Goal: Task Accomplishment & Management: Manage account settings

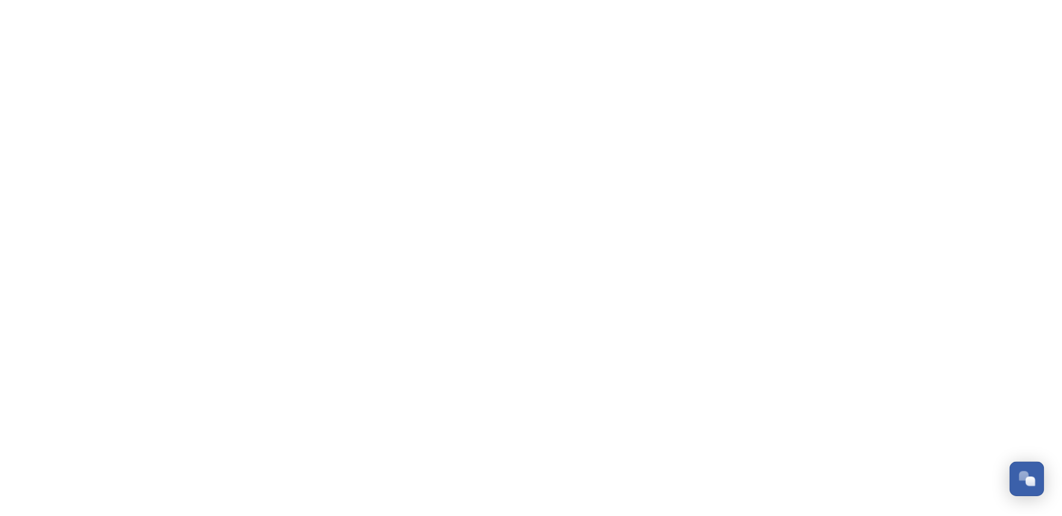
scroll to position [582, 0]
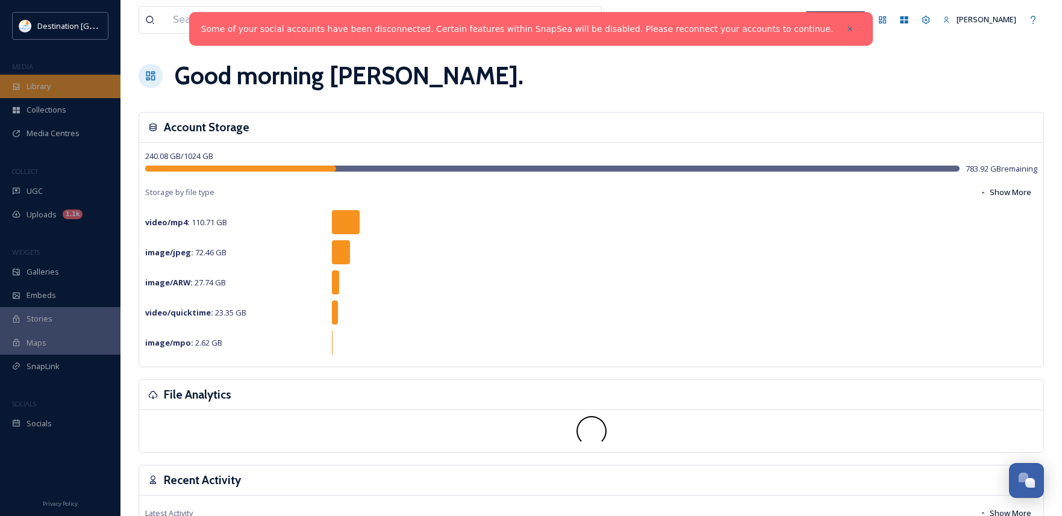
click at [48, 87] on span "Library" at bounding box center [39, 86] width 24 height 11
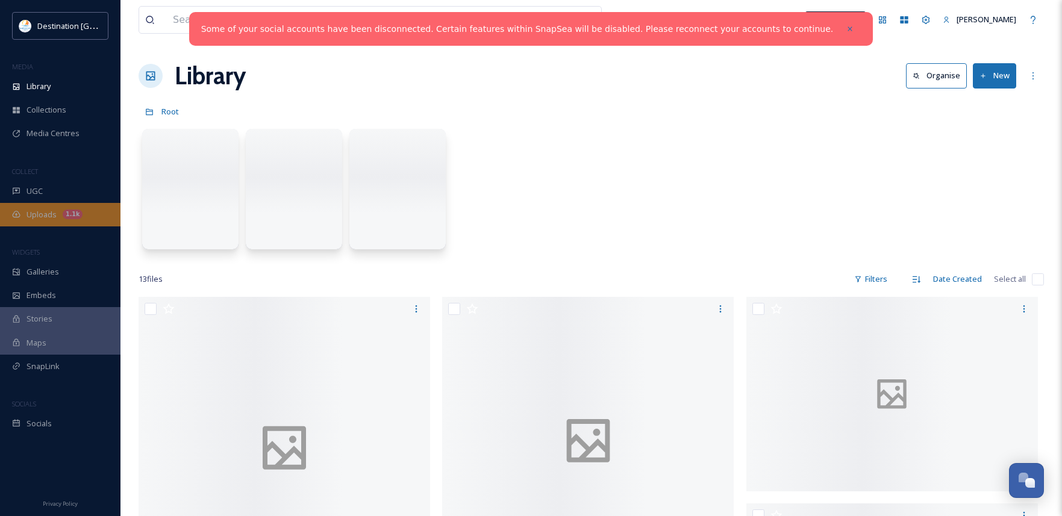
click at [37, 225] on div "Uploads 1.1k" at bounding box center [60, 215] width 121 height 24
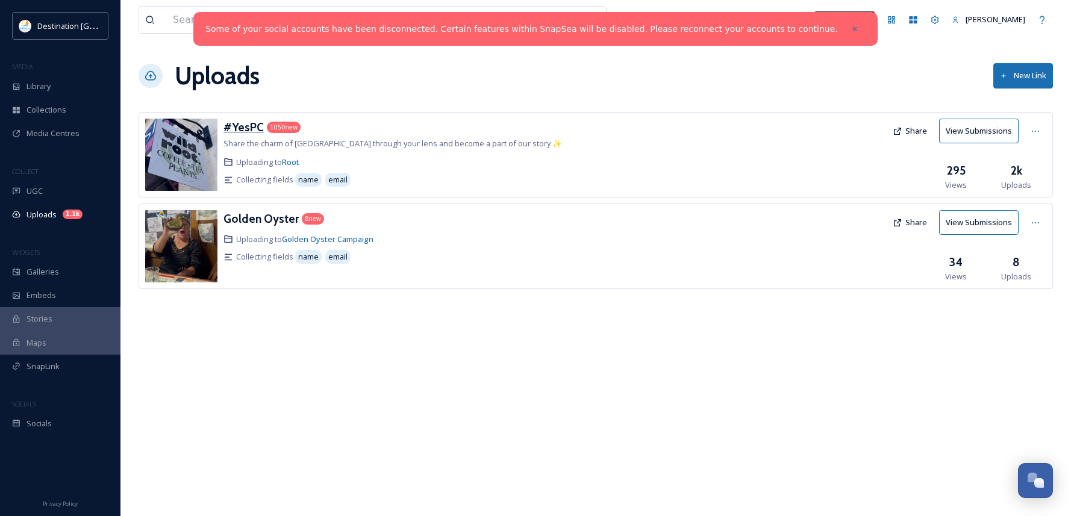
click at [244, 128] on h3 "#YesPC" at bounding box center [244, 127] width 40 height 14
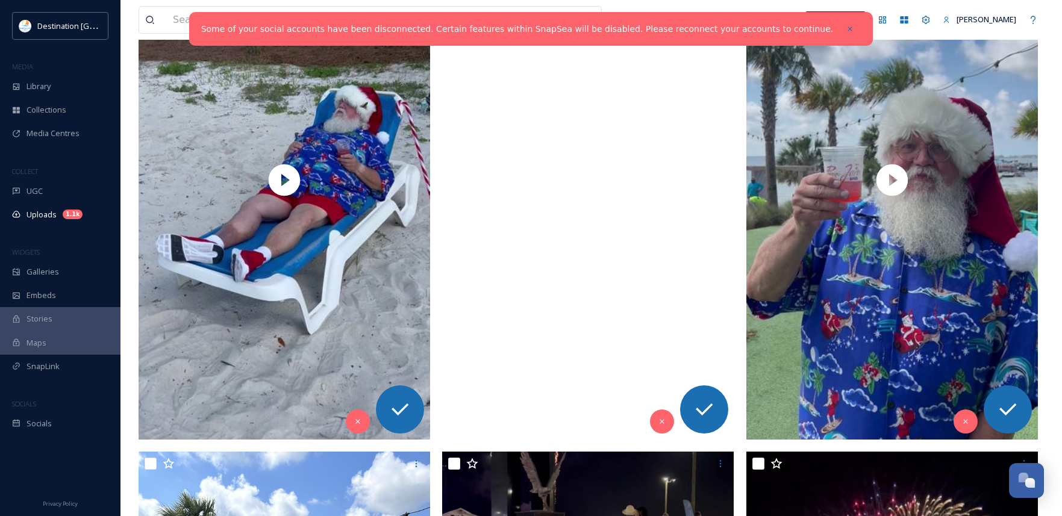
scroll to position [1748, 0]
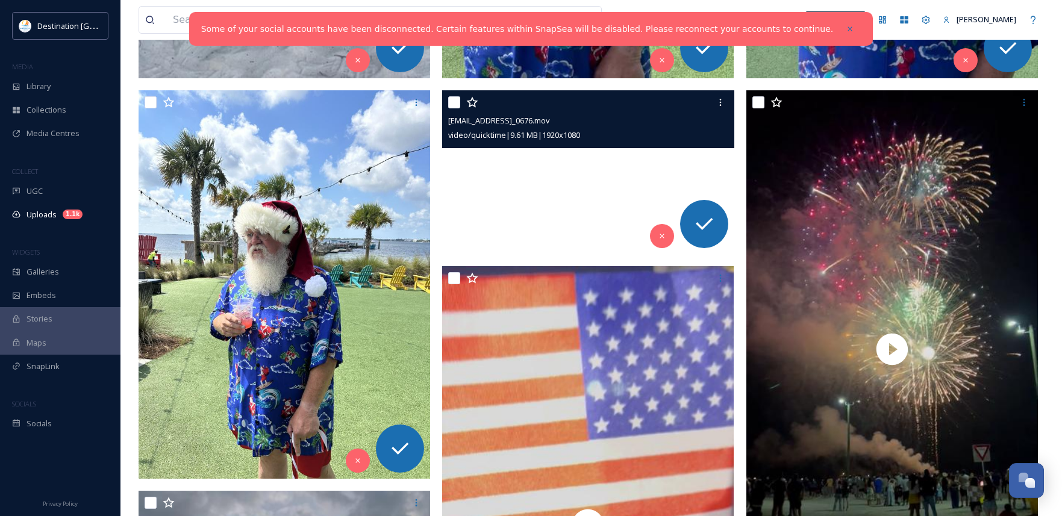
click at [580, 172] on video "ext_1757689072.097265_Social@destinationpanamacity.com-IMG_0676.mov" at bounding box center [588, 172] width 292 height 164
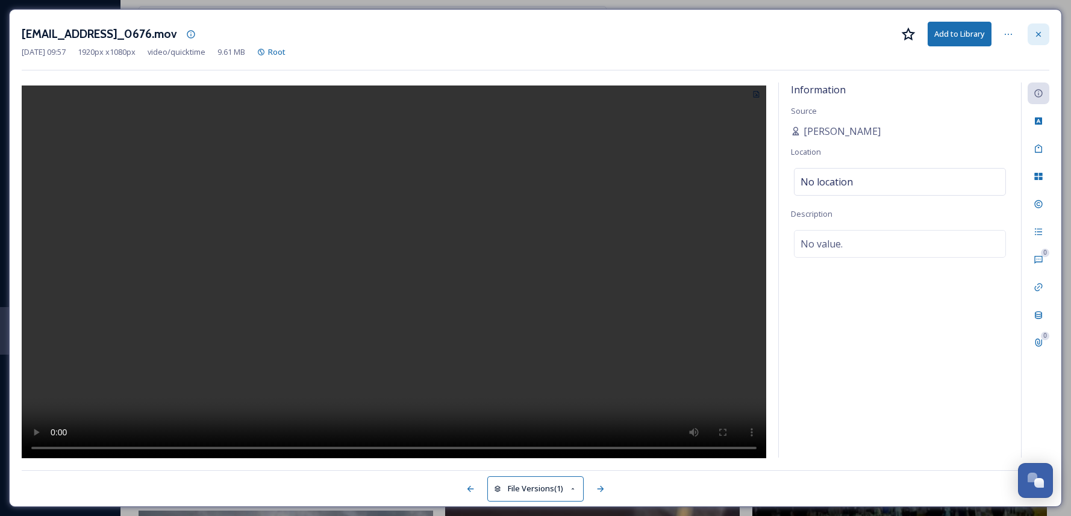
click at [1041, 28] on div at bounding box center [1039, 35] width 22 height 22
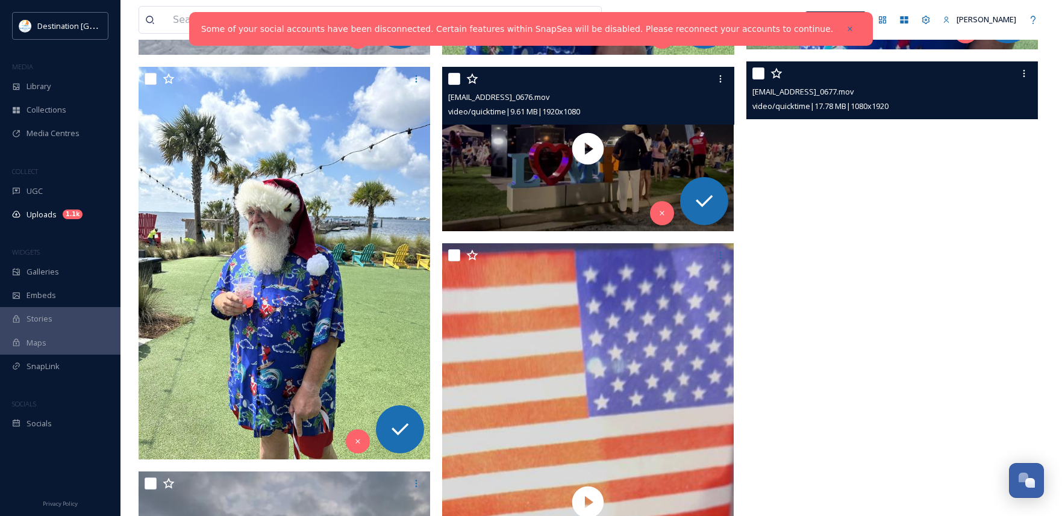
scroll to position [1808, 0]
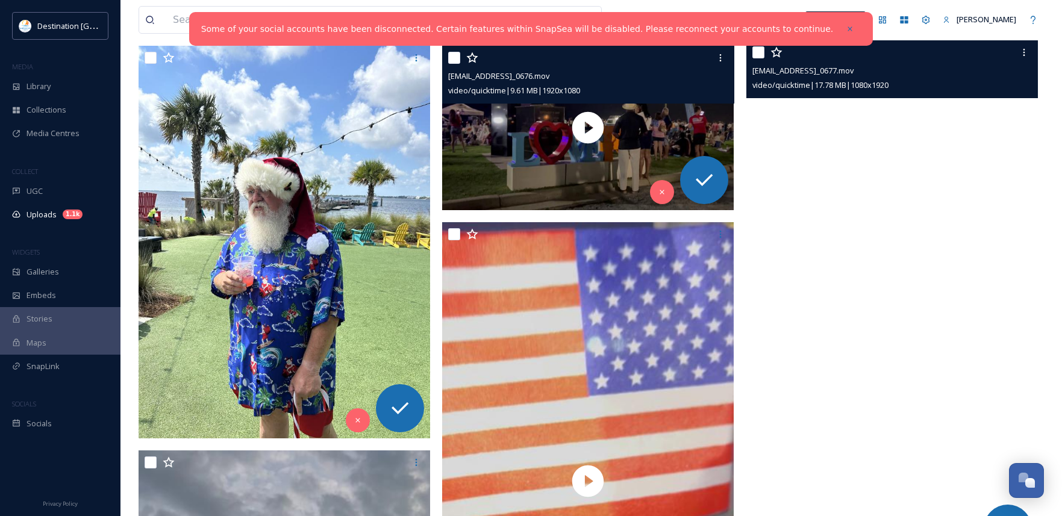
click at [888, 307] on video "ext_1757689064.666893_Social@destinationpanamacity.com-IMG_0677.mov" at bounding box center [893, 299] width 292 height 518
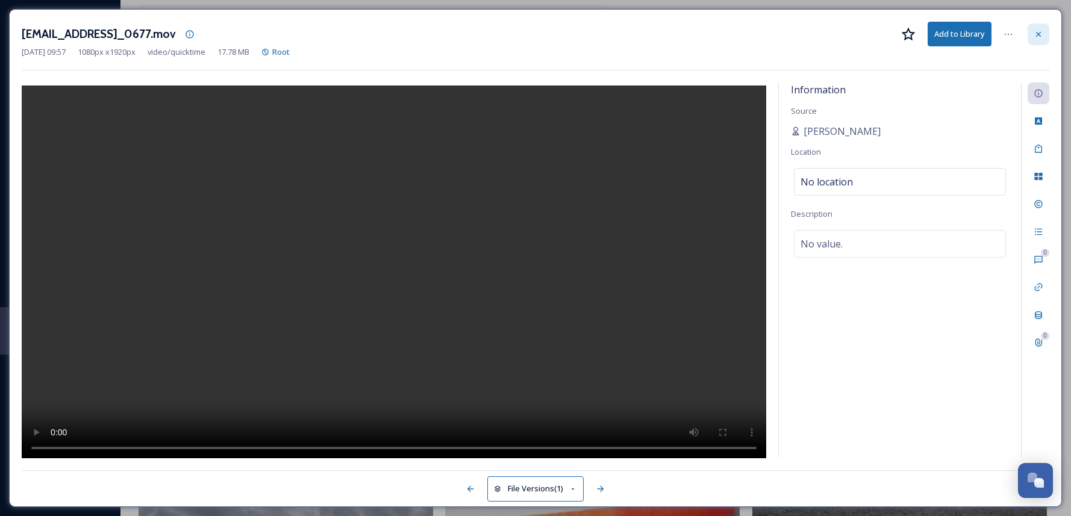
click at [1037, 32] on icon at bounding box center [1039, 33] width 5 height 5
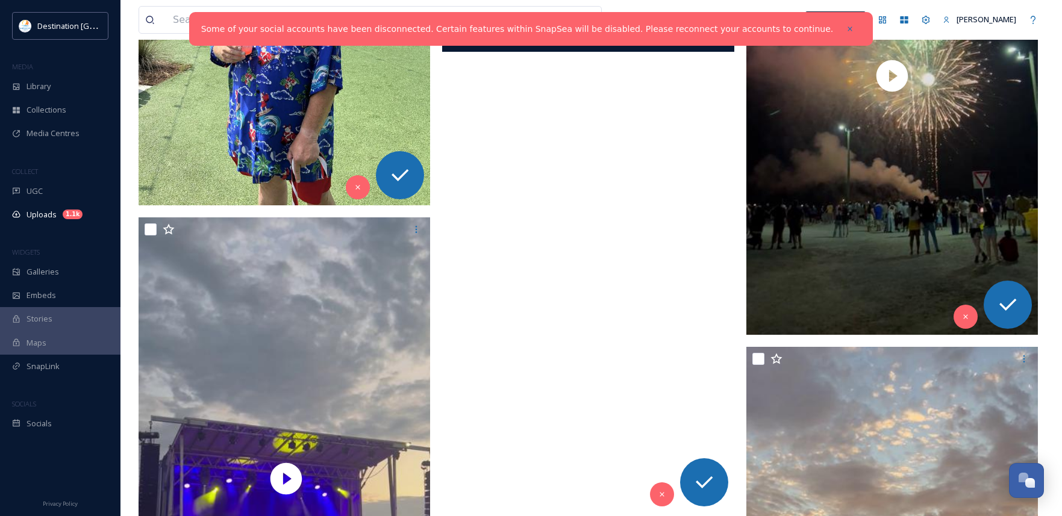
scroll to position [2049, 0]
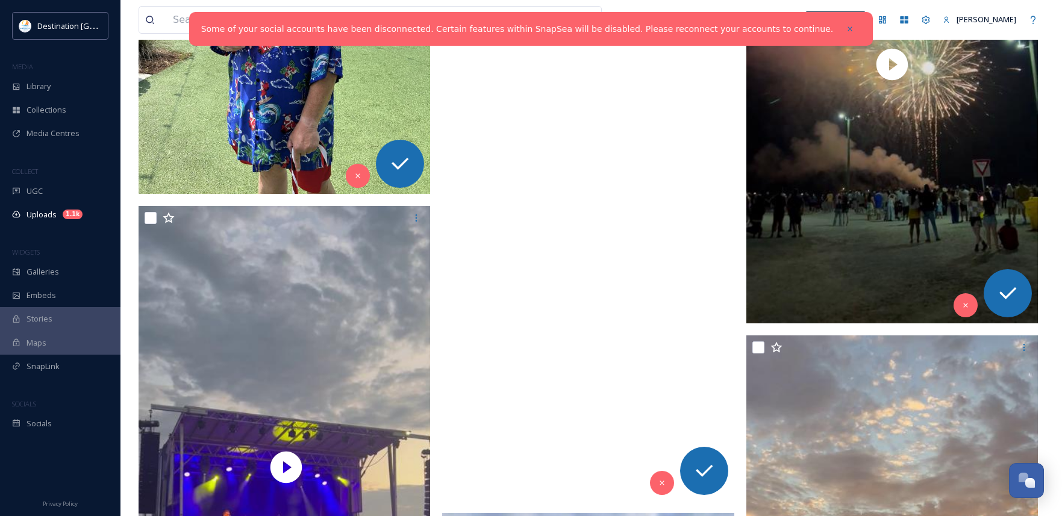
click at [567, 342] on video "ext_1757689061.989611_Social@destinationpanamacity.com-IMG_0650.mov" at bounding box center [588, 242] width 292 height 518
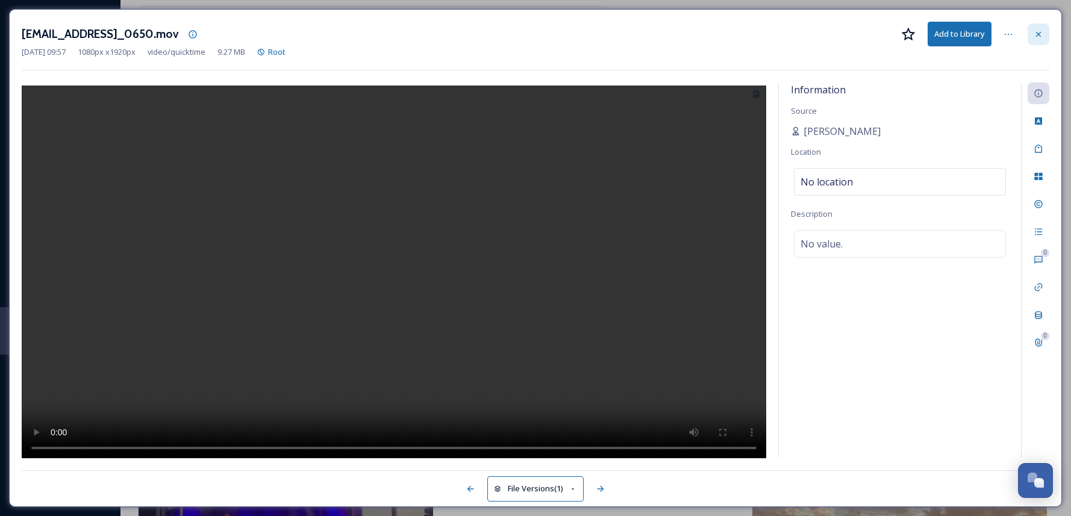
click at [1044, 36] on div at bounding box center [1039, 35] width 22 height 22
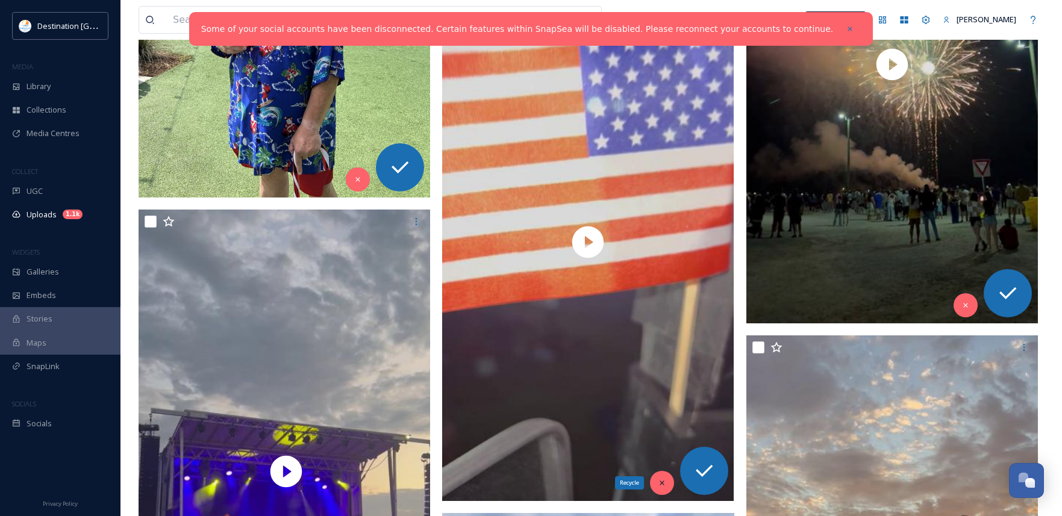
click at [661, 481] on icon at bounding box center [662, 483] width 8 height 8
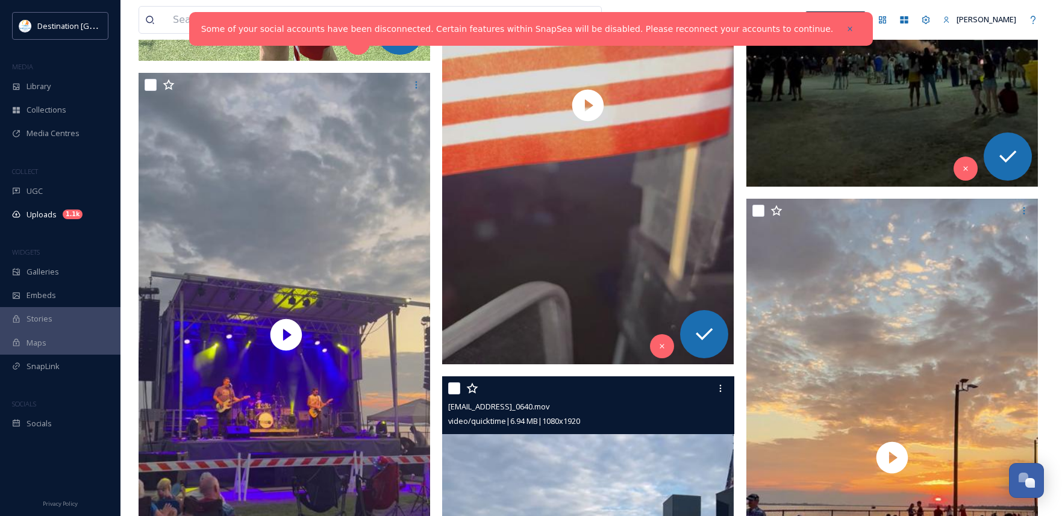
scroll to position [2290, 0]
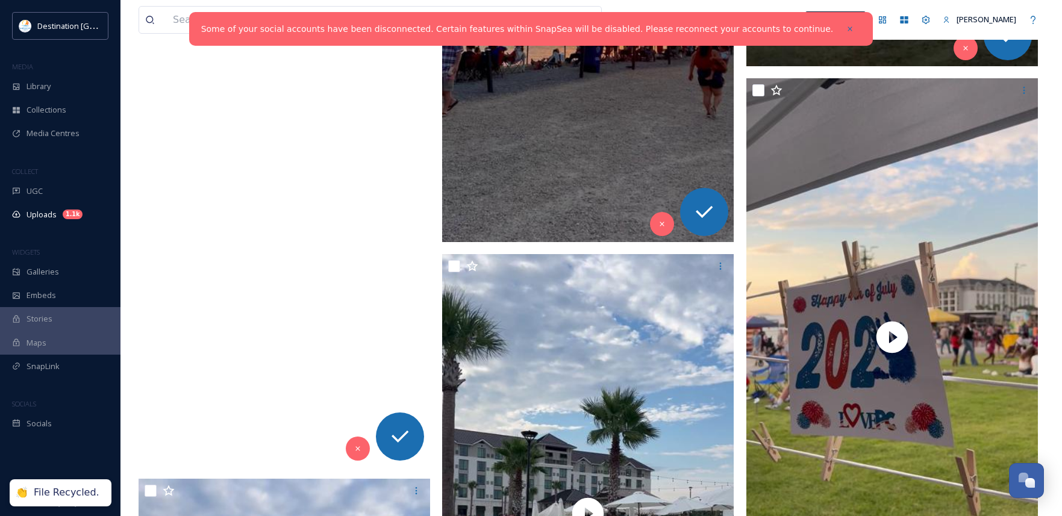
click at [289, 217] on video "ext_1757689062.690562_Social@destinationpanamacity.com-IMG_0649.mov" at bounding box center [285, 208] width 292 height 518
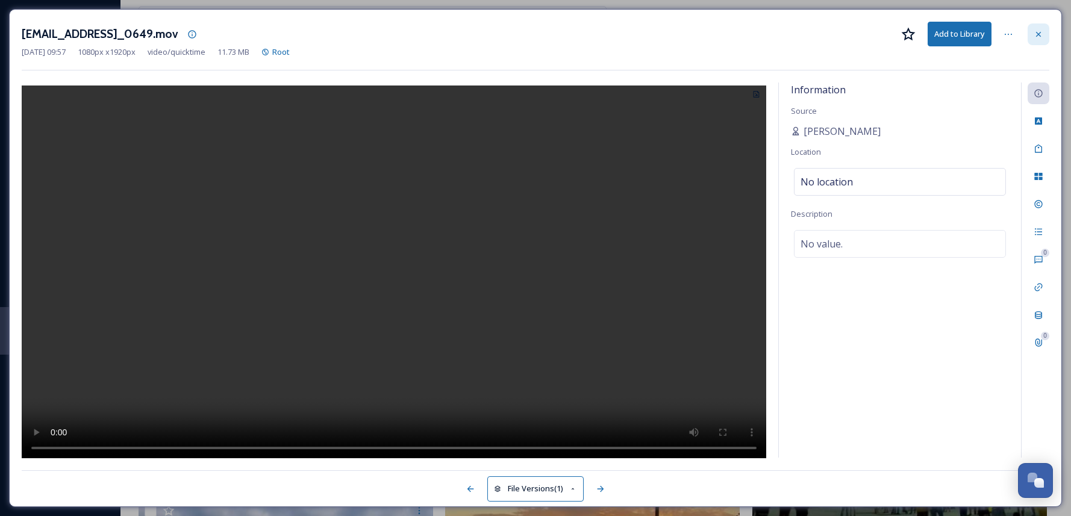
click at [1040, 35] on icon at bounding box center [1039, 33] width 5 height 5
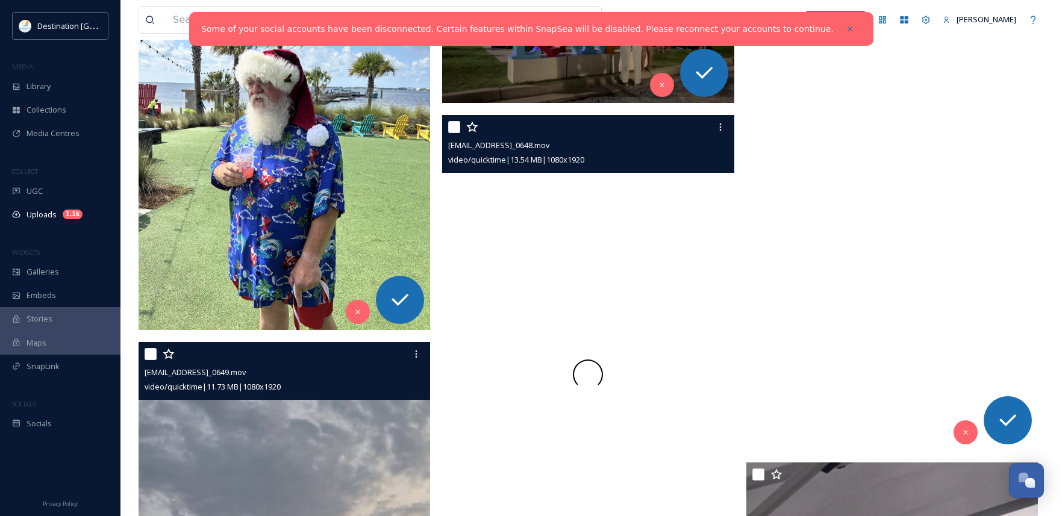
scroll to position [2001, 0]
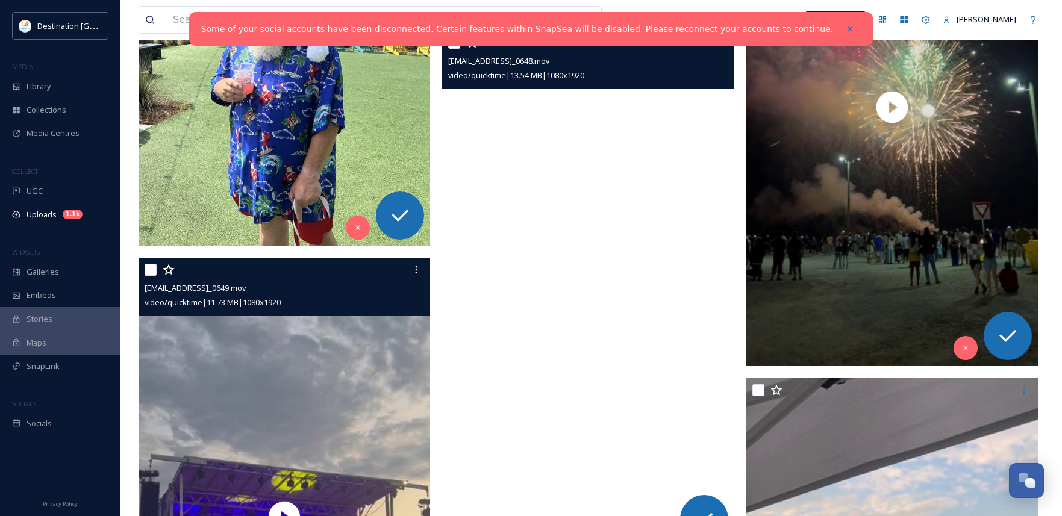
click at [576, 292] on video "ext_1757689060.859173_Social@destinationpanamacity.com-IMG_0648.mov" at bounding box center [588, 290] width 292 height 518
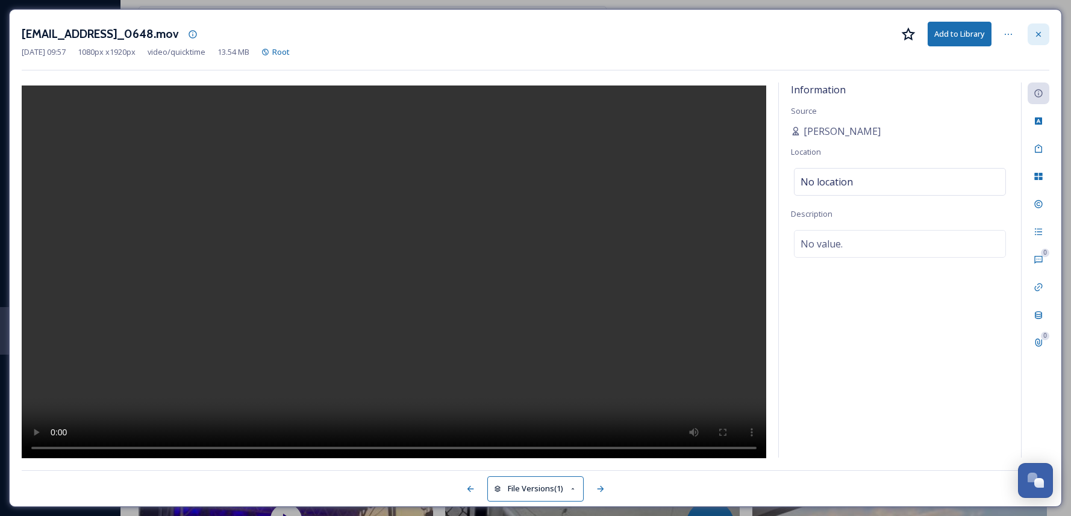
click at [1044, 33] on div at bounding box center [1039, 35] width 22 height 22
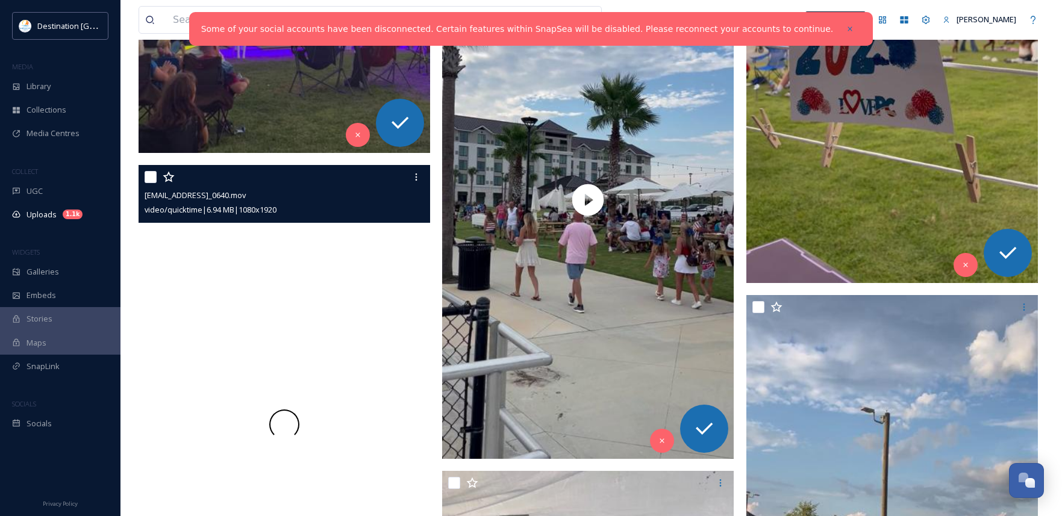
scroll to position [2664, 0]
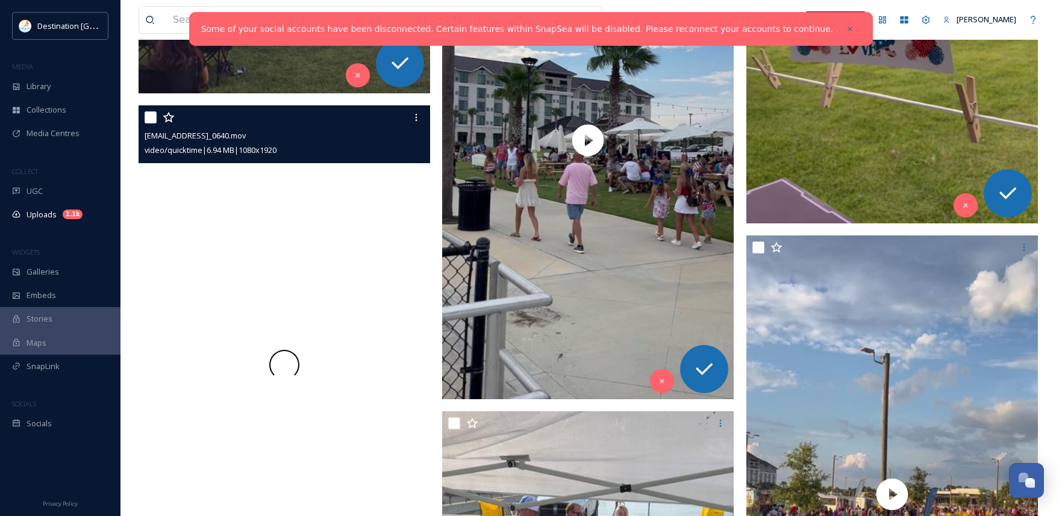
click at [303, 363] on div at bounding box center [285, 364] width 292 height 518
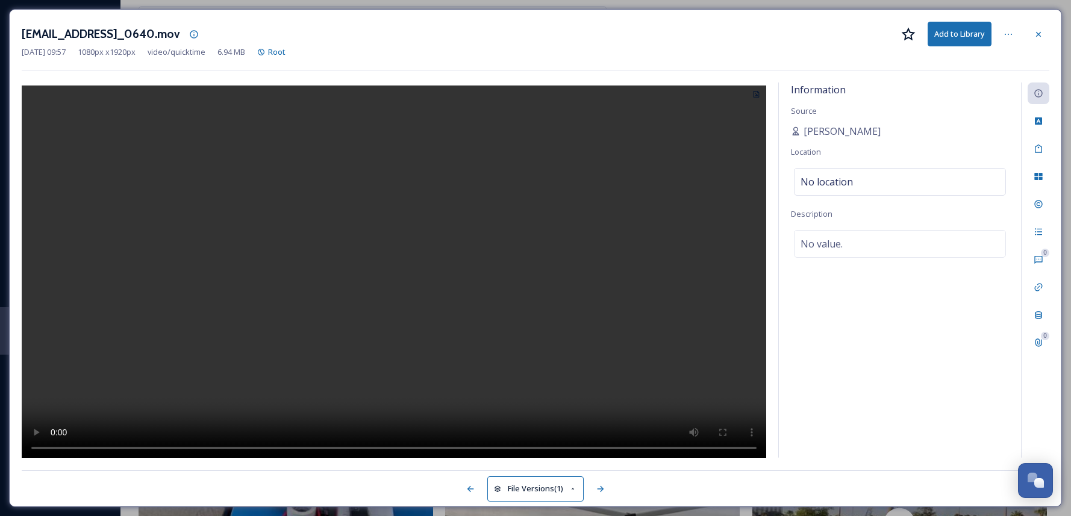
click at [1044, 22] on div "ext_1757689049.461357_Social@destinationpanamacity.com-IMG_0640.mov Add to Libr…" at bounding box center [536, 34] width 1028 height 25
click at [1039, 31] on icon at bounding box center [1039, 35] width 10 height 10
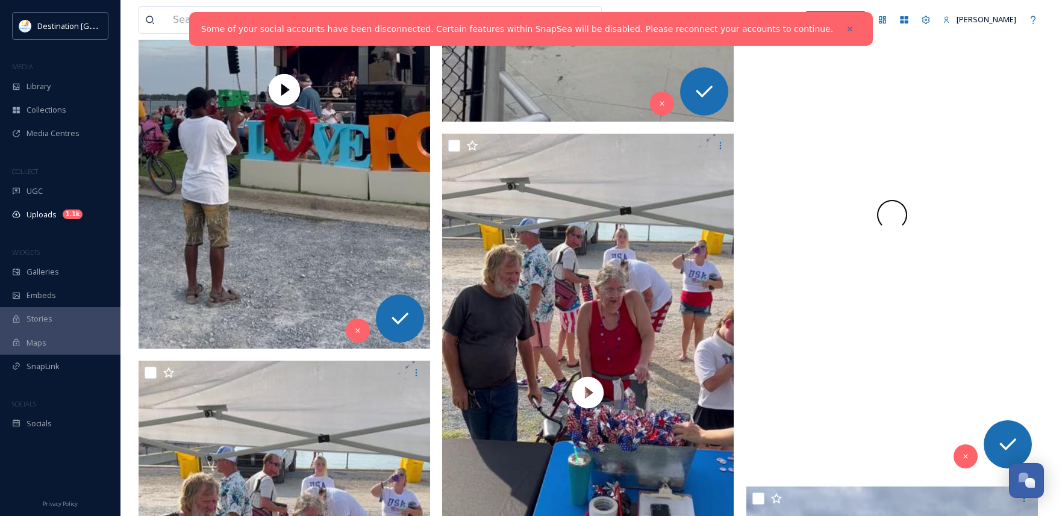
scroll to position [2965, 0]
click at [888, 227] on video "ext_1757689045.960919_Social@destinationpanamacity.com-IMG_0635.mov" at bounding box center [893, 214] width 292 height 518
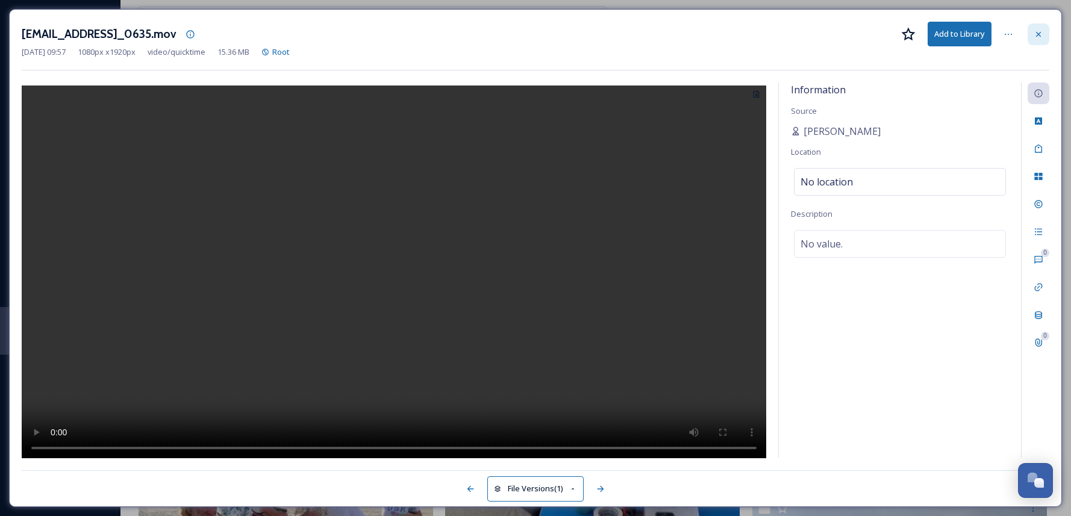
click at [1043, 32] on icon at bounding box center [1039, 35] width 10 height 10
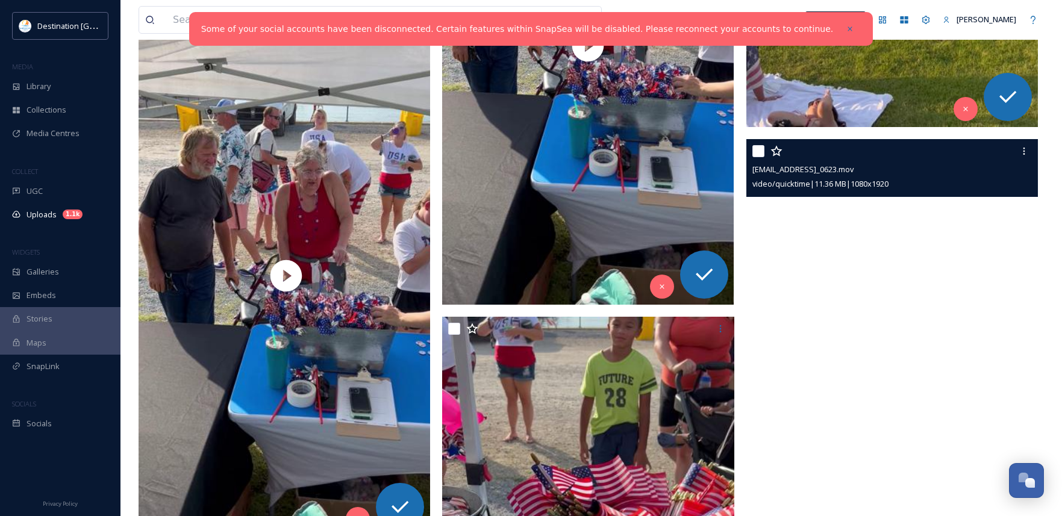
scroll to position [3086, 0]
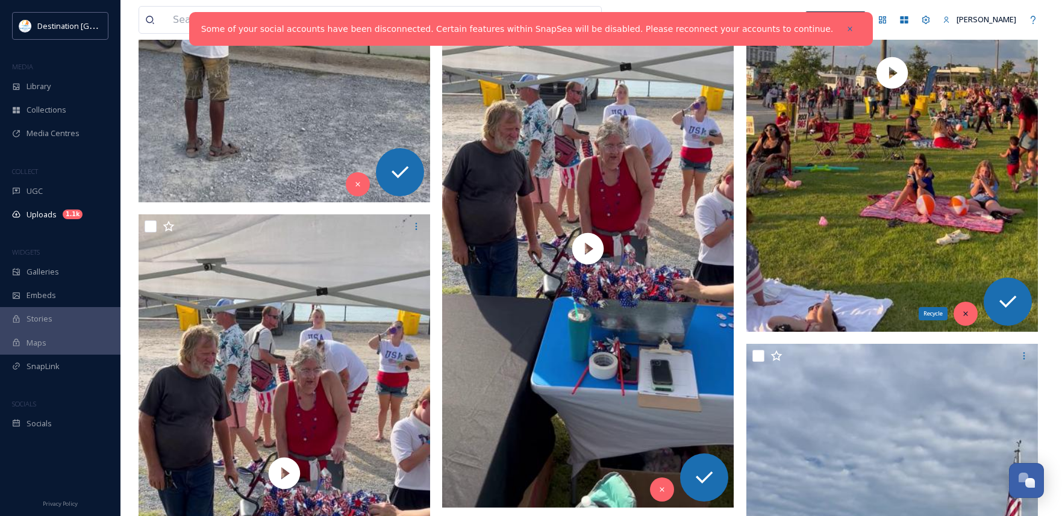
click at [964, 304] on div "Recycle" at bounding box center [966, 314] width 24 height 24
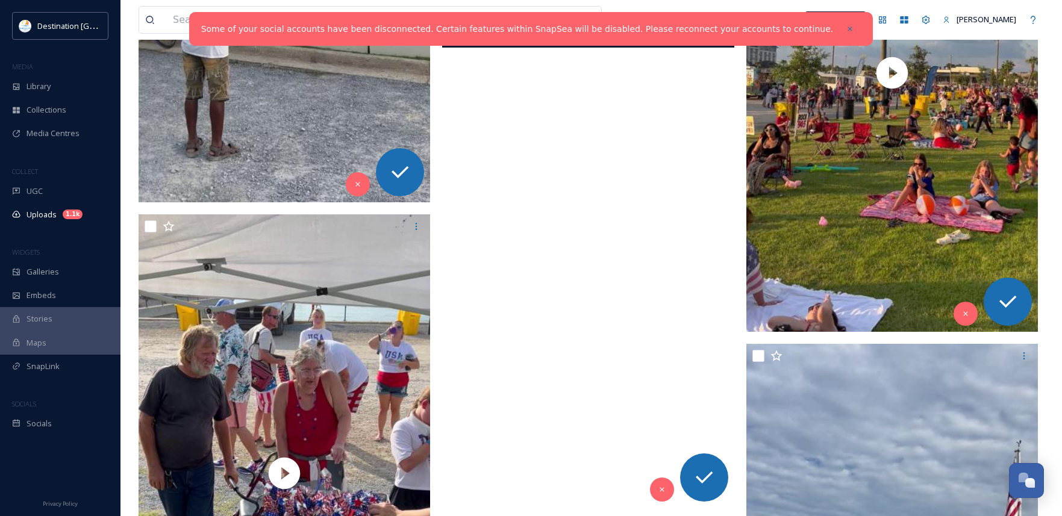
click at [582, 284] on video "ext_1757689044.852526_Social@destinationpanamacity.com-IMG_0625.mov" at bounding box center [588, 249] width 292 height 518
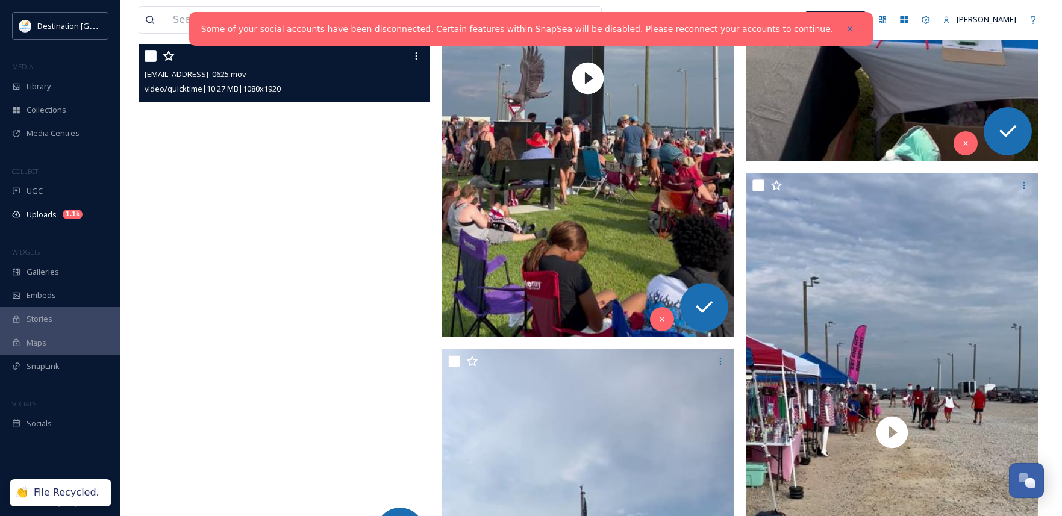
scroll to position [3266, 0]
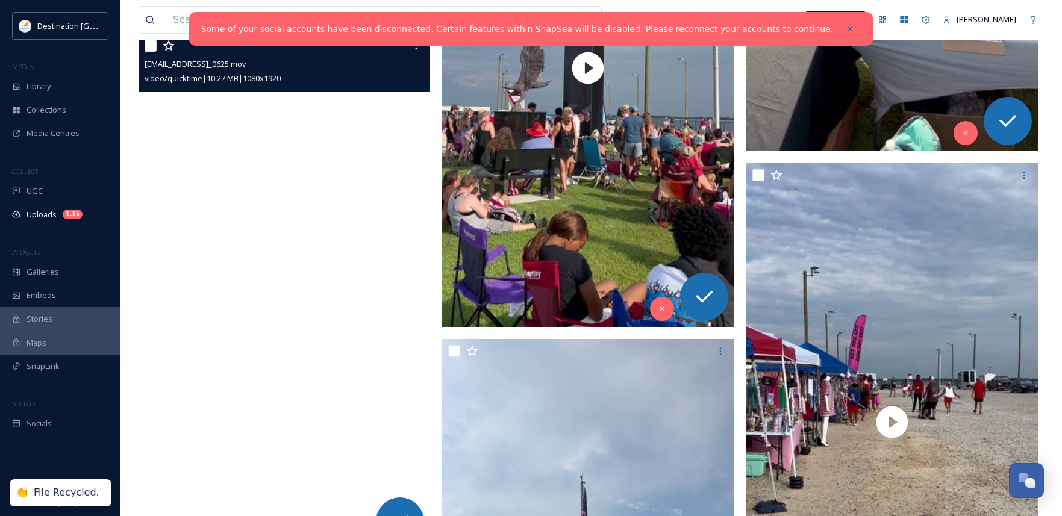
click at [319, 322] on video "ext_1757689044.852526_Social@destinationpanamacity.com-IMG_0625.mov" at bounding box center [285, 293] width 292 height 518
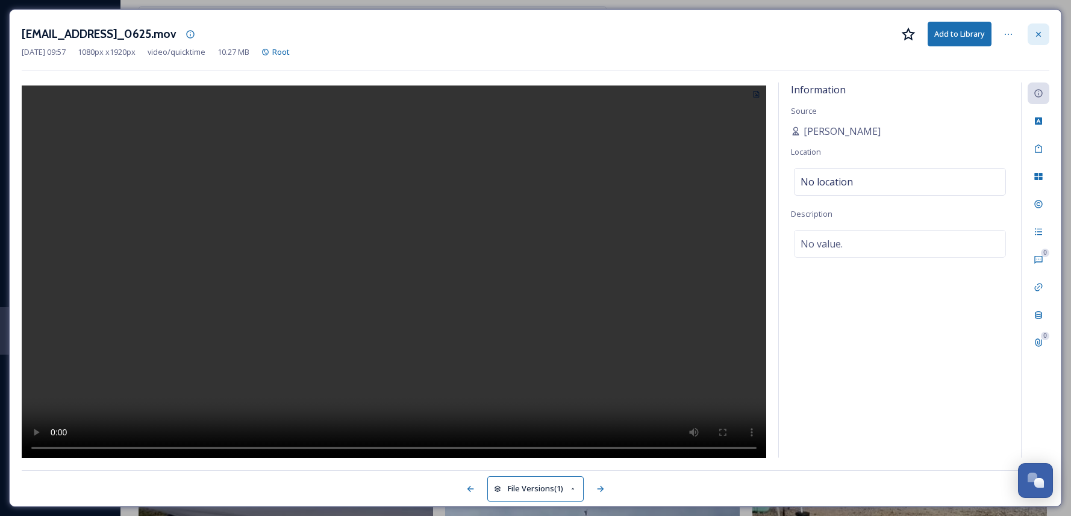
click at [1040, 37] on icon at bounding box center [1039, 35] width 10 height 10
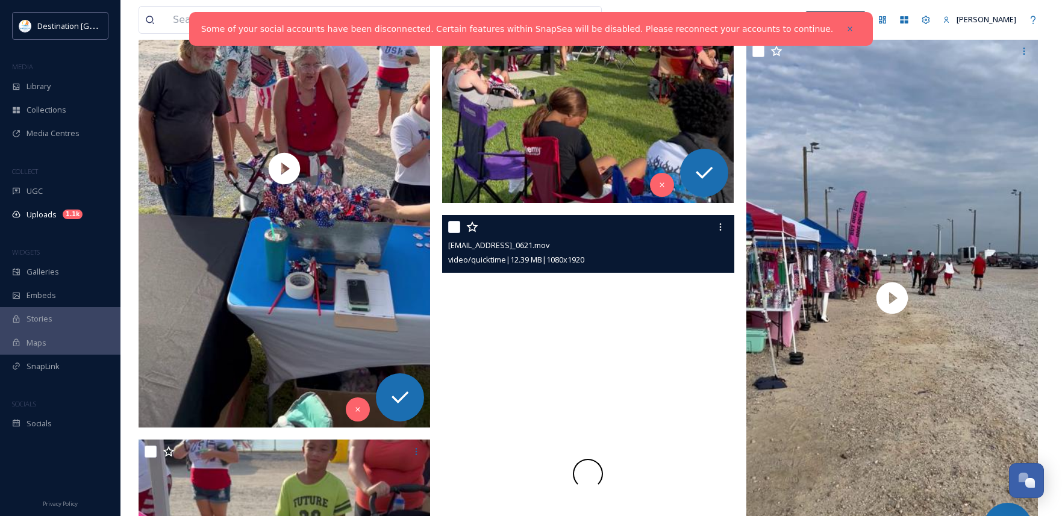
scroll to position [3477, 0]
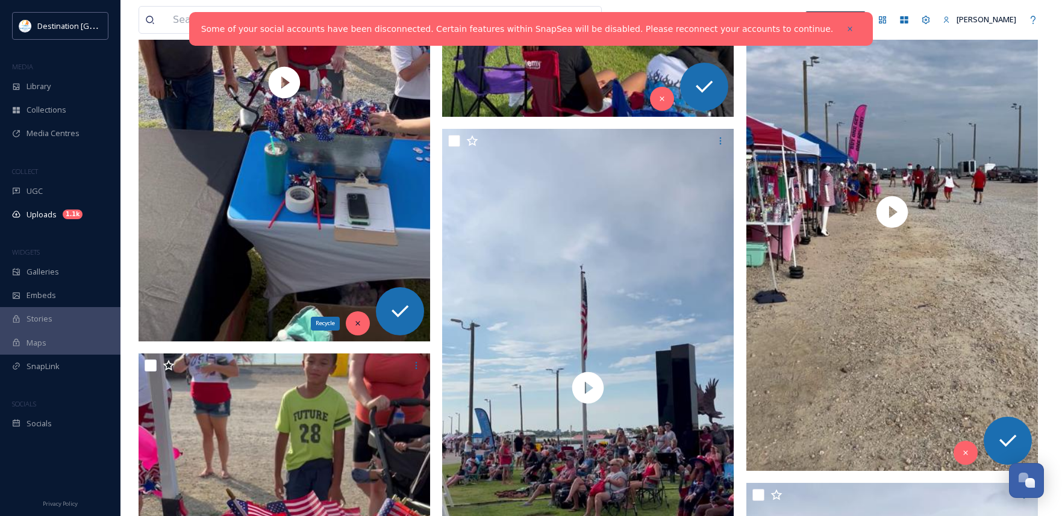
click at [361, 322] on icon at bounding box center [358, 323] width 8 height 8
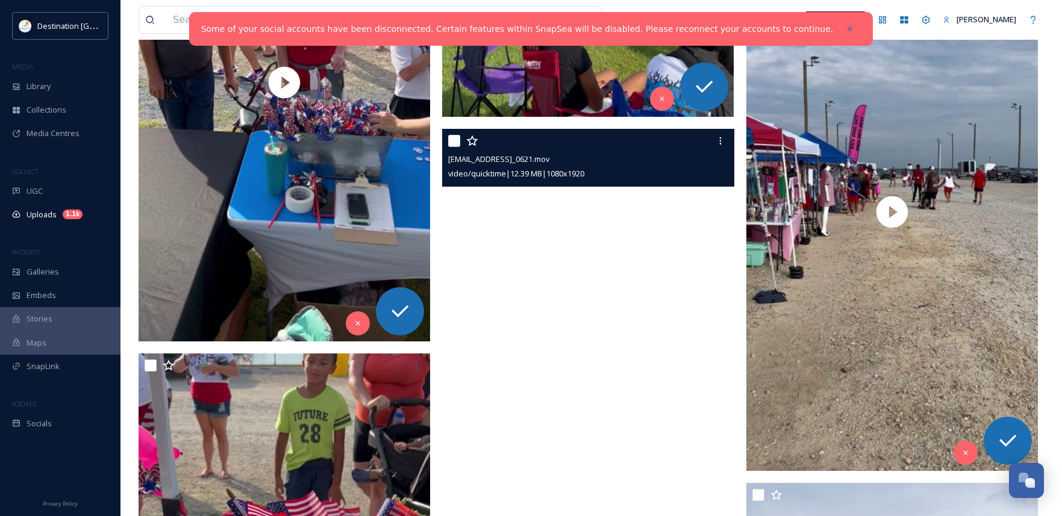
click at [603, 354] on video "ext_1757689033.907557_Social@destinationpanamacity.com-IMG_0621.mov" at bounding box center [588, 388] width 292 height 518
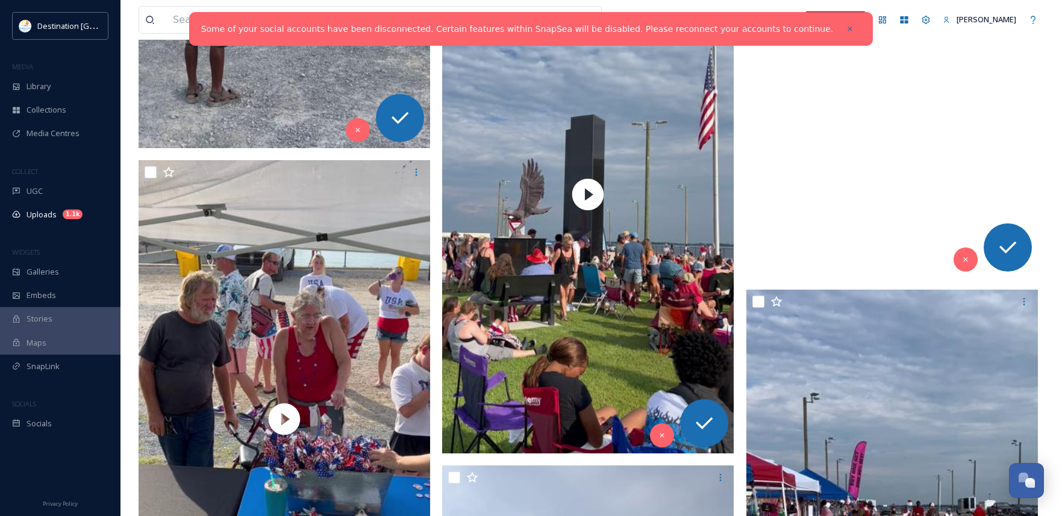
scroll to position [3115, 0]
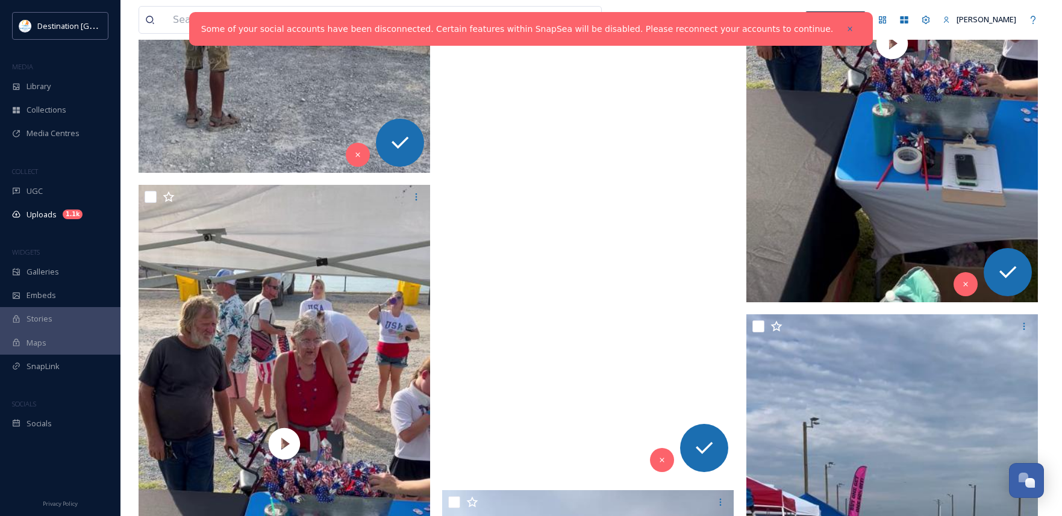
click at [594, 237] on video "ext_1757689044.67013_Social@destinationpanamacity.com-IMG_0623.mov" at bounding box center [588, 219] width 292 height 518
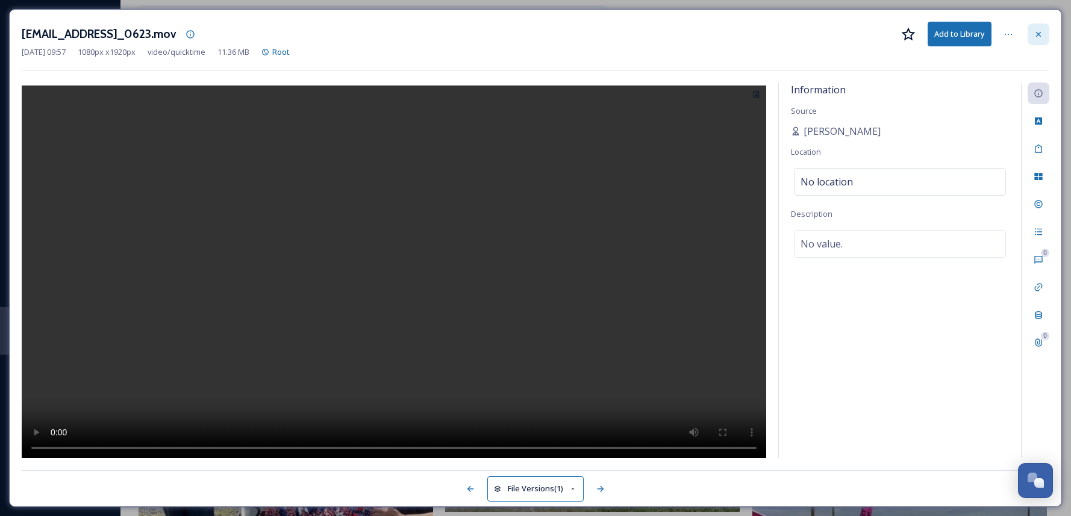
click at [1044, 37] on div at bounding box center [1039, 35] width 22 height 22
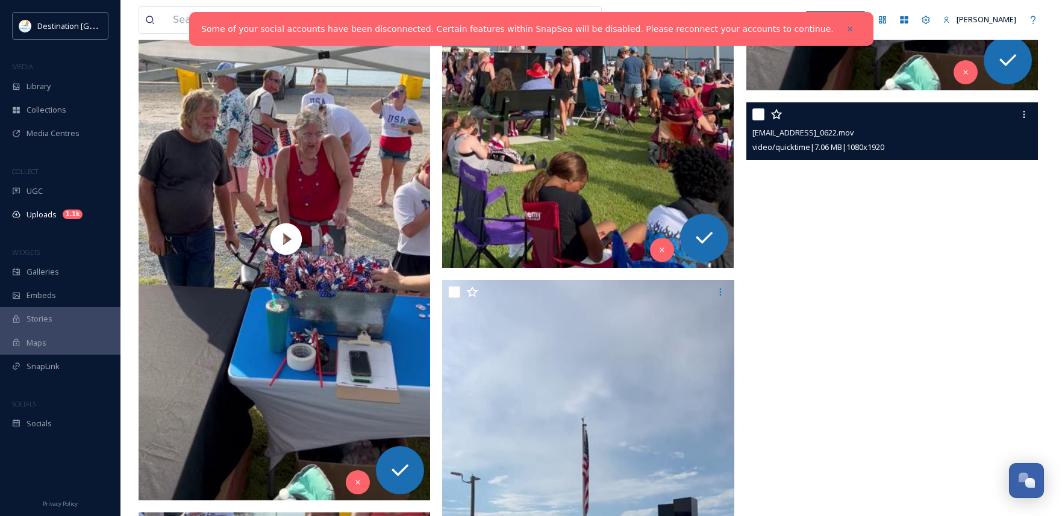
scroll to position [3356, 0]
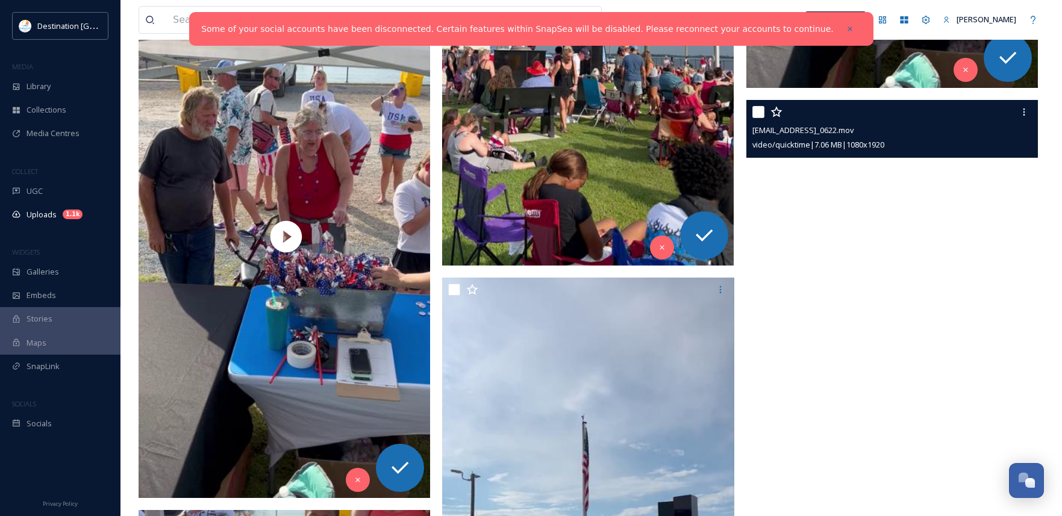
click at [901, 363] on video "ext_1757689041.001755_Social@destinationpanamacity.com-IMG_0622.mov" at bounding box center [893, 359] width 292 height 518
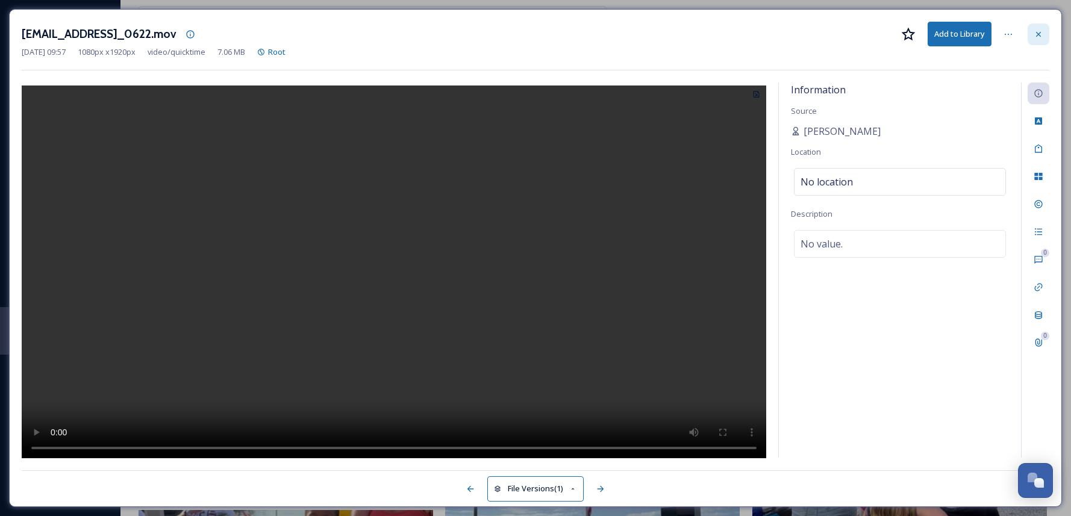
click at [1043, 31] on icon at bounding box center [1039, 35] width 10 height 10
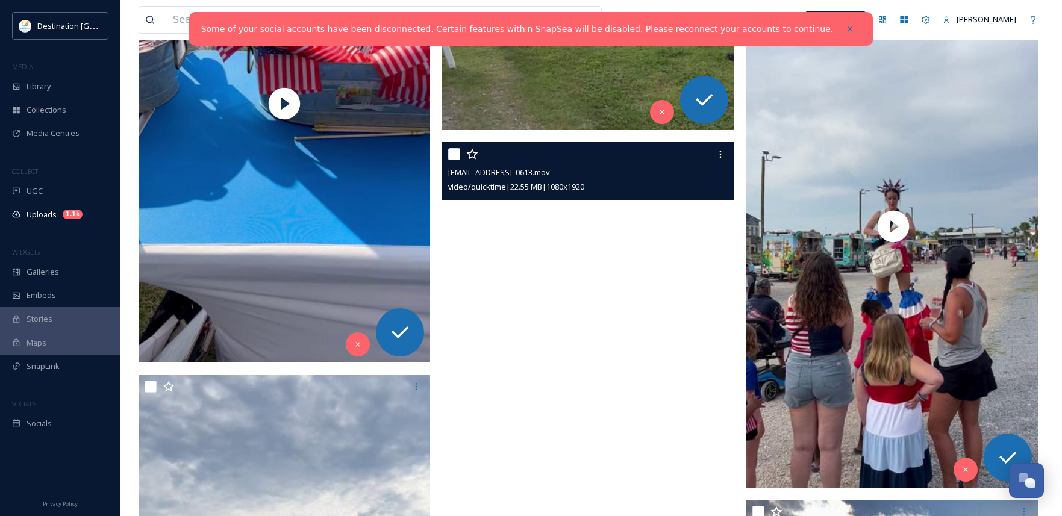
scroll to position [4079, 0]
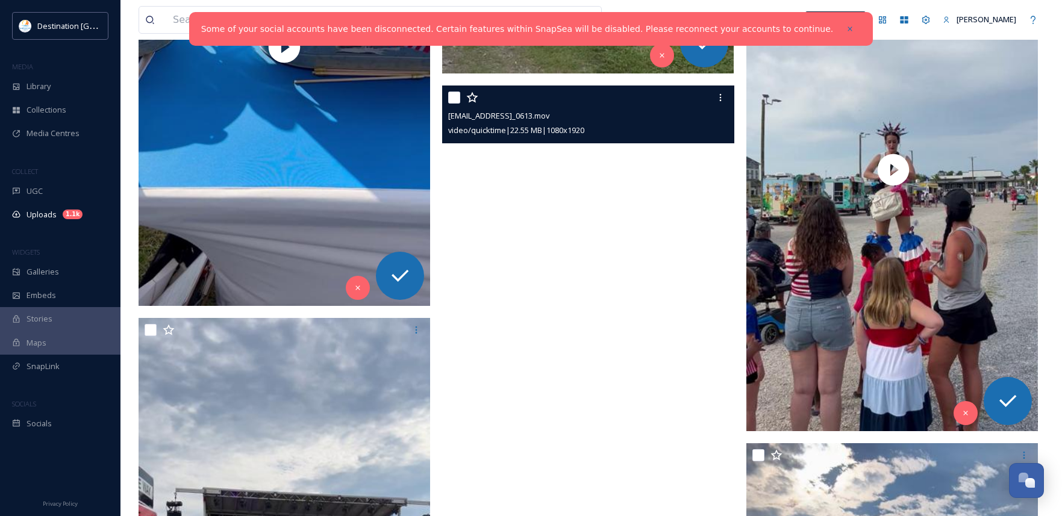
click at [659, 375] on video "ext_1757689029.830628_Social@destinationpanamacity.com-IMG_0613.mov" at bounding box center [588, 345] width 292 height 518
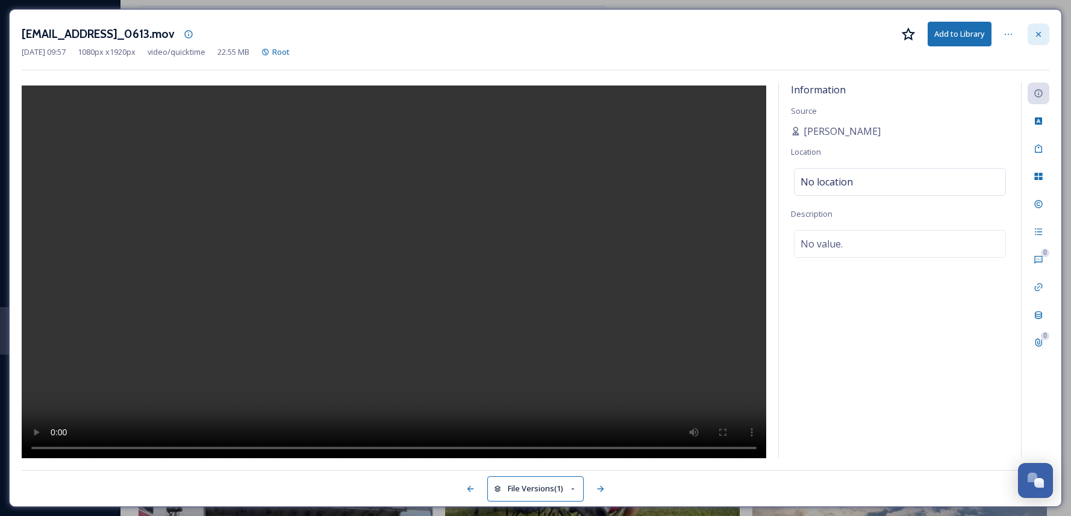
click at [1035, 36] on icon at bounding box center [1039, 35] width 10 height 10
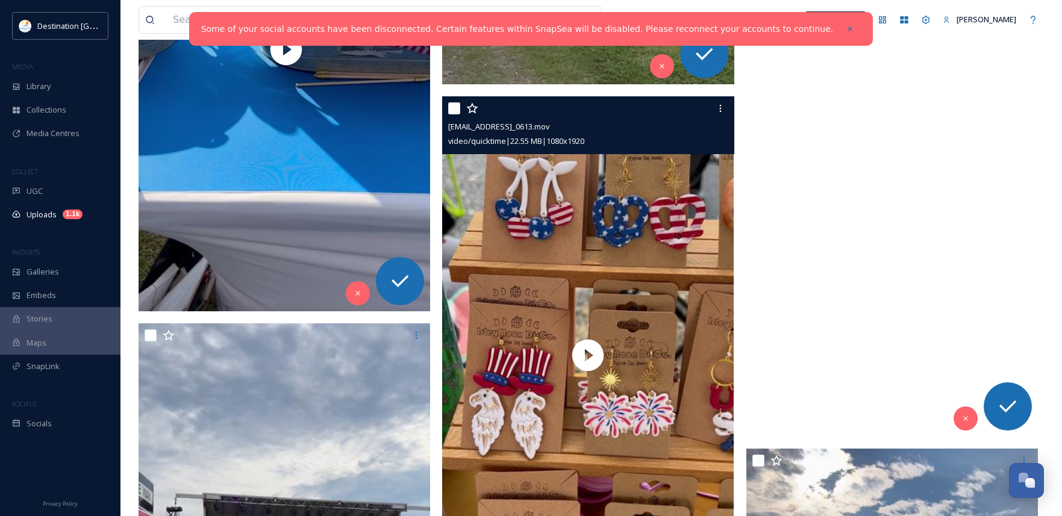
click at [897, 318] on video "ext_1757689032.087664_Social@destinationpanamacity.com-IMG_0617.mov" at bounding box center [893, 178] width 292 height 518
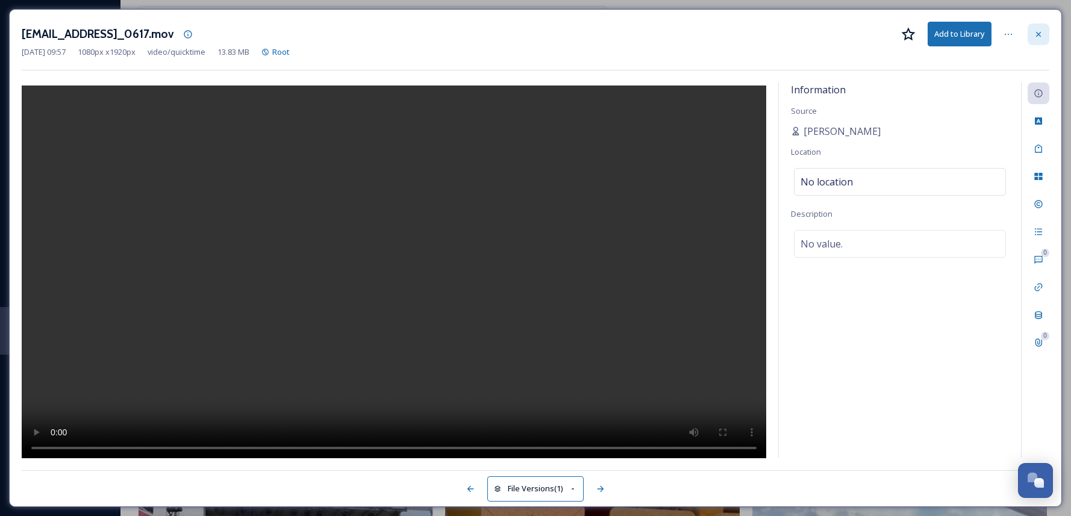
click at [1031, 36] on div at bounding box center [1039, 35] width 22 height 22
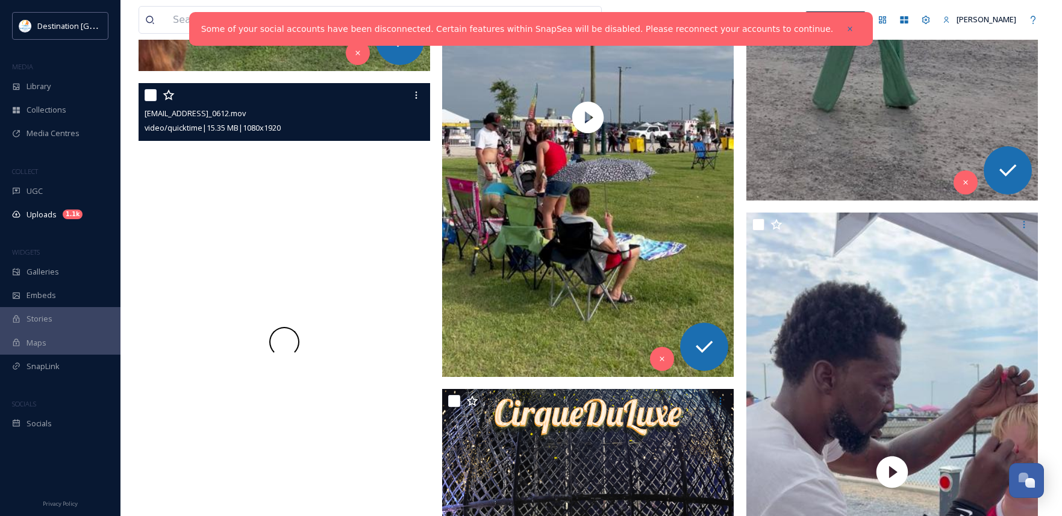
scroll to position [4802, 0]
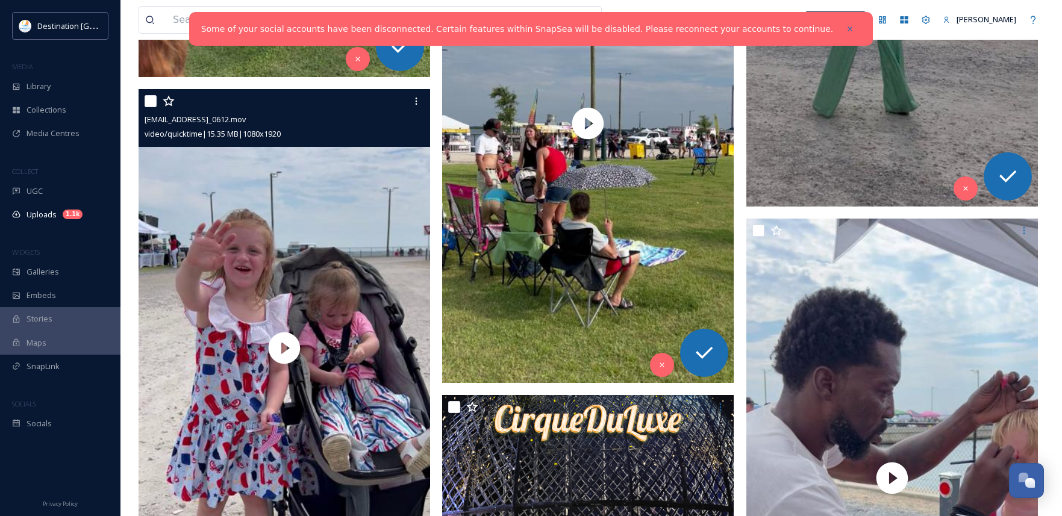
click at [149, 99] on input "checkbox" at bounding box center [151, 101] width 12 height 12
checkbox input "true"
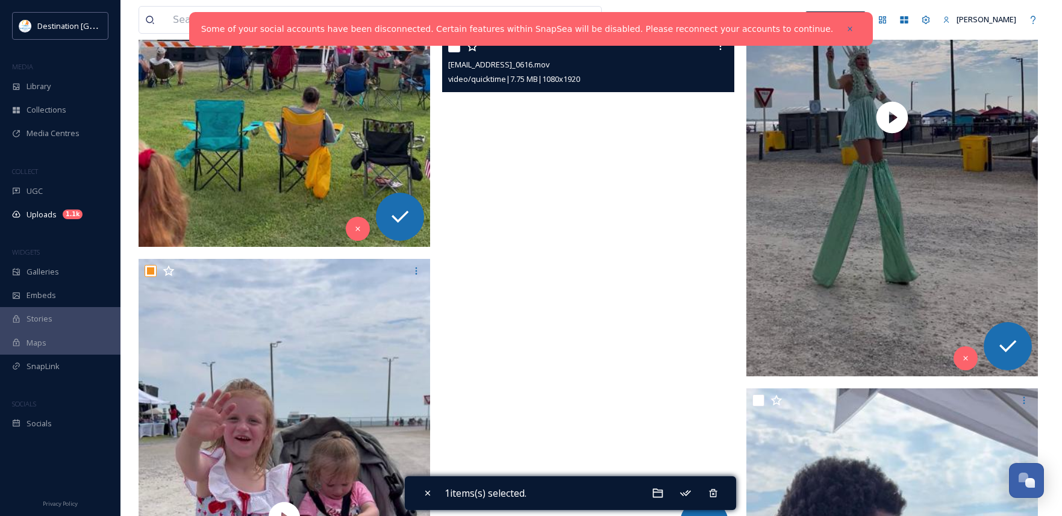
scroll to position [4622, 0]
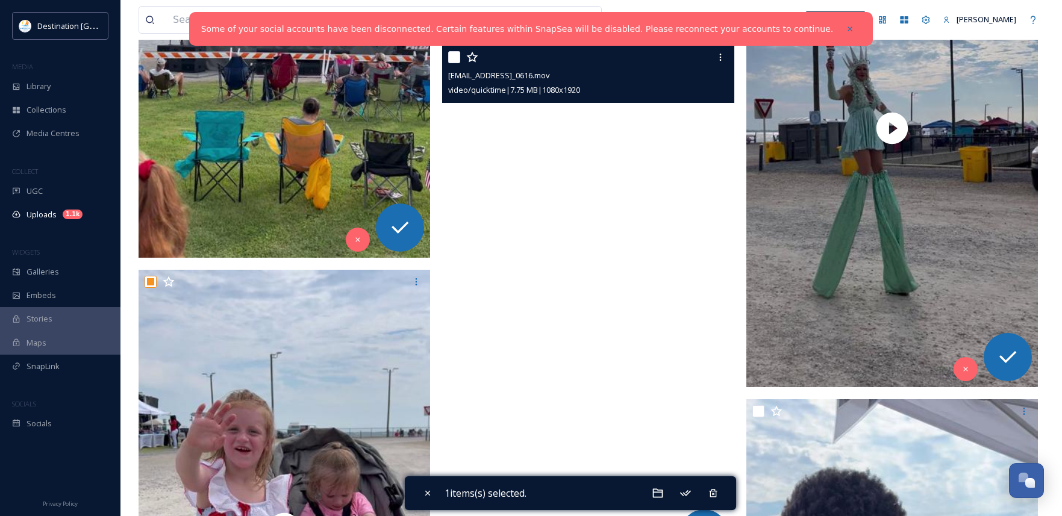
click at [573, 300] on video "ext_1757689015.505909_Social@destinationpanamacity.com-IMG_0616.mov" at bounding box center [588, 304] width 292 height 518
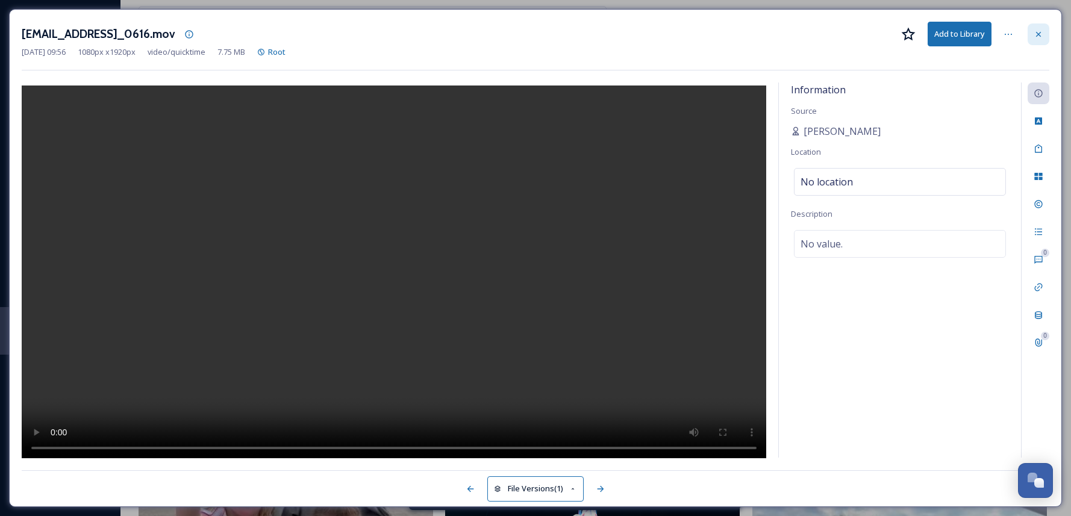
click at [1042, 34] on icon at bounding box center [1039, 35] width 10 height 10
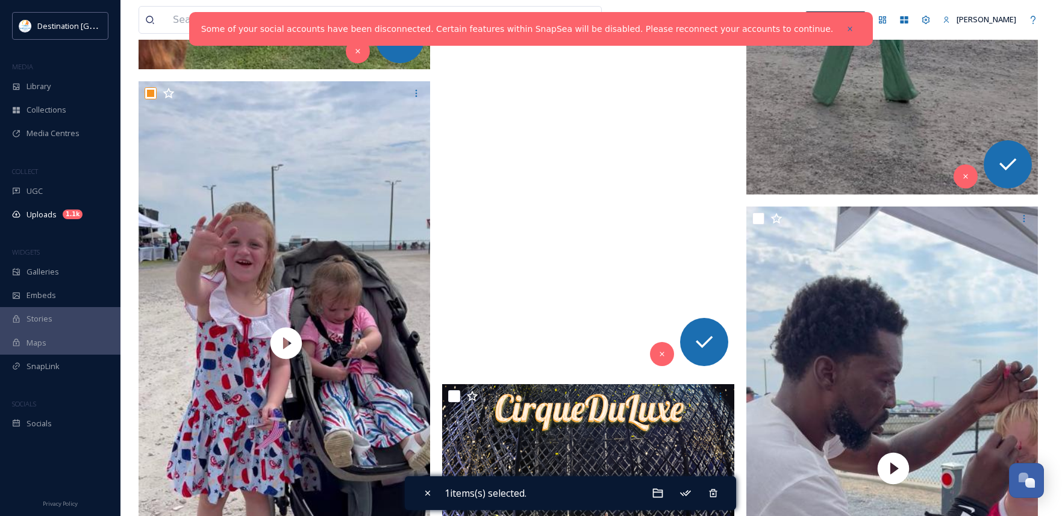
scroll to position [4863, 0]
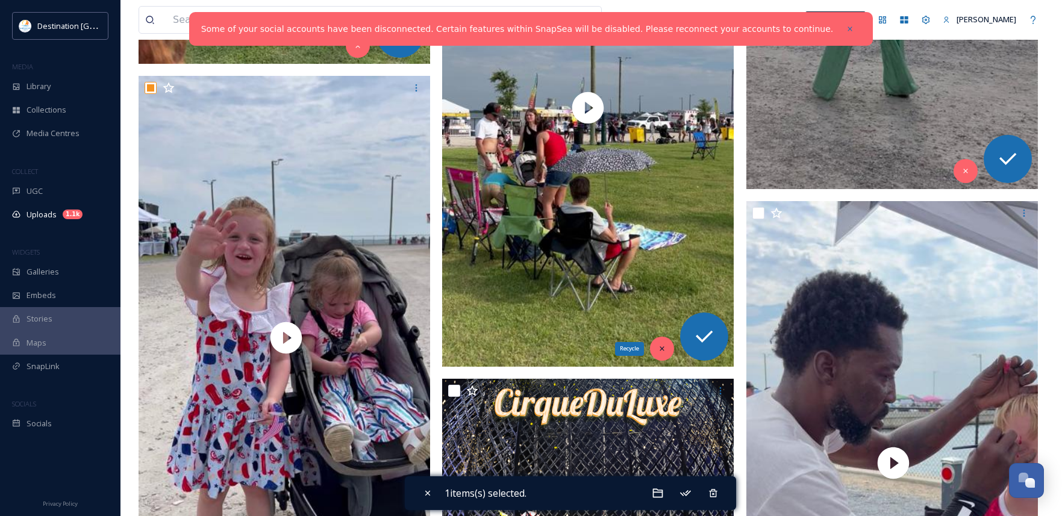
click at [659, 351] on icon at bounding box center [662, 349] width 8 height 8
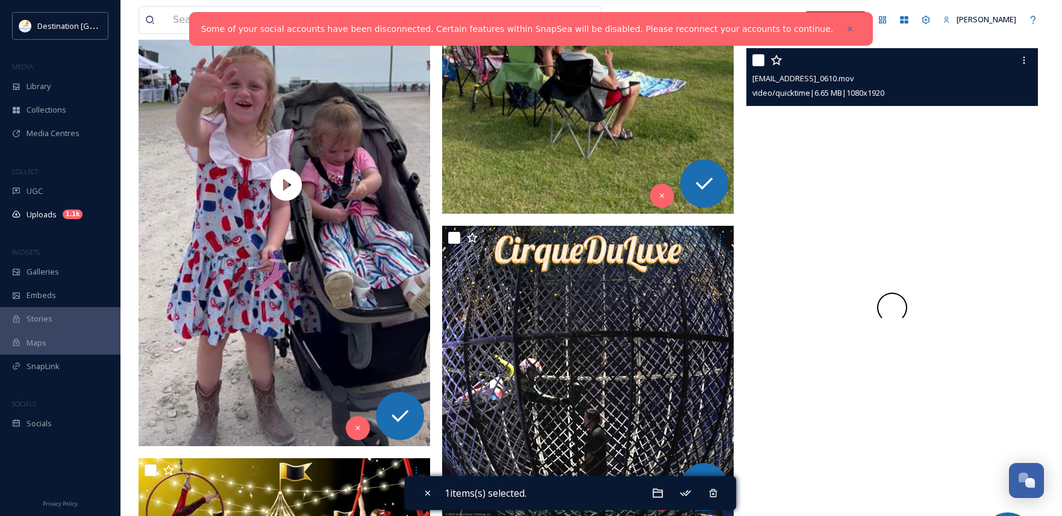
scroll to position [5043, 0]
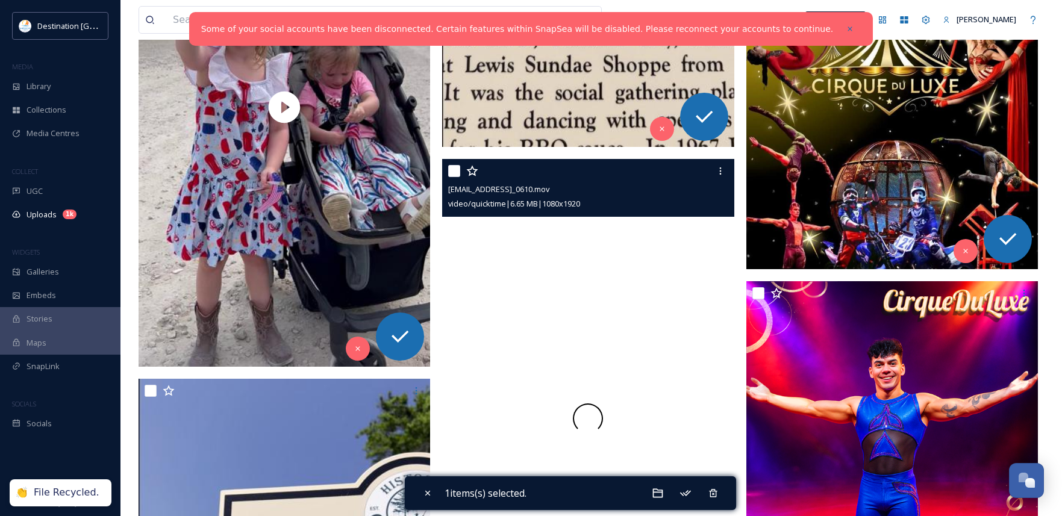
click at [586, 379] on div at bounding box center [588, 418] width 292 height 518
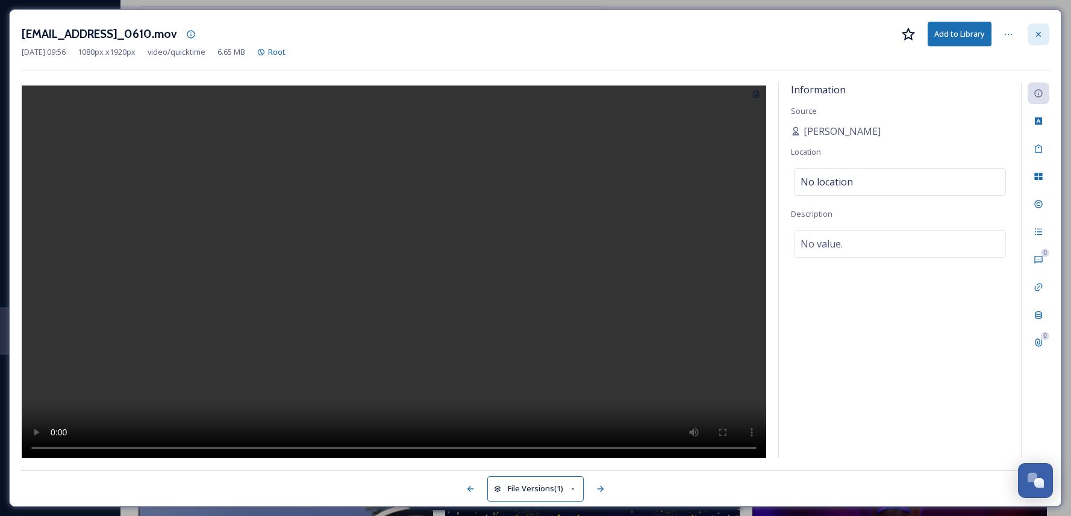
click at [1046, 38] on div at bounding box center [1039, 35] width 22 height 22
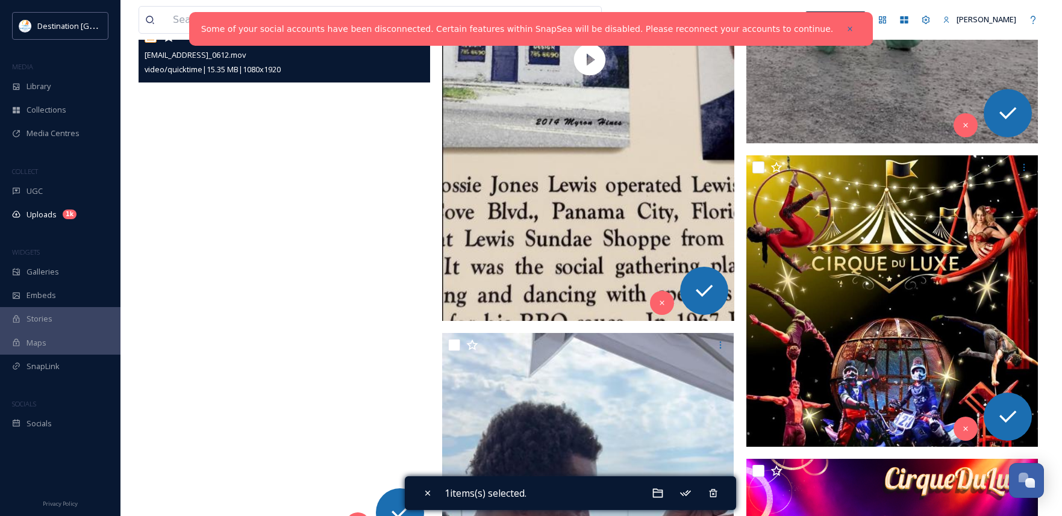
scroll to position [4923, 0]
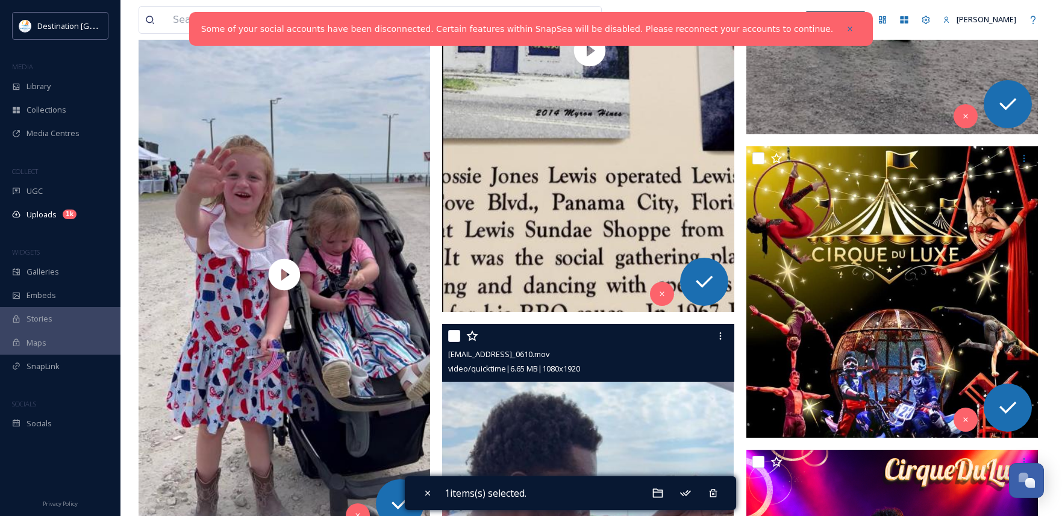
click at [452, 338] on input "checkbox" at bounding box center [454, 336] width 12 height 12
checkbox input "true"
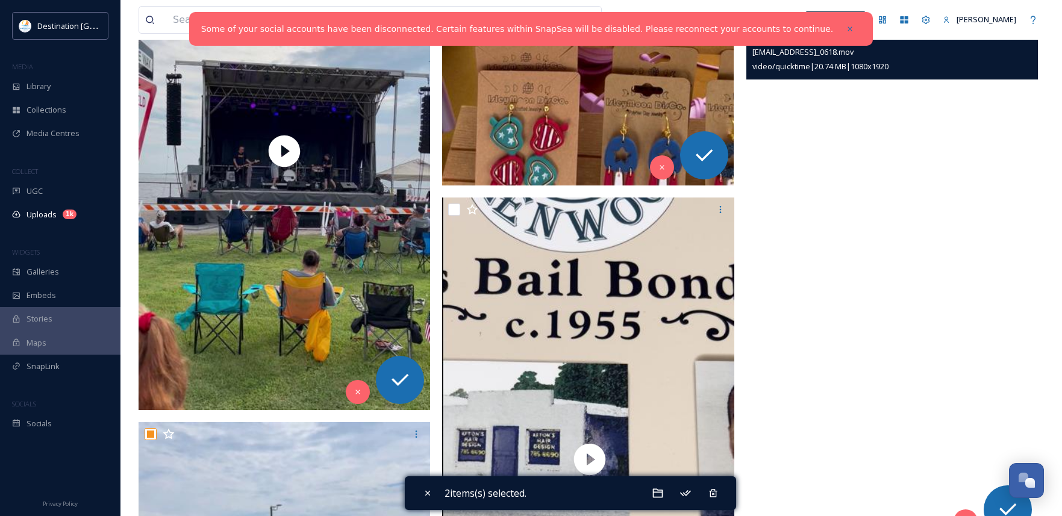
scroll to position [4441, 0]
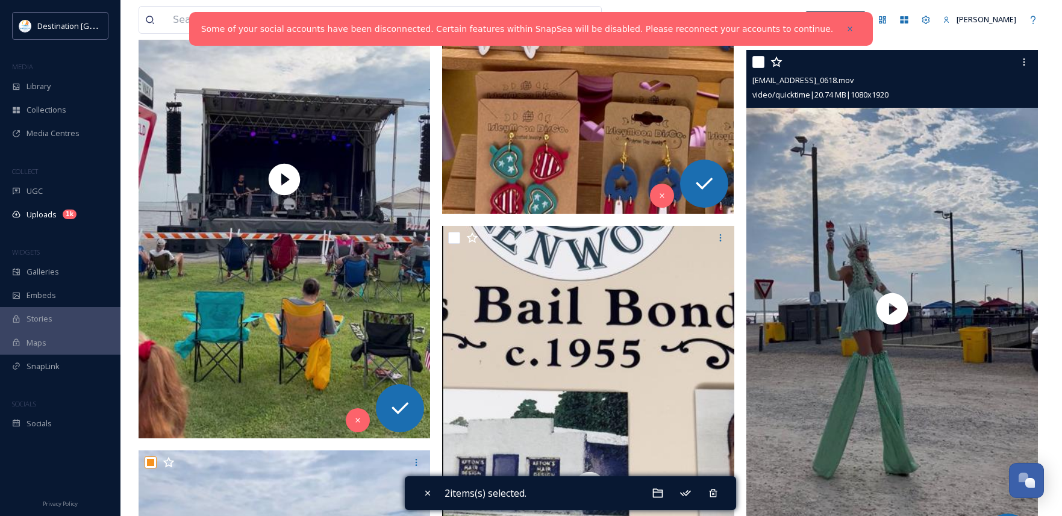
click at [758, 61] on input "checkbox" at bounding box center [759, 62] width 12 height 12
checkbox input "true"
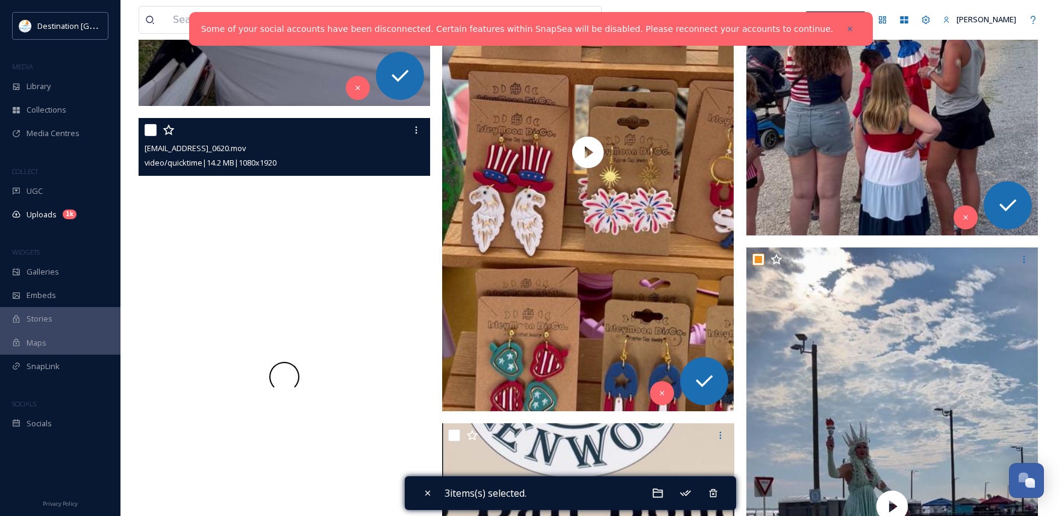
scroll to position [4200, 0]
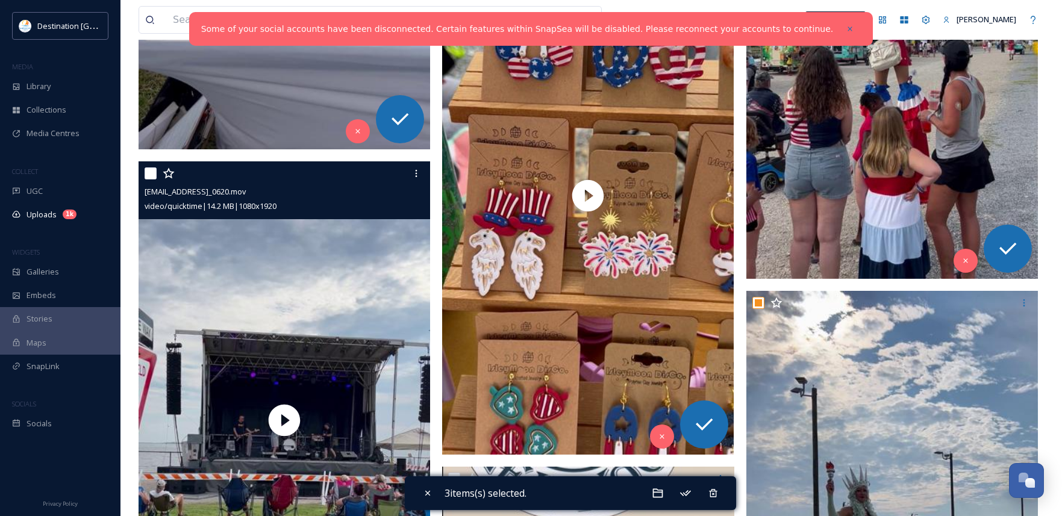
click at [152, 170] on input "checkbox" at bounding box center [151, 174] width 12 height 12
checkbox input "true"
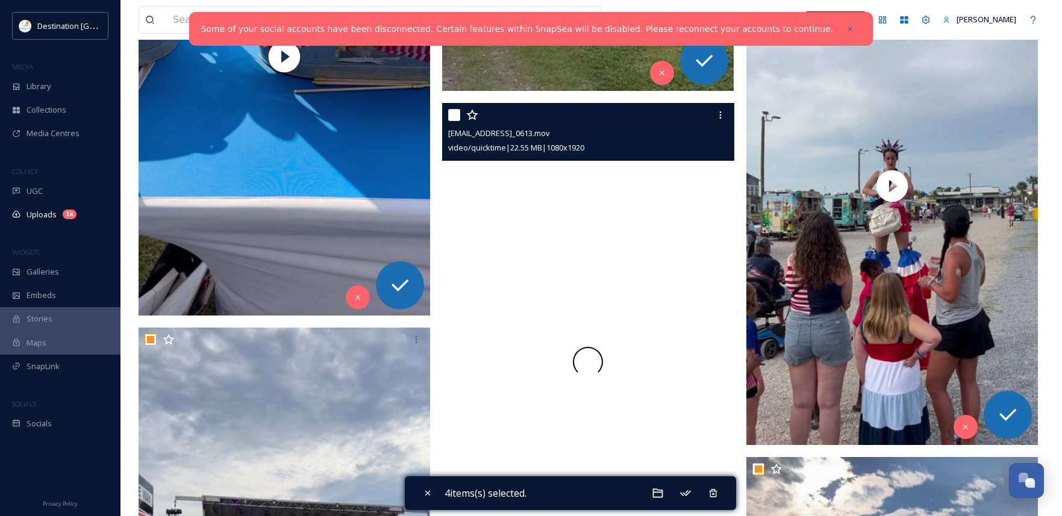
scroll to position [3959, 0]
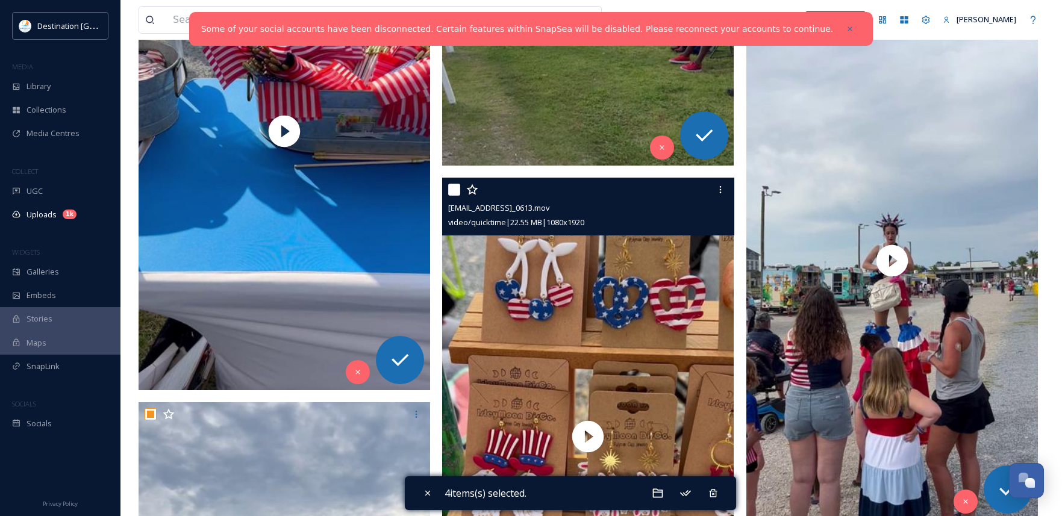
click at [453, 187] on input "checkbox" at bounding box center [454, 190] width 12 height 12
checkbox input "true"
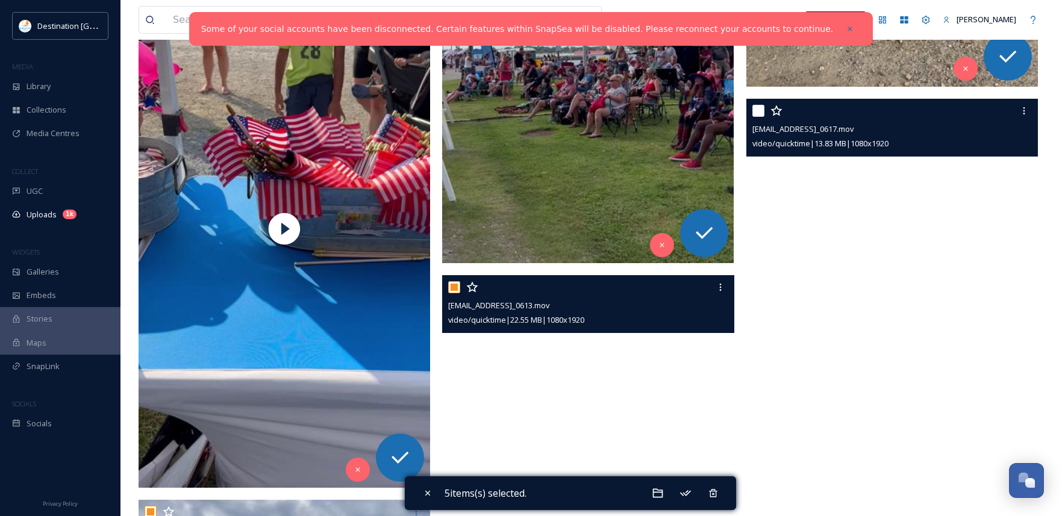
scroll to position [3838, 0]
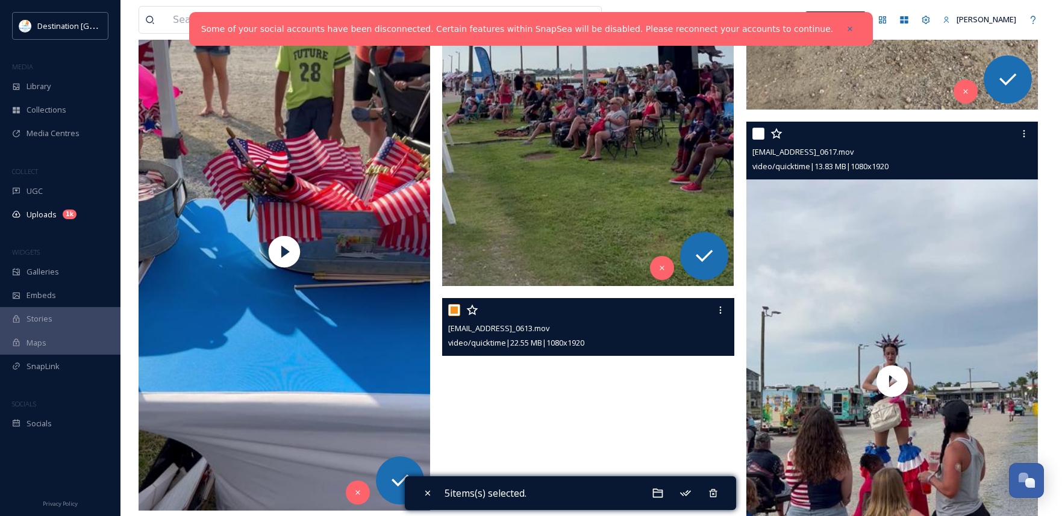
click at [754, 134] on input "checkbox" at bounding box center [759, 134] width 12 height 12
checkbox input "true"
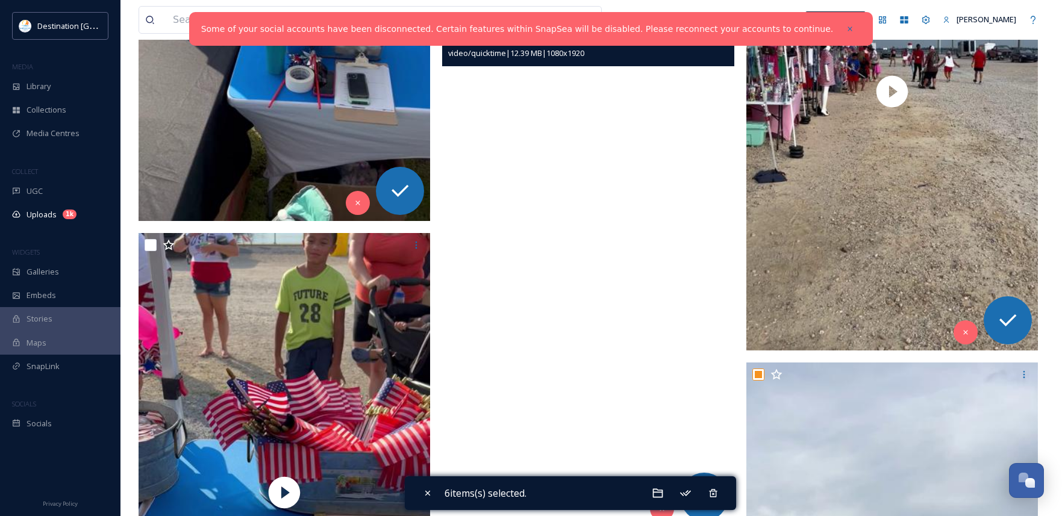
scroll to position [3537, 0]
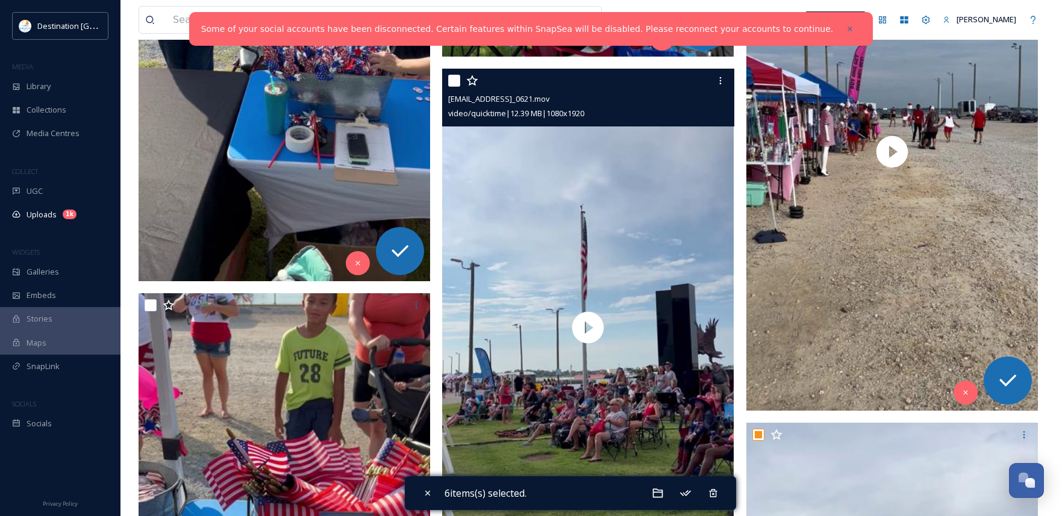
click at [453, 80] on input "checkbox" at bounding box center [454, 81] width 12 height 12
checkbox input "true"
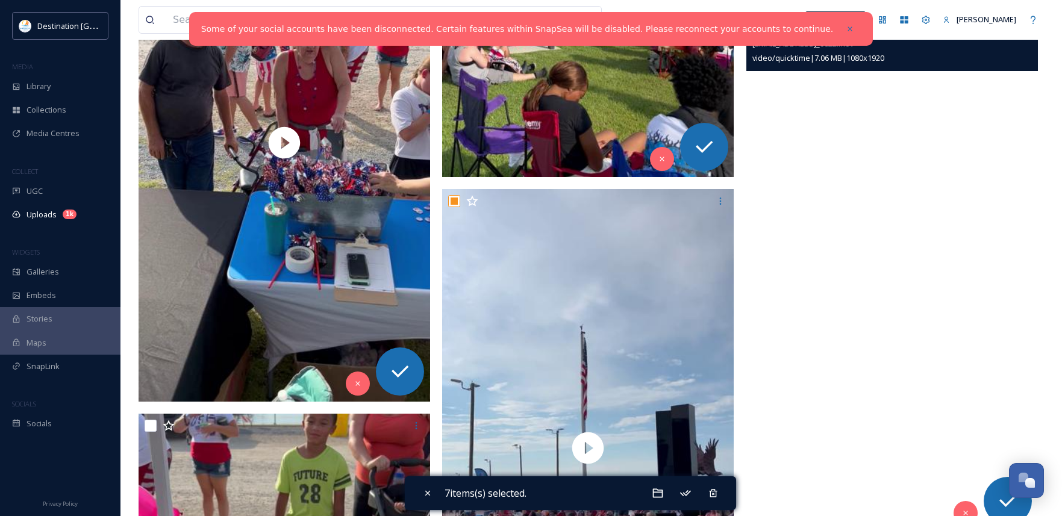
scroll to position [3356, 0]
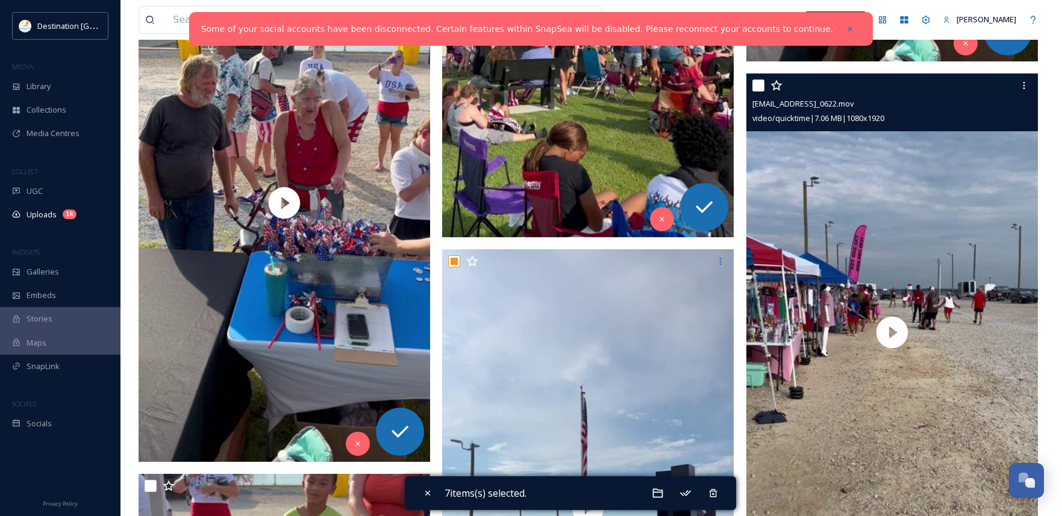
click at [759, 80] on input "checkbox" at bounding box center [759, 86] width 12 height 12
checkbox input "true"
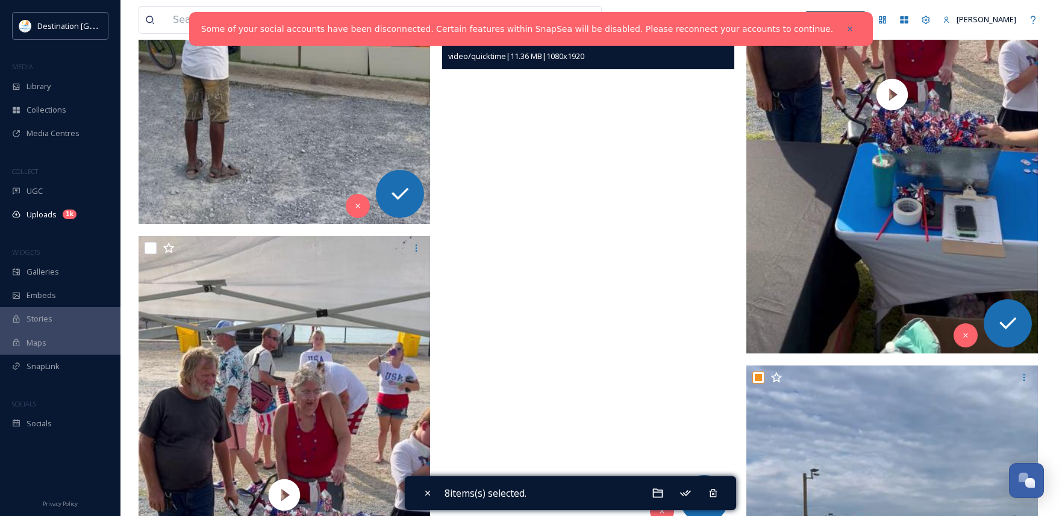
scroll to position [2995, 0]
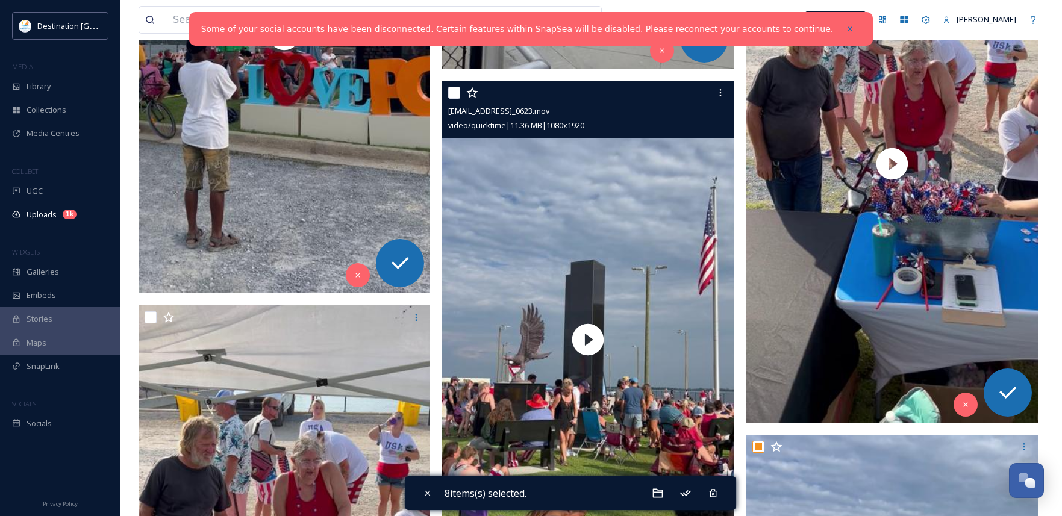
click at [453, 90] on input "checkbox" at bounding box center [454, 93] width 12 height 12
checkbox input "true"
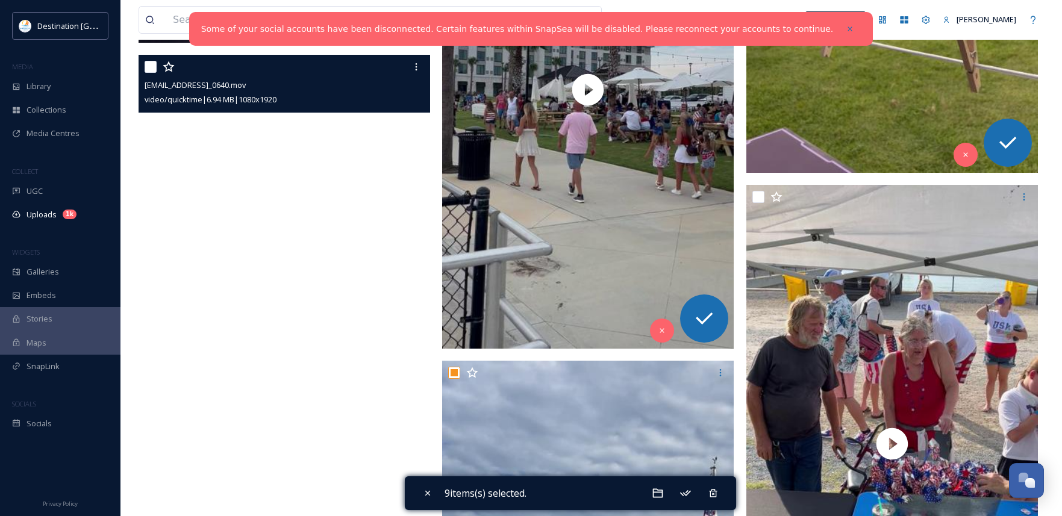
scroll to position [2693, 0]
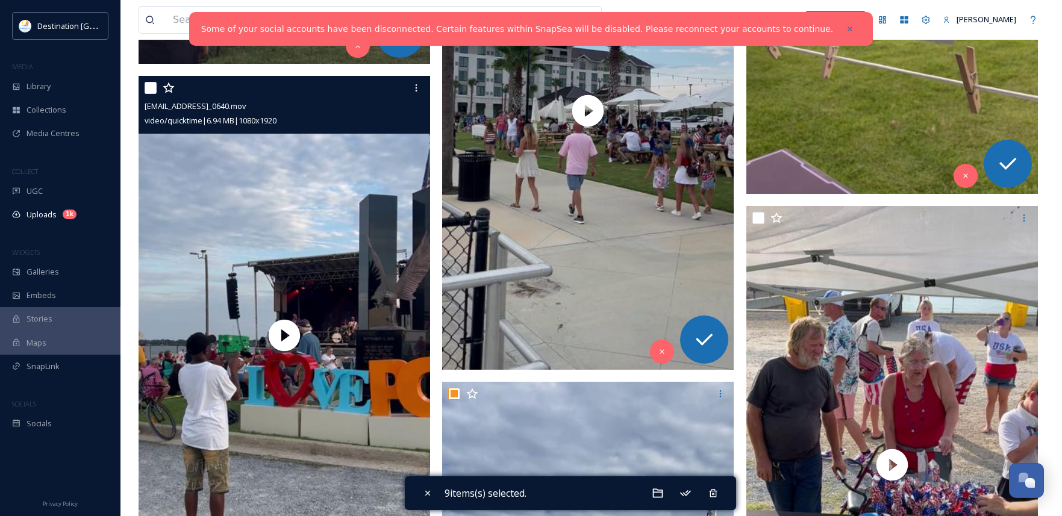
click at [150, 89] on input "checkbox" at bounding box center [151, 88] width 12 height 12
checkbox input "true"
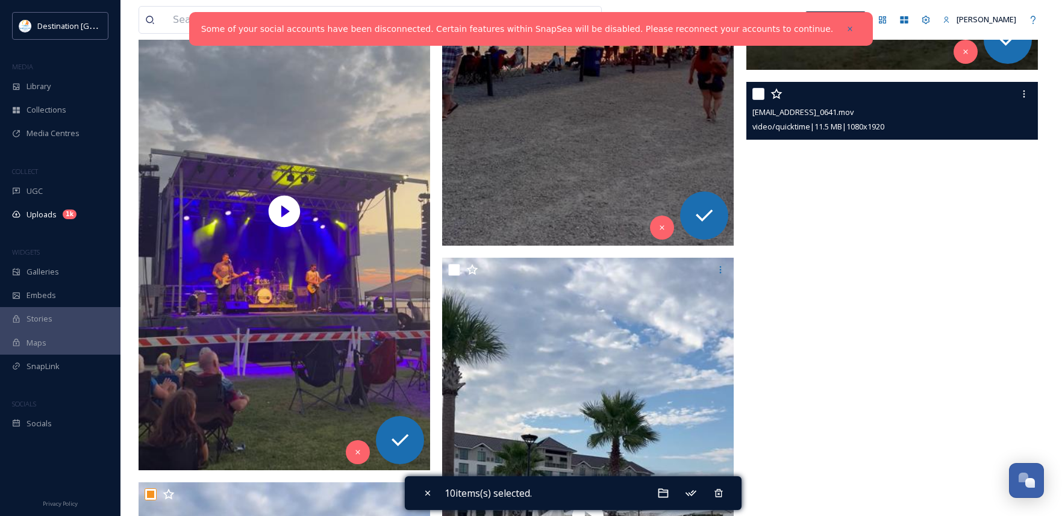
scroll to position [2271, 0]
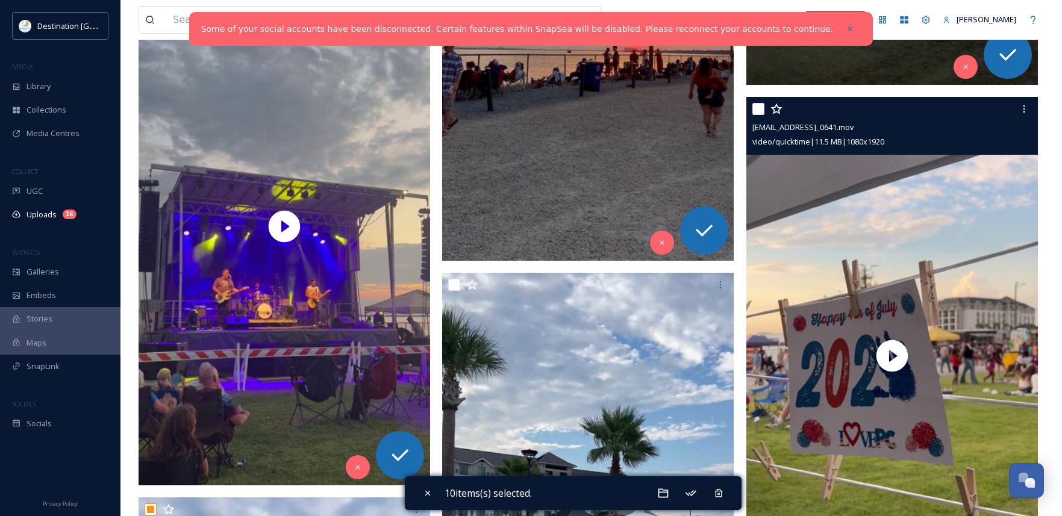
click at [754, 108] on input "checkbox" at bounding box center [759, 109] width 12 height 12
checkbox input "true"
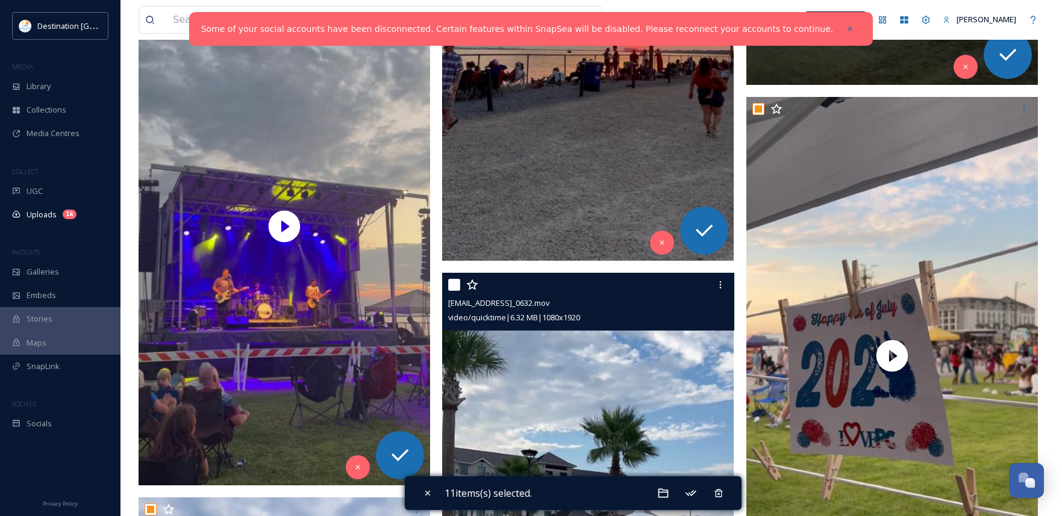
click at [454, 284] on input "checkbox" at bounding box center [454, 285] width 12 height 12
checkbox input "true"
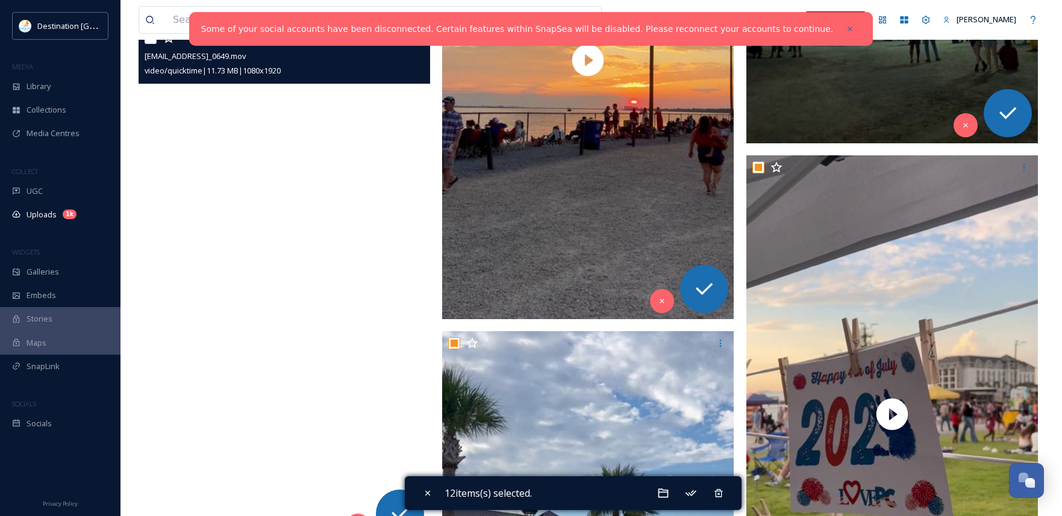
scroll to position [2151, 0]
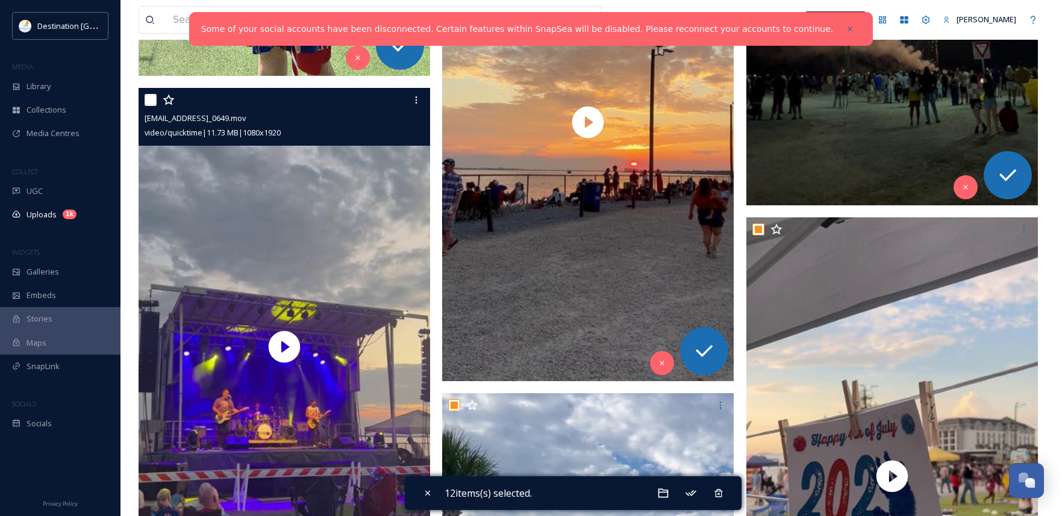
click at [151, 100] on input "checkbox" at bounding box center [151, 100] width 12 height 12
checkbox input "true"
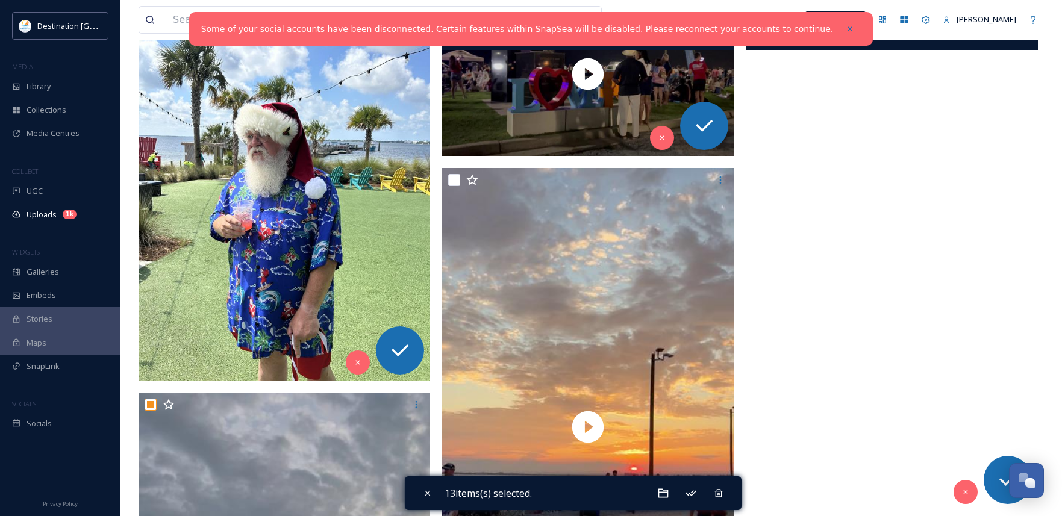
scroll to position [1729, 0]
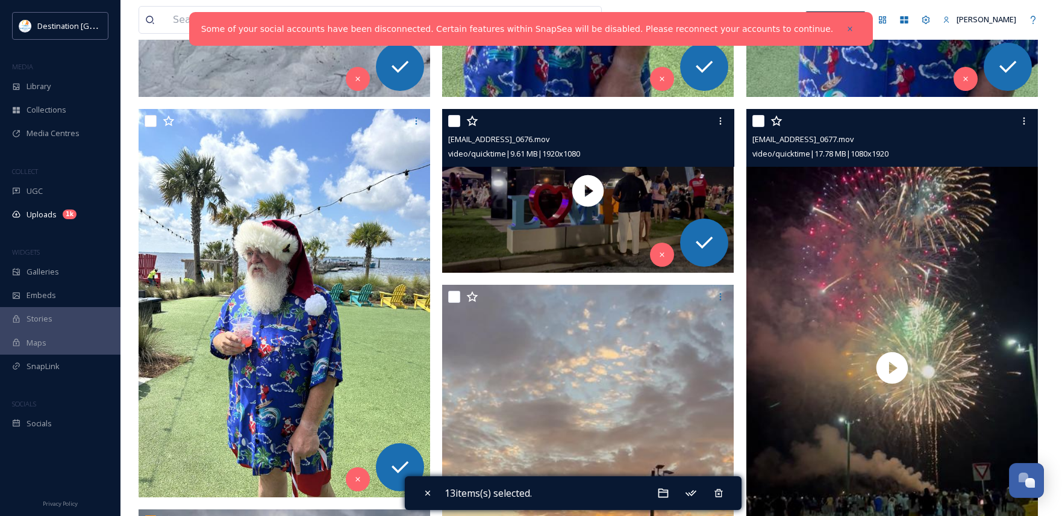
click at [762, 118] on input "checkbox" at bounding box center [759, 121] width 12 height 12
checkbox input "true"
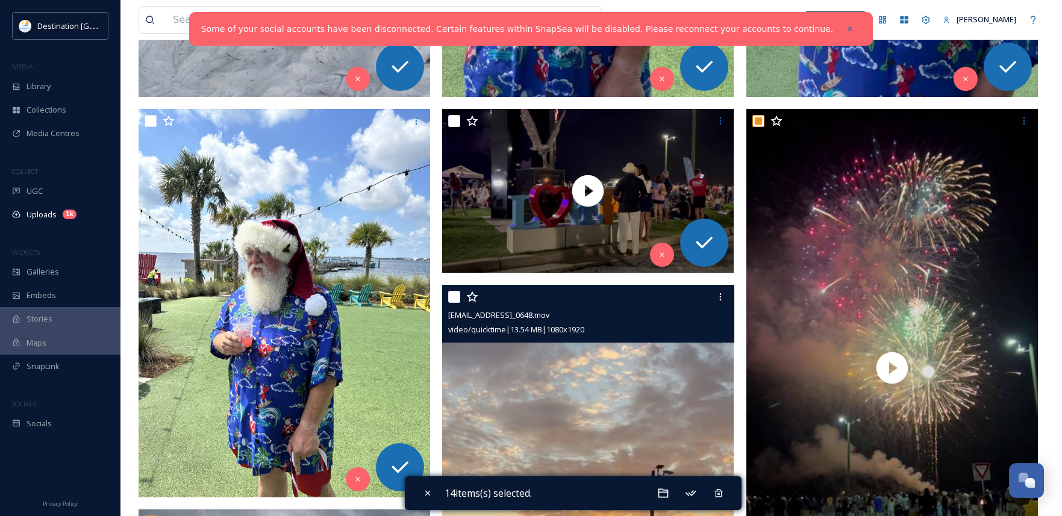
click at [449, 299] on input "checkbox" at bounding box center [454, 297] width 12 height 12
checkbox input "true"
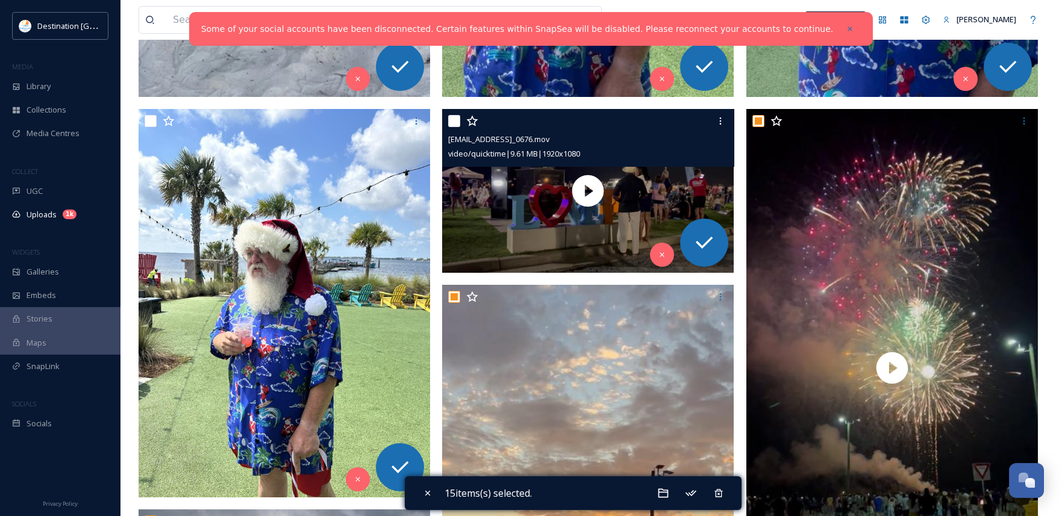
click at [454, 124] on input "checkbox" at bounding box center [454, 121] width 12 height 12
checkbox input "true"
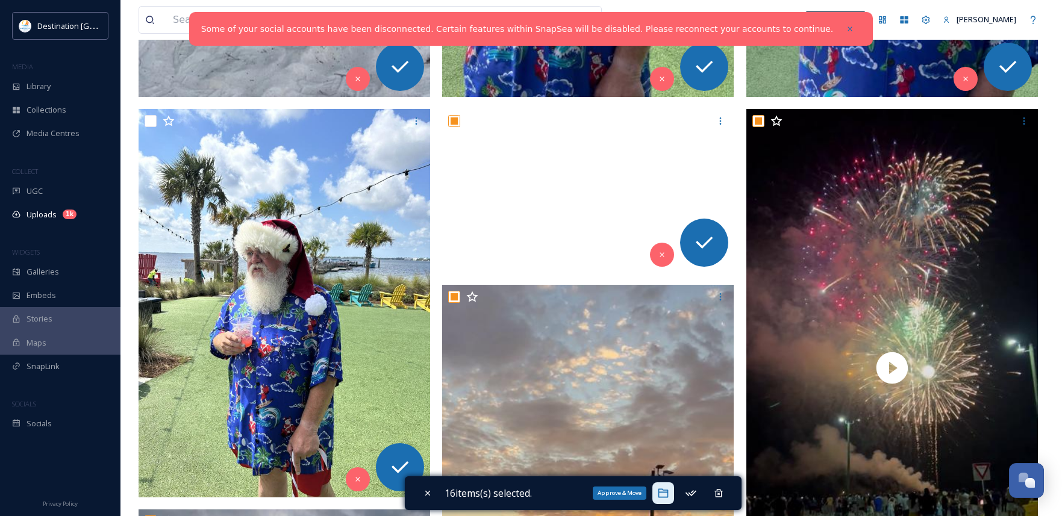
click at [664, 493] on icon at bounding box center [663, 493] width 10 height 9
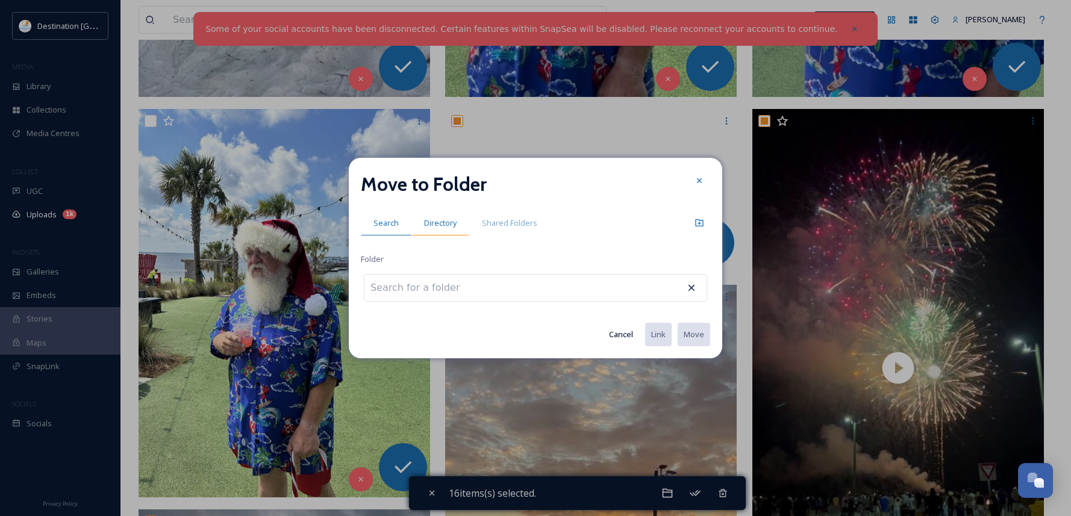
click at [435, 220] on span "Directory" at bounding box center [440, 223] width 33 height 11
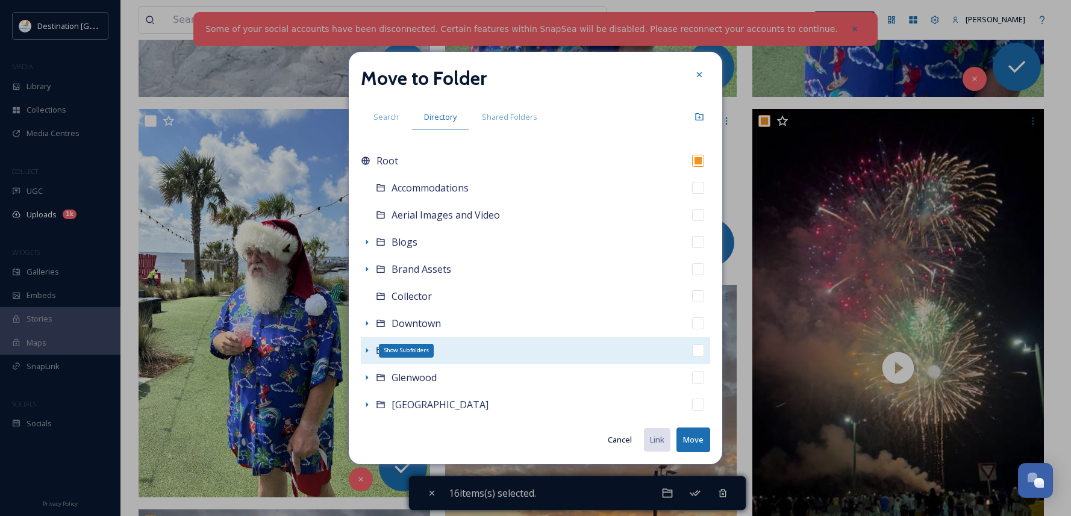
click at [366, 351] on icon at bounding box center [367, 351] width 10 height 10
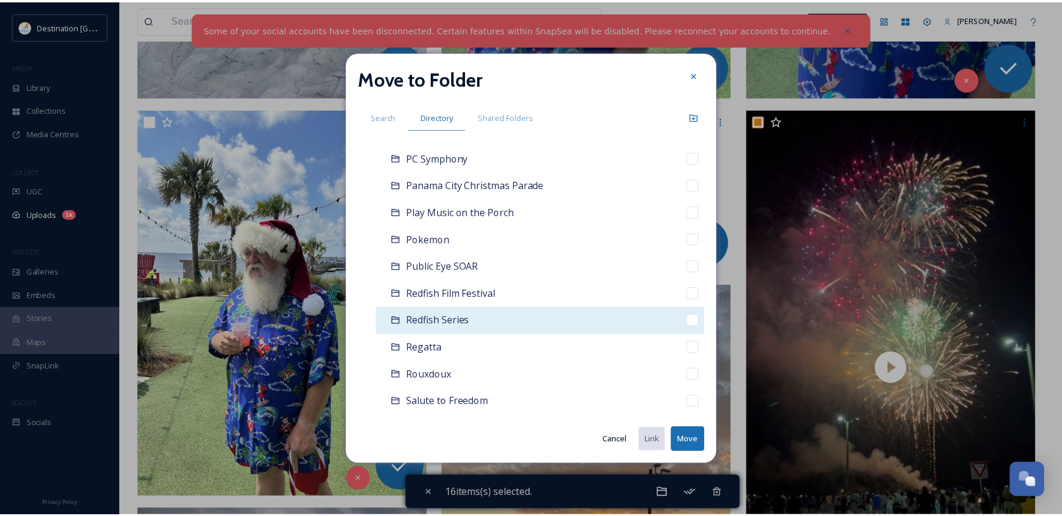
scroll to position [904, 0]
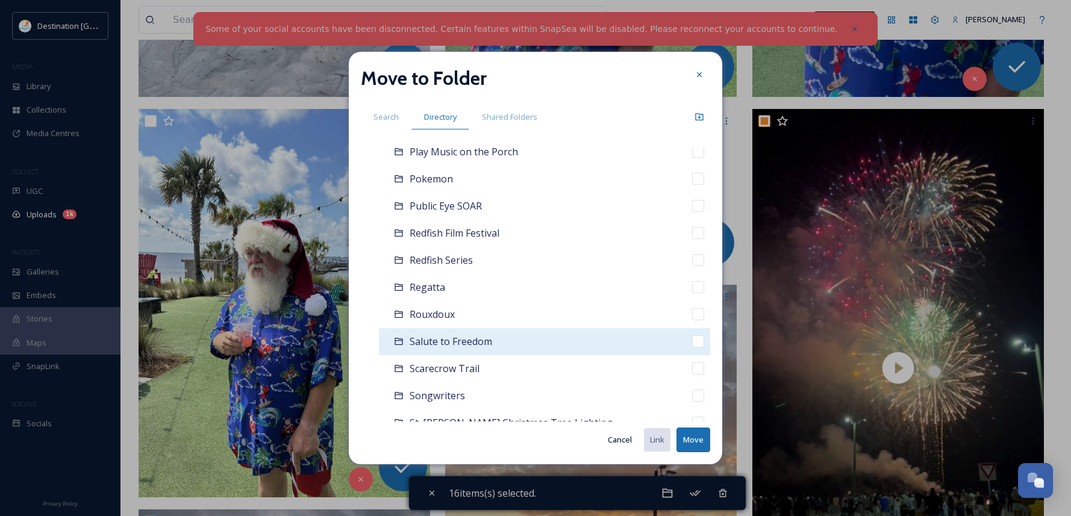
click at [446, 345] on span "Salute to Freedom" at bounding box center [451, 341] width 83 height 13
checkbox input "false"
checkbox input "true"
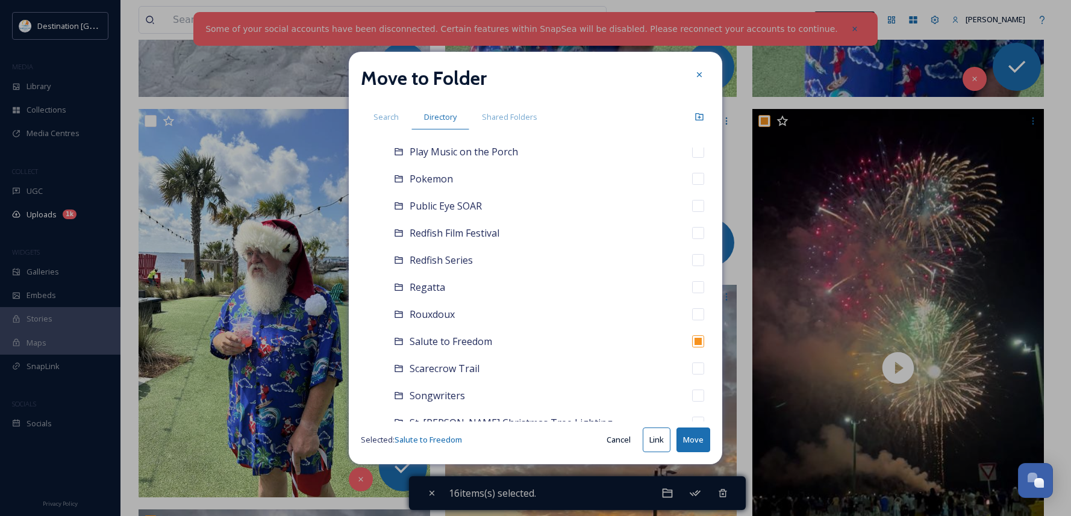
click at [690, 441] on button "Move" at bounding box center [694, 440] width 34 height 25
checkbox input "false"
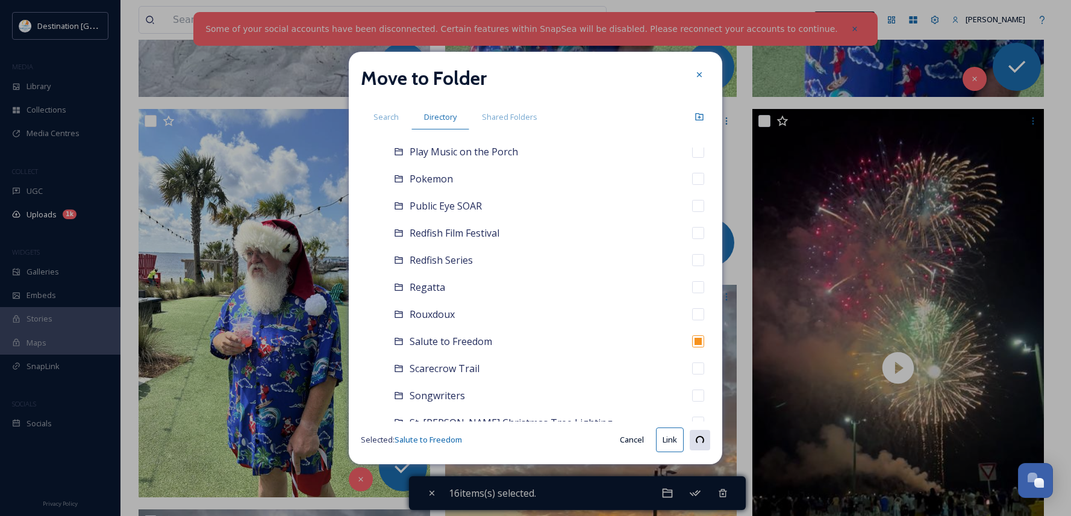
checkbox input "false"
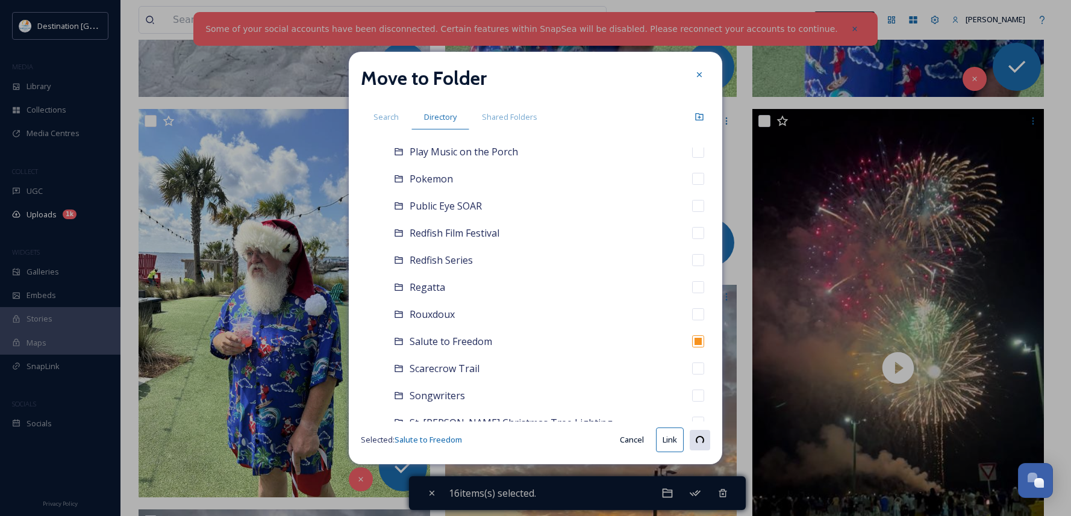
checkbox input "false"
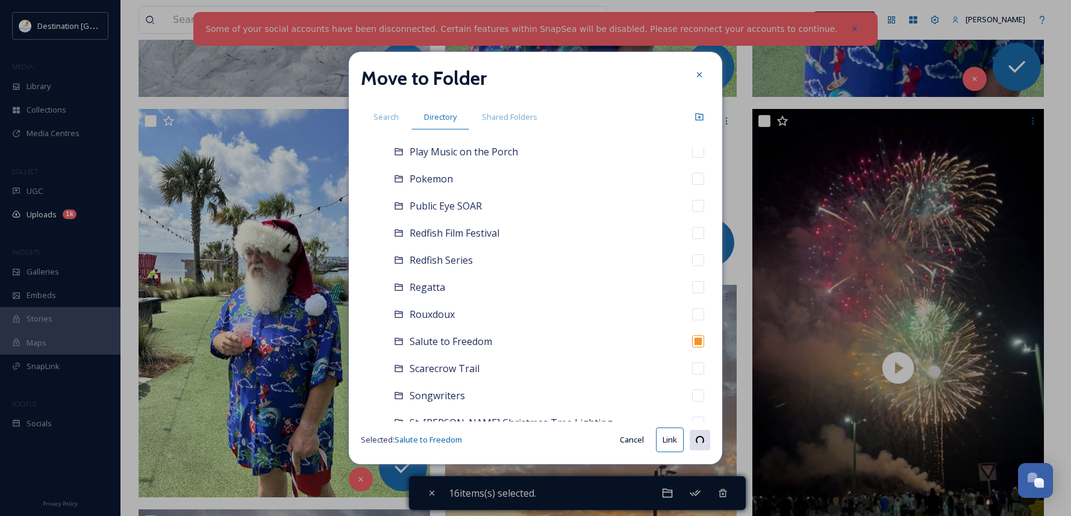
checkbox input "false"
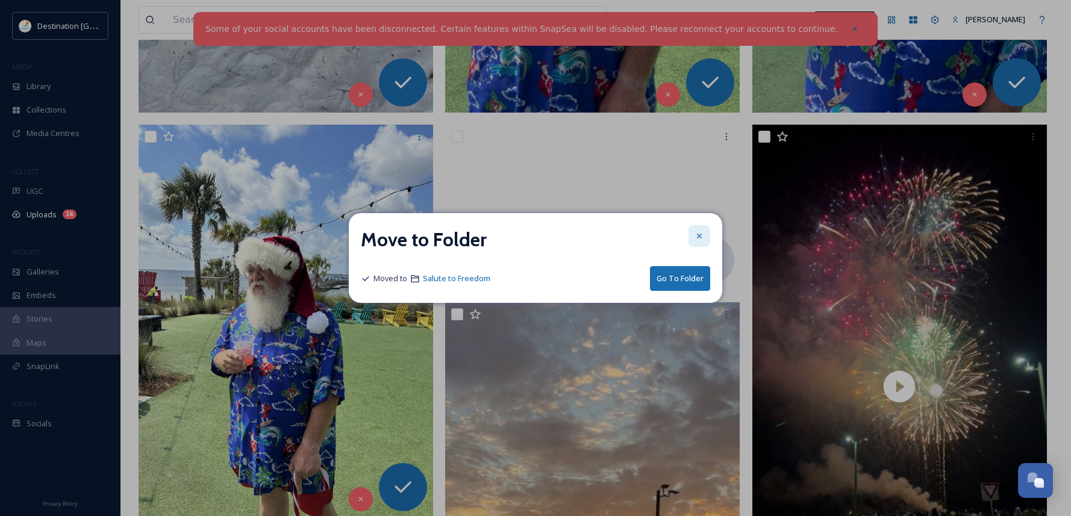
click at [700, 237] on icon at bounding box center [699, 236] width 5 height 5
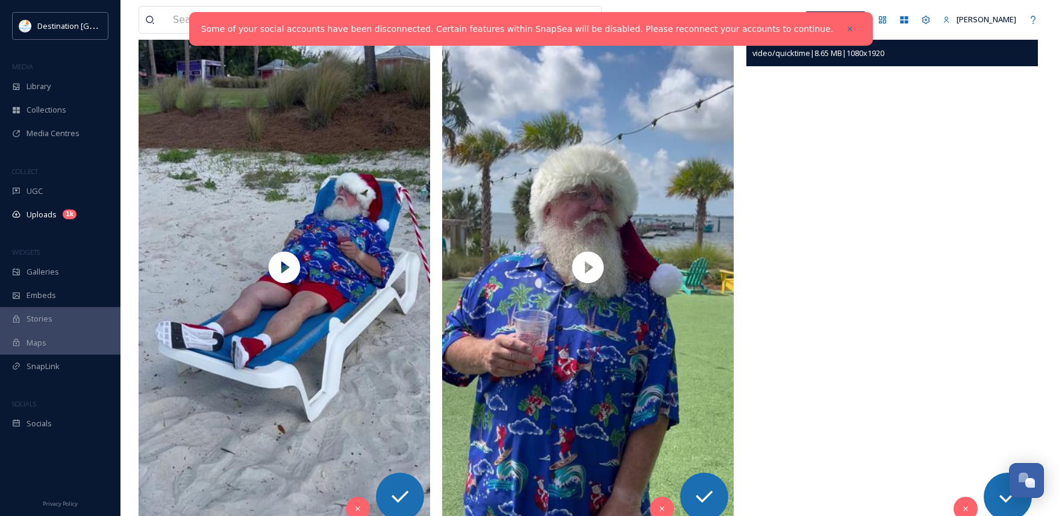
scroll to position [1307, 0]
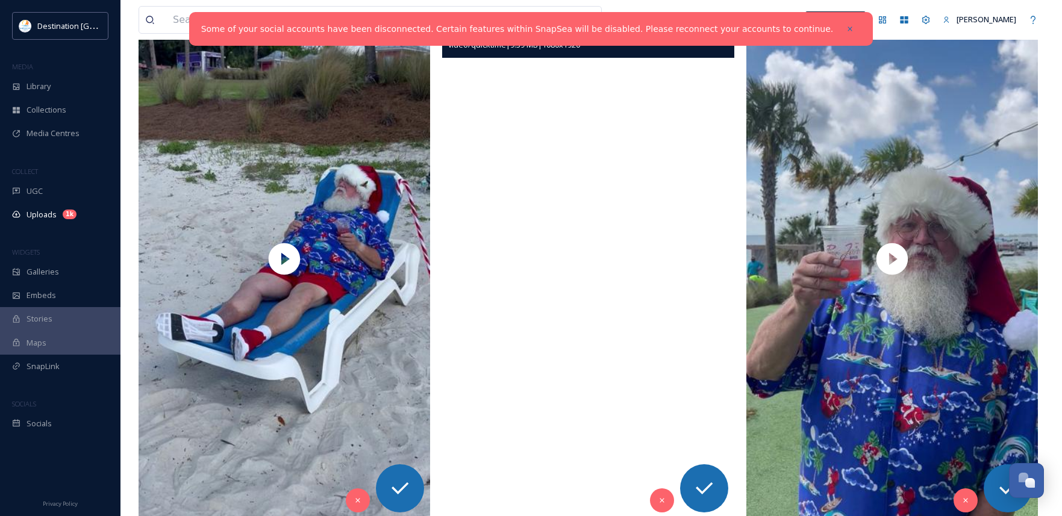
click at [554, 308] on video "ext_1757689749.739371_Social@destinationpanamacity.com-IMG_9721.mov" at bounding box center [588, 259] width 292 height 518
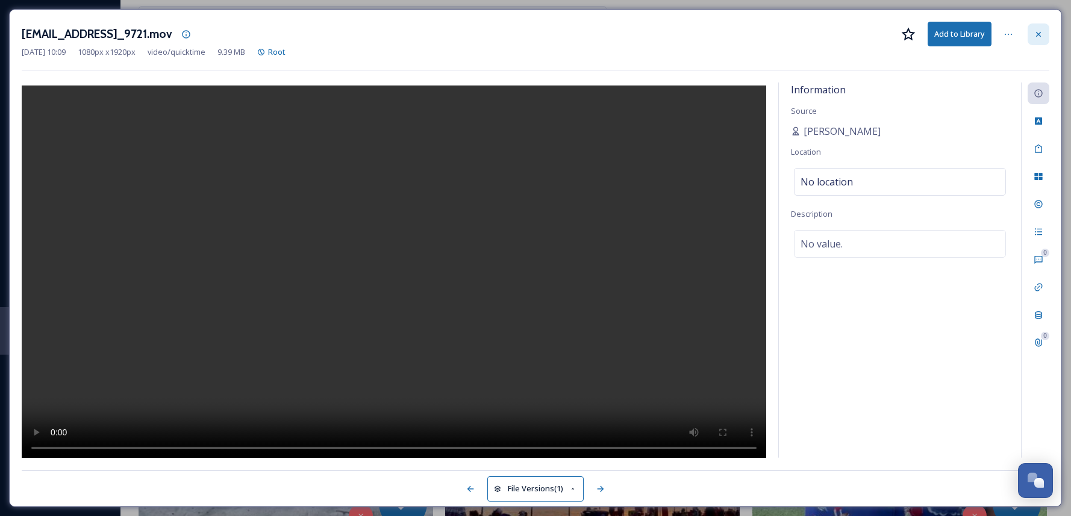
click at [1037, 41] on div at bounding box center [1039, 35] width 22 height 22
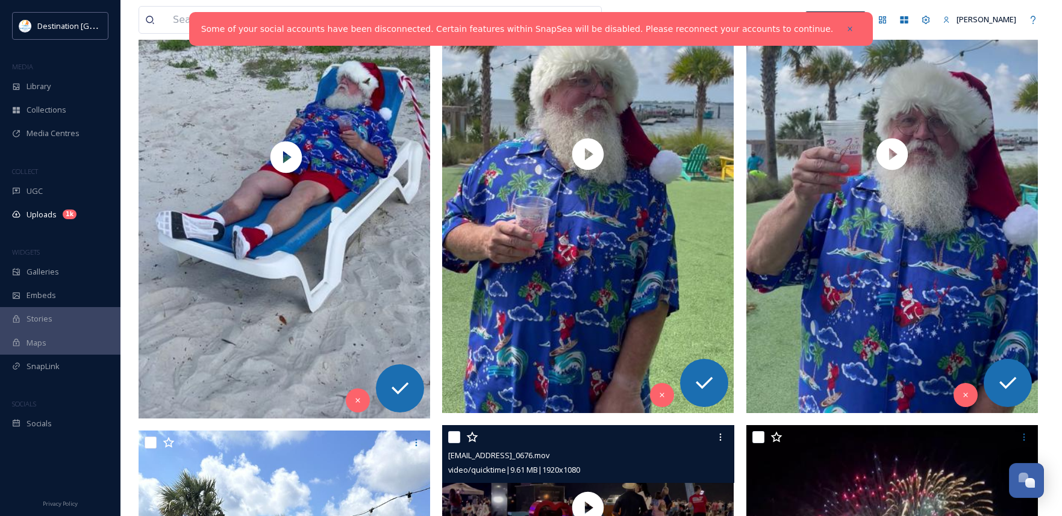
scroll to position [1428, 0]
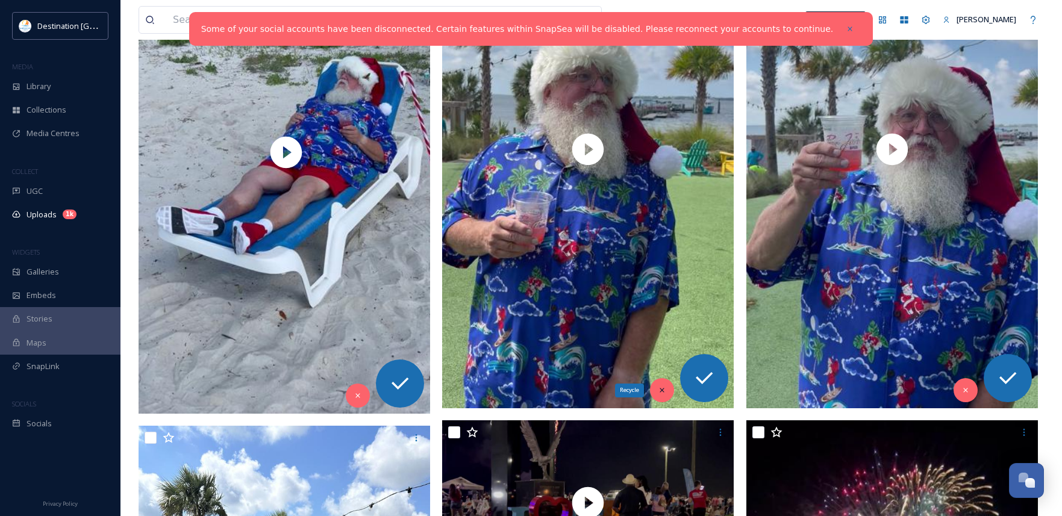
click at [664, 386] on div "Recycle" at bounding box center [662, 390] width 24 height 24
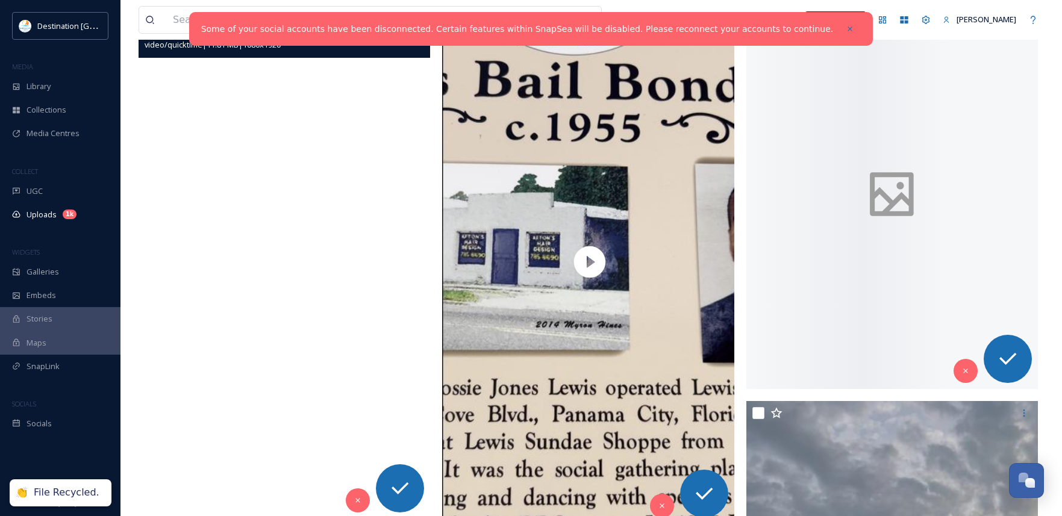
scroll to position [1296, 0]
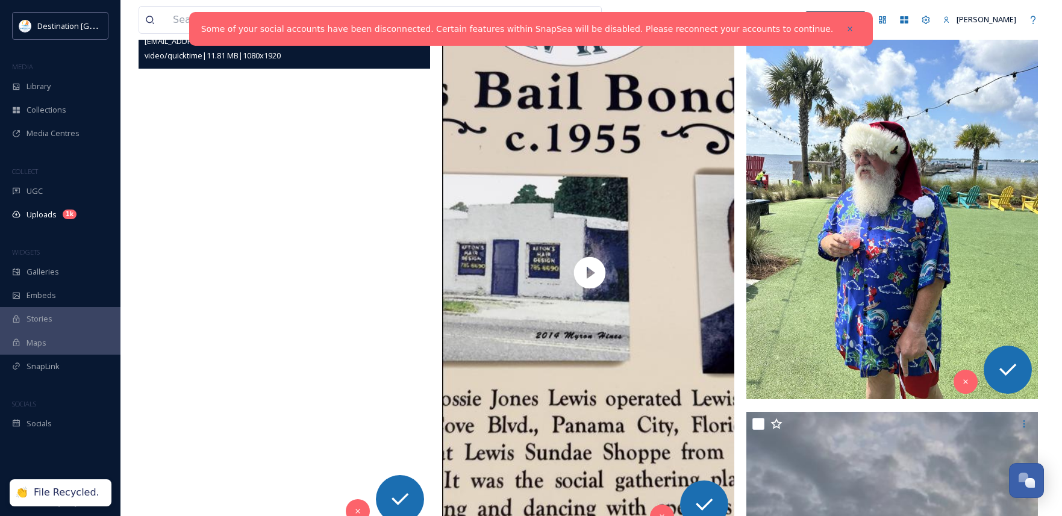
click at [337, 295] on video "ext_1757689771.37644_Social@destinationpanamacity.com-IMG_9715.mov" at bounding box center [285, 270] width 292 height 518
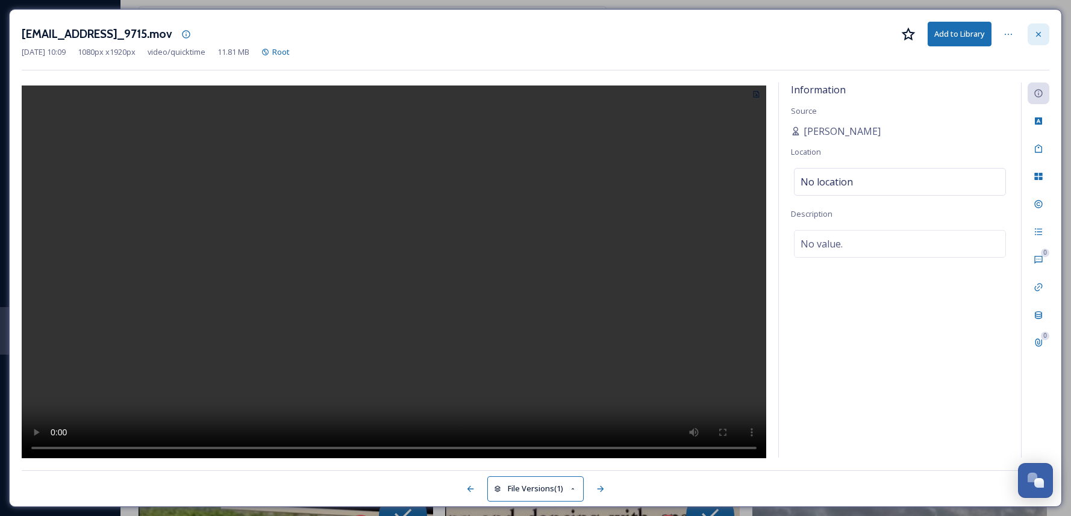
click at [1037, 34] on icon at bounding box center [1039, 35] width 10 height 10
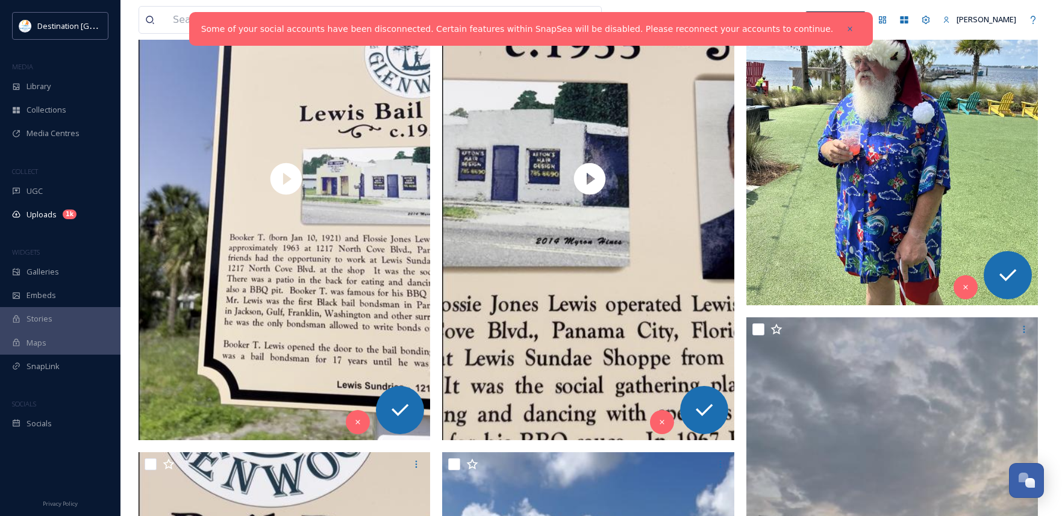
scroll to position [1357, 0]
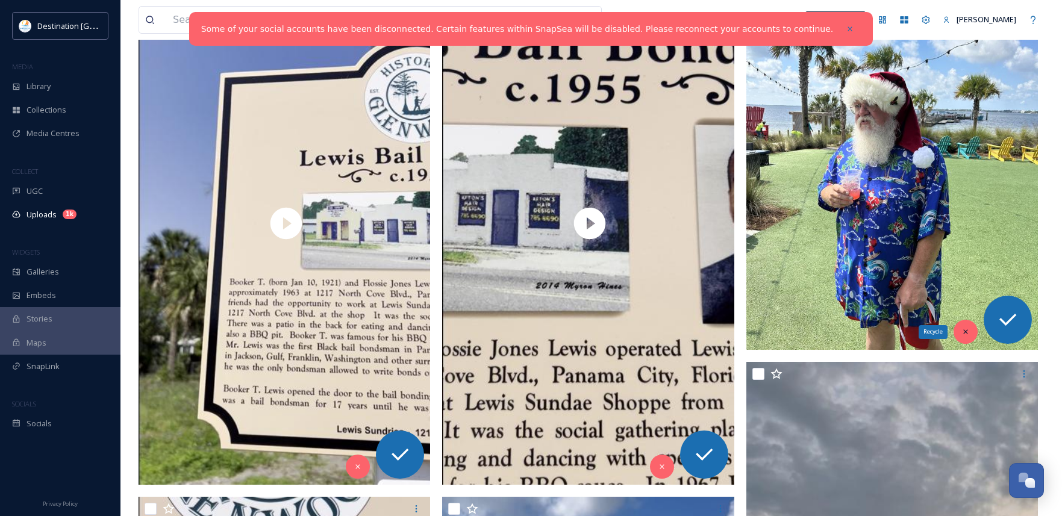
click at [959, 326] on div "Recycle" at bounding box center [966, 332] width 24 height 24
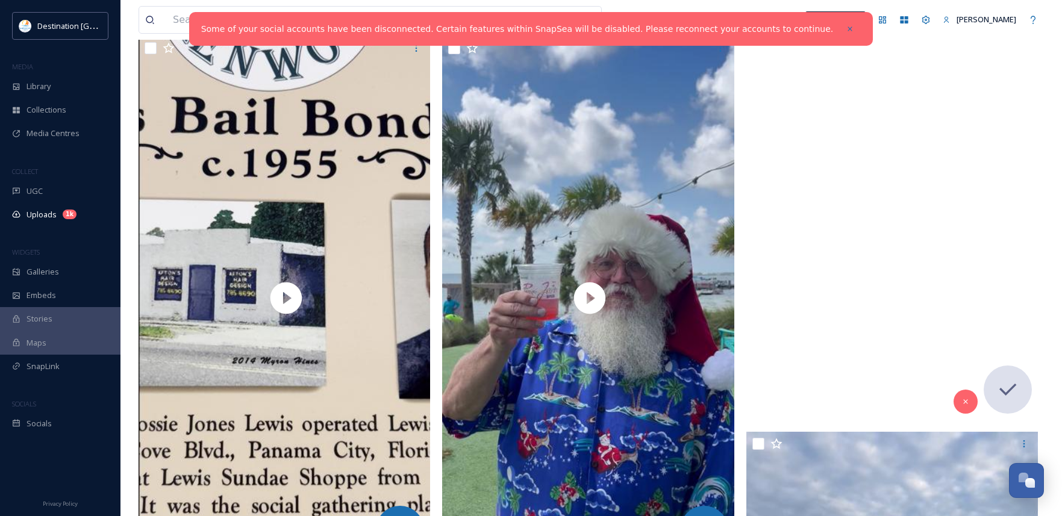
scroll to position [1839, 0]
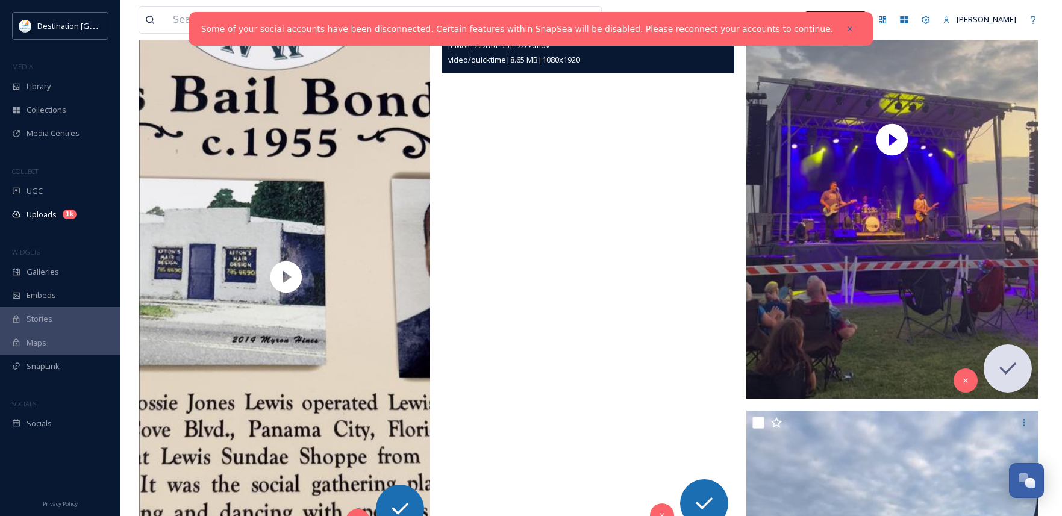
click at [641, 375] on video "ext_1757689748.459066_Social@destinationpanamacity.com-IMG_9722.mov" at bounding box center [588, 274] width 292 height 518
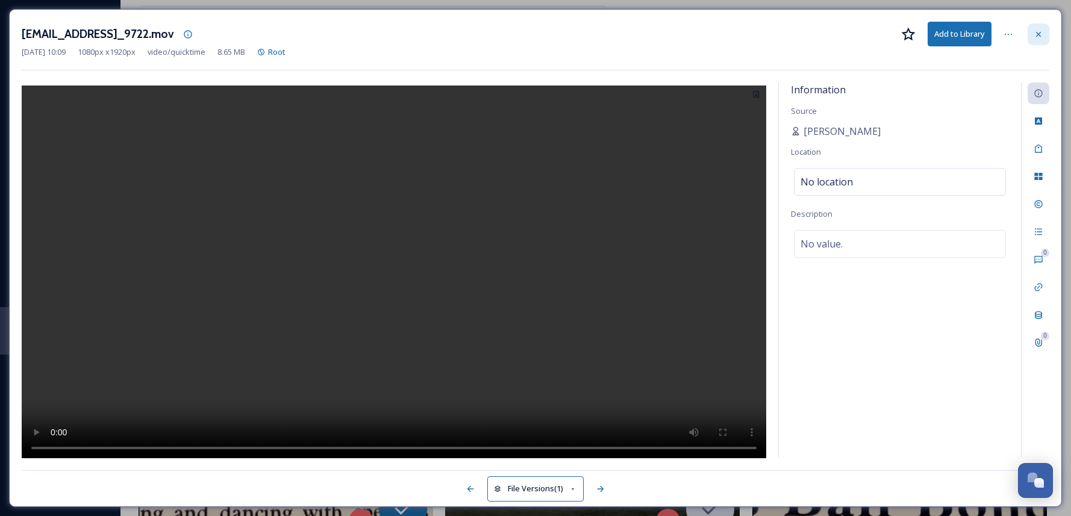
click at [1041, 33] on icon at bounding box center [1039, 35] width 10 height 10
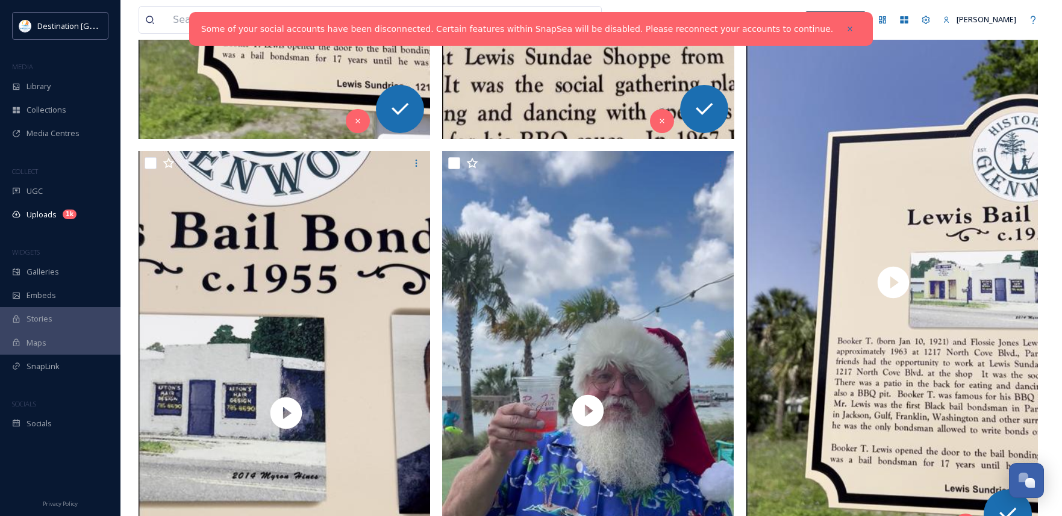
scroll to position [1598, 0]
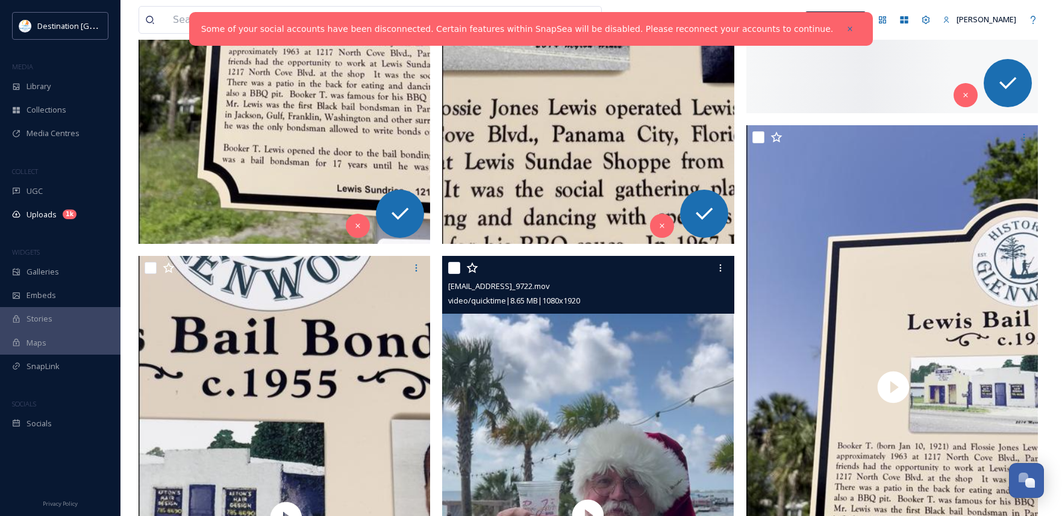
click at [450, 269] on input "checkbox" at bounding box center [454, 268] width 12 height 12
checkbox input "true"
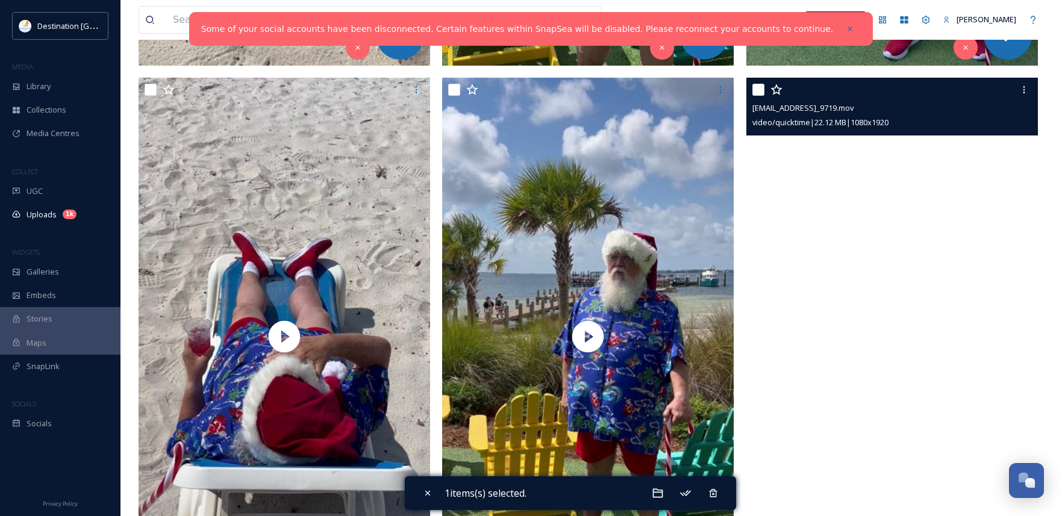
scroll to position [683, 0]
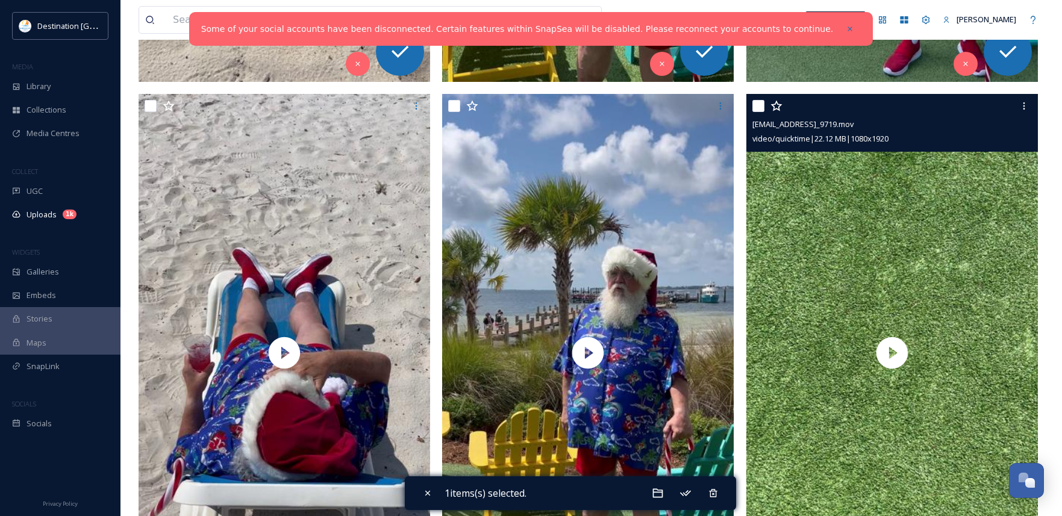
click at [758, 107] on input "checkbox" at bounding box center [759, 106] width 12 height 12
checkbox input "true"
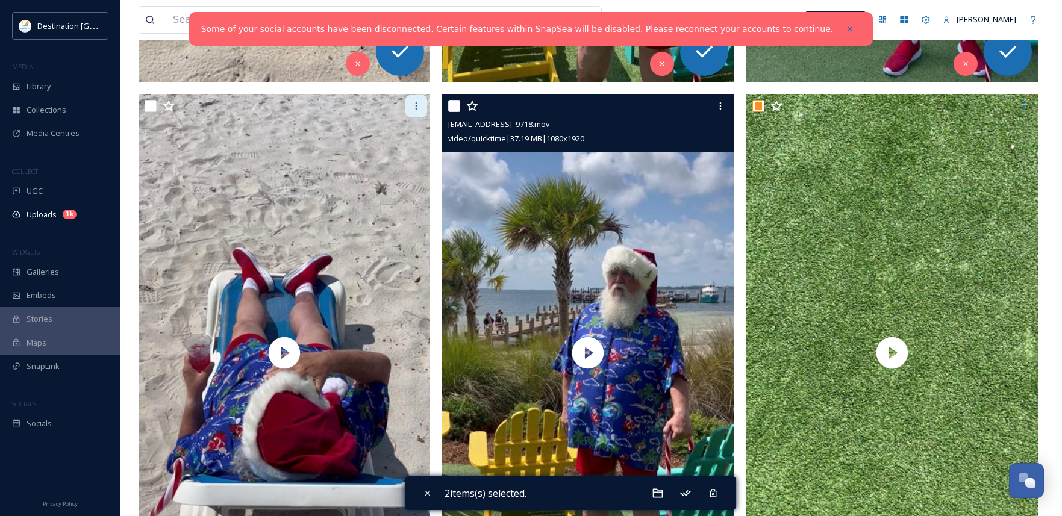
drag, startPoint x: 450, startPoint y: 111, endPoint x: 421, endPoint y: 105, distance: 29.5
click at [450, 110] on input "checkbox" at bounding box center [454, 106] width 12 height 12
checkbox input "true"
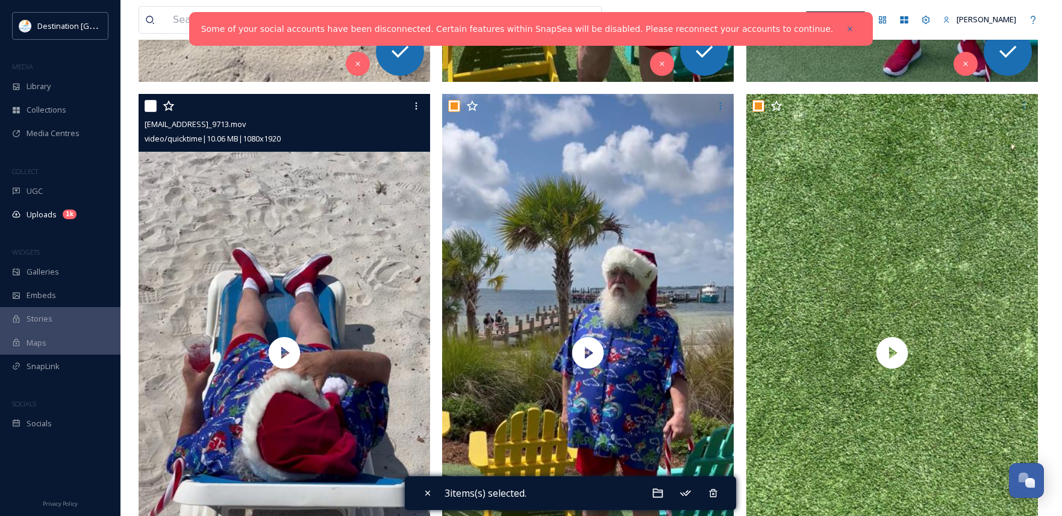
click at [147, 102] on input "checkbox" at bounding box center [151, 106] width 12 height 12
checkbox input "true"
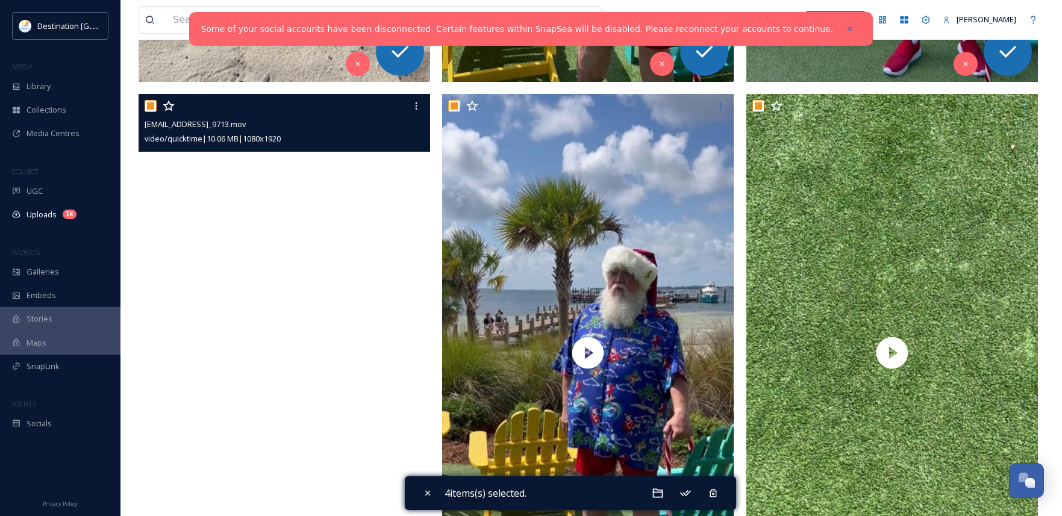
click at [290, 359] on video "ext_1757689786.589804_Social@destinationpanamacity.com-IMG_9713.mov" at bounding box center [285, 353] width 292 height 518
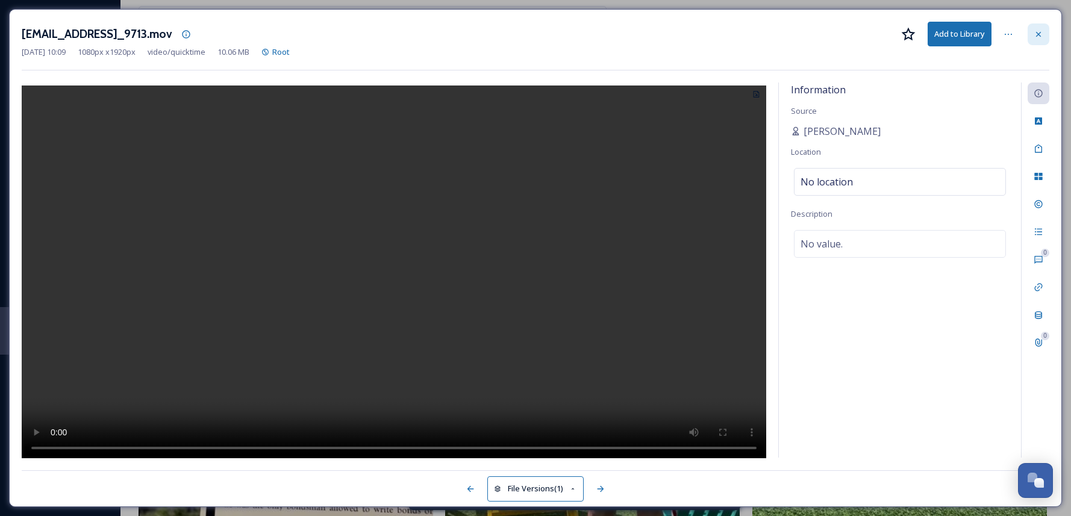
click at [1037, 33] on icon at bounding box center [1039, 35] width 10 height 10
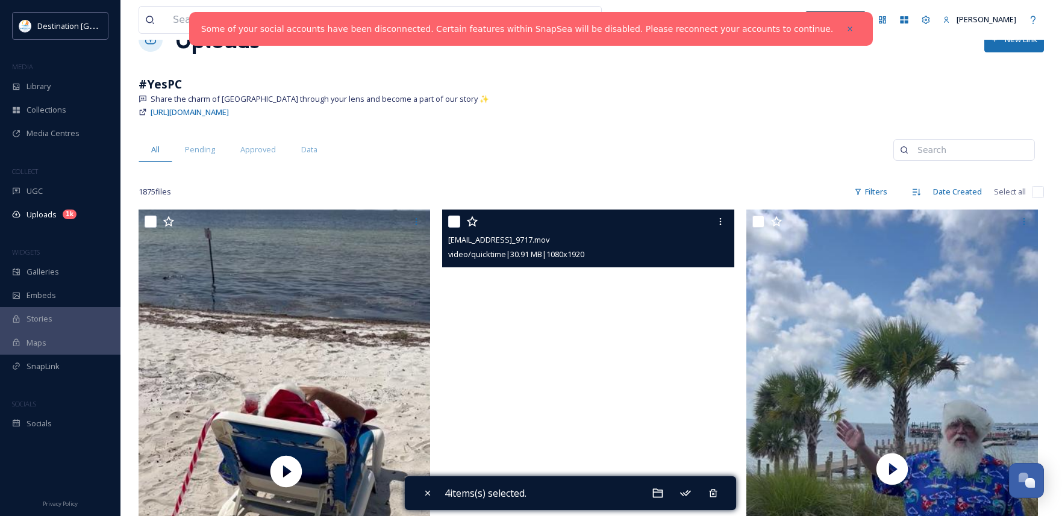
scroll to position [80, 0]
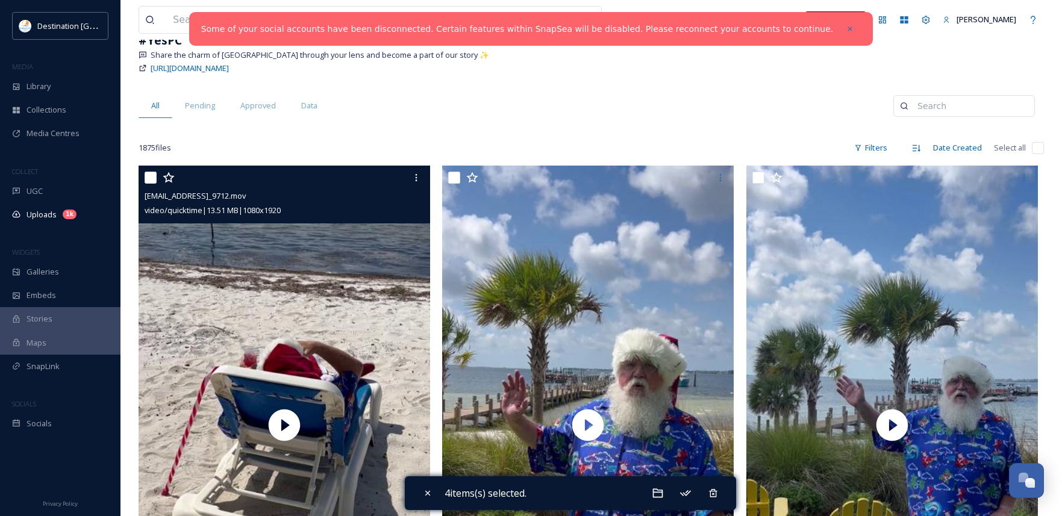
drag, startPoint x: 148, startPoint y: 173, endPoint x: 165, endPoint y: 179, distance: 17.4
click at [148, 174] on input "checkbox" at bounding box center [151, 178] width 12 height 12
checkbox input "true"
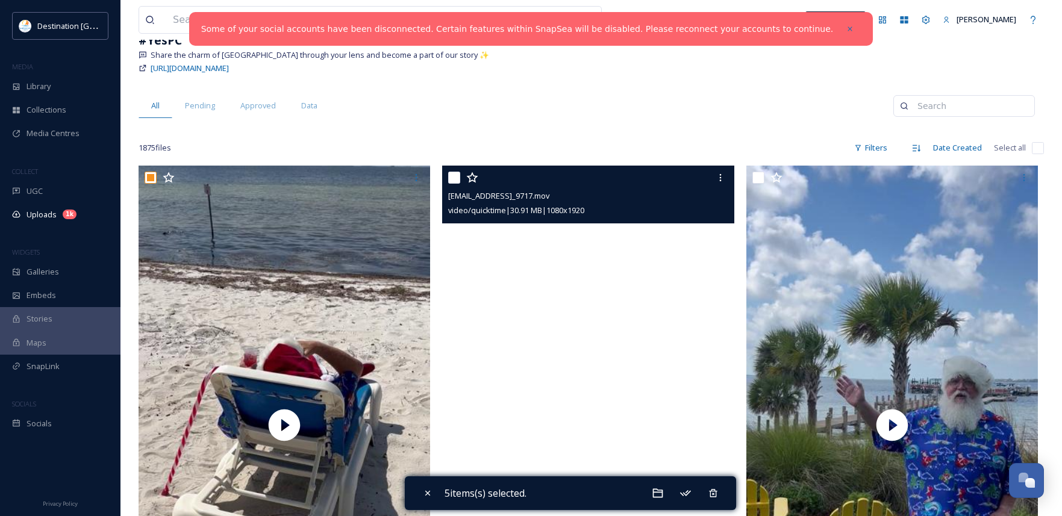
click at [594, 414] on video "ext_1757689788.668067_Social@destinationpanamacity.com-IMG_9717.mov" at bounding box center [588, 425] width 292 height 518
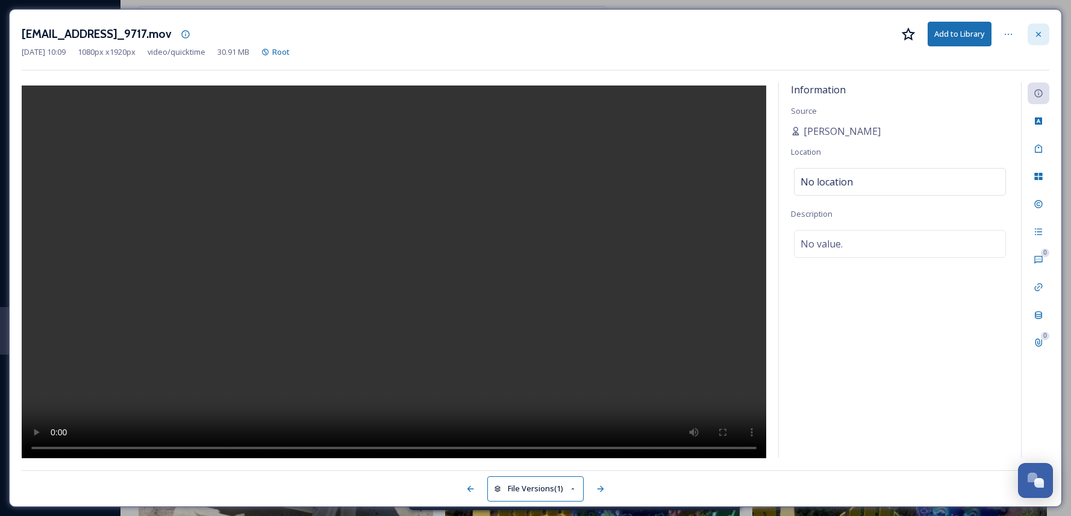
click at [1037, 30] on icon at bounding box center [1039, 35] width 10 height 10
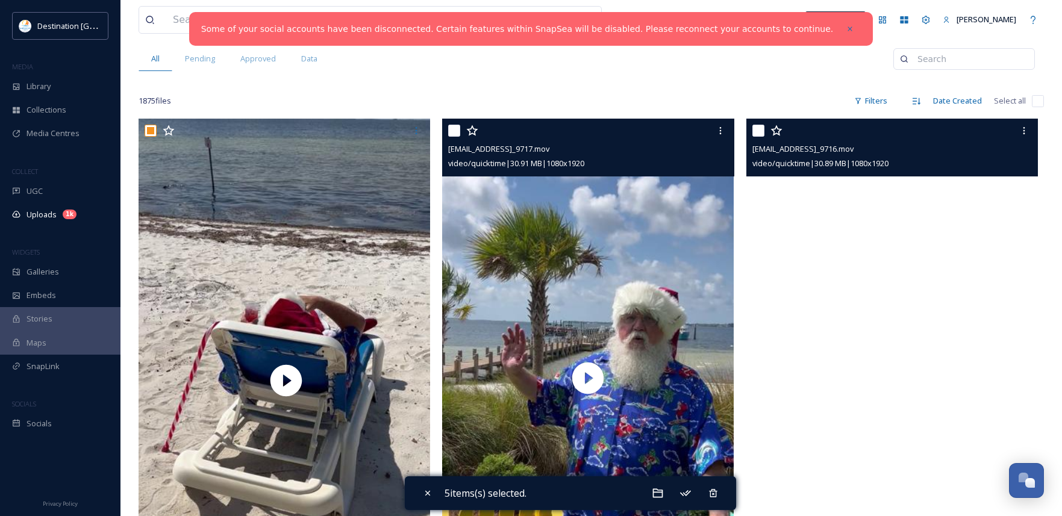
scroll to position [140, 0]
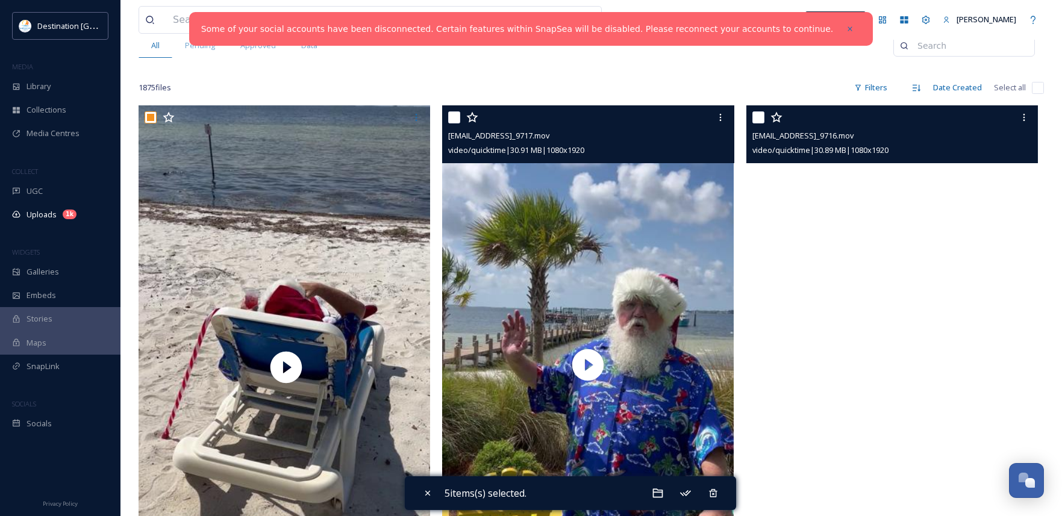
click at [925, 320] on video "ext_1757689786.588755_Social@destinationpanamacity.com-IMG_9716.mov" at bounding box center [893, 364] width 292 height 518
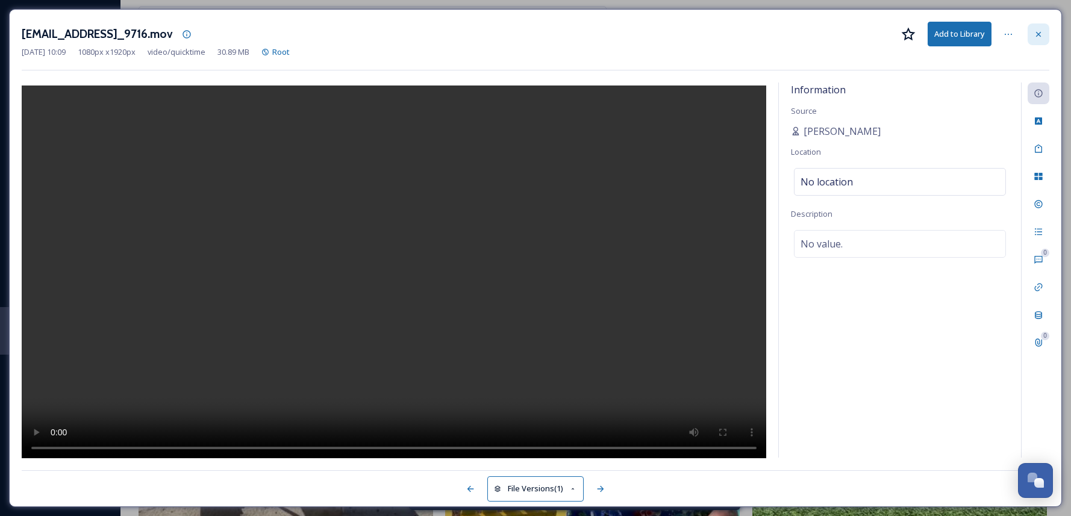
click at [1036, 34] on icon at bounding box center [1039, 35] width 10 height 10
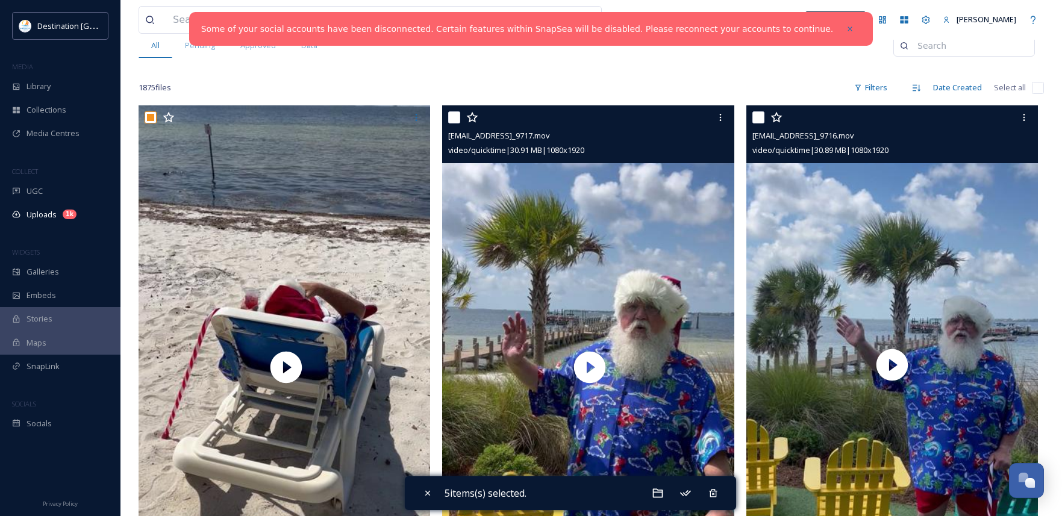
click at [753, 111] on input "checkbox" at bounding box center [759, 117] width 12 height 12
checkbox input "true"
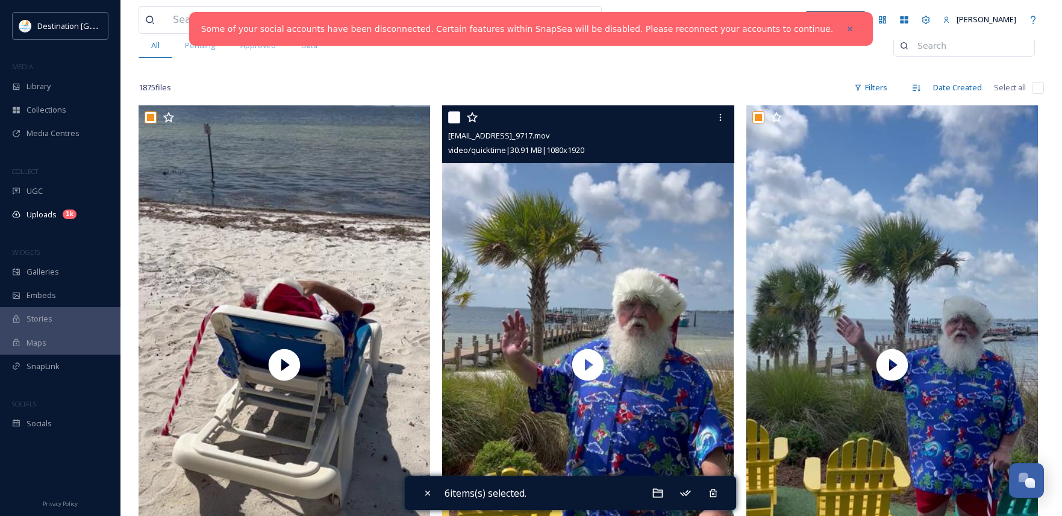
click at [456, 121] on input "checkbox" at bounding box center [454, 117] width 12 height 12
checkbox input "true"
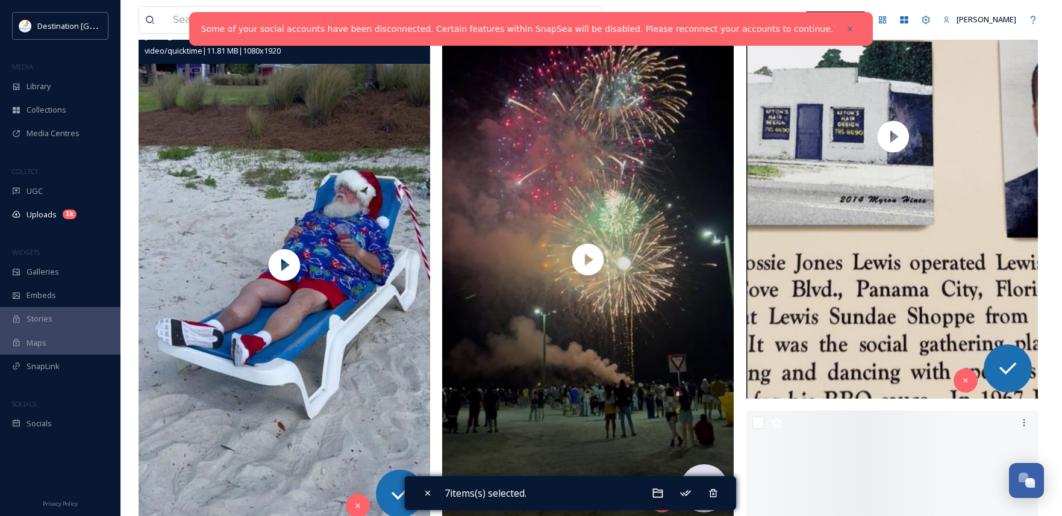
scroll to position [2310, 0]
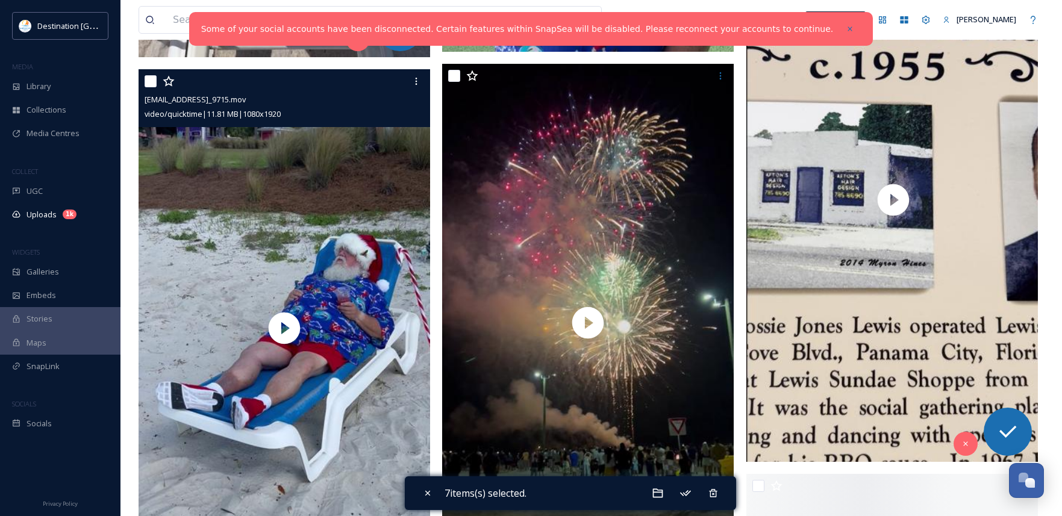
click at [151, 84] on input "checkbox" at bounding box center [151, 81] width 12 height 12
checkbox input "true"
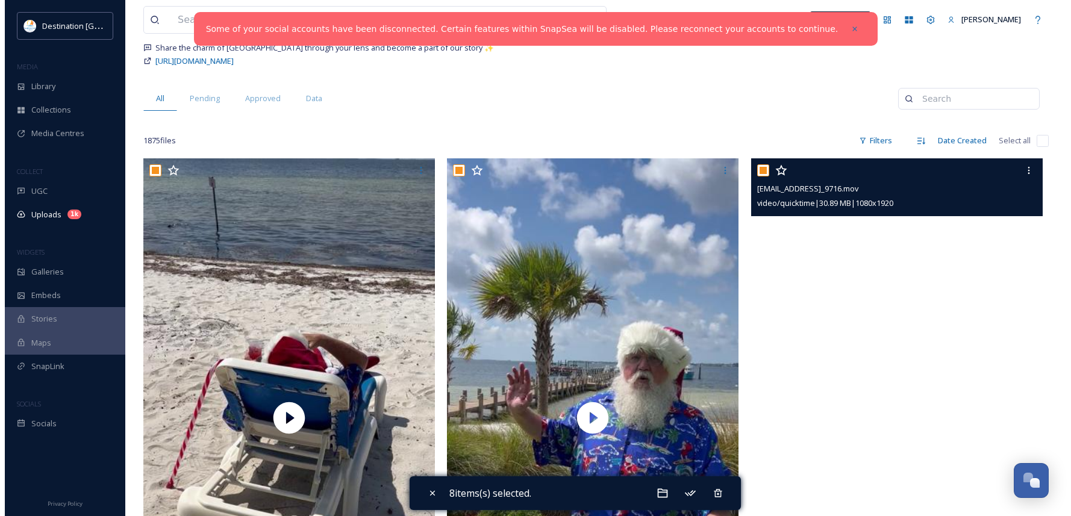
scroll to position [80, 0]
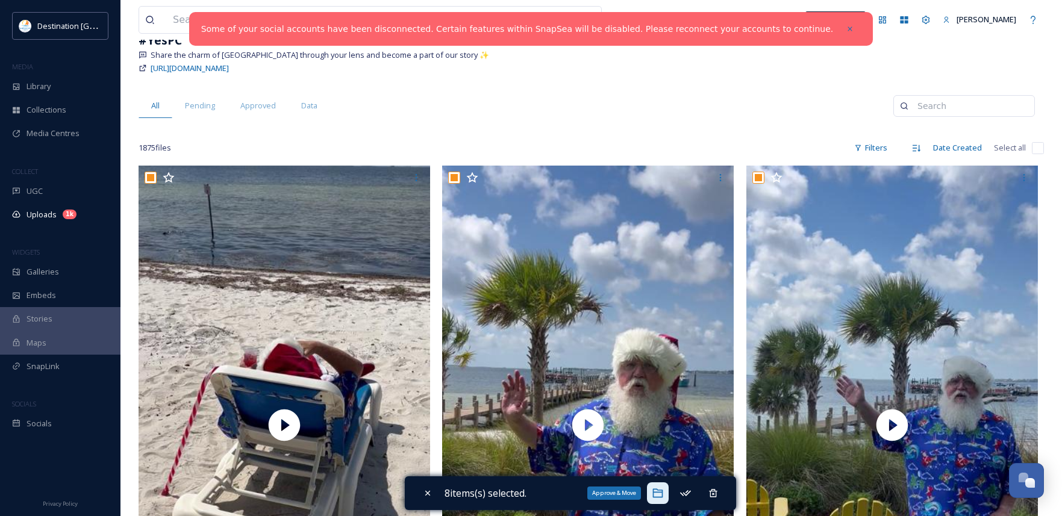
click at [660, 489] on icon at bounding box center [658, 493] width 10 height 9
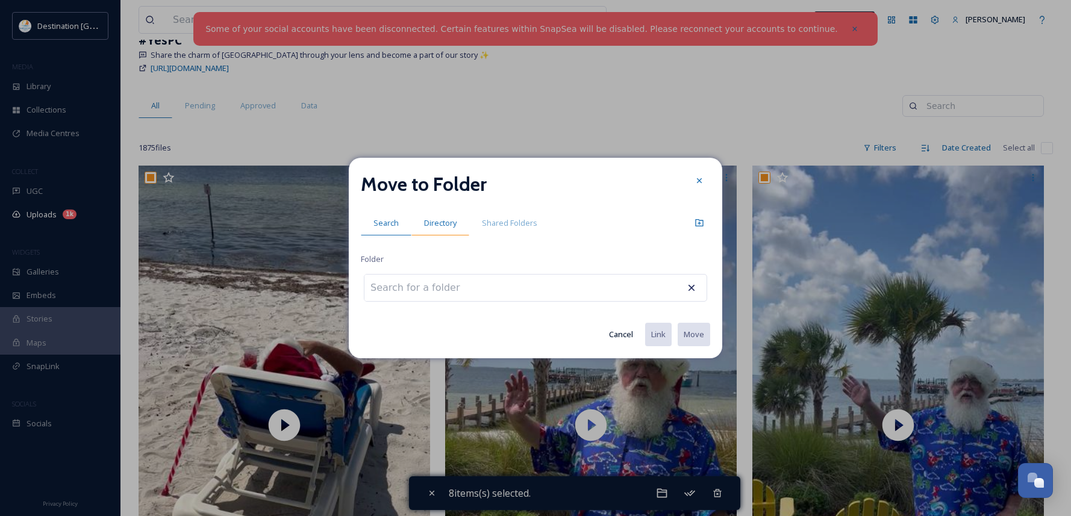
click at [449, 228] on span "Directory" at bounding box center [440, 223] width 33 height 11
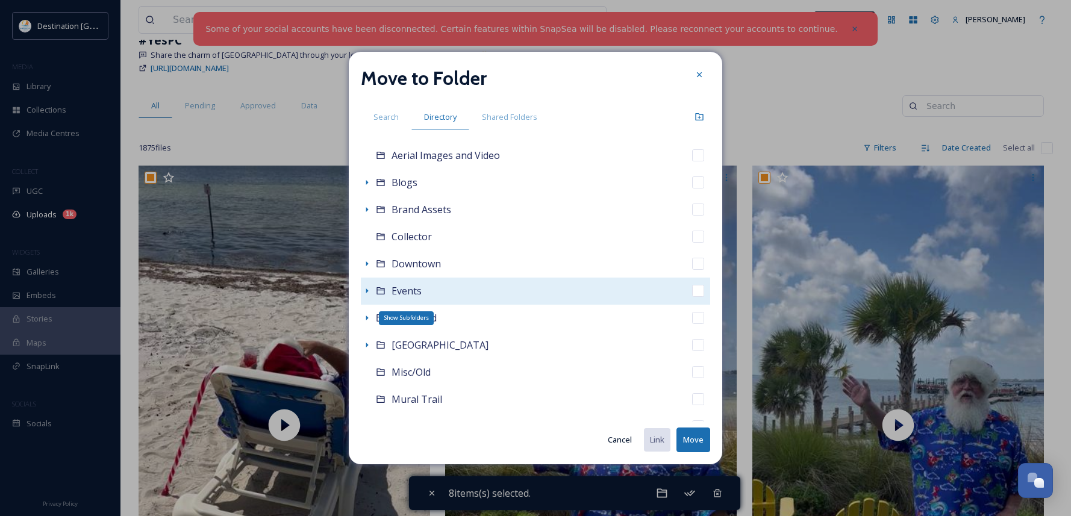
scroll to position [0, 0]
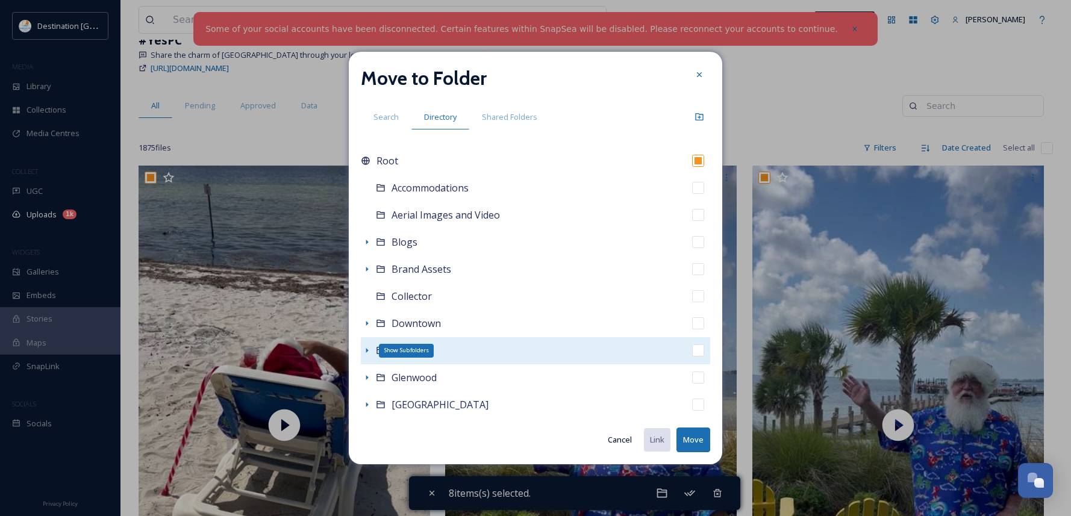
click at [366, 350] on icon at bounding box center [367, 351] width 10 height 10
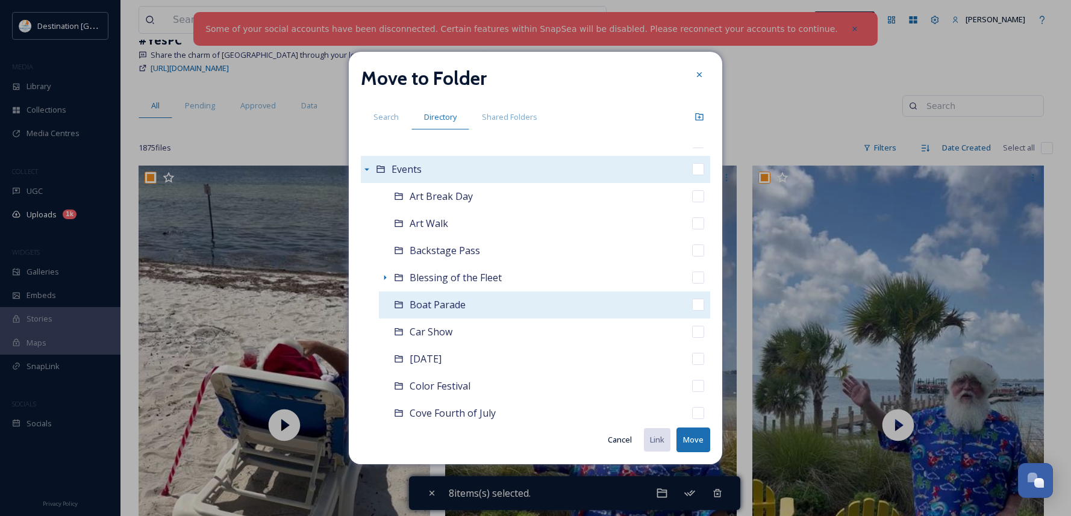
scroll to position [241, 0]
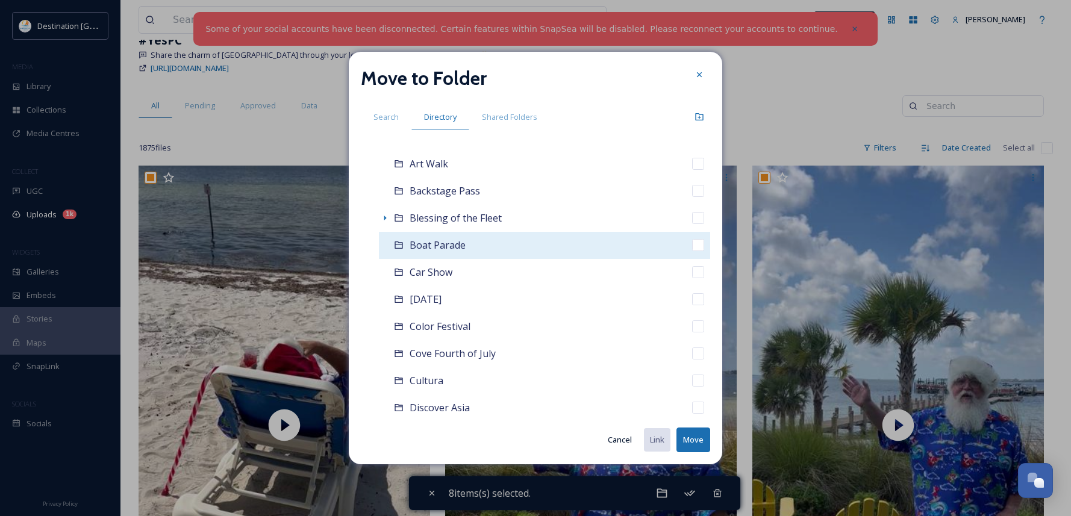
click at [407, 248] on div "Boat Parade" at bounding box center [544, 245] width 331 height 27
checkbox input "false"
checkbox input "true"
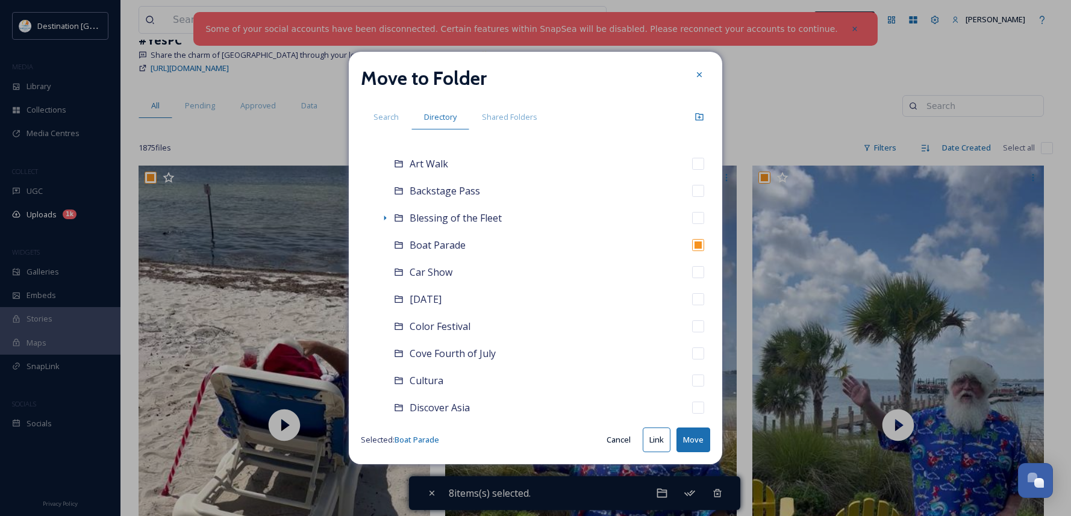
click at [697, 445] on button "Move" at bounding box center [694, 440] width 34 height 25
checkbox input "false"
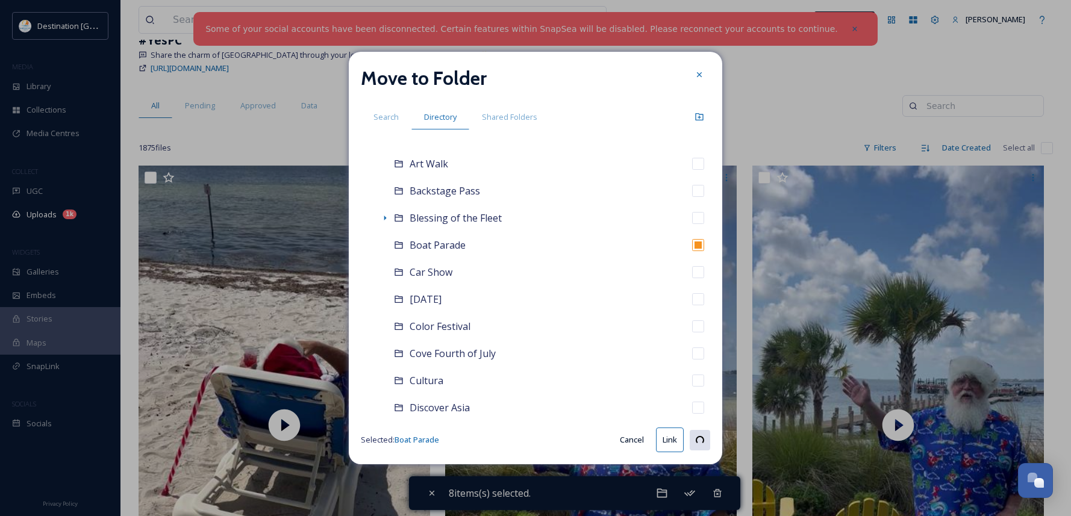
checkbox input "false"
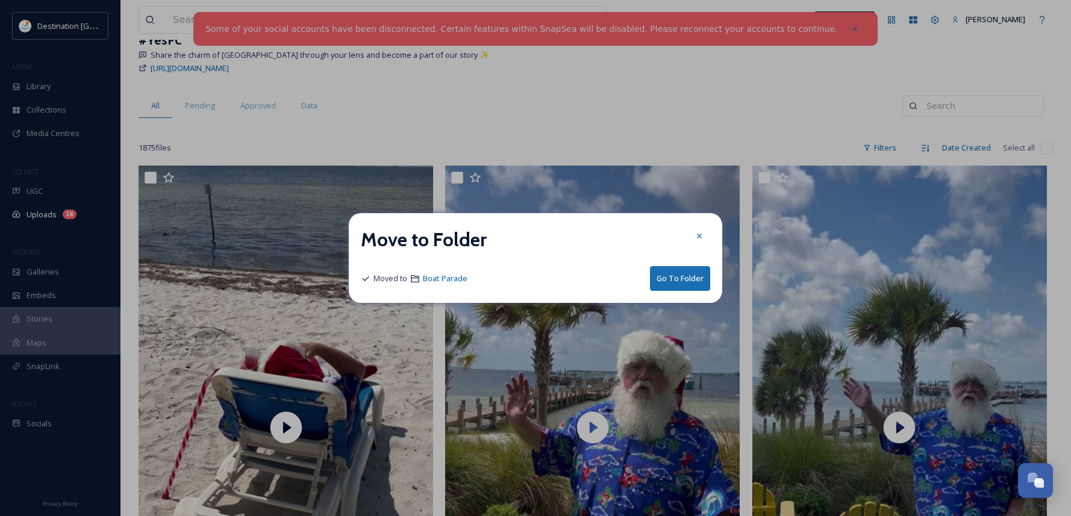
click at [687, 280] on button "Go To Folder" at bounding box center [680, 278] width 60 height 25
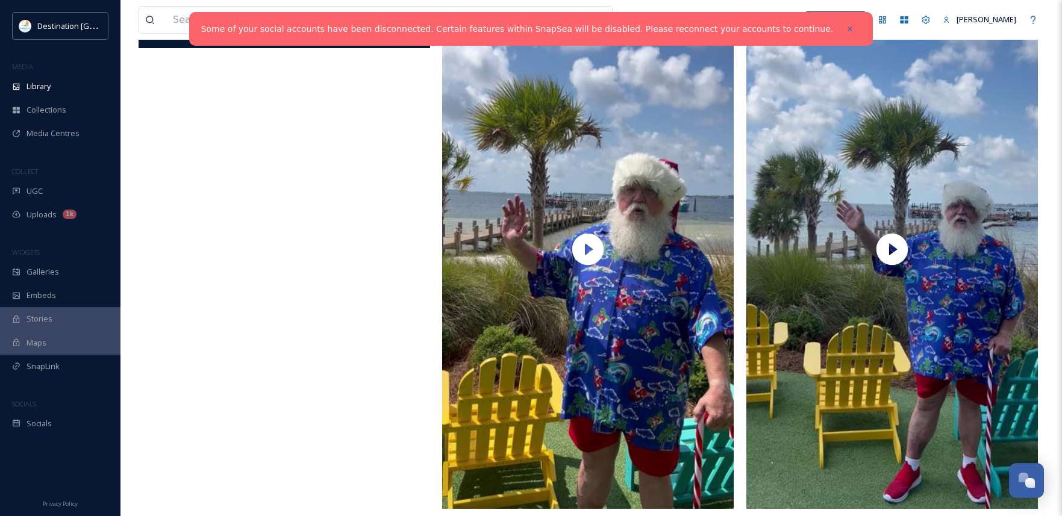
scroll to position [181, 0]
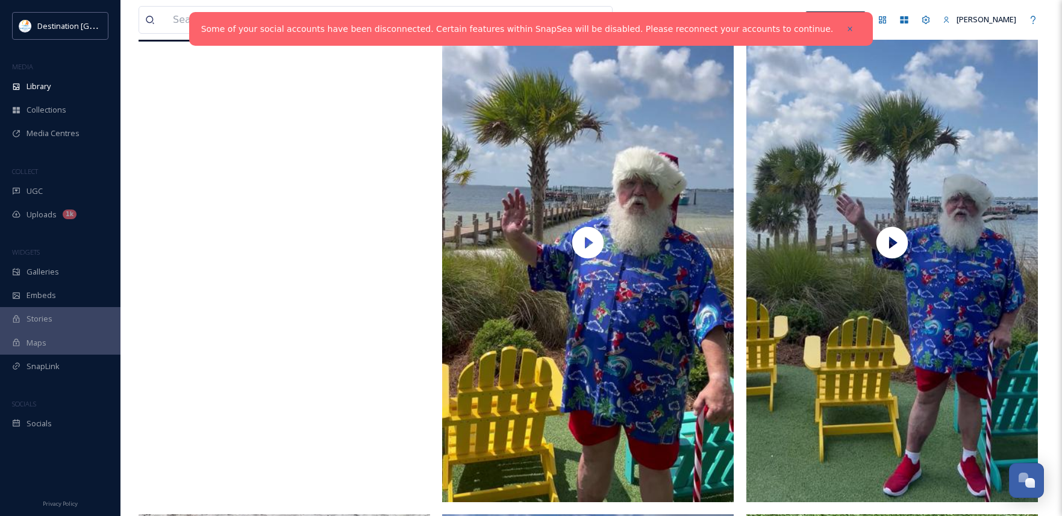
click at [265, 290] on video "ext_1757689788.960452_Social@destinationpanamacity.com-IMG_9712.mov" at bounding box center [285, 243] width 292 height 518
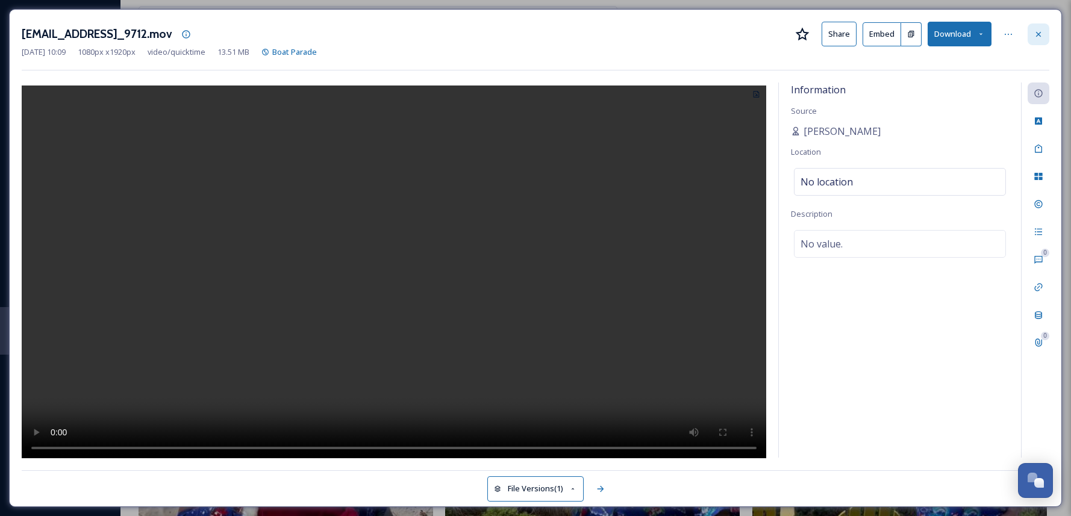
click at [1035, 39] on icon at bounding box center [1039, 35] width 10 height 10
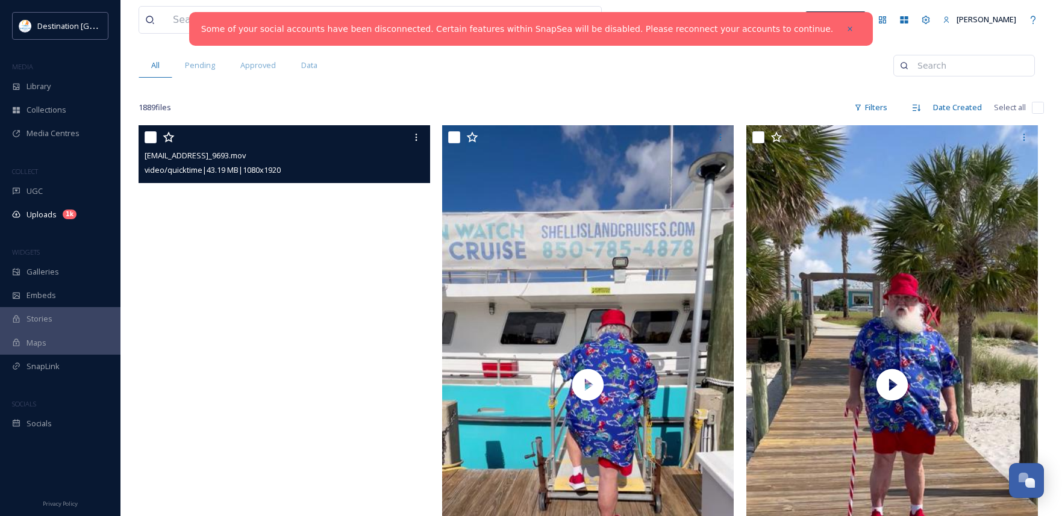
scroll to position [60, 0]
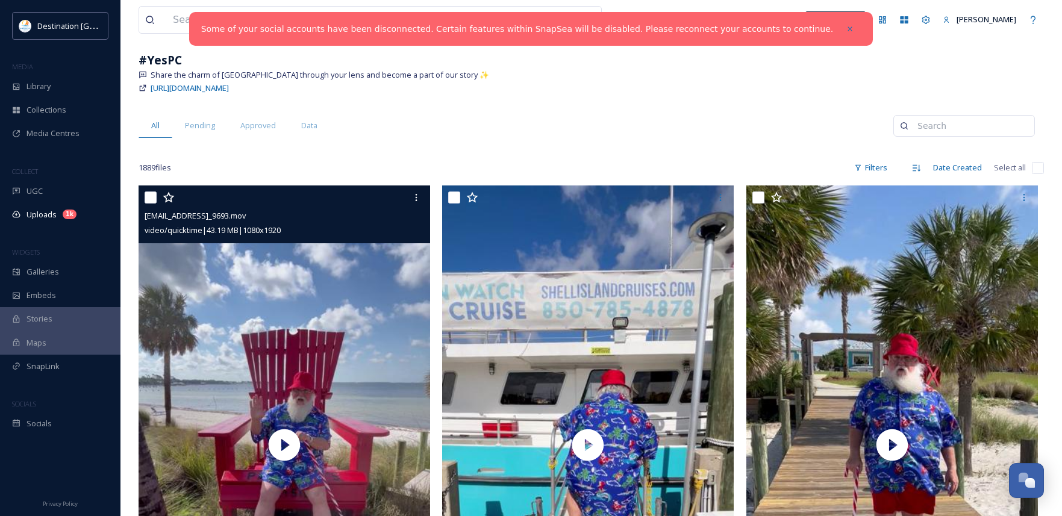
click at [151, 199] on input "checkbox" at bounding box center [151, 198] width 12 height 12
checkbox input "true"
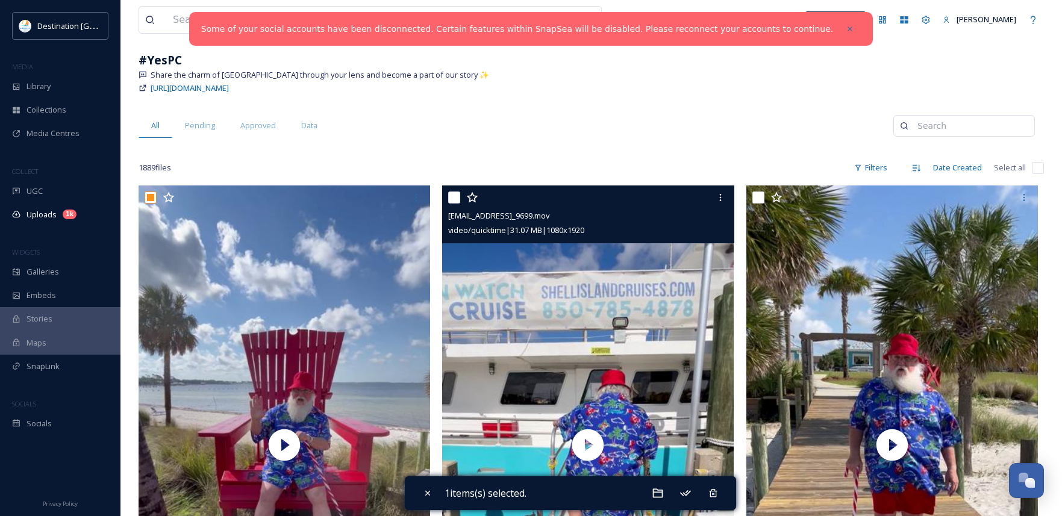
click at [455, 198] on input "checkbox" at bounding box center [454, 198] width 12 height 12
checkbox input "true"
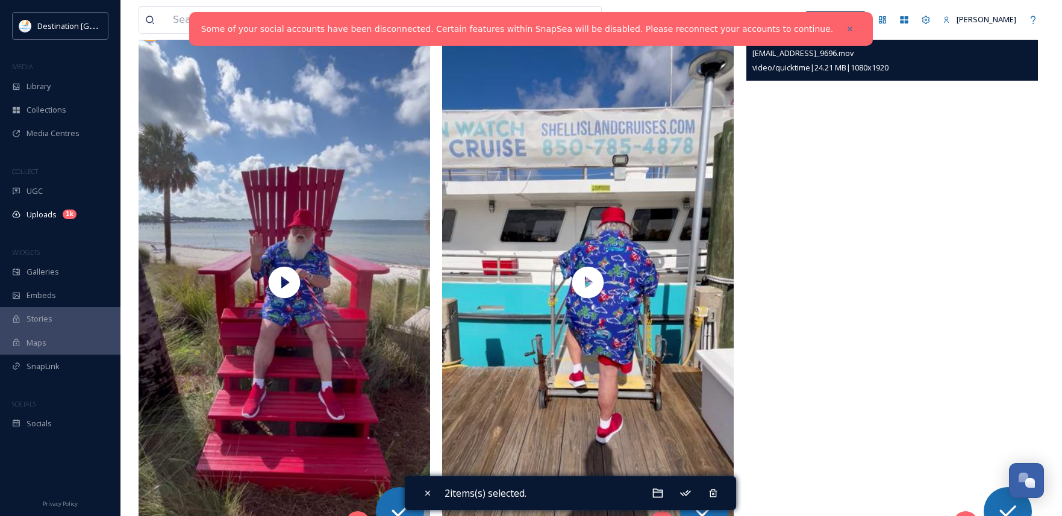
scroll to position [241, 0]
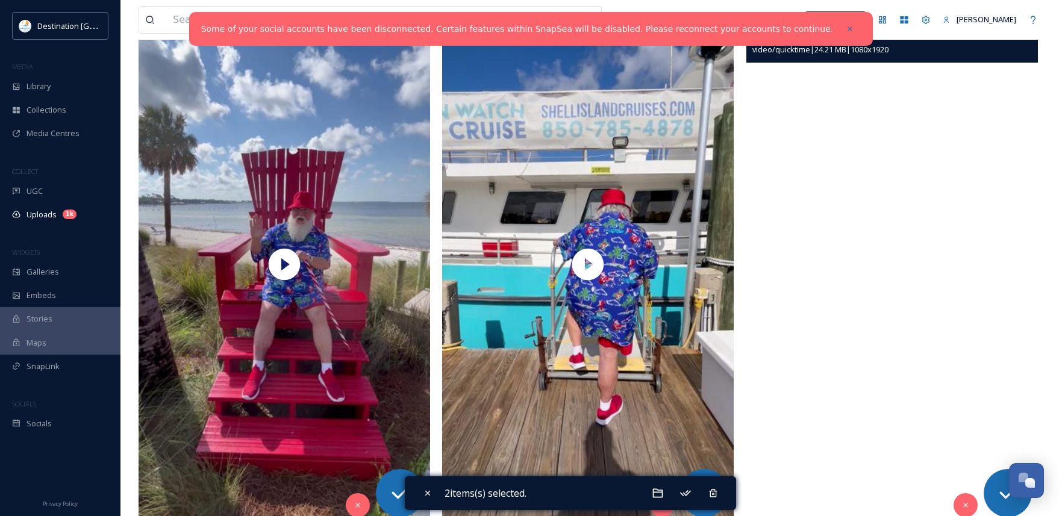
click at [861, 298] on video "ext_1757689923.736443_Social@destinationpanamacity.com-IMG_9696.mov" at bounding box center [893, 264] width 292 height 518
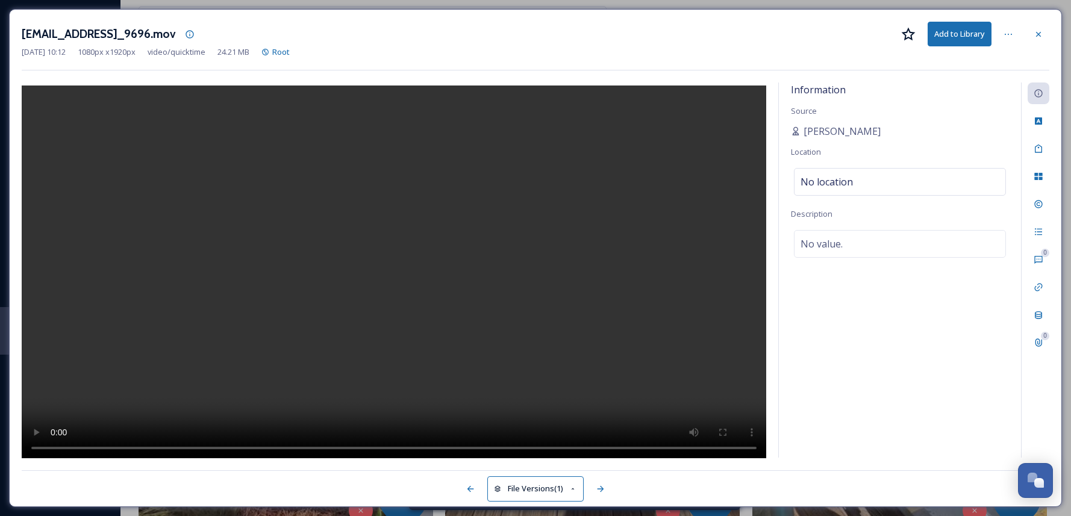
drag, startPoint x: 1047, startPoint y: 33, endPoint x: 1038, endPoint y: 30, distance: 8.8
click at [1046, 32] on div at bounding box center [1039, 35] width 22 height 22
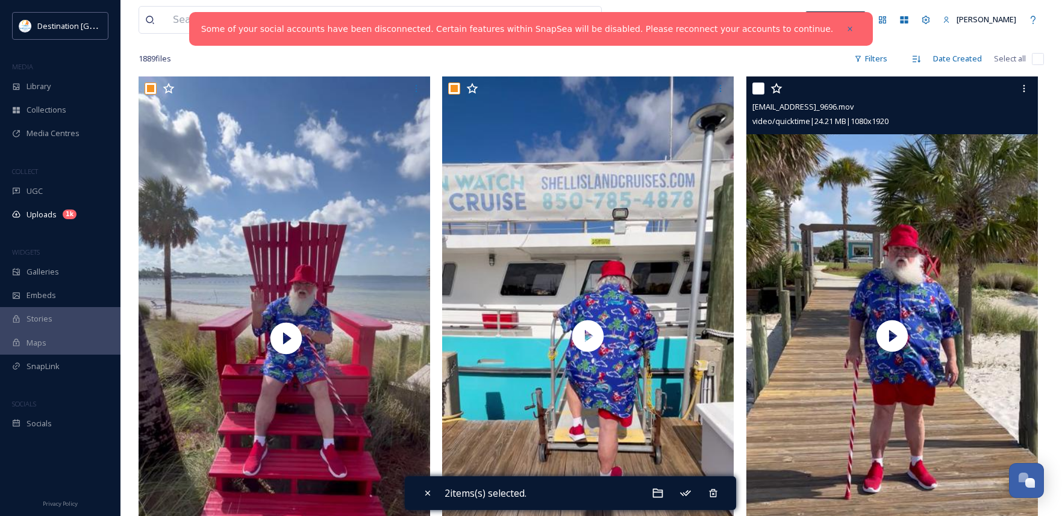
scroll to position [60, 0]
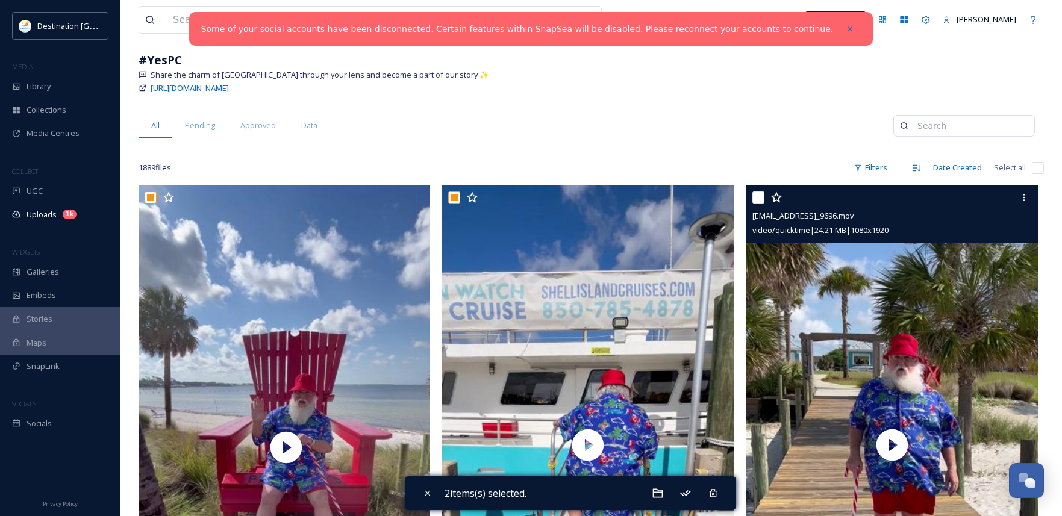
click at [760, 200] on input "checkbox" at bounding box center [759, 198] width 12 height 12
checkbox input "true"
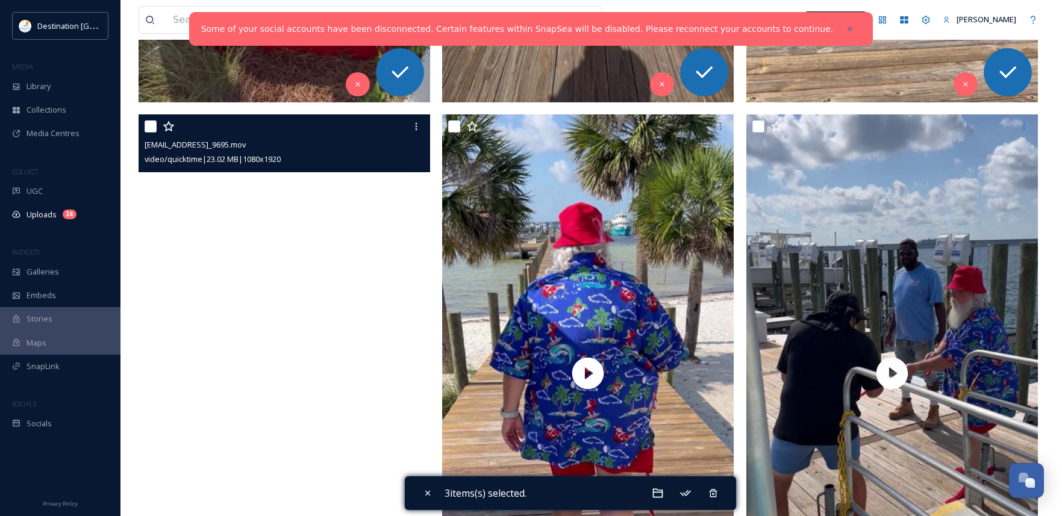
scroll to position [663, 0]
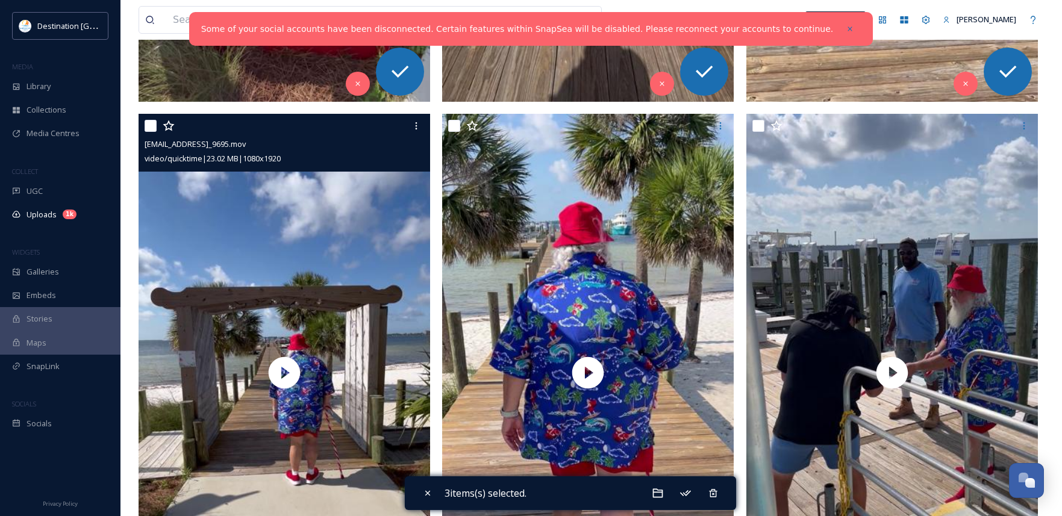
click at [152, 121] on input "checkbox" at bounding box center [151, 126] width 12 height 12
checkbox input "true"
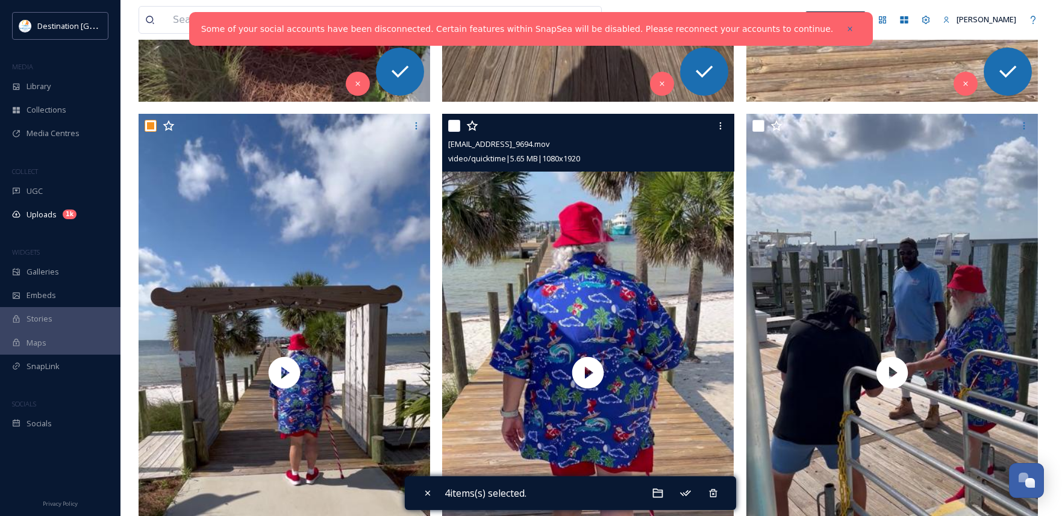
click at [448, 126] on input "checkbox" at bounding box center [454, 126] width 12 height 12
checkbox input "true"
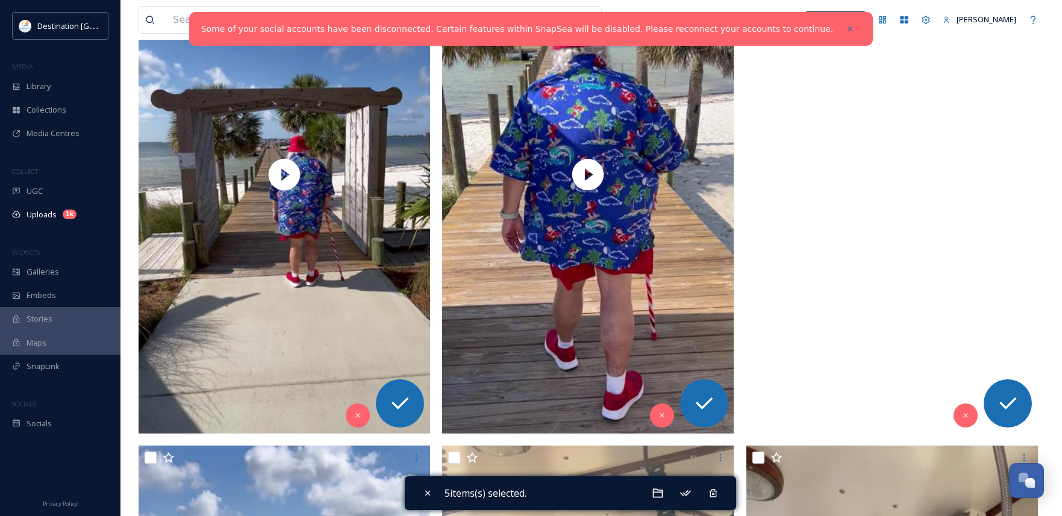
scroll to position [904, 0]
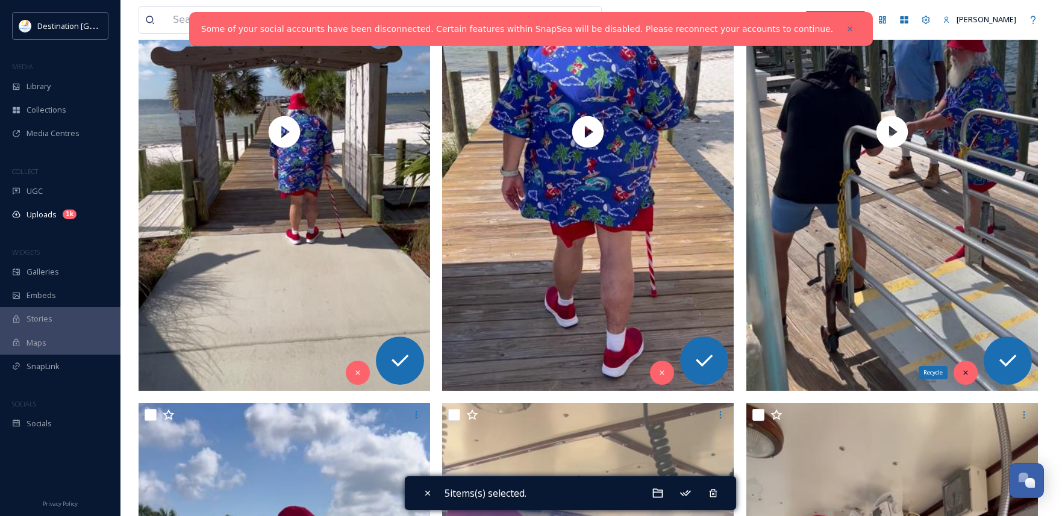
click at [965, 371] on icon at bounding box center [966, 373] width 8 height 8
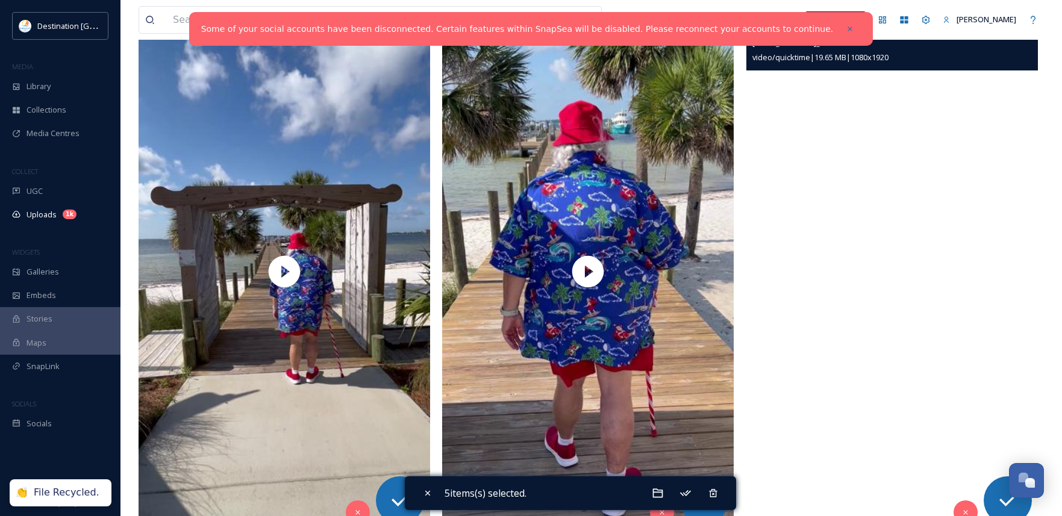
scroll to position [723, 0]
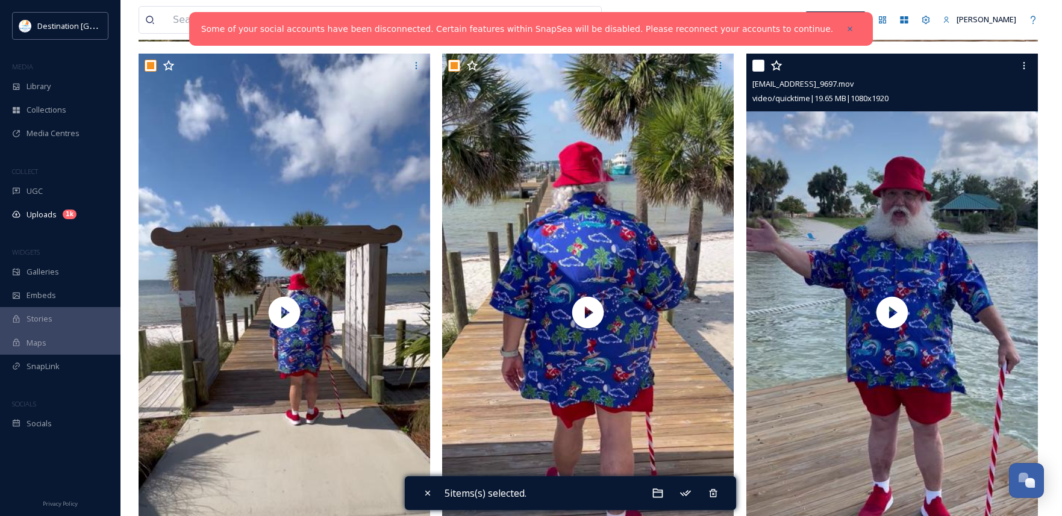
click at [759, 67] on input "checkbox" at bounding box center [759, 66] width 12 height 12
checkbox input "true"
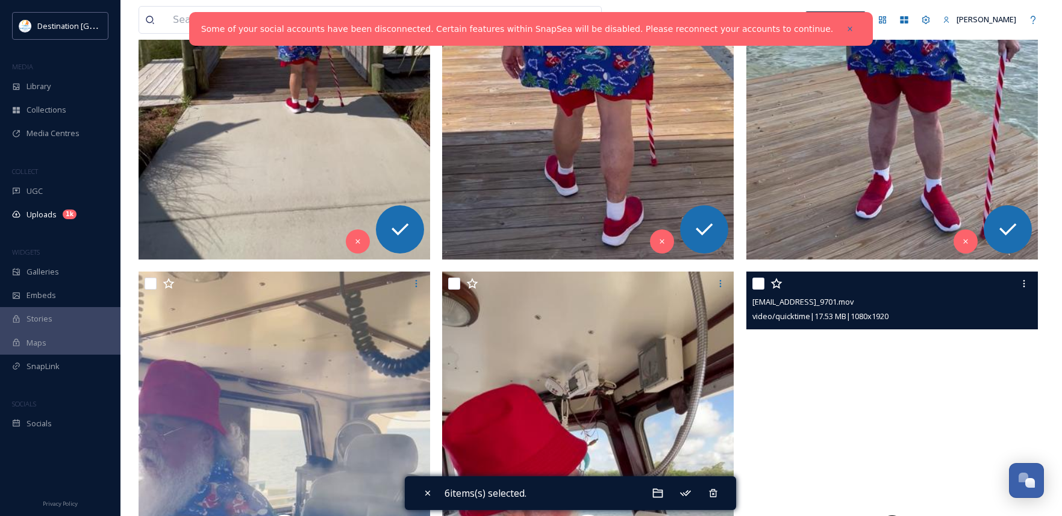
scroll to position [1205, 0]
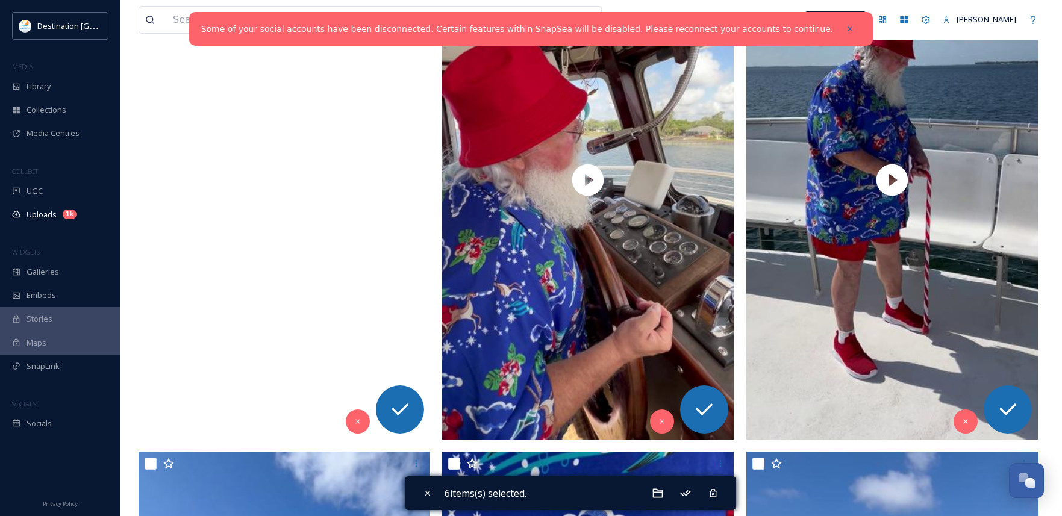
click at [325, 307] on video "ext_1757689883.978328_Social@destinationpanamacity.com-IMG_9704.mov" at bounding box center [285, 180] width 292 height 518
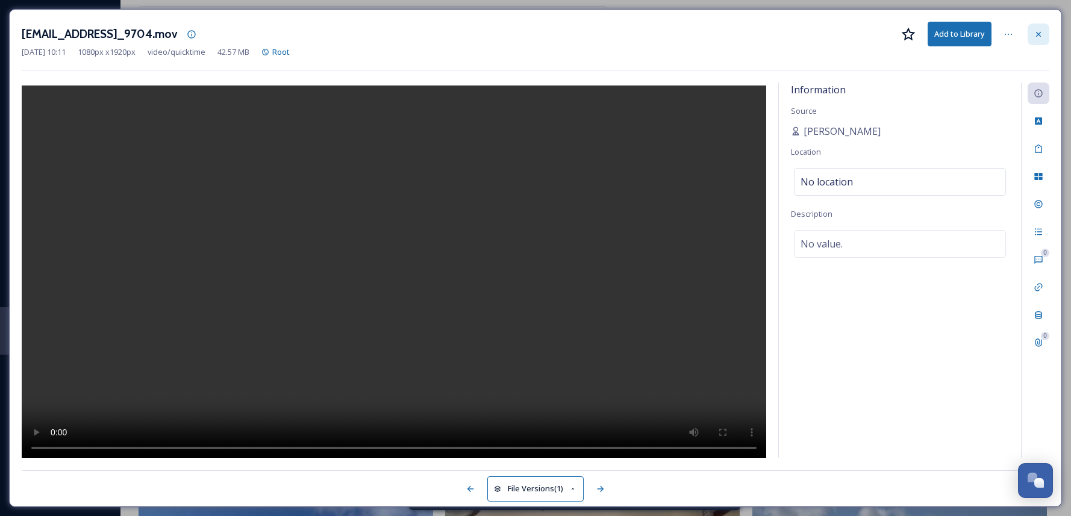
click at [1046, 32] on div at bounding box center [1039, 35] width 22 height 22
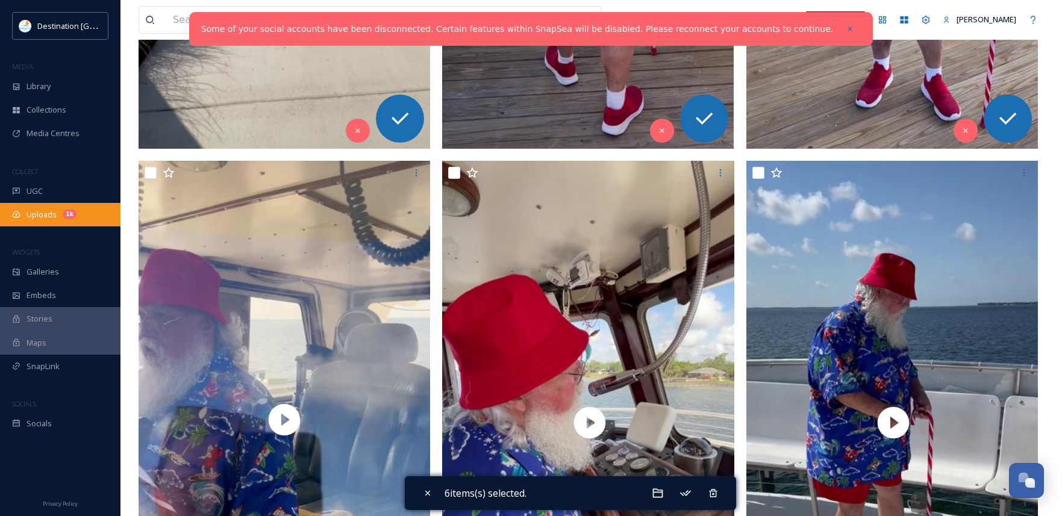
scroll to position [1156, 0]
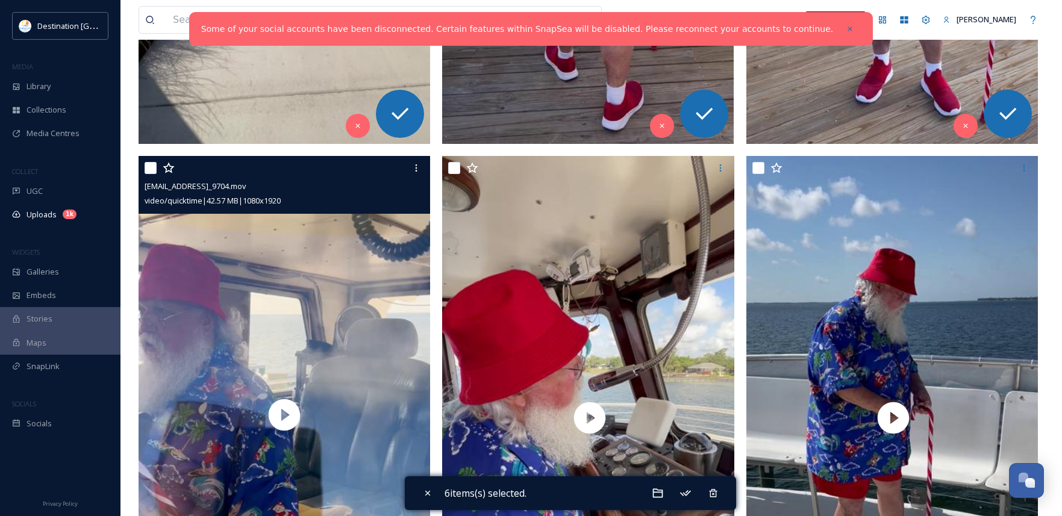
click at [148, 170] on input "checkbox" at bounding box center [151, 168] width 12 height 12
checkbox input "true"
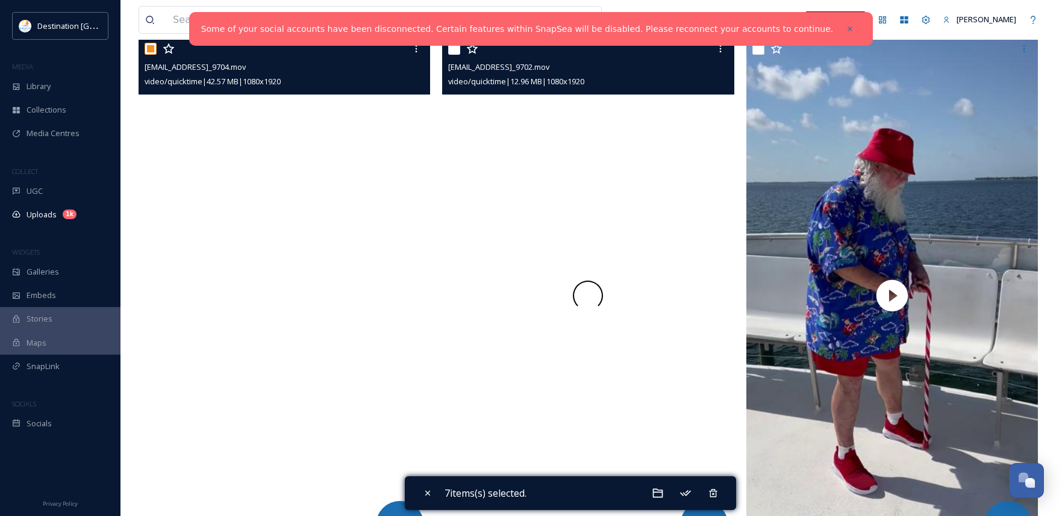
scroll to position [1272, 0]
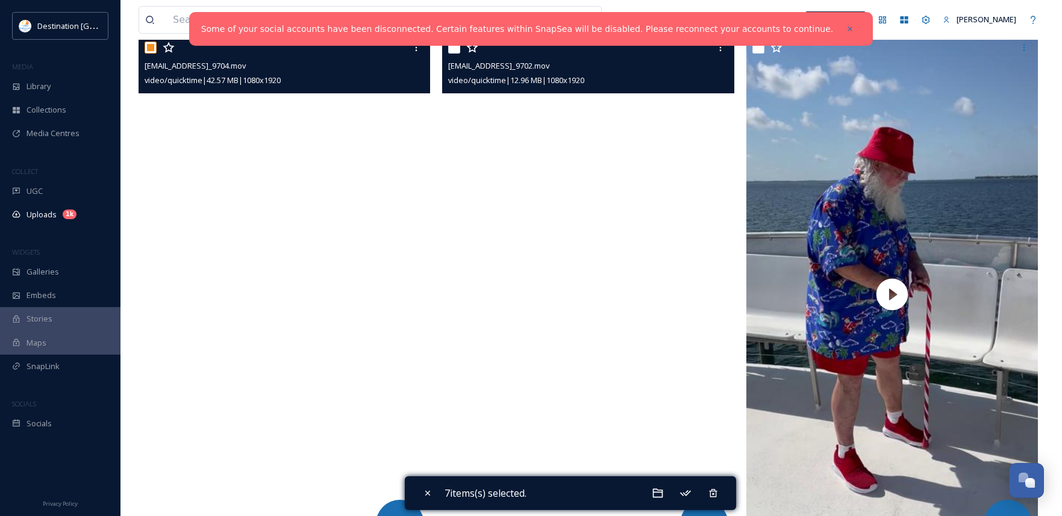
click at [586, 288] on video "ext_1757689883.845924_Social@destinationpanamacity.com-IMG_9702.mov" at bounding box center [588, 295] width 292 height 518
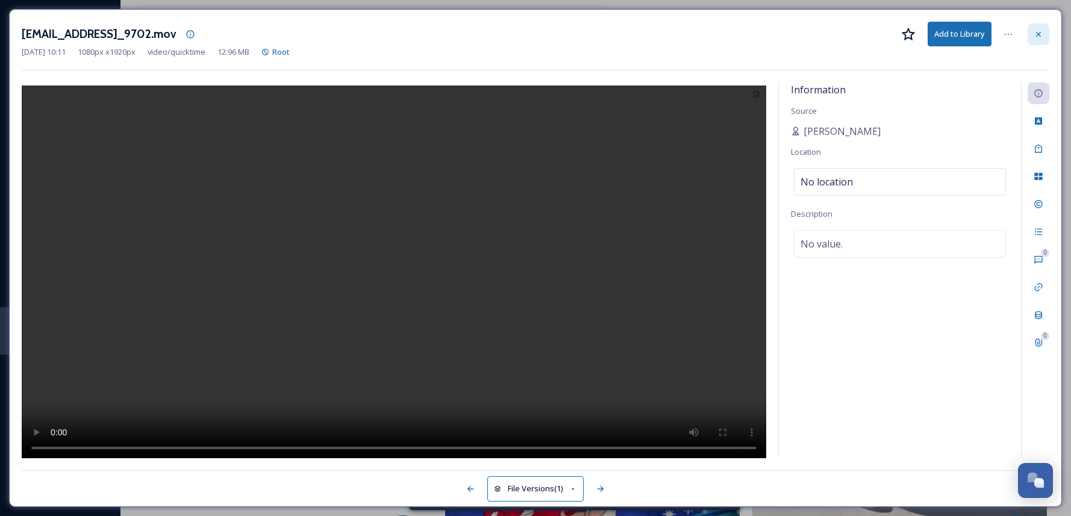
click at [1044, 30] on div at bounding box center [1039, 35] width 22 height 22
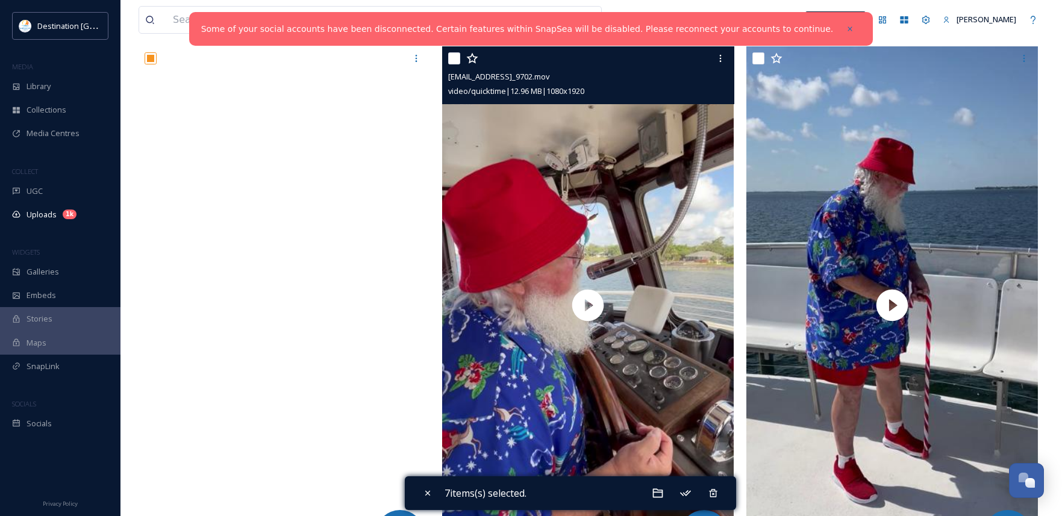
drag, startPoint x: 456, startPoint y: 60, endPoint x: 469, endPoint y: 61, distance: 13.4
click at [456, 60] on input "checkbox" at bounding box center [454, 58] width 12 height 12
checkbox input "true"
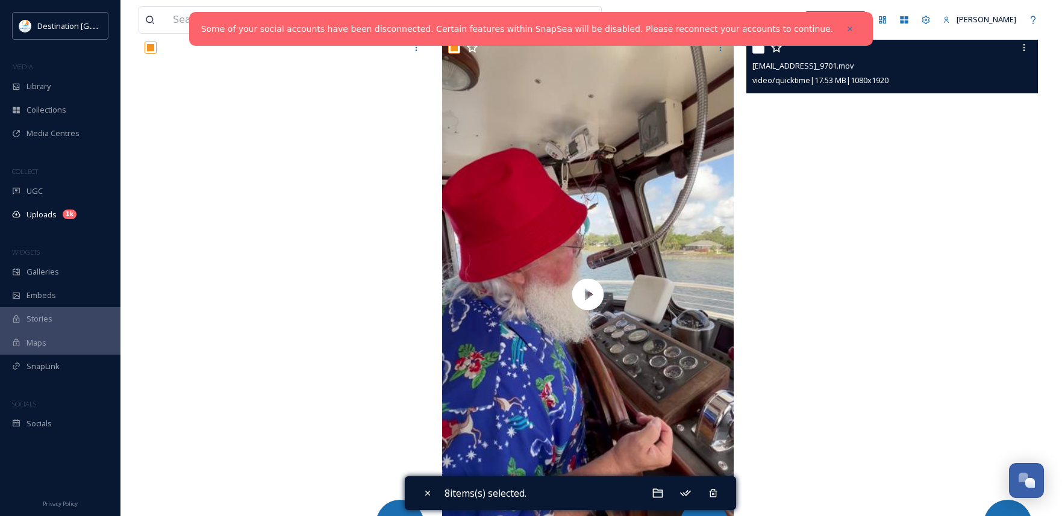
click at [924, 304] on video "ext_1757689881.19657_Social@destinationpanamacity.com-IMG_9701.mov" at bounding box center [893, 295] width 292 height 518
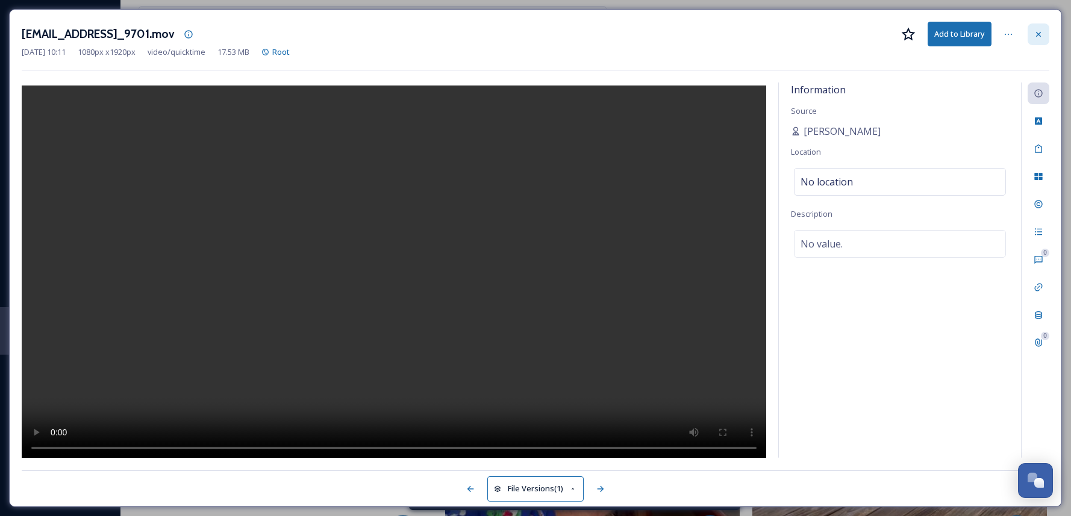
click at [1038, 28] on div at bounding box center [1039, 35] width 22 height 22
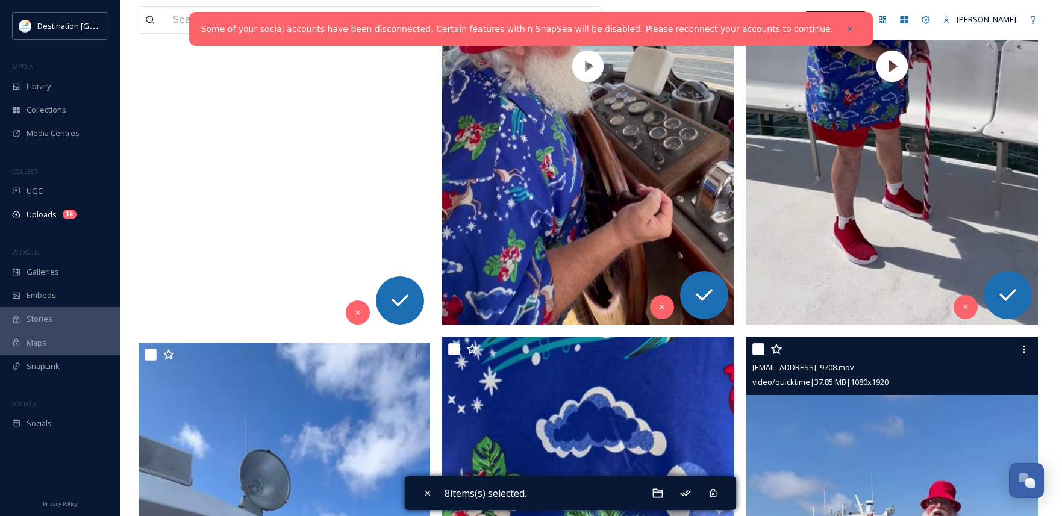
scroll to position [1513, 0]
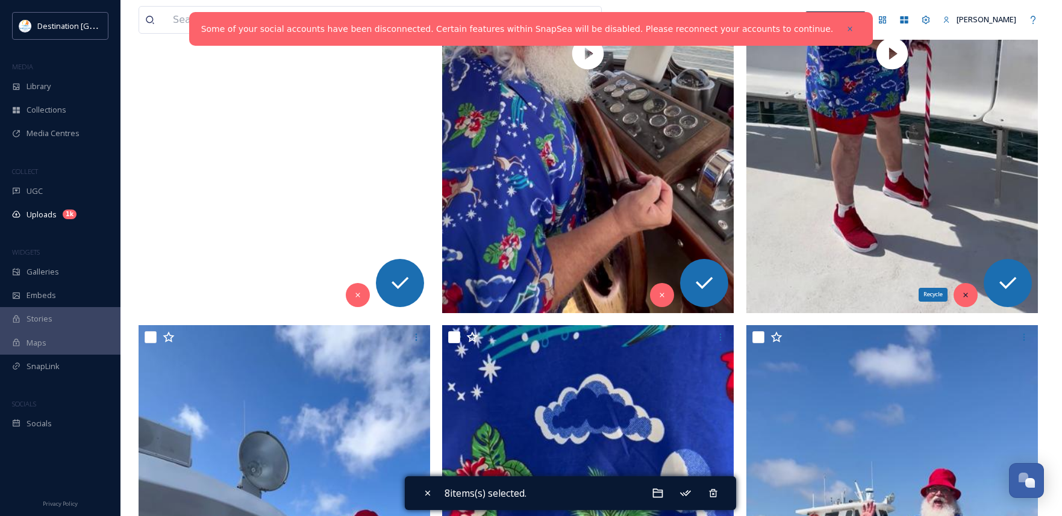
click at [970, 296] on icon at bounding box center [966, 295] width 8 height 8
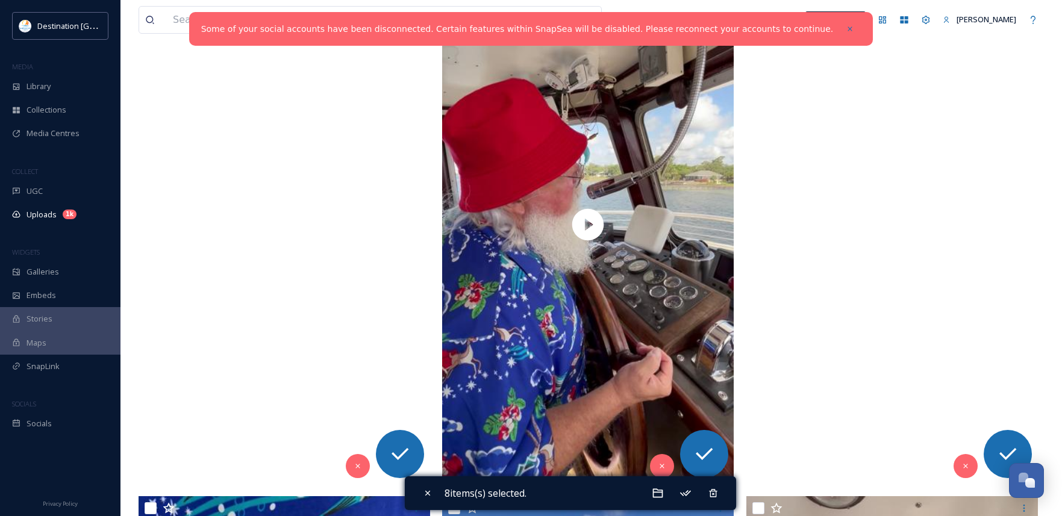
scroll to position [1272, 0]
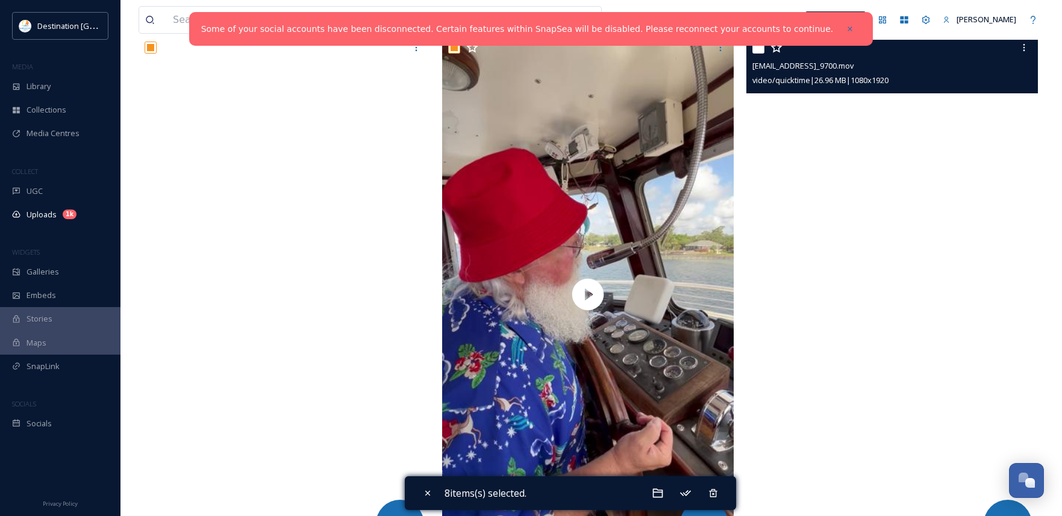
click at [865, 278] on video "ext_1757689878.210865_Social@destinationpanamacity.com-IMG_9700.mov" at bounding box center [893, 295] width 292 height 518
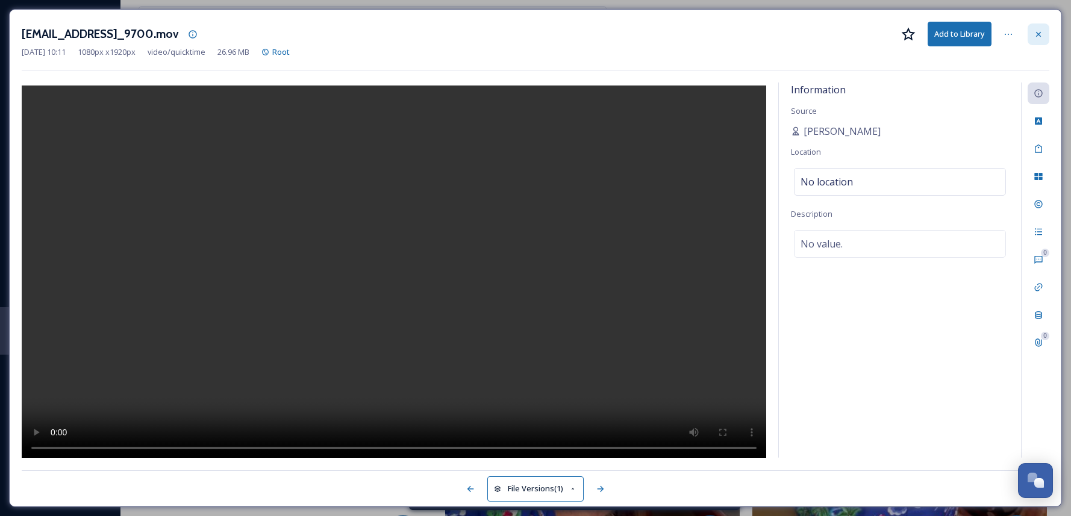
click at [1047, 33] on div at bounding box center [1039, 35] width 22 height 22
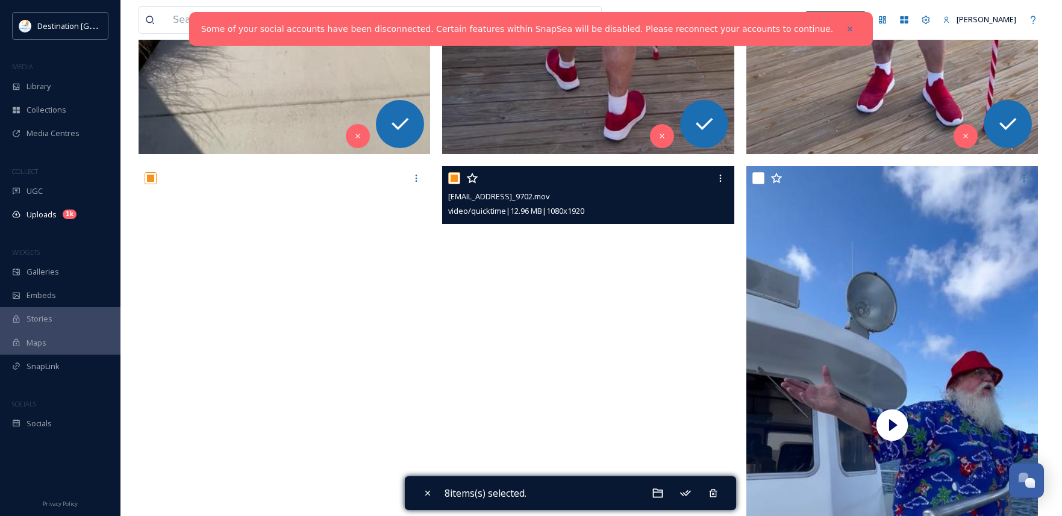
scroll to position [1151, 0]
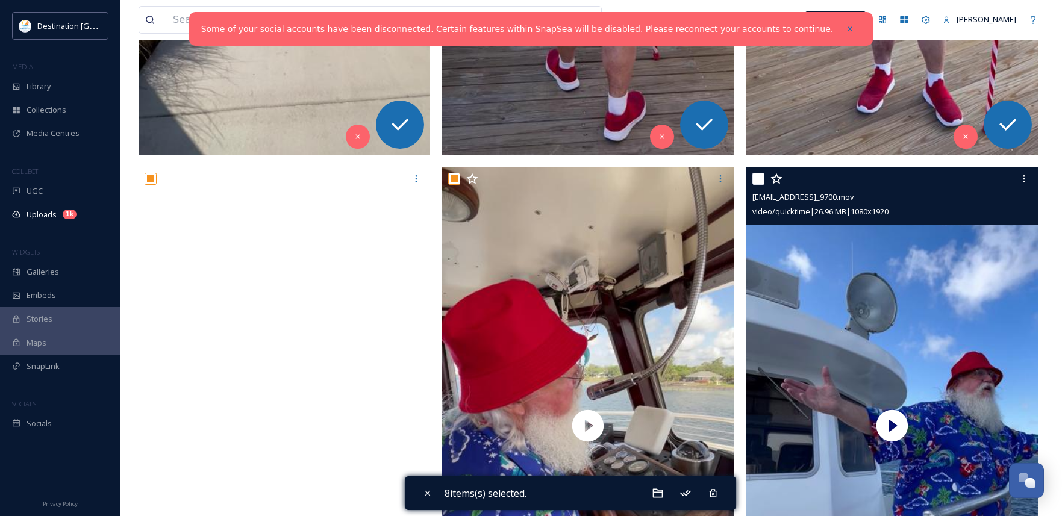
click at [761, 186] on div at bounding box center [894, 179] width 283 height 22
click at [761, 182] on input "checkbox" at bounding box center [759, 179] width 12 height 12
checkbox input "true"
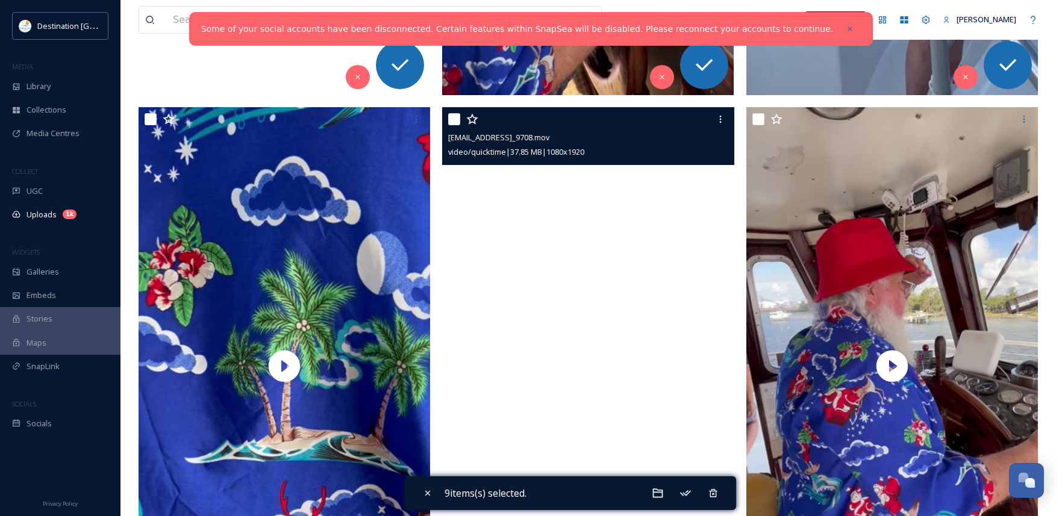
scroll to position [1754, 0]
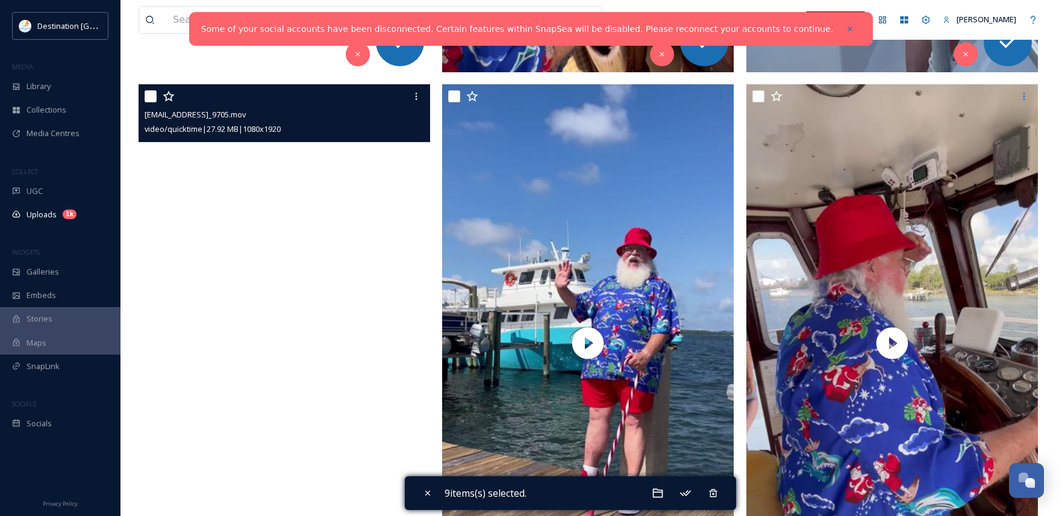
click at [310, 237] on video "ext_1757689867.38166_Social@destinationpanamacity.com-IMG_9705.mov" at bounding box center [285, 343] width 292 height 518
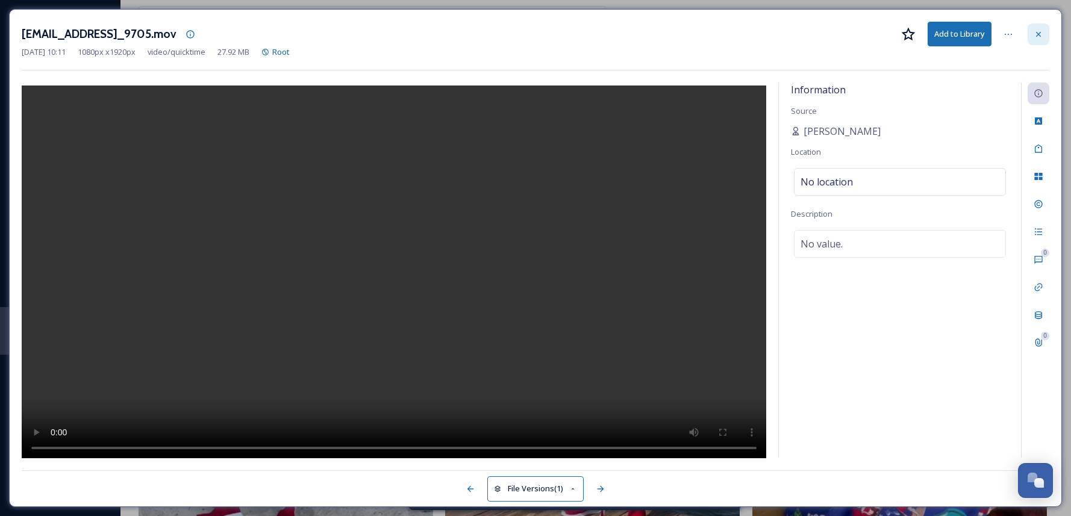
click at [1041, 35] on icon at bounding box center [1039, 35] width 10 height 10
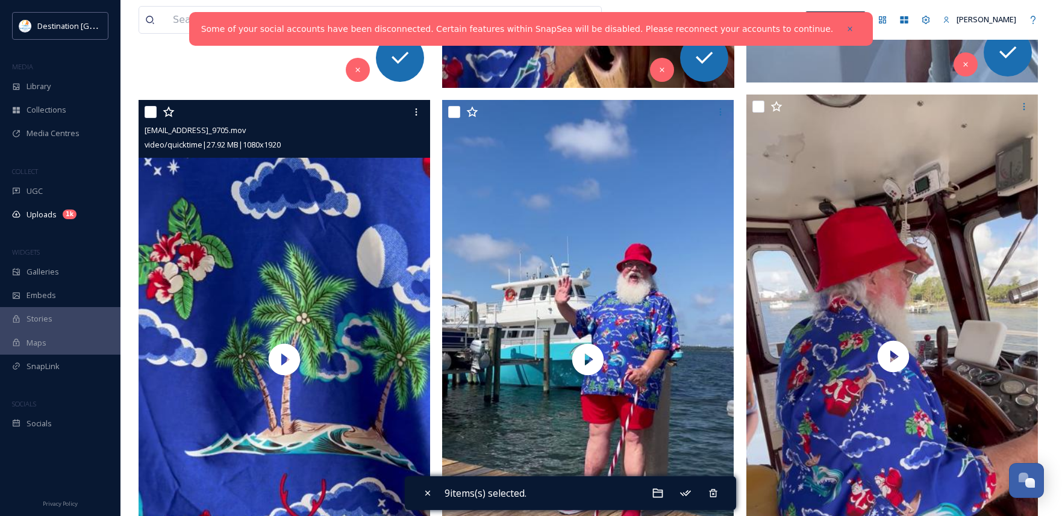
click at [155, 115] on input "checkbox" at bounding box center [151, 112] width 12 height 12
checkbox input "true"
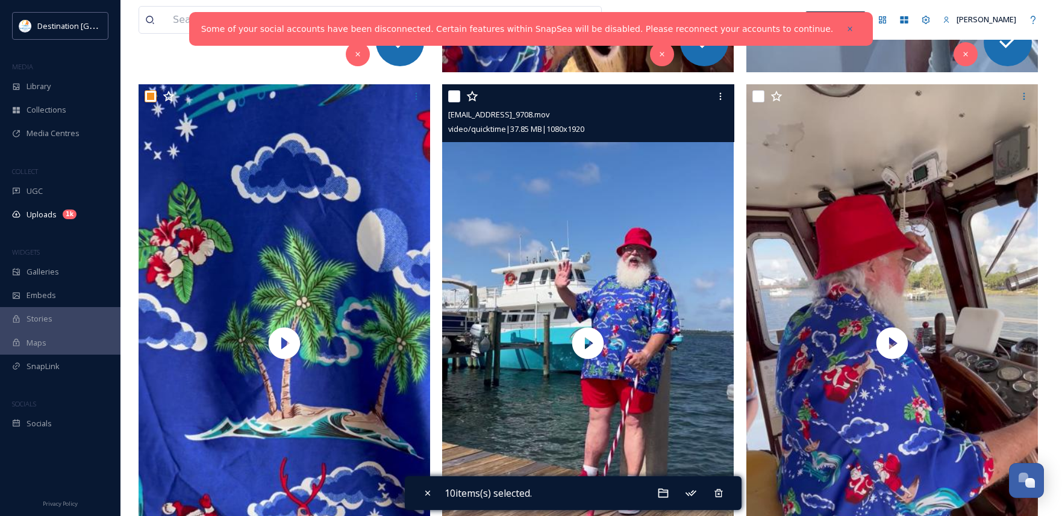
click at [457, 96] on input "checkbox" at bounding box center [454, 96] width 12 height 12
checkbox input "true"
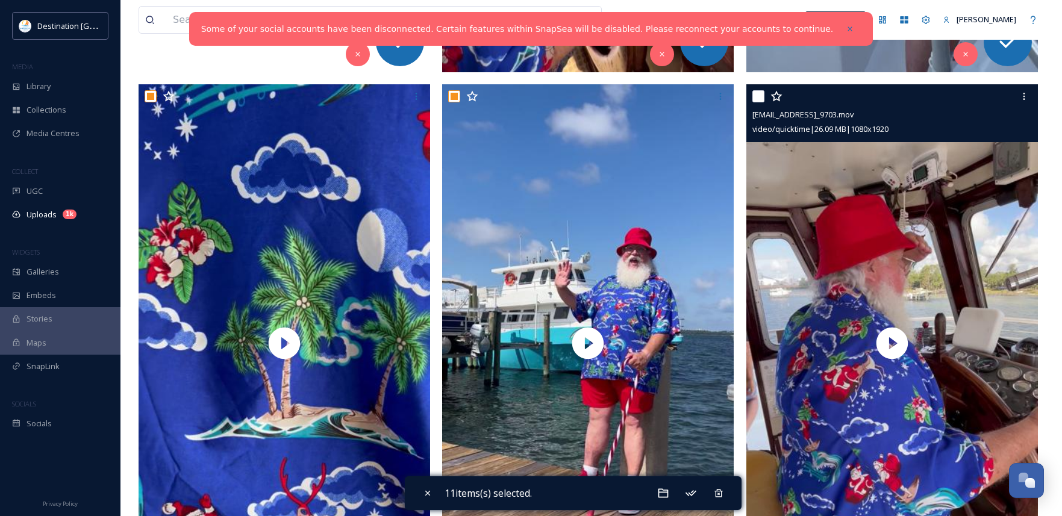
click at [757, 102] on input "checkbox" at bounding box center [759, 96] width 12 height 12
checkbox input "true"
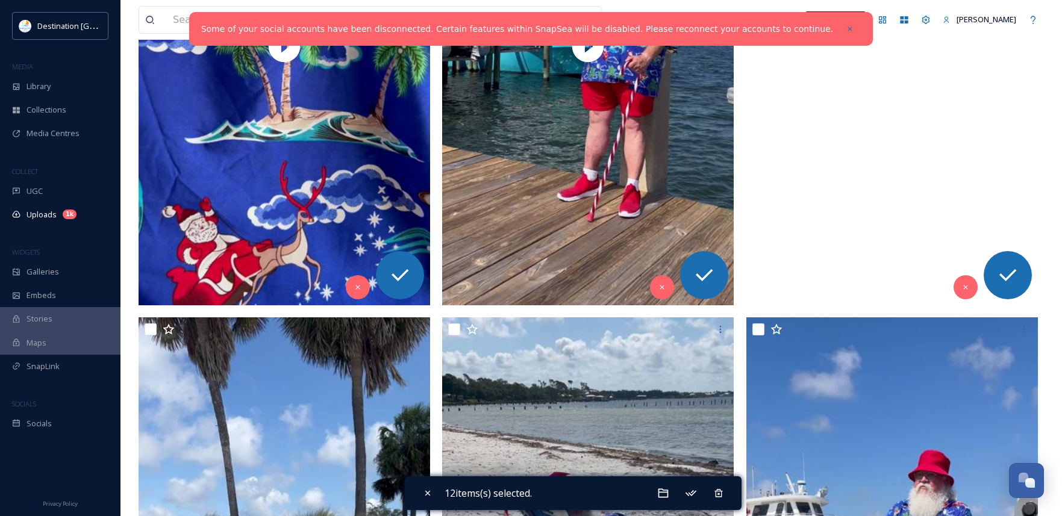
scroll to position [2236, 0]
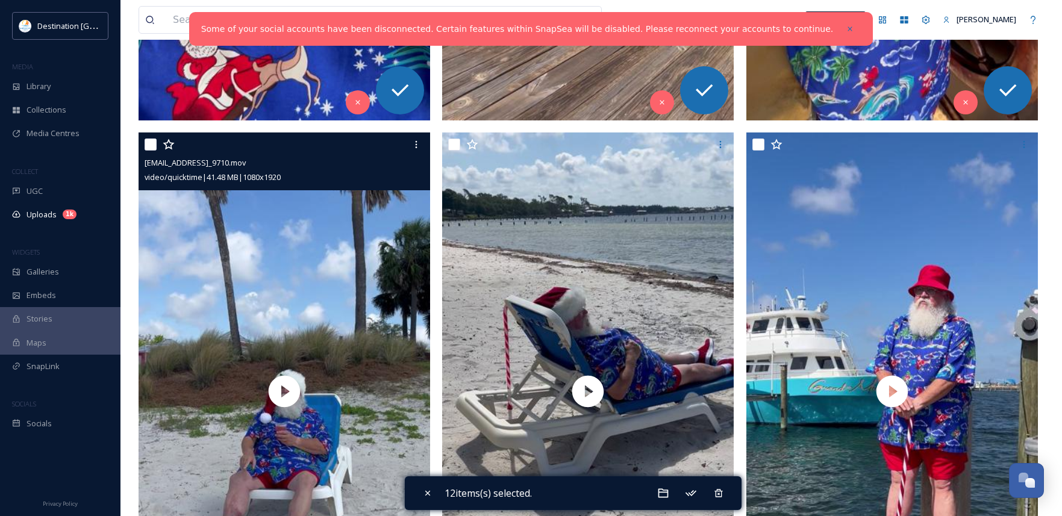
click at [152, 148] on input "checkbox" at bounding box center [151, 145] width 12 height 12
checkbox input "true"
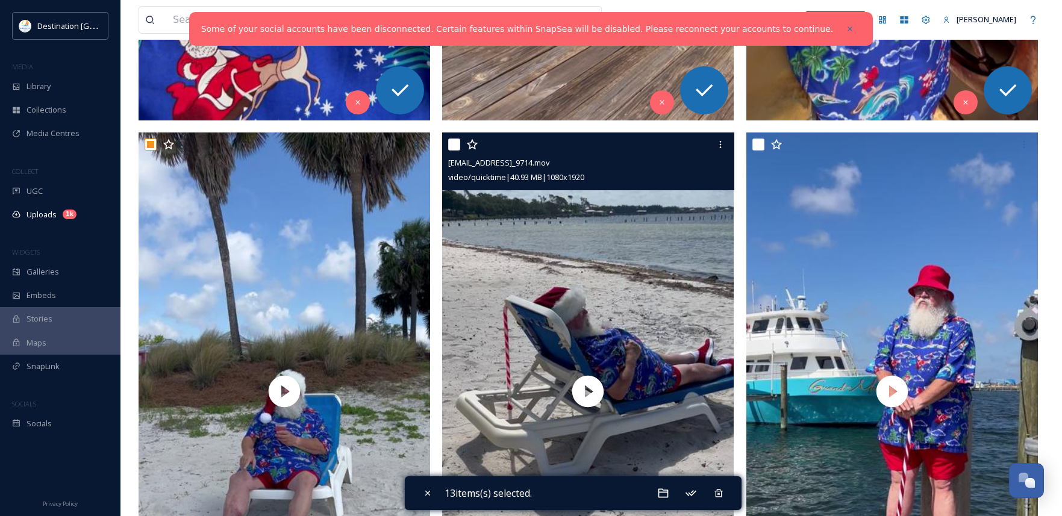
click at [450, 141] on input "checkbox" at bounding box center [454, 145] width 12 height 12
checkbox input "true"
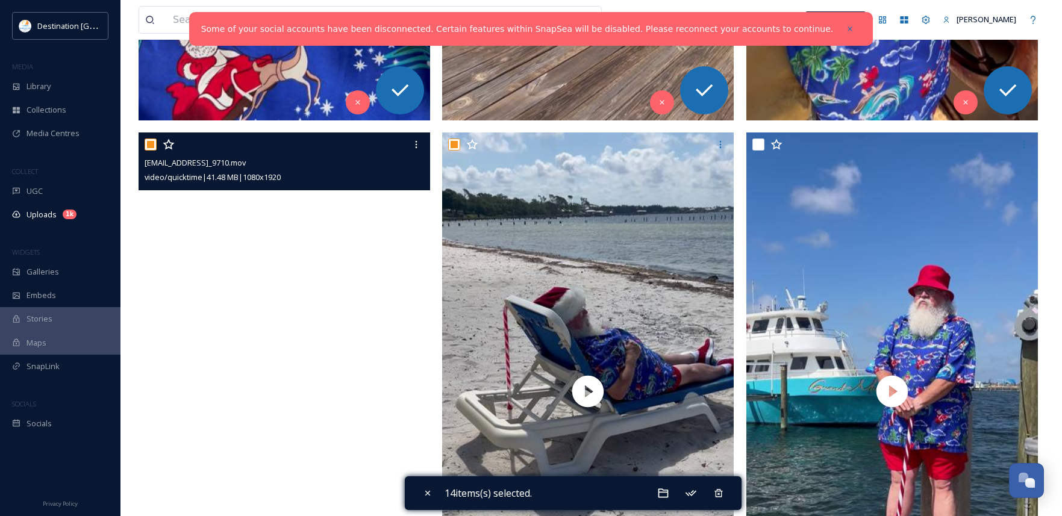
click at [279, 399] on video "ext_1757689840.793591_Social@destinationpanamacity.com-IMG_9710.mov" at bounding box center [285, 392] width 292 height 518
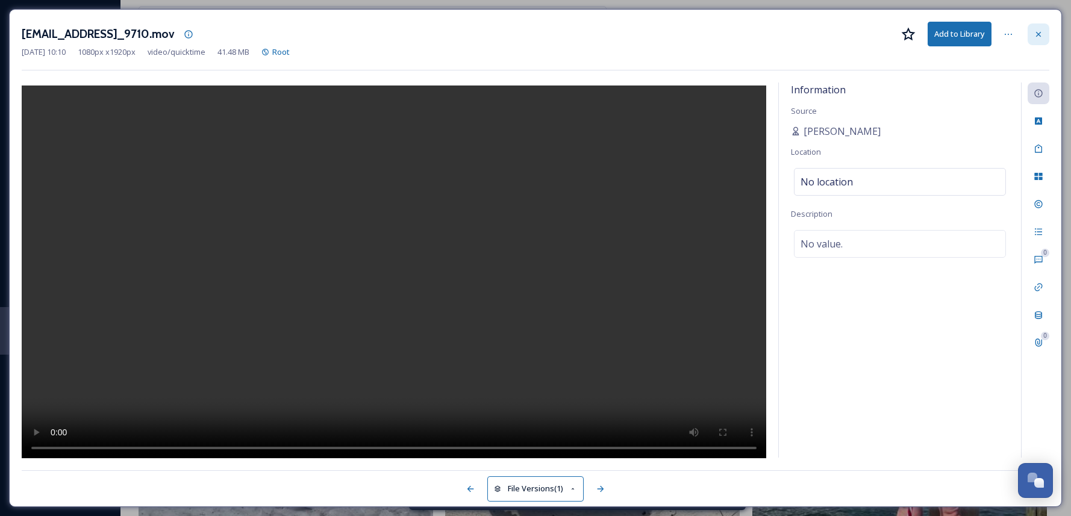
click at [1041, 37] on icon at bounding box center [1039, 35] width 10 height 10
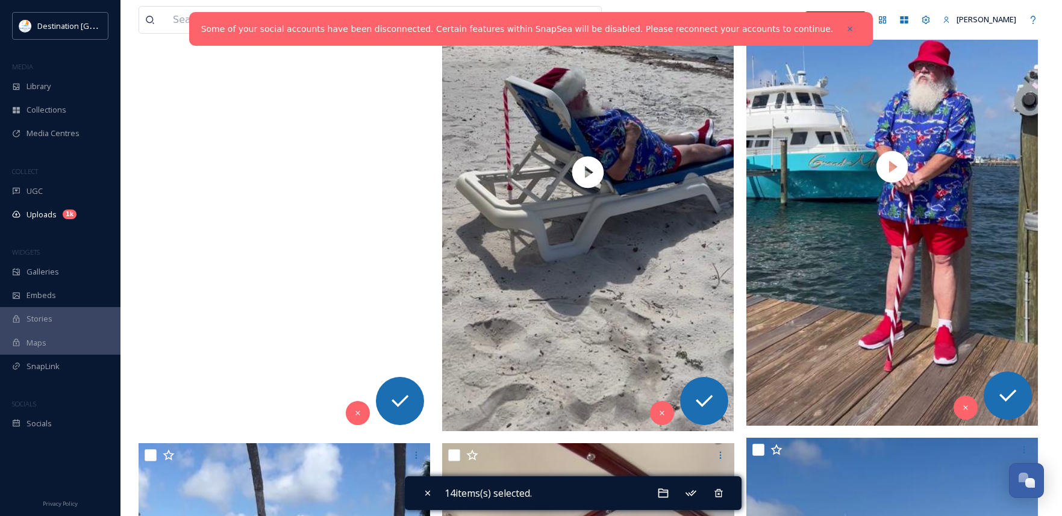
click at [342, 410] on video "ext_1757689840.793591_Social@destinationpanamacity.com-IMG_9710.mov" at bounding box center [285, 172] width 292 height 518
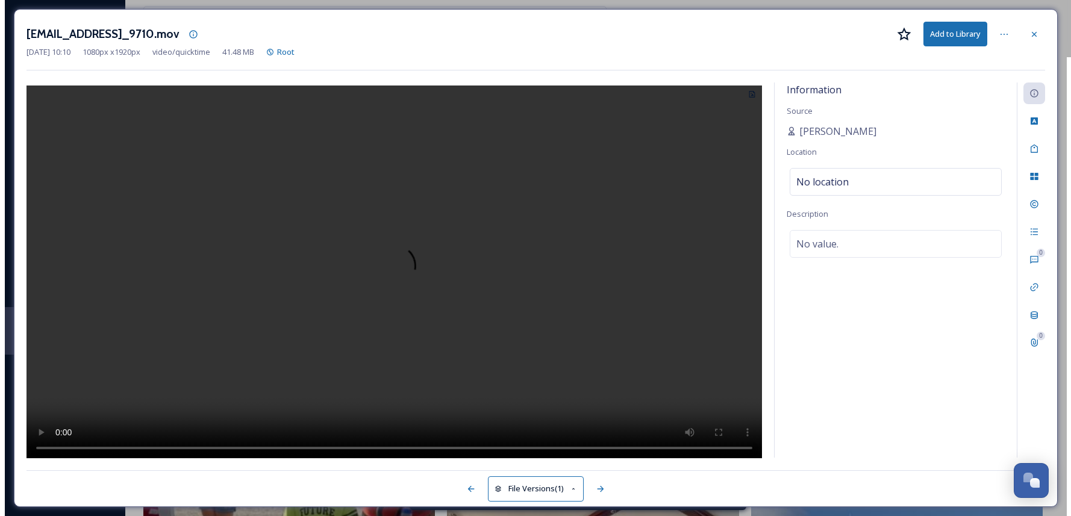
scroll to position [1947, 0]
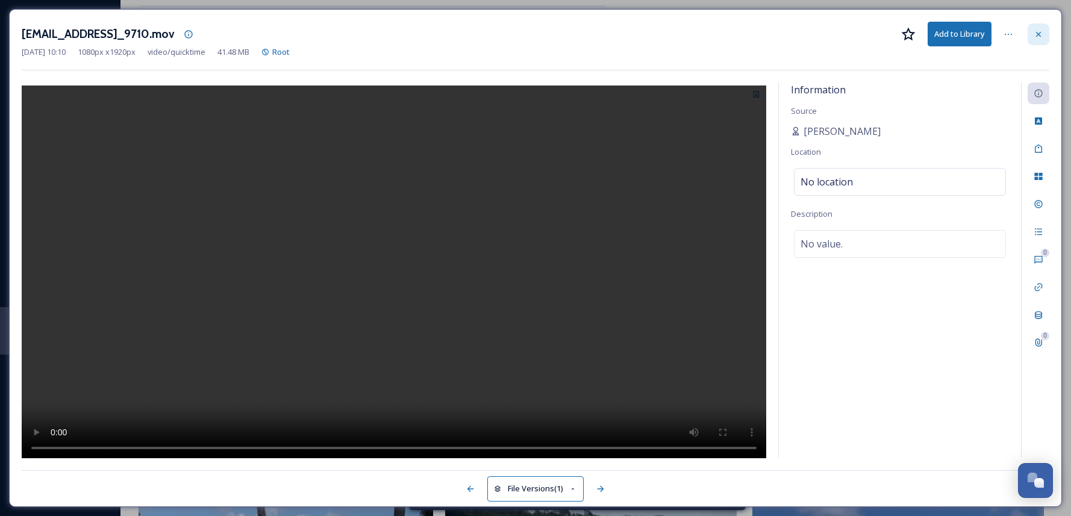
click at [1035, 35] on icon at bounding box center [1039, 35] width 10 height 10
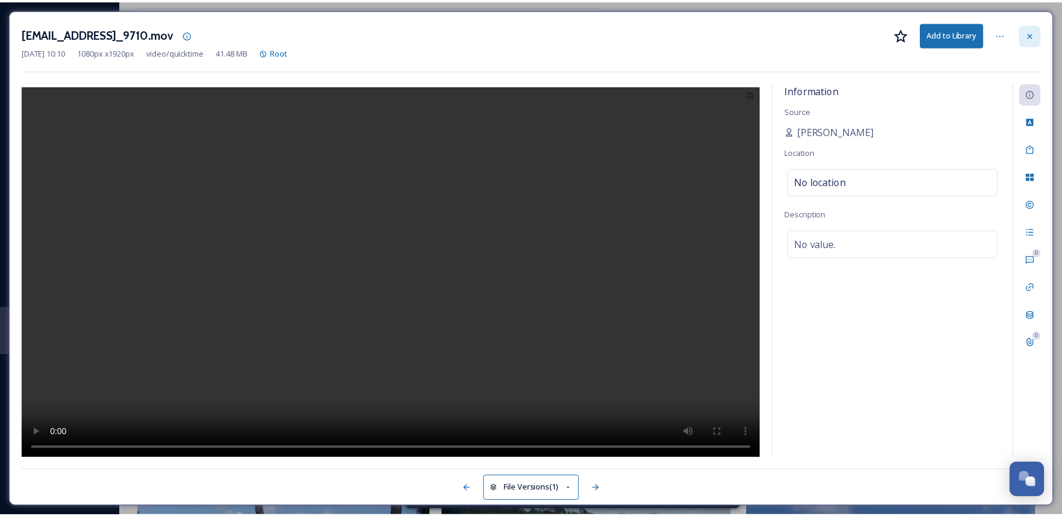
scroll to position [2477, 0]
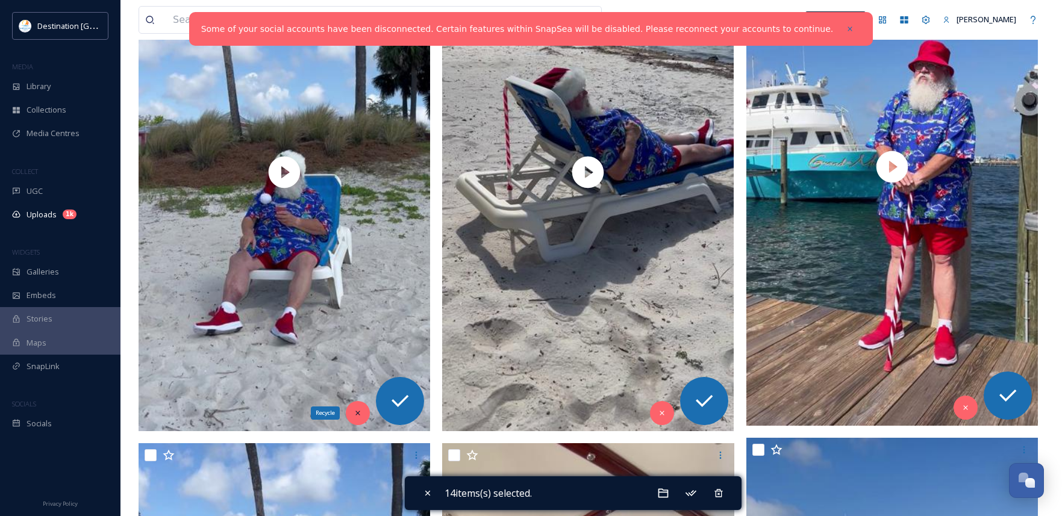
click at [362, 413] on icon at bounding box center [358, 413] width 8 height 8
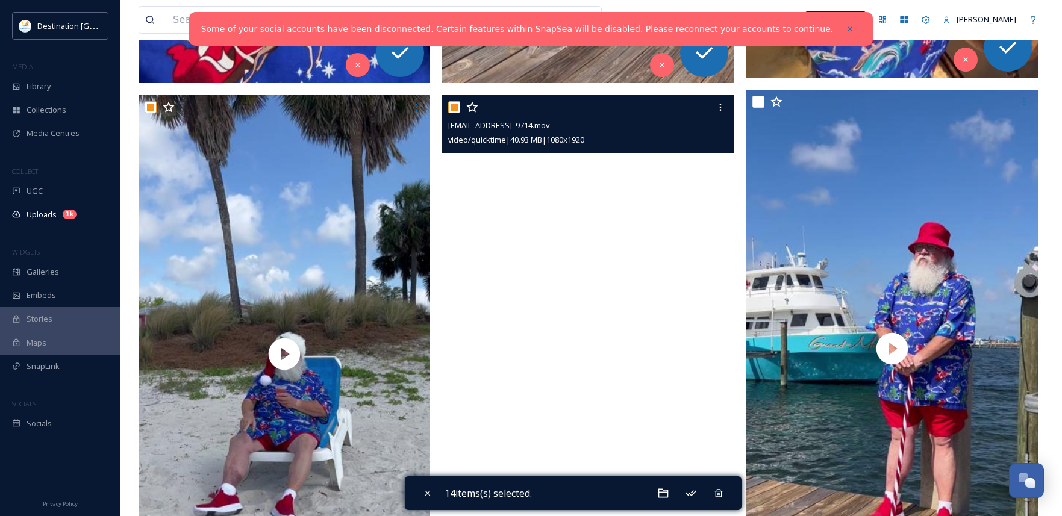
scroll to position [2296, 0]
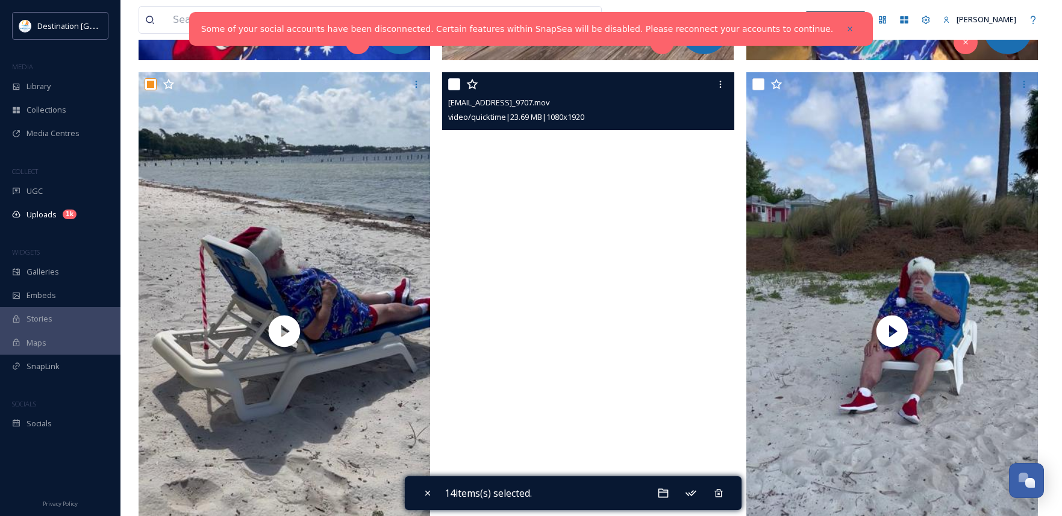
click at [566, 296] on video "ext_1757689830.484575_Social@destinationpanamacity.com-IMG_9707.mov" at bounding box center [588, 331] width 292 height 518
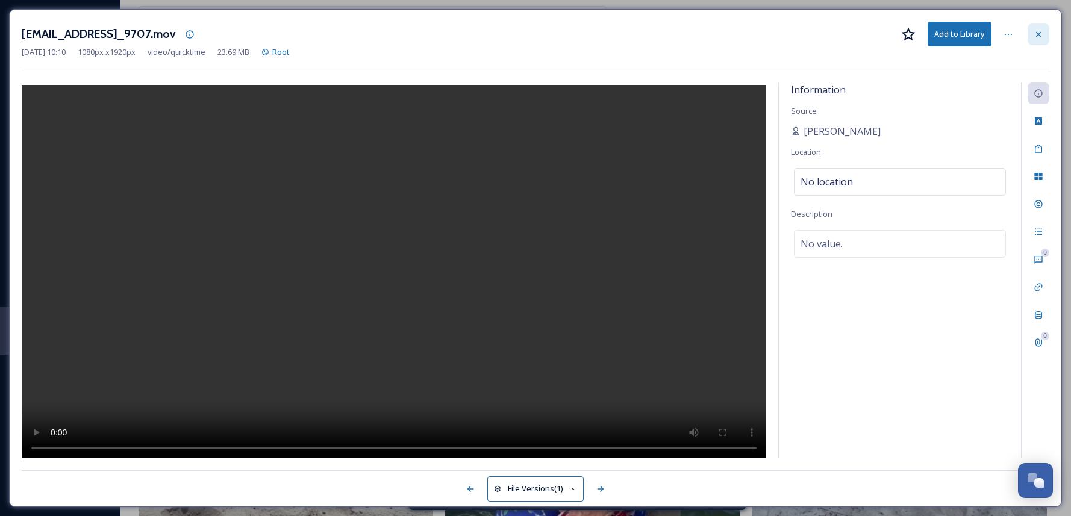
click at [1039, 40] on div at bounding box center [1039, 35] width 22 height 22
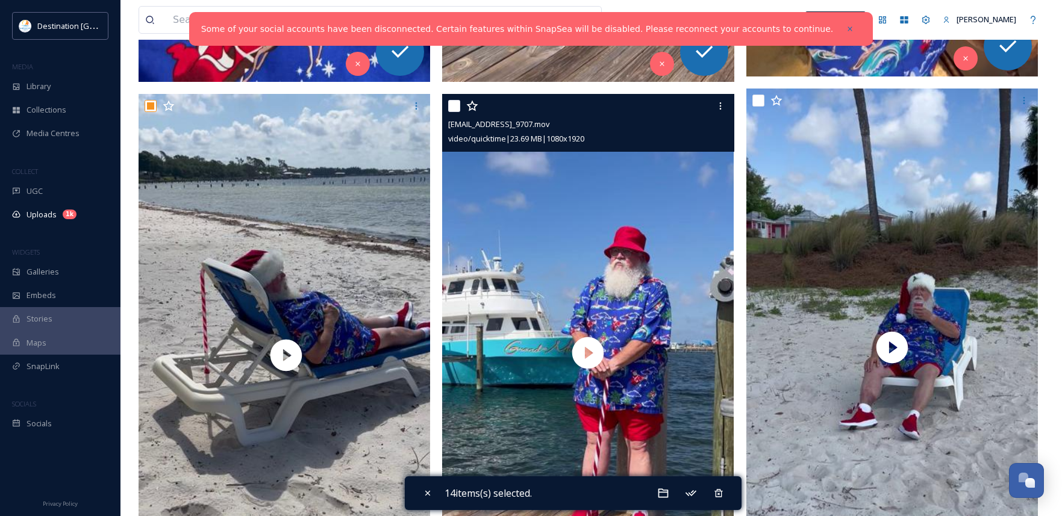
click at [451, 110] on input "checkbox" at bounding box center [454, 106] width 12 height 12
checkbox input "true"
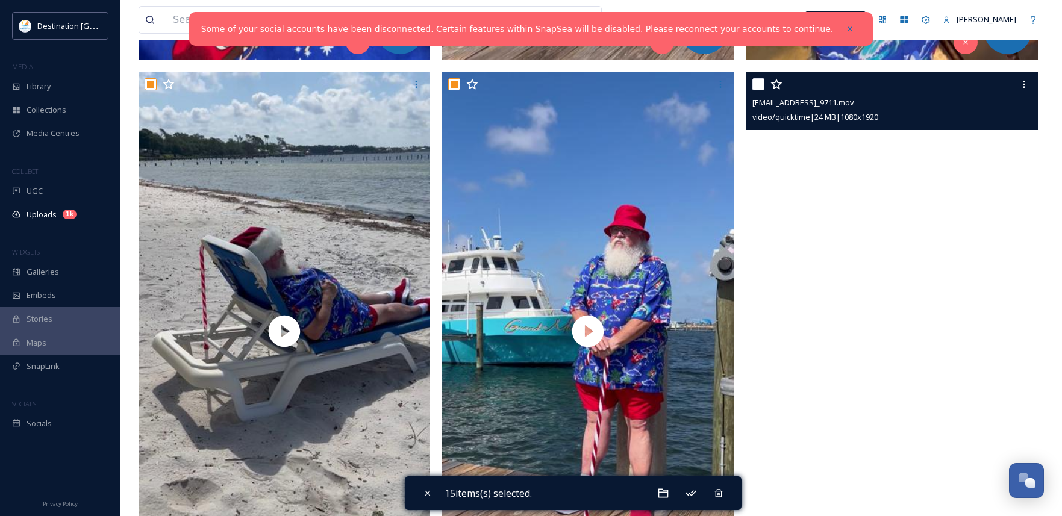
click at [893, 334] on video "ext_1757689822.727339_Social@destinationpanamacity.com-IMG_9711.mov" at bounding box center [893, 331] width 292 height 518
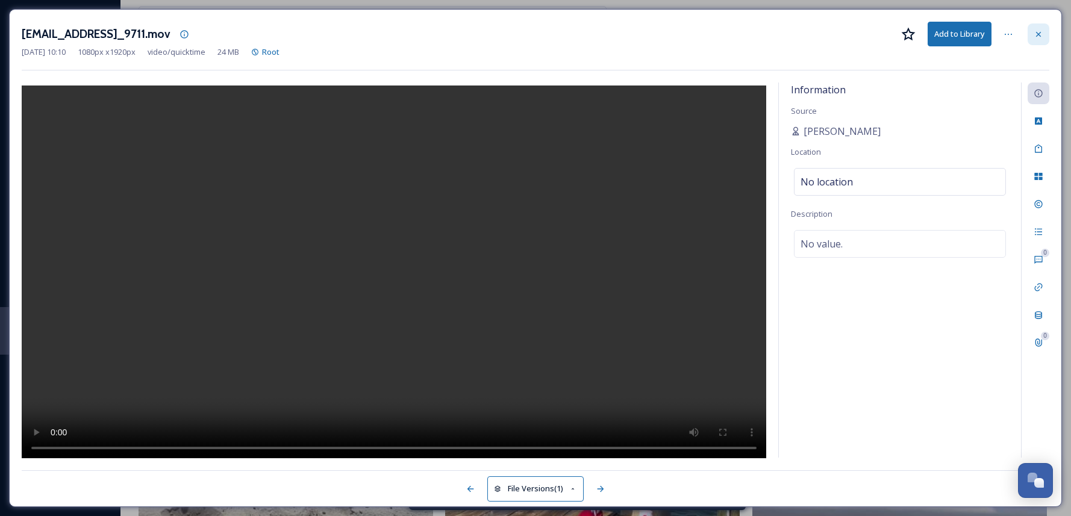
click at [1035, 35] on icon at bounding box center [1039, 35] width 10 height 10
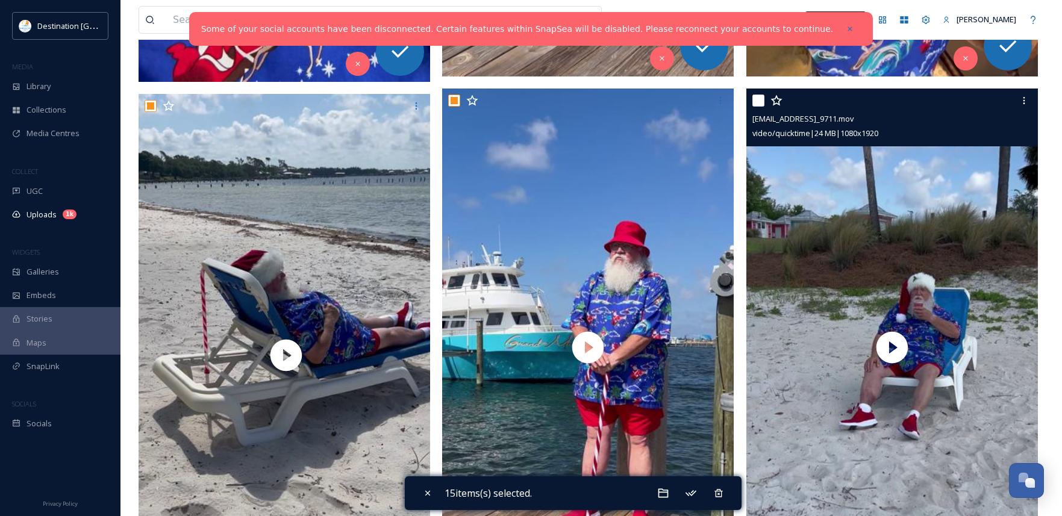
click at [756, 99] on input "checkbox" at bounding box center [759, 101] width 12 height 12
checkbox input "true"
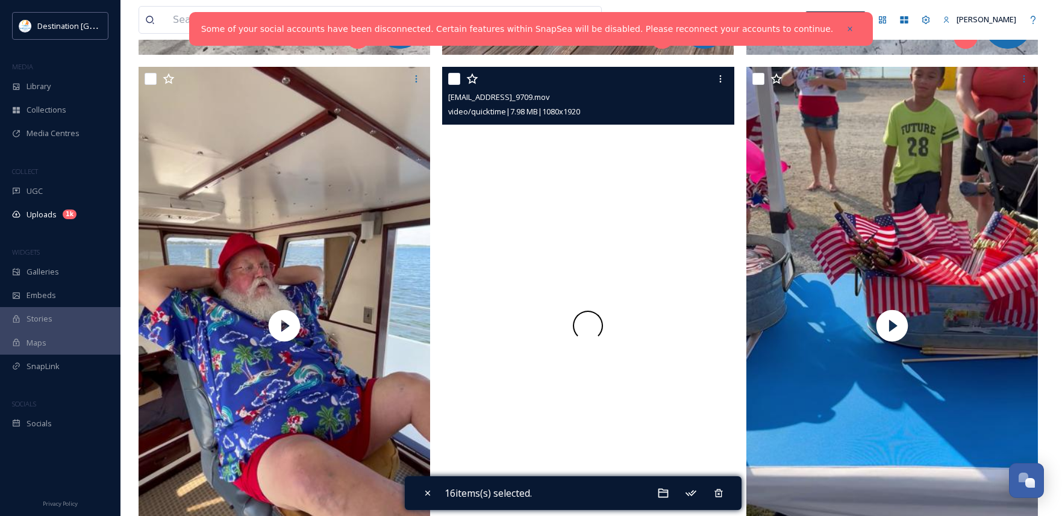
scroll to position [2838, 0]
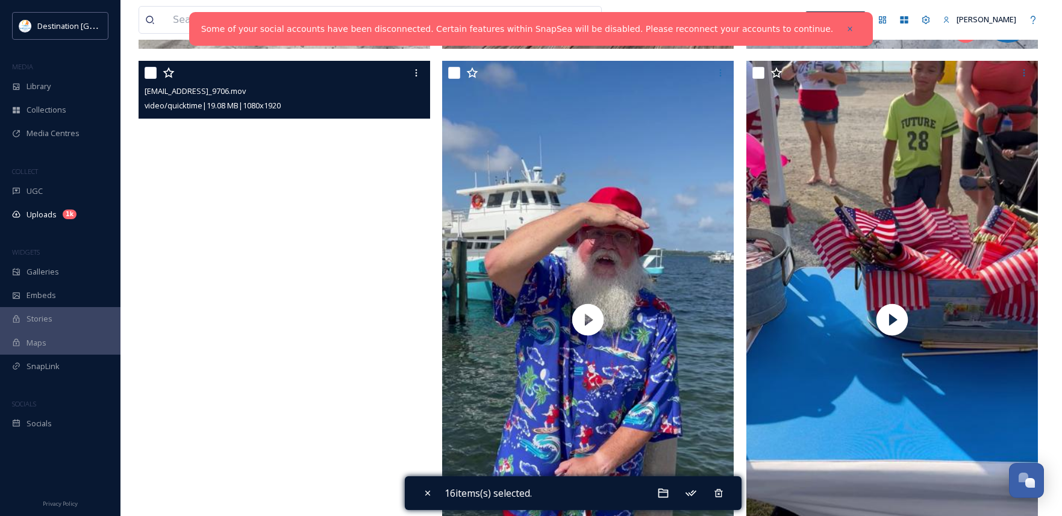
click at [267, 294] on video "ext_1757689818.444532_Social@destinationpanamacity.com-IMG_9706.mov" at bounding box center [285, 320] width 292 height 518
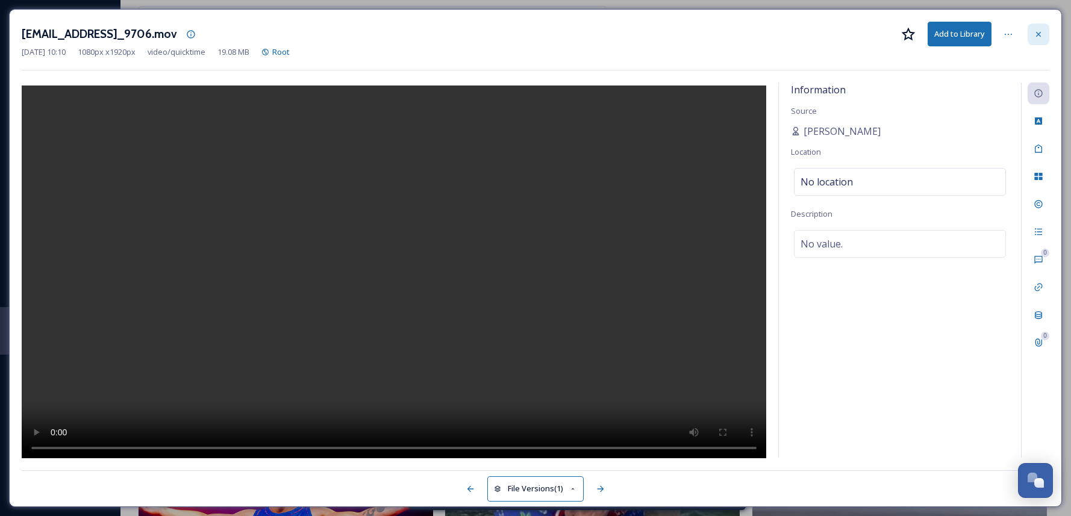
click at [1038, 37] on icon at bounding box center [1039, 35] width 10 height 10
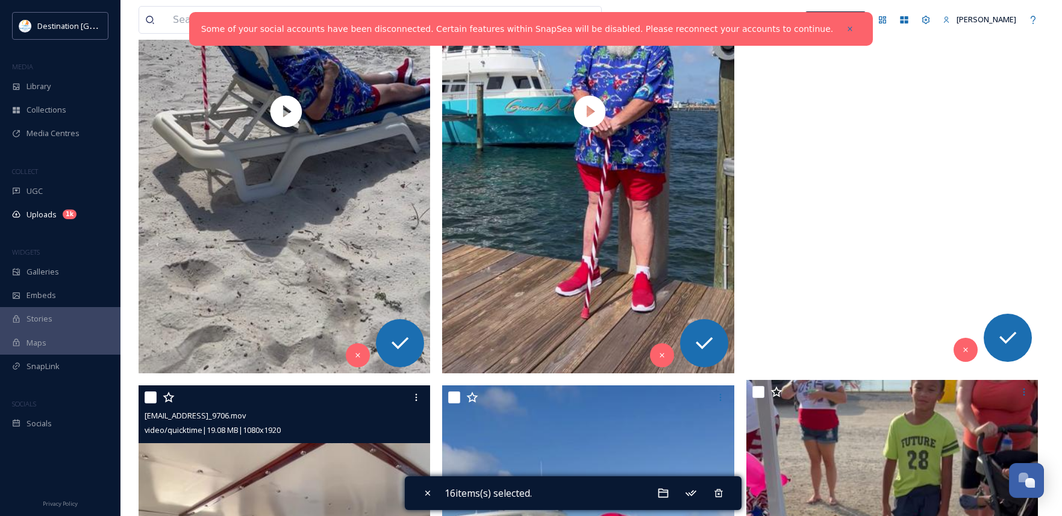
scroll to position [2537, 0]
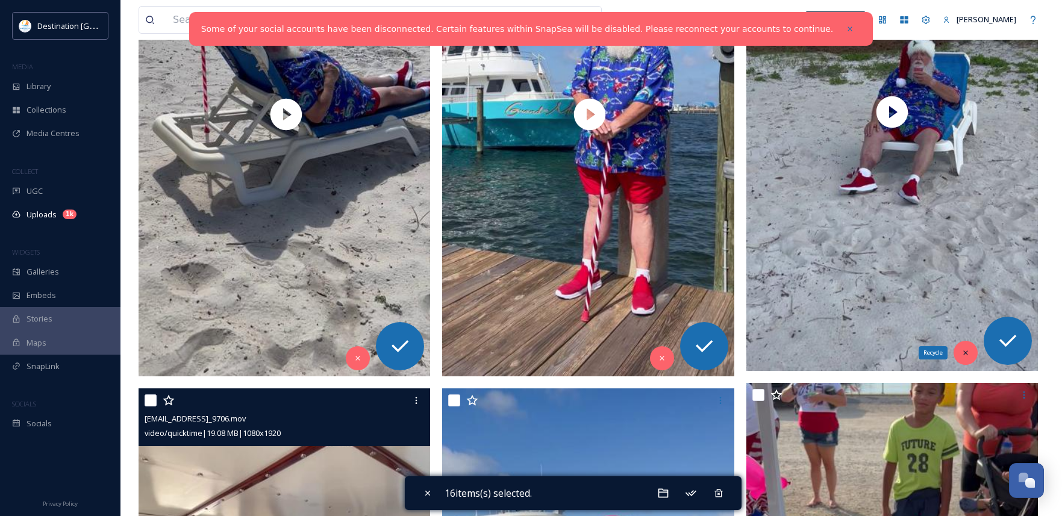
click at [970, 353] on div "Recycle" at bounding box center [966, 353] width 24 height 24
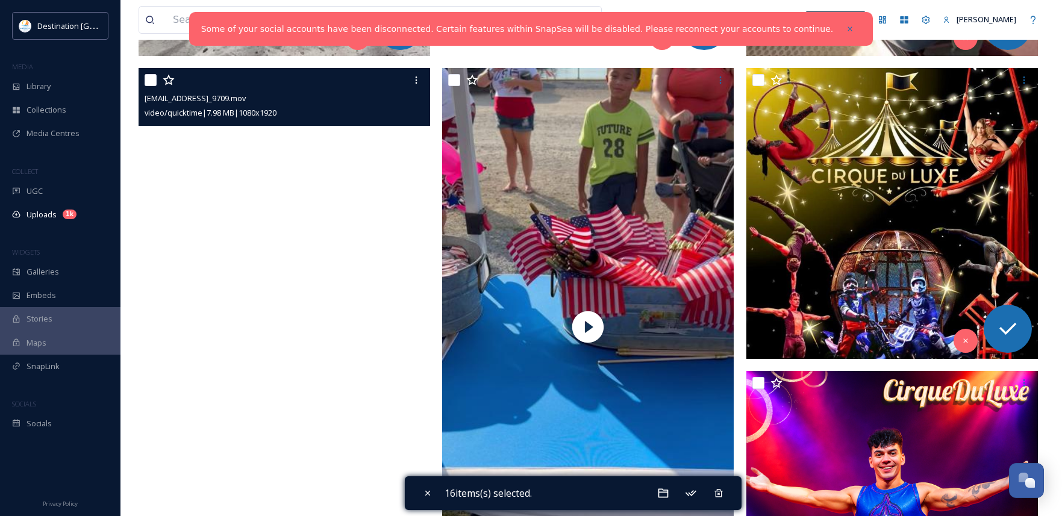
scroll to position [2838, 0]
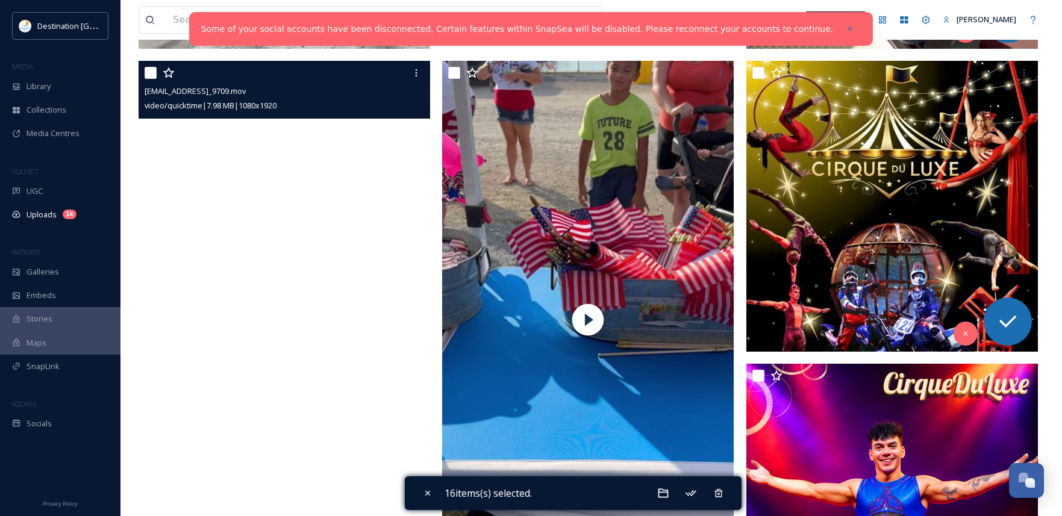
click at [283, 371] on video "ext_1757689800.481502_Social@destinationpanamacity.com-IMG_9709.mov" at bounding box center [285, 320] width 292 height 518
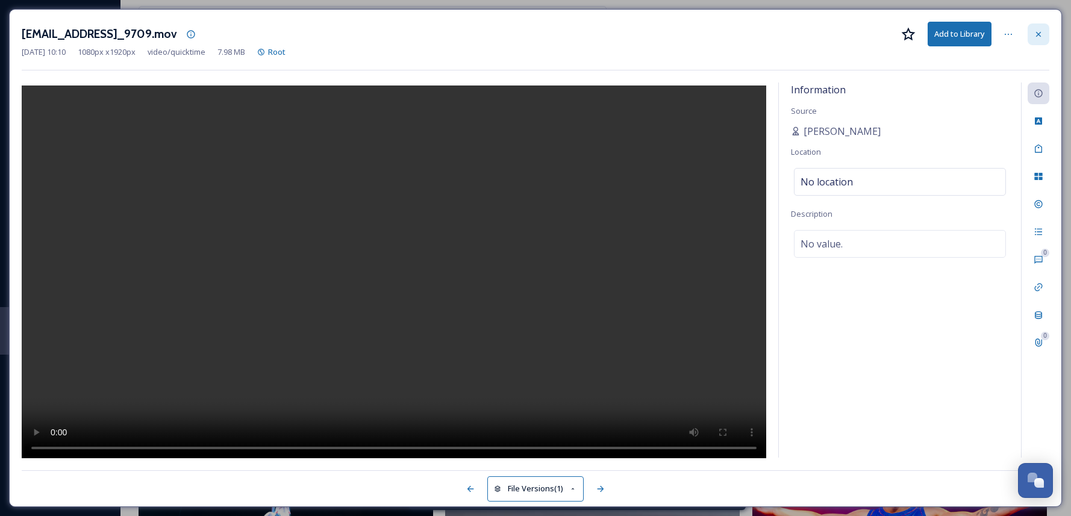
click at [1044, 35] on div at bounding box center [1039, 35] width 22 height 22
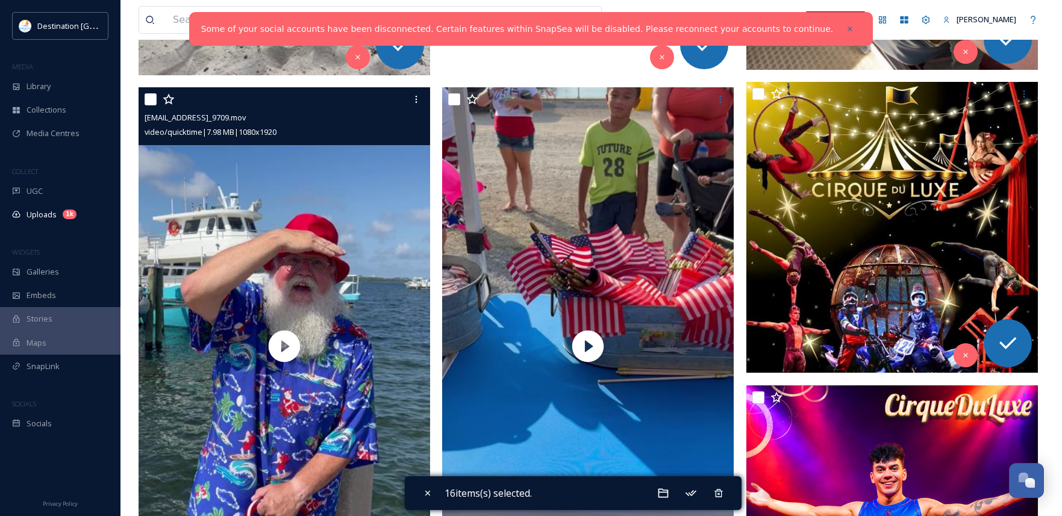
click at [145, 98] on input "checkbox" at bounding box center [151, 99] width 12 height 12
checkbox input "true"
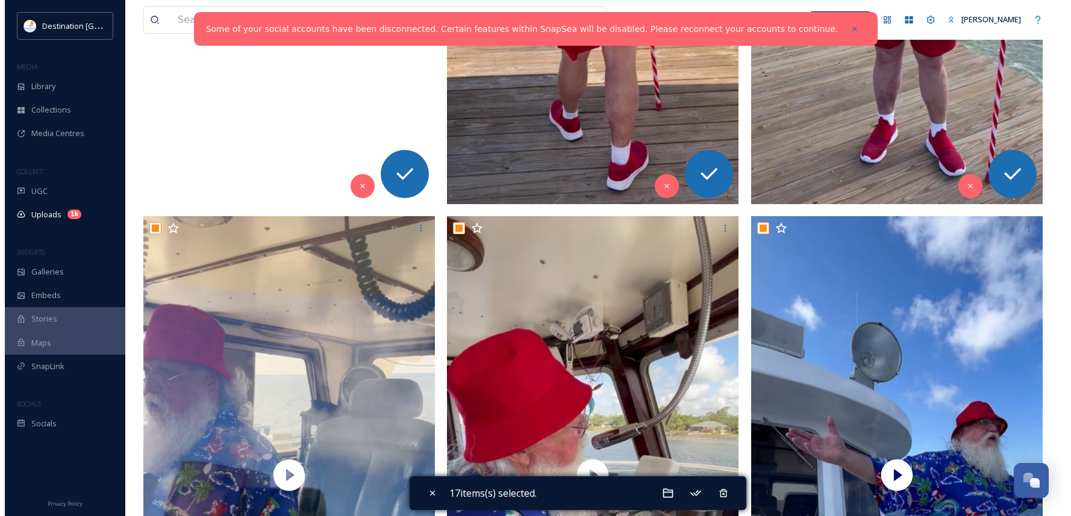
scroll to position [1031, 0]
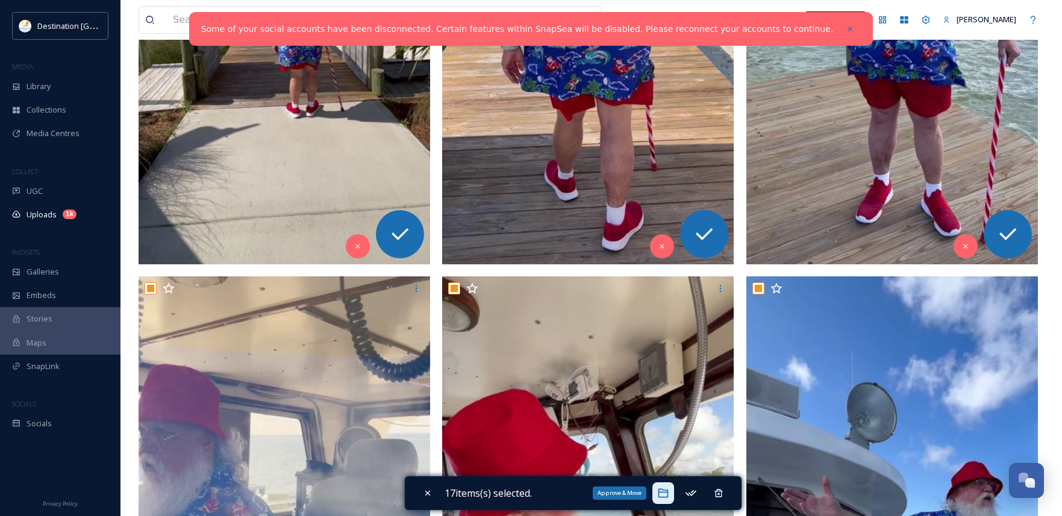
click at [670, 495] on icon at bounding box center [663, 494] width 12 height 12
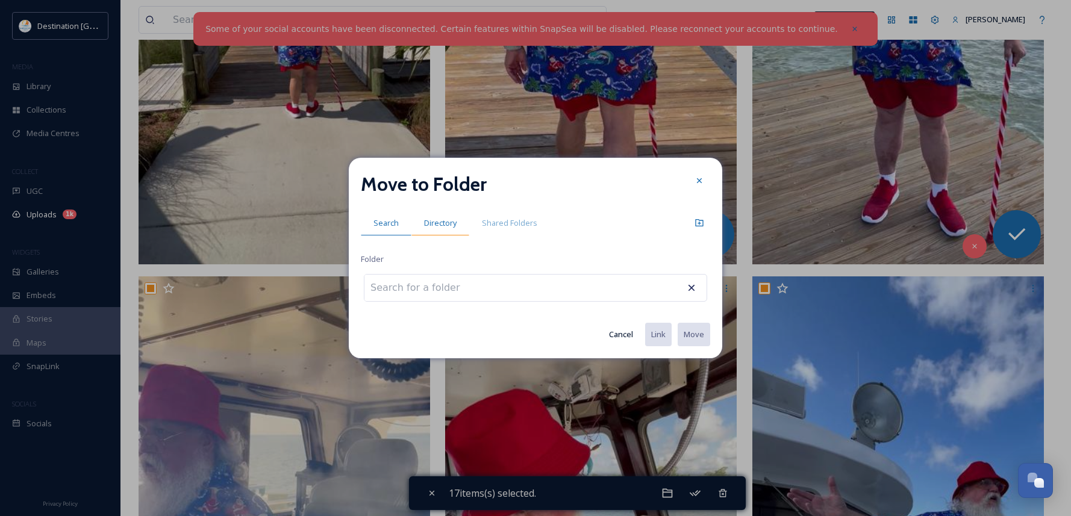
click at [428, 224] on span "Directory" at bounding box center [440, 223] width 33 height 11
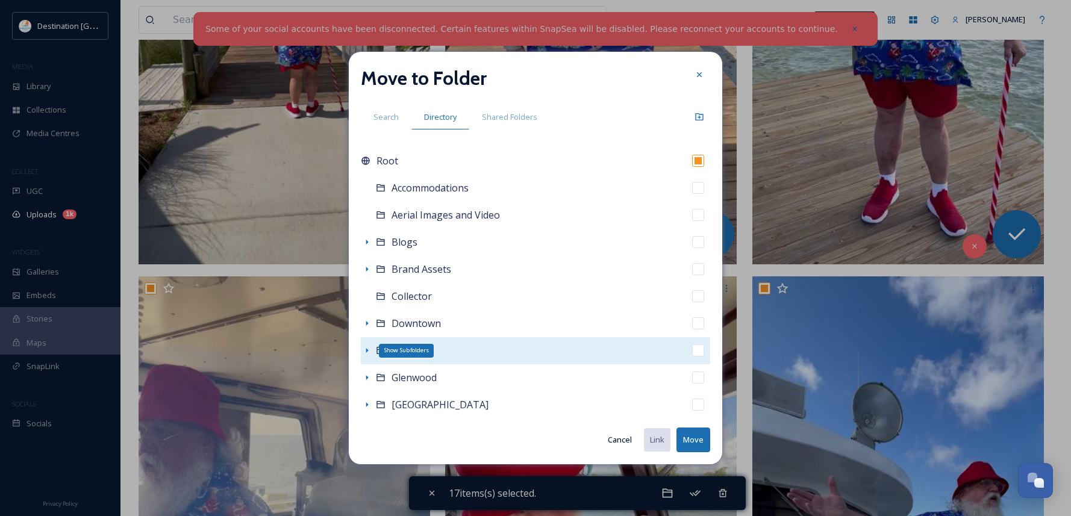
click at [367, 352] on icon at bounding box center [367, 350] width 2 height 5
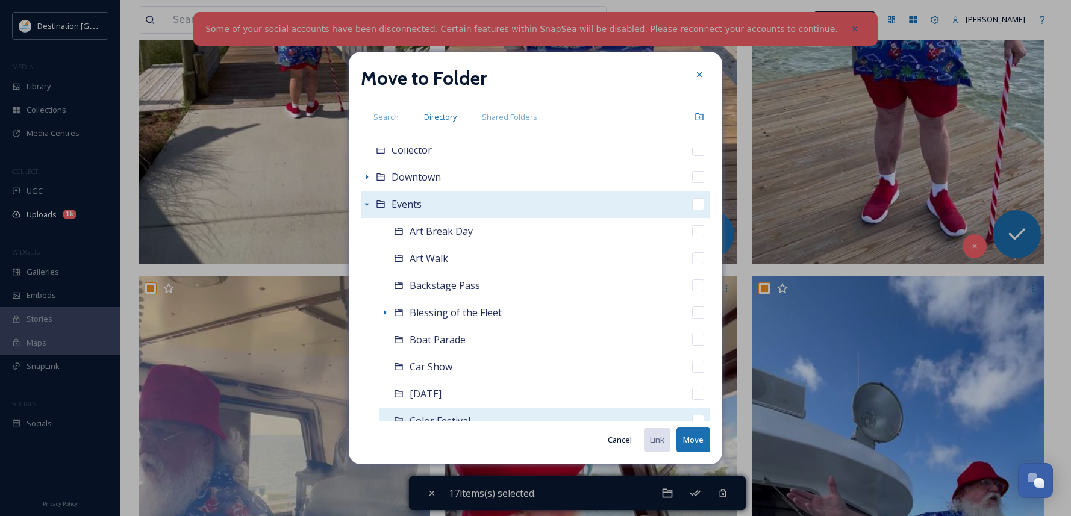
scroll to position [181, 0]
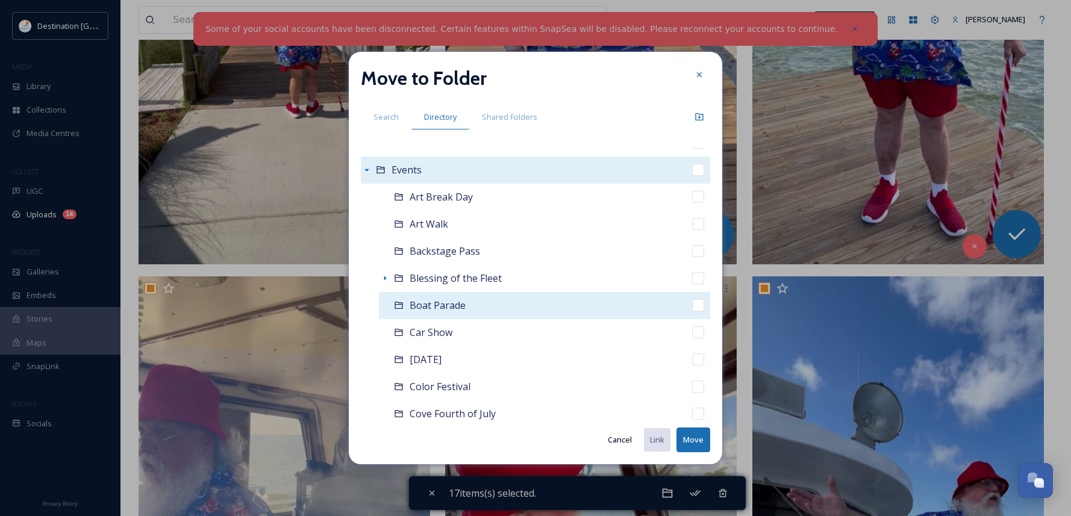
click at [421, 301] on span "Boat Parade" at bounding box center [438, 305] width 56 height 13
checkbox input "false"
checkbox input "true"
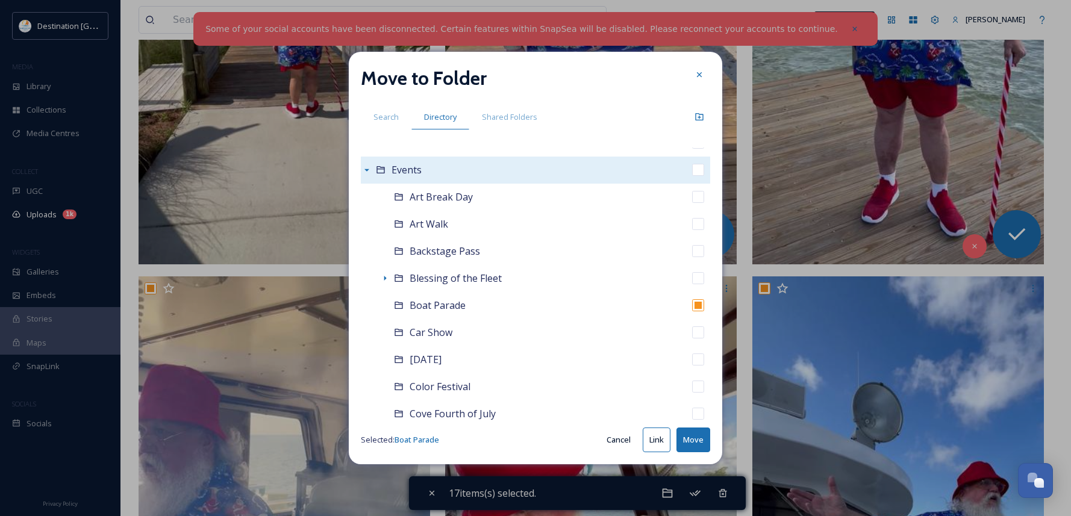
click at [691, 445] on button "Move" at bounding box center [694, 440] width 34 height 25
checkbox input "false"
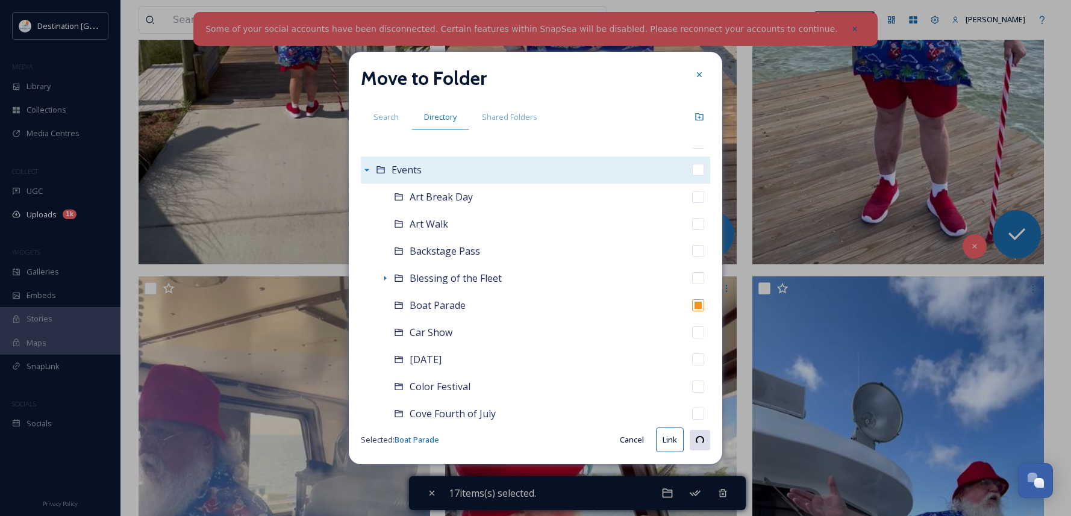
checkbox input "false"
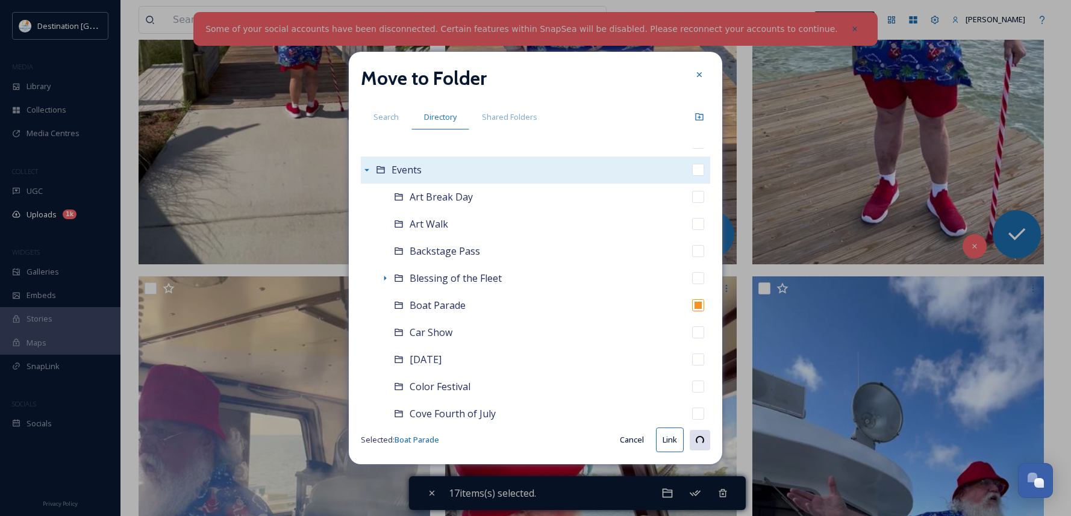
checkbox input "false"
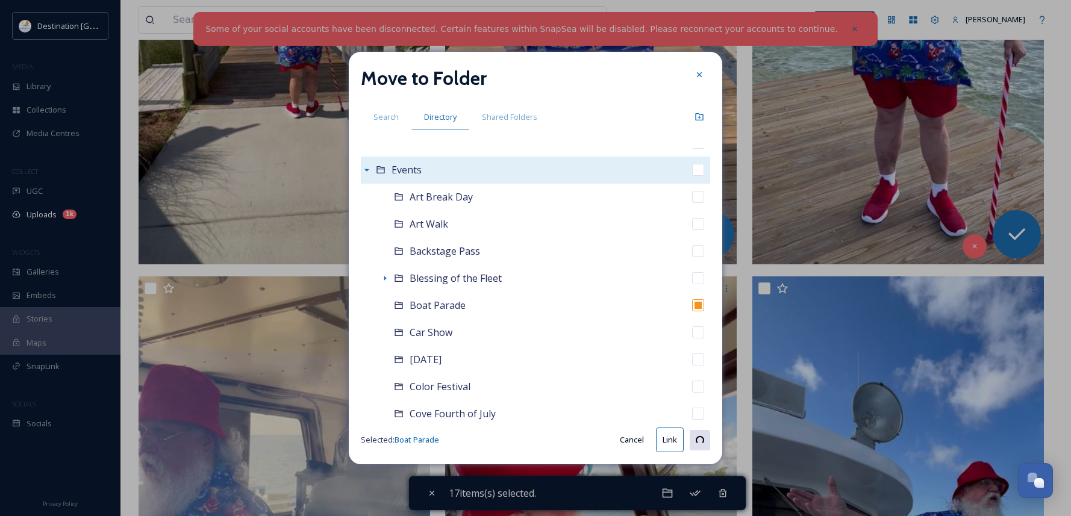
checkbox input "false"
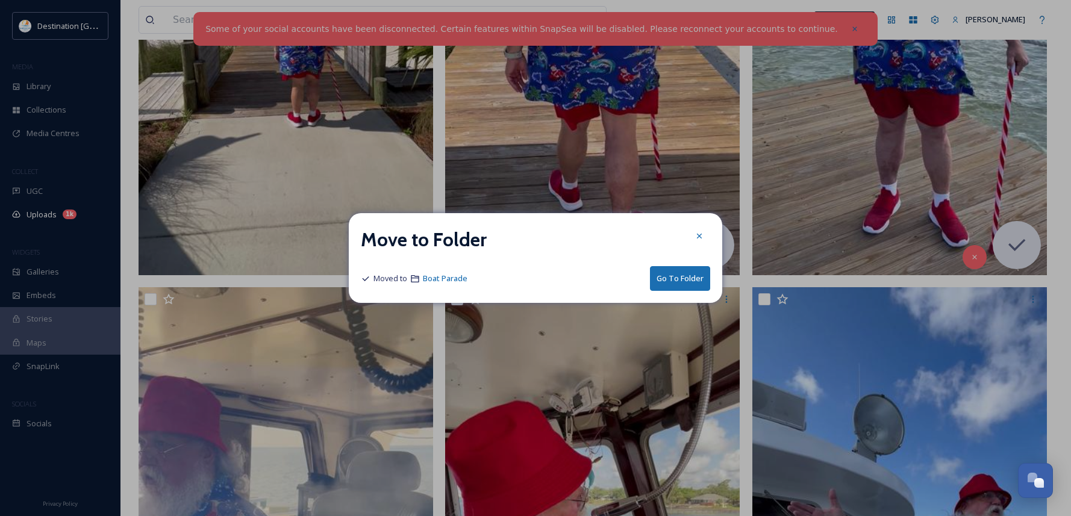
click at [692, 285] on button "Go To Folder" at bounding box center [680, 278] width 60 height 25
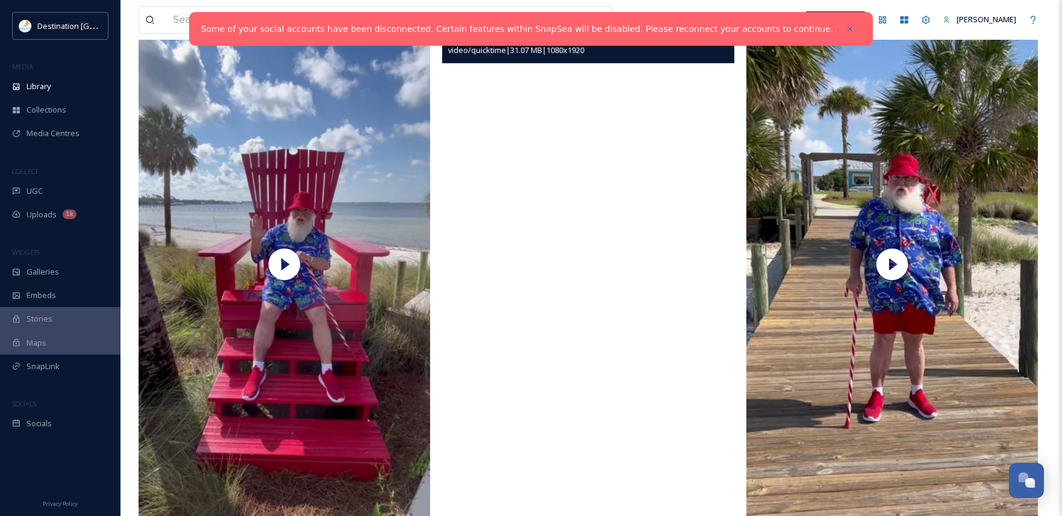
scroll to position [121, 0]
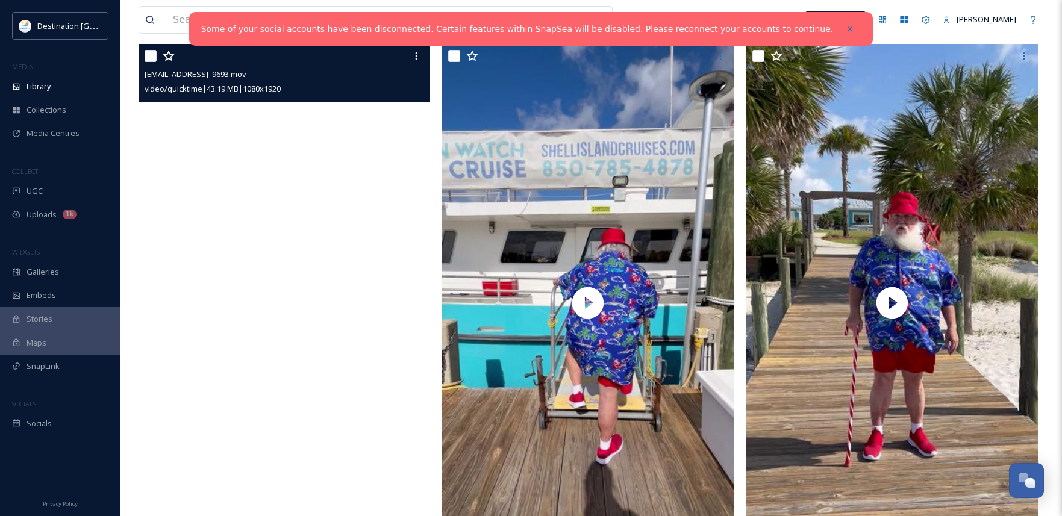
click at [315, 303] on video "ext_1757689930.485269_Social@destinationpanamacity.com-IMG_9693.mov" at bounding box center [285, 303] width 292 height 518
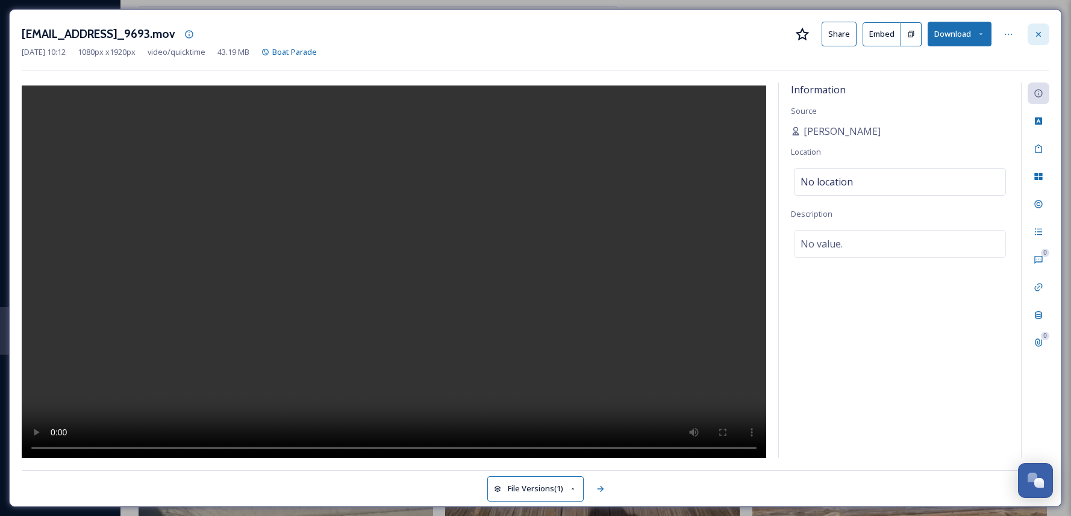
click at [1042, 30] on icon at bounding box center [1039, 35] width 10 height 10
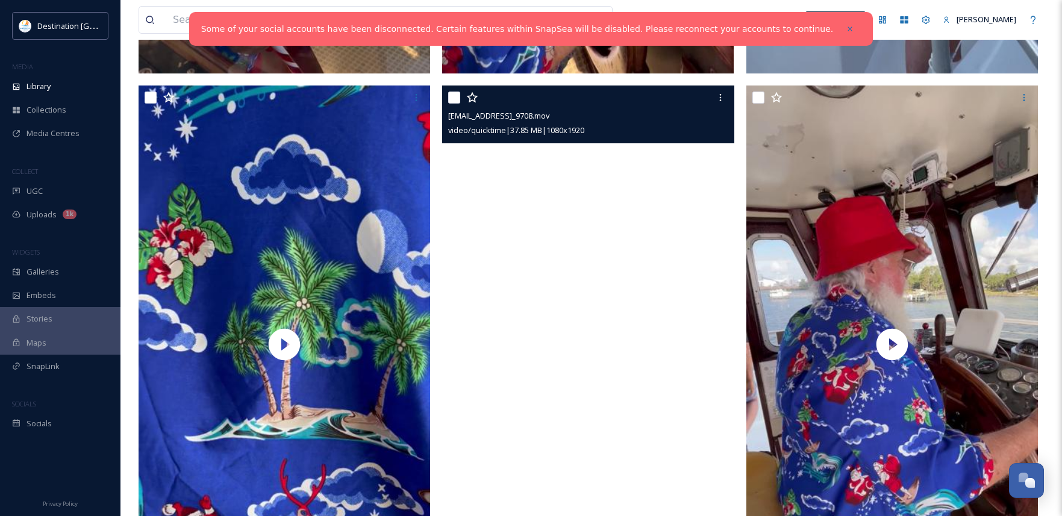
scroll to position [1687, 0]
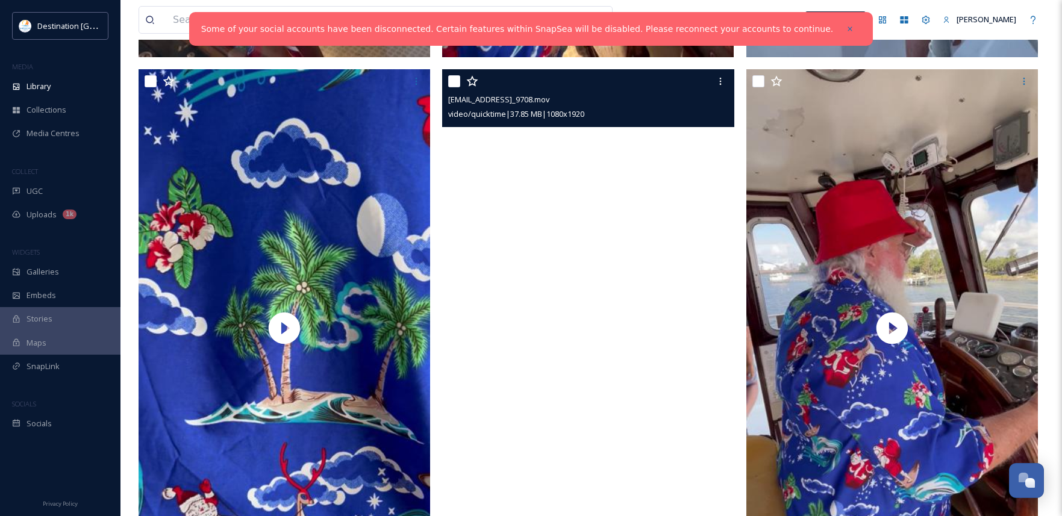
click at [571, 336] on video "ext_1757689863.636501_Social@destinationpanamacity.com-IMG_9708.mov" at bounding box center [588, 328] width 292 height 518
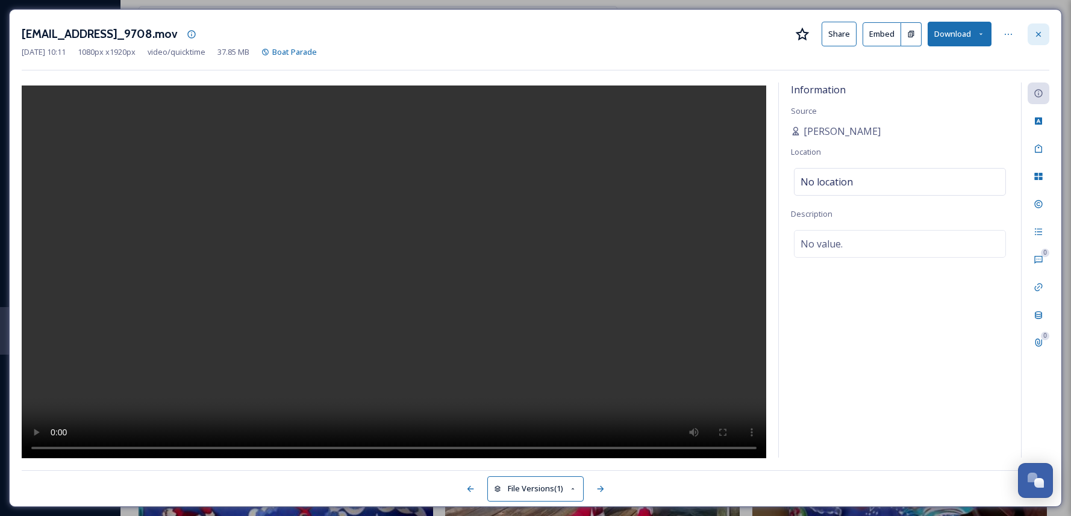
click at [1044, 34] on div at bounding box center [1039, 35] width 22 height 22
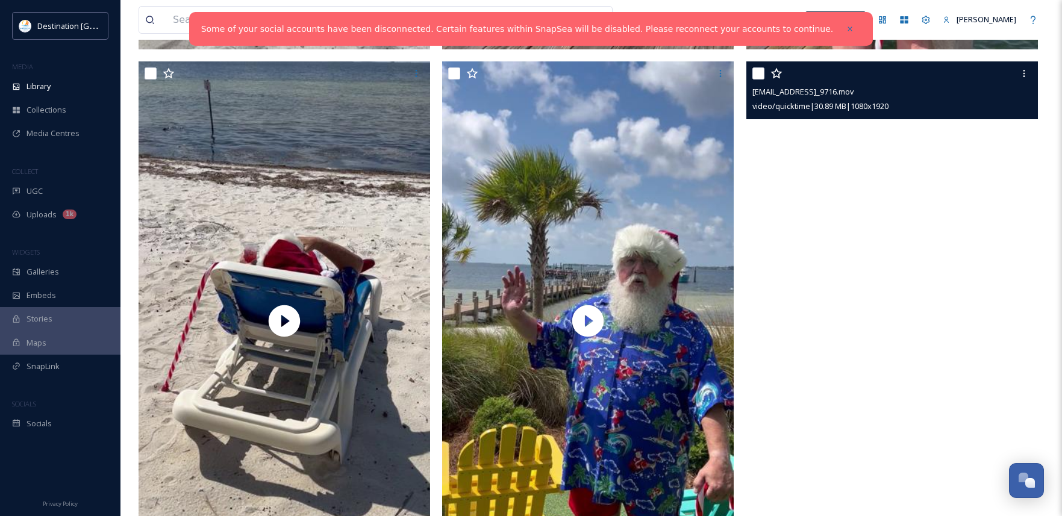
scroll to position [2756, 0]
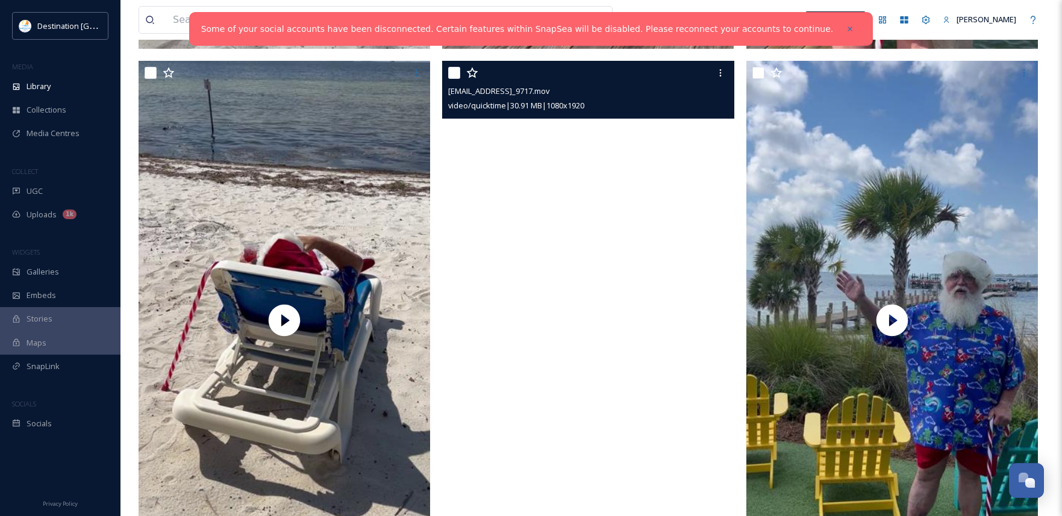
click at [668, 369] on video "ext_1757689788.668067_Social@destinationpanamacity.com-IMG_9717.mov" at bounding box center [588, 320] width 292 height 518
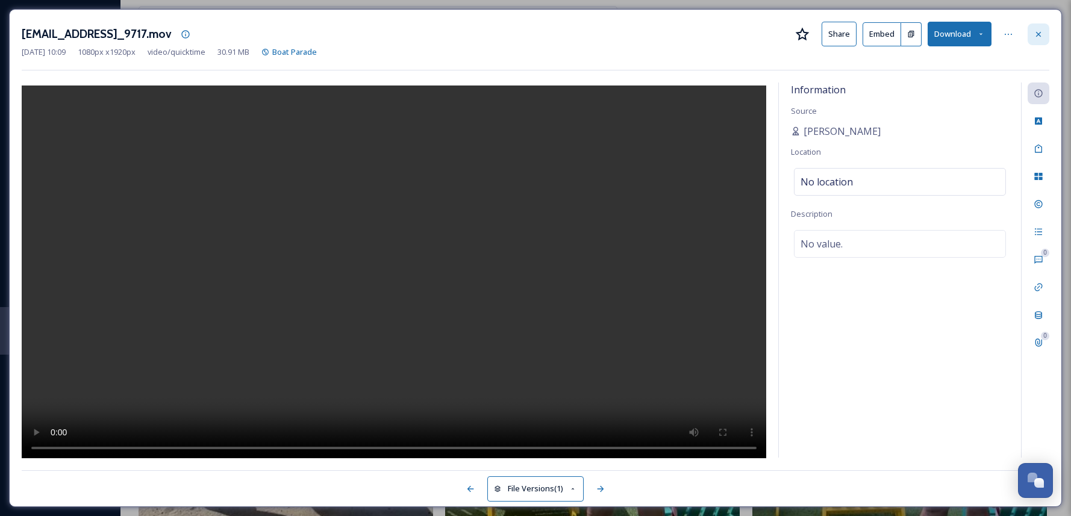
click at [1040, 24] on div at bounding box center [1039, 35] width 22 height 22
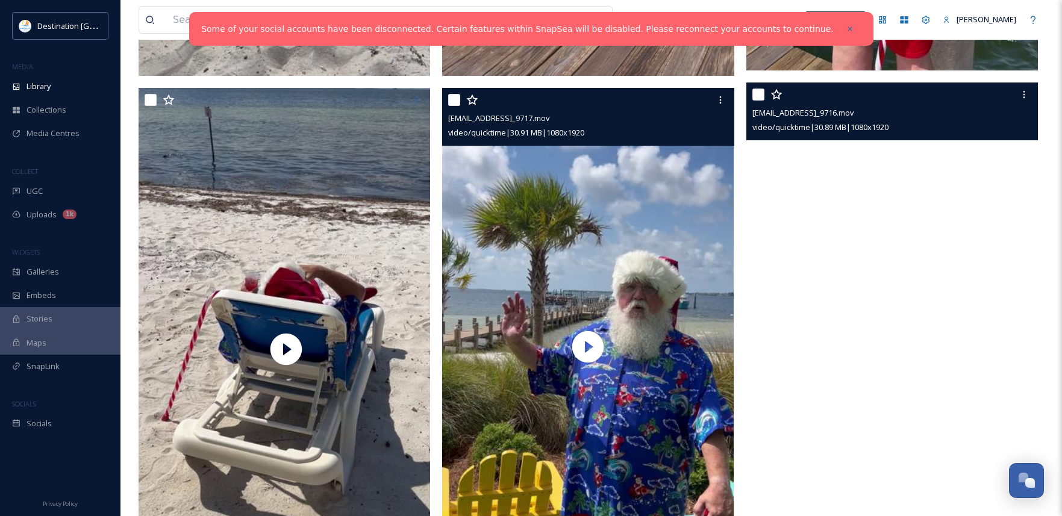
click at [923, 327] on video "ext_1757689786.588755_Social@destinationpanamacity.com-IMG_9716.mov" at bounding box center [893, 342] width 292 height 518
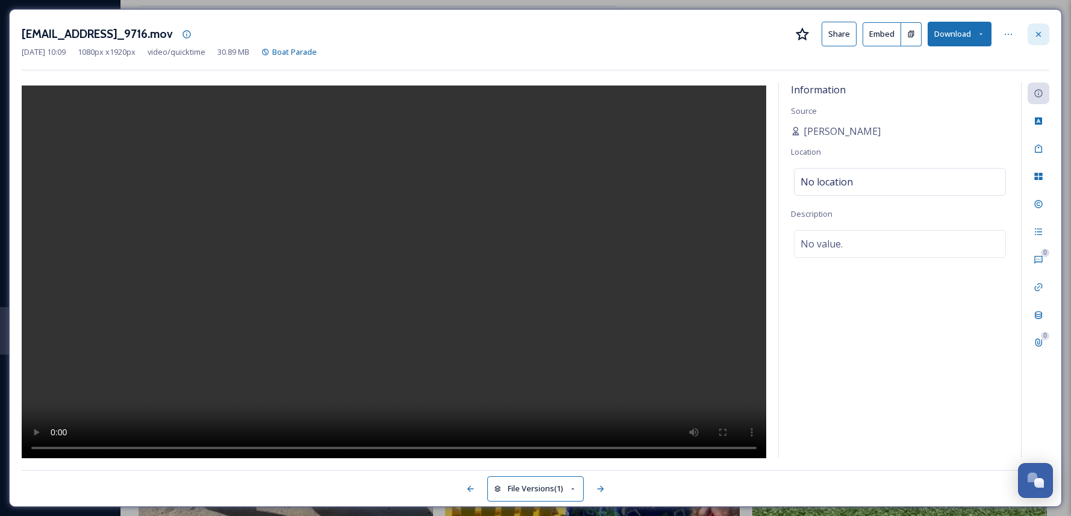
click at [1041, 36] on icon at bounding box center [1039, 35] width 10 height 10
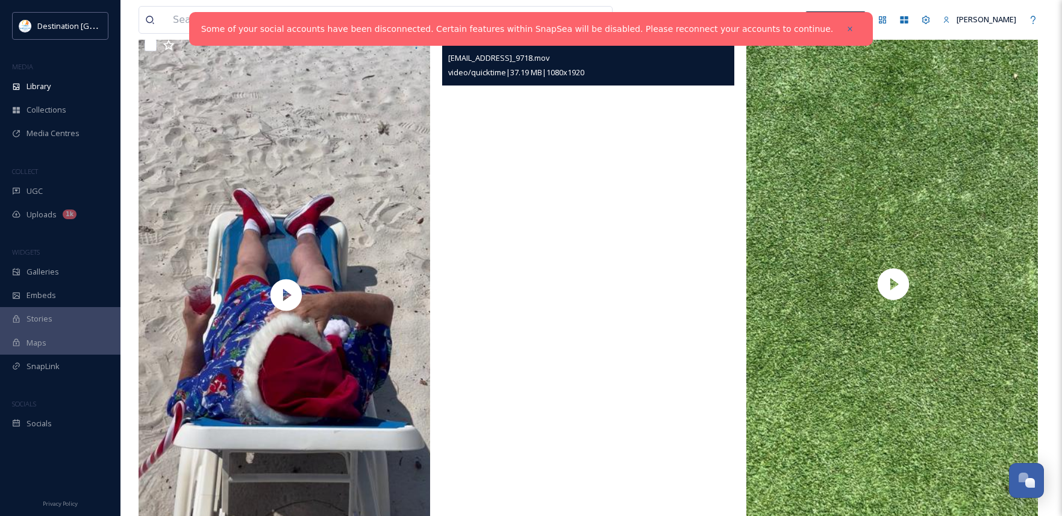
scroll to position [3419, 0]
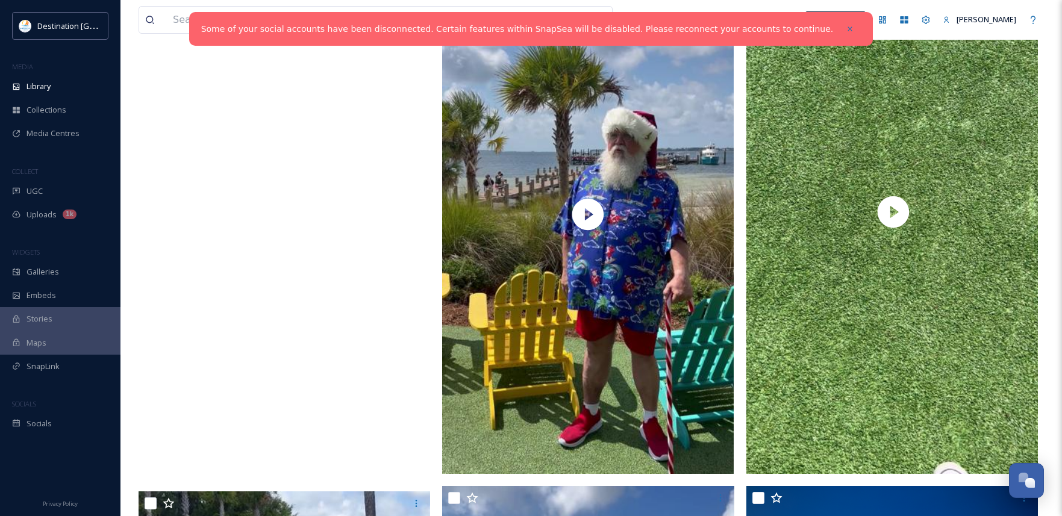
click at [266, 213] on video "ext_1757689786.589804_Social@destinationpanamacity.com-IMG_9713.mov" at bounding box center [285, 220] width 292 height 518
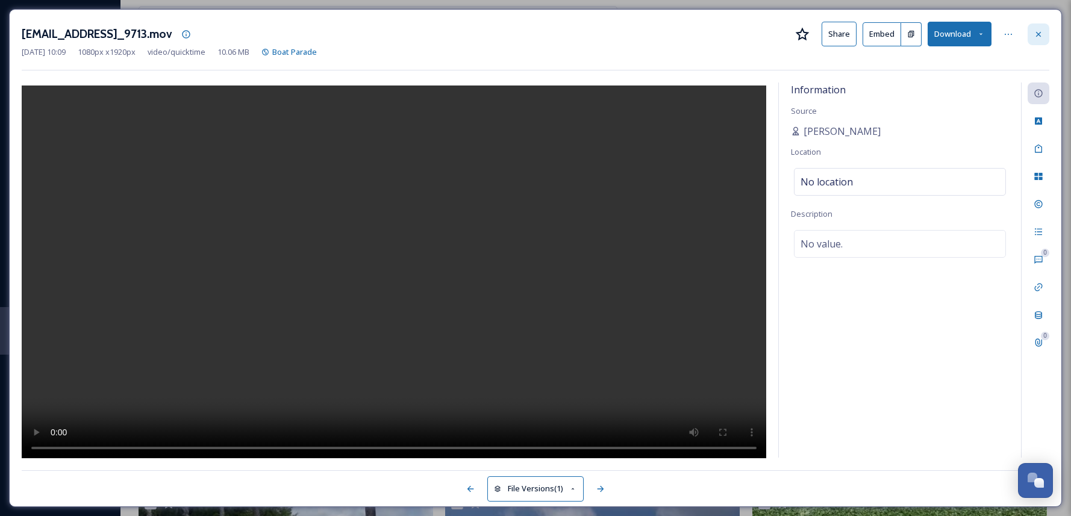
click at [1041, 36] on icon at bounding box center [1039, 33] width 5 height 5
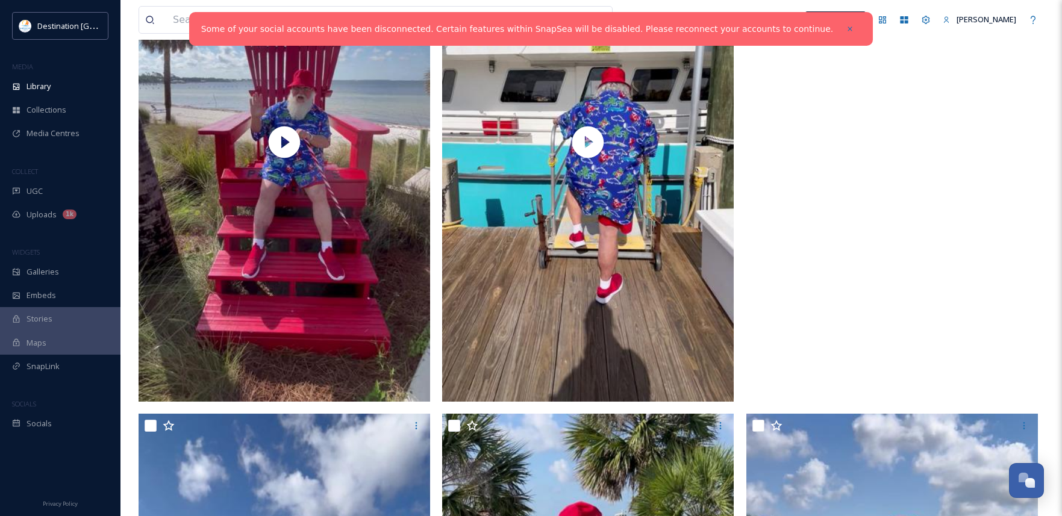
scroll to position [301, 0]
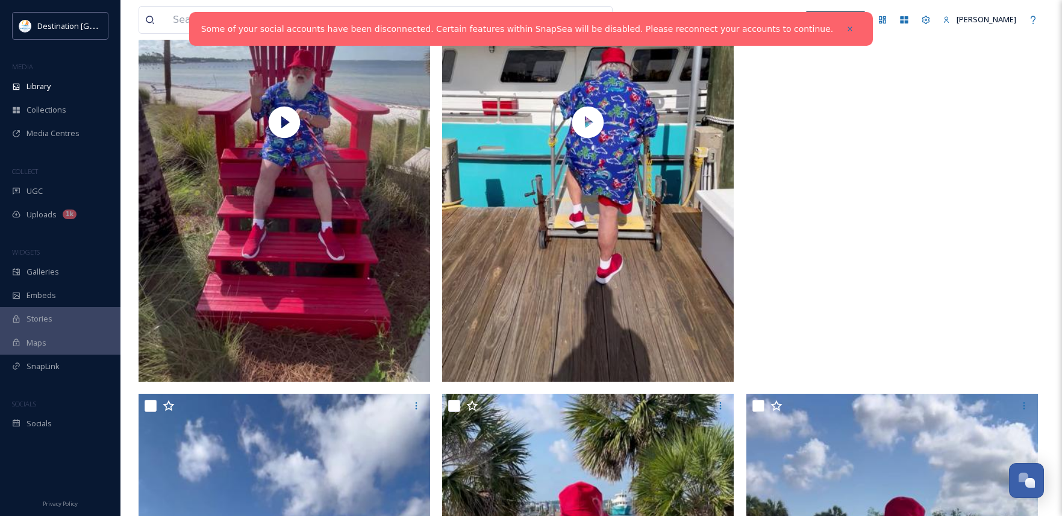
click at [859, 313] on video "ext_1757689923.736443_Social@destinationpanamacity.com-IMG_9696.mov" at bounding box center [893, 122] width 292 height 518
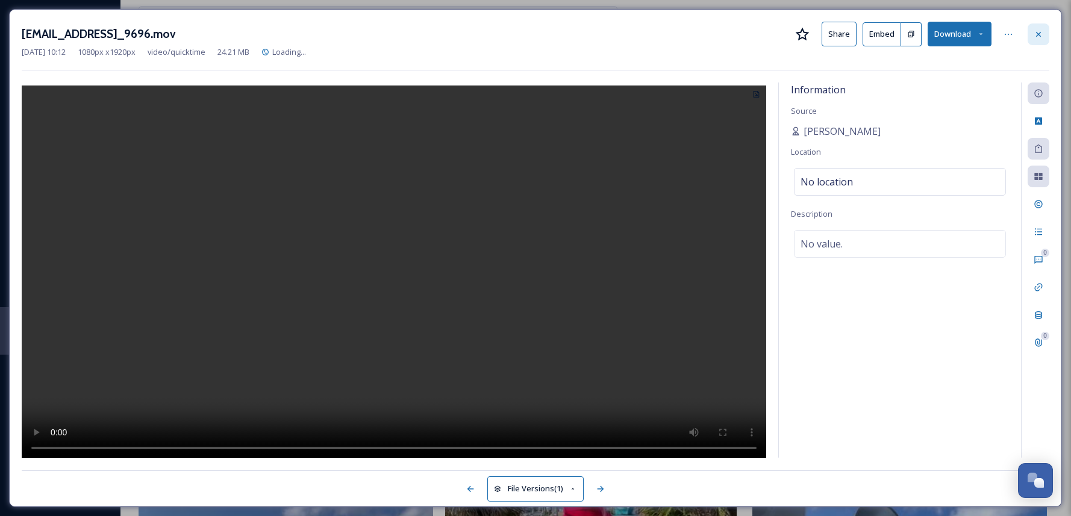
click at [1037, 33] on icon at bounding box center [1039, 35] width 10 height 10
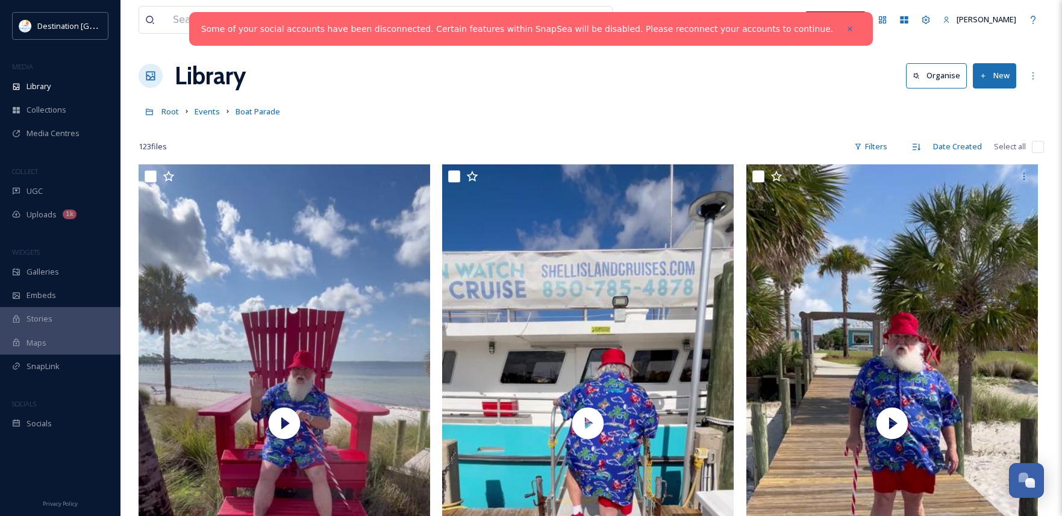
click at [483, 78] on div "Library Organise New" at bounding box center [592, 76] width 906 height 36
click at [719, 27] on link "Some of your social accounts have been disconnected. Certain features within Sn…" at bounding box center [517, 29] width 633 height 13
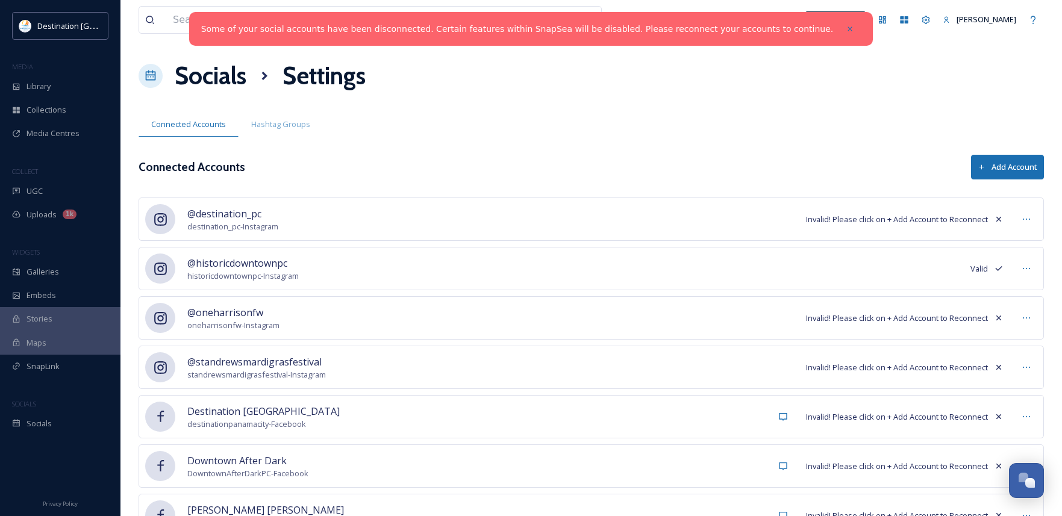
click at [166, 222] on icon at bounding box center [160, 219] width 13 height 13
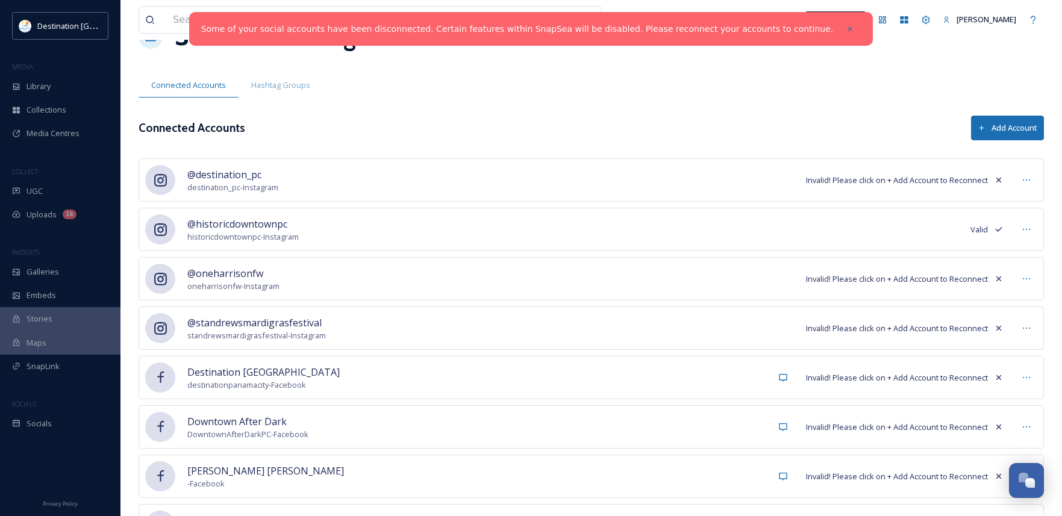
scroll to position [60, 0]
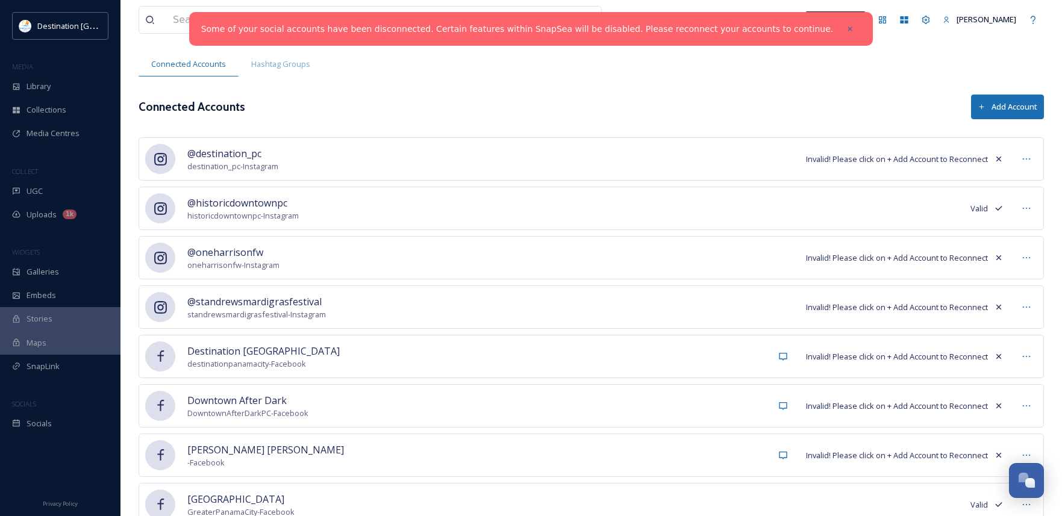
click at [1020, 111] on button "Add Account" at bounding box center [1007, 107] width 73 height 25
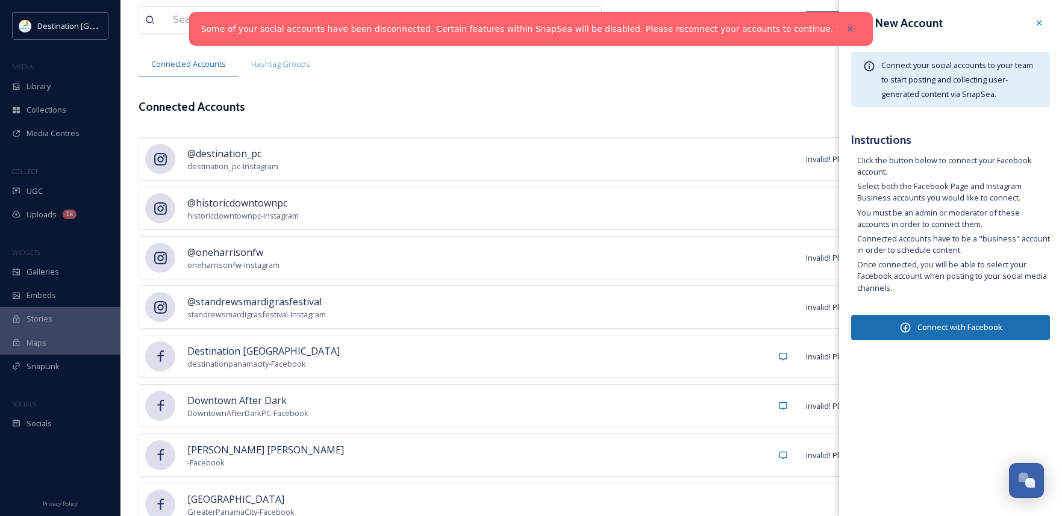
click at [571, 72] on div "Connected Accounts Hashtag Groups" at bounding box center [592, 64] width 906 height 25
click at [1042, 20] on icon at bounding box center [1040, 23] width 10 height 10
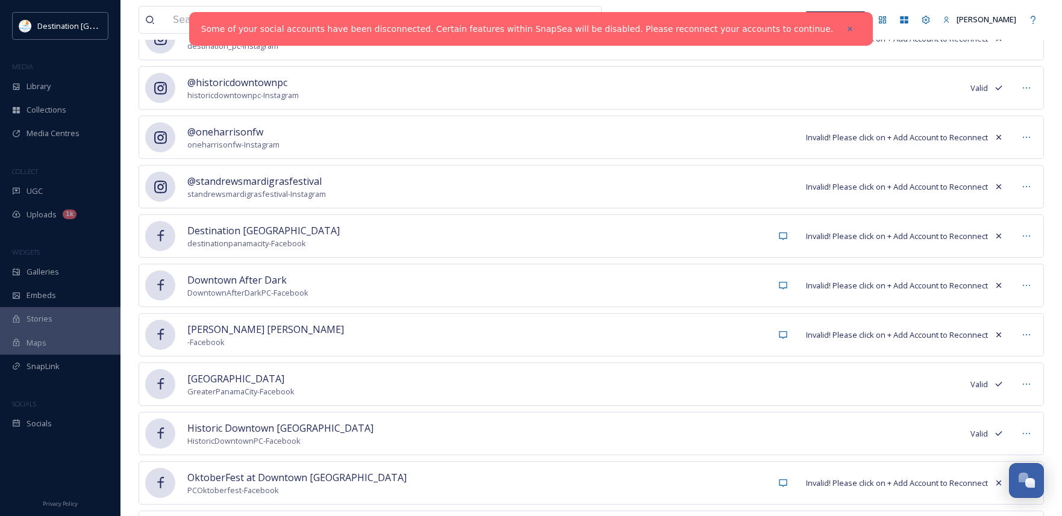
scroll to position [0, 0]
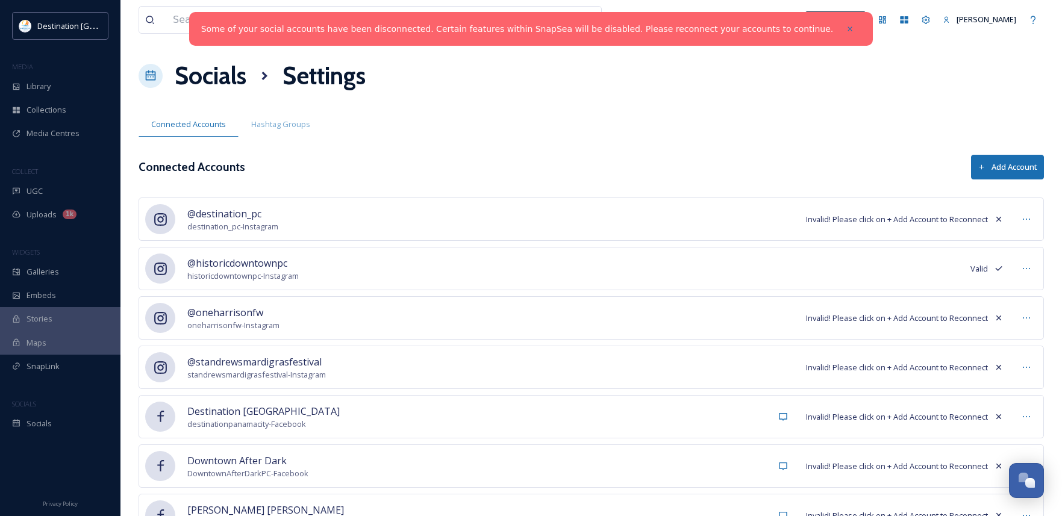
click at [357, 223] on div "@destination_pc destination_pc - Instagram Invalid! Please click on + Add Accou…" at bounding box center [592, 219] width 906 height 43
click at [1033, 161] on button "Add Account" at bounding box center [1007, 167] width 73 height 25
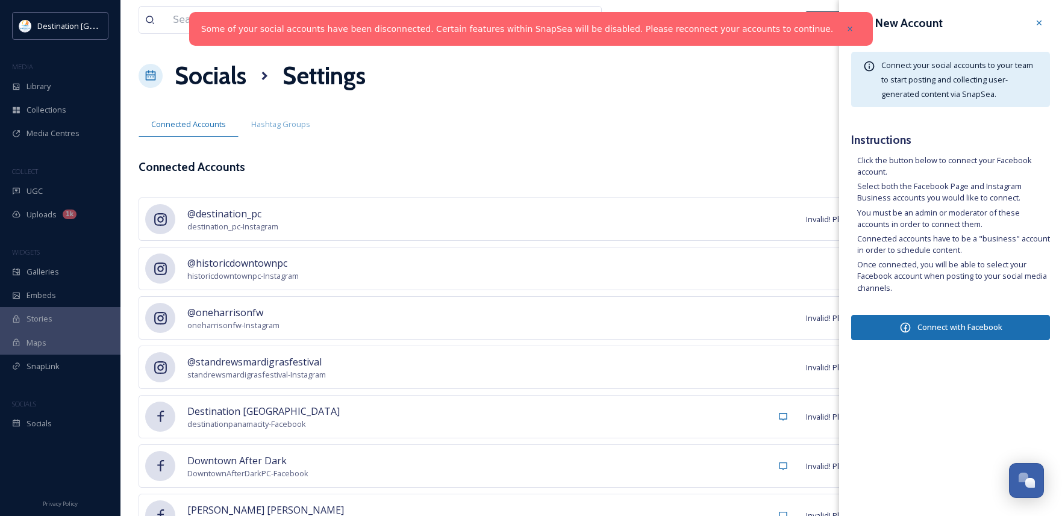
click at [987, 337] on button "Connect with Facebook" at bounding box center [951, 327] width 199 height 25
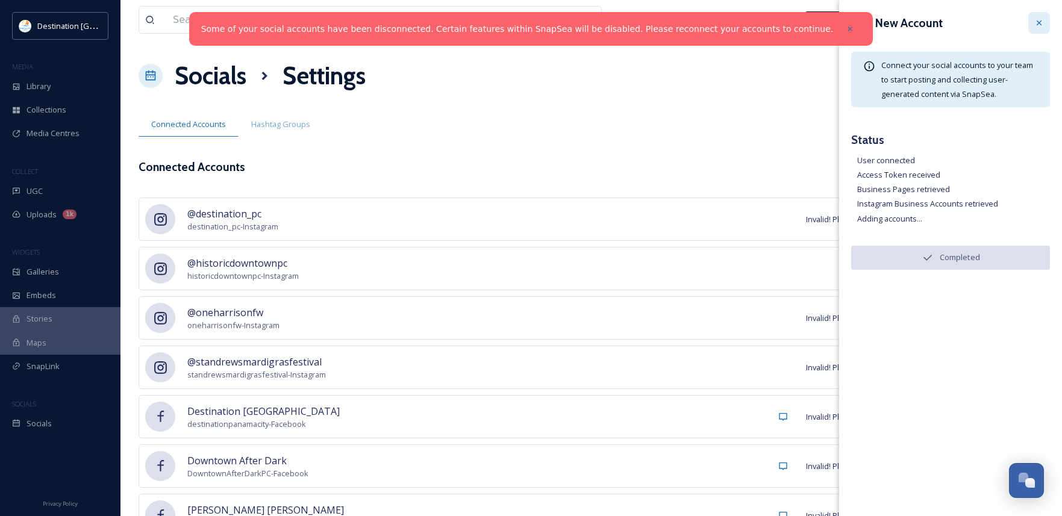
click at [1044, 21] on div at bounding box center [1040, 23] width 22 height 22
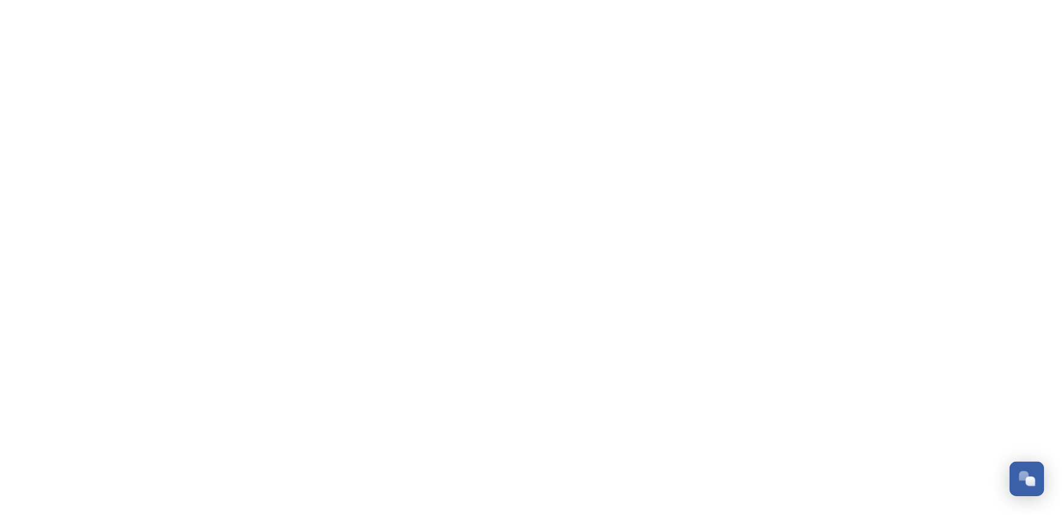
scroll to position [582, 0]
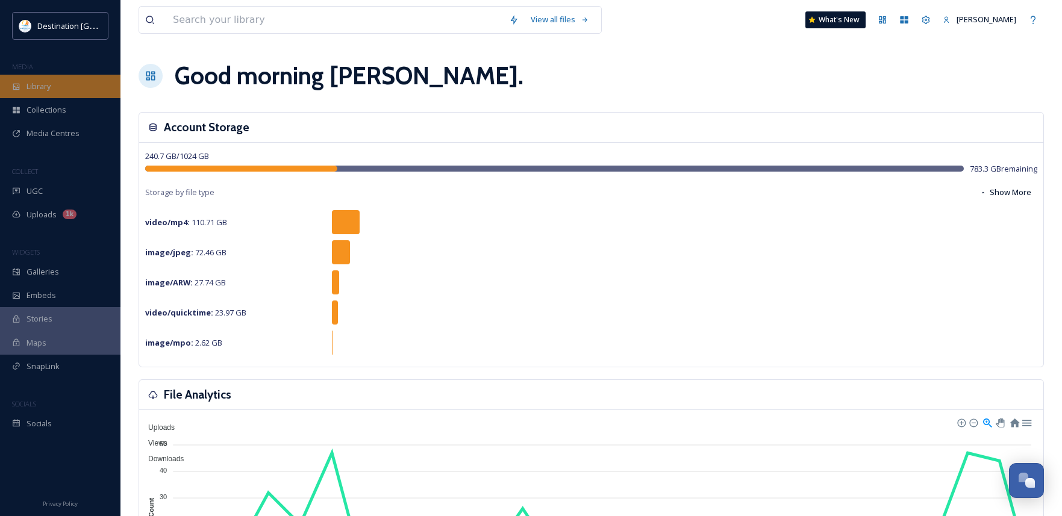
click at [68, 85] on div "Library" at bounding box center [60, 87] width 121 height 24
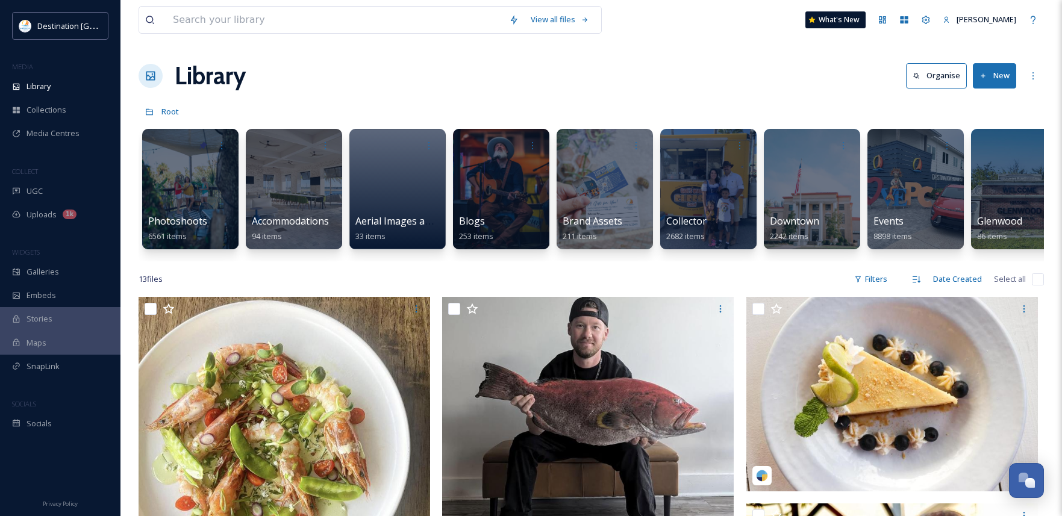
drag, startPoint x: 498, startPoint y: 262, endPoint x: 554, endPoint y: 266, distance: 56.2
click at [554, 262] on div "Photoshoots 6561 items Accommodations 94 items Aerial Images and Video 33 items…" at bounding box center [592, 192] width 906 height 139
click at [902, 249] on div "Photoshoots 6561 items Accommodations 94 items Aerial Images and Video 33 items…" at bounding box center [592, 192] width 906 height 139
click at [906, 226] on div "Events 8898 items" at bounding box center [916, 230] width 86 height 30
click at [912, 225] on div "Events 8898 items" at bounding box center [916, 230] width 86 height 30
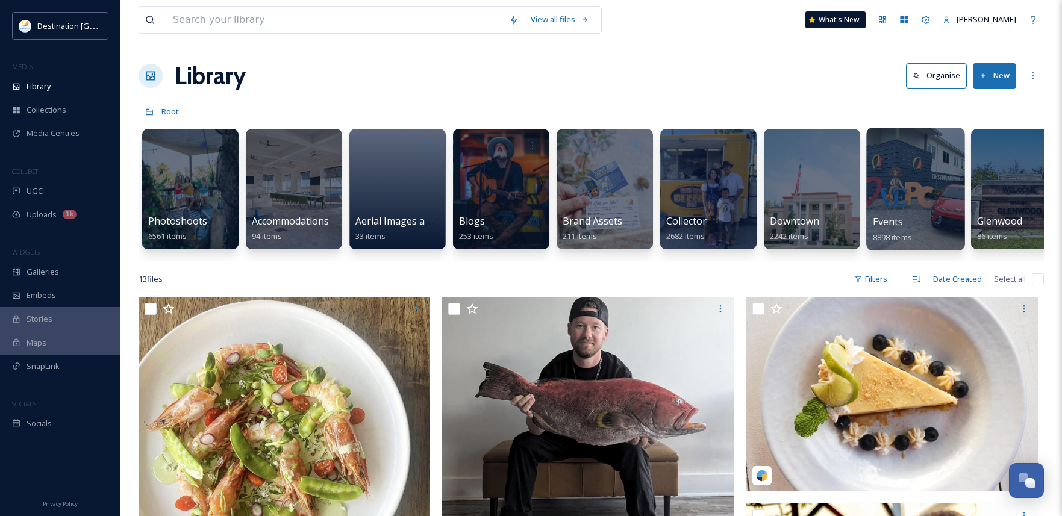
click at [912, 225] on div "Events 8898 items" at bounding box center [916, 230] width 86 height 30
click at [897, 180] on div at bounding box center [916, 189] width 98 height 123
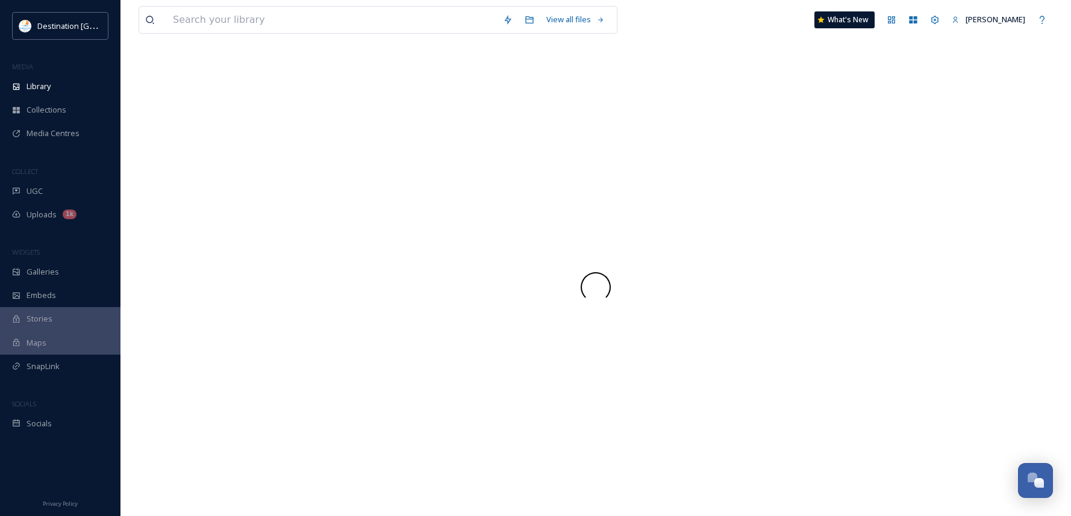
click at [897, 180] on div at bounding box center [596, 287] width 915 height 459
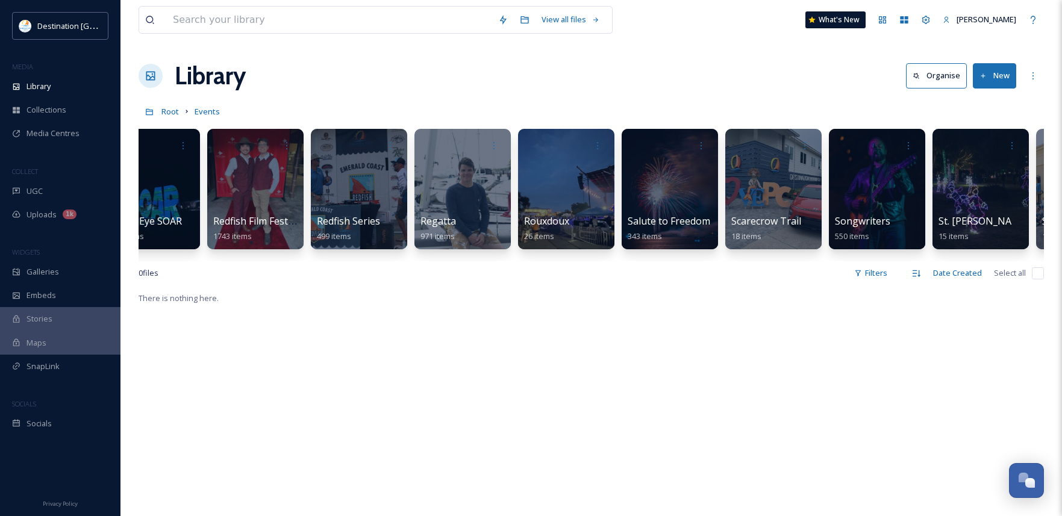
scroll to position [0, 2840]
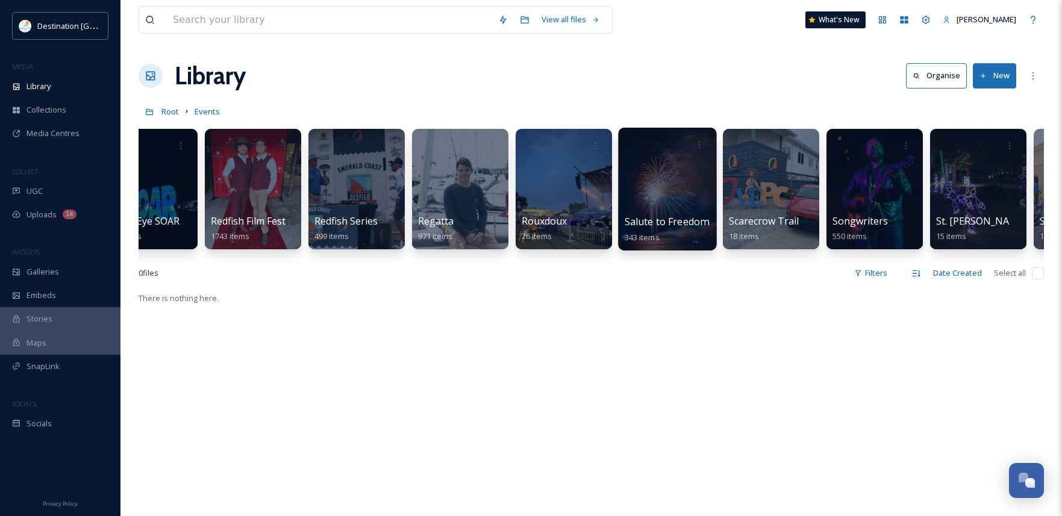
click at [651, 187] on div at bounding box center [667, 189] width 98 height 123
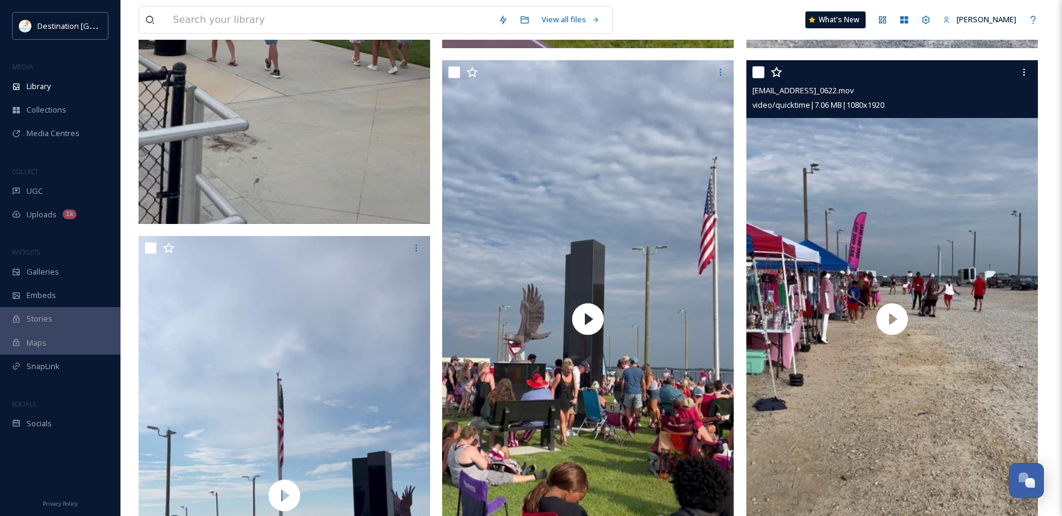
scroll to position [1145, 0]
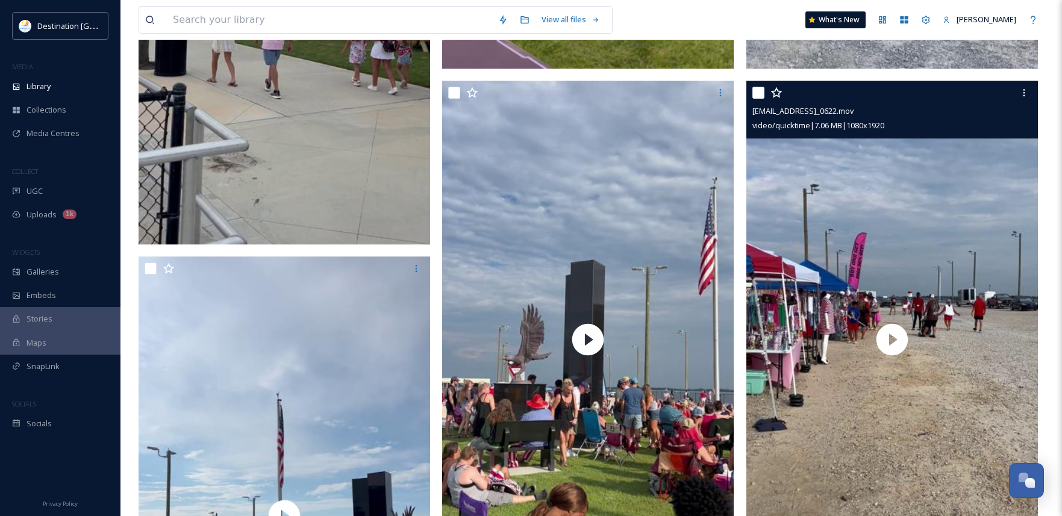
click at [758, 92] on input "checkbox" at bounding box center [759, 93] width 12 height 12
checkbox input "true"
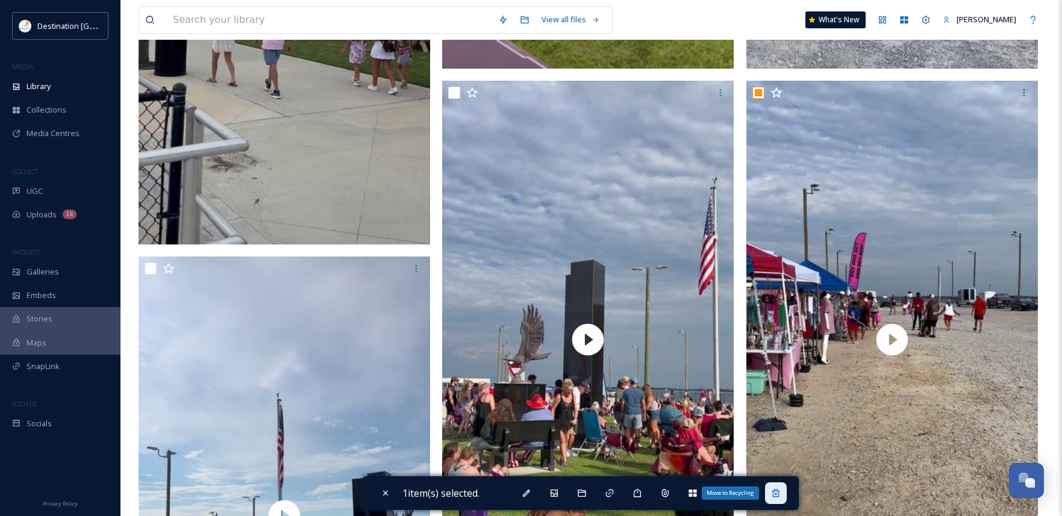
click at [782, 499] on div "Move to Recycling" at bounding box center [776, 494] width 22 height 22
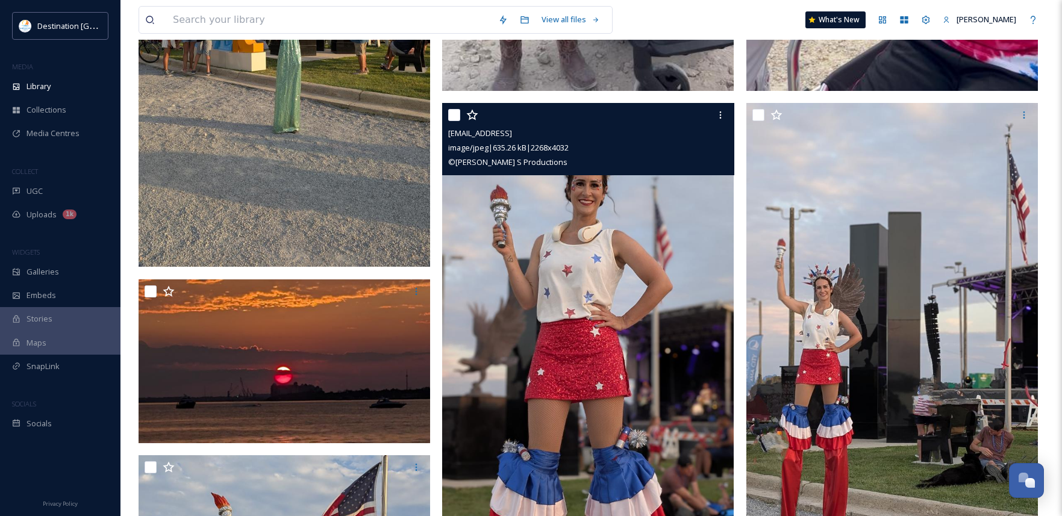
scroll to position [2832, 0]
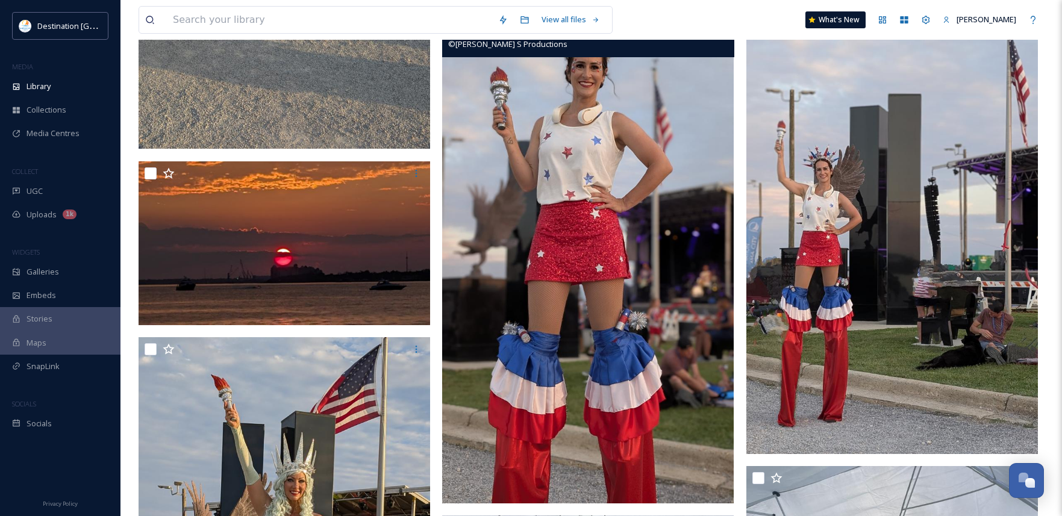
click at [595, 392] on img at bounding box center [588, 245] width 292 height 518
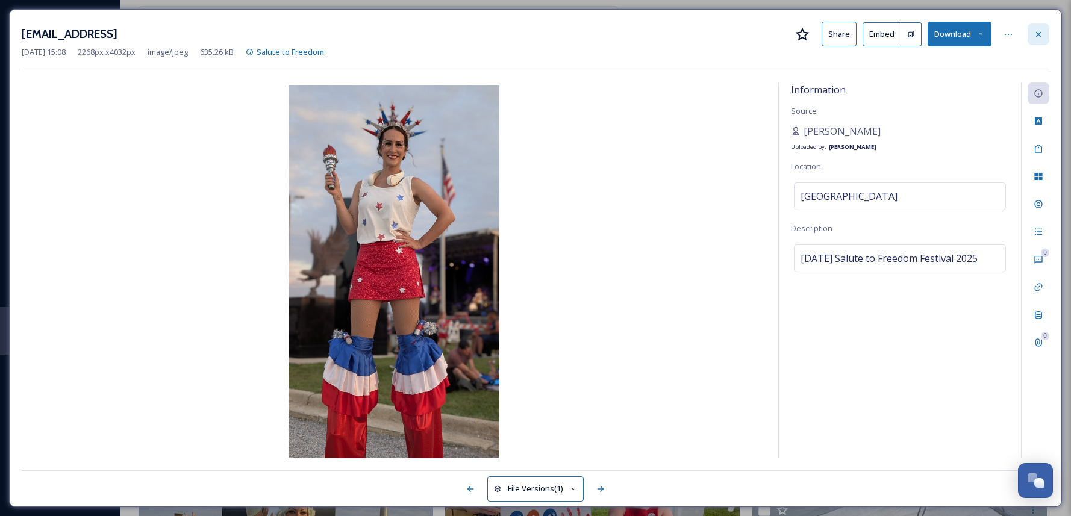
click at [1036, 34] on icon at bounding box center [1039, 35] width 10 height 10
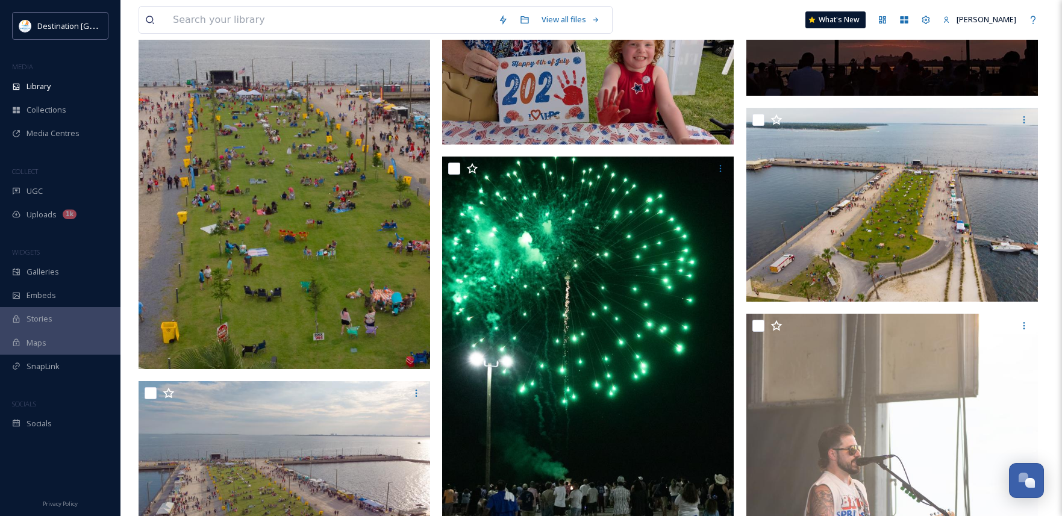
click at [303, 278] on img at bounding box center [285, 151] width 292 height 438
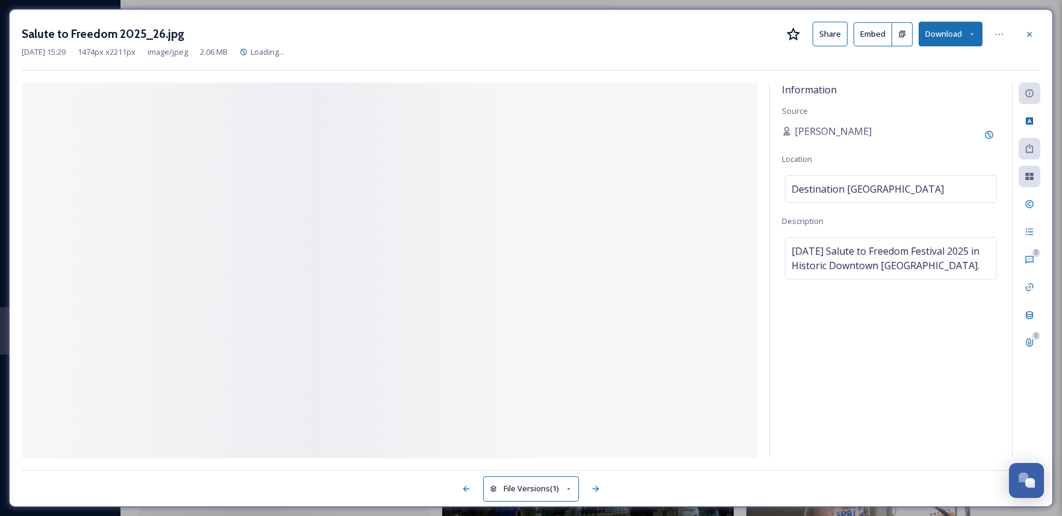
scroll to position [3319, 0]
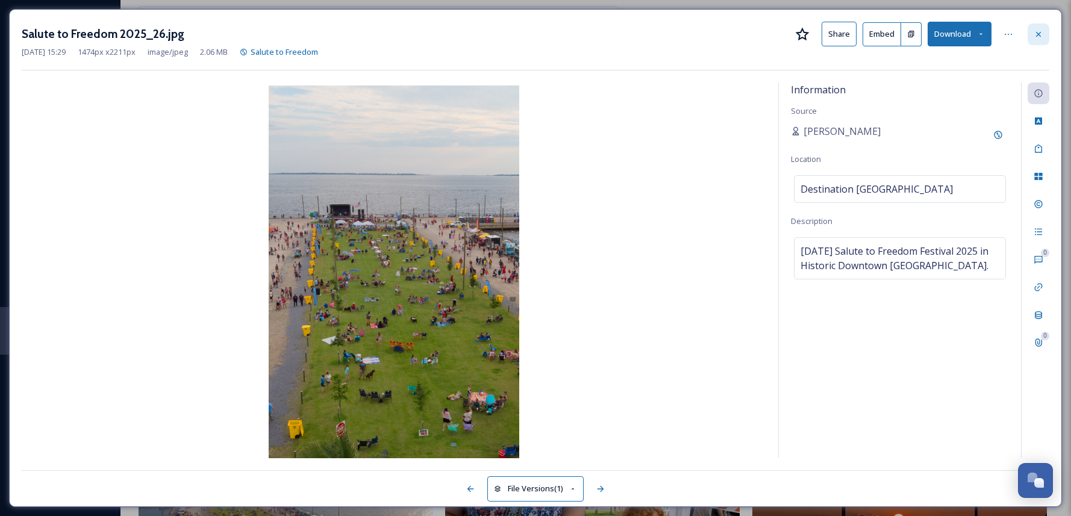
click at [1032, 33] on div at bounding box center [1039, 35] width 22 height 22
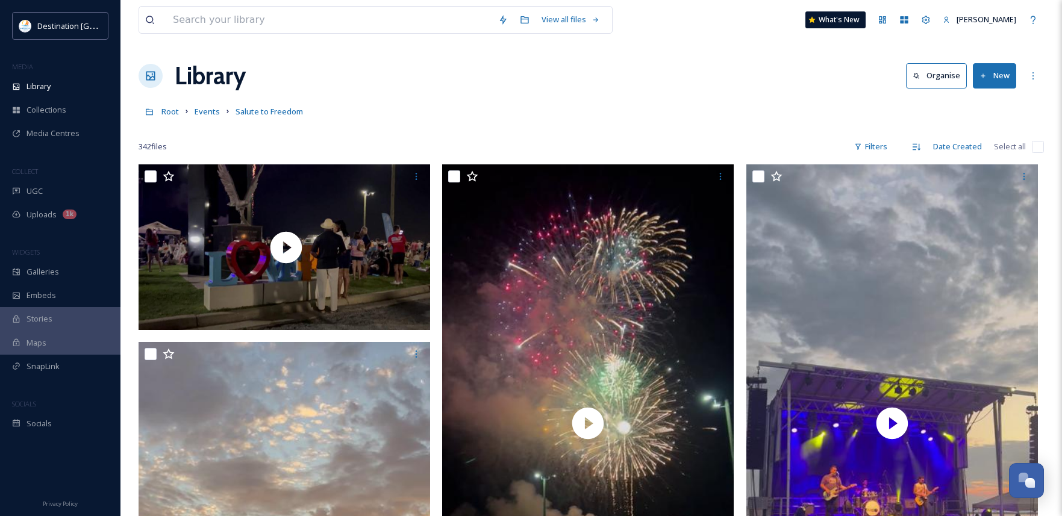
click at [1003, 81] on button "New" at bounding box center [994, 75] width 43 height 25
click at [993, 112] on div "File Upload" at bounding box center [982, 104] width 68 height 24
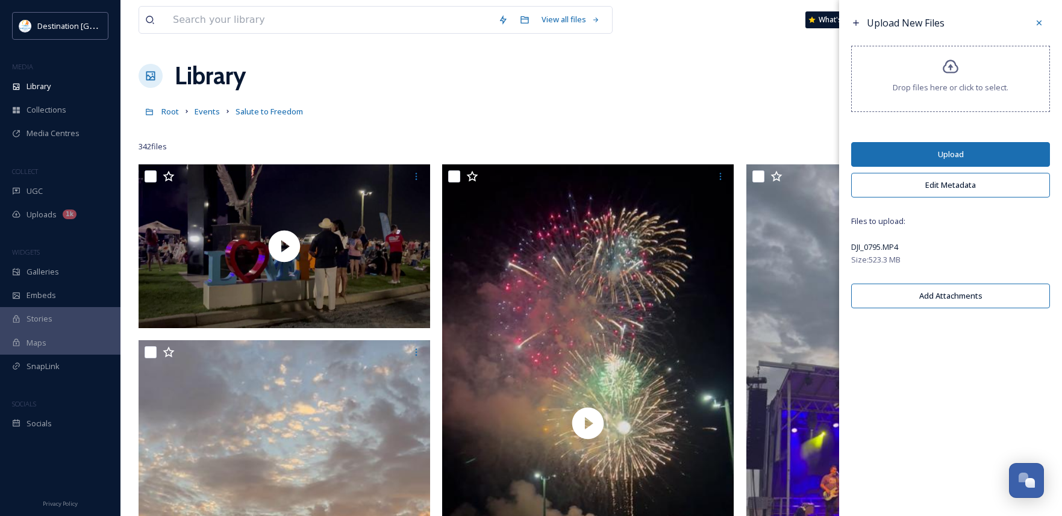
click at [973, 191] on button "Edit Metadata" at bounding box center [951, 185] width 199 height 25
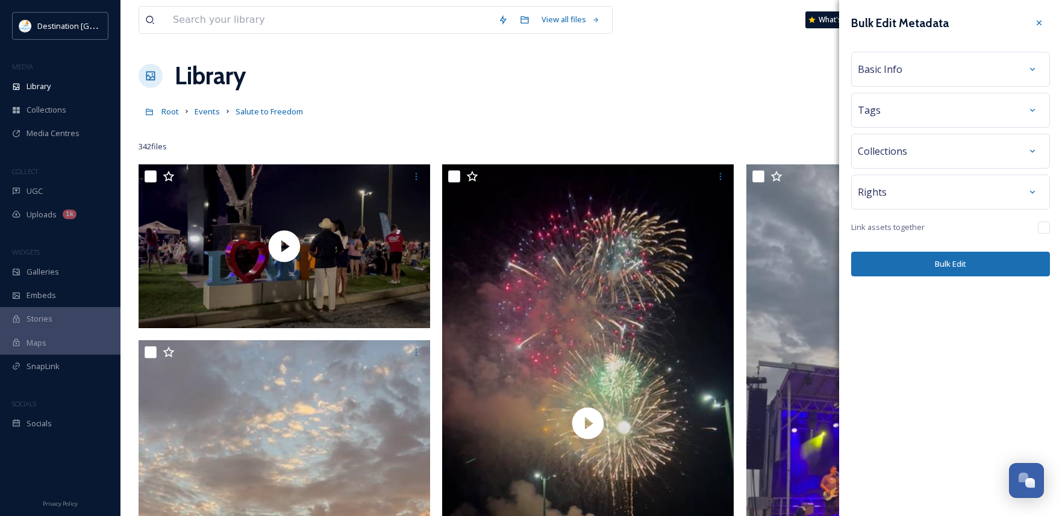
click at [959, 75] on div "Basic Info" at bounding box center [951, 69] width 186 height 22
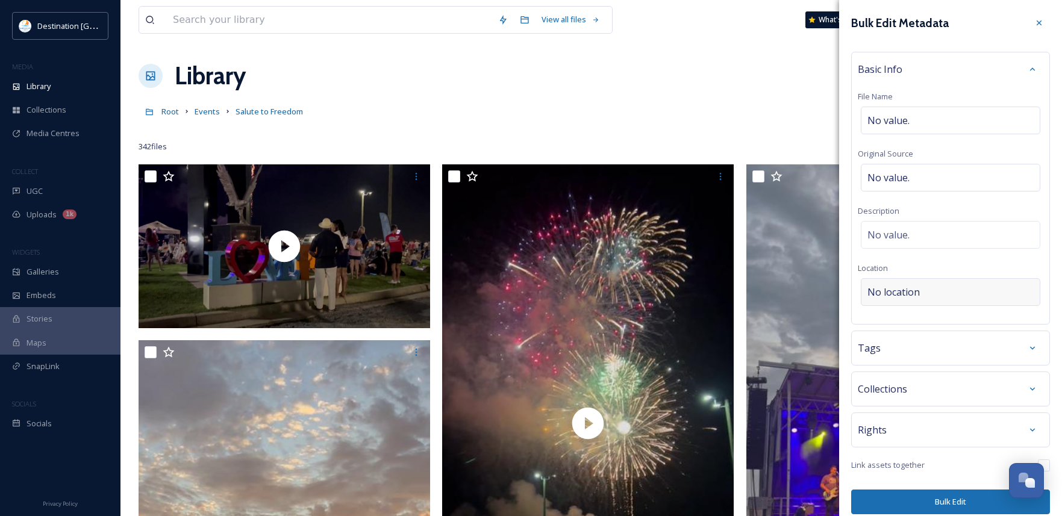
click at [927, 296] on div "No location" at bounding box center [951, 292] width 180 height 28
click at [943, 299] on input at bounding box center [951, 292] width 178 height 27
type input "M"
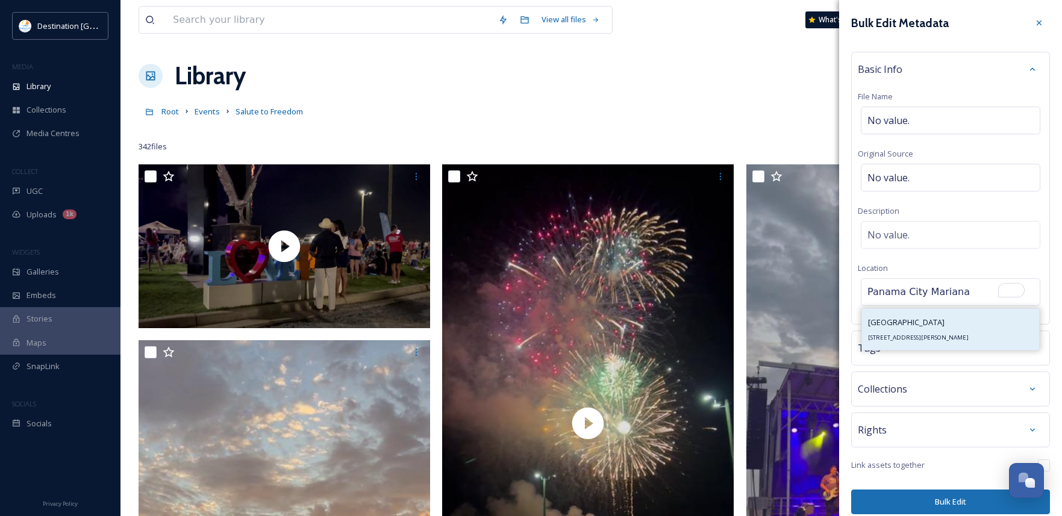
type input "Panama City Mariana"
click at [911, 321] on span "Panama City Marina" at bounding box center [906, 322] width 77 height 11
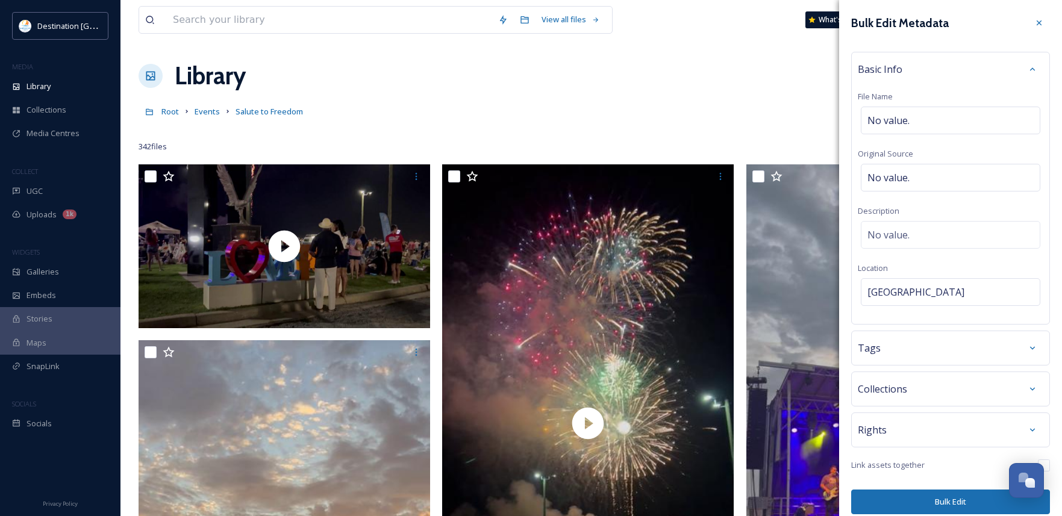
click at [950, 509] on button "Bulk Edit" at bounding box center [951, 502] width 199 height 25
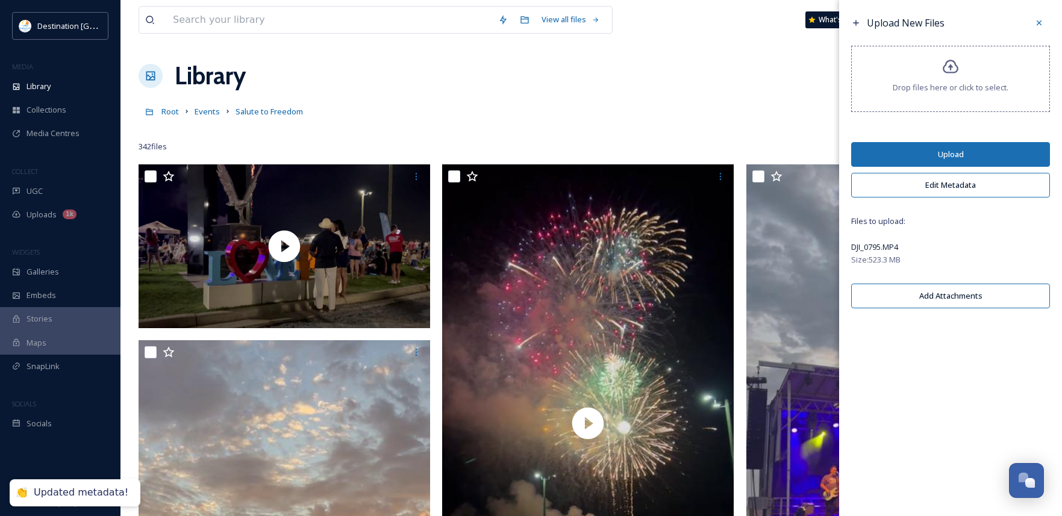
click at [902, 145] on button "Upload" at bounding box center [951, 154] width 199 height 25
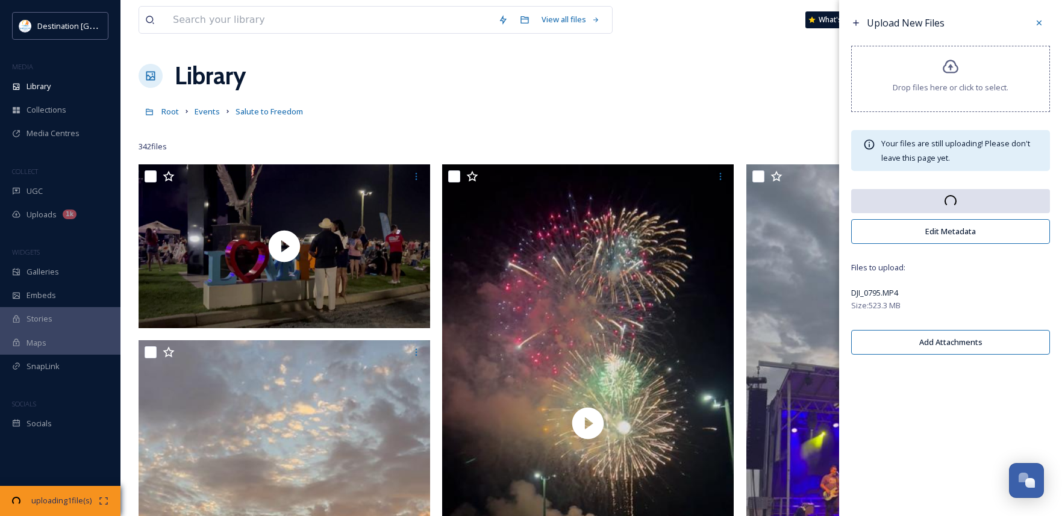
click at [682, 89] on div "Library Organise New" at bounding box center [592, 76] width 906 height 36
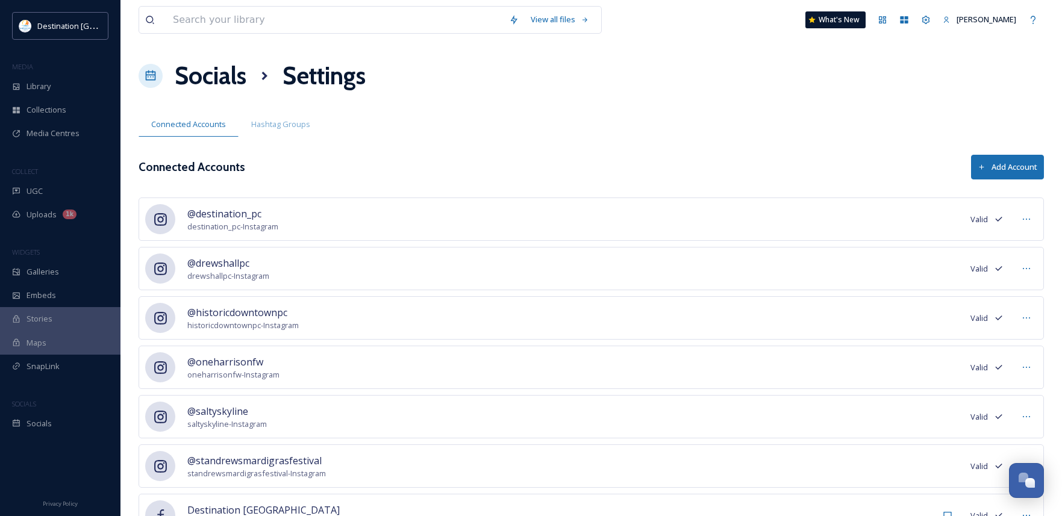
scroll to position [583, 0]
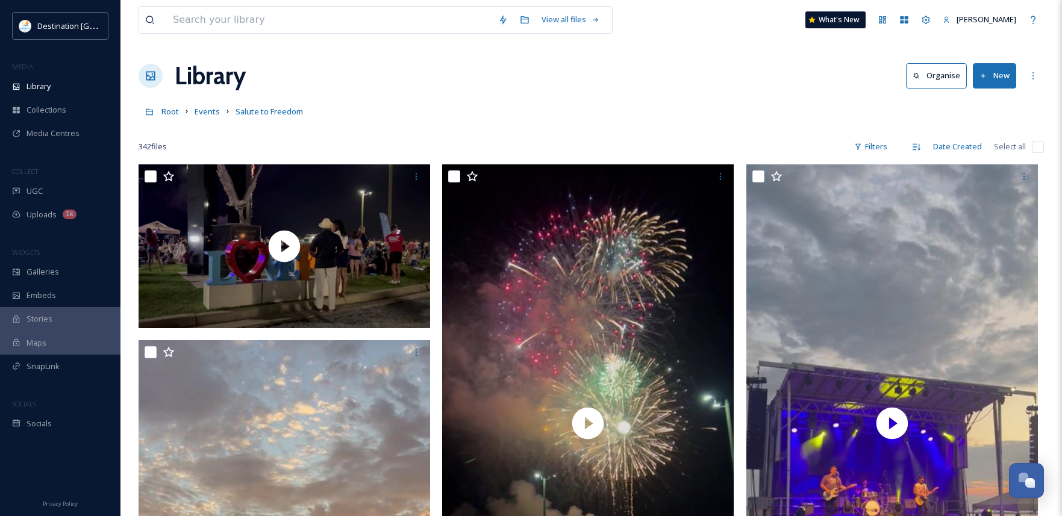
click at [551, 113] on div "Root Events Salute to Freedom" at bounding box center [592, 111] width 906 height 23
click at [991, 78] on button "New" at bounding box center [994, 75] width 43 height 25
click at [991, 104] on span "File Upload" at bounding box center [990, 103] width 40 height 11
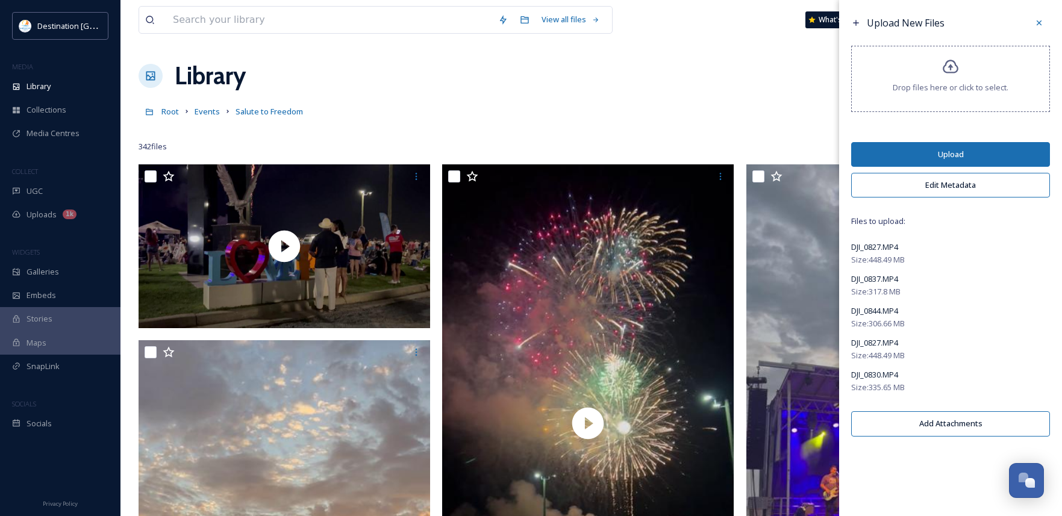
click at [921, 182] on button "Edit Metadata" at bounding box center [951, 185] width 199 height 25
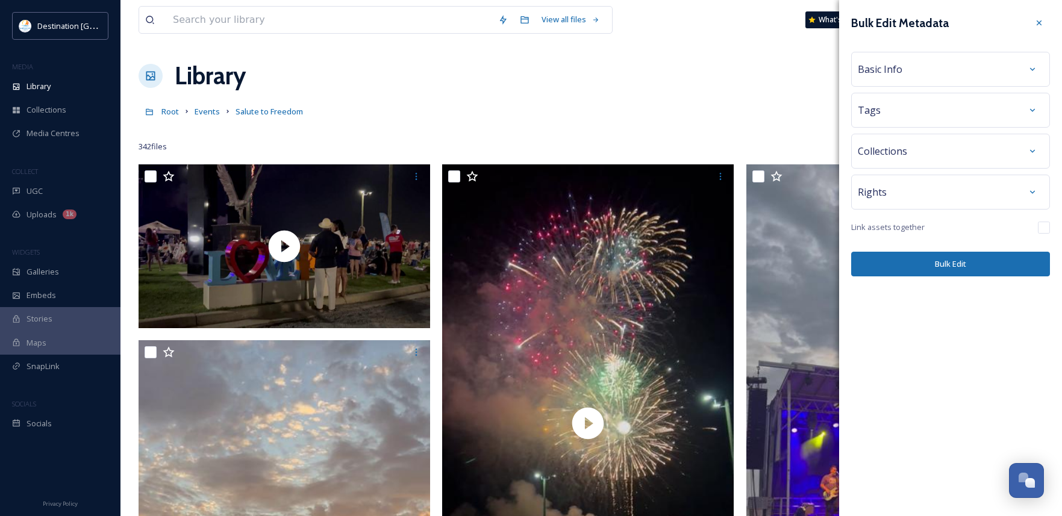
click at [930, 78] on div "Basic Info" at bounding box center [951, 69] width 186 height 22
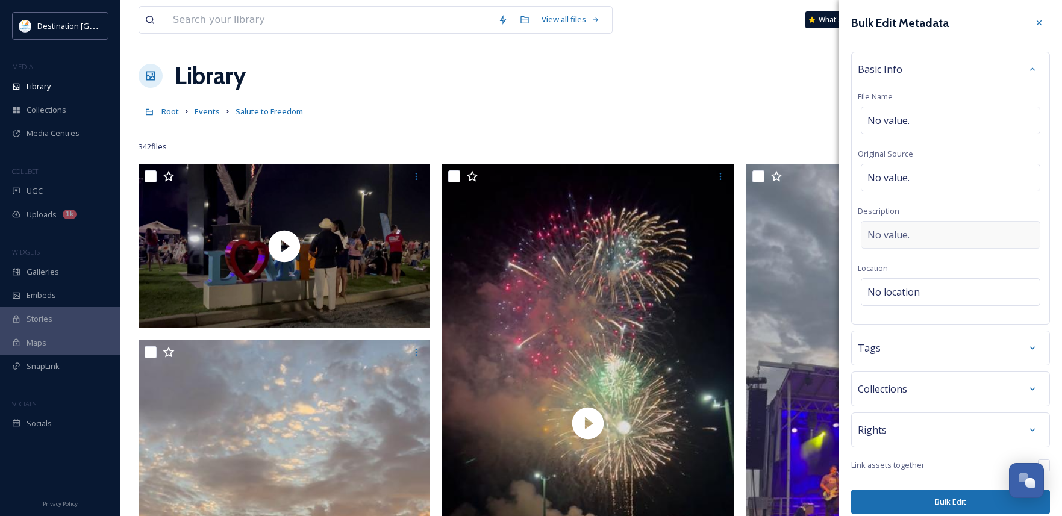
click at [908, 232] on span "No value." at bounding box center [889, 235] width 42 height 14
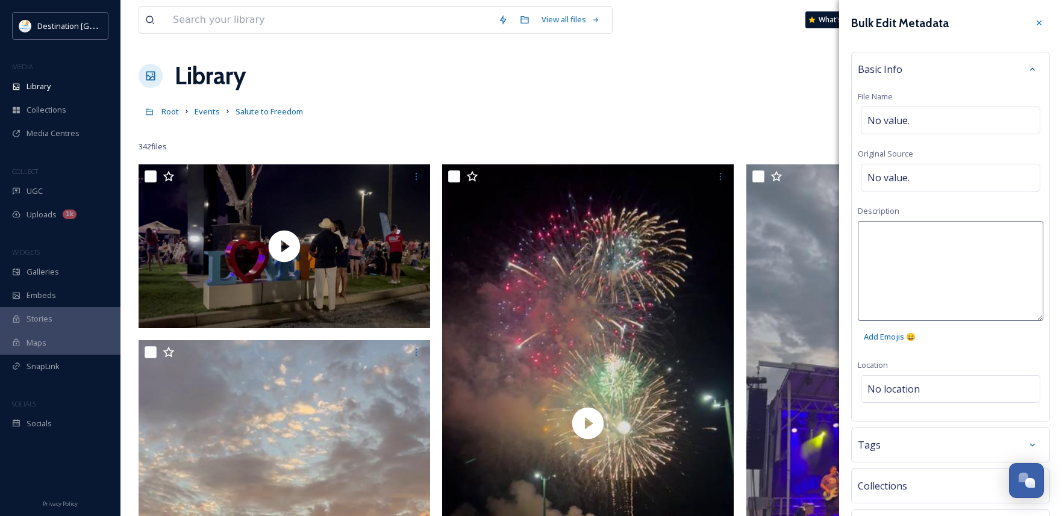
click at [933, 239] on textarea at bounding box center [951, 271] width 186 height 100
click at [950, 278] on textarea "Salute to Freedom 2025 at the Panama City Marina." at bounding box center [951, 271] width 186 height 100
type textarea "Salute to Freedom 2025 at the Panama City Marina."
click at [979, 344] on div "Salute to Freedom 2025 at the Panama City Marina. Add Emojis 😄" at bounding box center [951, 285] width 186 height 128
click at [947, 396] on div "Bulk Edit Metadata Basic Info File Name No value. Original Source No value. Des…" at bounding box center [950, 312] width 223 height 624
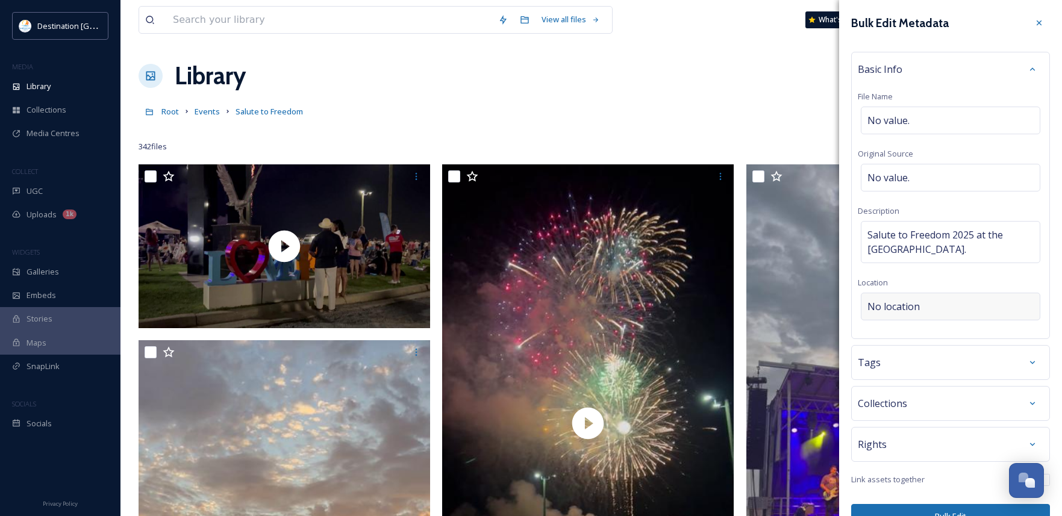
click at [930, 312] on div "No location" at bounding box center [951, 307] width 180 height 28
click at [926, 308] on input "To enrich screen reader interactions, please activate Accessibility in Grammarl…" at bounding box center [951, 306] width 178 height 27
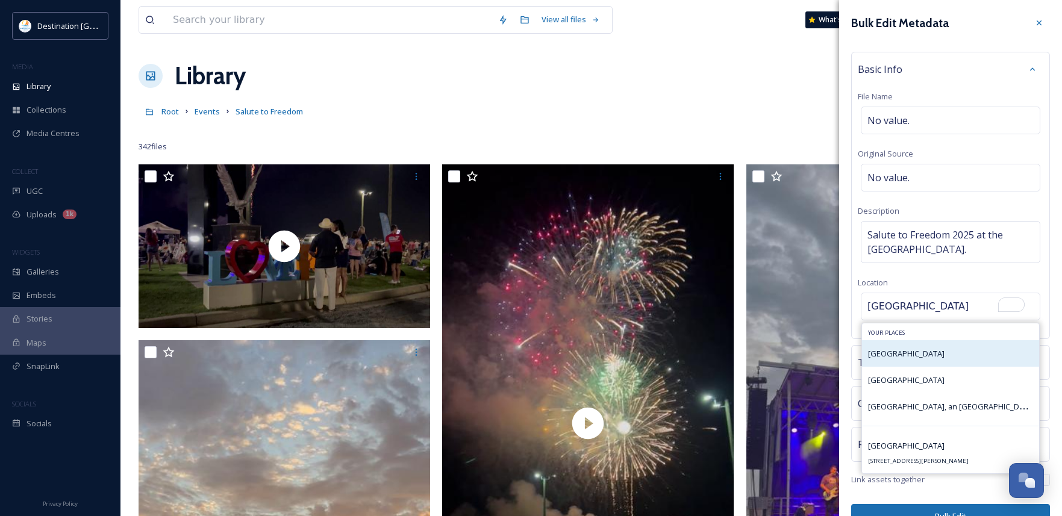
type input "Panama City Marina"
click at [937, 355] on span "Panama City Marina" at bounding box center [906, 353] width 77 height 11
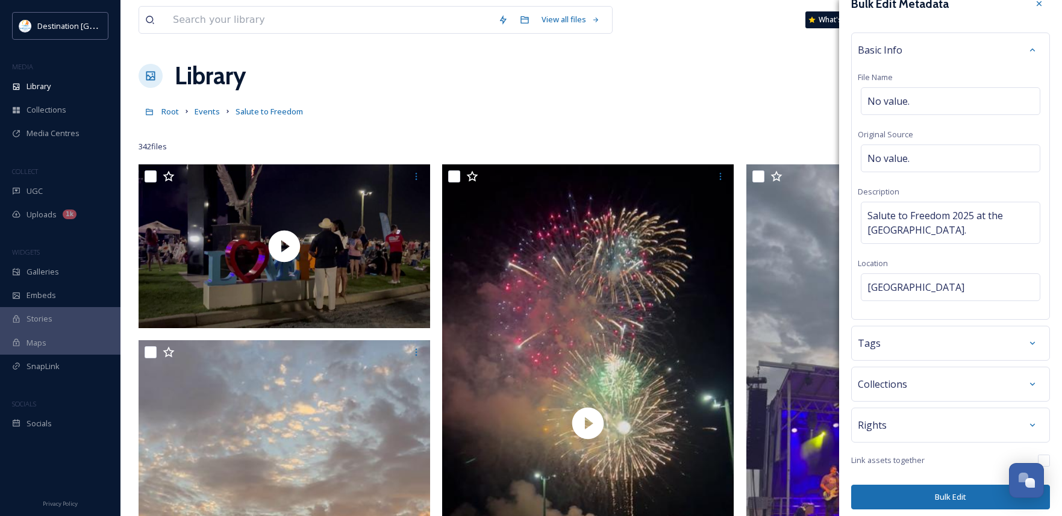
scroll to position [25, 0]
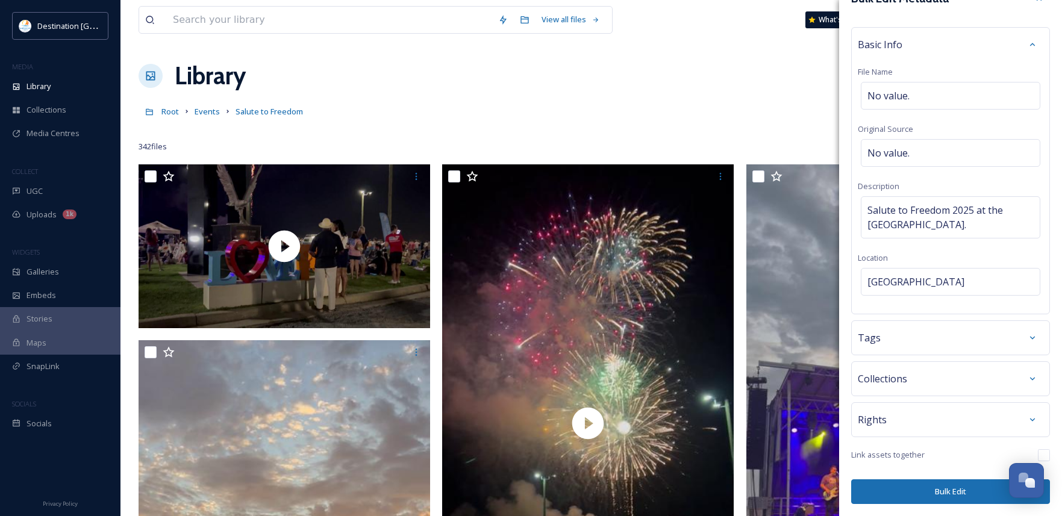
click at [959, 498] on button "Bulk Edit" at bounding box center [951, 492] width 199 height 25
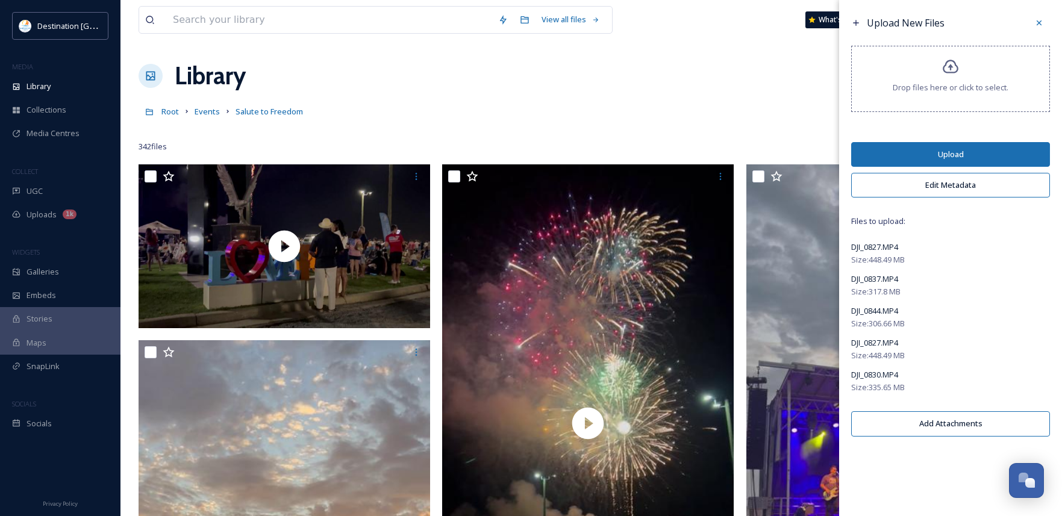
click at [941, 157] on button "Upload" at bounding box center [951, 154] width 199 height 25
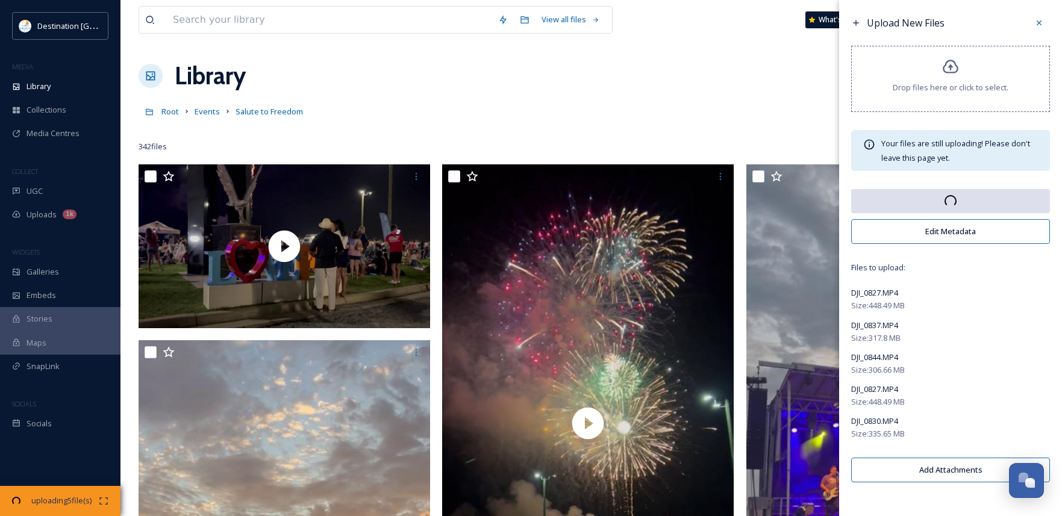
click at [445, 102] on div "Root Events Salute to Freedom" at bounding box center [592, 111] width 906 height 23
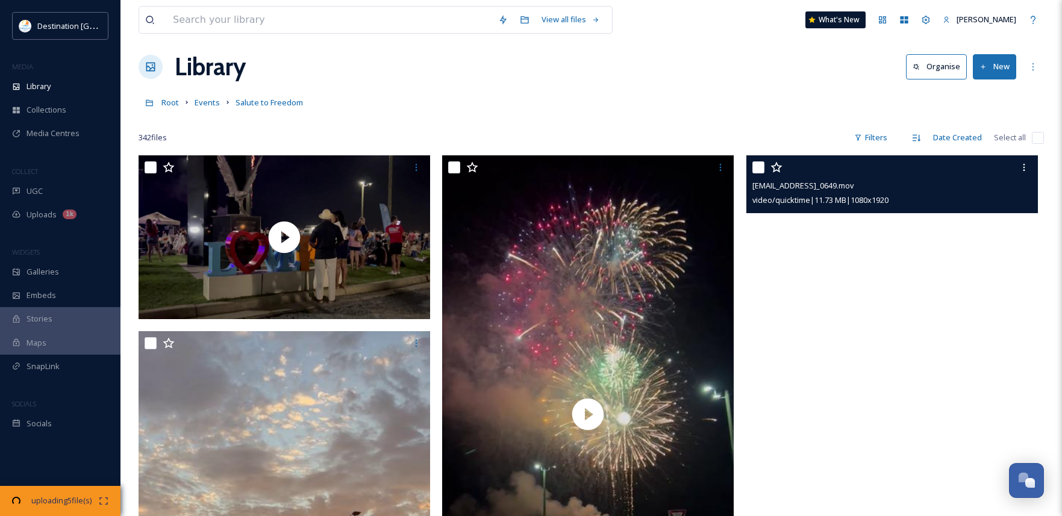
scroll to position [0, 0]
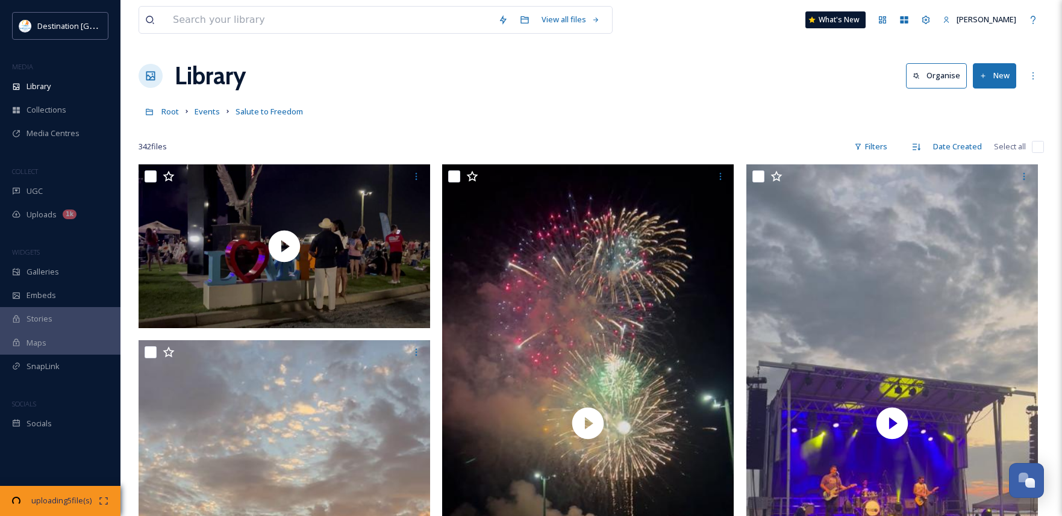
click at [765, 105] on div "Root Events Salute to Freedom" at bounding box center [592, 111] width 906 height 23
click at [48, 507] on span "08:52 remaining" at bounding box center [61, 512] width 75 height 11
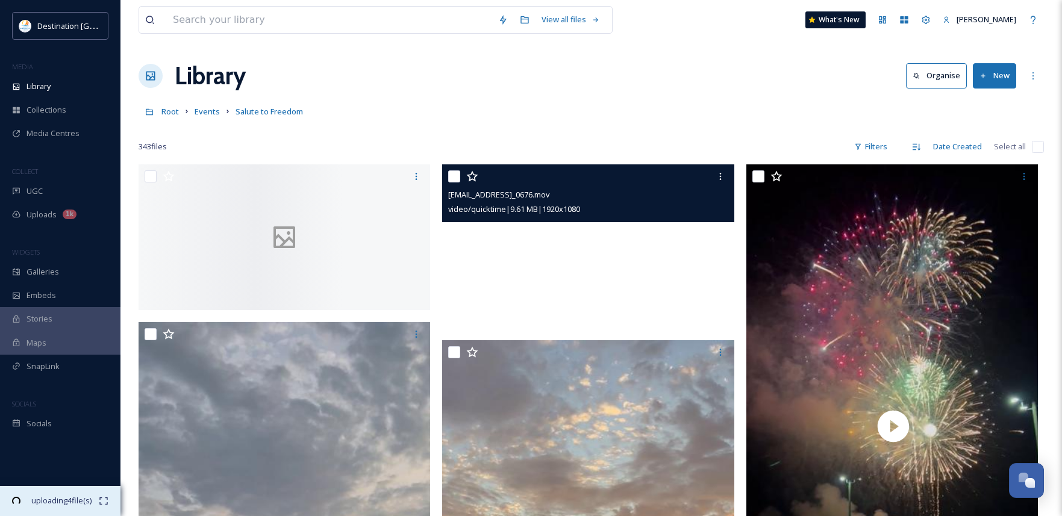
click at [46, 507] on span "01:27 remaining" at bounding box center [61, 512] width 75 height 11
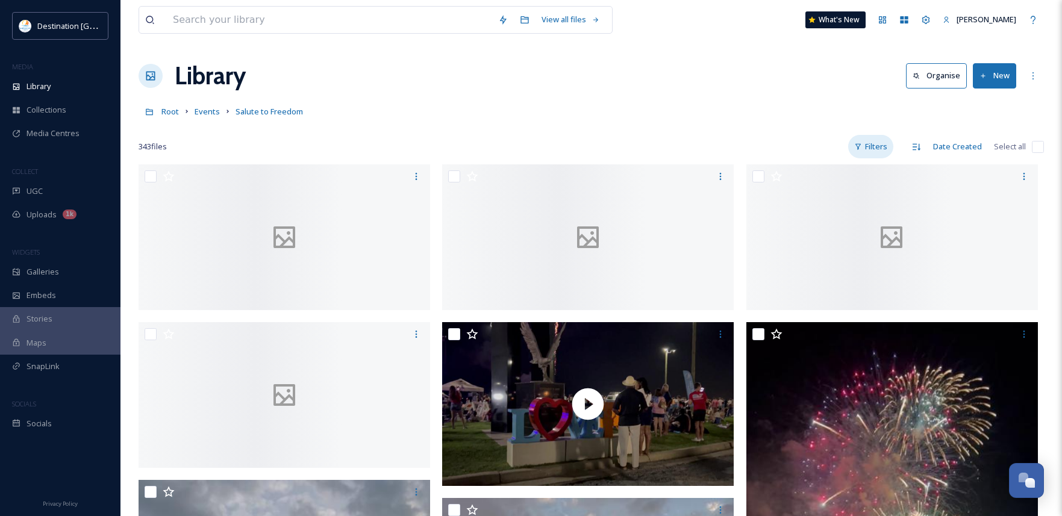
click at [877, 145] on div "Filters" at bounding box center [871, 147] width 45 height 24
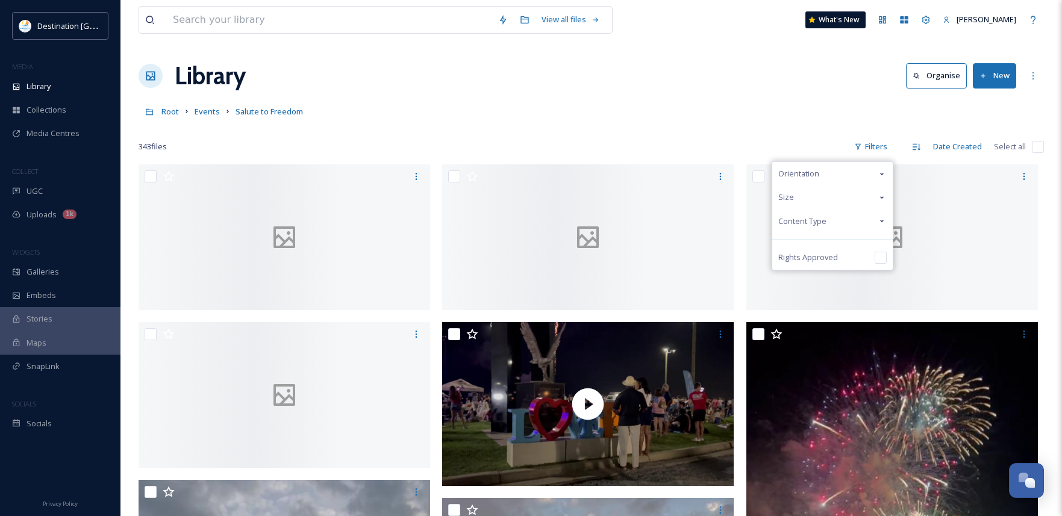
click at [835, 224] on div "Content Type" at bounding box center [833, 222] width 121 height 24
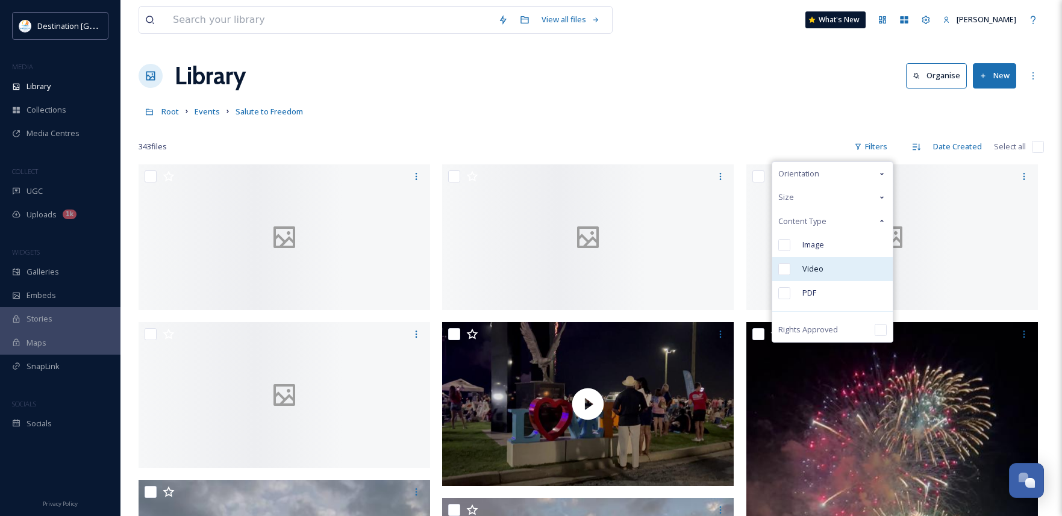
click at [820, 269] on span "Video" at bounding box center [813, 268] width 21 height 11
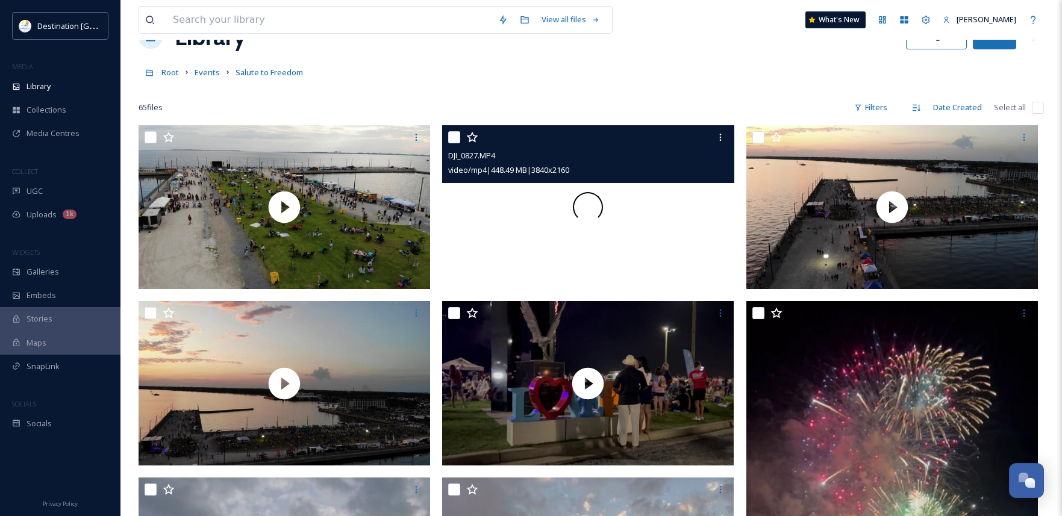
scroll to position [60, 0]
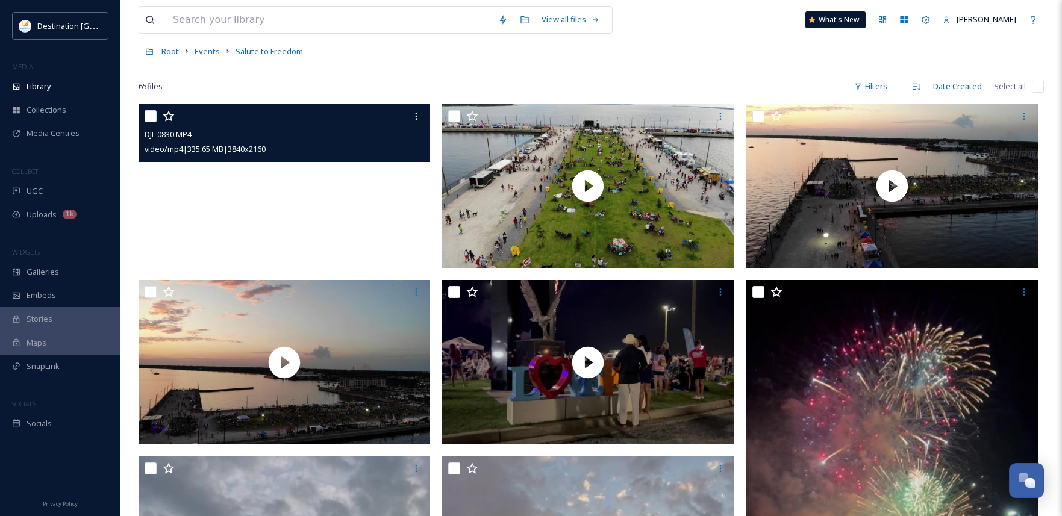
click at [281, 188] on video "DJI_0830.MP4" at bounding box center [285, 186] width 292 height 164
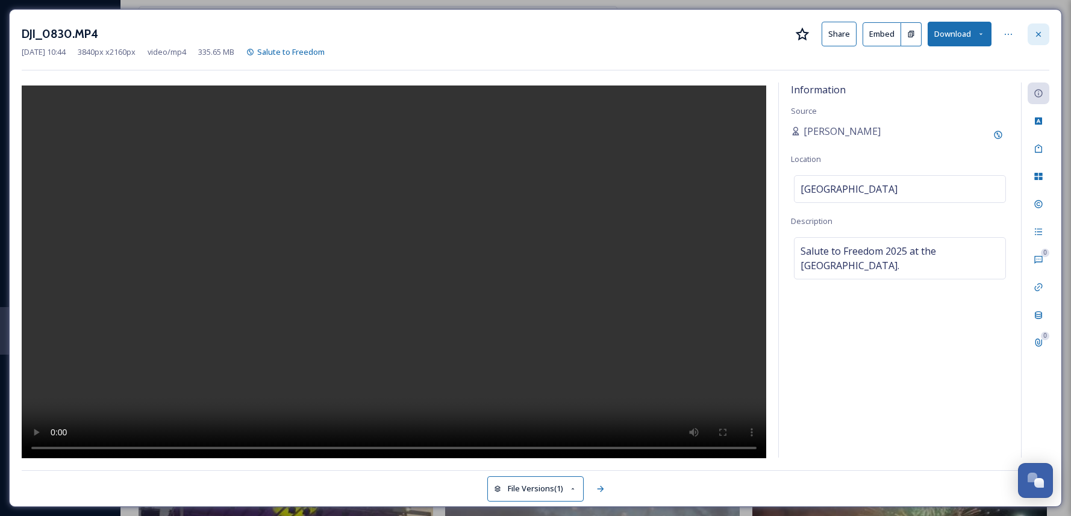
click at [1043, 30] on icon at bounding box center [1039, 35] width 10 height 10
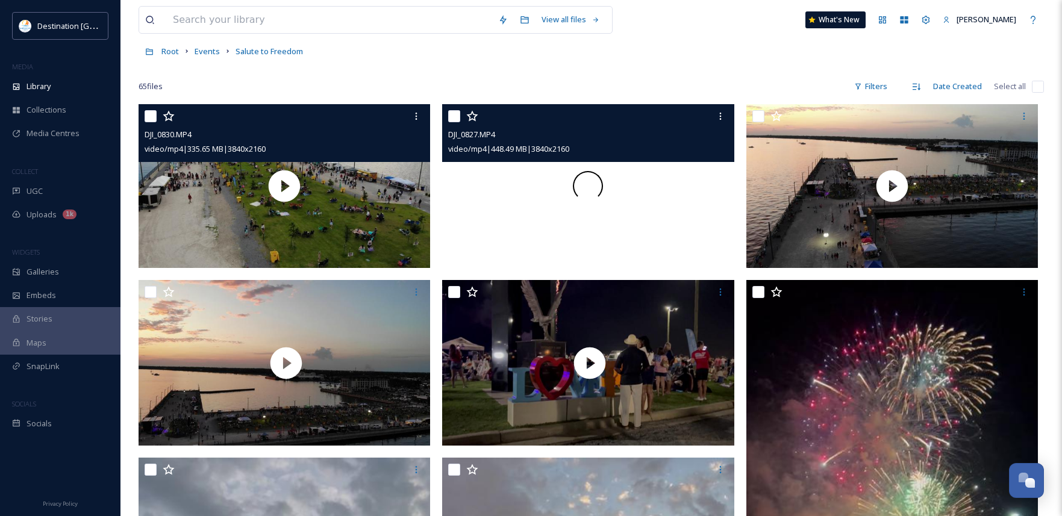
click at [527, 206] on div at bounding box center [588, 186] width 292 height 164
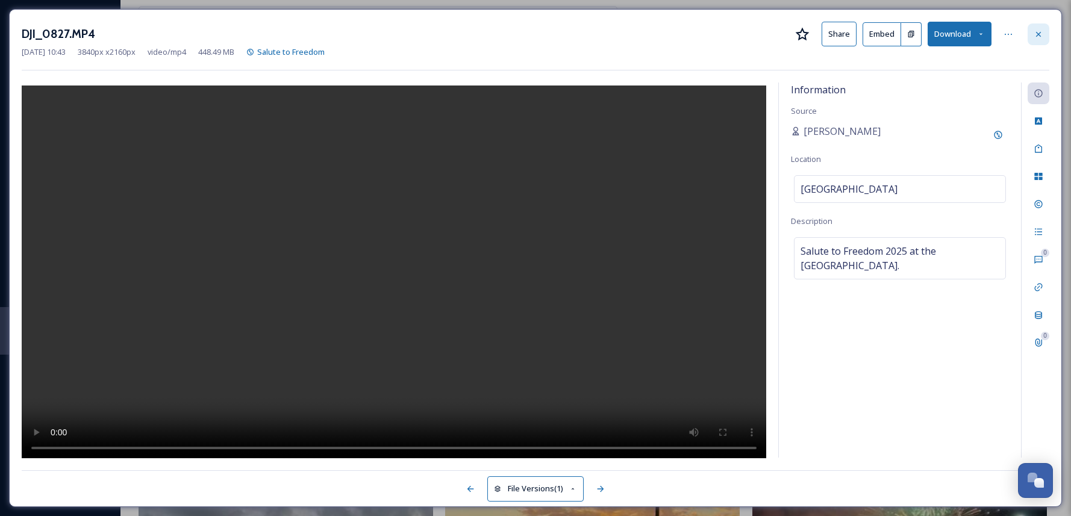
click at [1046, 36] on div at bounding box center [1039, 35] width 22 height 22
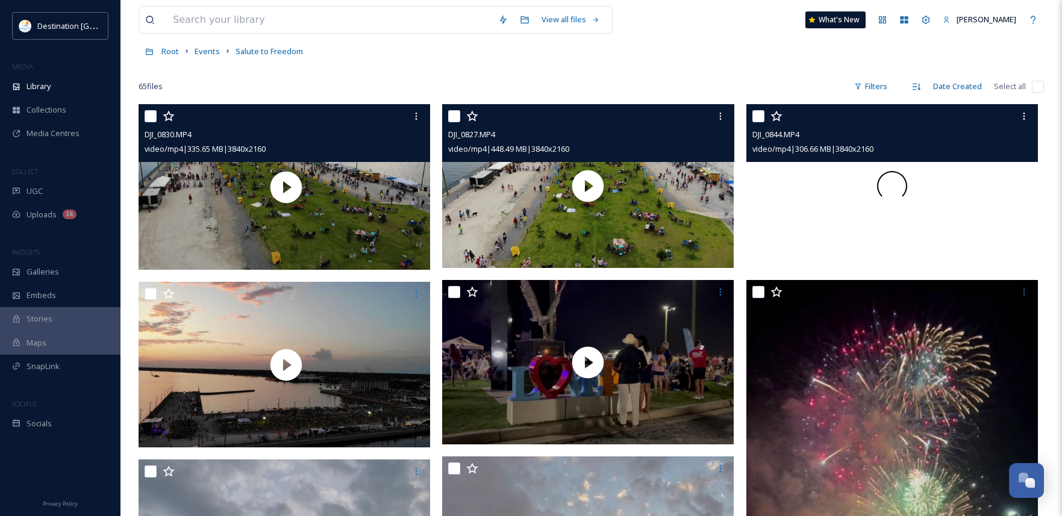
click at [899, 187] on span at bounding box center [892, 186] width 39 height 39
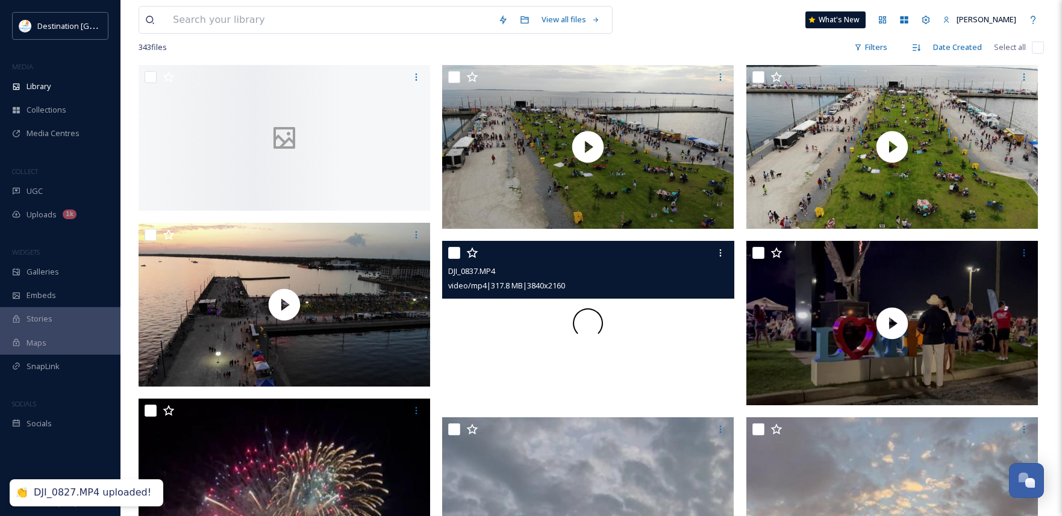
scroll to position [121, 0]
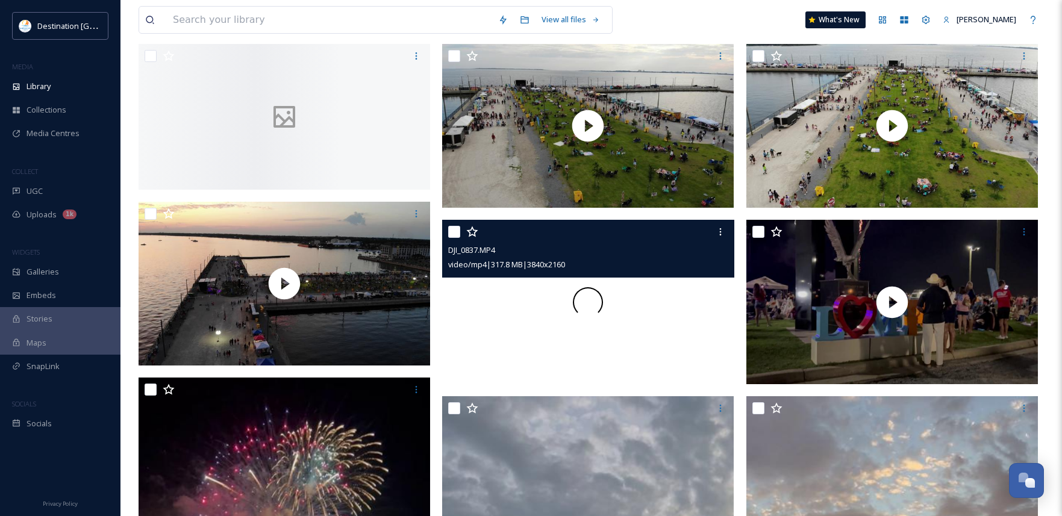
click at [624, 340] on video "DJI_0837.MP4" at bounding box center [588, 302] width 292 height 164
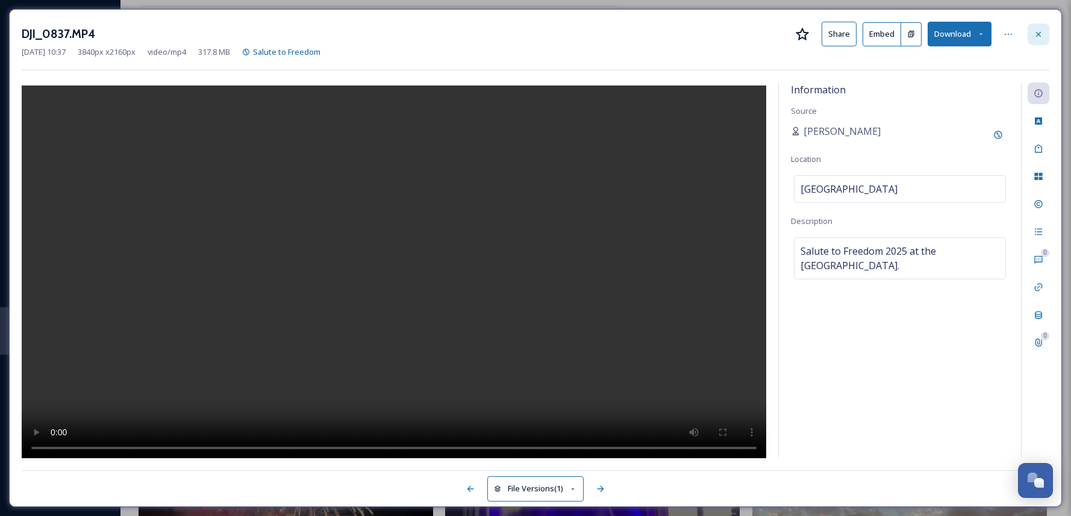
click at [1041, 36] on icon at bounding box center [1039, 35] width 10 height 10
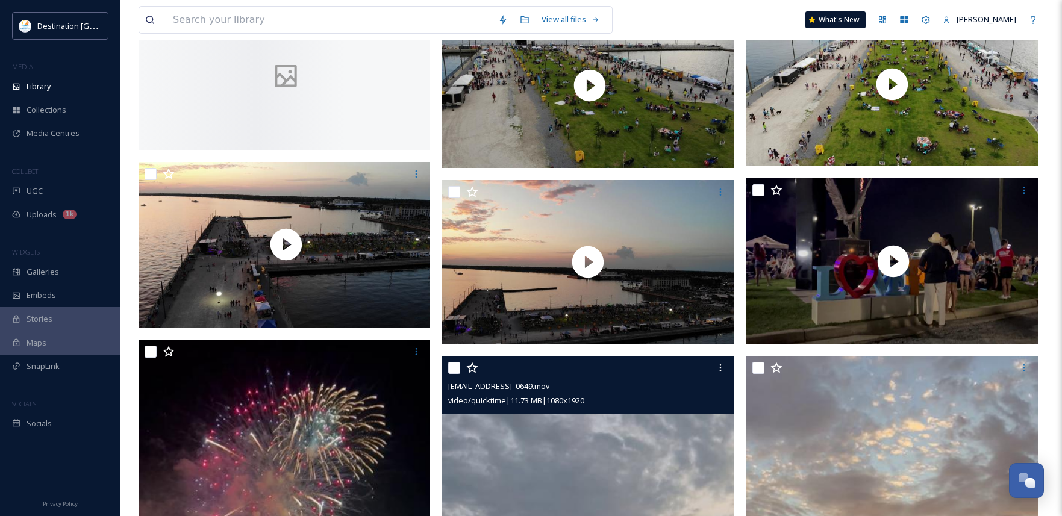
scroll to position [241, 0]
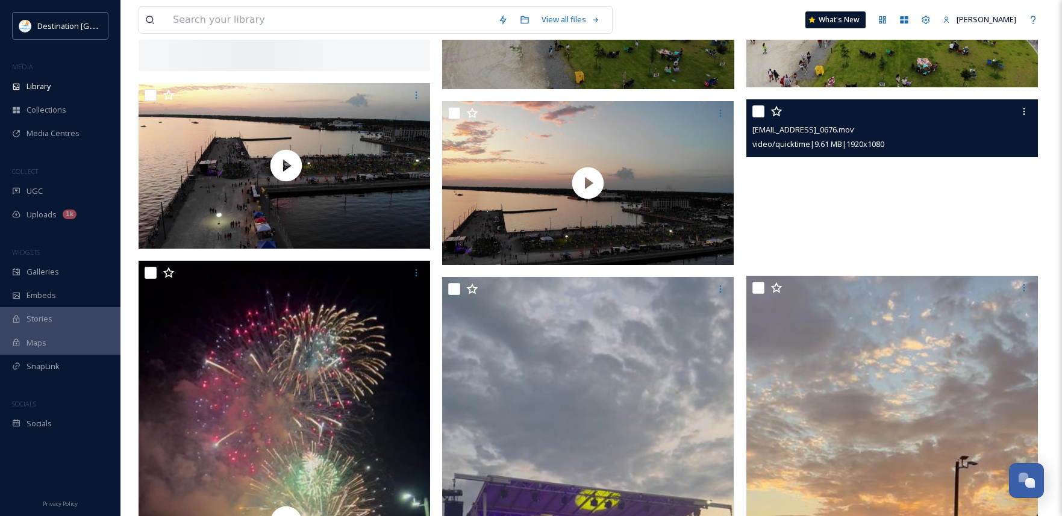
click at [791, 235] on video "ext_1757689072.097265_Social@destinationpanamacity.com-IMG_0676.mov" at bounding box center [893, 181] width 292 height 164
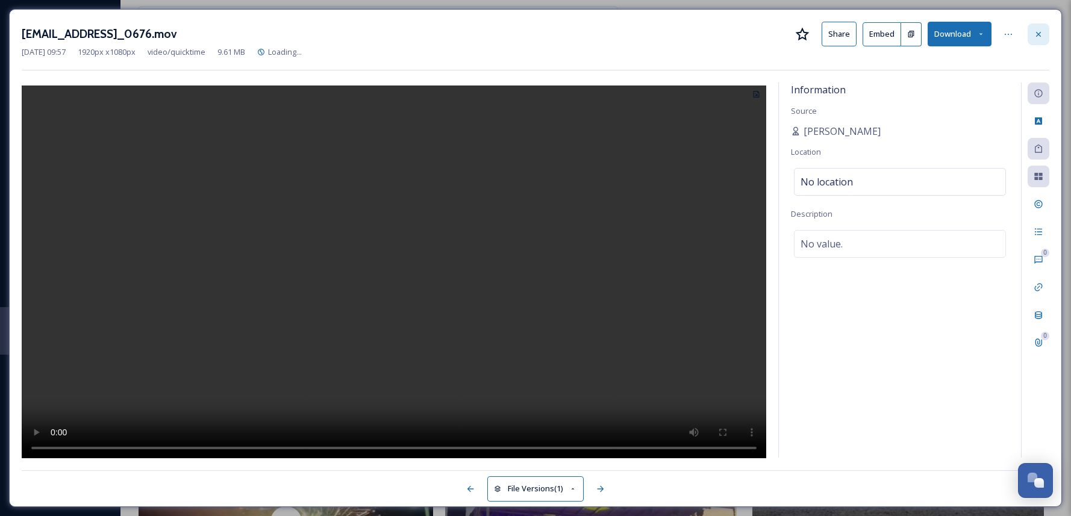
click at [1042, 37] on icon at bounding box center [1039, 35] width 10 height 10
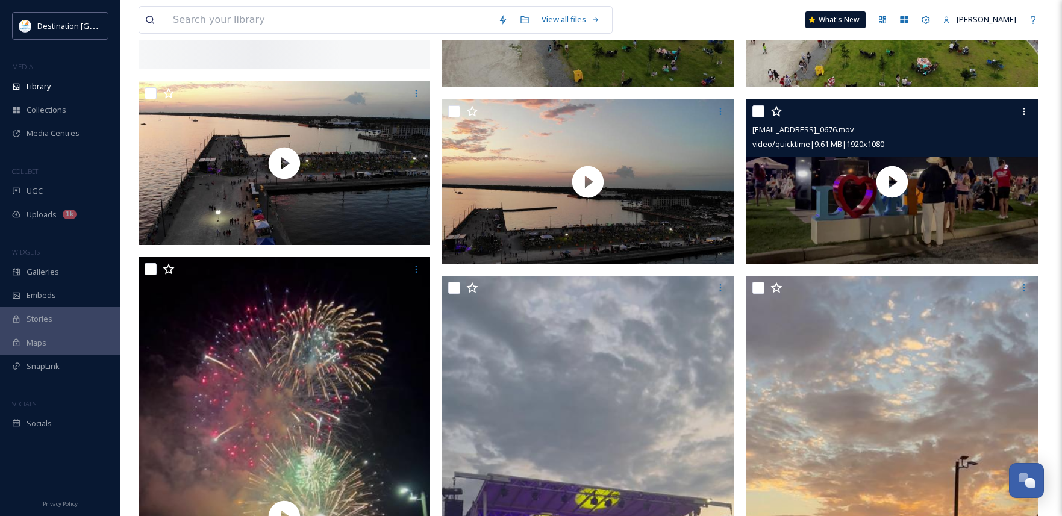
click at [753, 115] on input "checkbox" at bounding box center [759, 111] width 12 height 12
checkbox input "true"
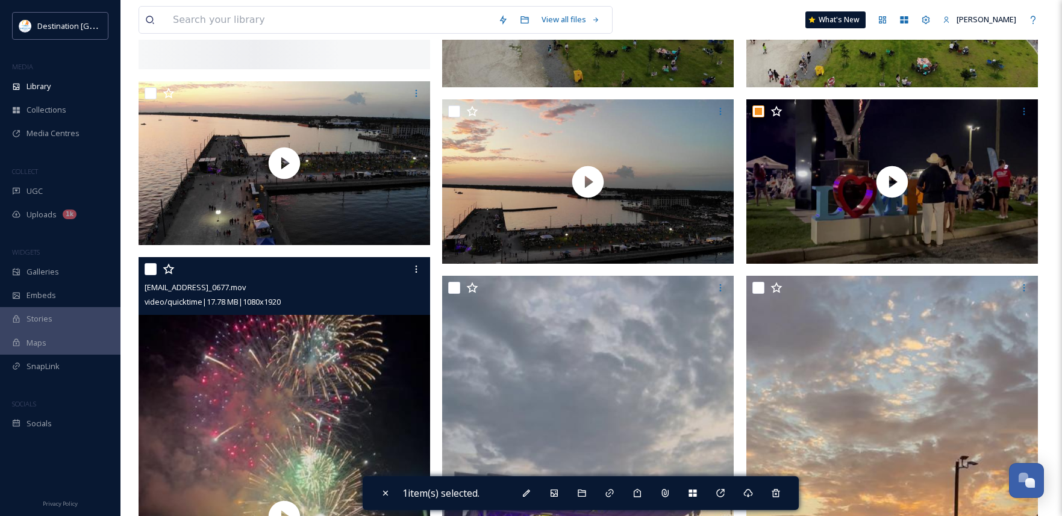
click at [150, 280] on div at bounding box center [286, 270] width 283 height 22
click at [152, 275] on input "checkbox" at bounding box center [151, 269] width 12 height 12
checkbox input "true"
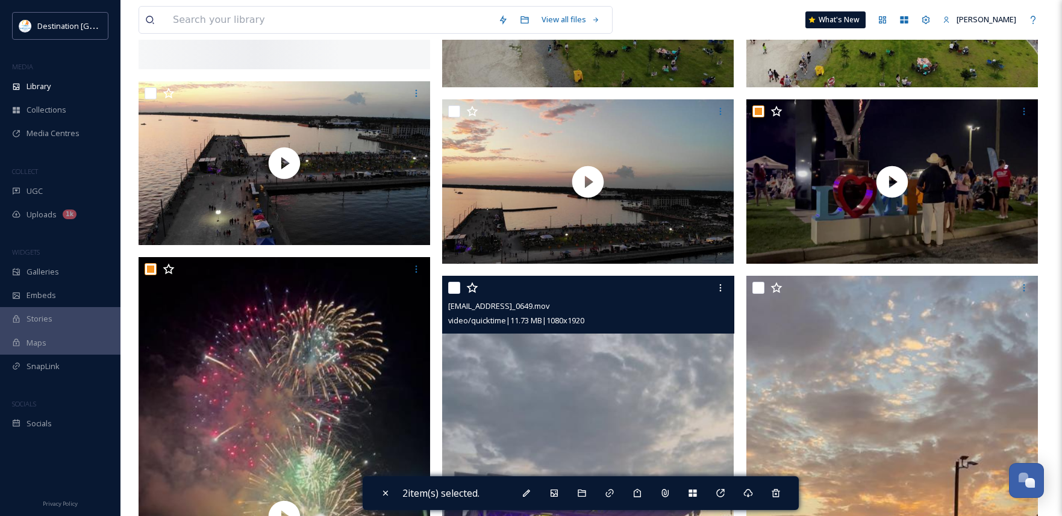
click at [454, 290] on input "checkbox" at bounding box center [454, 288] width 12 height 12
checkbox input "true"
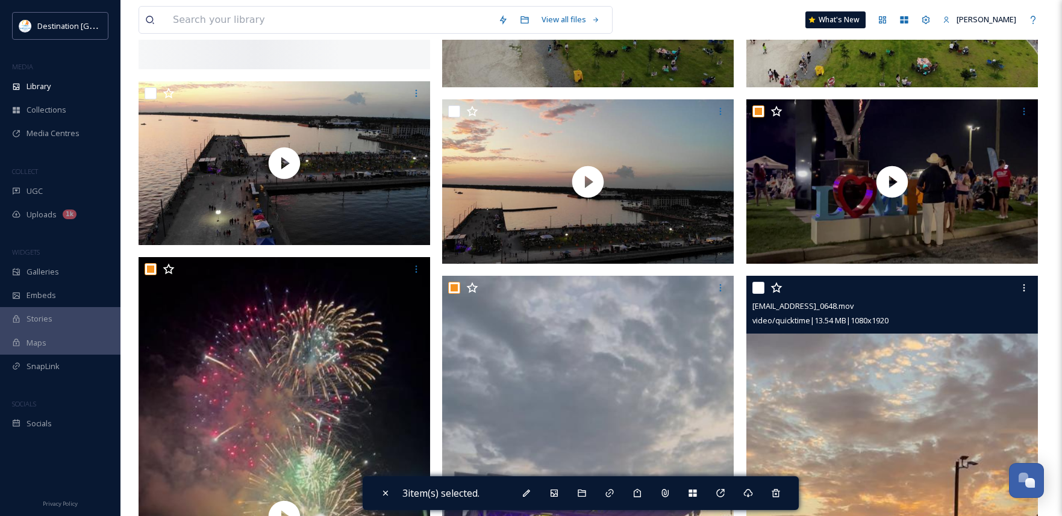
click at [755, 287] on input "checkbox" at bounding box center [759, 288] width 12 height 12
checkbox input "true"
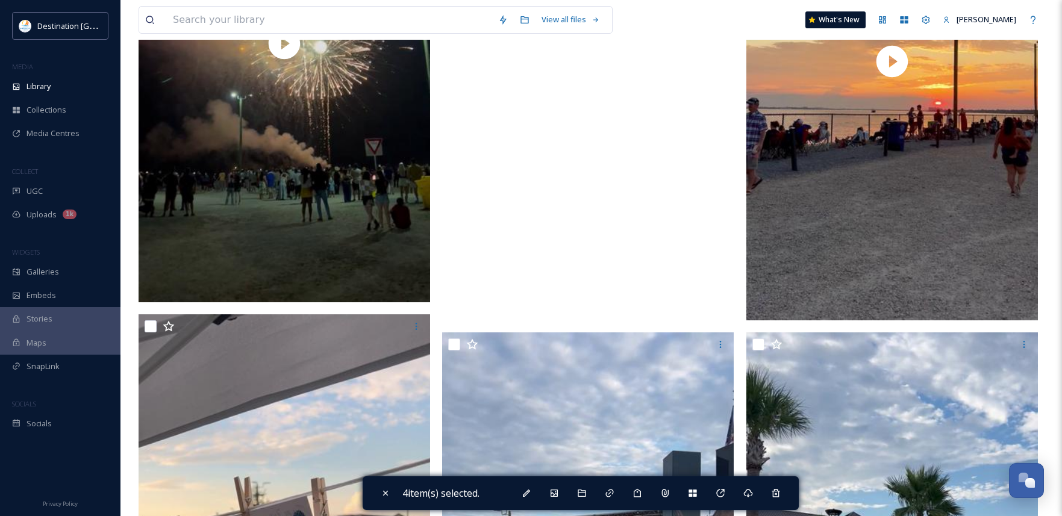
scroll to position [723, 0]
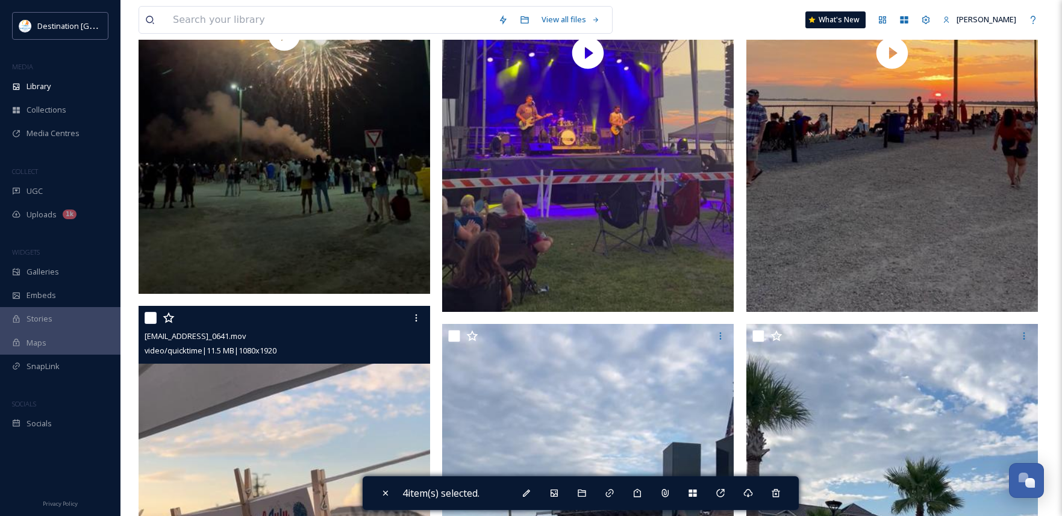
click at [153, 324] on input "checkbox" at bounding box center [151, 318] width 12 height 12
checkbox input "true"
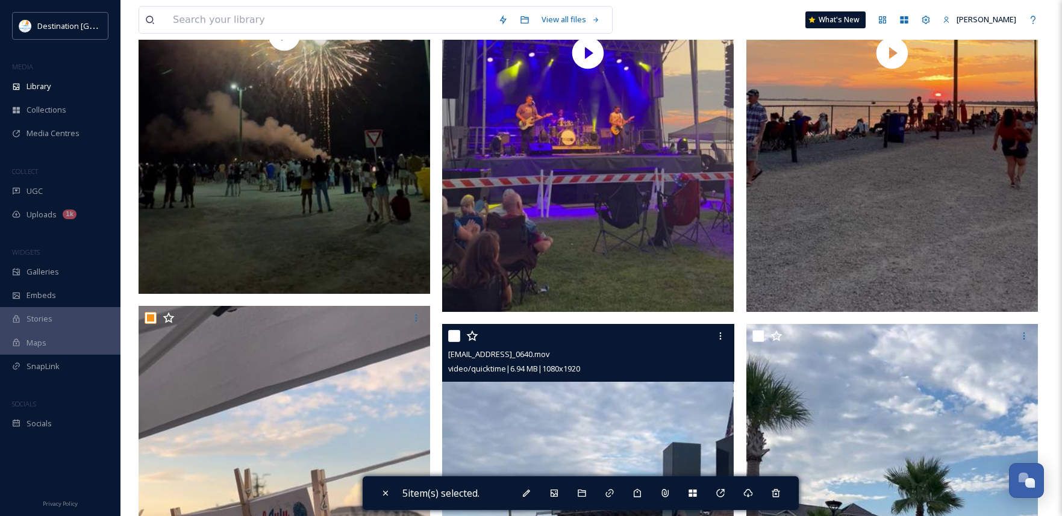
click at [452, 340] on input "checkbox" at bounding box center [454, 336] width 12 height 12
checkbox input "true"
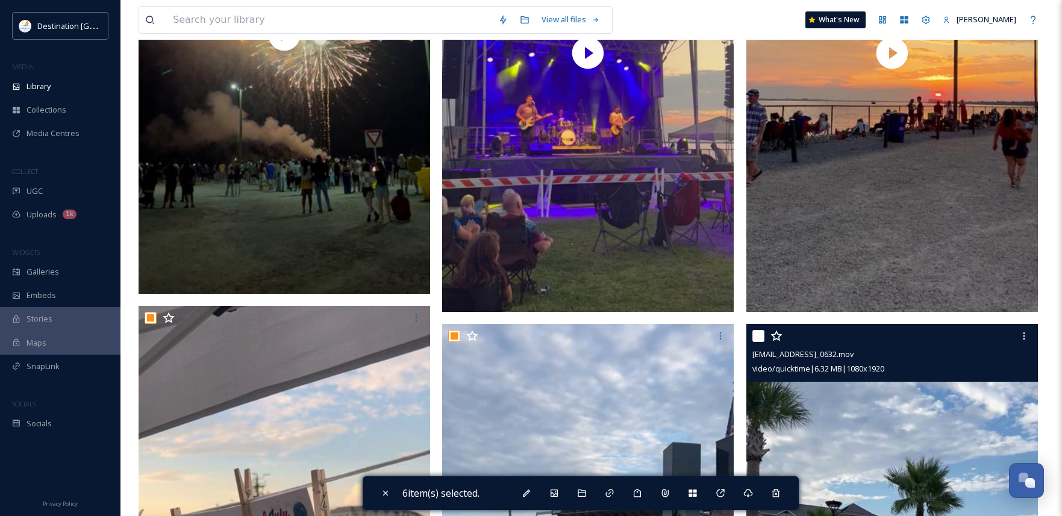
click at [758, 339] on input "checkbox" at bounding box center [759, 336] width 12 height 12
checkbox input "true"
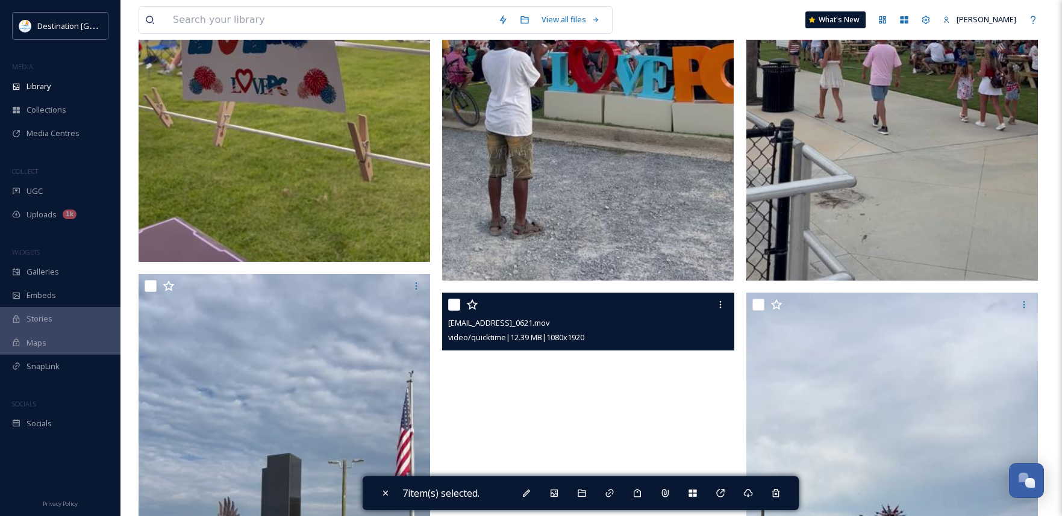
scroll to position [1326, 0]
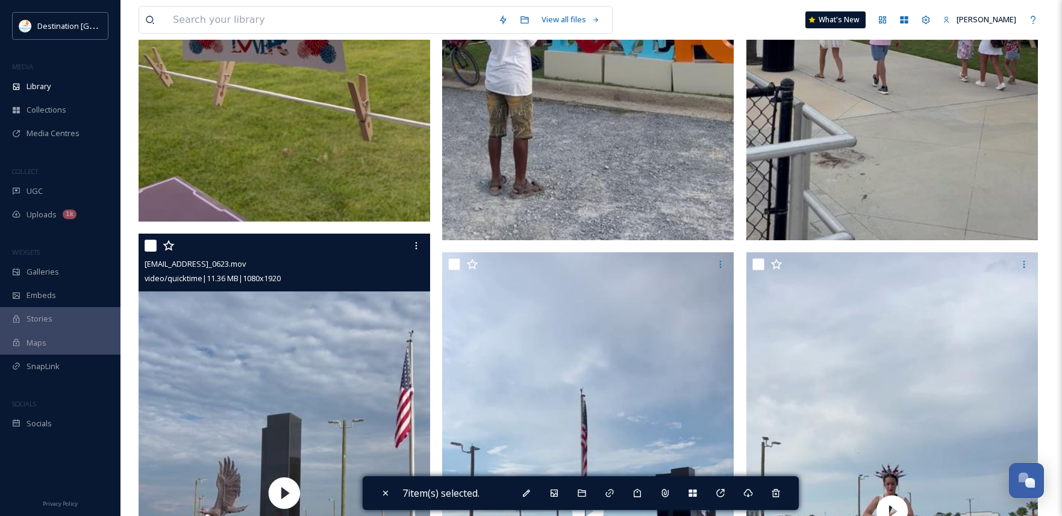
click at [153, 252] on input "checkbox" at bounding box center [151, 246] width 12 height 12
checkbox input "true"
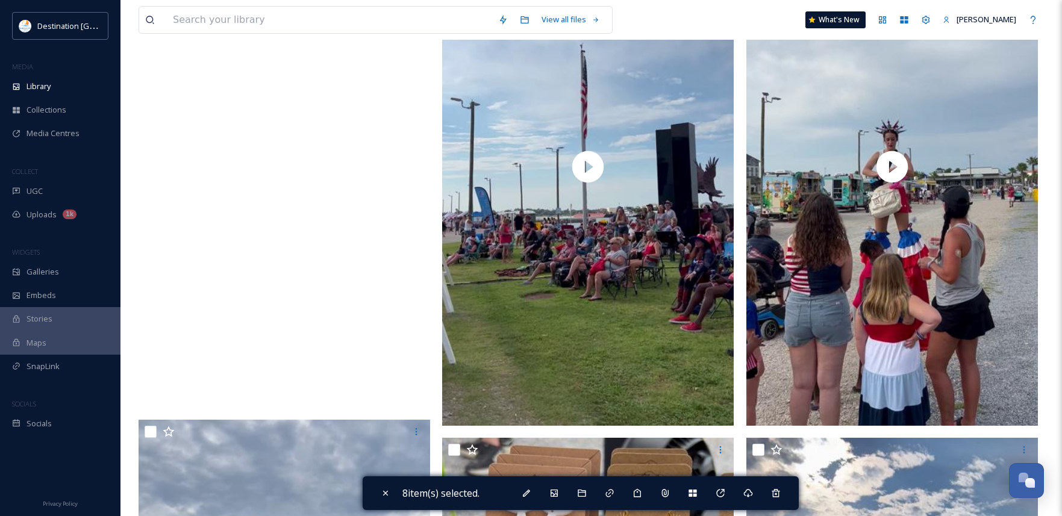
scroll to position [1687, 0]
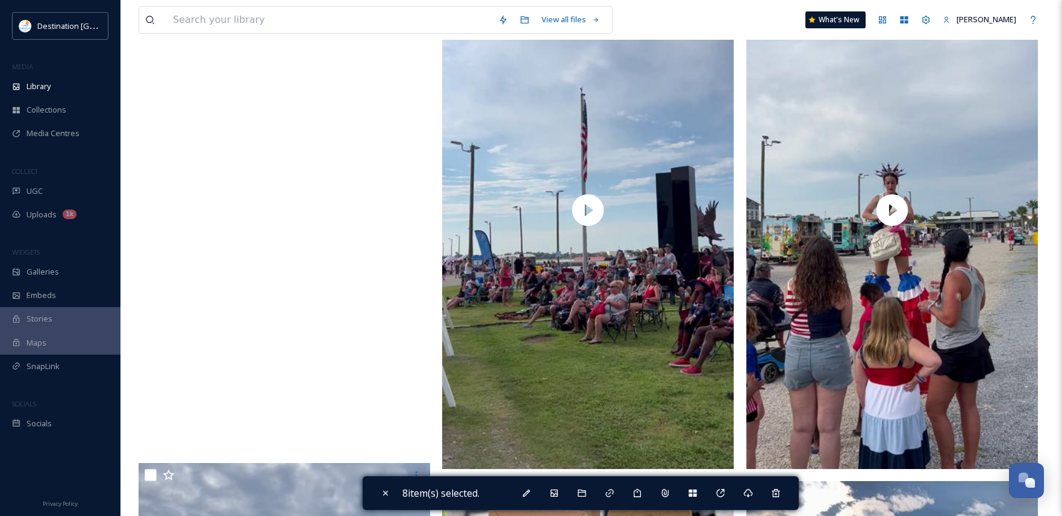
click at [316, 277] on video "ext_1757689044.67013_Social@destinationpanamacity.com-IMG_0623.mov" at bounding box center [285, 192] width 292 height 518
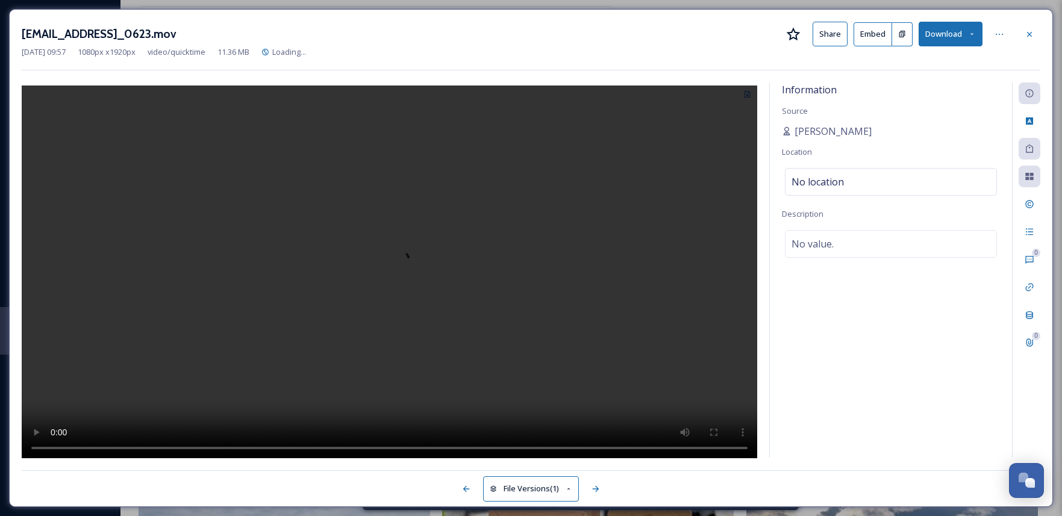
scroll to position [1097, 0]
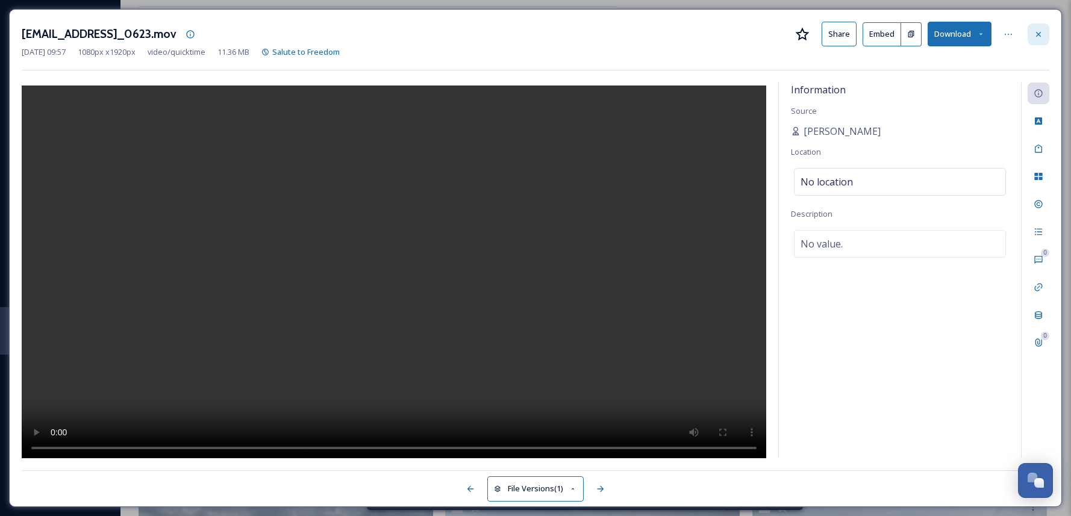
click at [1037, 36] on icon at bounding box center [1039, 33] width 5 height 5
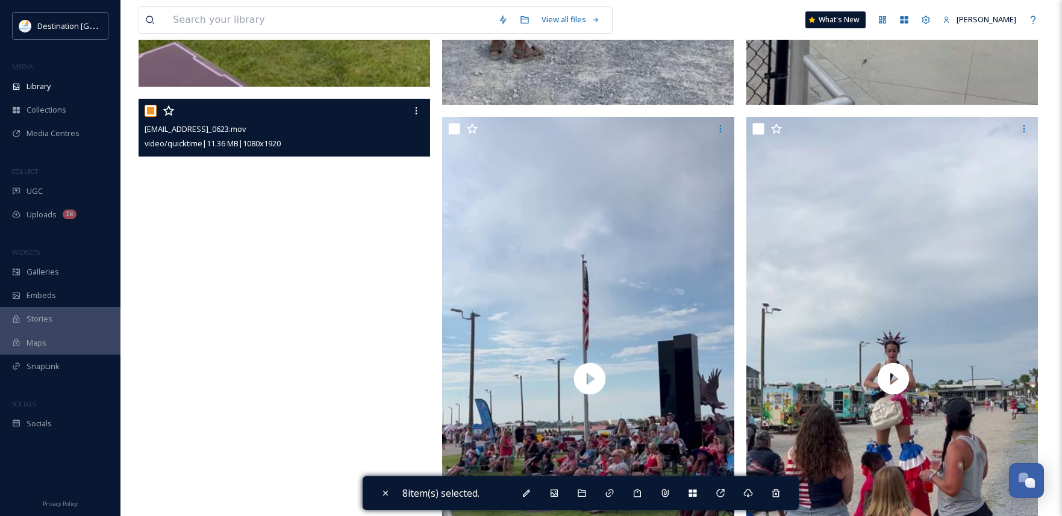
scroll to position [1519, 0]
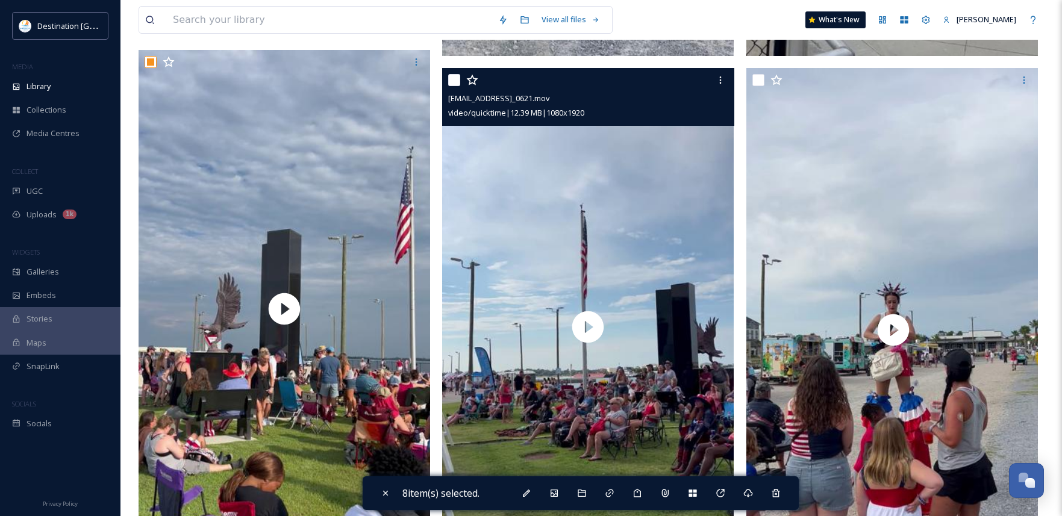
click at [453, 78] on input "checkbox" at bounding box center [454, 80] width 12 height 12
checkbox input "true"
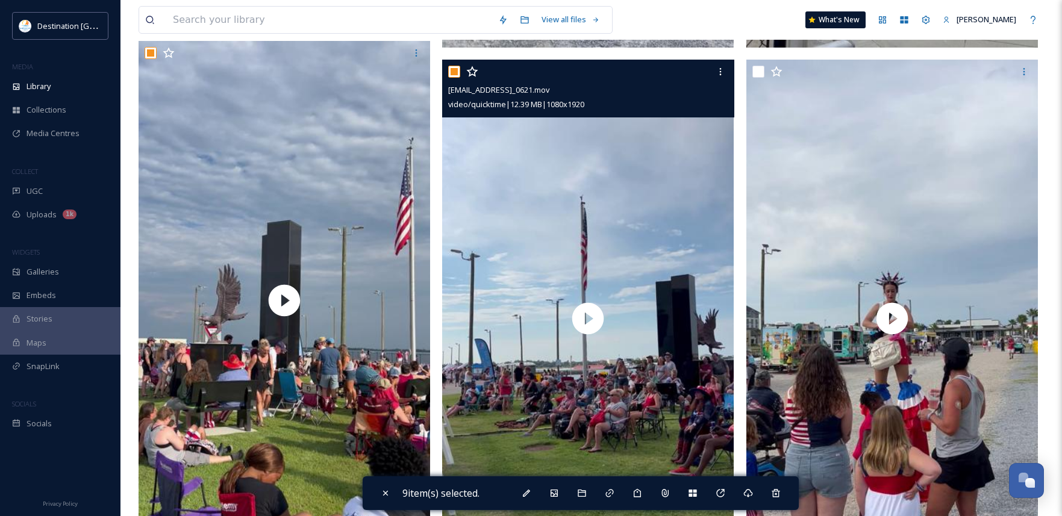
scroll to position [1510, 0]
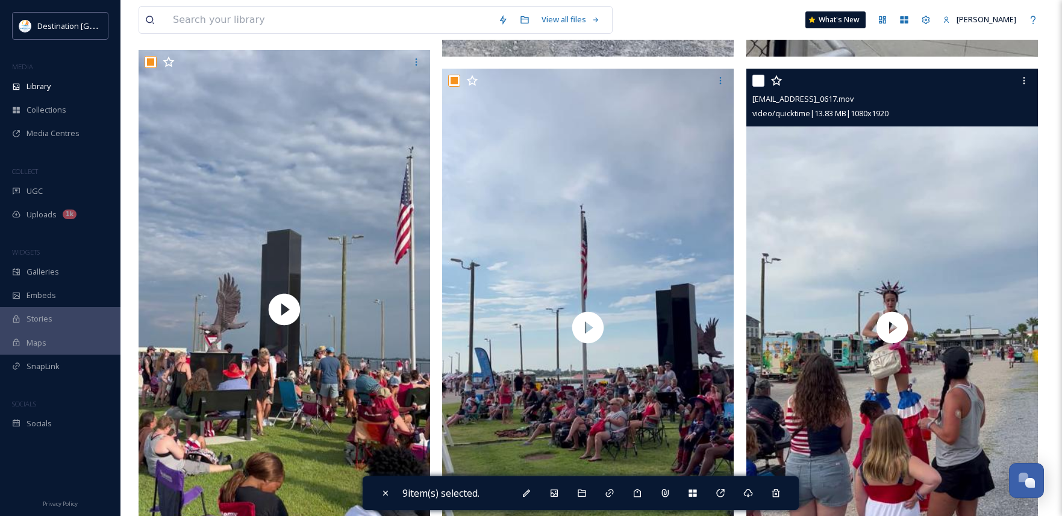
click at [758, 82] on input "checkbox" at bounding box center [759, 81] width 12 height 12
checkbox input "true"
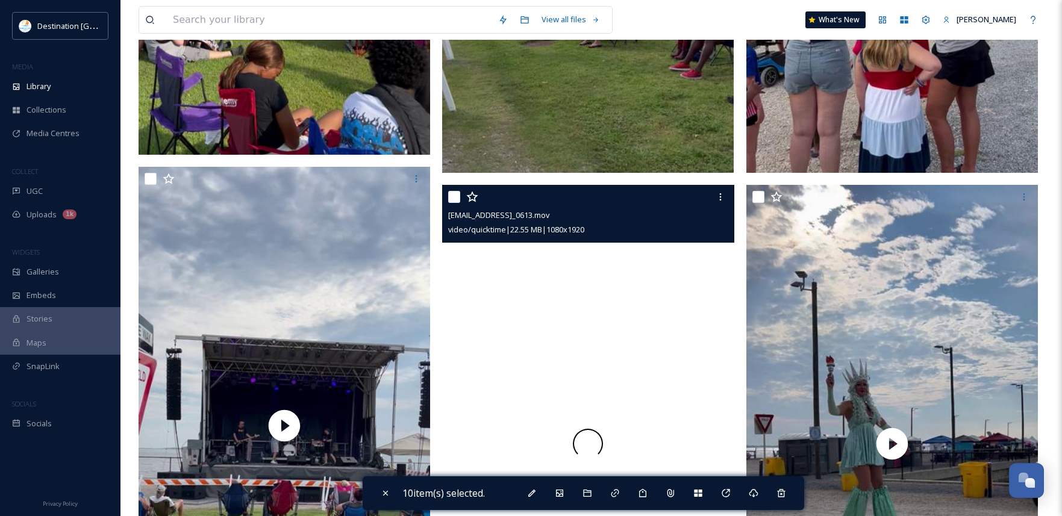
scroll to position [1992, 0]
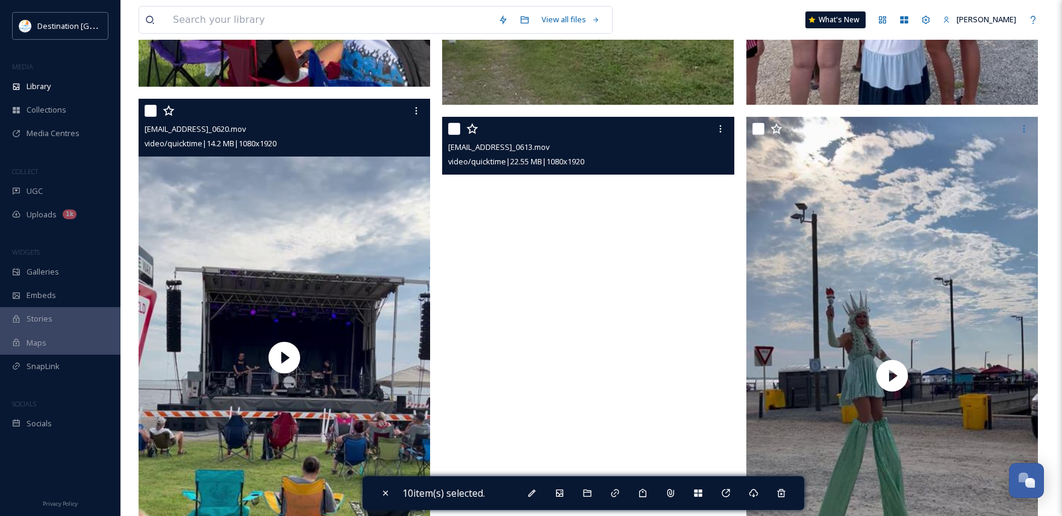
click at [151, 117] on input "checkbox" at bounding box center [151, 111] width 12 height 12
checkbox input "true"
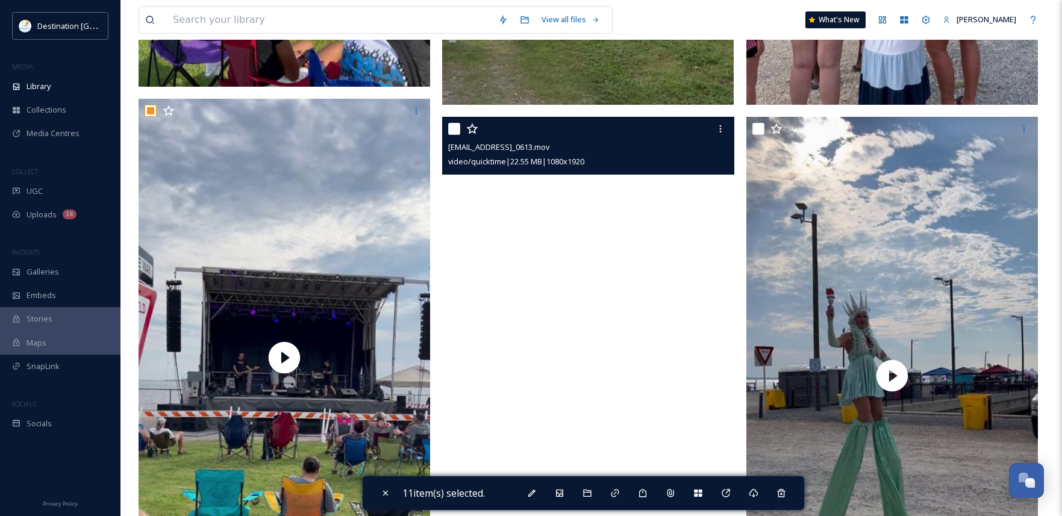
click at [454, 126] on input "checkbox" at bounding box center [454, 129] width 12 height 12
checkbox input "true"
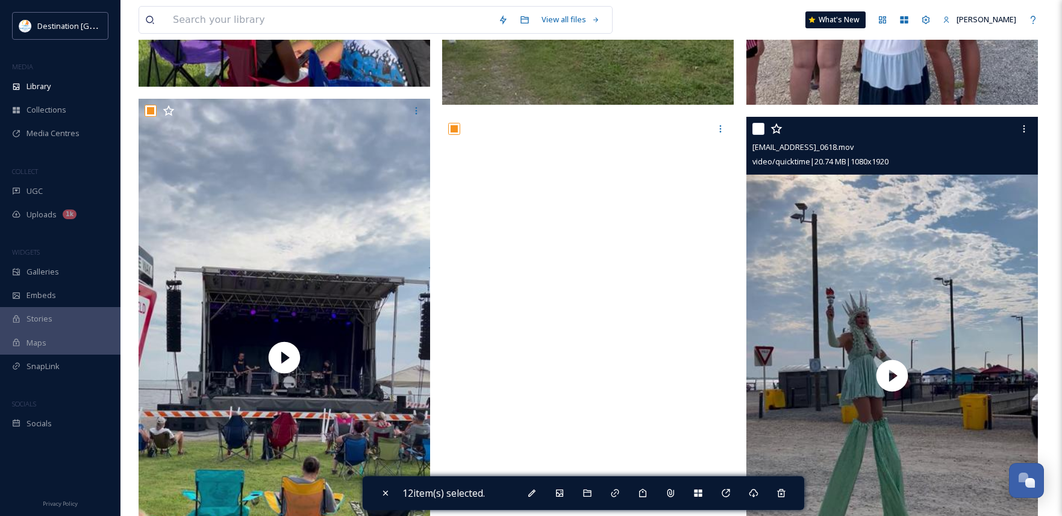
click at [755, 127] on input "checkbox" at bounding box center [759, 129] width 12 height 12
checkbox input "true"
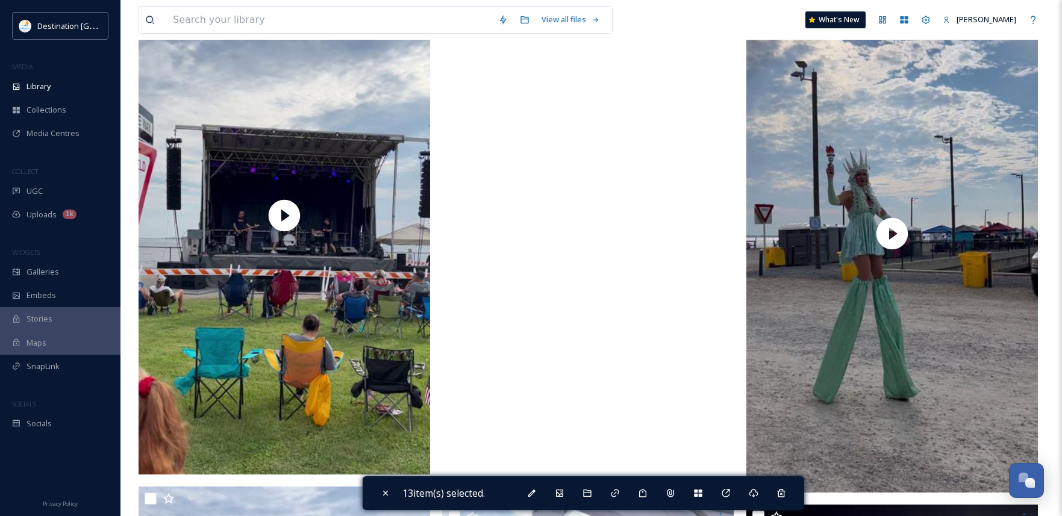
scroll to position [2173, 0]
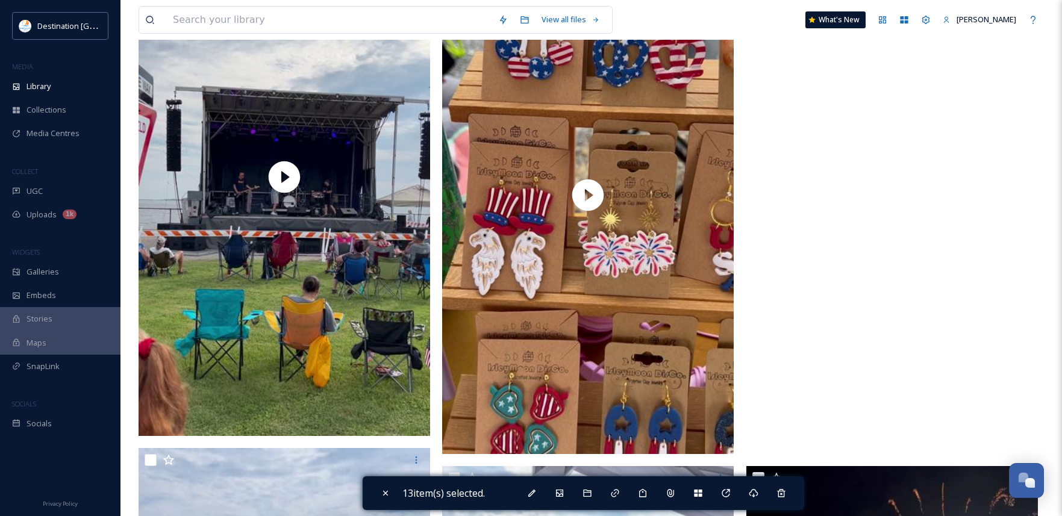
click at [873, 199] on video "ext_1757689027.861089_Social@destinationpanamacity.com-IMG_0618.mov" at bounding box center [893, 195] width 292 height 518
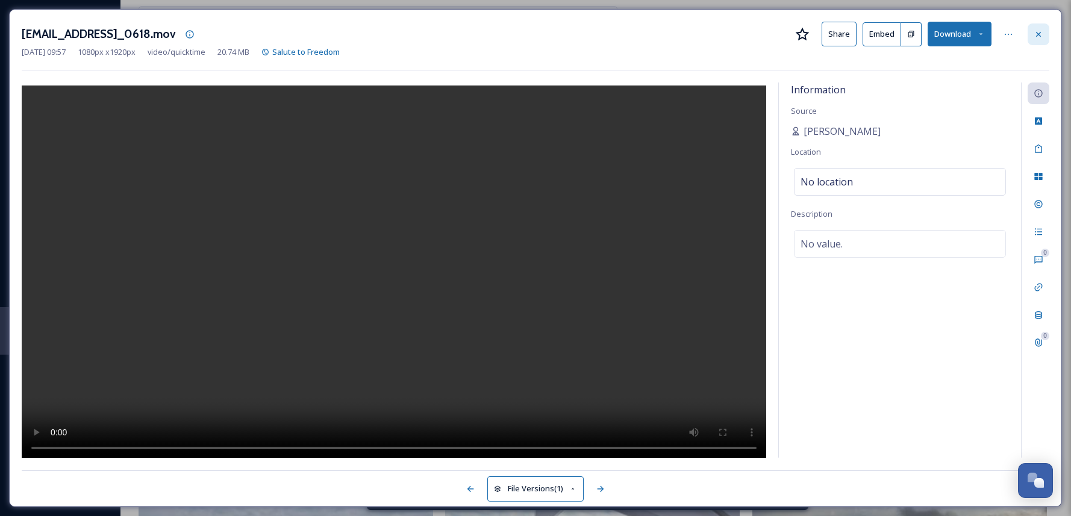
click at [1039, 39] on div at bounding box center [1039, 35] width 22 height 22
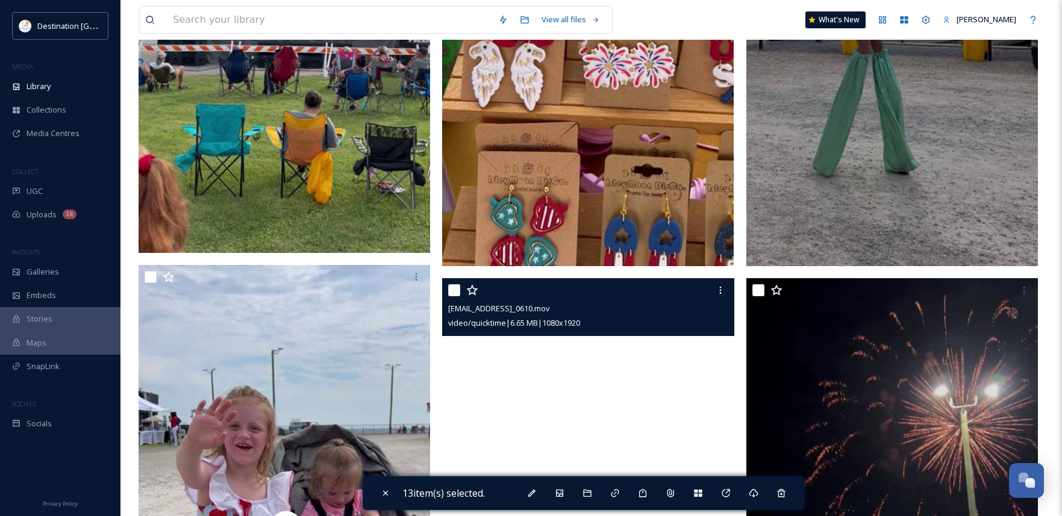
scroll to position [2534, 0]
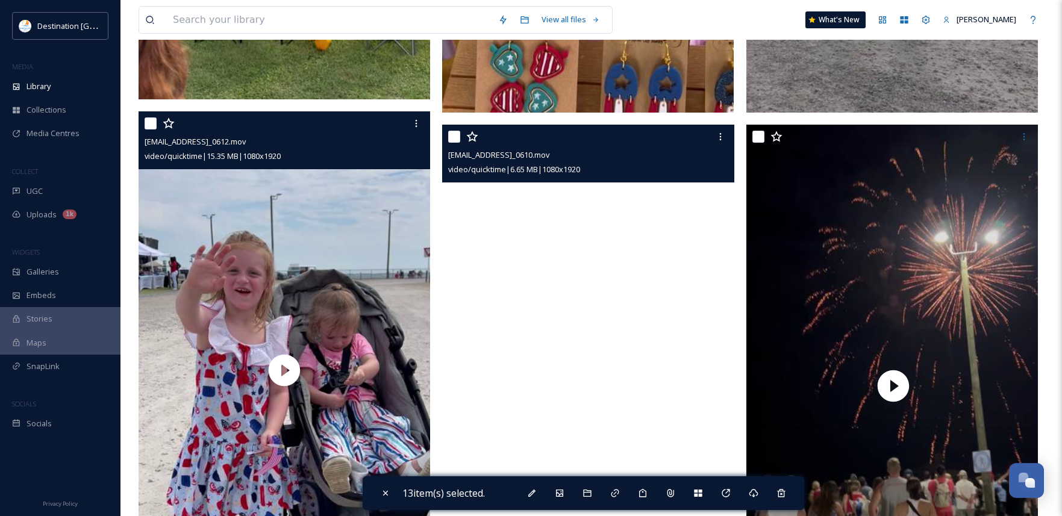
click at [150, 130] on input "checkbox" at bounding box center [151, 124] width 12 height 12
checkbox input "true"
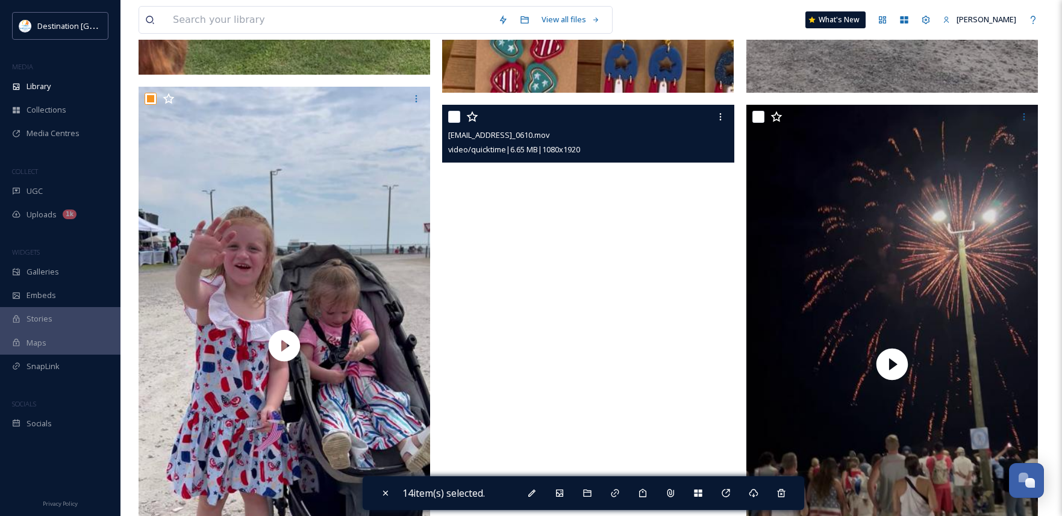
click at [457, 118] on input "checkbox" at bounding box center [454, 117] width 12 height 12
checkbox input "true"
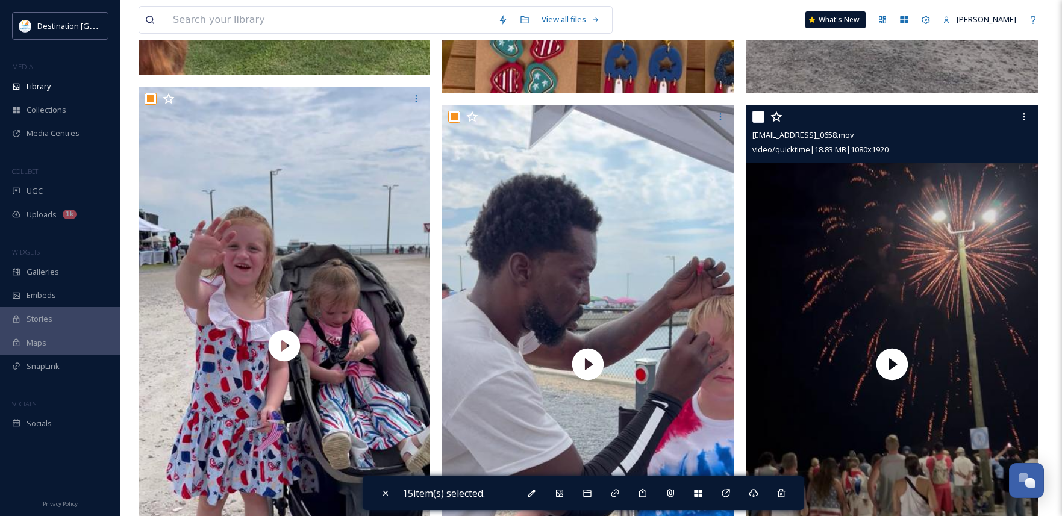
click at [761, 116] on input "checkbox" at bounding box center [759, 117] width 12 height 12
checkbox input "true"
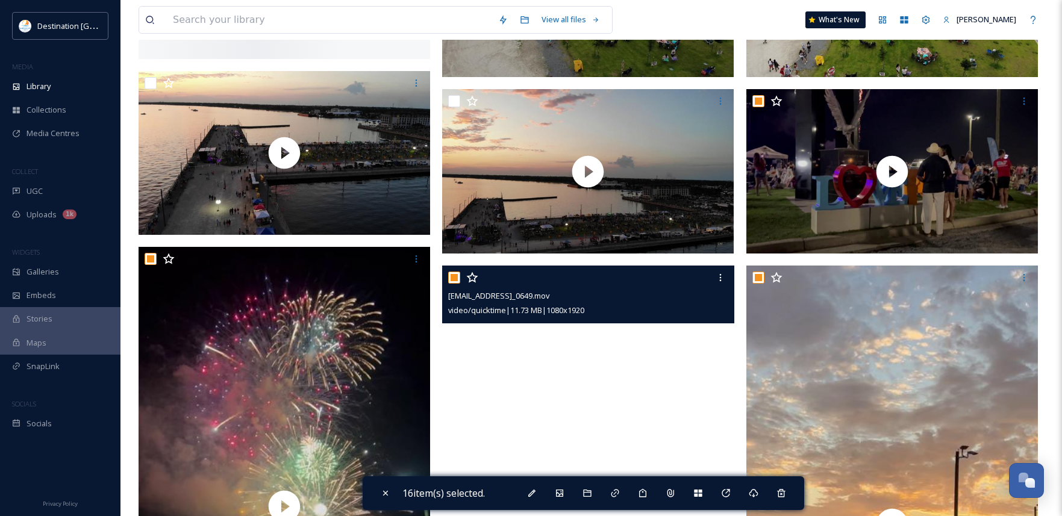
scroll to position [244, 0]
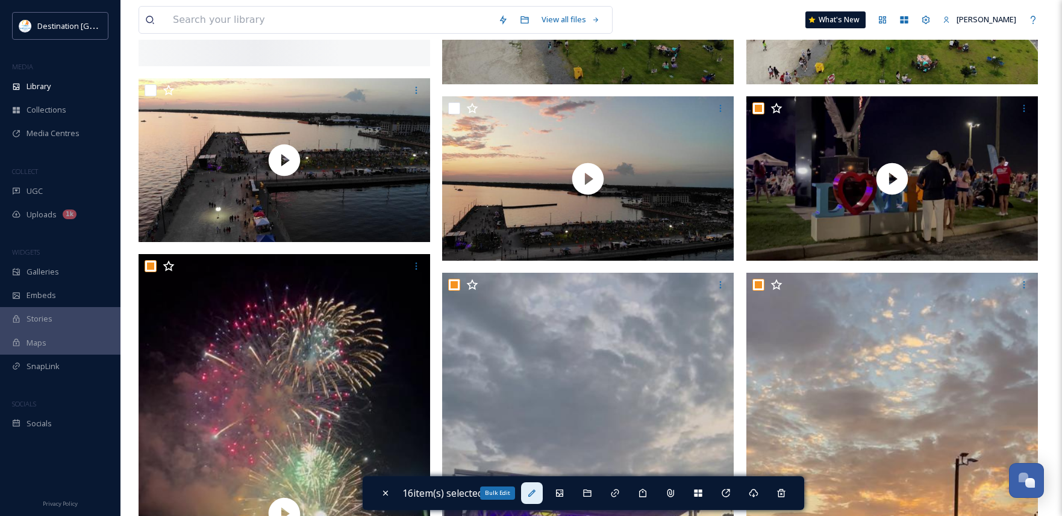
click at [537, 495] on icon at bounding box center [532, 494] width 10 height 10
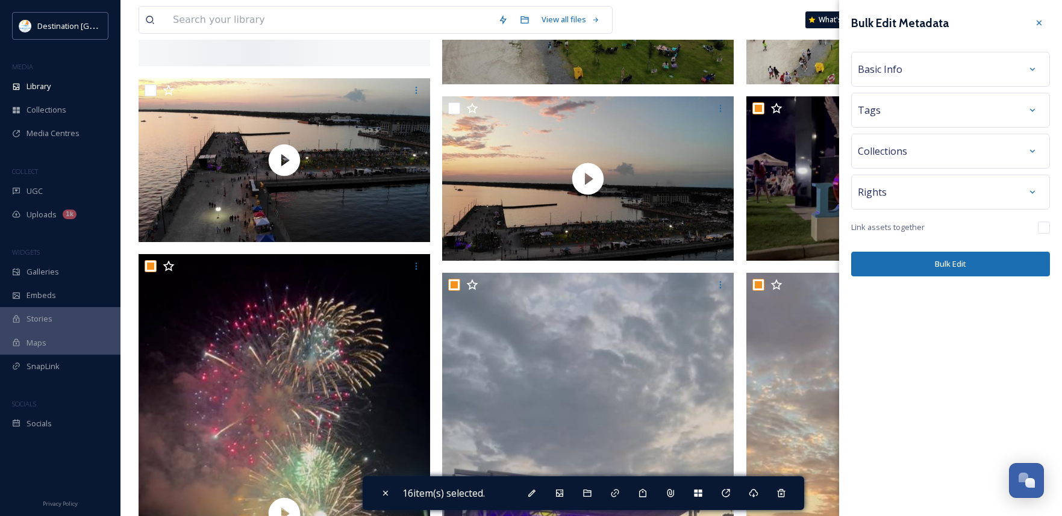
click at [896, 115] on div "Tags" at bounding box center [951, 110] width 186 height 22
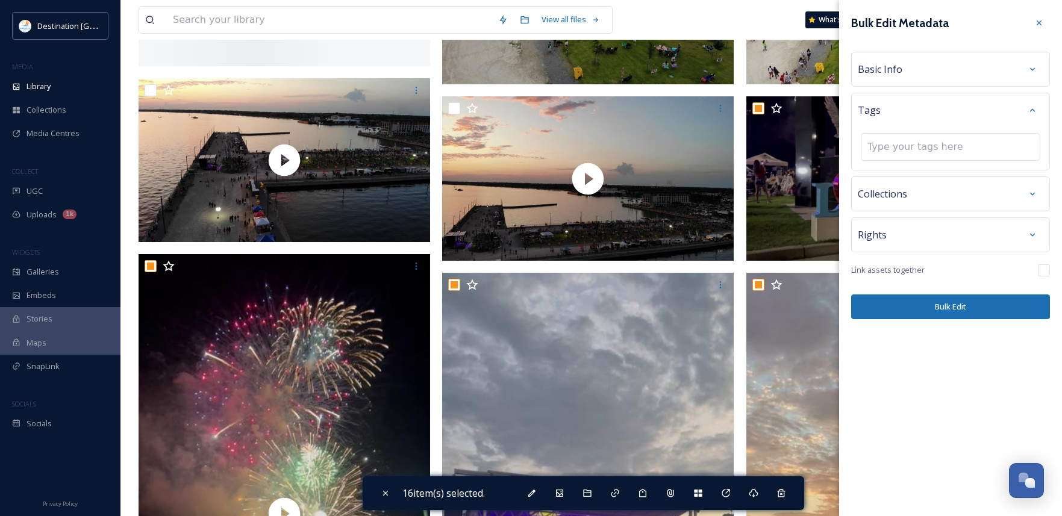
click at [961, 64] on div "Basic Info" at bounding box center [951, 69] width 186 height 22
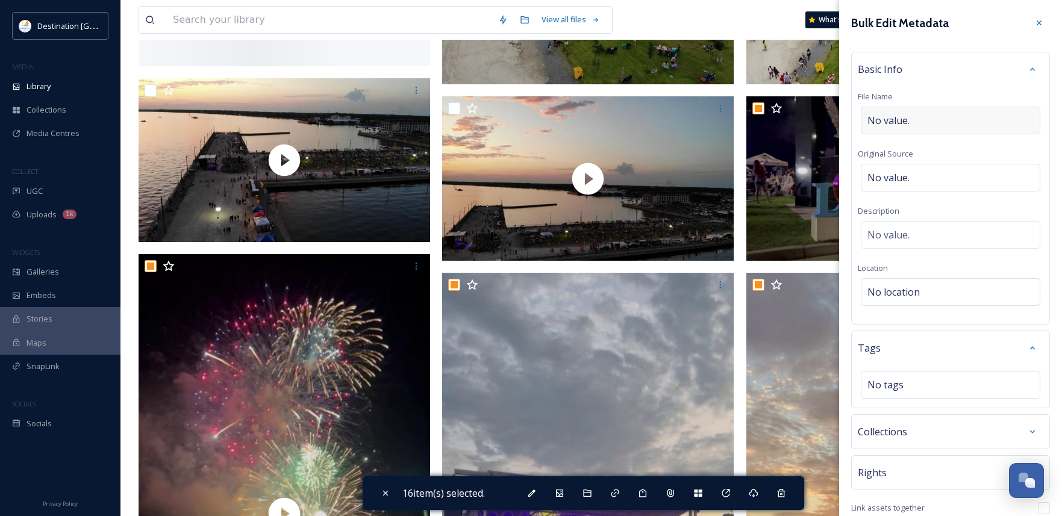
click at [937, 115] on div "No value." at bounding box center [951, 121] width 180 height 28
click at [940, 123] on input "To enrich screen reader interactions, please activate Accessibility in Grammarl…" at bounding box center [951, 121] width 186 height 28
click at [924, 177] on div "No value." at bounding box center [951, 178] width 180 height 28
click at [923, 233] on div "No value." at bounding box center [951, 232] width 180 height 28
click at [921, 254] on textarea at bounding box center [951, 271] width 186 height 100
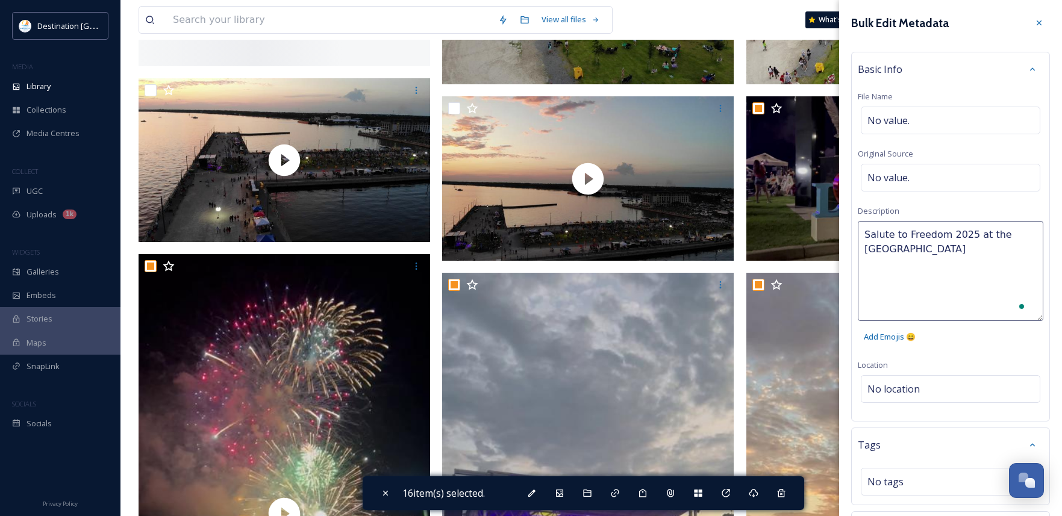
type textarea "Salute to Freedom 2025 at the Panama City Marina."
click at [941, 357] on div "Bulk Edit Metadata Basic Info File Name No value. Original Source No value. Des…" at bounding box center [950, 333] width 223 height 667
click at [921, 304] on div "No location" at bounding box center [951, 307] width 180 height 28
click at [915, 310] on input at bounding box center [951, 306] width 178 height 27
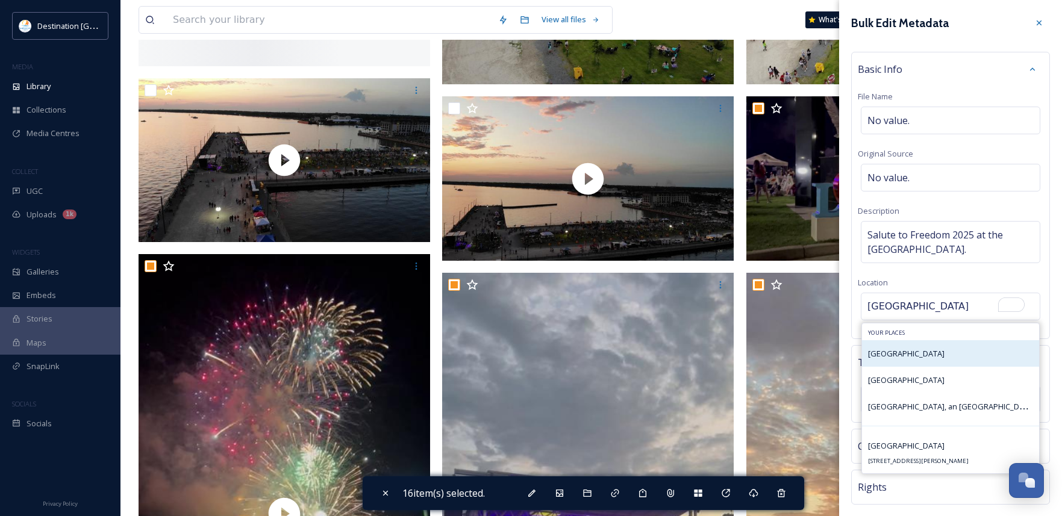
type input "Panama City Marina"
click at [899, 356] on span "Panama City Marina" at bounding box center [906, 353] width 77 height 11
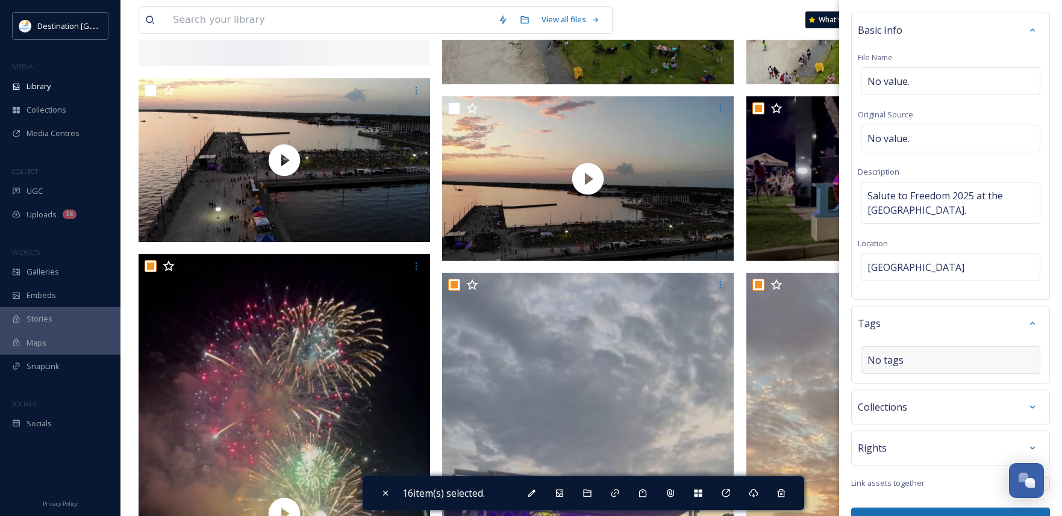
scroll to position [67, 0]
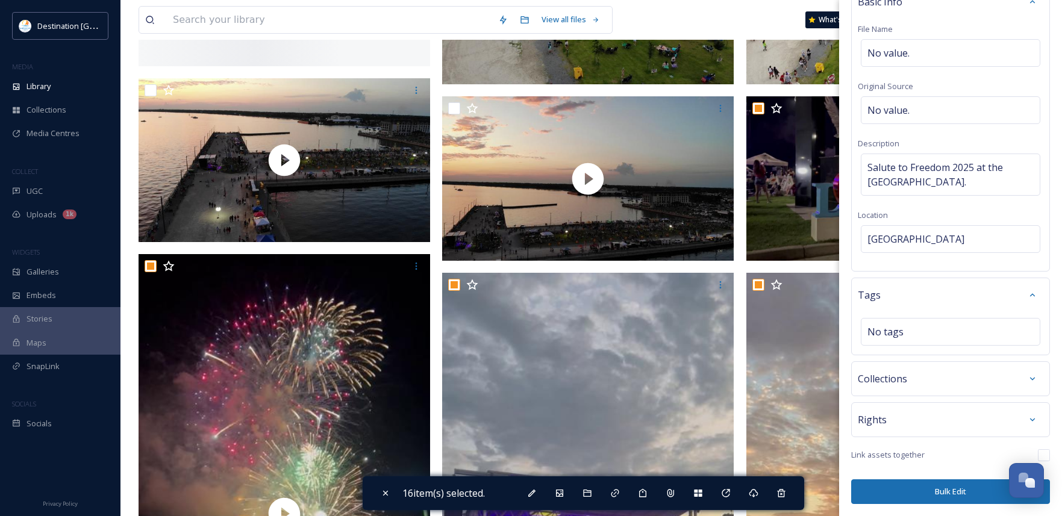
click at [937, 496] on button "Bulk Edit" at bounding box center [951, 492] width 199 height 25
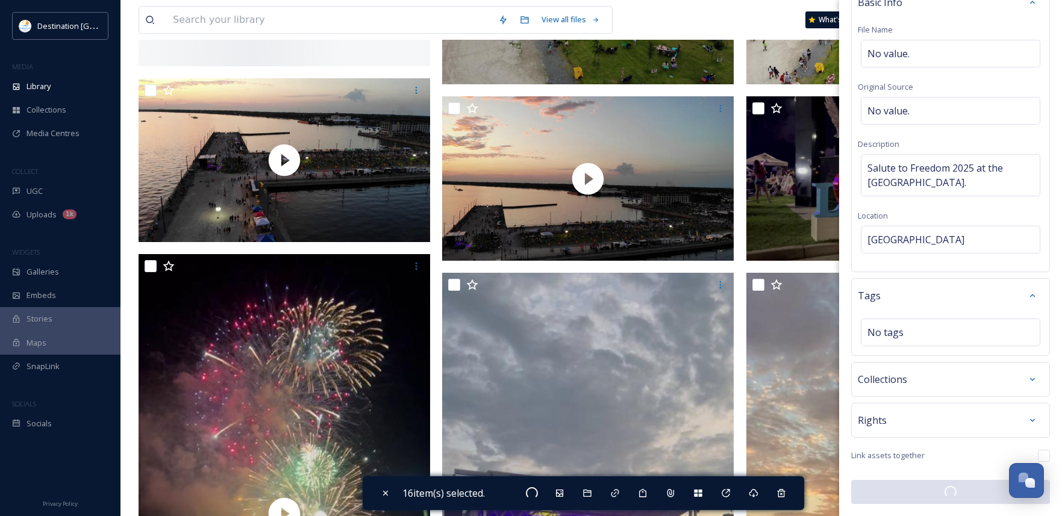
checkbox input "false"
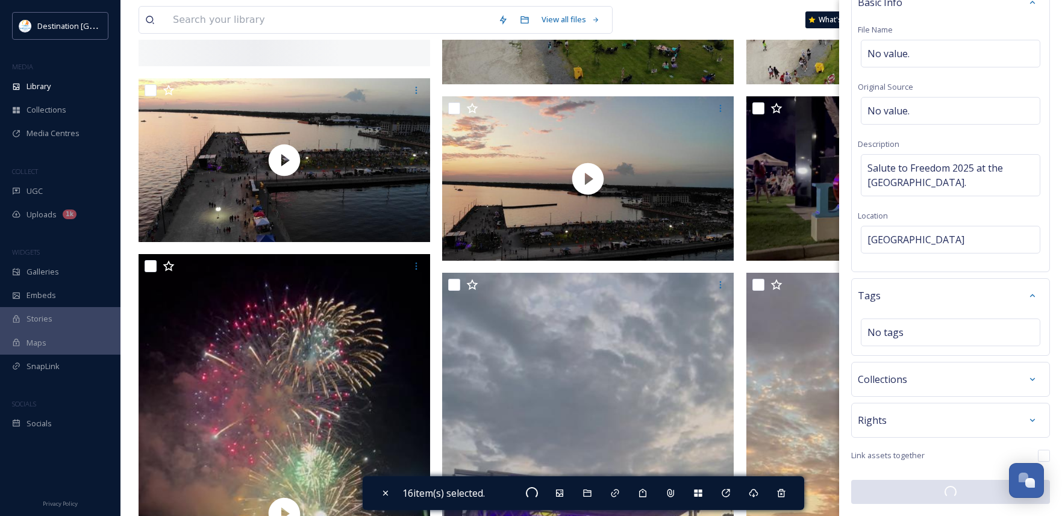
checkbox input "false"
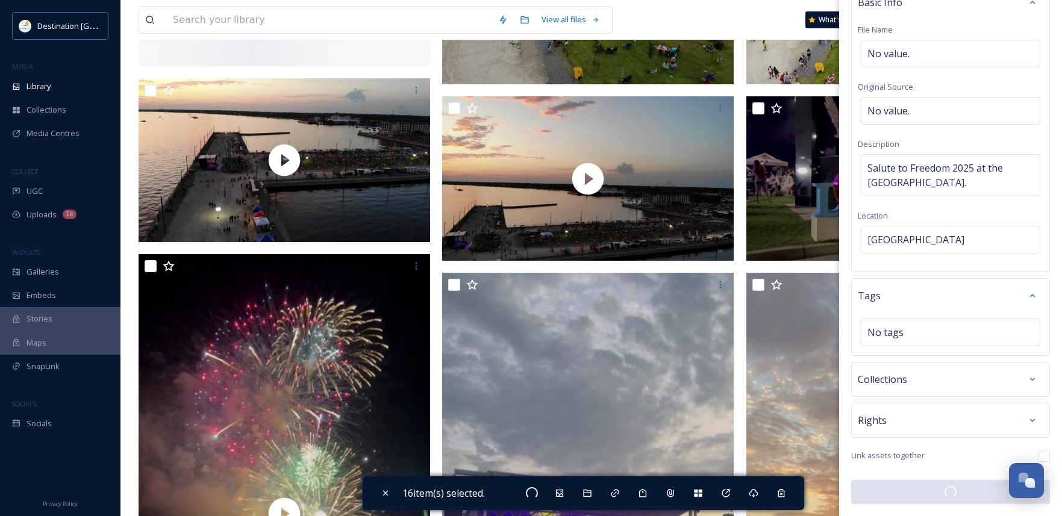
checkbox input "false"
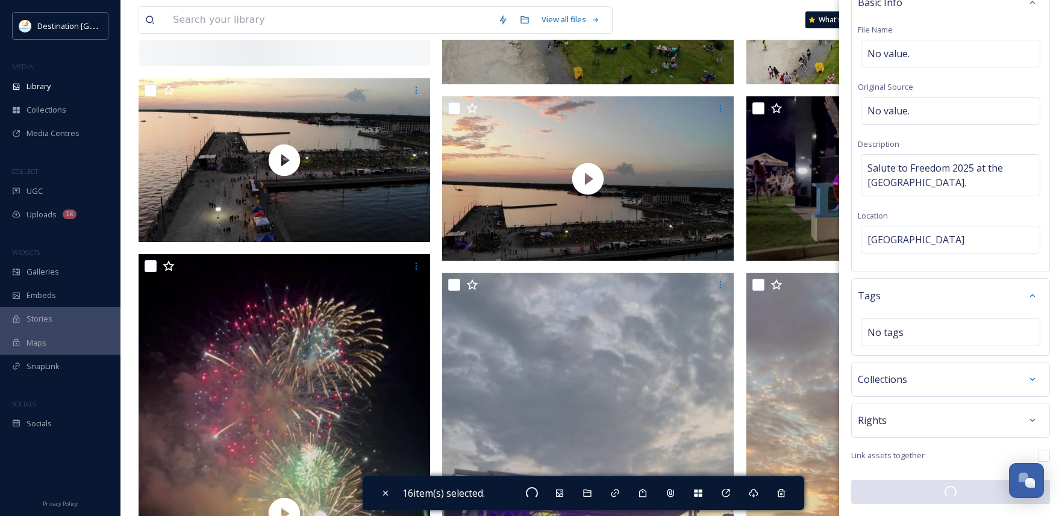
checkbox input "false"
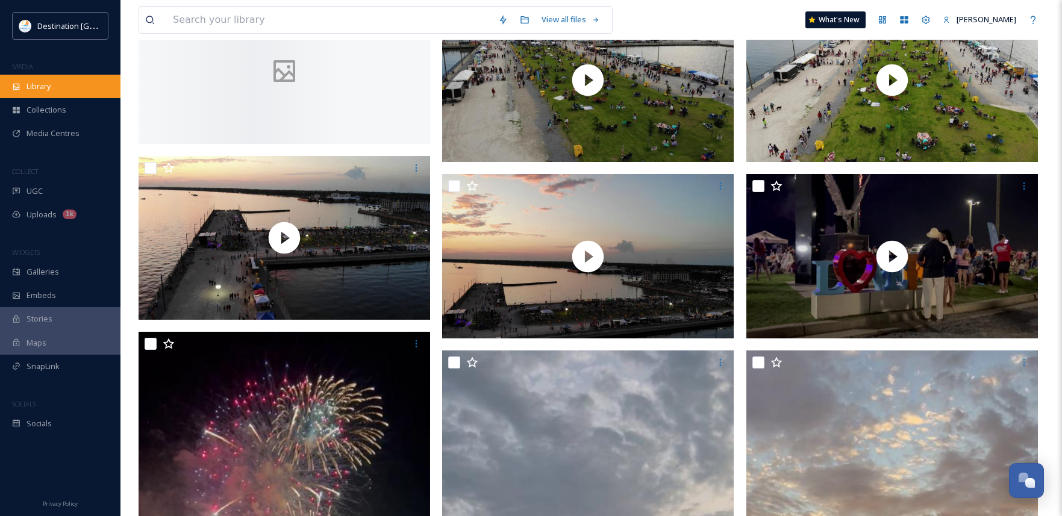
scroll to position [121, 0]
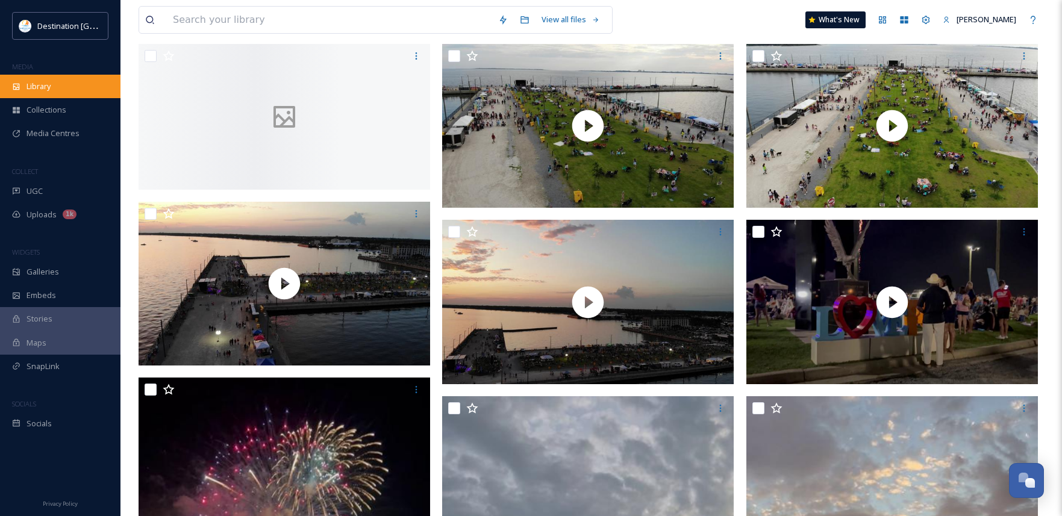
click at [36, 92] on span "Library" at bounding box center [39, 86] width 24 height 11
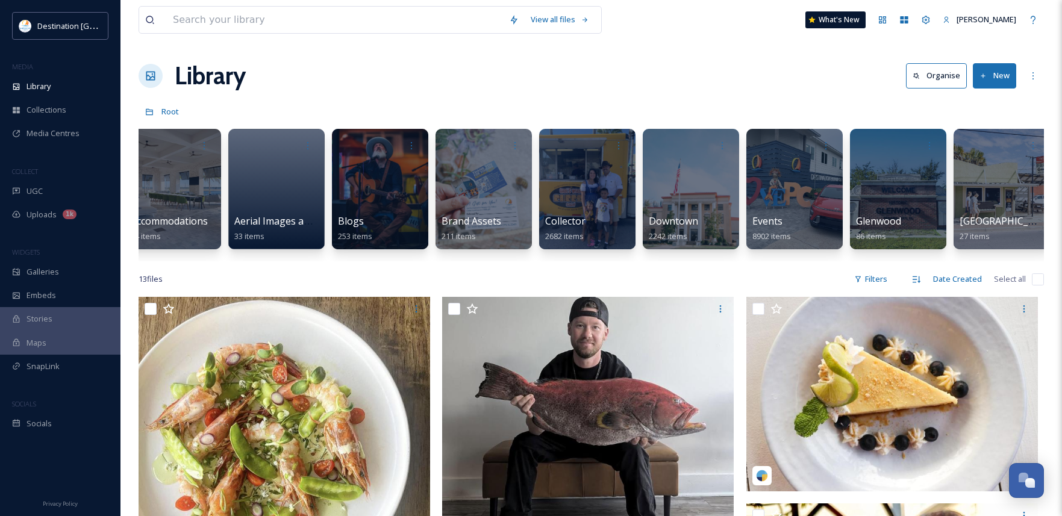
scroll to position [0, 183]
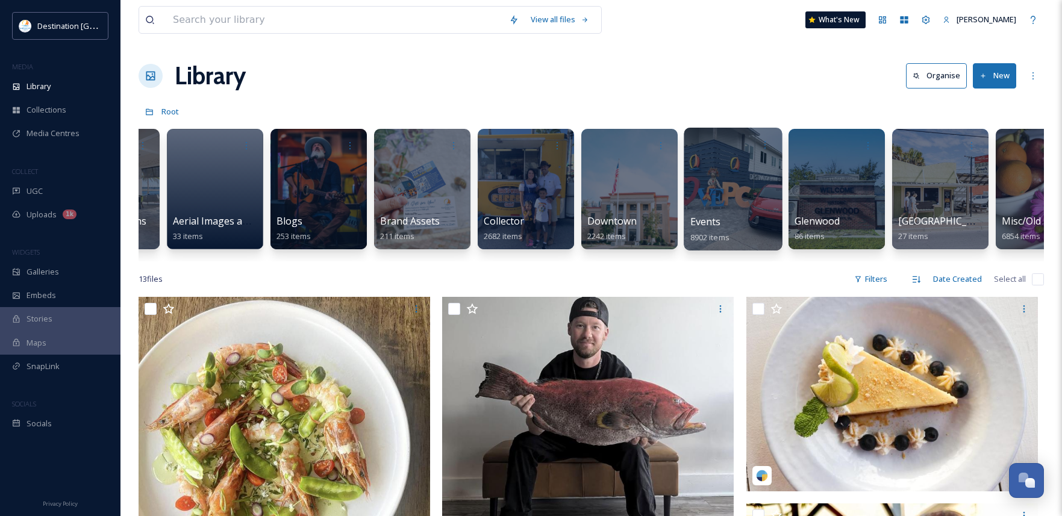
click at [724, 224] on div "Events 8902 items" at bounding box center [734, 230] width 86 height 30
click at [756, 202] on div at bounding box center [733, 189] width 98 height 123
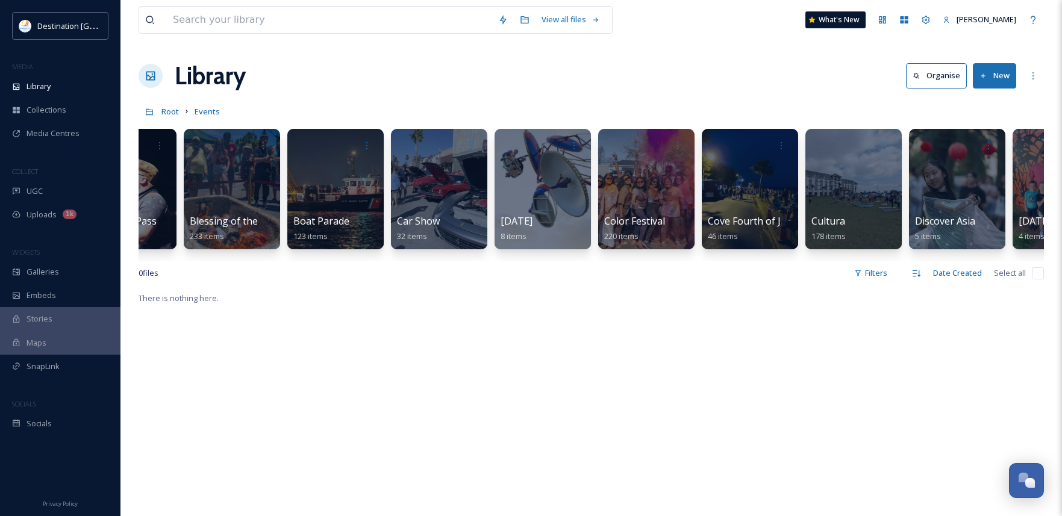
scroll to position [0, 136]
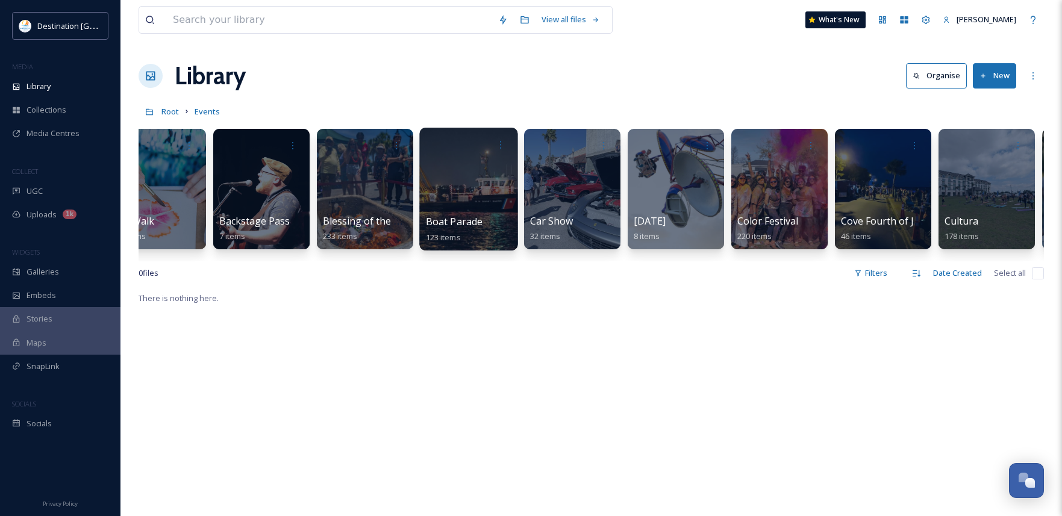
click at [467, 222] on span "Boat Parade" at bounding box center [454, 221] width 57 height 13
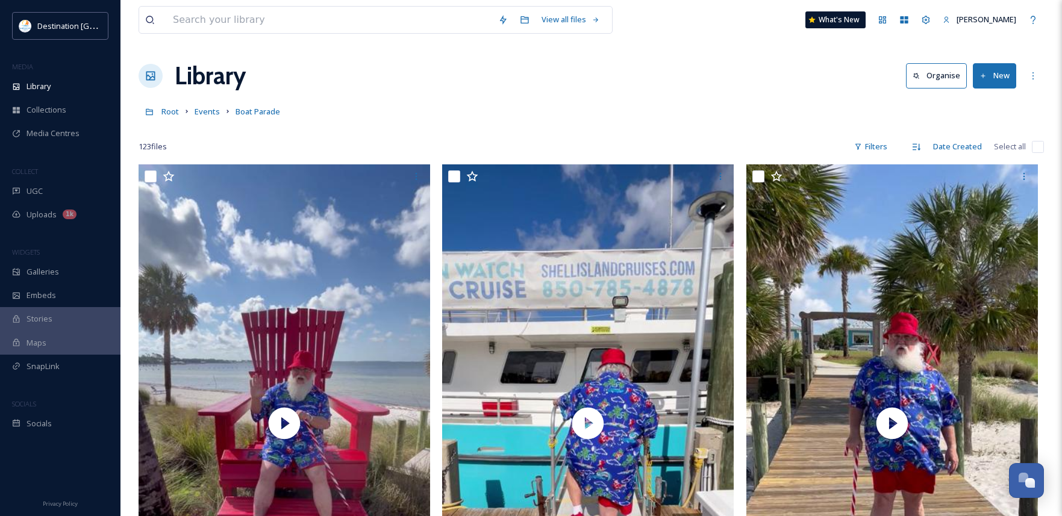
click at [996, 74] on button "New" at bounding box center [994, 75] width 43 height 25
click at [1001, 105] on span "File Upload" at bounding box center [990, 103] width 40 height 11
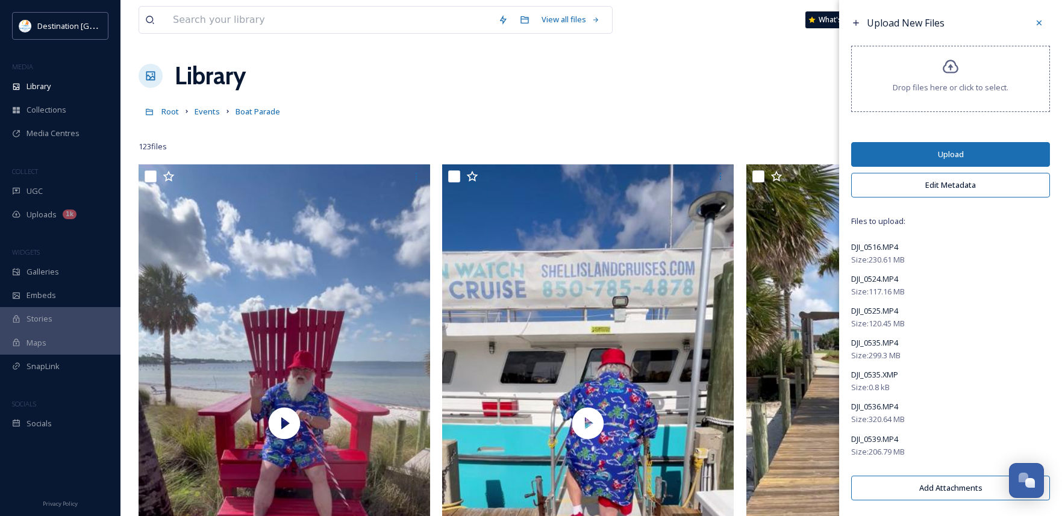
click at [920, 157] on button "Upload" at bounding box center [951, 154] width 199 height 25
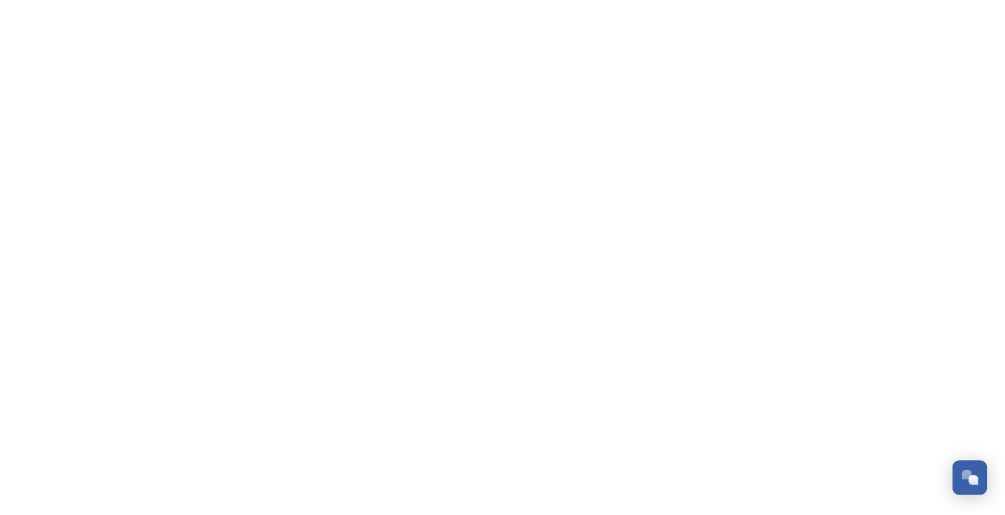
scroll to position [582, 0]
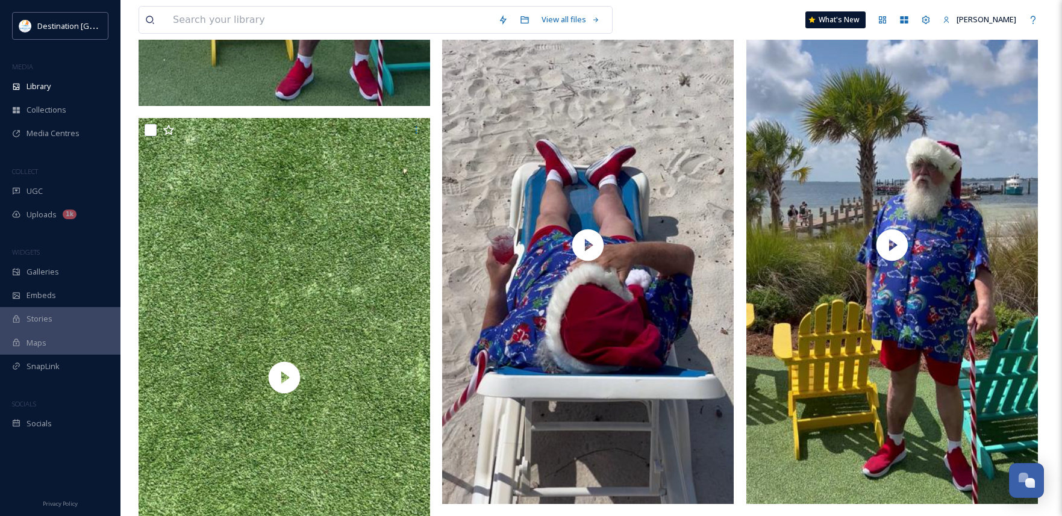
scroll to position [3676, 0]
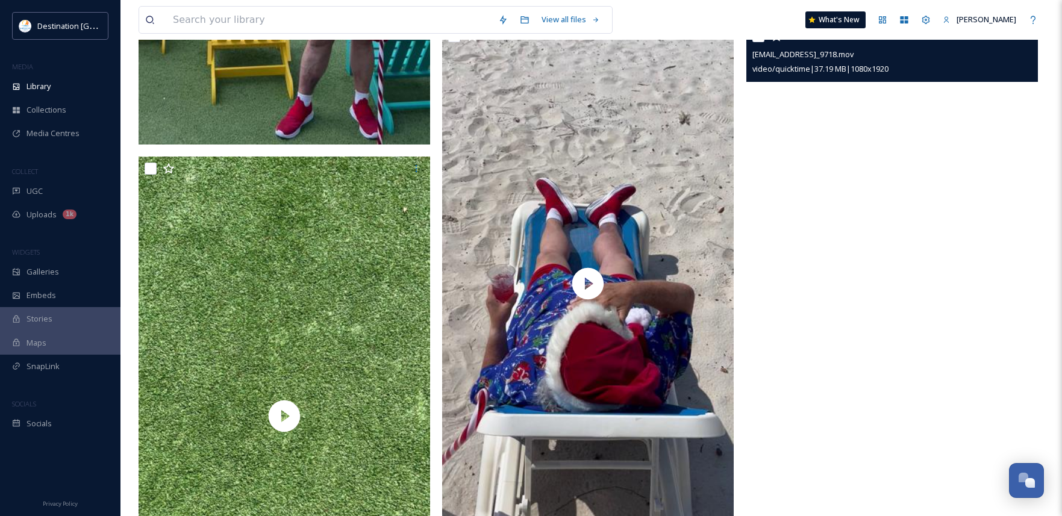
click at [979, 230] on video "ext_1757689786.512886_Social@destinationpanamacity.com-IMG_9718.mov" at bounding box center [893, 283] width 292 height 518
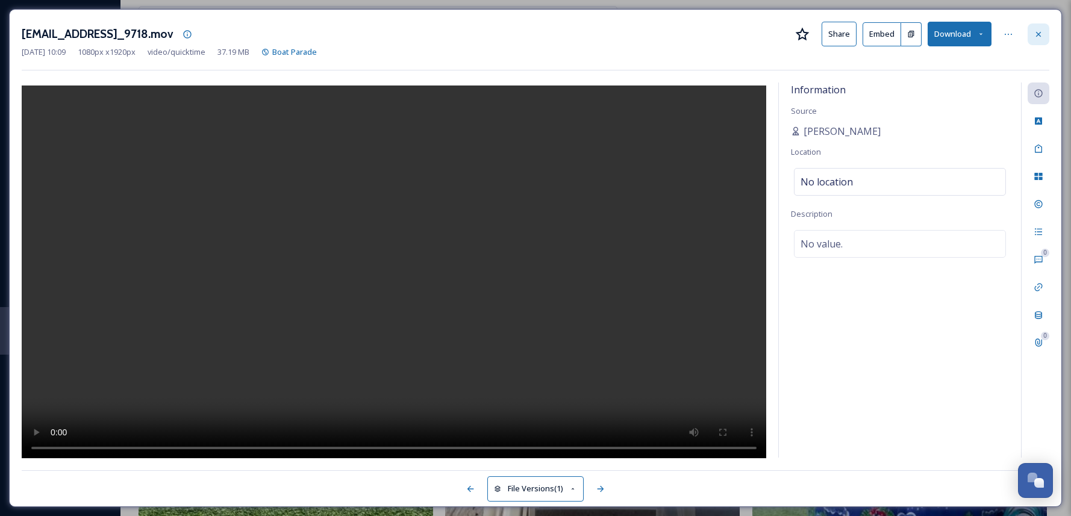
click at [1039, 41] on div at bounding box center [1039, 35] width 22 height 22
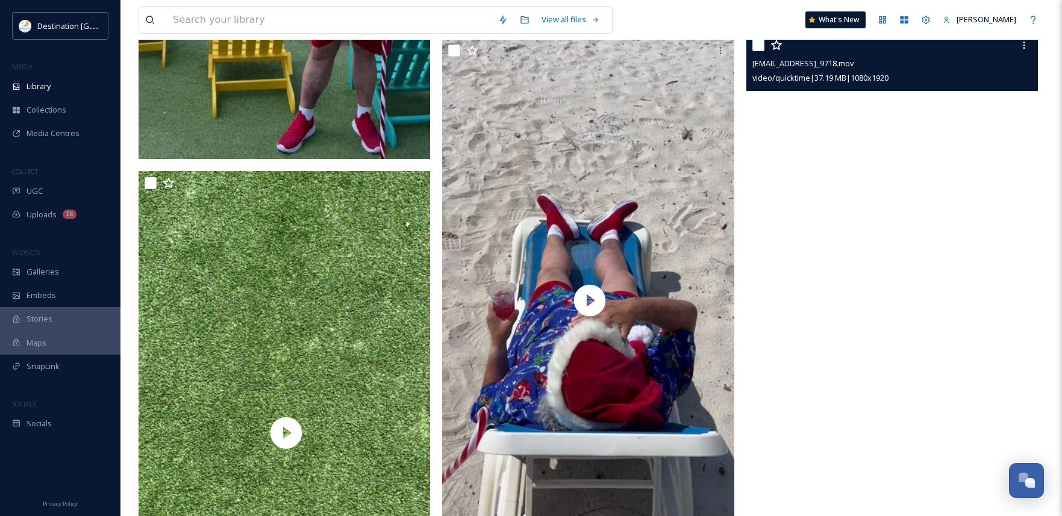
scroll to position [3676, 0]
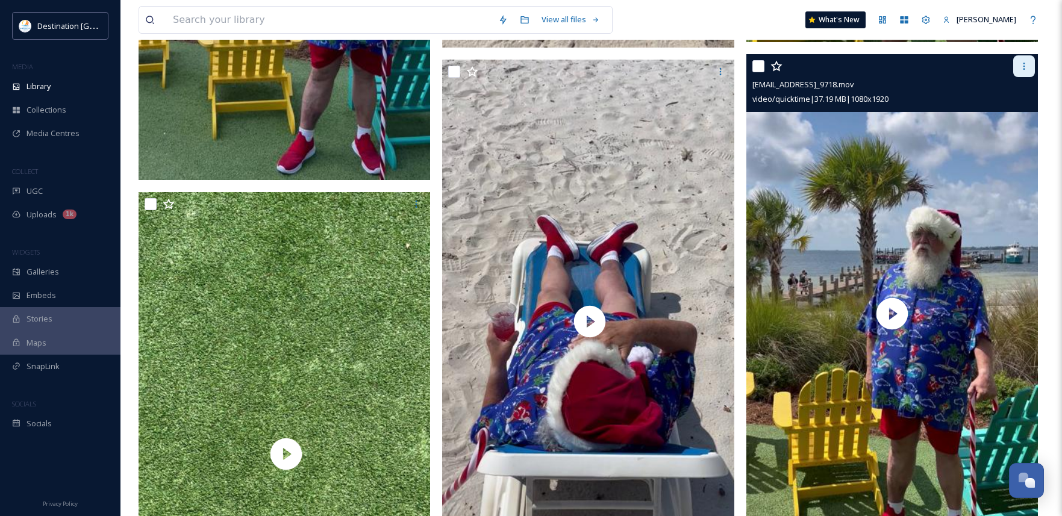
click at [1017, 74] on div at bounding box center [1025, 66] width 22 height 22
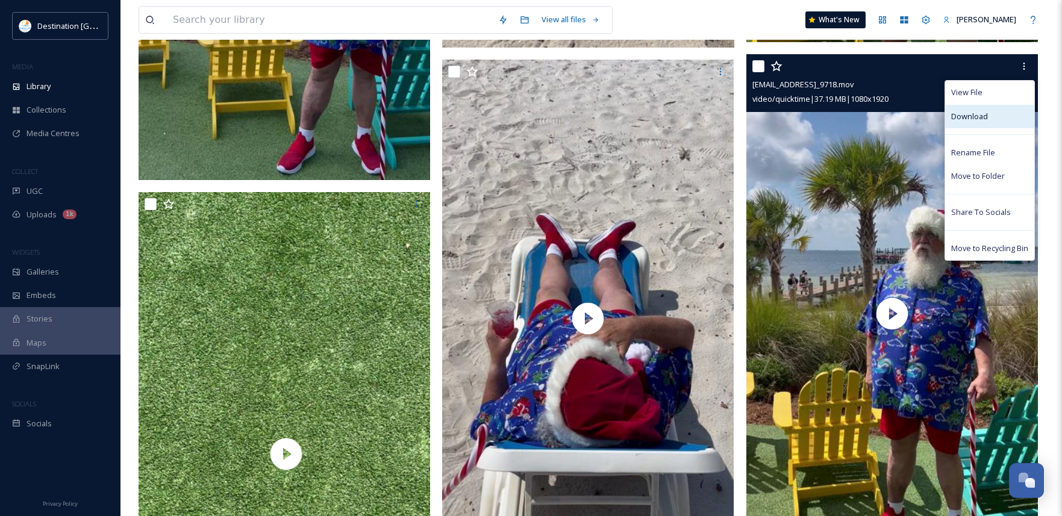
click at [981, 119] on span "Download" at bounding box center [970, 116] width 37 height 11
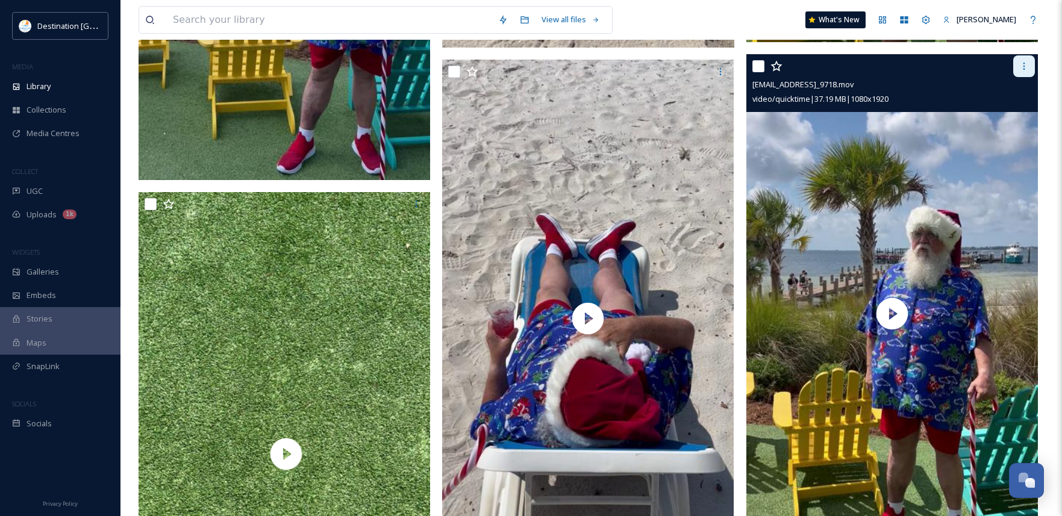
click at [1021, 66] on icon at bounding box center [1025, 66] width 10 height 10
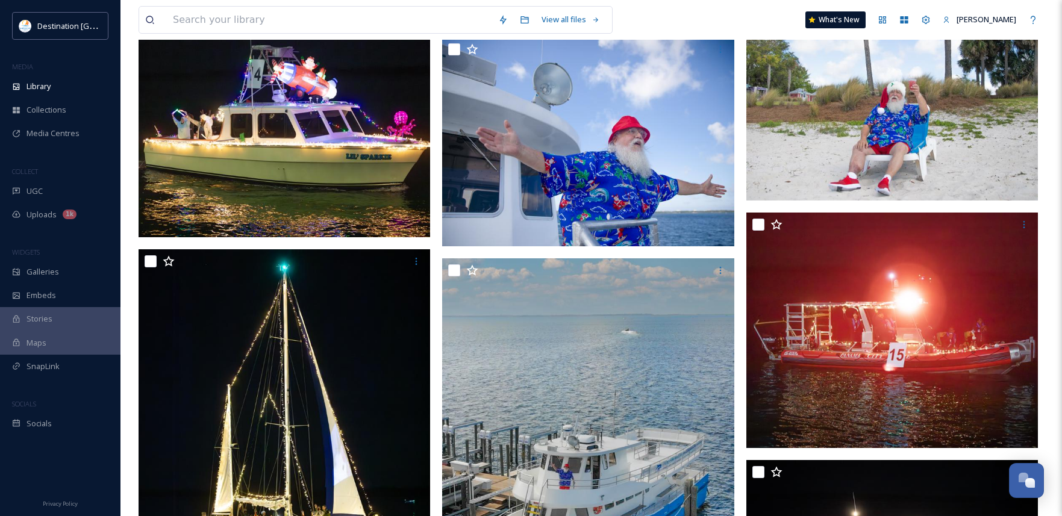
scroll to position [5062, 0]
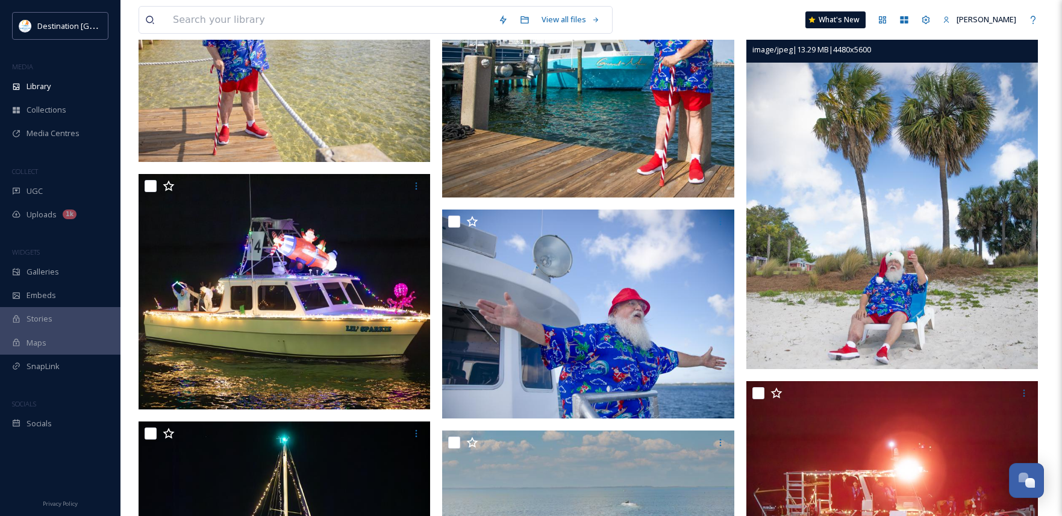
click at [943, 325] on img at bounding box center [893, 187] width 292 height 365
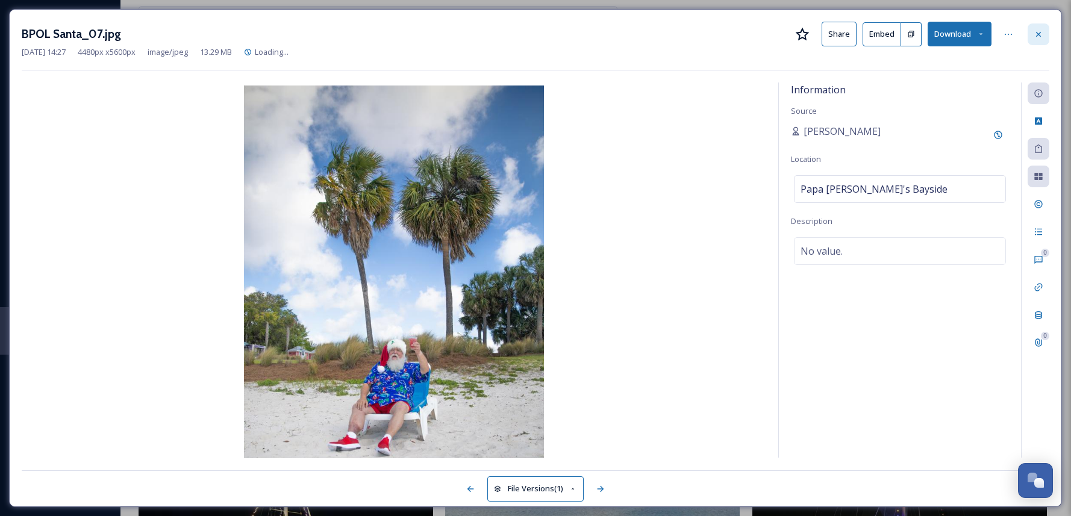
click at [1035, 31] on icon at bounding box center [1039, 35] width 10 height 10
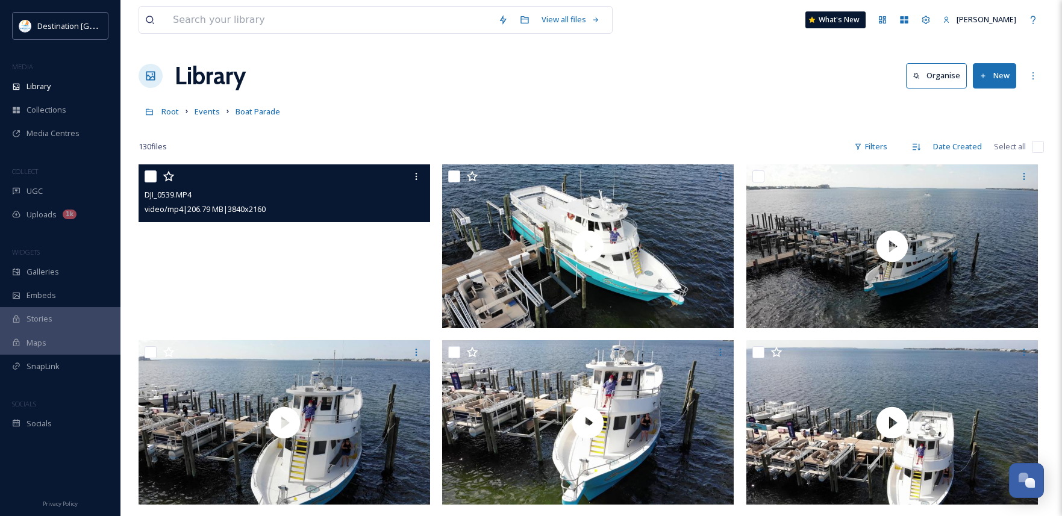
click at [301, 272] on video "DJI_0539.MP4" at bounding box center [285, 247] width 292 height 164
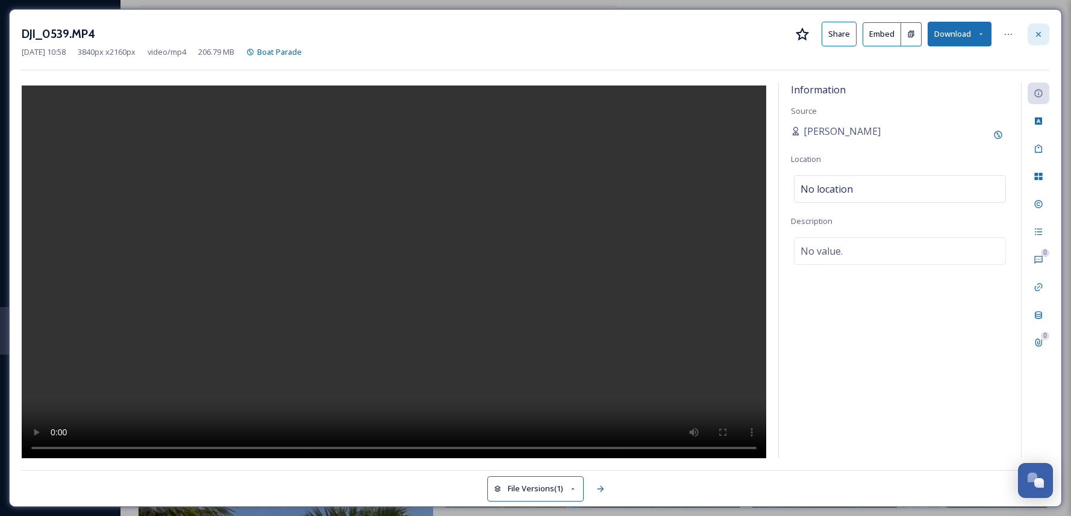
click at [1032, 34] on div at bounding box center [1039, 35] width 22 height 22
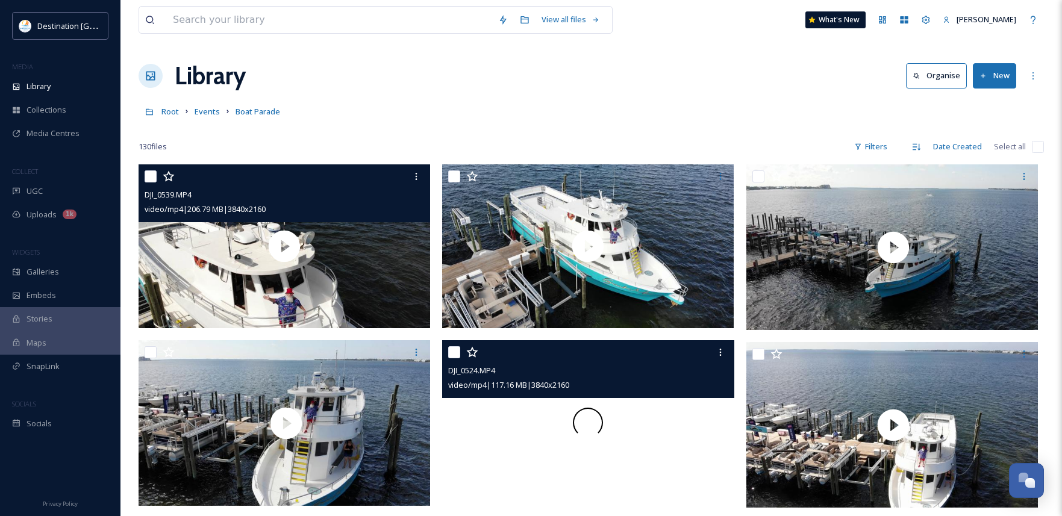
click at [640, 404] on div at bounding box center [588, 422] width 292 height 164
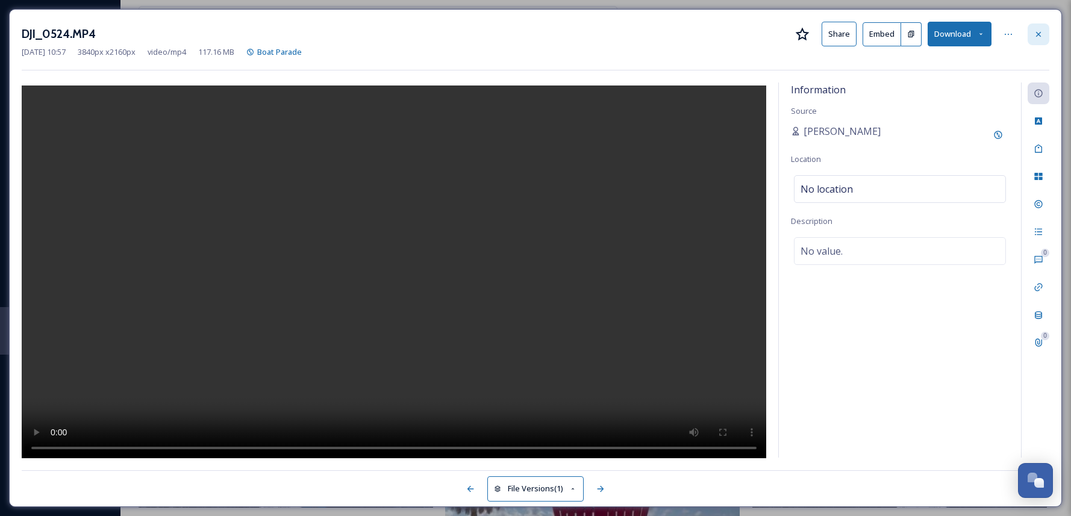
click at [1037, 33] on icon at bounding box center [1039, 33] width 5 height 5
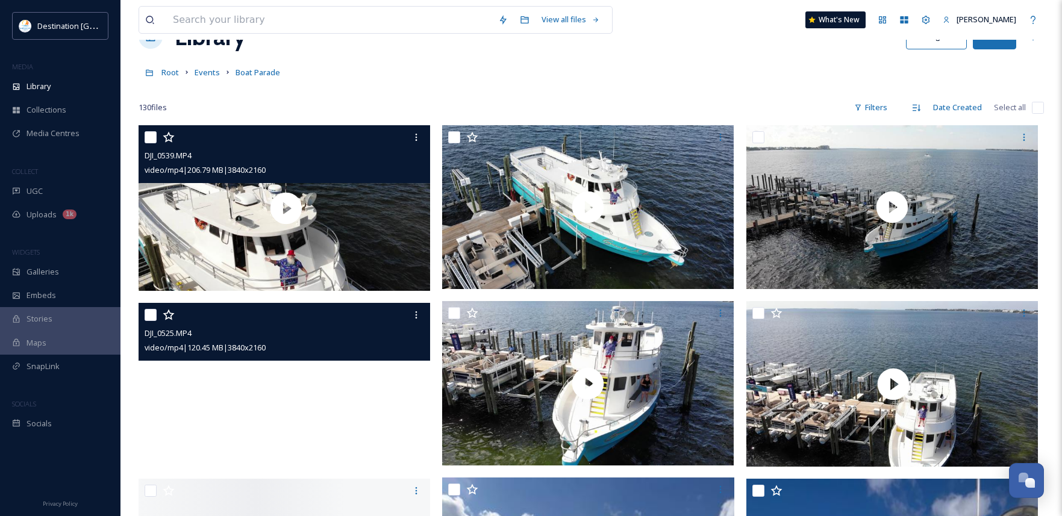
scroll to position [60, 0]
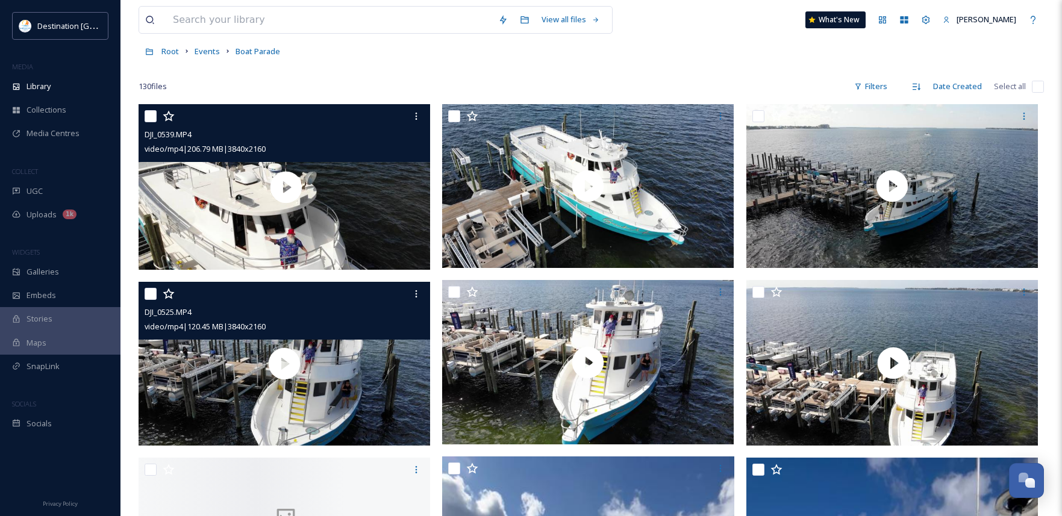
click at [152, 290] on input "checkbox" at bounding box center [151, 294] width 12 height 12
checkbox input "true"
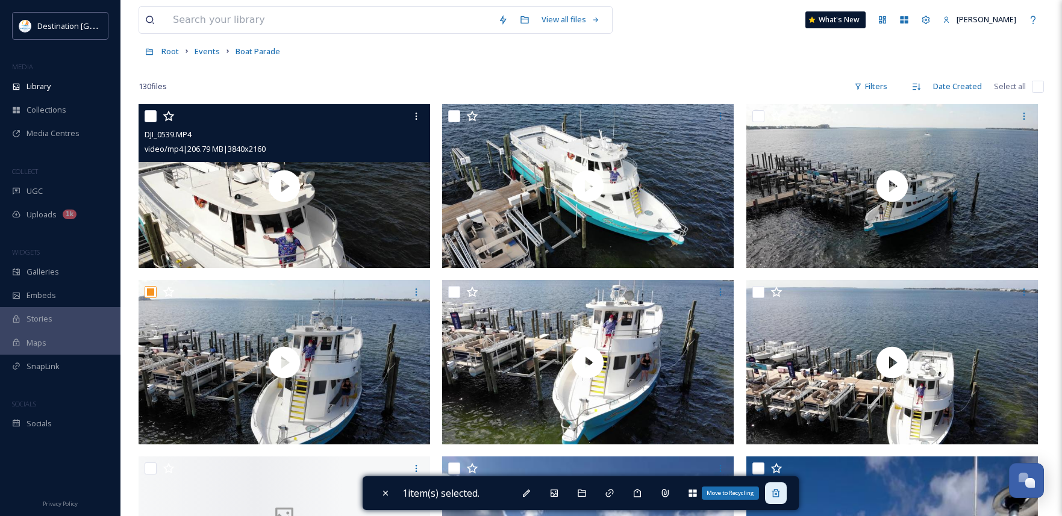
click at [781, 495] on icon at bounding box center [776, 494] width 10 height 10
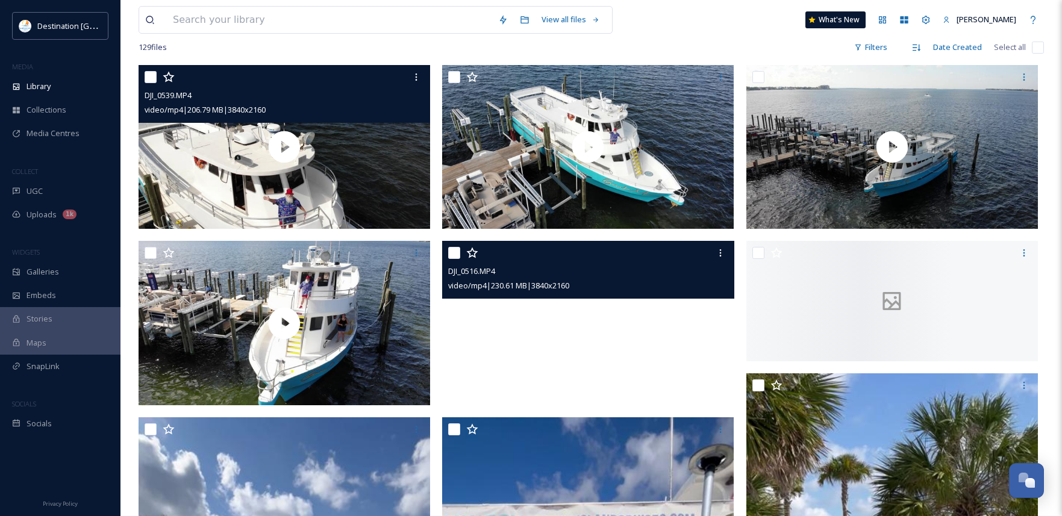
scroll to position [121, 0]
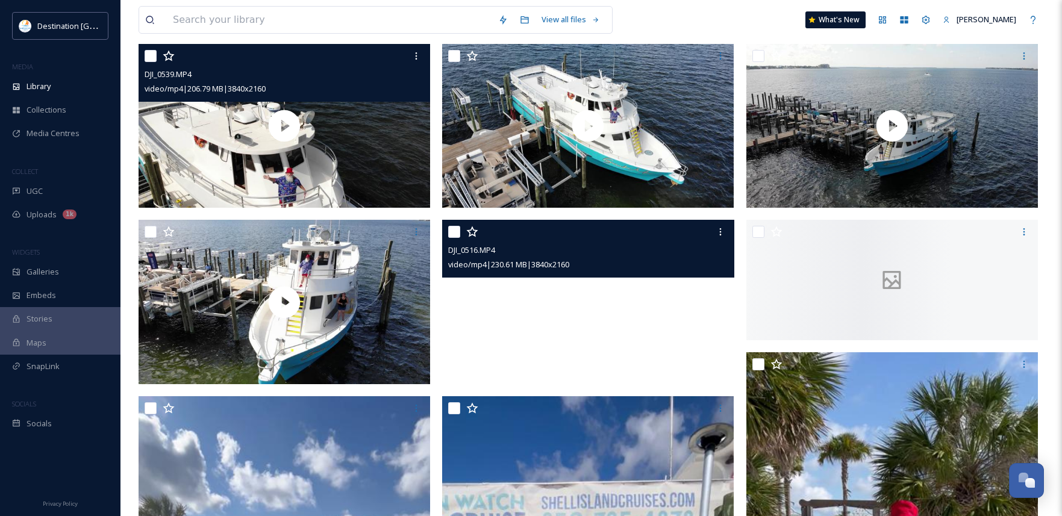
click at [562, 345] on video "DJI_0516.MP4" at bounding box center [588, 302] width 292 height 164
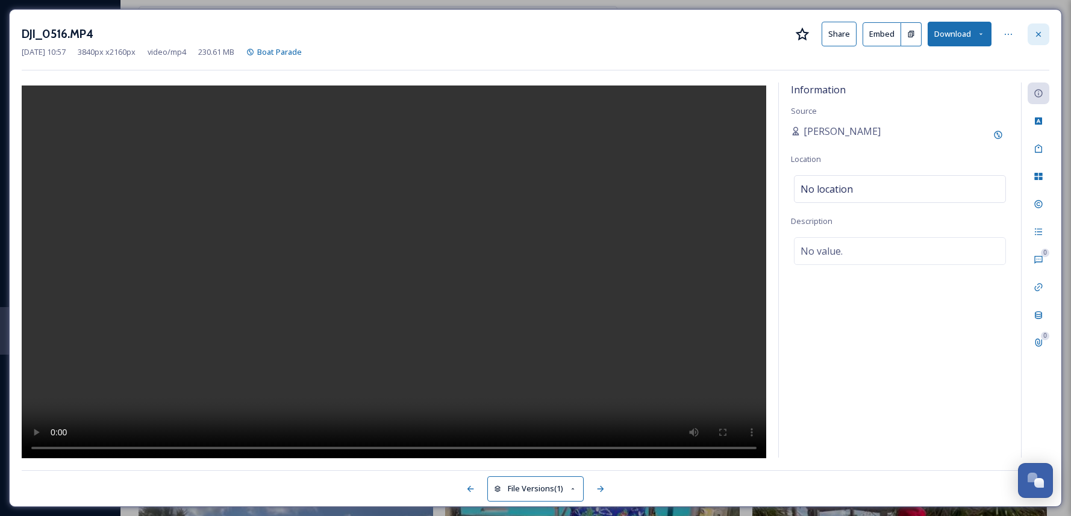
click at [1041, 37] on icon at bounding box center [1039, 35] width 10 height 10
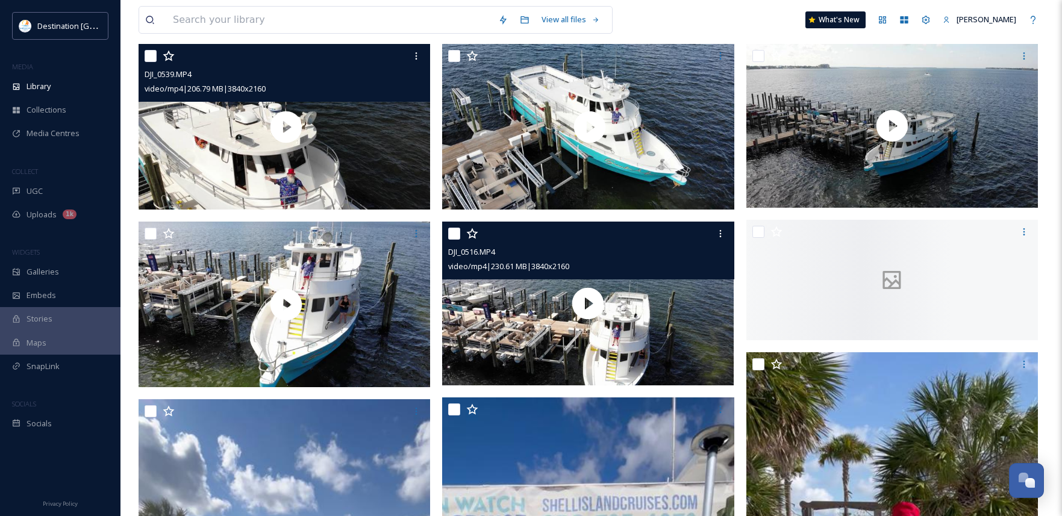
click at [453, 237] on input "checkbox" at bounding box center [454, 234] width 12 height 12
checkbox input "true"
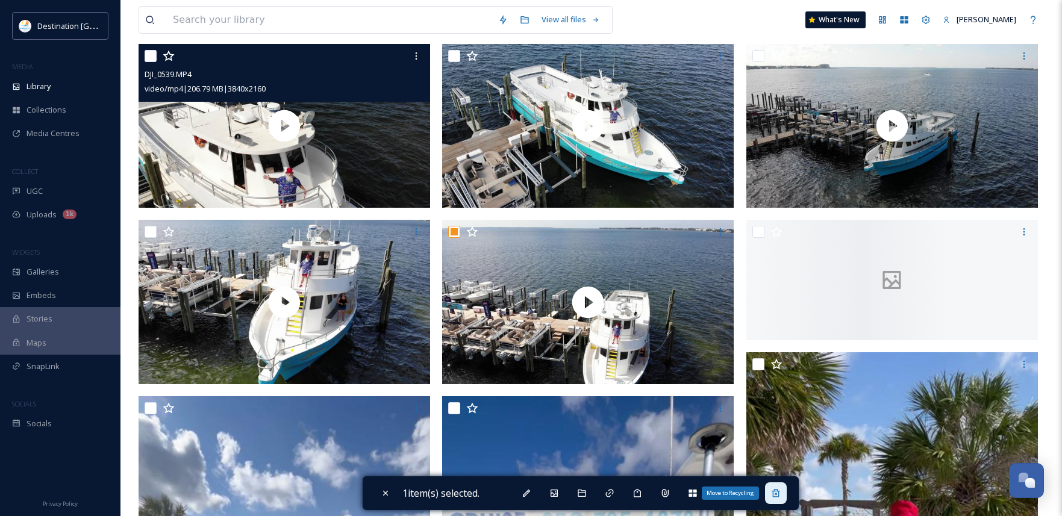
click at [781, 497] on icon at bounding box center [776, 494] width 10 height 10
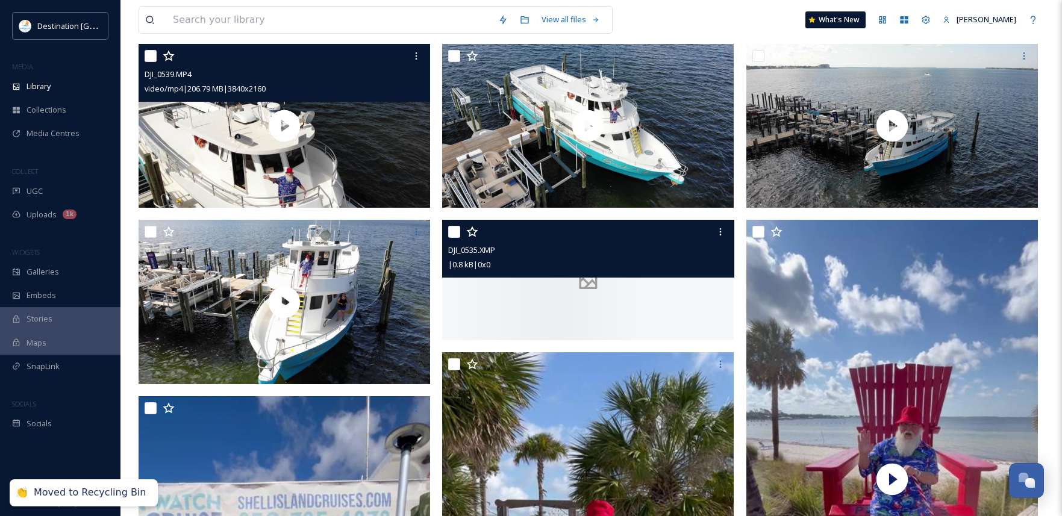
click at [563, 312] on div at bounding box center [588, 280] width 292 height 121
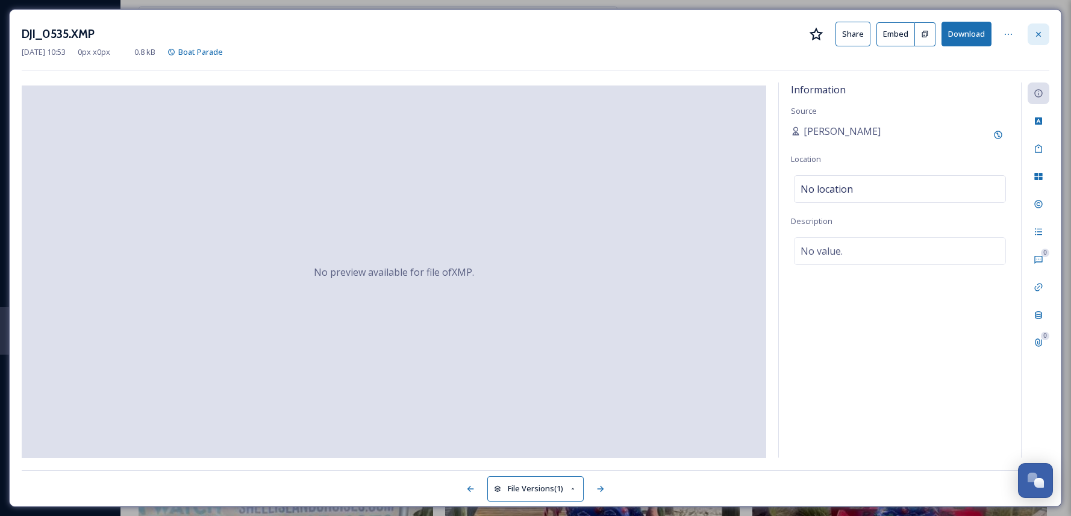
click at [1039, 36] on icon at bounding box center [1039, 35] width 10 height 10
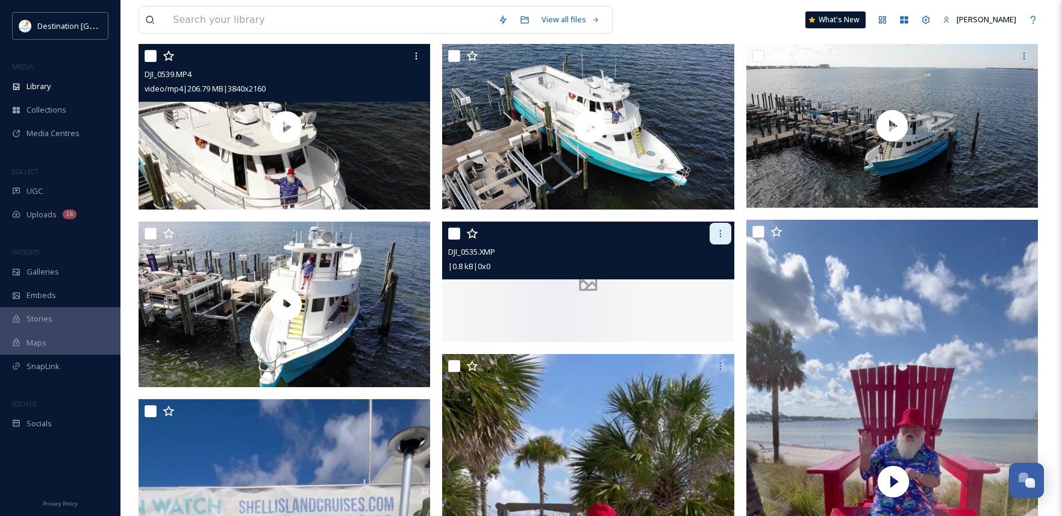
click at [725, 236] on icon at bounding box center [721, 234] width 10 height 10
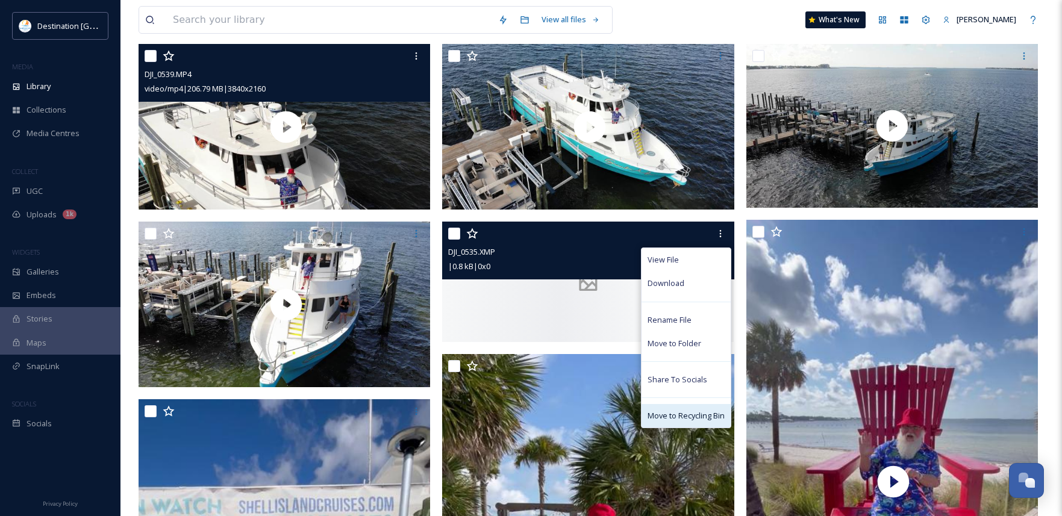
click at [667, 410] on div "Move to Recycling Bin" at bounding box center [686, 416] width 89 height 24
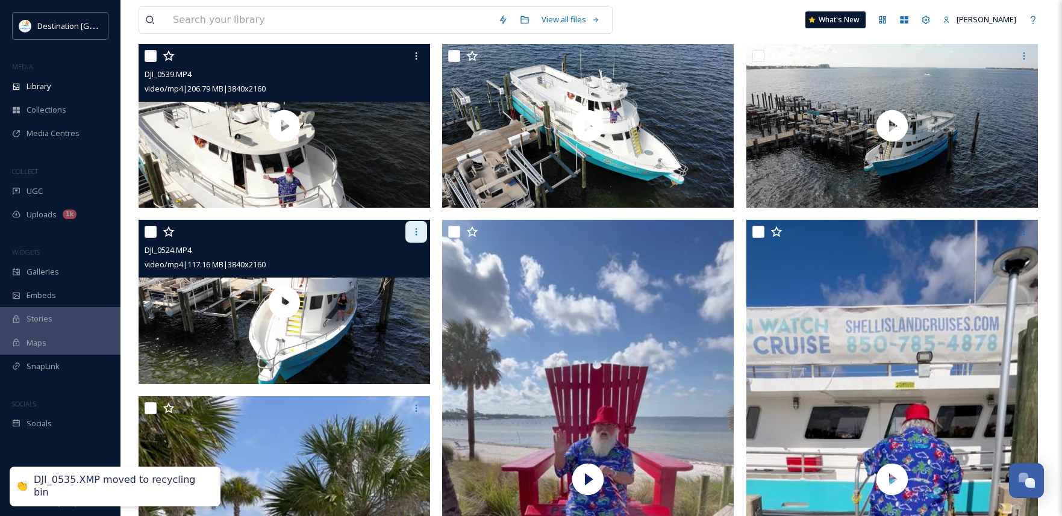
click at [414, 225] on div at bounding box center [417, 232] width 22 height 22
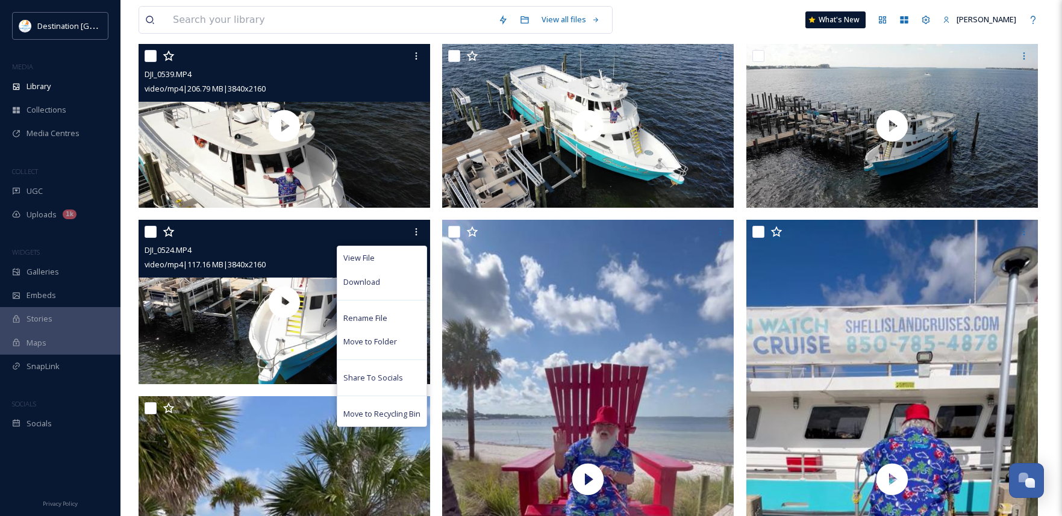
click at [381, 416] on span "Move to Recycling Bin" at bounding box center [382, 414] width 77 height 11
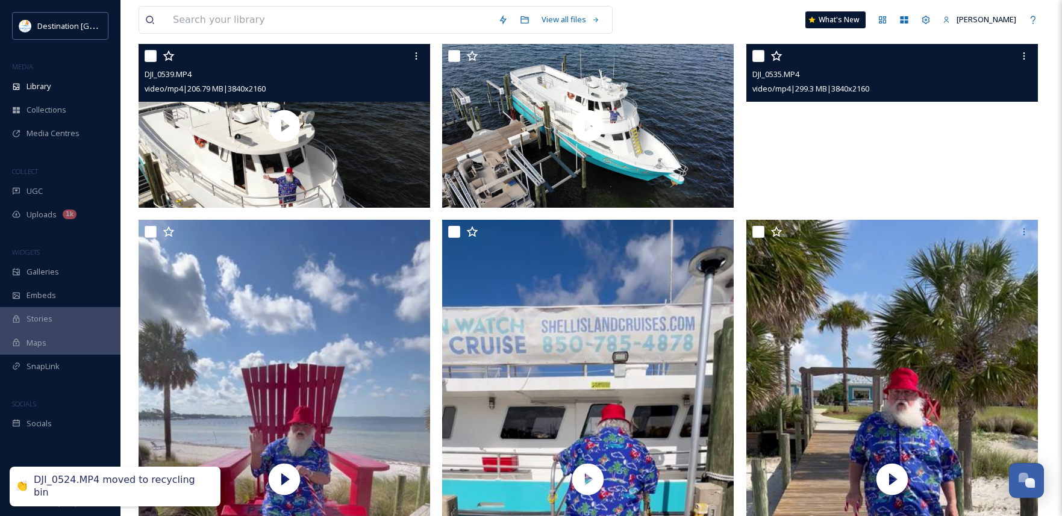
click at [928, 171] on video "DJI_0535.MP4" at bounding box center [893, 126] width 292 height 164
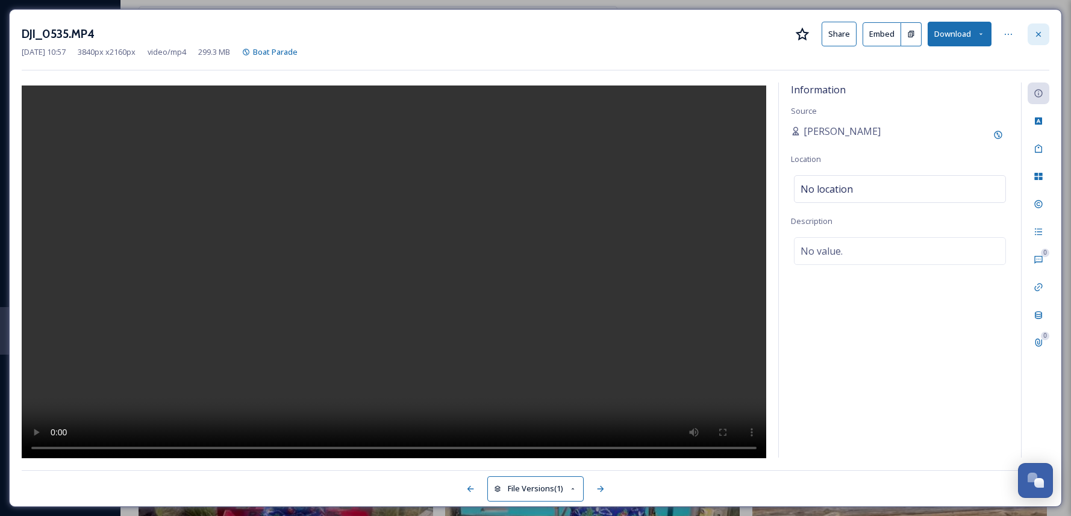
click at [1044, 36] on div at bounding box center [1039, 35] width 22 height 22
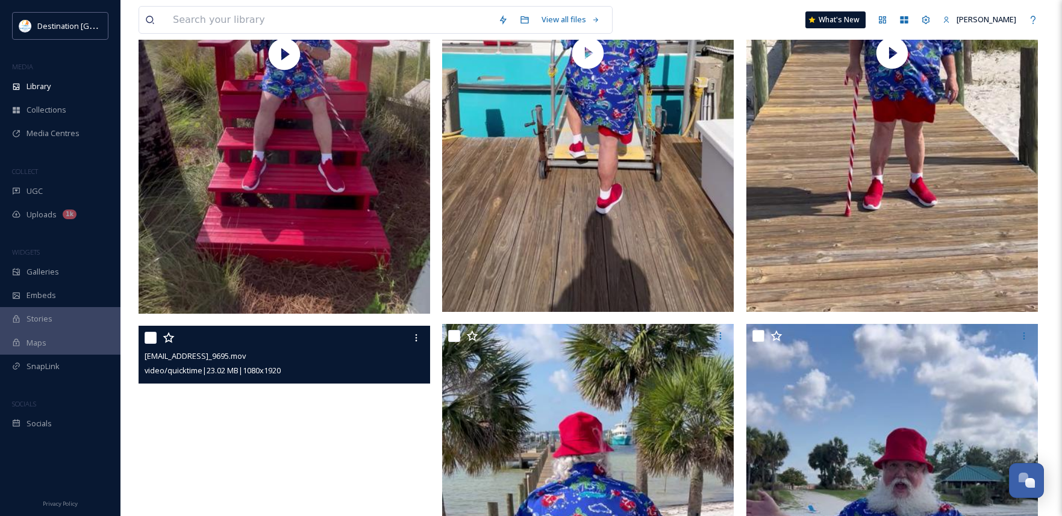
scroll to position [362, 0]
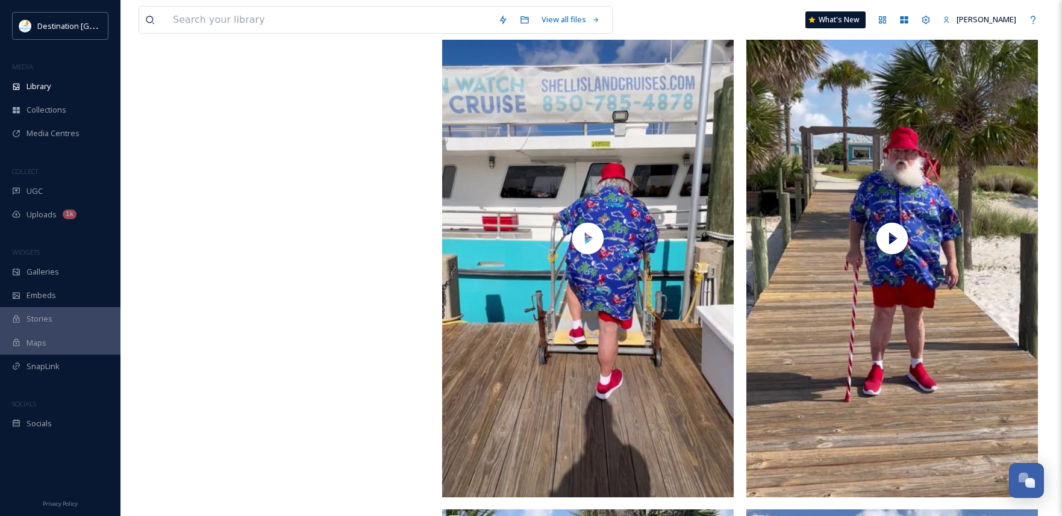
click at [306, 242] on video "ext_1757689930.485269_Social@destinationpanamacity.com-IMG_9693.mov" at bounding box center [285, 240] width 292 height 518
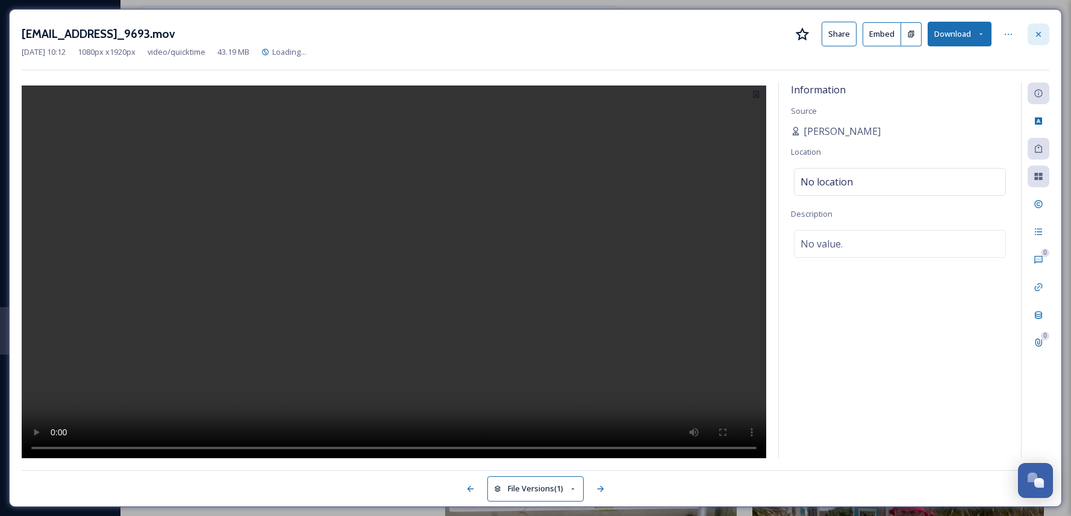
click at [1035, 39] on icon at bounding box center [1039, 35] width 10 height 10
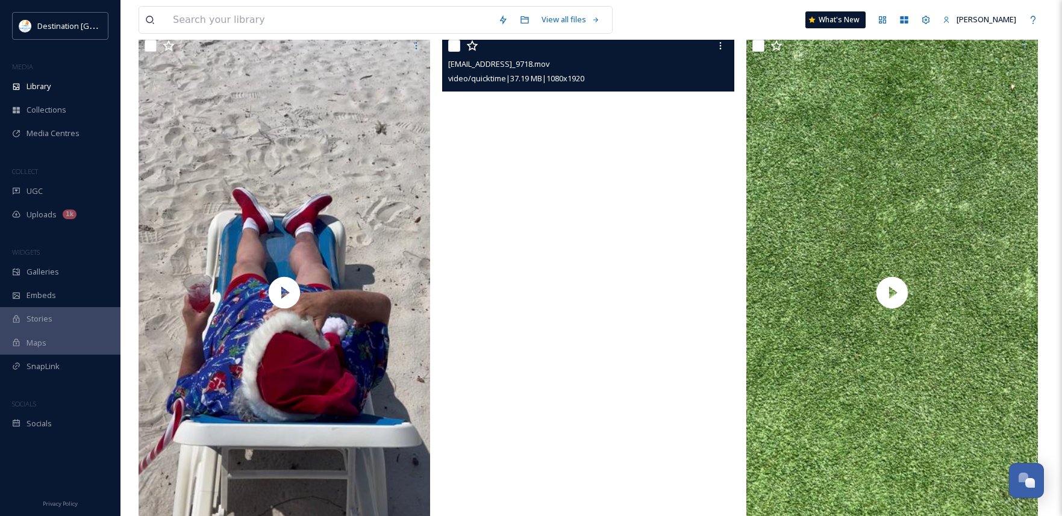
scroll to position [3494, 0]
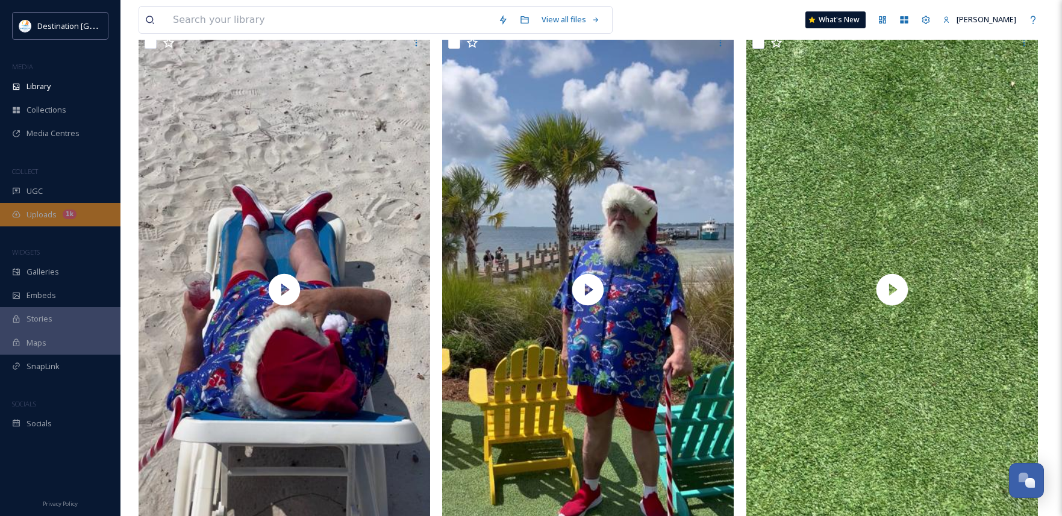
click at [20, 207] on div "Uploads 1k" at bounding box center [60, 215] width 121 height 24
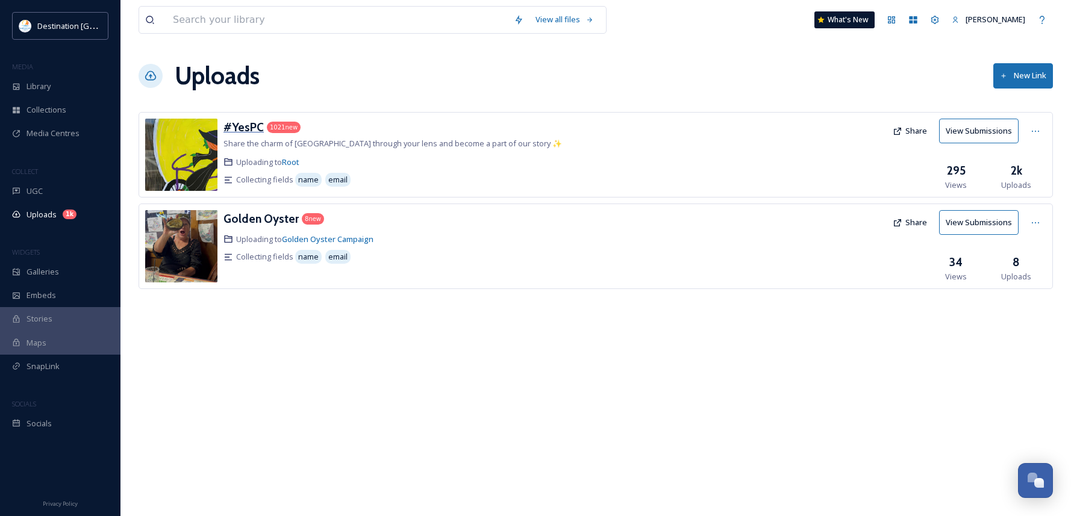
click at [235, 130] on h3 "#YesPC" at bounding box center [244, 127] width 40 height 14
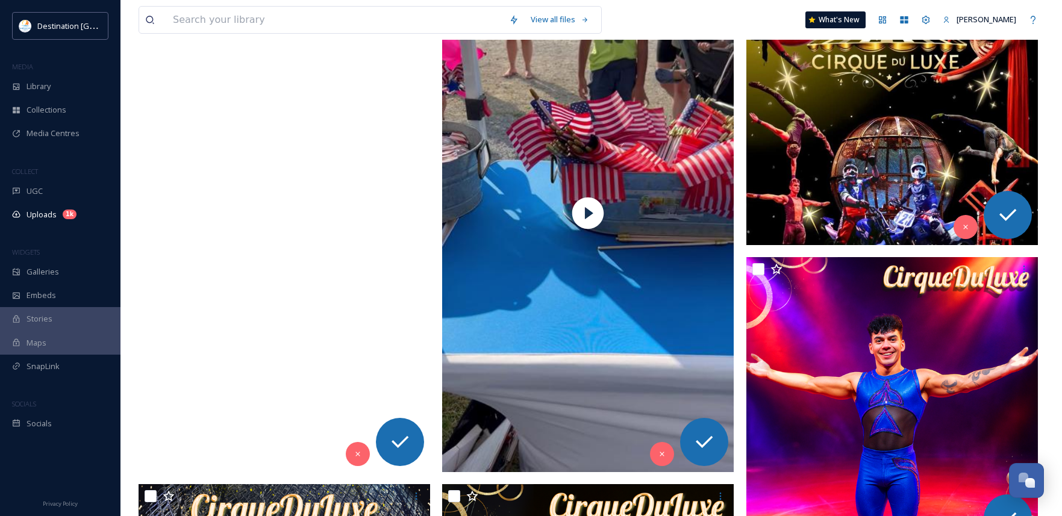
scroll to position [422, 0]
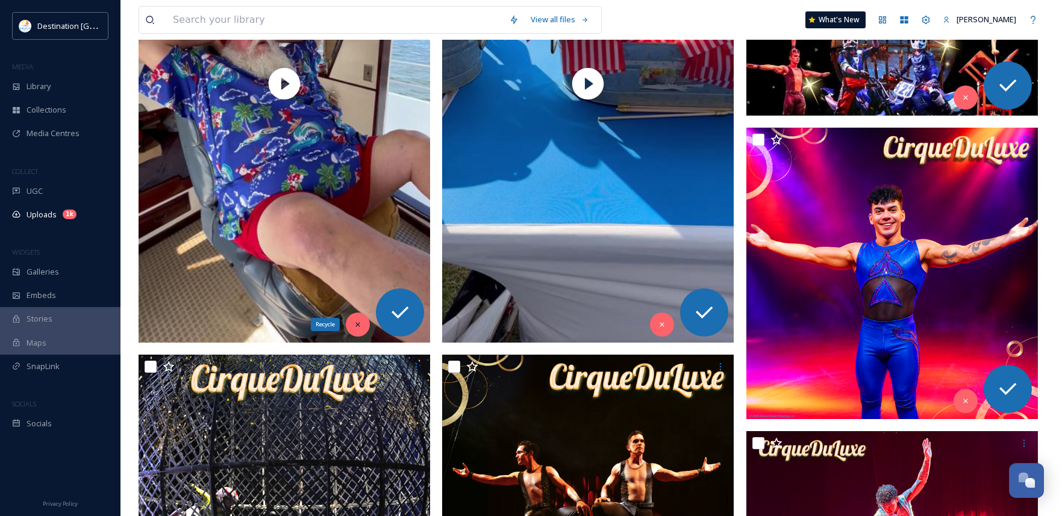
click at [360, 328] on icon at bounding box center [358, 325] width 8 height 8
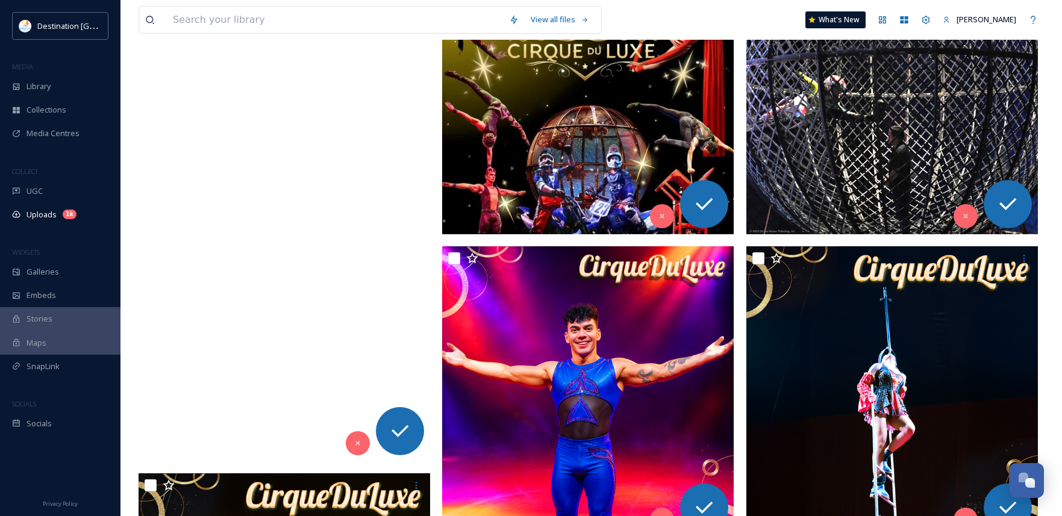
scroll to position [304, 0]
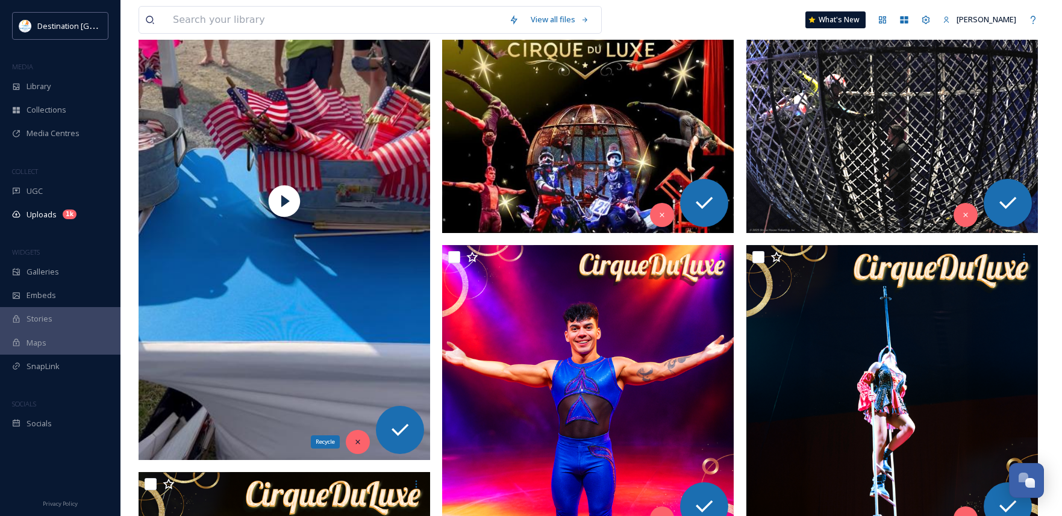
click at [363, 445] on div "Recycle" at bounding box center [358, 442] width 24 height 24
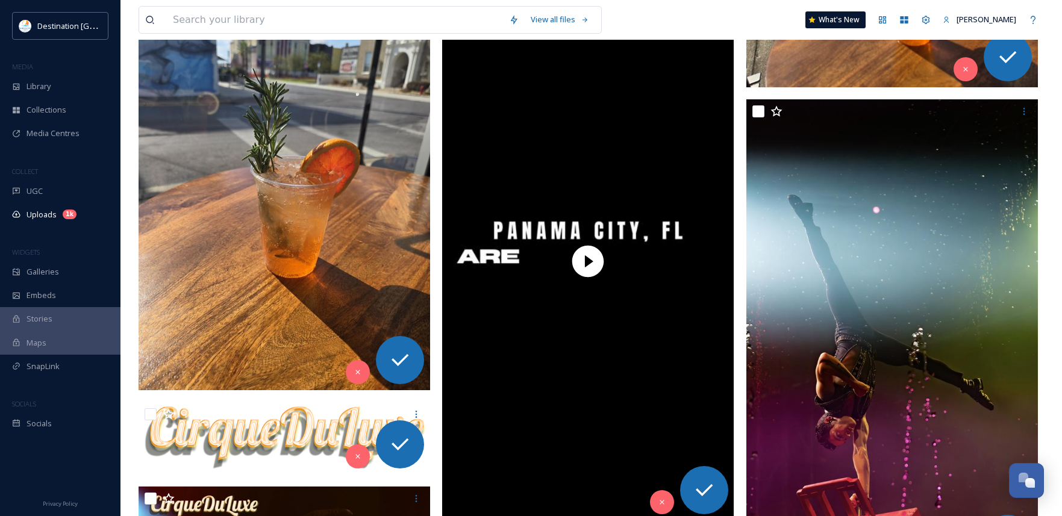
scroll to position [1446, 0]
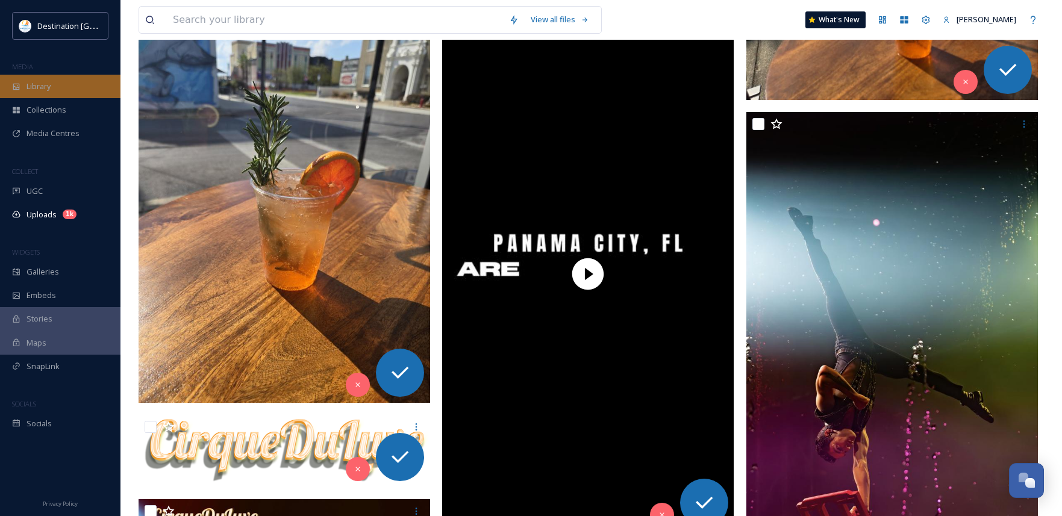
click at [45, 92] on span "Library" at bounding box center [39, 86] width 24 height 11
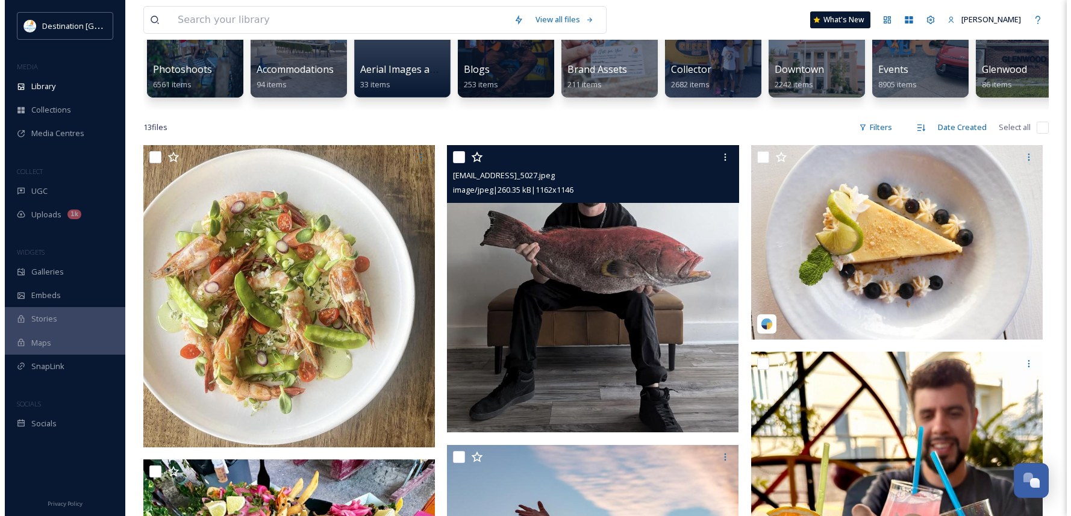
scroll to position [121, 0]
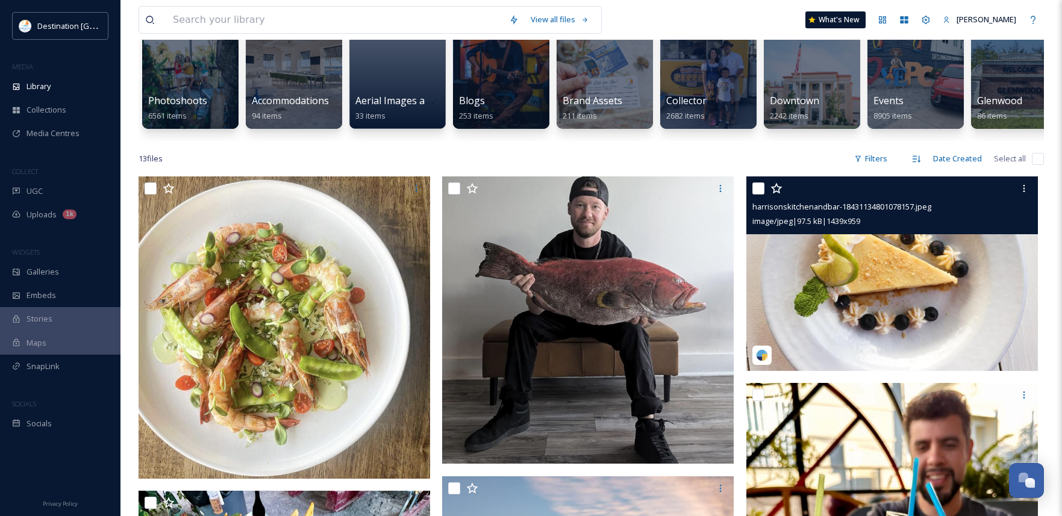
click at [757, 195] on input "checkbox" at bounding box center [759, 189] width 12 height 12
checkbox input "true"
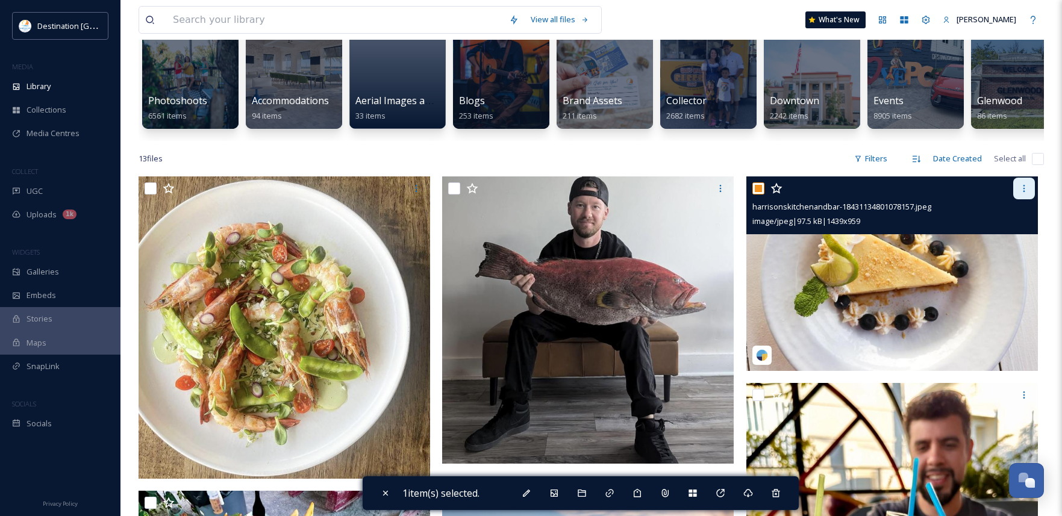
click at [1022, 199] on div at bounding box center [1025, 189] width 22 height 22
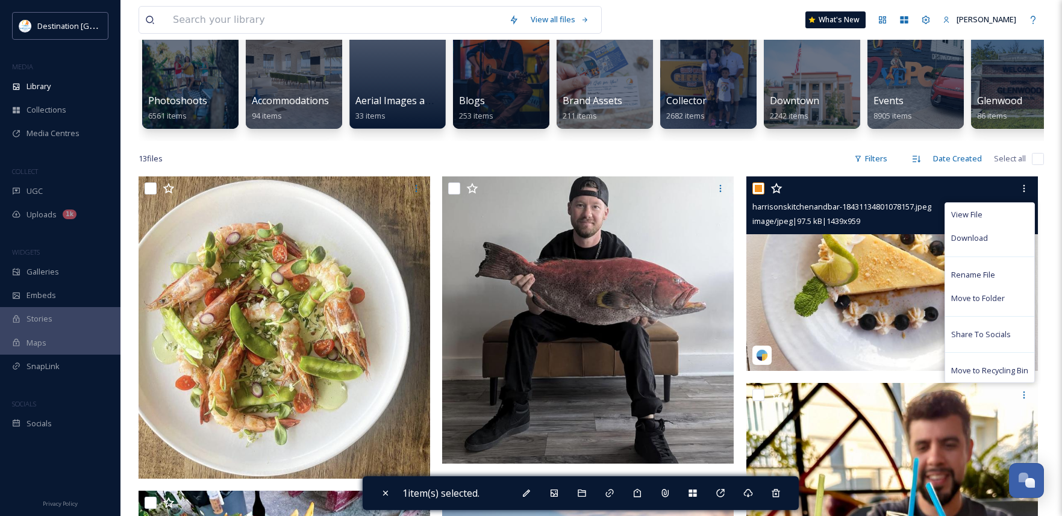
click at [823, 307] on img at bounding box center [893, 274] width 292 height 195
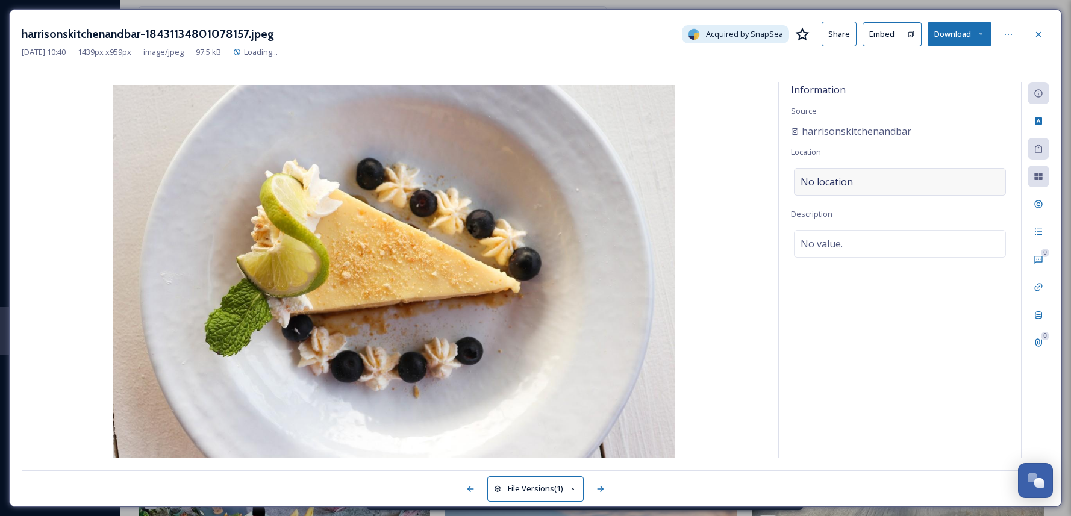
click at [880, 181] on div "No location" at bounding box center [900, 182] width 212 height 28
click at [850, 181] on input at bounding box center [900, 182] width 211 height 27
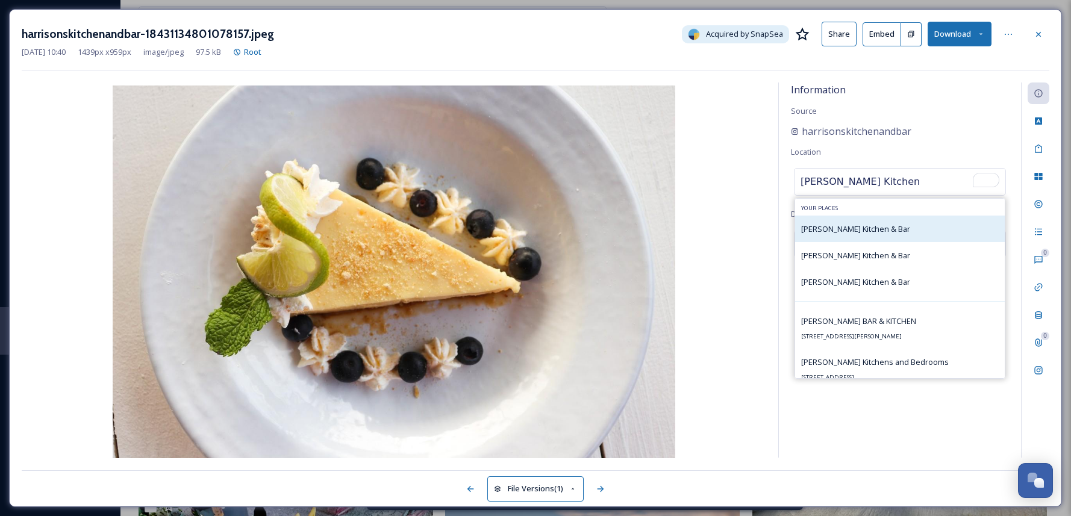
type input "[PERSON_NAME] Kitchen"
click at [820, 233] on span "[PERSON_NAME] Kitchen & Bar" at bounding box center [856, 229] width 109 height 11
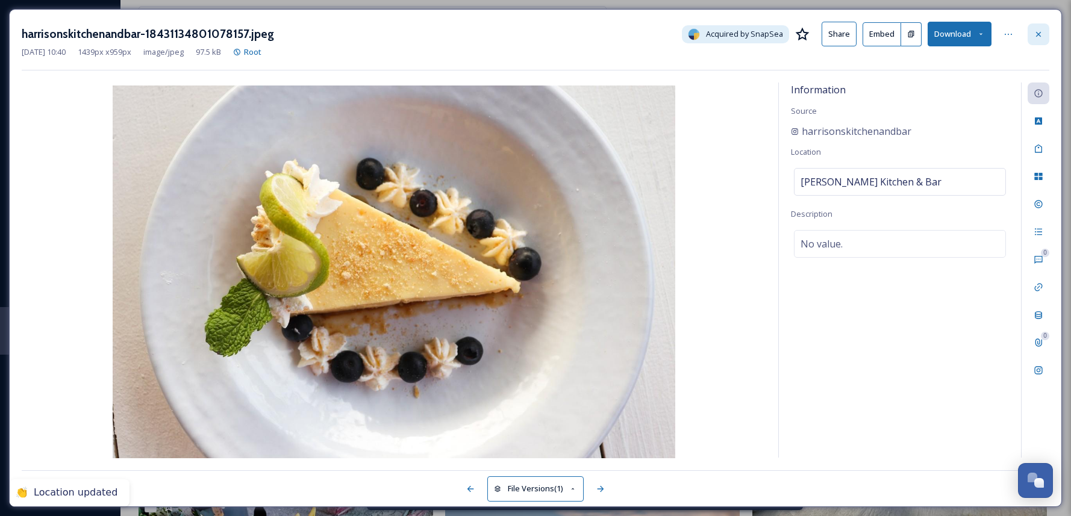
click at [1037, 34] on icon at bounding box center [1039, 35] width 10 height 10
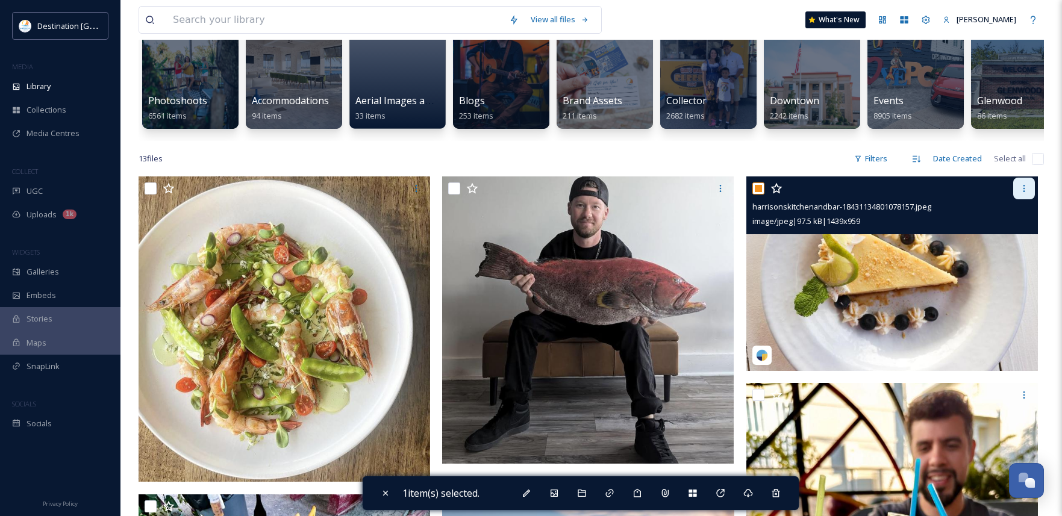
click at [1022, 199] on div at bounding box center [1025, 189] width 22 height 22
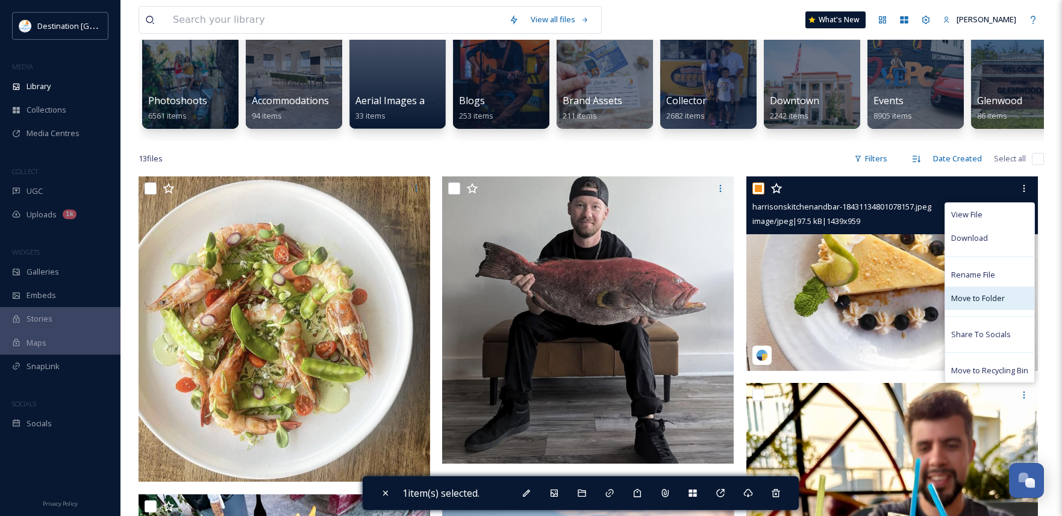
click at [998, 303] on span "Move to Folder" at bounding box center [979, 298] width 54 height 11
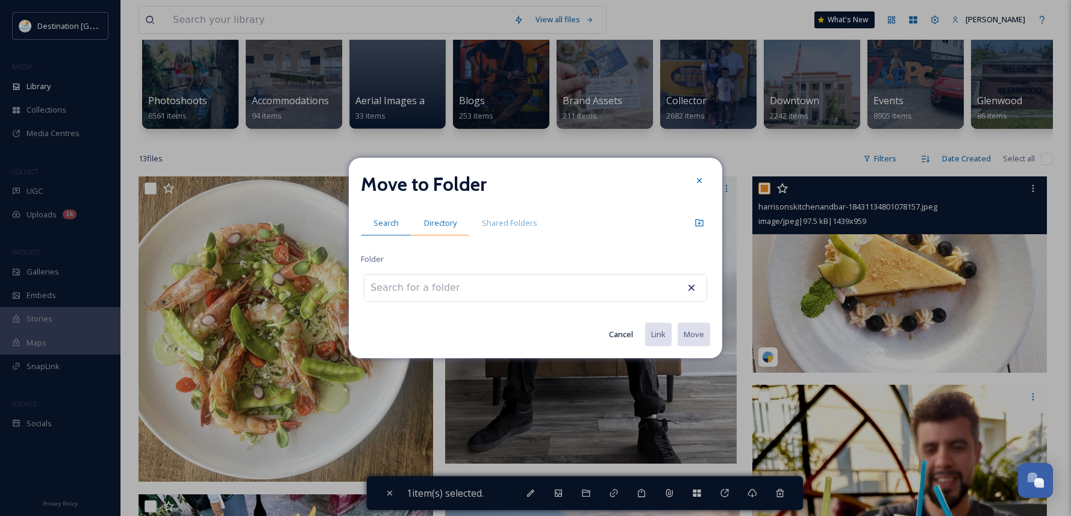
click at [430, 220] on span "Directory" at bounding box center [440, 223] width 33 height 11
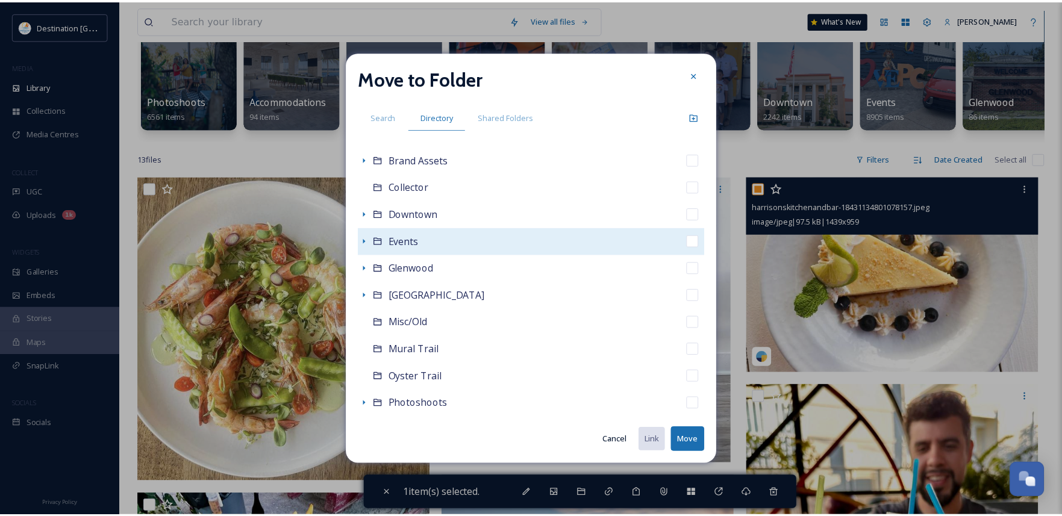
scroll to position [121, 0]
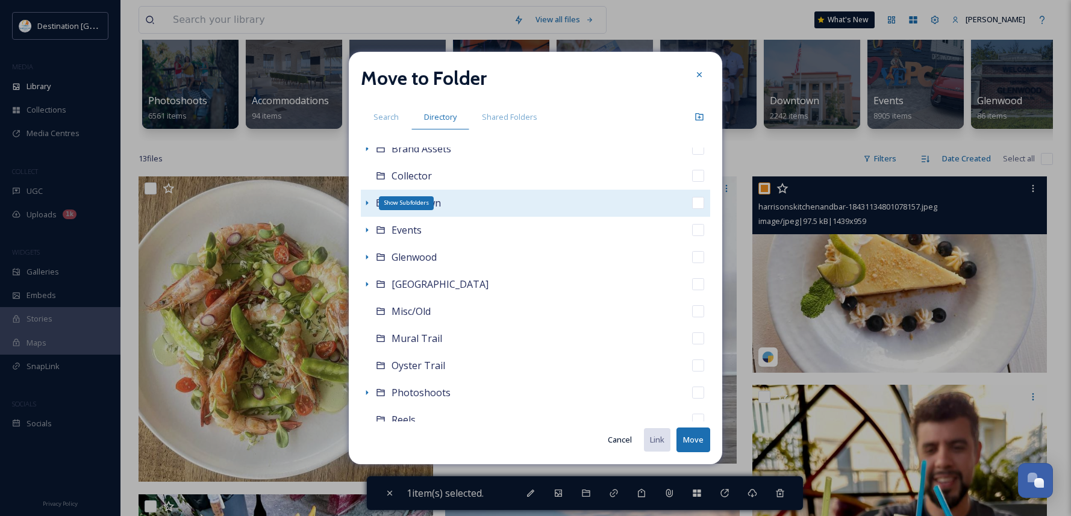
click at [369, 202] on icon at bounding box center [367, 203] width 10 height 10
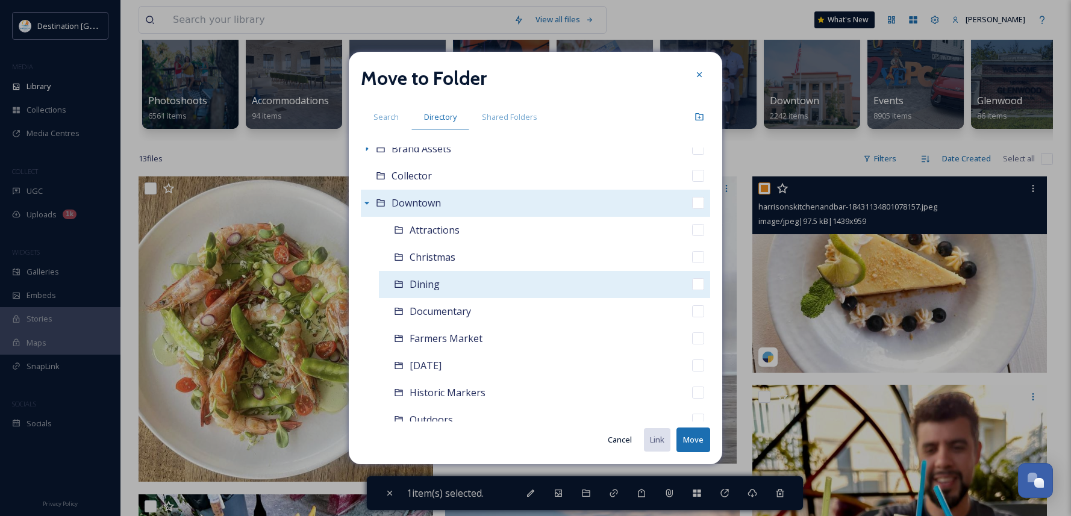
click at [425, 289] on span "Dining" at bounding box center [425, 284] width 30 height 13
checkbox input "false"
checkbox input "true"
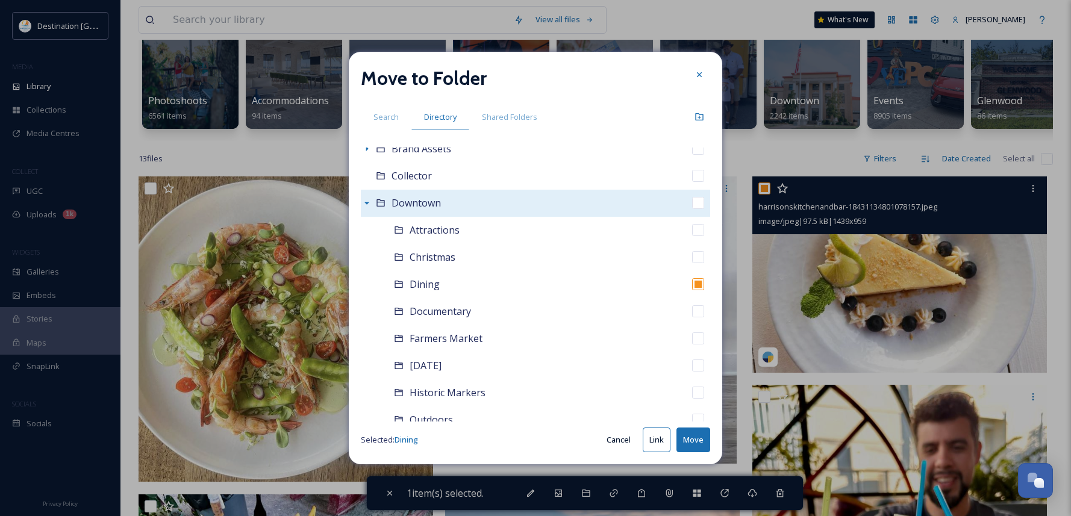
click at [691, 446] on button "Move" at bounding box center [694, 440] width 34 height 25
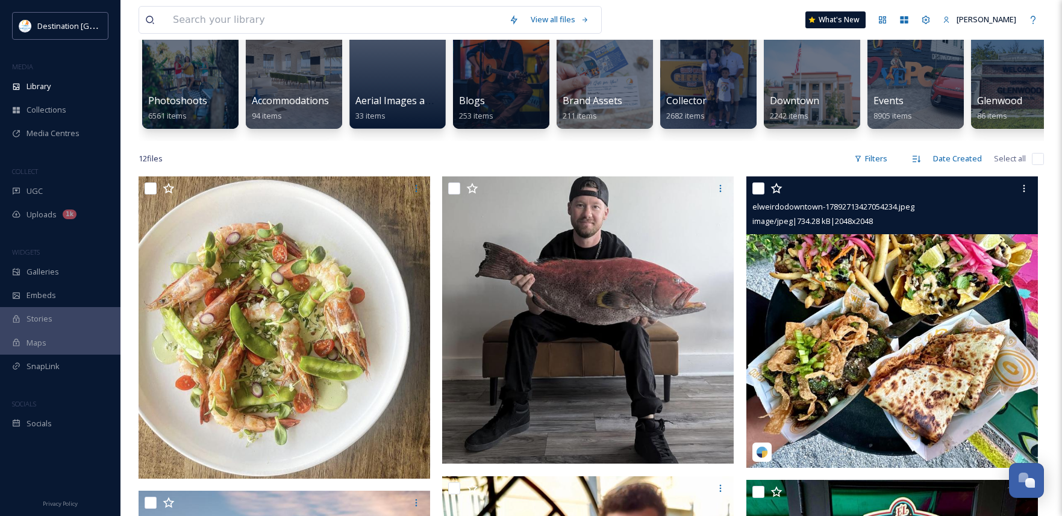
click at [754, 195] on input "checkbox" at bounding box center [759, 189] width 12 height 12
checkbox input "true"
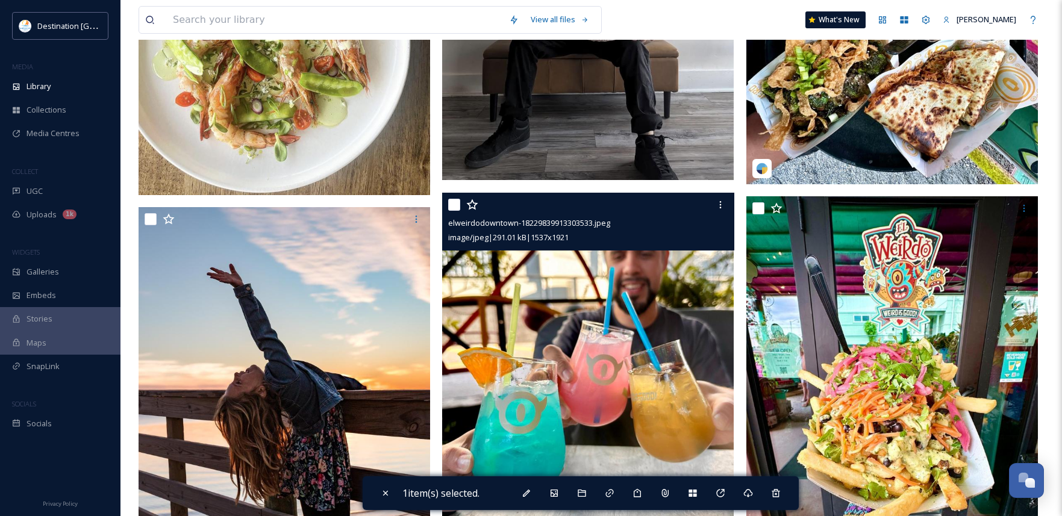
scroll to position [422, 0]
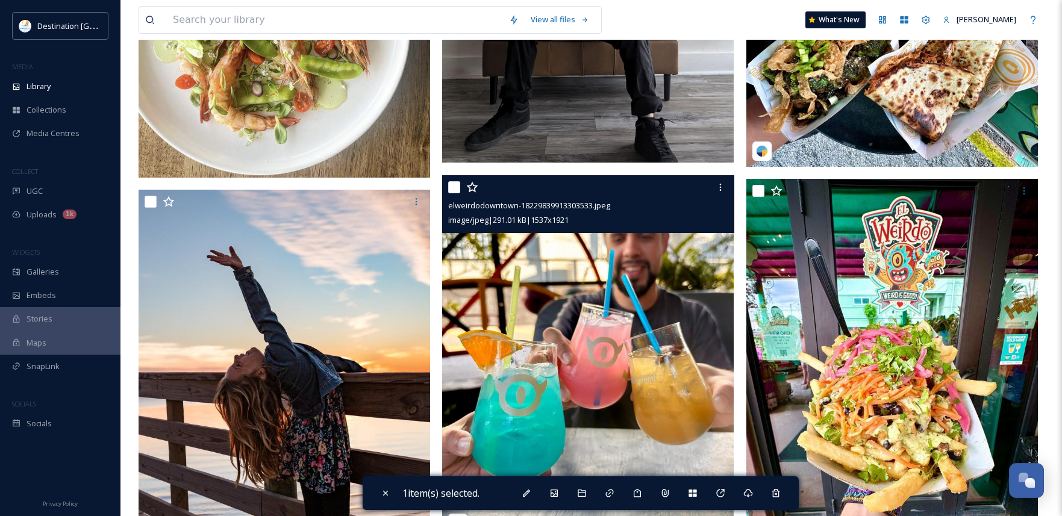
click at [448, 190] on div at bounding box center [454, 187] width 12 height 12
click at [459, 193] on input "checkbox" at bounding box center [454, 187] width 12 height 12
checkbox input "true"
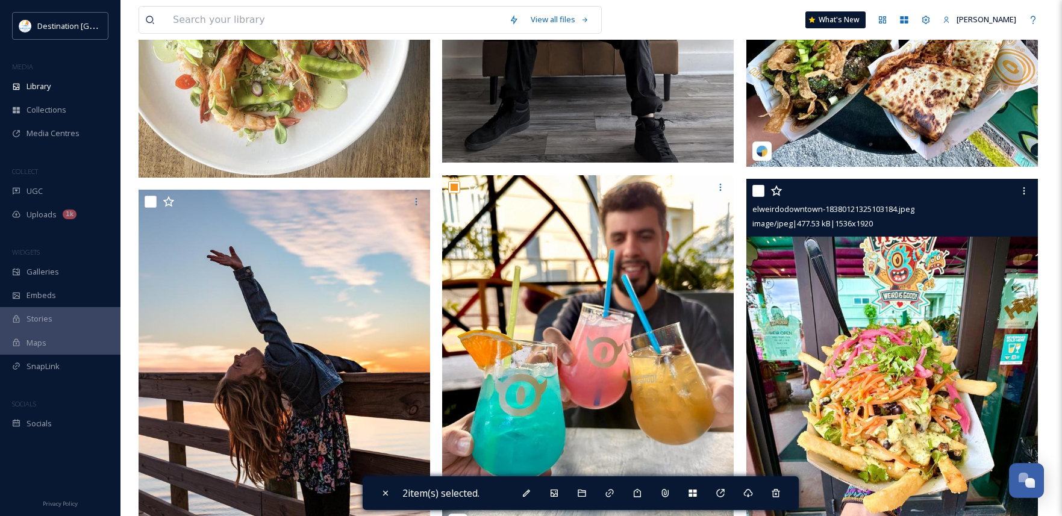
click at [763, 197] on input "checkbox" at bounding box center [759, 191] width 12 height 12
checkbox input "true"
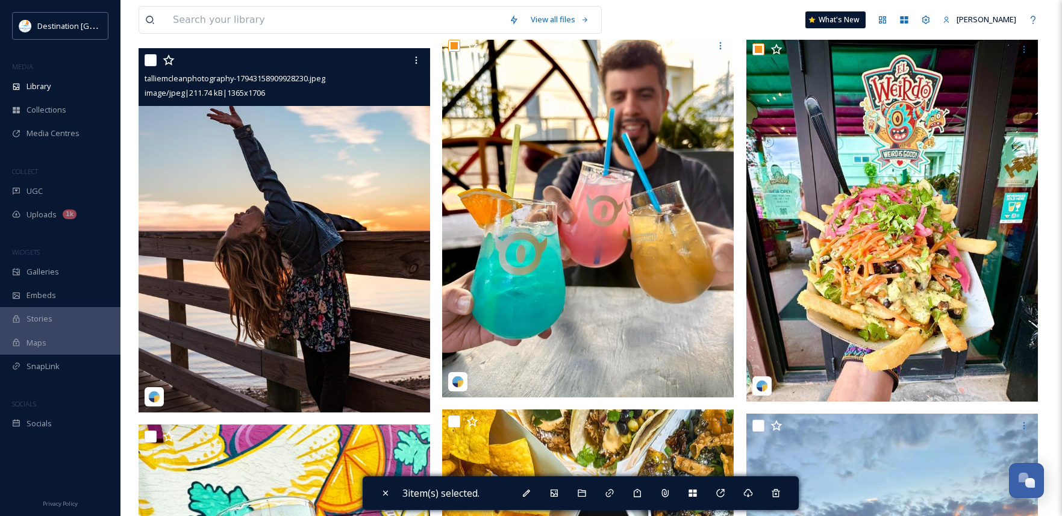
scroll to position [542, 0]
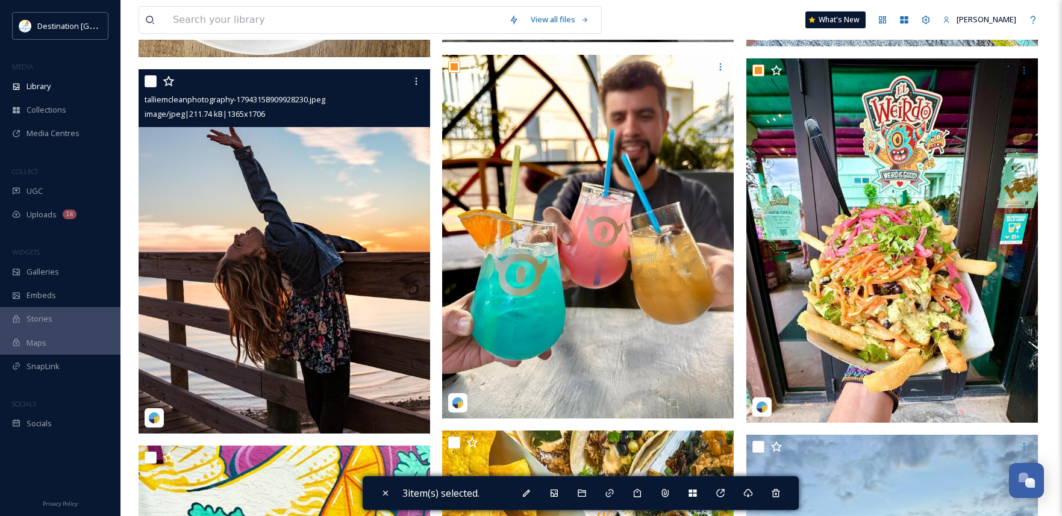
click at [321, 311] on img at bounding box center [285, 251] width 292 height 365
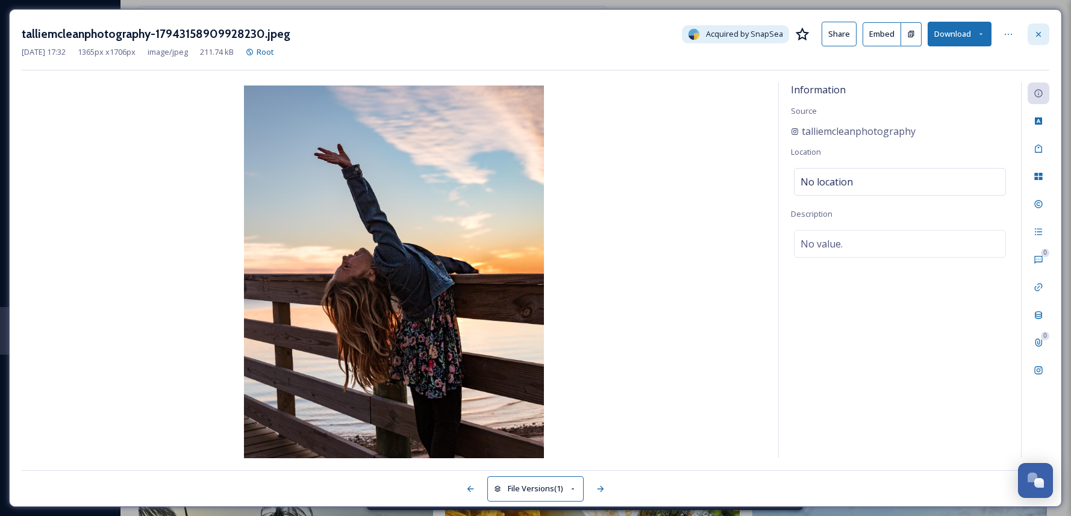
click at [1039, 36] on icon at bounding box center [1039, 35] width 10 height 10
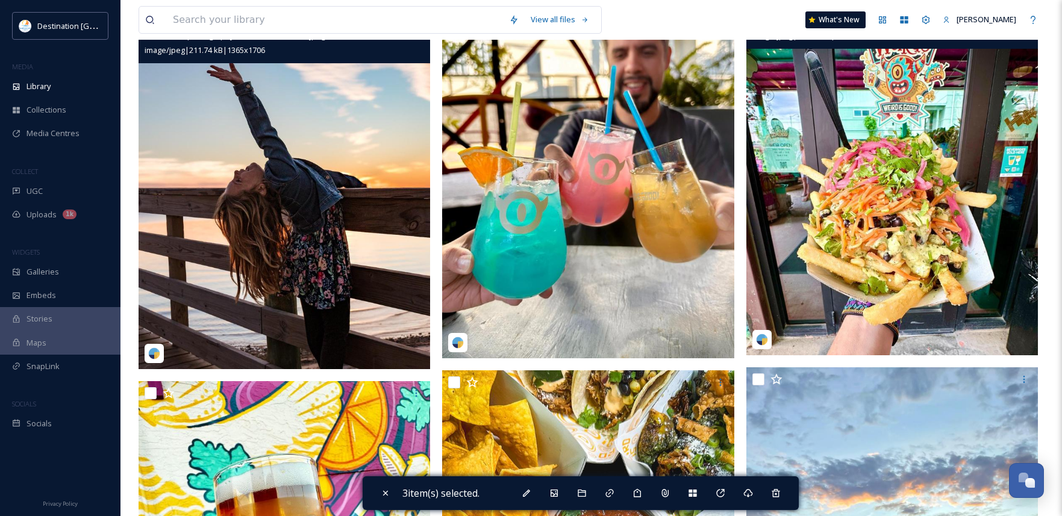
scroll to position [904, 0]
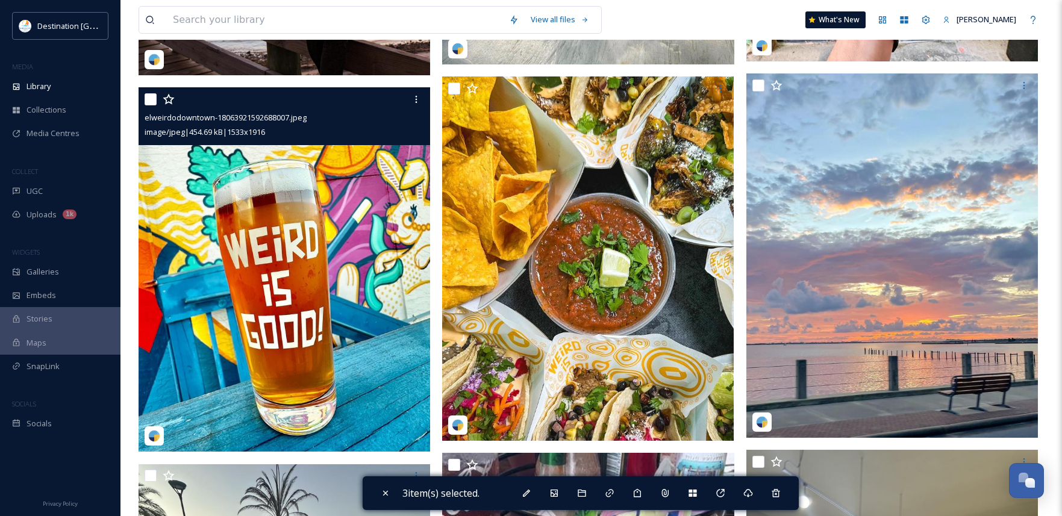
click at [150, 105] on input "checkbox" at bounding box center [151, 99] width 12 height 12
checkbox input "true"
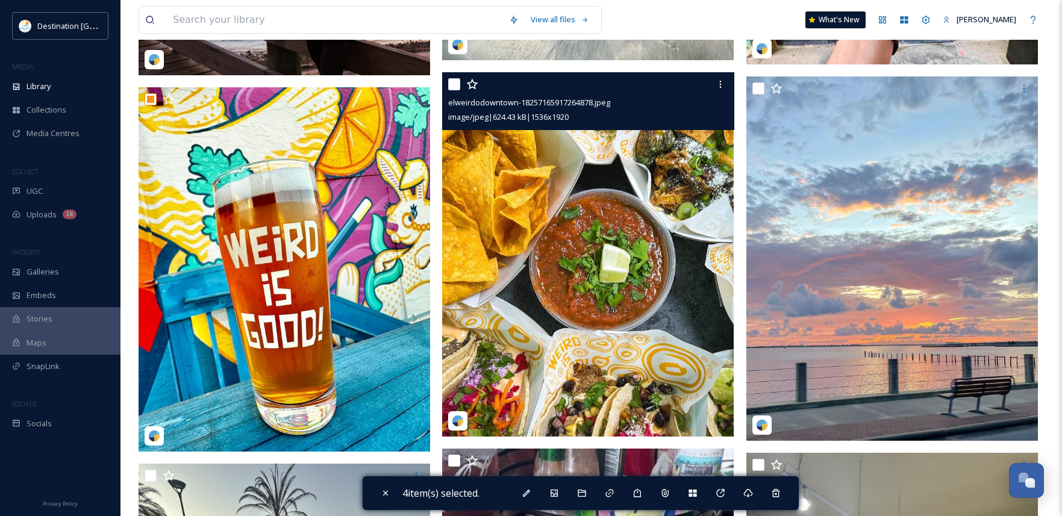
click at [455, 90] on input "checkbox" at bounding box center [454, 84] width 12 height 12
checkbox input "true"
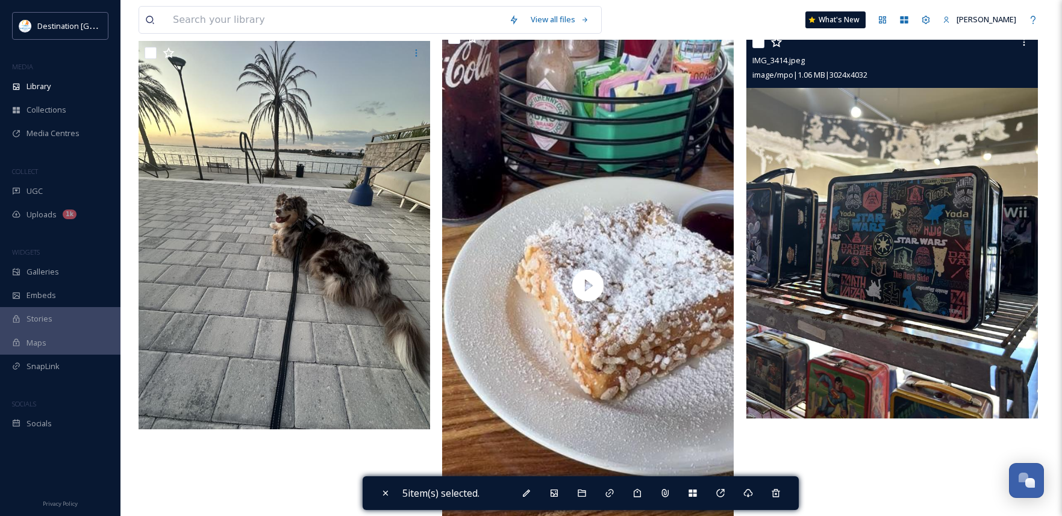
scroll to position [1201, 0]
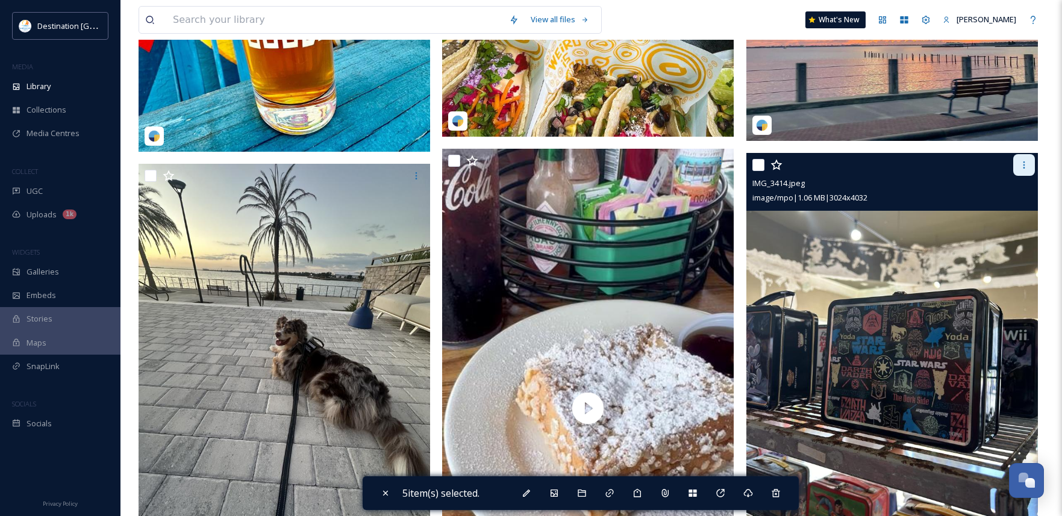
click at [1024, 169] on icon at bounding box center [1025, 165] width 2 height 7
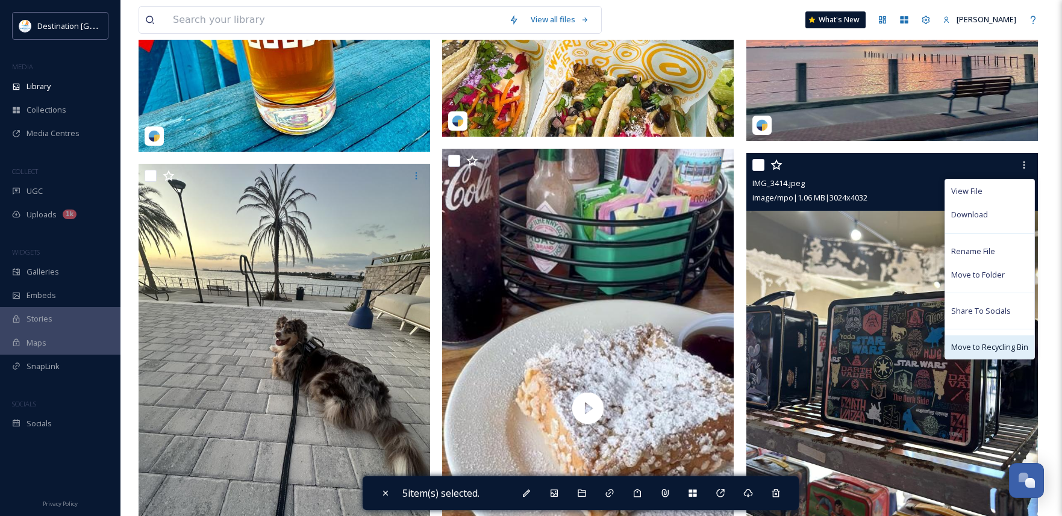
click at [984, 353] on span "Move to Recycling Bin" at bounding box center [990, 347] width 77 height 11
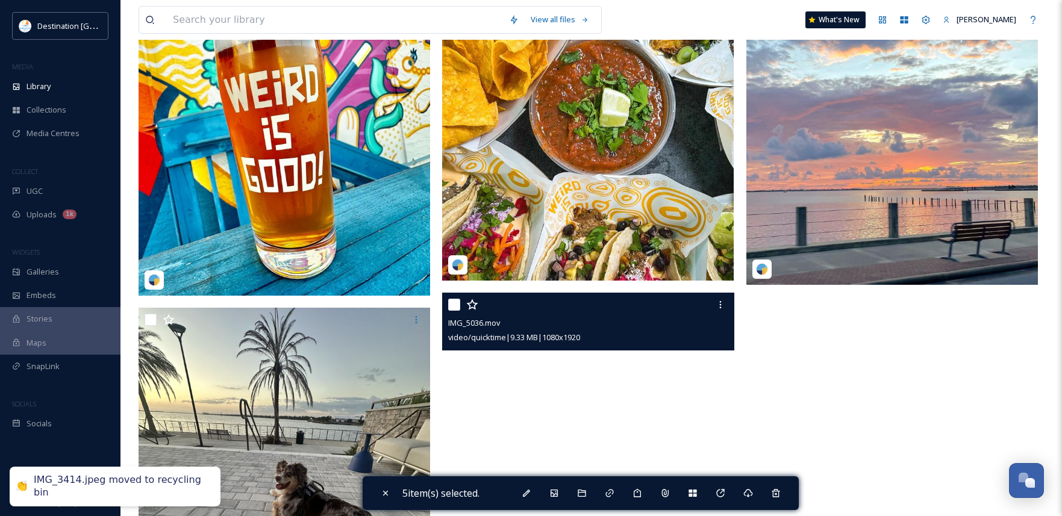
scroll to position [900, 0]
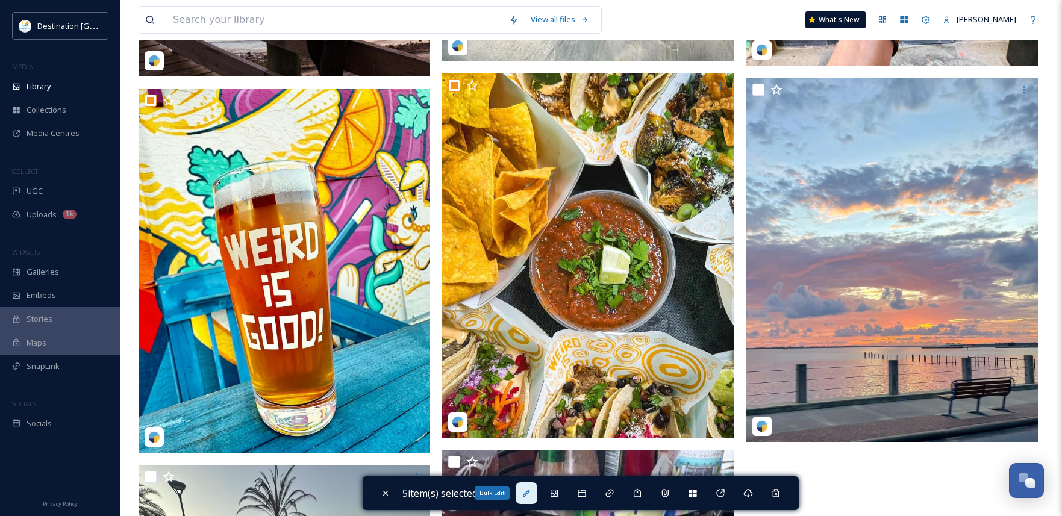
click at [528, 496] on icon at bounding box center [527, 494] width 10 height 10
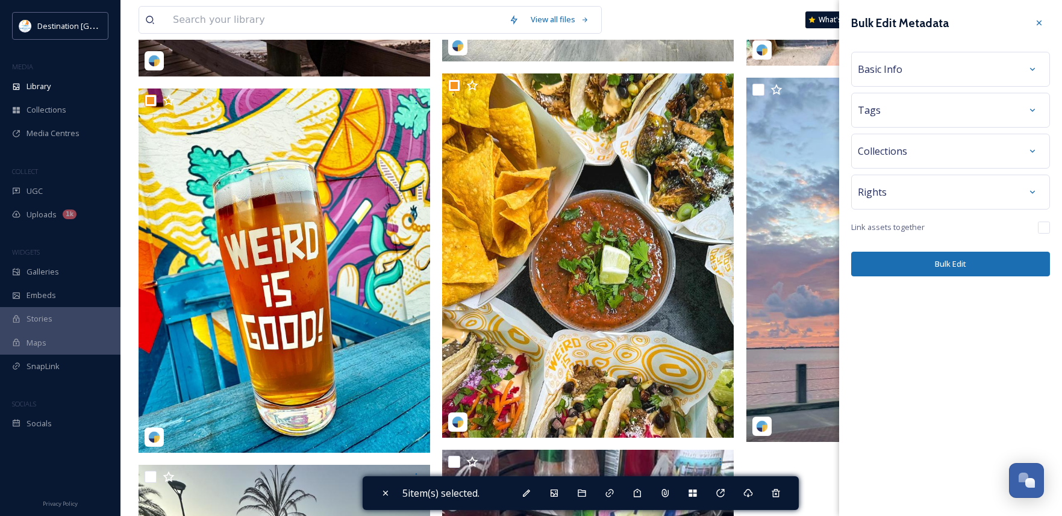
click at [911, 75] on div "Basic Info" at bounding box center [951, 69] width 186 height 22
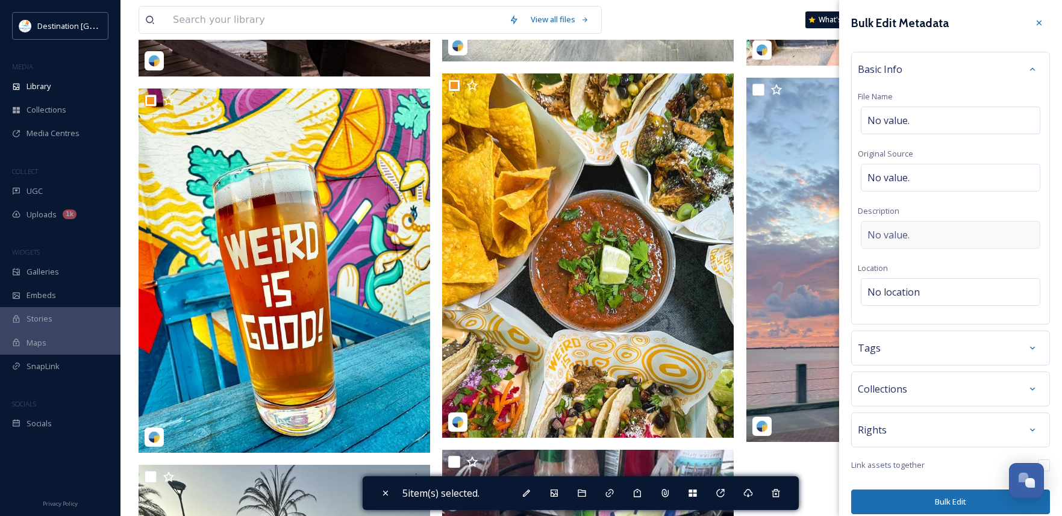
click at [918, 238] on div "No value." at bounding box center [951, 235] width 180 height 28
click at [904, 391] on div "Bulk Edit Metadata Basic Info File Name No value. Original Source No value. Des…" at bounding box center [950, 263] width 223 height 527
click at [906, 286] on span "No location" at bounding box center [894, 292] width 52 height 14
click at [937, 301] on input at bounding box center [951, 292] width 178 height 27
type input "W"
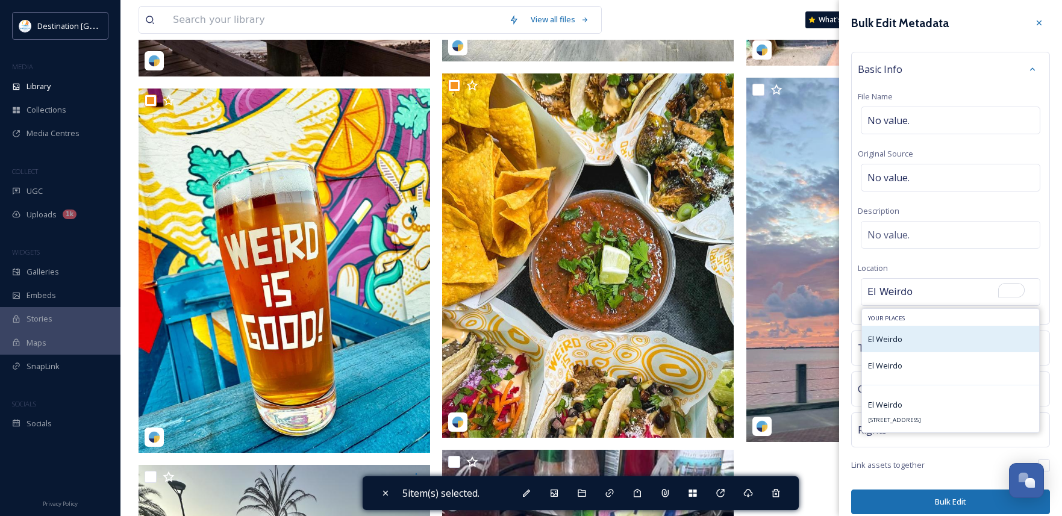
type input "El Weirdo"
click at [914, 343] on div "El Weirdo" at bounding box center [950, 339] width 177 height 27
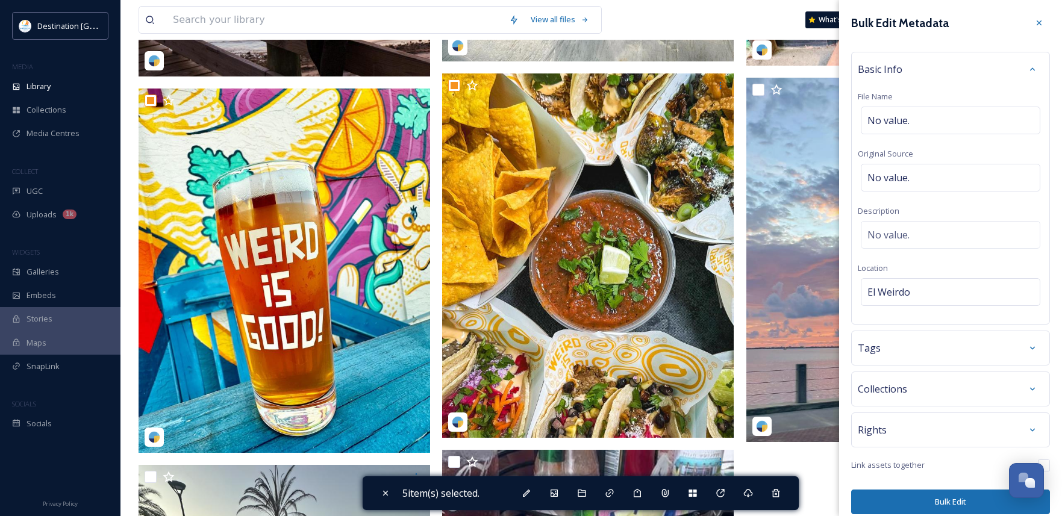
click at [952, 506] on button "Bulk Edit" at bounding box center [951, 502] width 199 height 25
checkbox input "false"
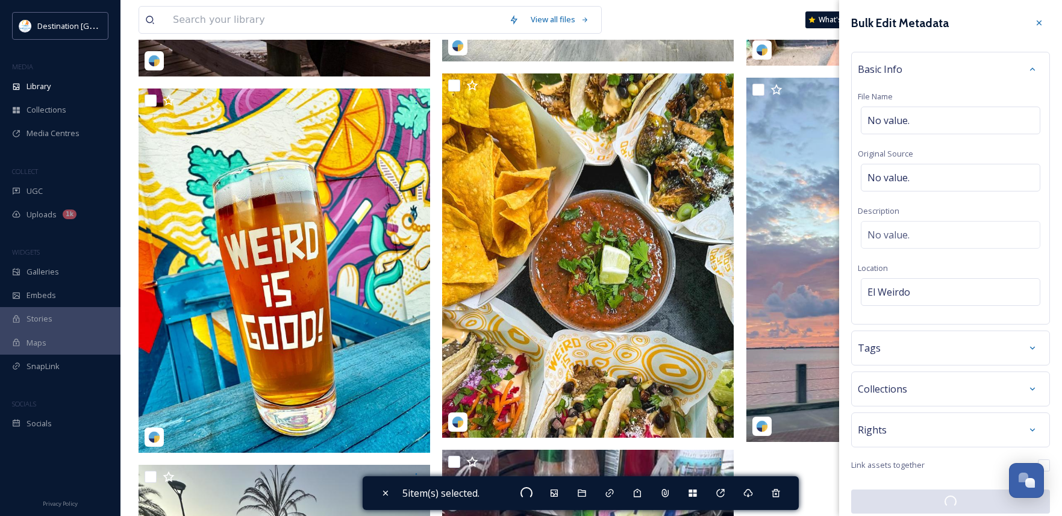
checkbox input "false"
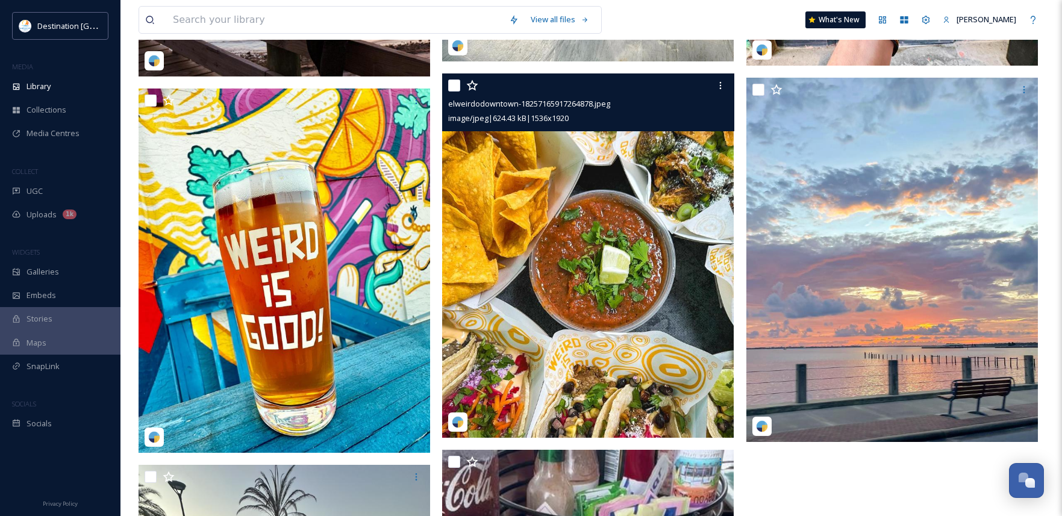
click at [453, 92] on input "checkbox" at bounding box center [454, 86] width 12 height 12
checkbox input "true"
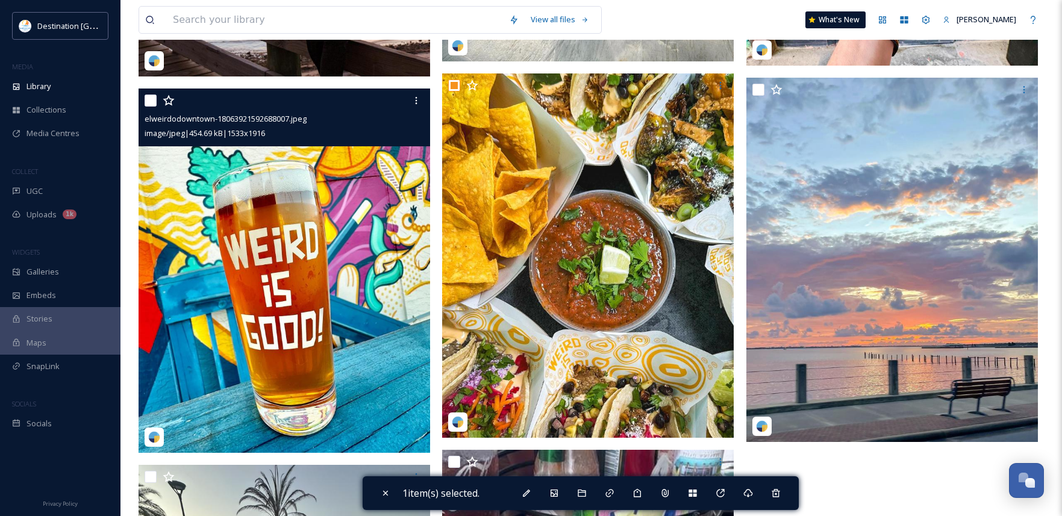
drag, startPoint x: 149, startPoint y: 112, endPoint x: 196, endPoint y: 134, distance: 51.8
click at [149, 107] on input "checkbox" at bounding box center [151, 101] width 12 height 12
checkbox input "true"
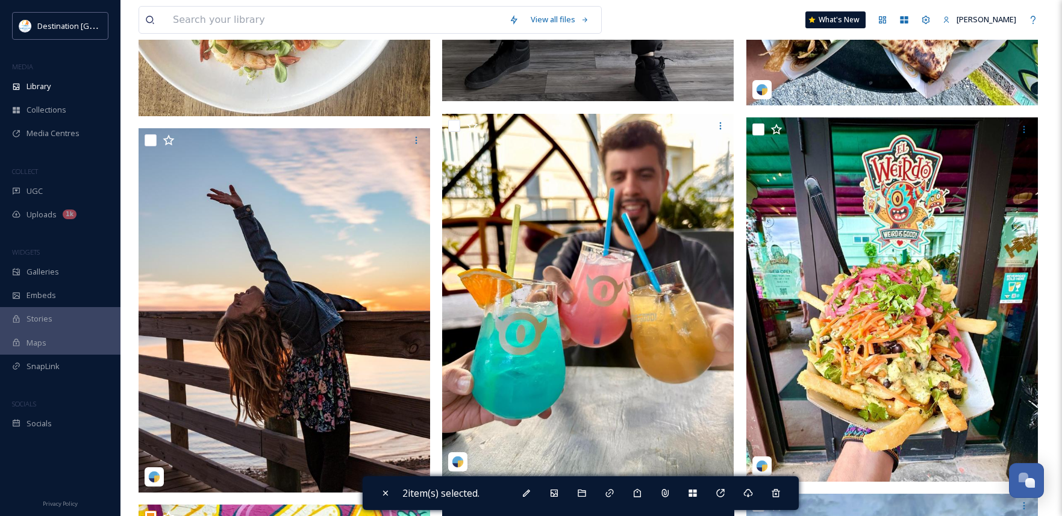
scroll to position [478, 0]
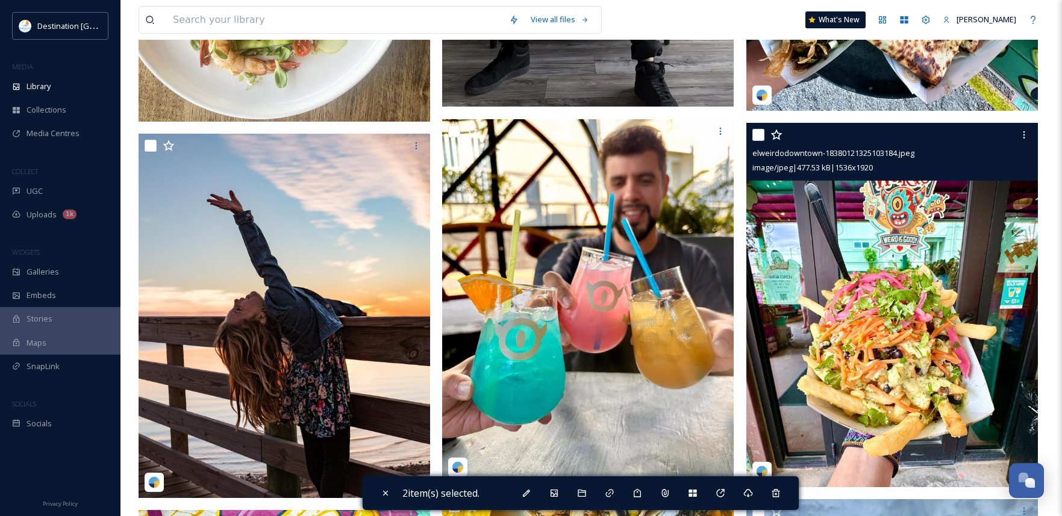
click at [756, 140] on input "checkbox" at bounding box center [759, 135] width 12 height 12
checkbox input "true"
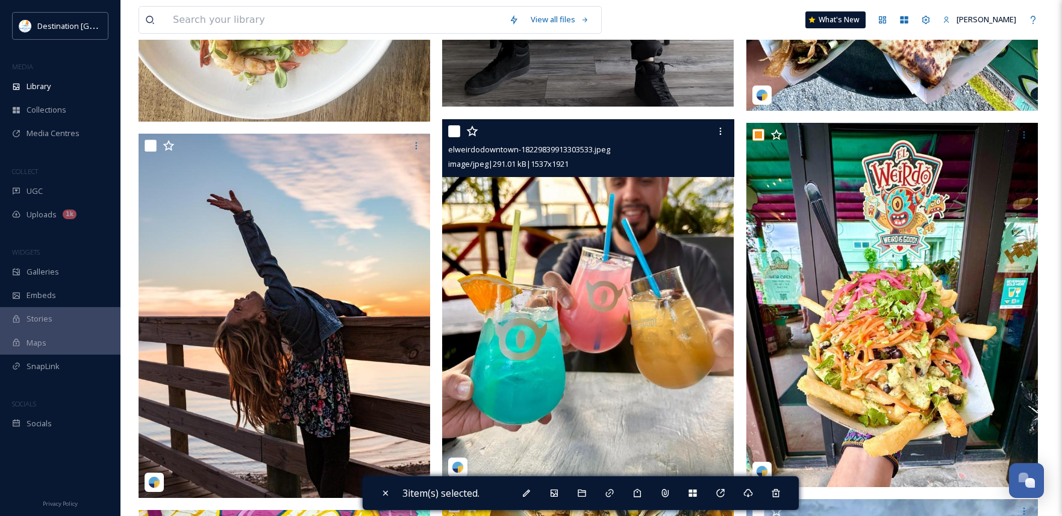
click at [453, 137] on input "checkbox" at bounding box center [454, 131] width 12 height 12
checkbox input "true"
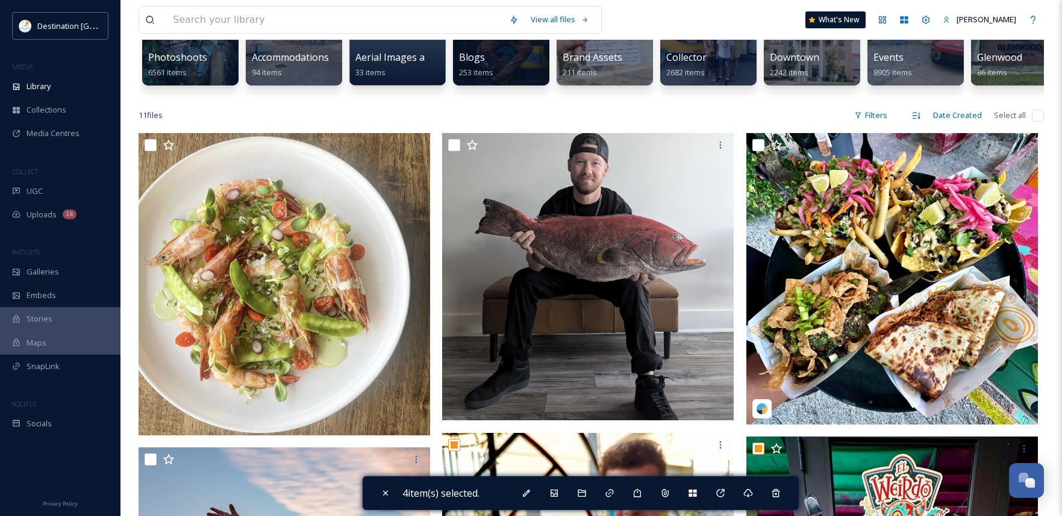
scroll to position [116, 0]
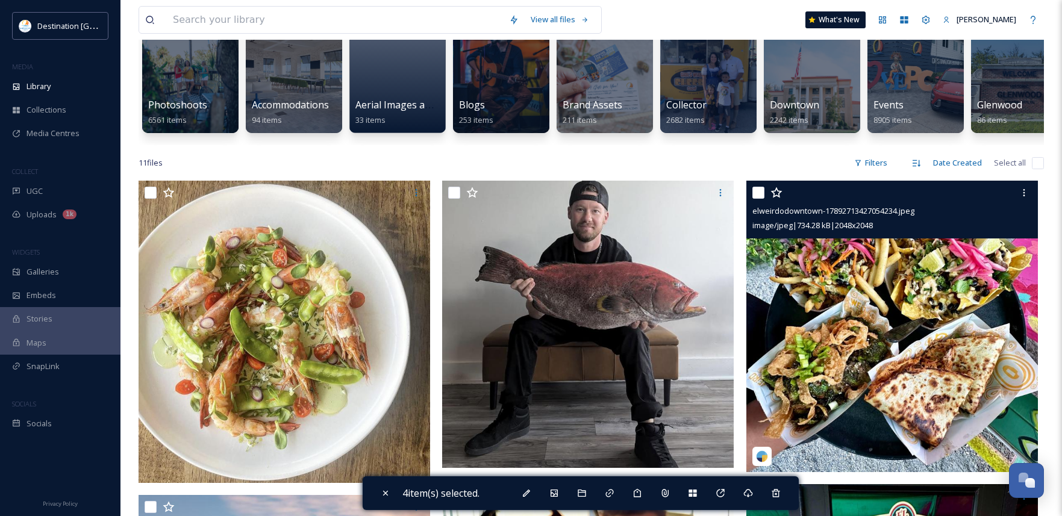
click at [755, 199] on input "checkbox" at bounding box center [759, 193] width 12 height 12
checkbox input "true"
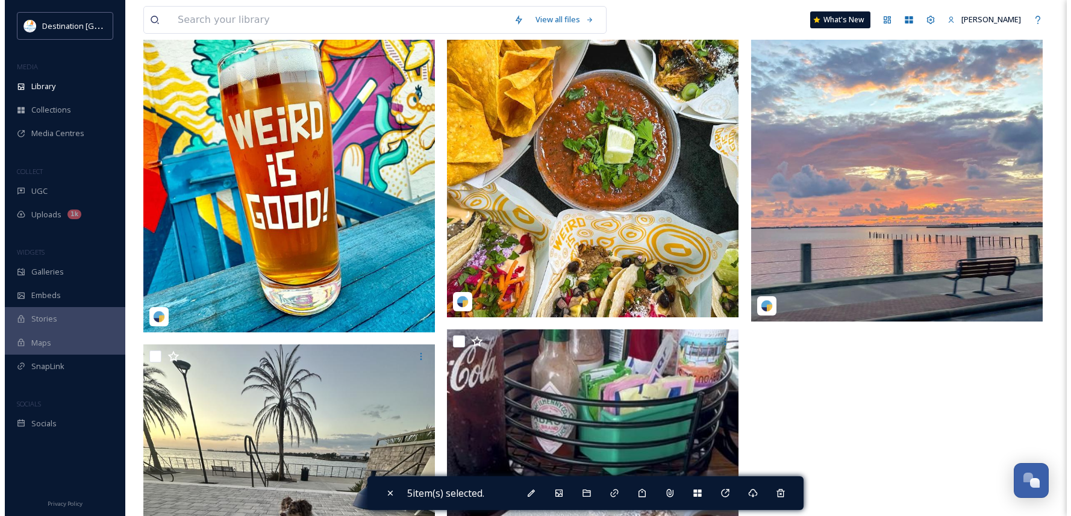
scroll to position [900, 0]
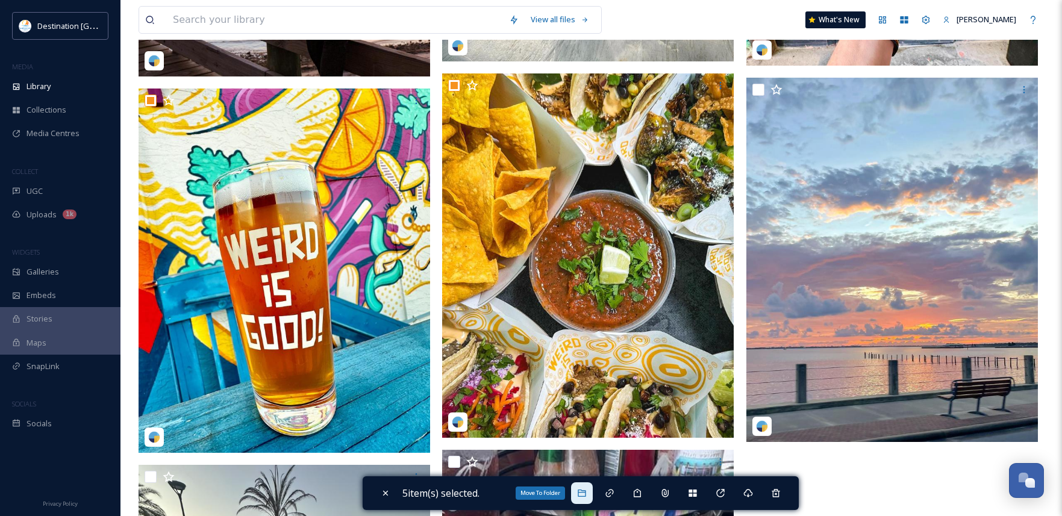
click at [584, 500] on div "Move To Folder" at bounding box center [582, 494] width 22 height 22
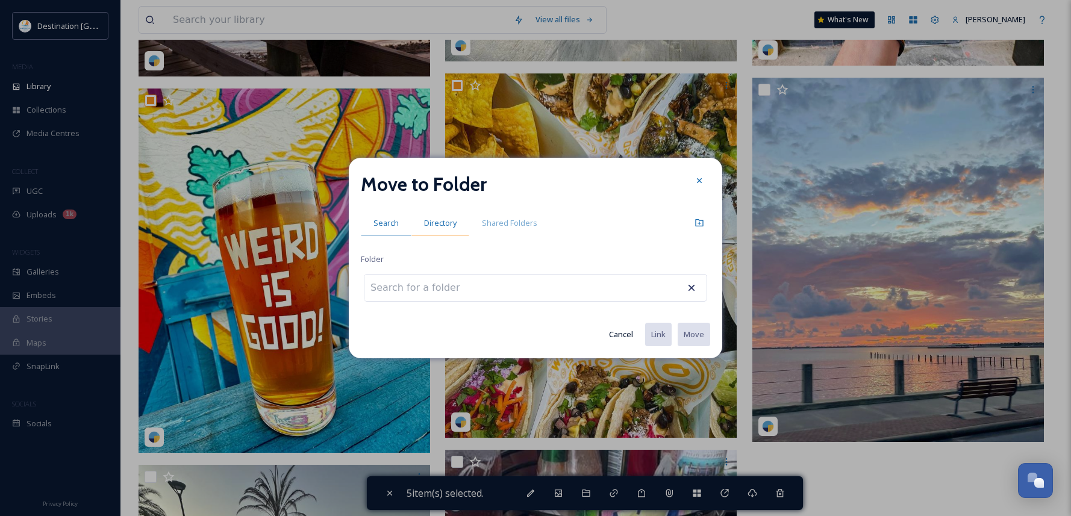
click at [439, 228] on span "Directory" at bounding box center [440, 223] width 33 height 11
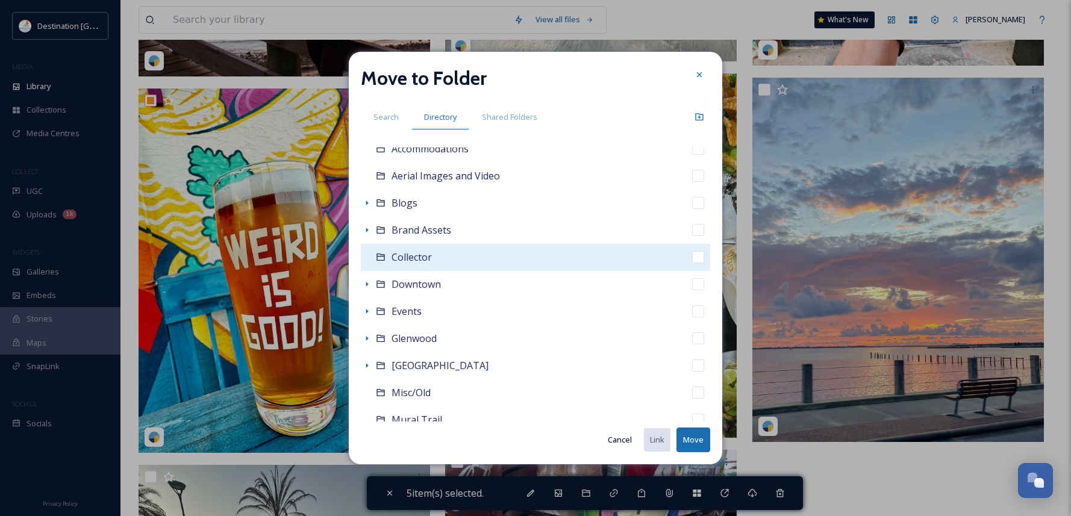
scroll to position [60, 0]
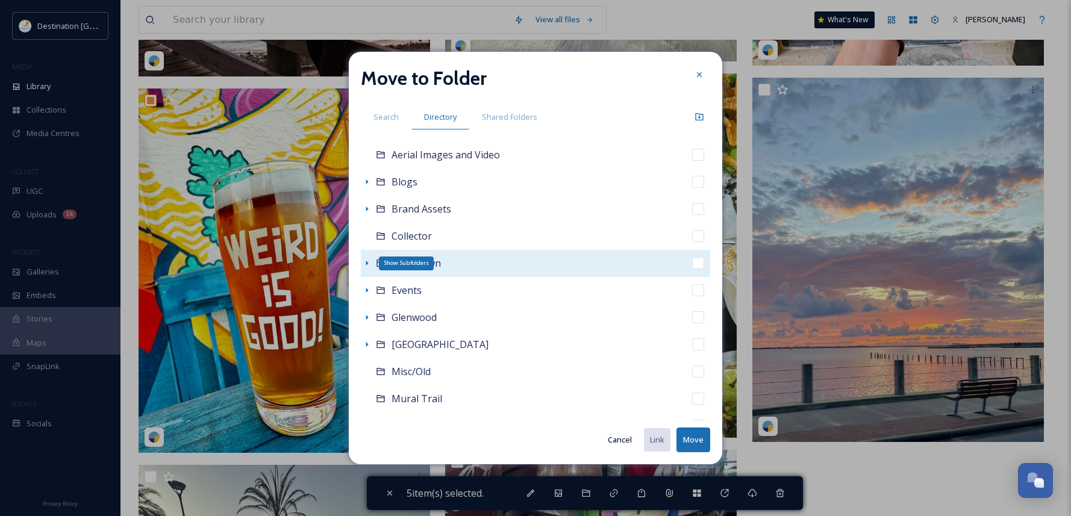
click at [365, 264] on icon at bounding box center [367, 264] width 10 height 10
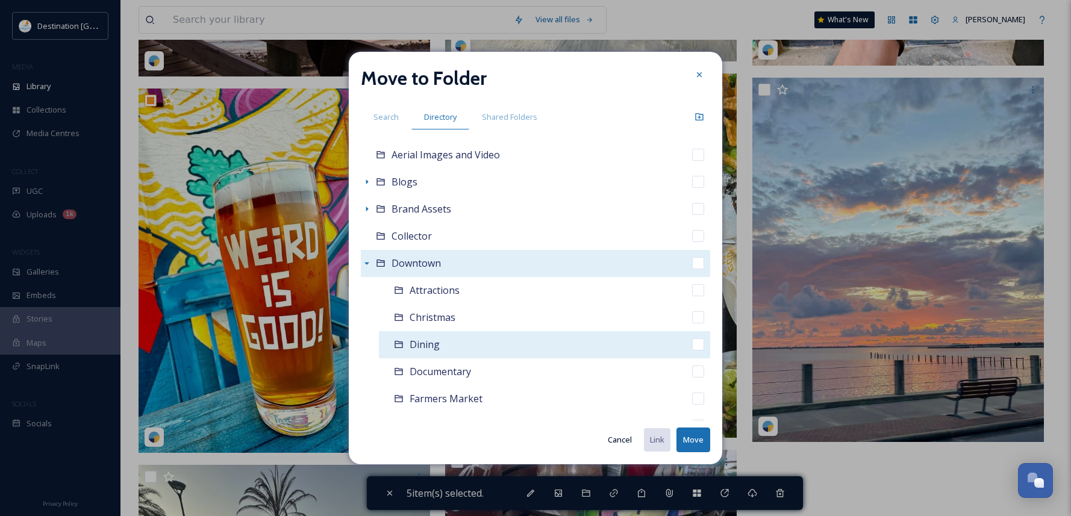
click at [432, 350] on span "Dining" at bounding box center [425, 344] width 30 height 13
checkbox input "false"
checkbox input "true"
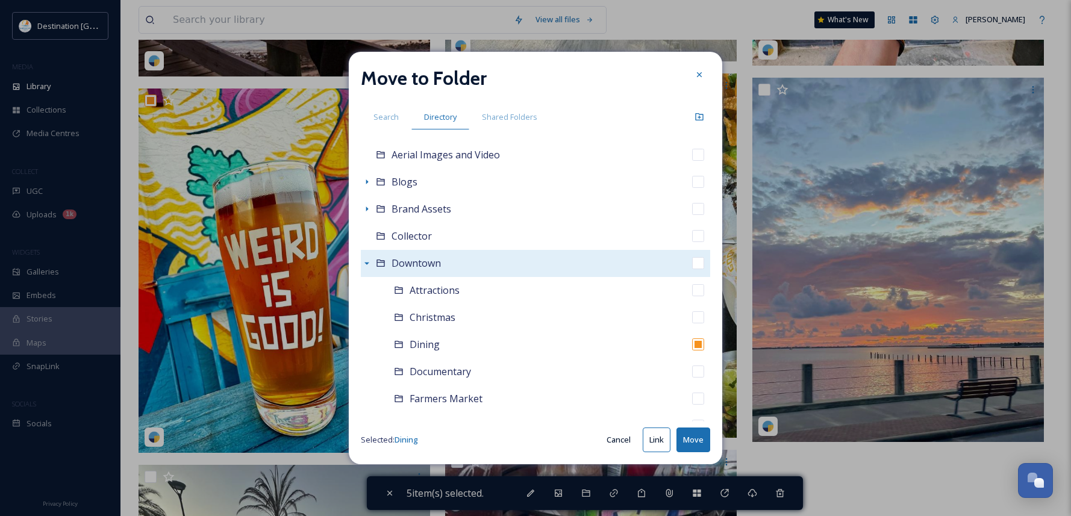
click at [689, 450] on button "Move" at bounding box center [694, 440] width 34 height 25
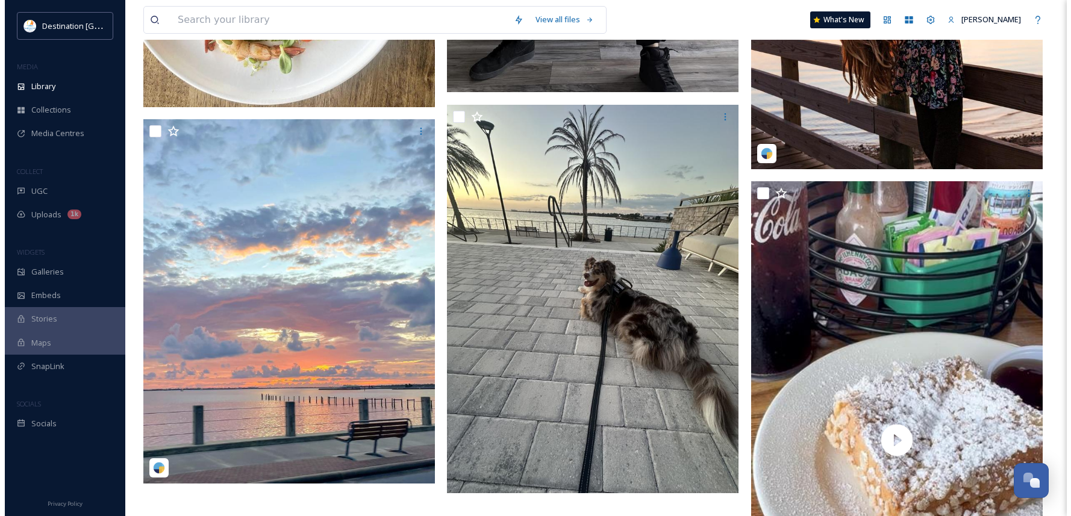
scroll to position [525, 0]
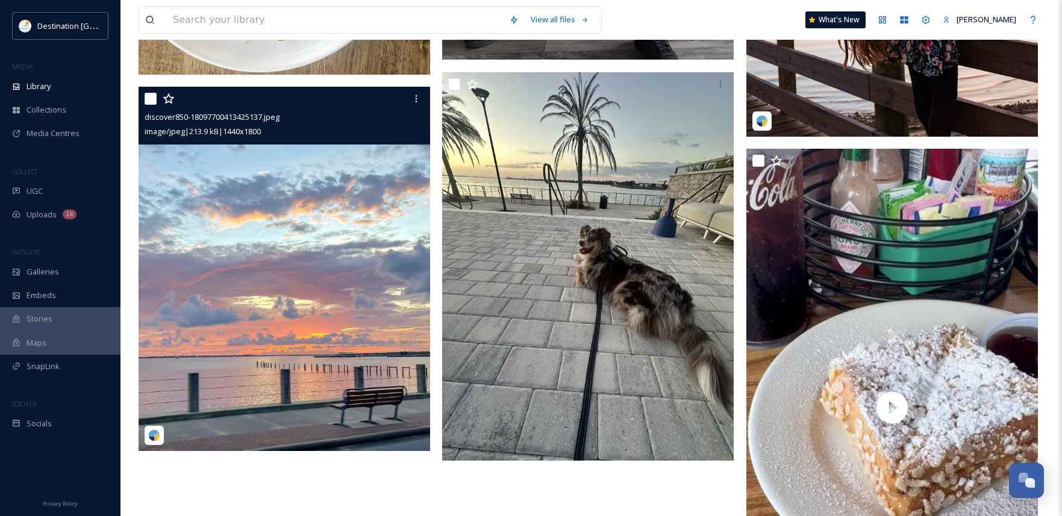
click at [152, 105] on input "checkbox" at bounding box center [151, 99] width 12 height 12
checkbox input "true"
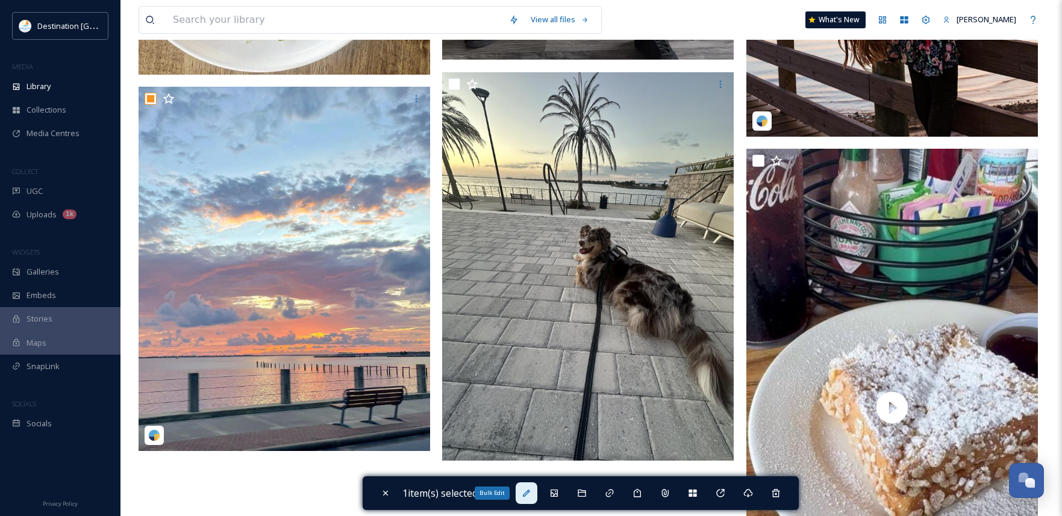
click at [533, 496] on div "Bulk Edit" at bounding box center [527, 494] width 22 height 22
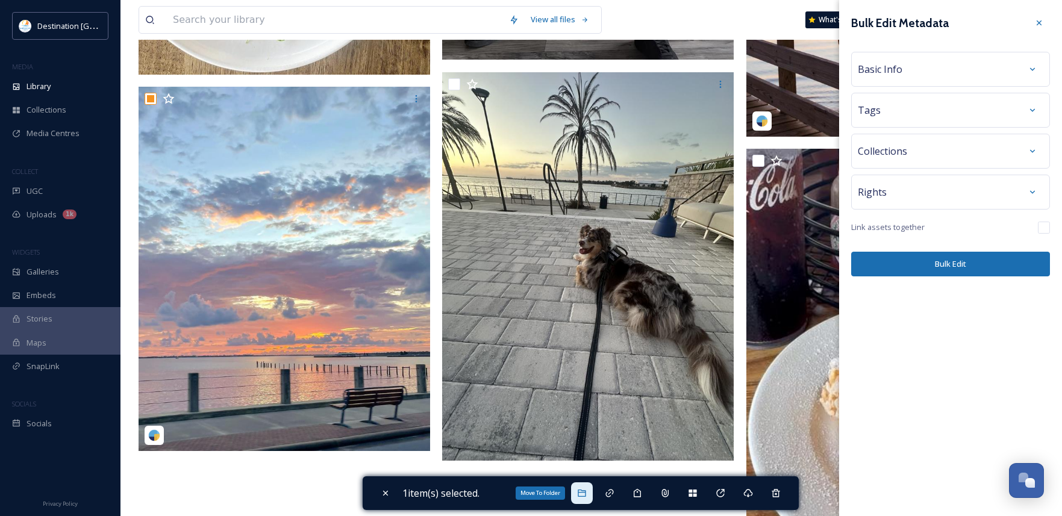
click at [593, 498] on div "Move To Folder" at bounding box center [582, 494] width 22 height 22
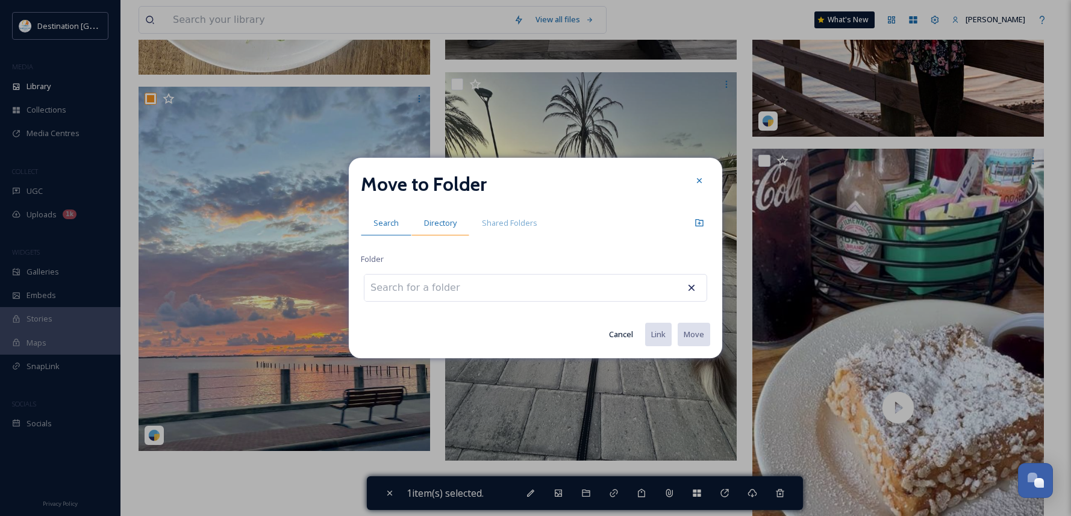
click at [443, 234] on div "Directory" at bounding box center [441, 223] width 58 height 25
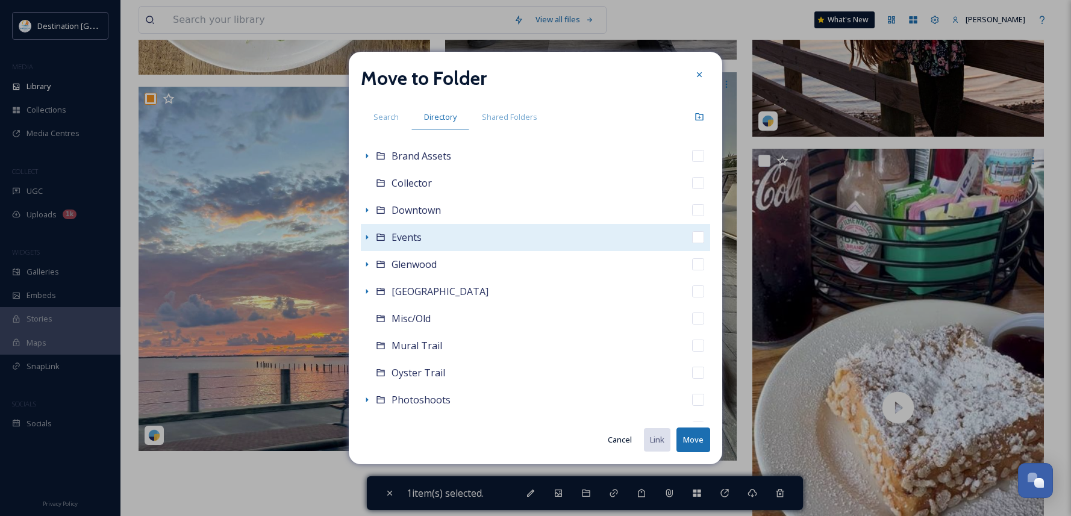
scroll to position [121, 0]
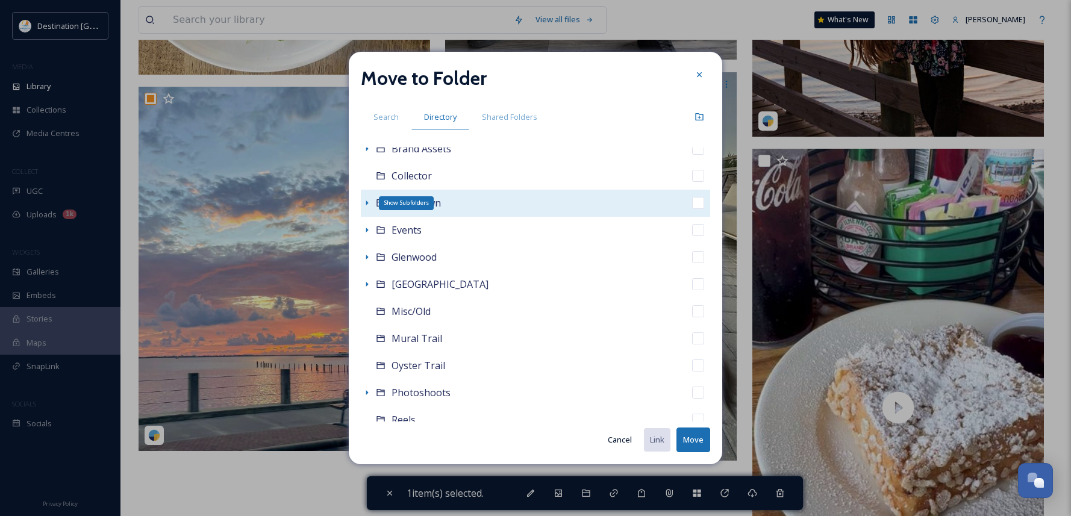
click at [369, 204] on icon at bounding box center [367, 203] width 10 height 10
click at [366, 202] on icon at bounding box center [367, 203] width 10 height 10
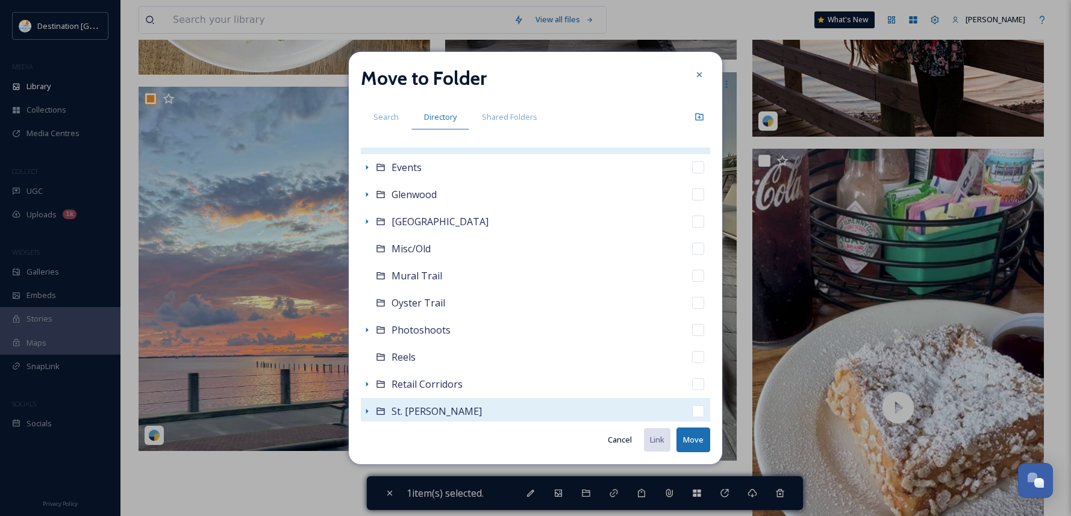
scroll to position [298, 0]
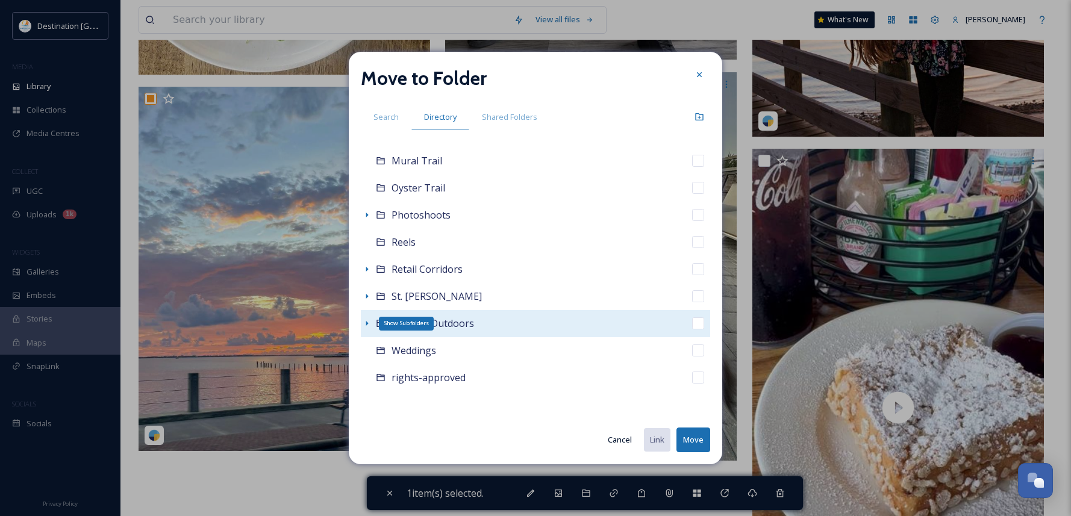
click at [369, 325] on icon at bounding box center [367, 324] width 10 height 10
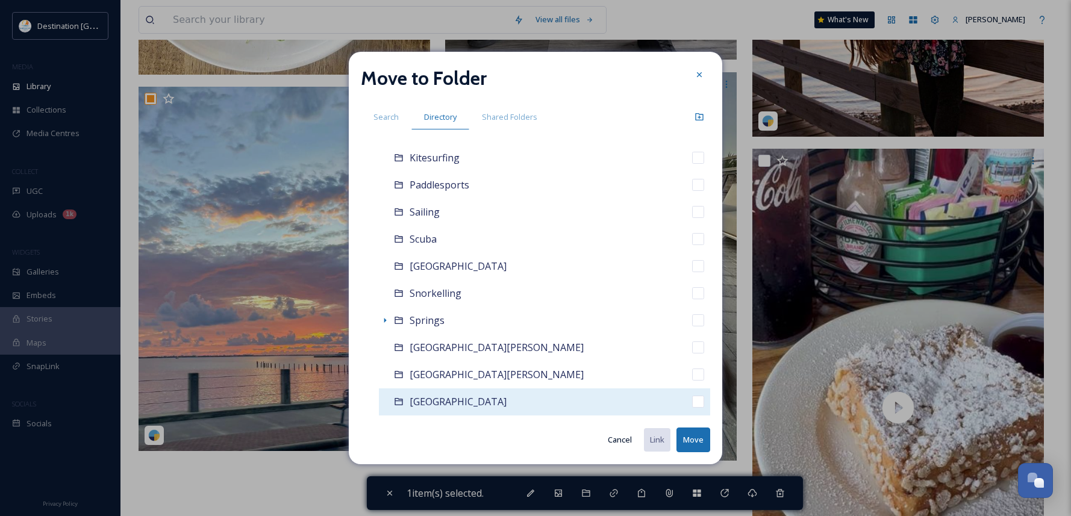
scroll to position [660, 0]
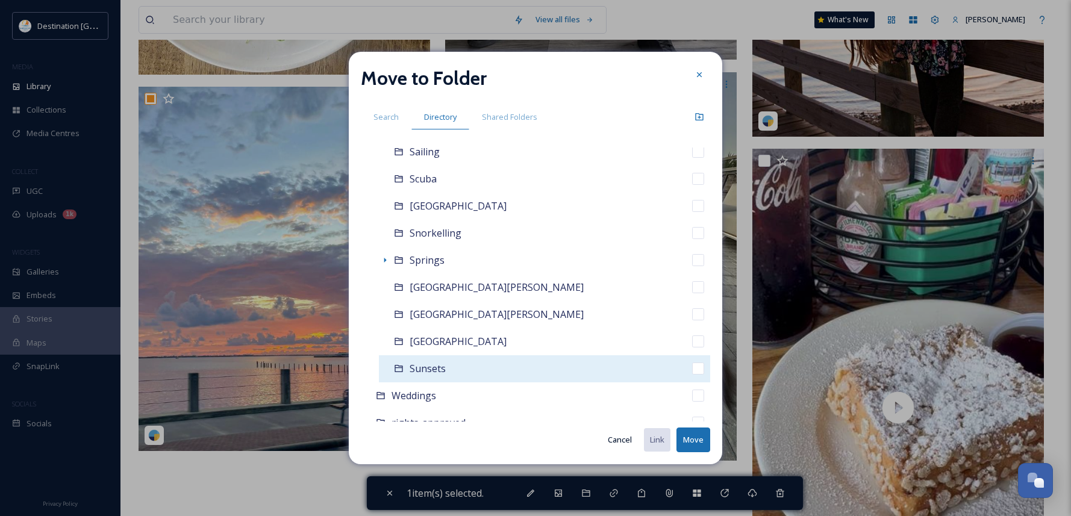
click at [443, 368] on span "Sunsets" at bounding box center [428, 368] width 36 height 13
checkbox input "false"
checkbox input "true"
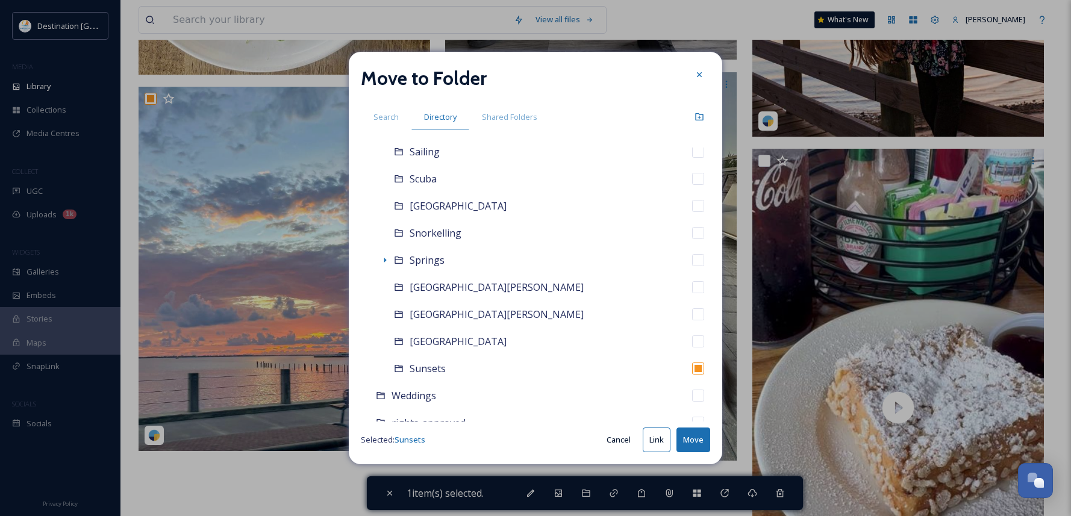
click at [695, 441] on button "Move" at bounding box center [694, 440] width 34 height 25
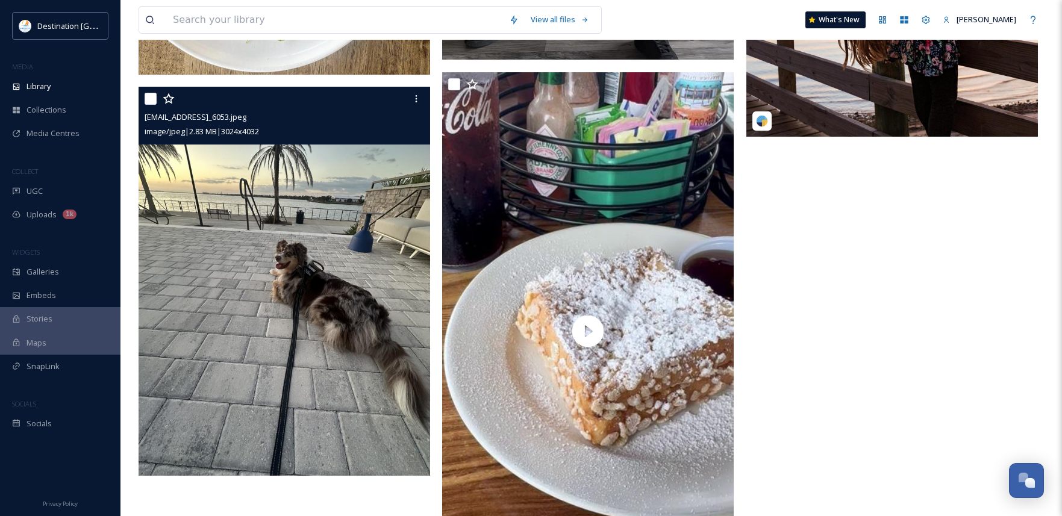
click at [154, 105] on input "checkbox" at bounding box center [151, 99] width 12 height 12
checkbox input "true"
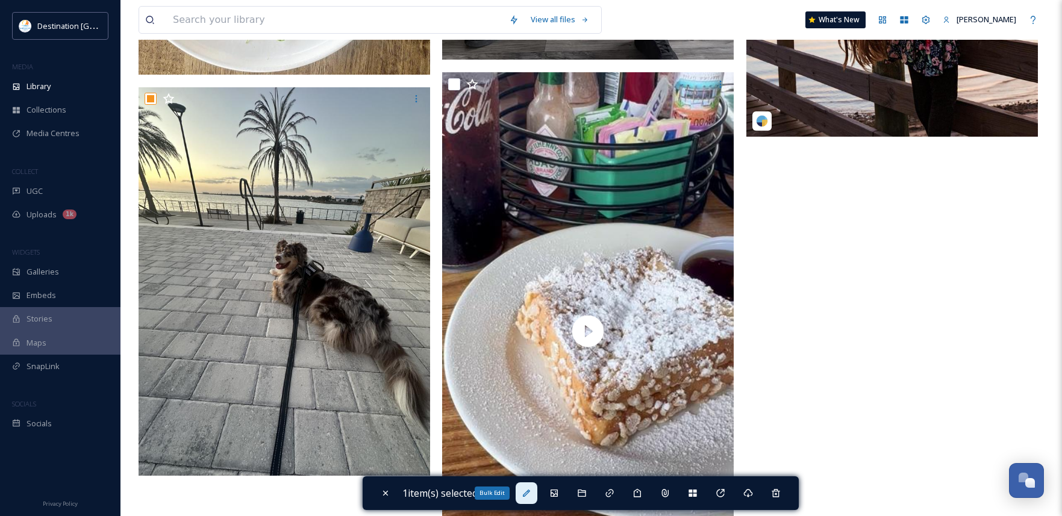
click at [530, 492] on icon at bounding box center [526, 493] width 7 height 7
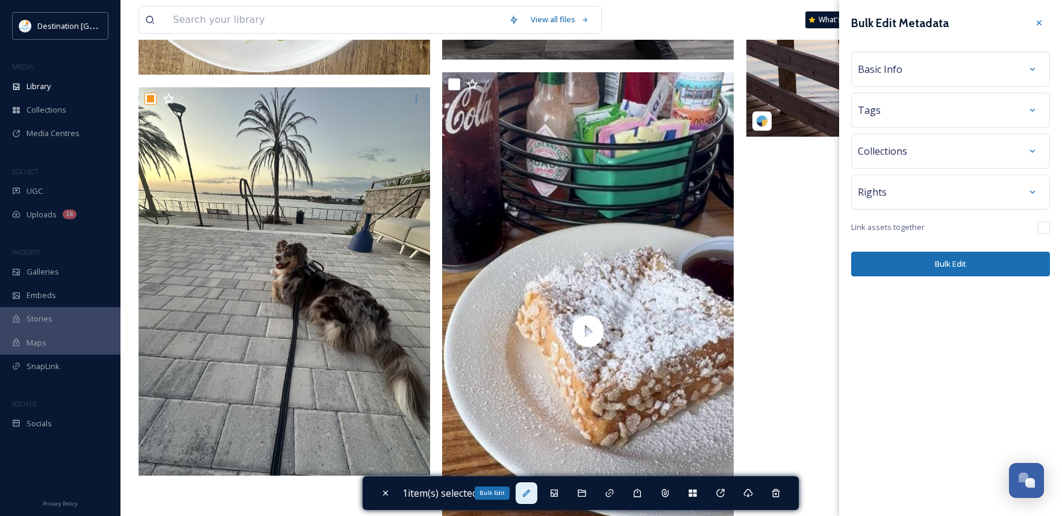
click at [528, 495] on icon at bounding box center [526, 493] width 7 height 7
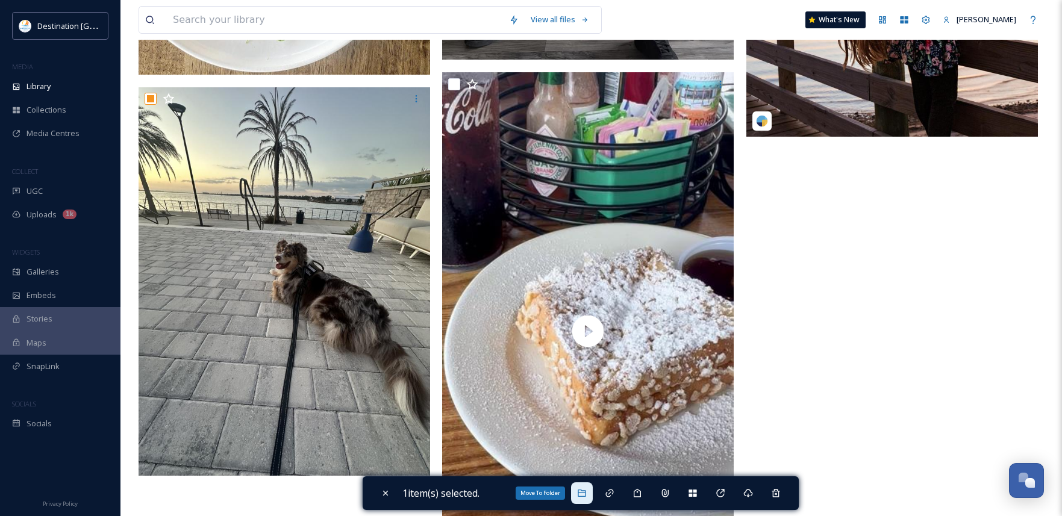
click at [587, 498] on div "Move To Folder" at bounding box center [582, 494] width 22 height 22
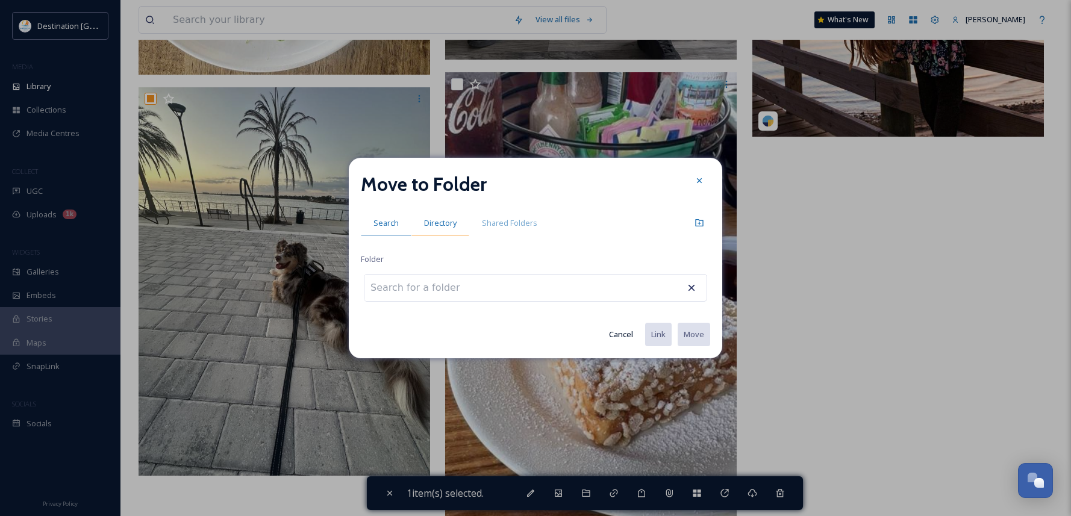
click at [438, 221] on span "Directory" at bounding box center [440, 223] width 33 height 11
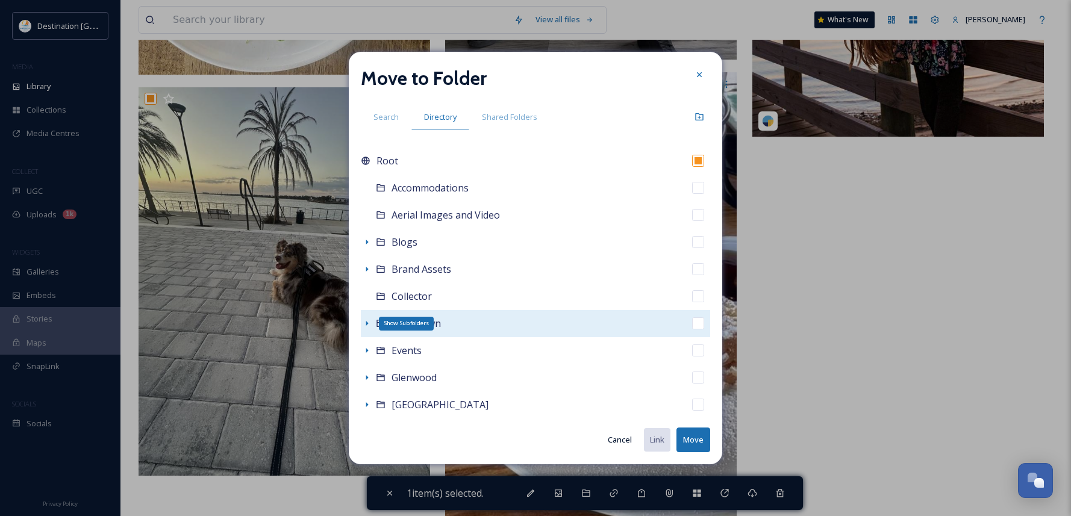
click at [368, 322] on icon at bounding box center [367, 324] width 10 height 10
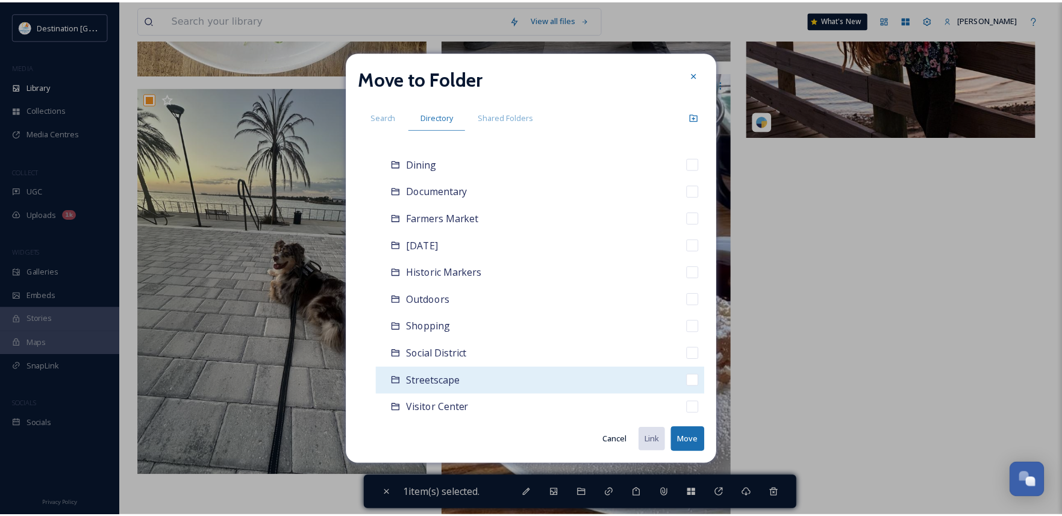
scroll to position [301, 0]
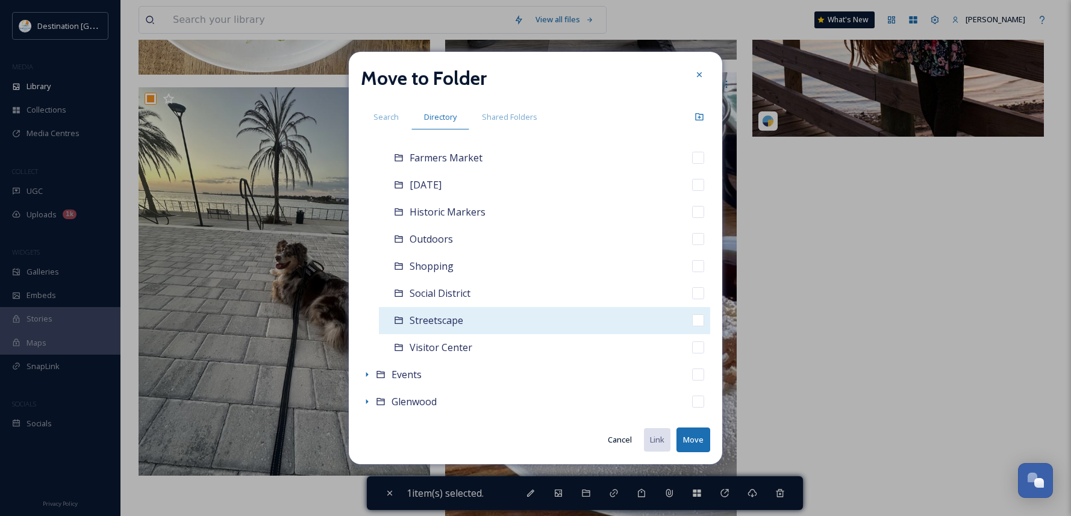
click at [420, 318] on span "Streetscape" at bounding box center [437, 320] width 54 height 13
checkbox input "false"
checkbox input "true"
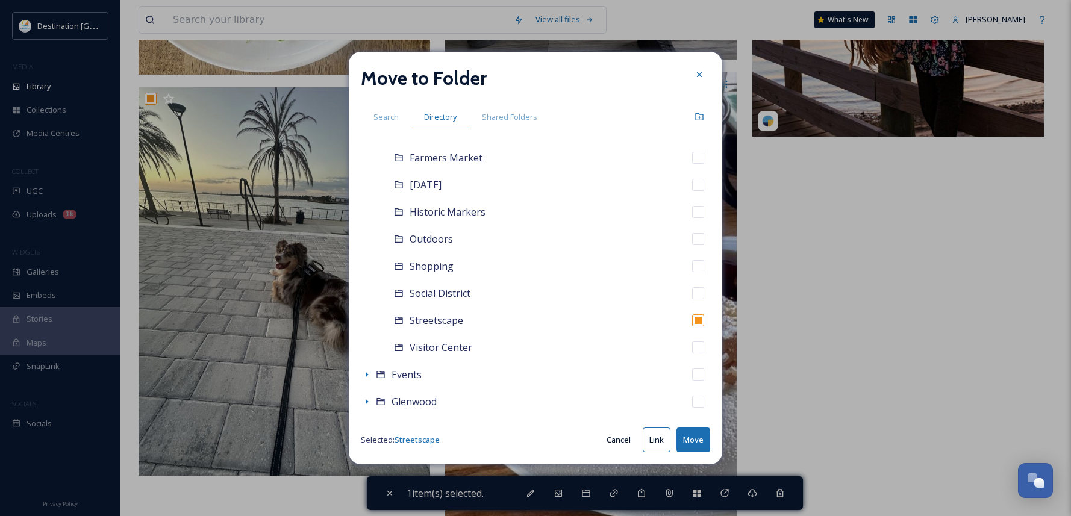
click at [695, 433] on button "Move" at bounding box center [694, 440] width 34 height 25
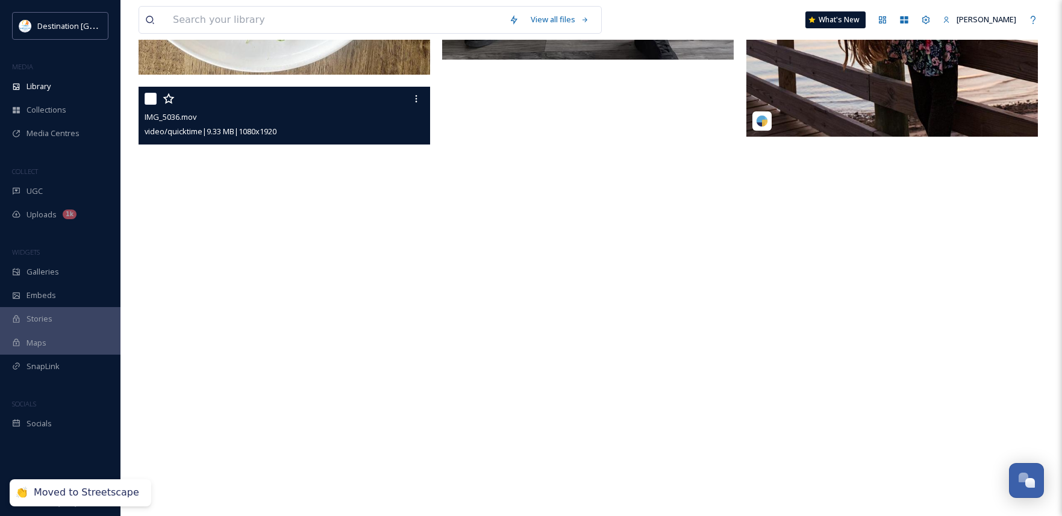
click at [327, 324] on video "IMG_5036.mov" at bounding box center [285, 346] width 292 height 518
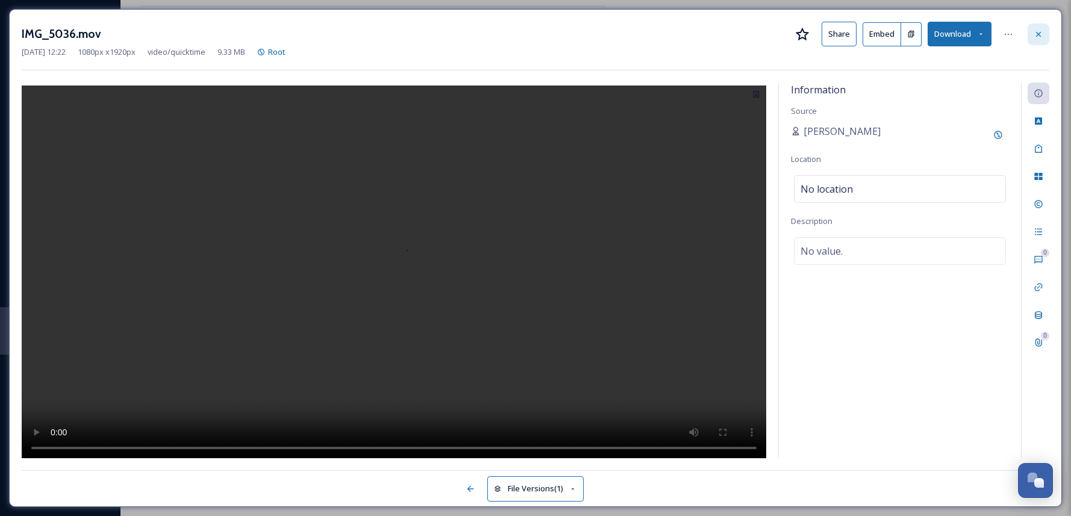
click at [1035, 34] on icon at bounding box center [1039, 35] width 10 height 10
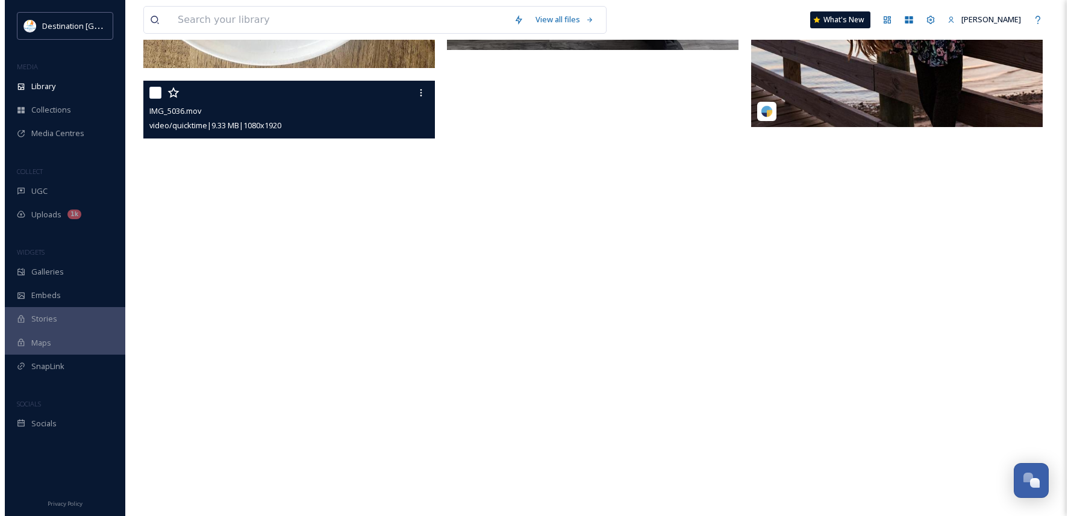
scroll to position [547, 0]
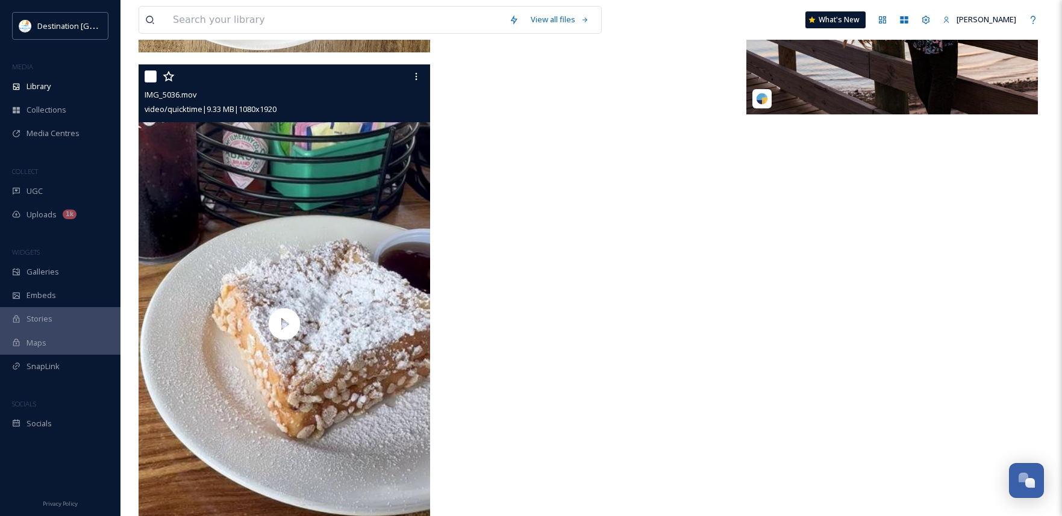
click at [153, 83] on input "checkbox" at bounding box center [151, 77] width 12 height 12
checkbox input "true"
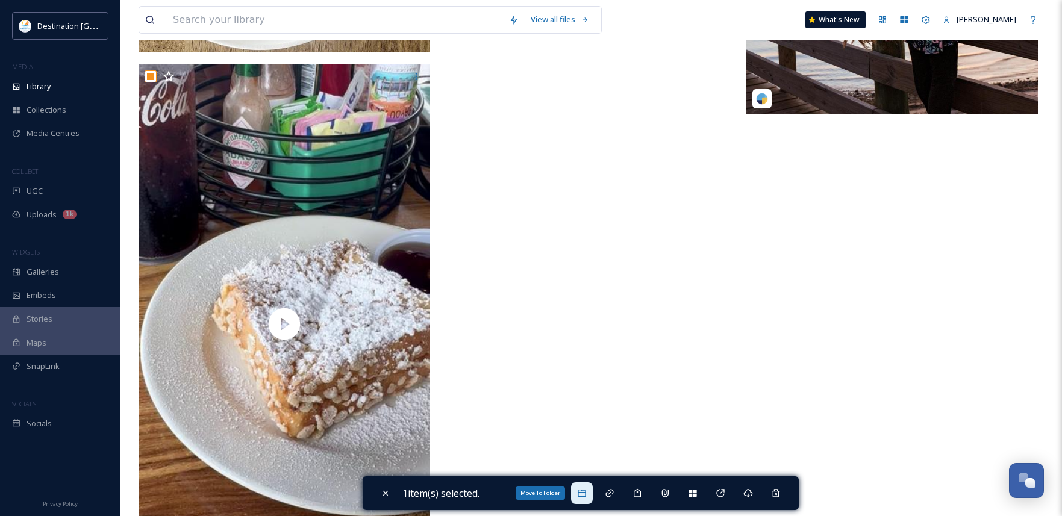
click at [586, 492] on icon at bounding box center [582, 493] width 8 height 7
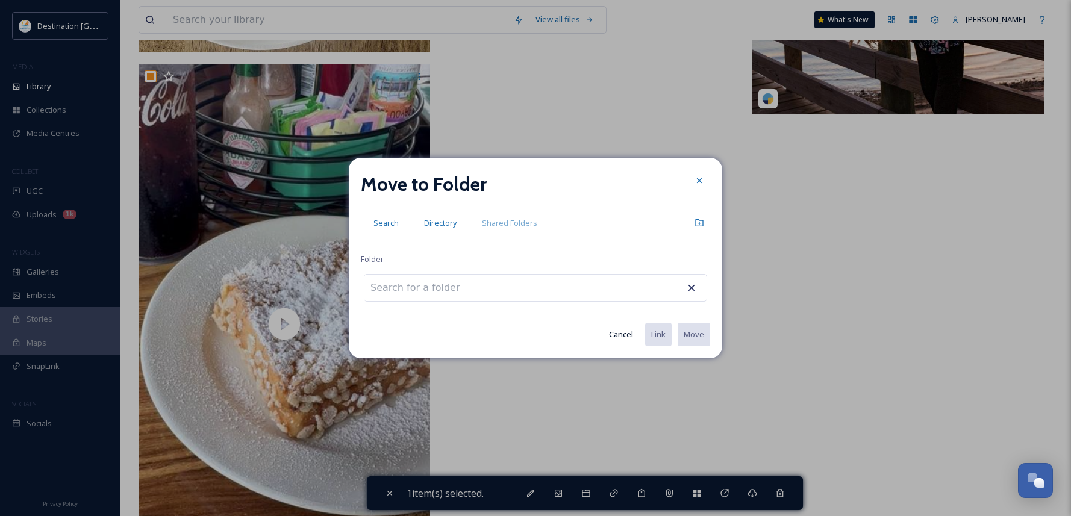
click at [428, 224] on span "Directory" at bounding box center [440, 223] width 33 height 11
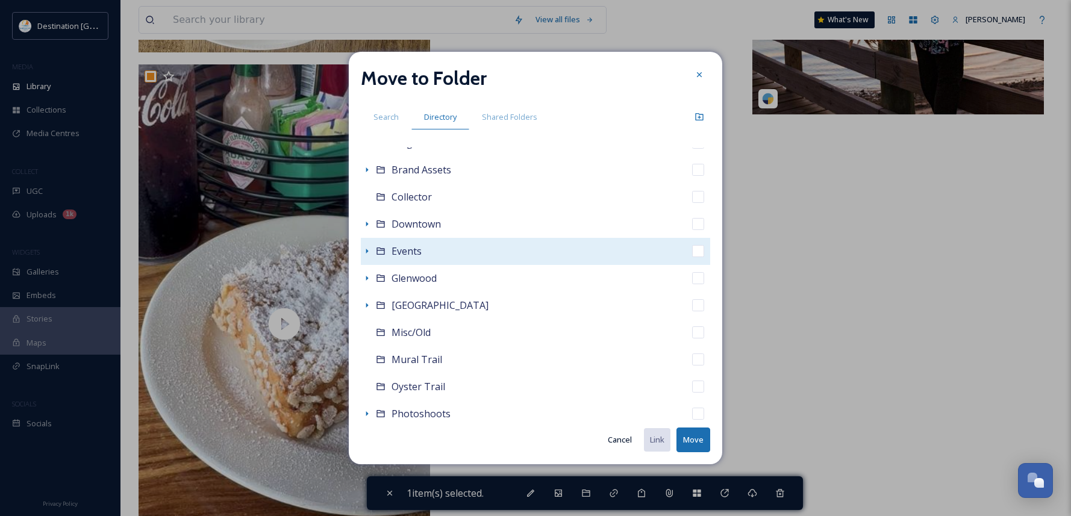
scroll to position [121, 0]
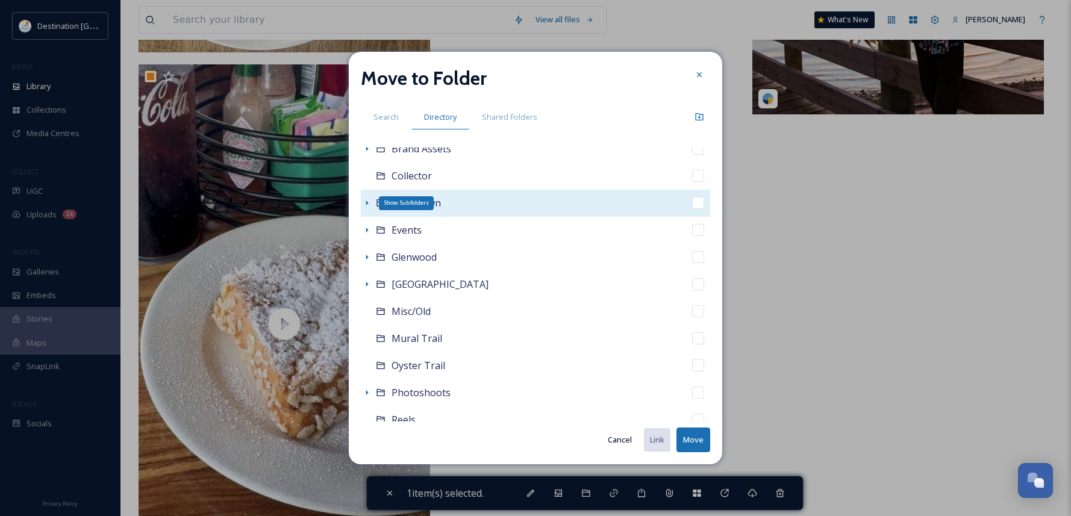
click at [363, 200] on icon at bounding box center [367, 203] width 10 height 10
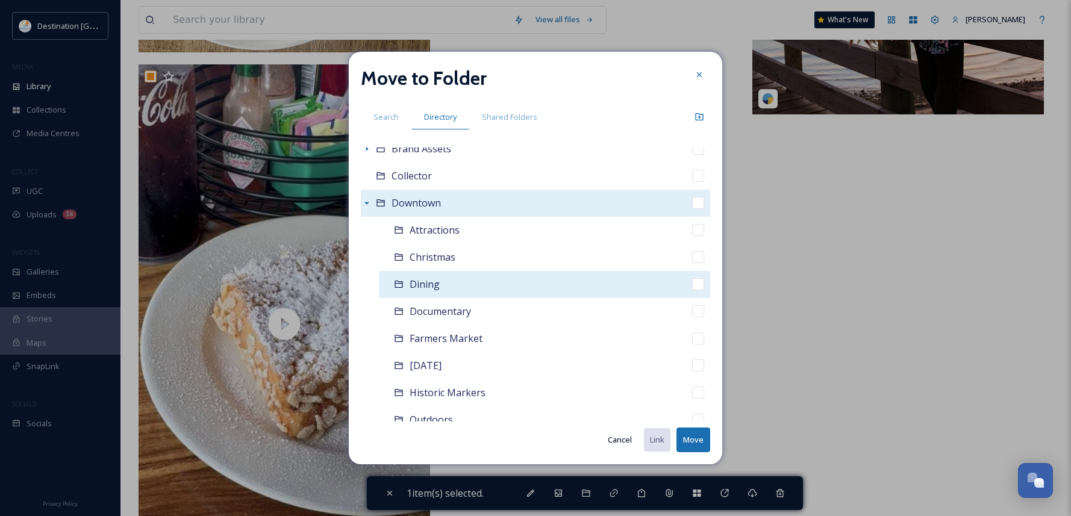
click at [421, 286] on span "Dining" at bounding box center [425, 284] width 30 height 13
checkbox input "false"
checkbox input "true"
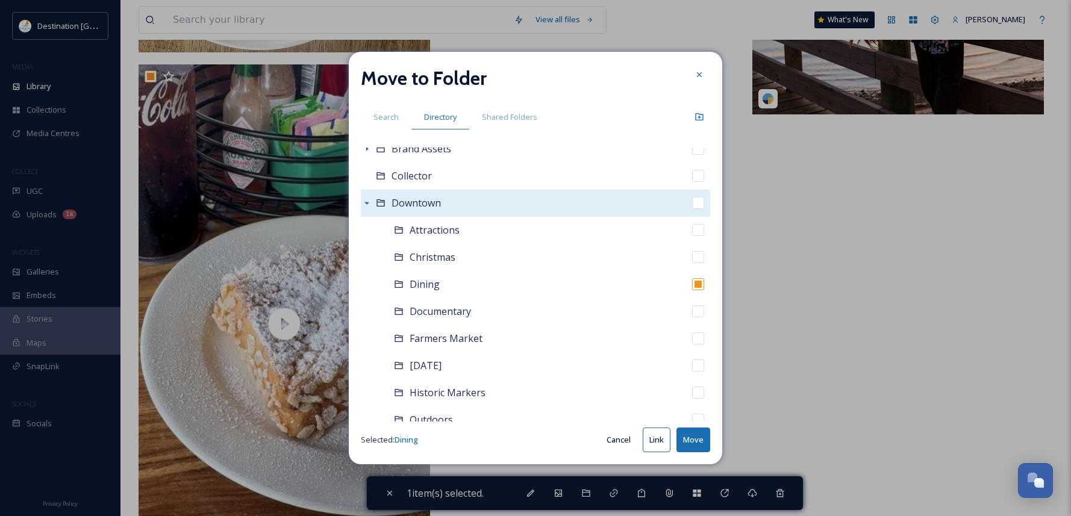
click at [698, 439] on button "Move" at bounding box center [694, 440] width 34 height 25
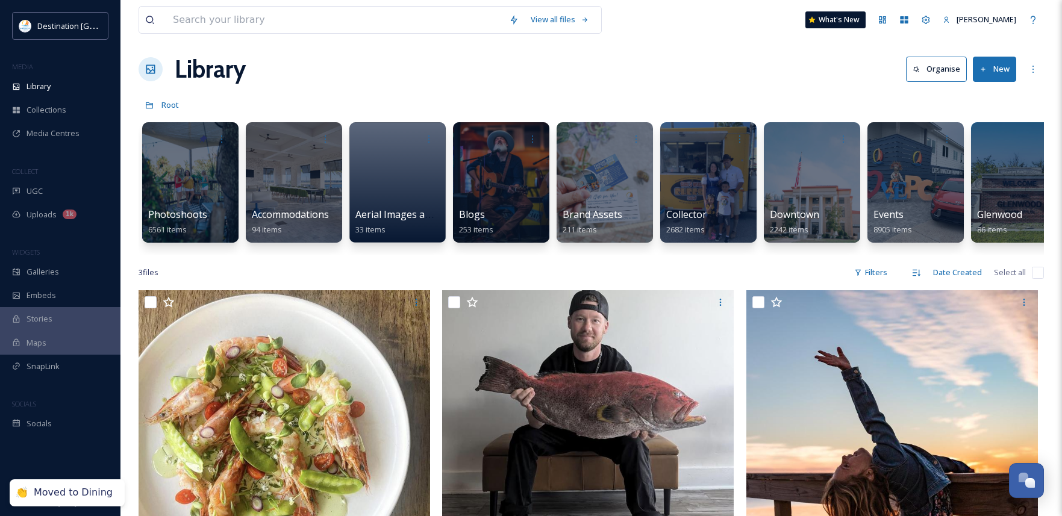
scroll to position [5, 0]
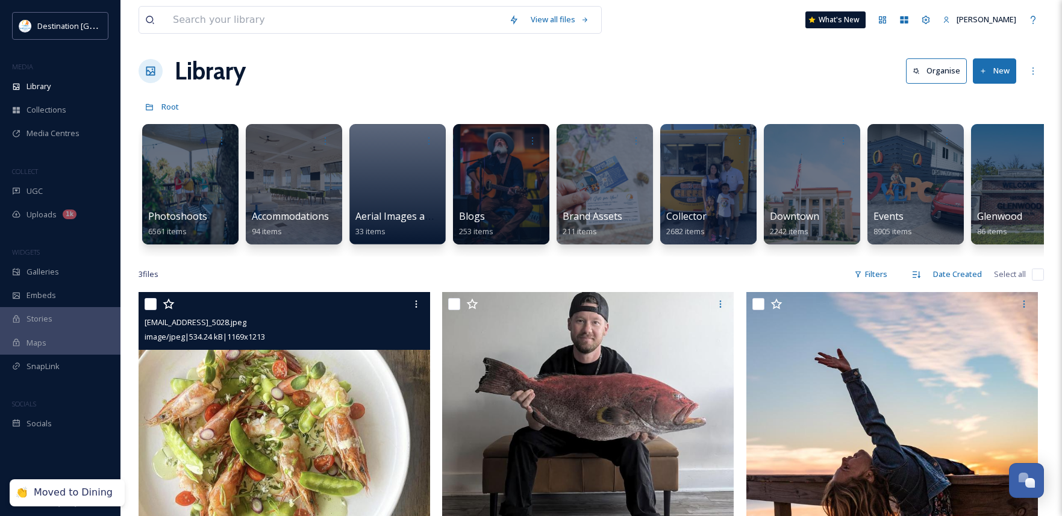
click at [260, 381] on img at bounding box center [285, 443] width 292 height 303
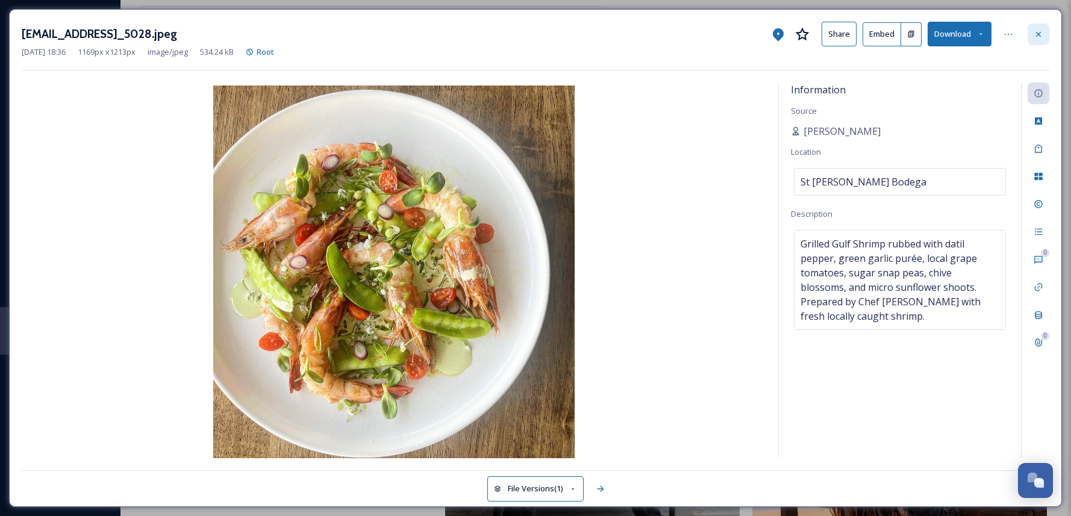
click at [1038, 44] on div at bounding box center [1039, 35] width 22 height 22
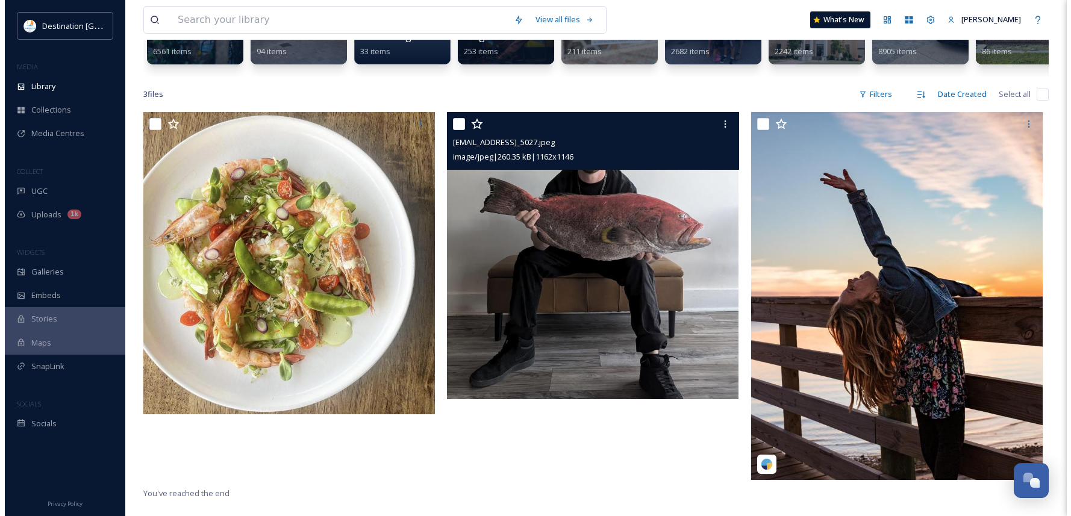
scroll to position [186, 0]
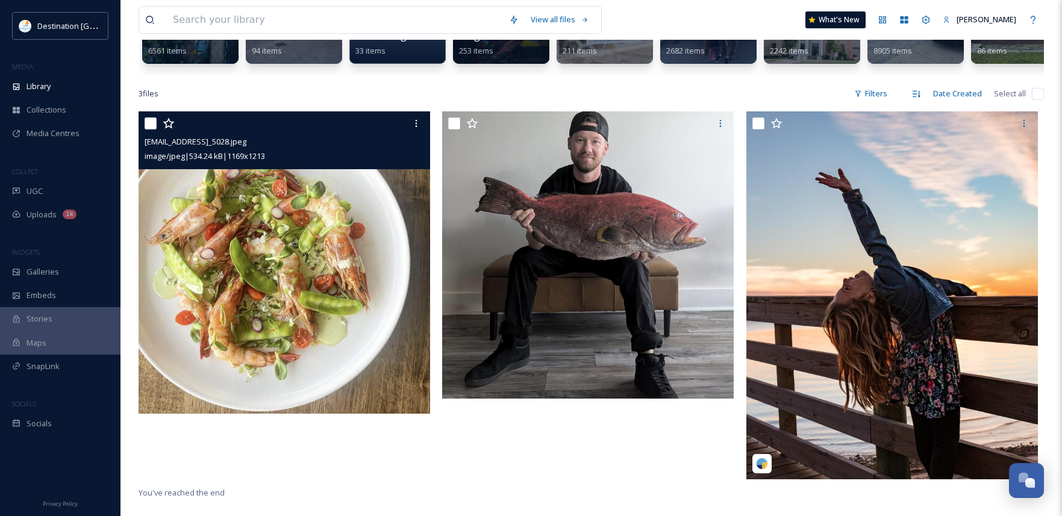
click at [148, 130] on input "checkbox" at bounding box center [151, 124] width 12 height 12
checkbox input "true"
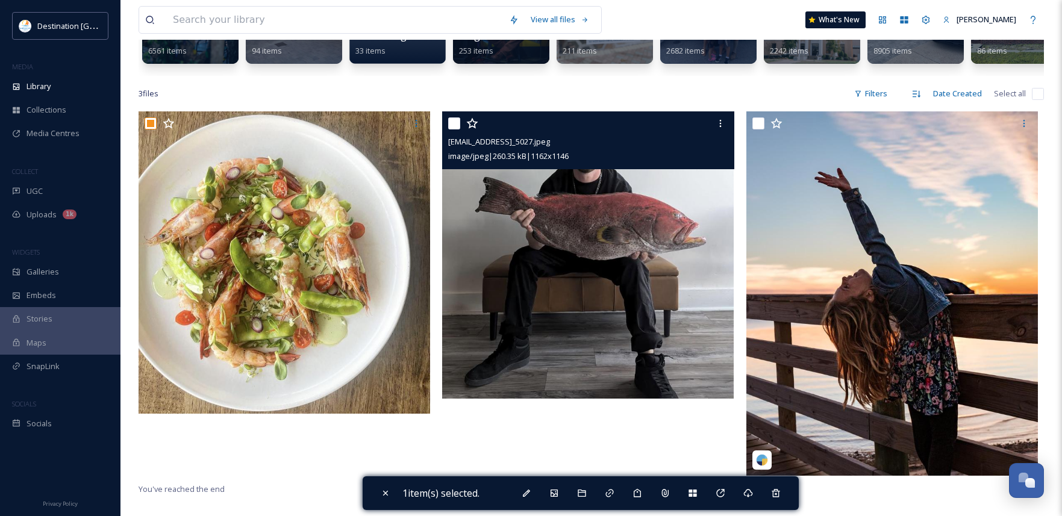
click at [455, 130] on input "checkbox" at bounding box center [454, 124] width 12 height 12
checkbox input "true"
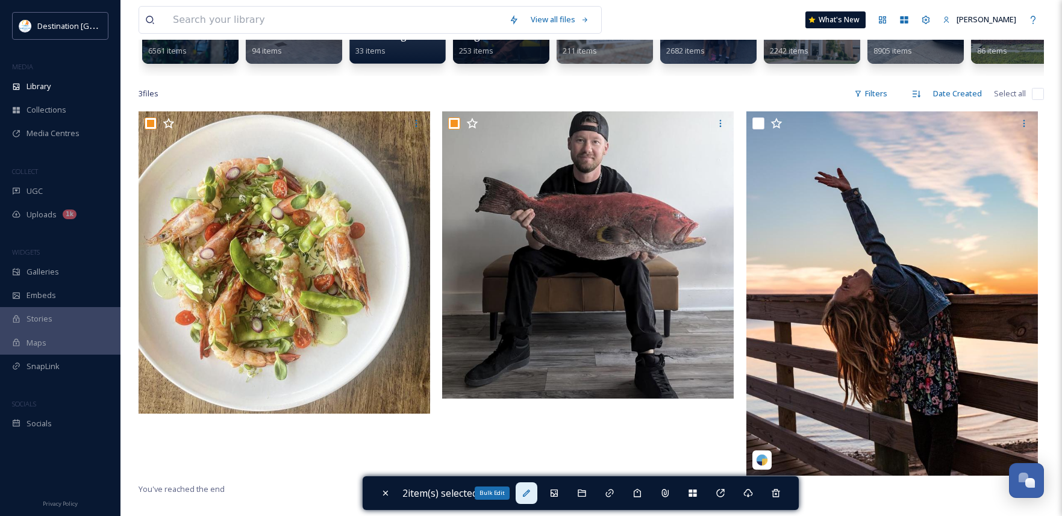
click at [533, 499] on div "Bulk Edit" at bounding box center [527, 494] width 22 height 22
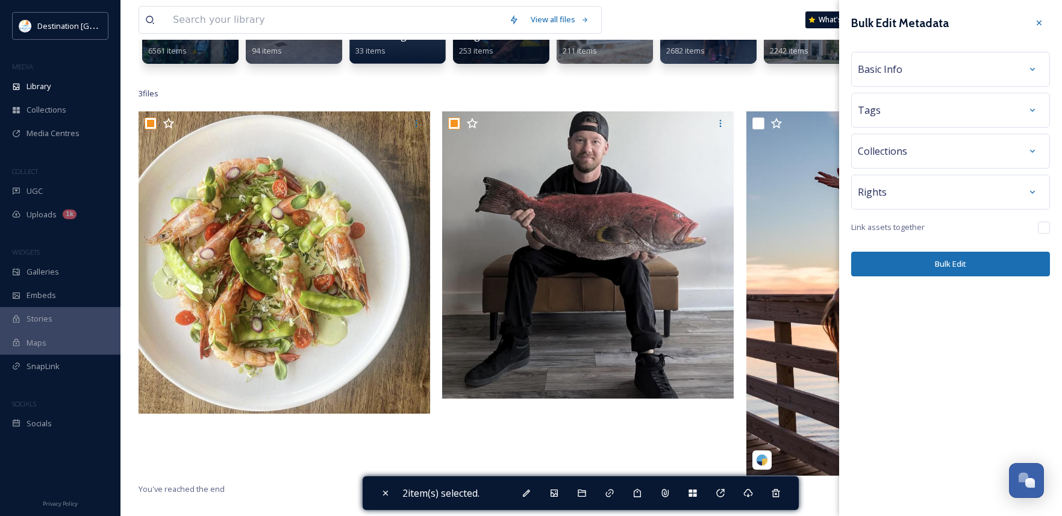
click at [960, 74] on div "Basic Info" at bounding box center [951, 69] width 186 height 22
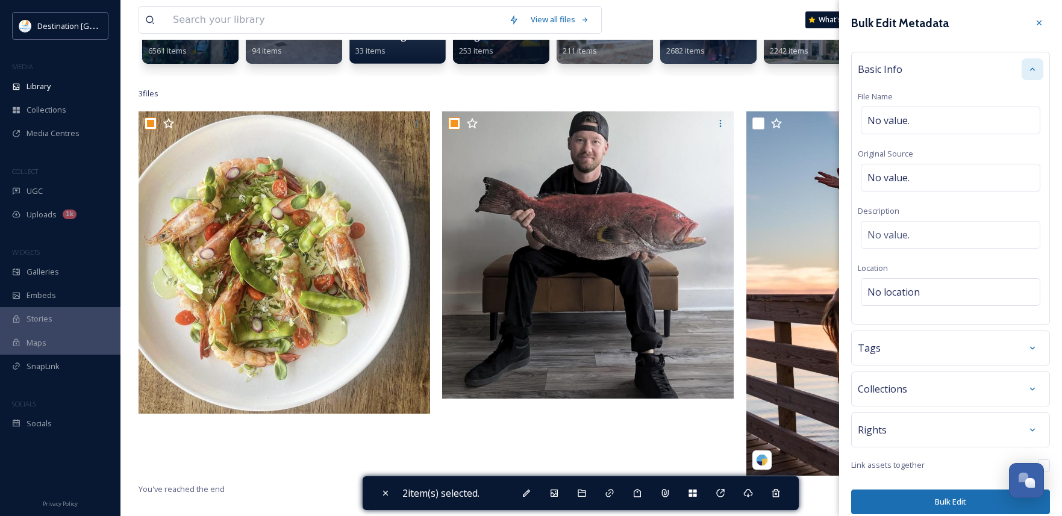
click at [1028, 71] on icon at bounding box center [1033, 69] width 10 height 10
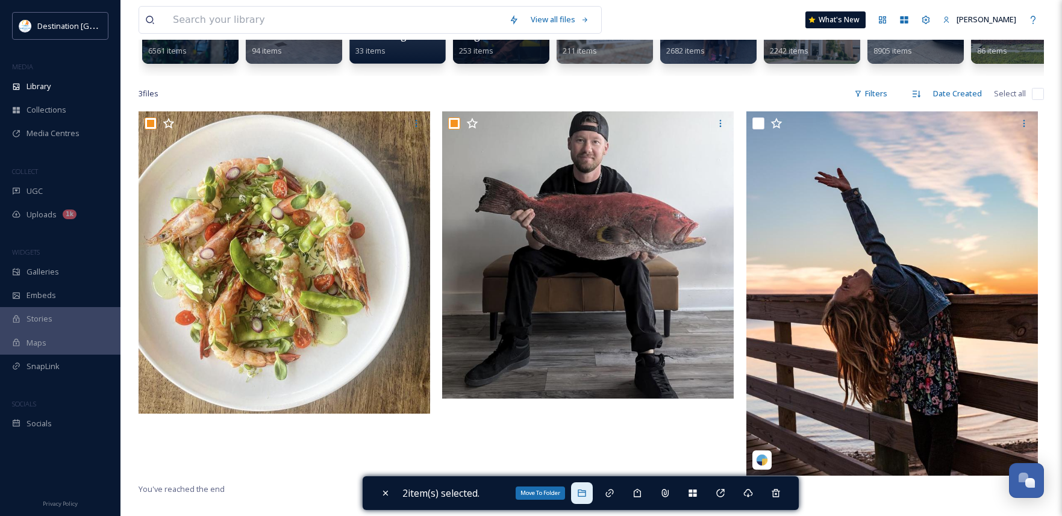
click at [582, 501] on div "Move To Folder" at bounding box center [582, 494] width 22 height 22
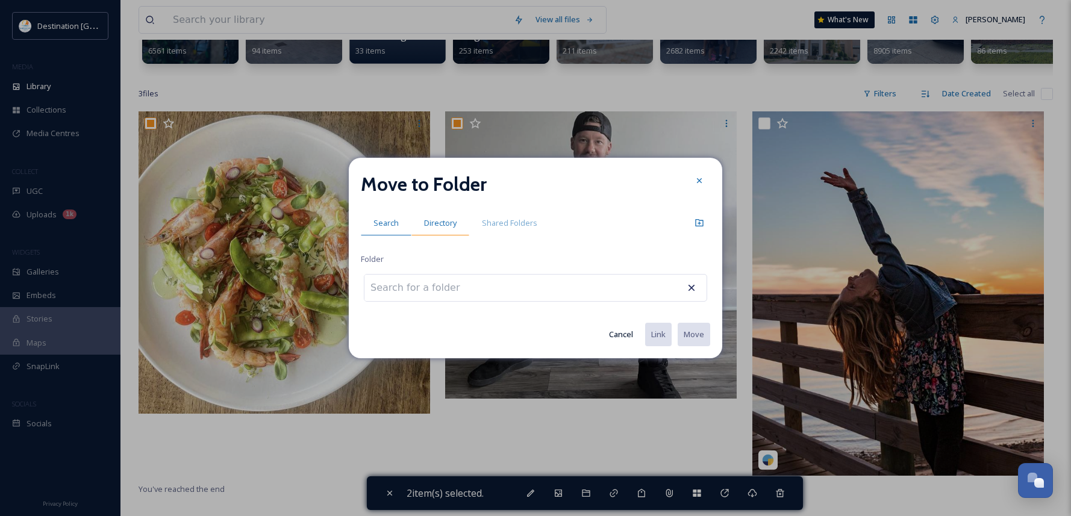
click at [459, 228] on div "Directory" at bounding box center [441, 223] width 58 height 25
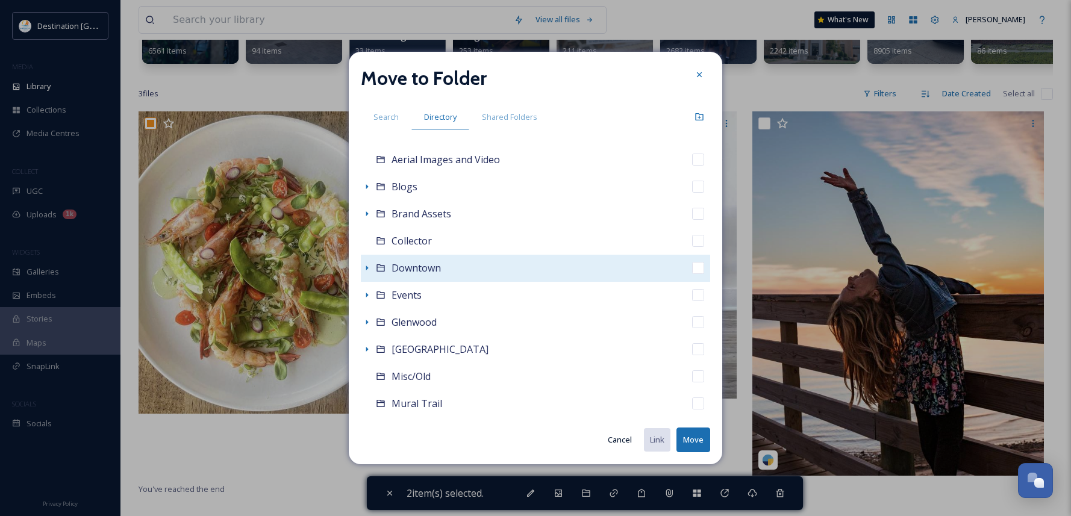
scroll to position [241, 0]
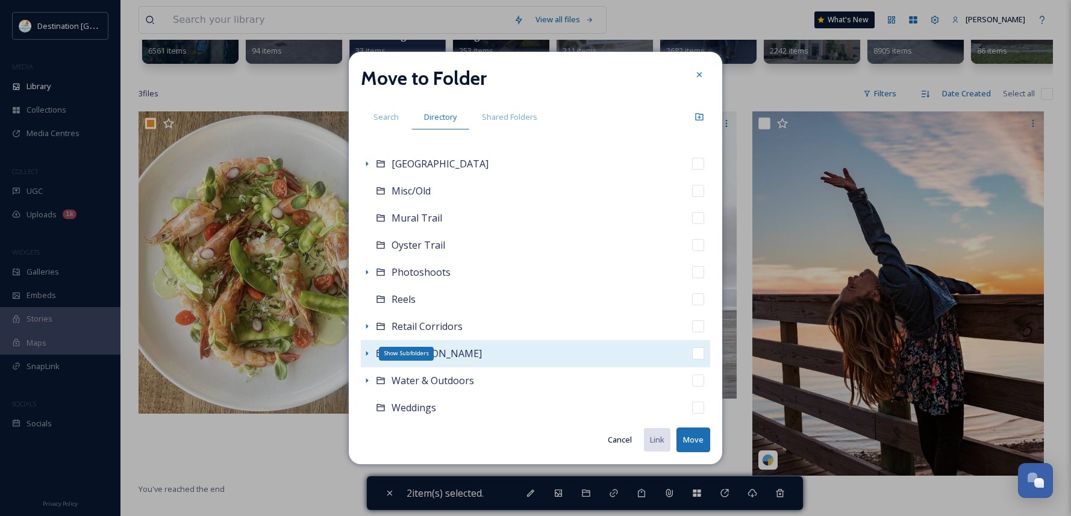
click at [366, 356] on icon at bounding box center [367, 354] width 10 height 10
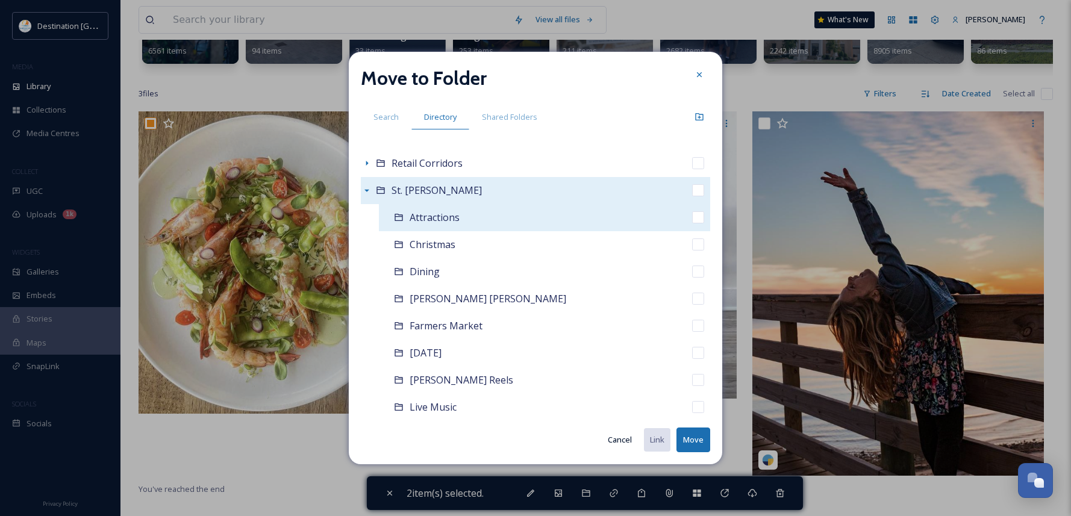
scroll to position [422, 0]
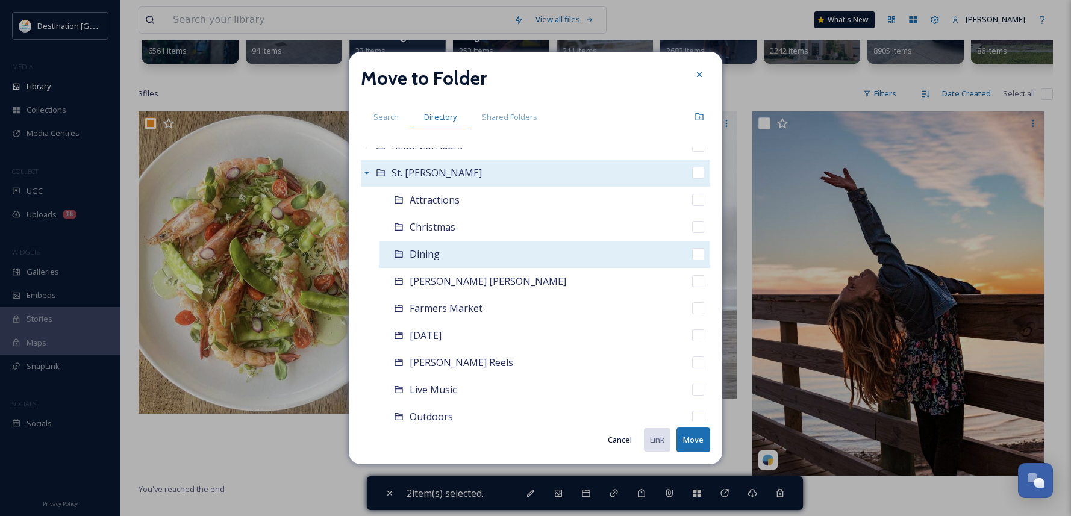
click at [406, 259] on div "Dining" at bounding box center [544, 254] width 331 height 27
checkbox input "false"
checkbox input "true"
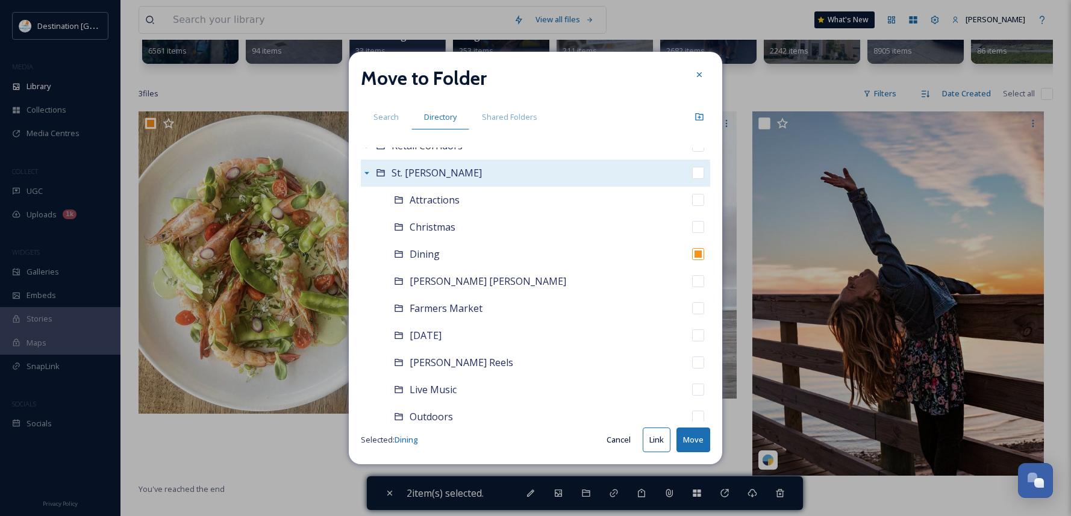
click at [693, 441] on button "Move" at bounding box center [694, 440] width 34 height 25
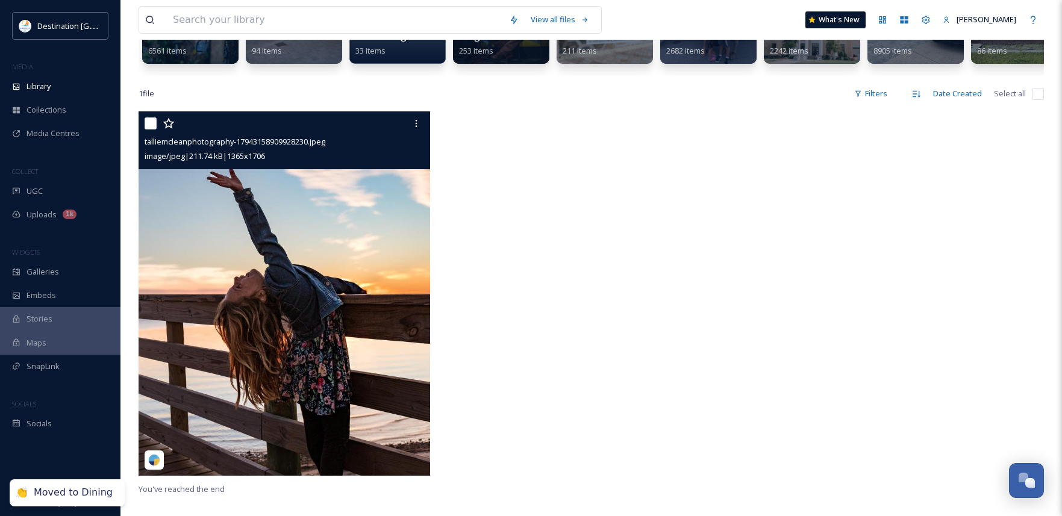
click at [154, 130] on input "checkbox" at bounding box center [151, 124] width 12 height 12
checkbox input "true"
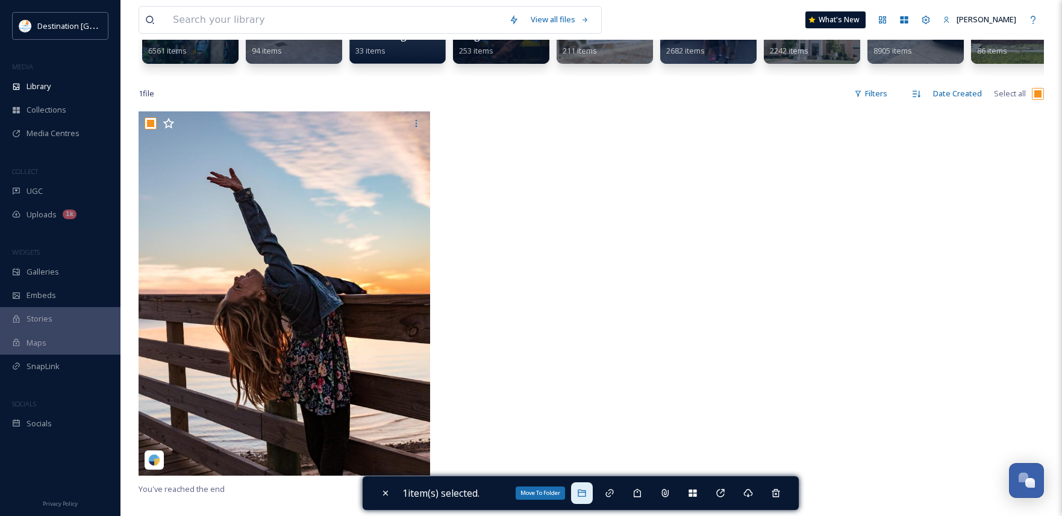
click at [579, 493] on div "Move To Folder" at bounding box center [582, 494] width 22 height 22
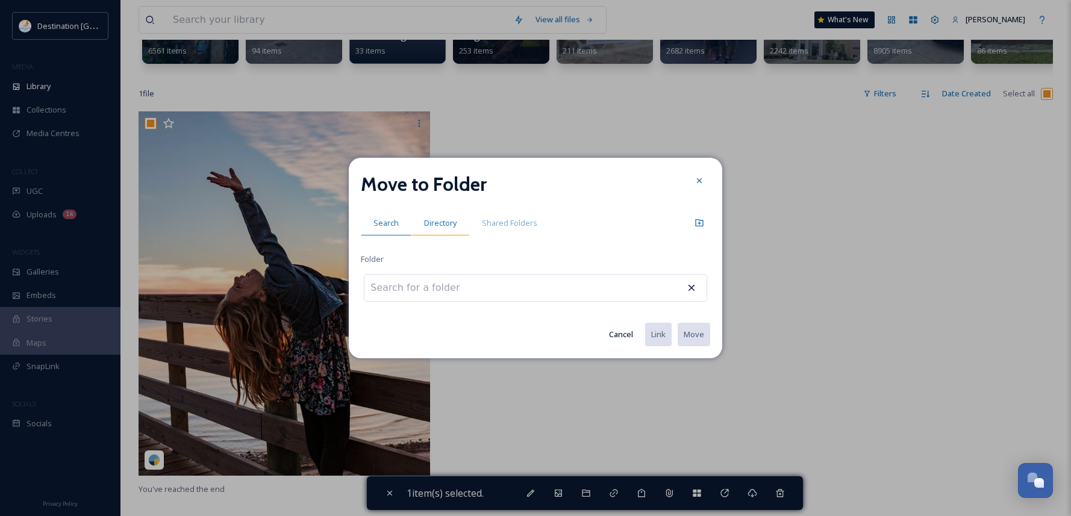
click at [445, 228] on span "Directory" at bounding box center [440, 223] width 33 height 11
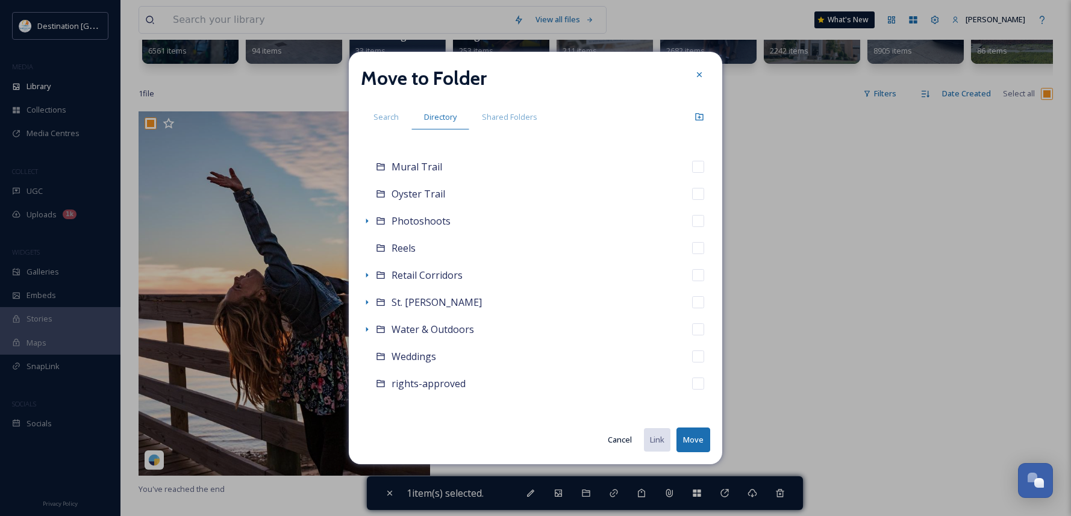
scroll to position [298, 0]
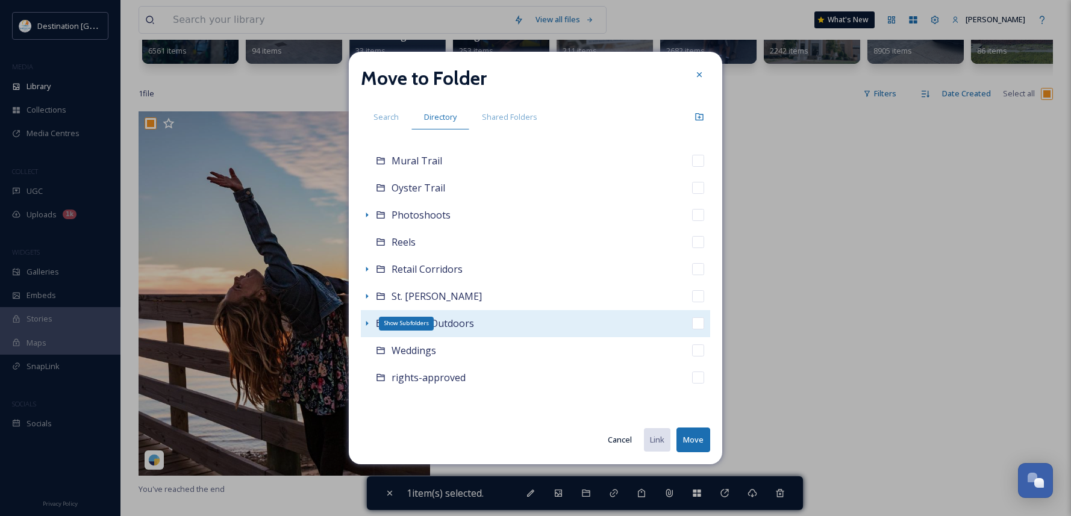
click at [367, 323] on icon at bounding box center [367, 323] width 2 height 5
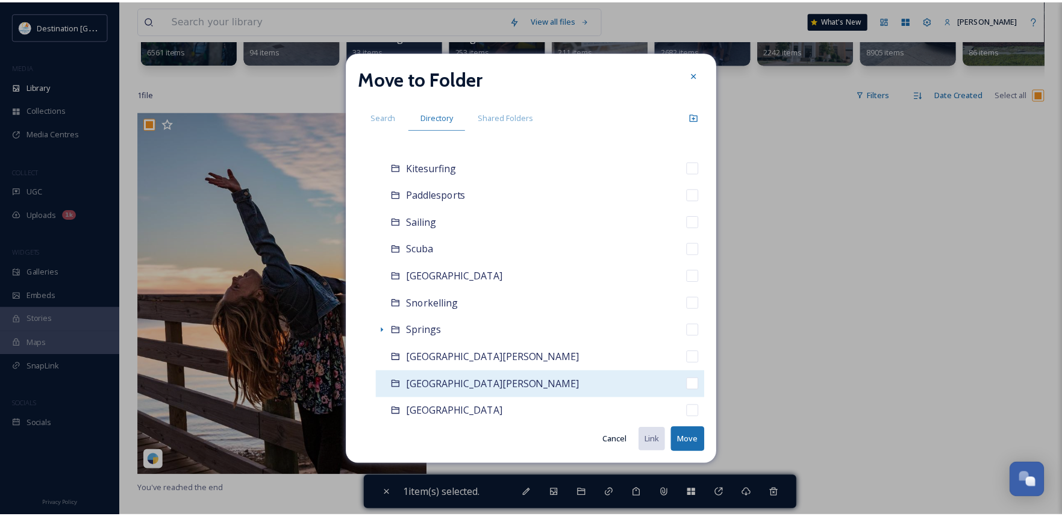
scroll to position [600, 0]
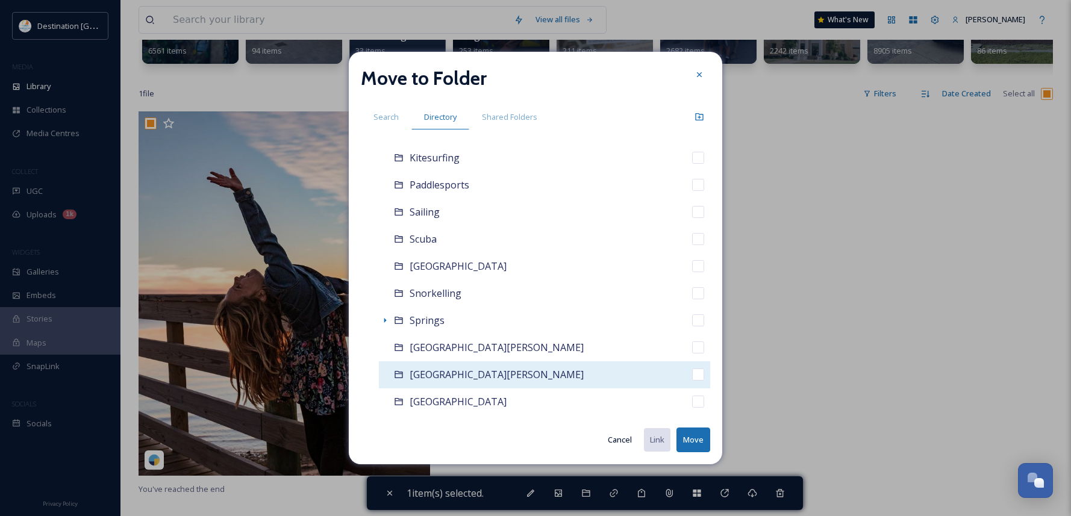
click at [429, 375] on span "[GEOGRAPHIC_DATA][PERSON_NAME]" at bounding box center [497, 374] width 174 height 13
checkbox input "false"
checkbox input "true"
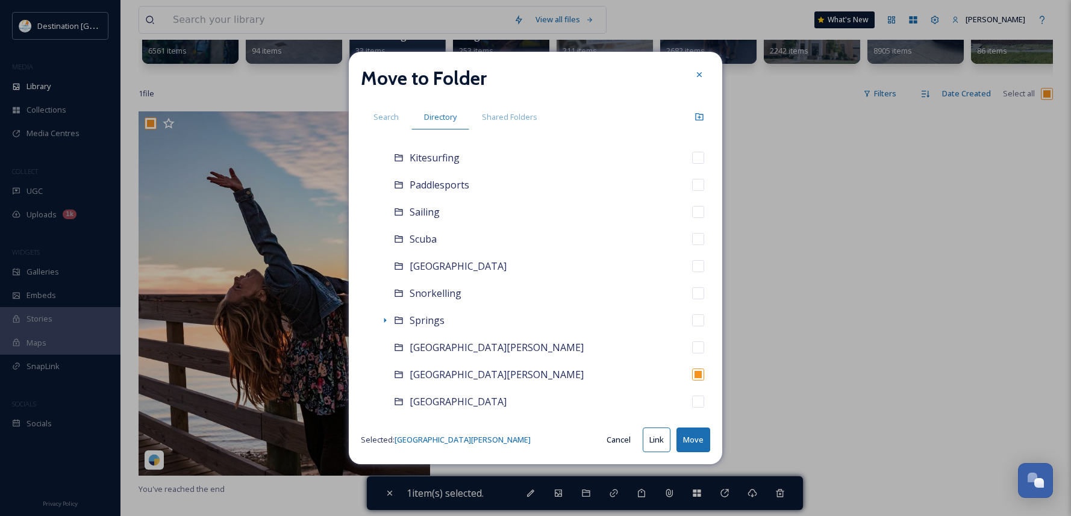
click at [697, 442] on button "Move" at bounding box center [694, 440] width 34 height 25
checkbox input "false"
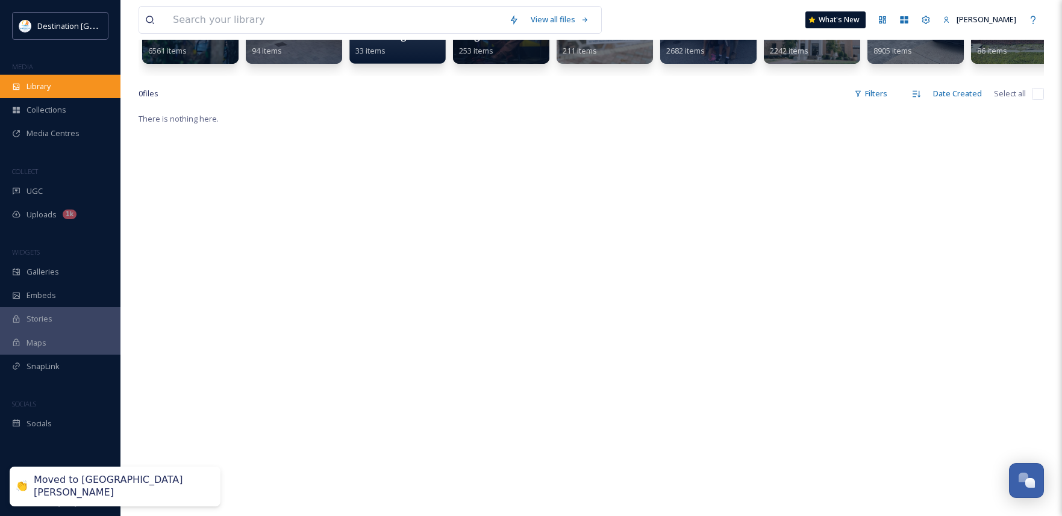
click at [54, 90] on div "Library" at bounding box center [60, 87] width 121 height 24
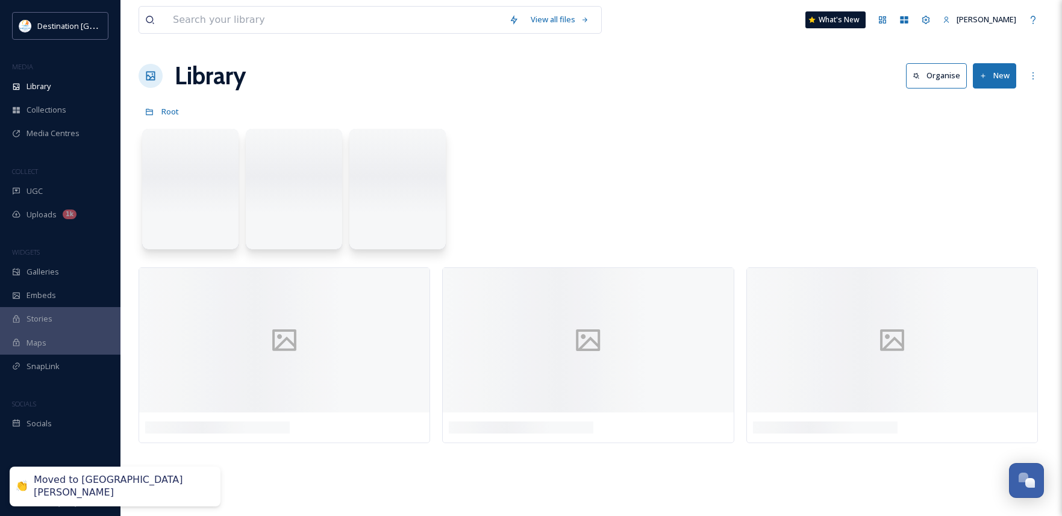
scroll to position [0, 0]
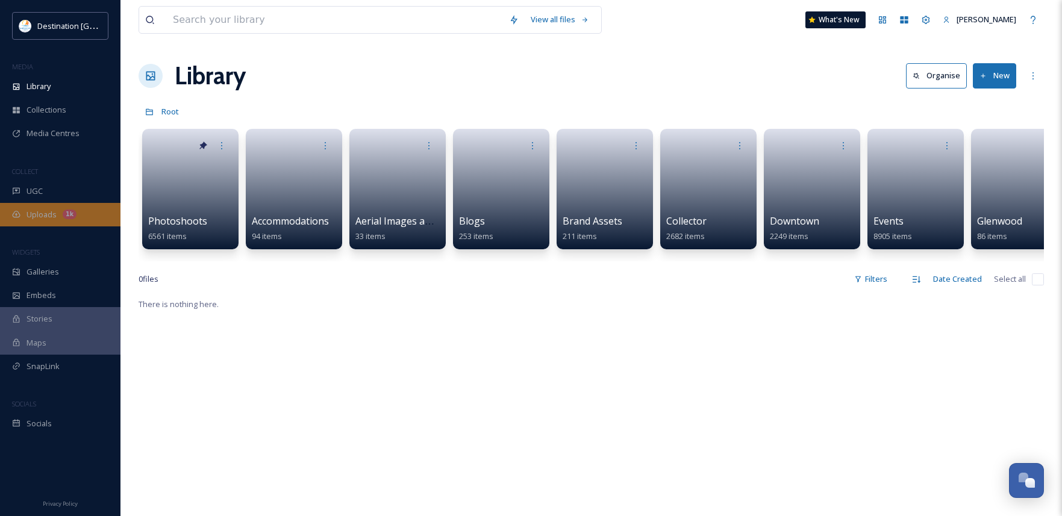
click at [45, 210] on span "Uploads" at bounding box center [42, 214] width 30 height 11
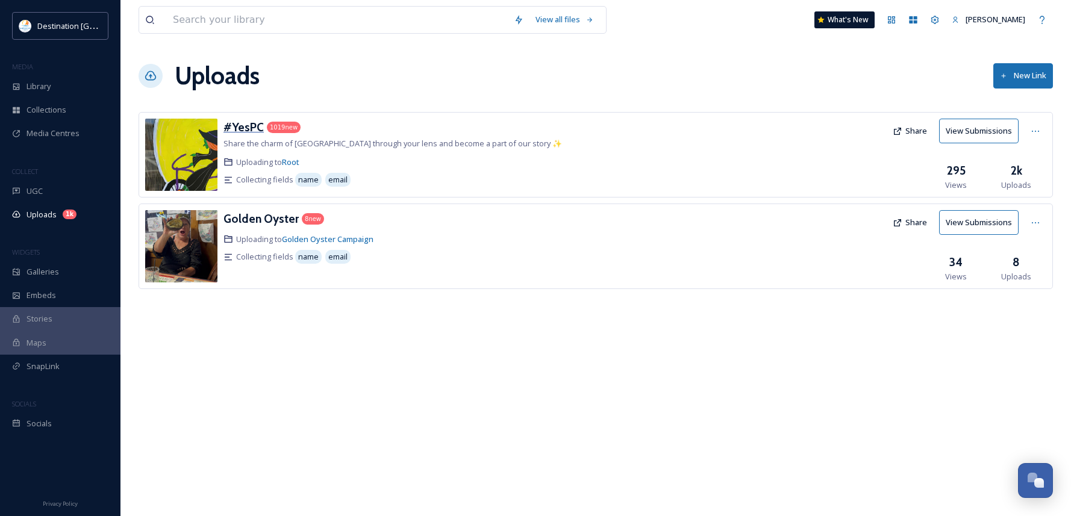
click at [239, 125] on h3 "#YesPC" at bounding box center [244, 127] width 40 height 14
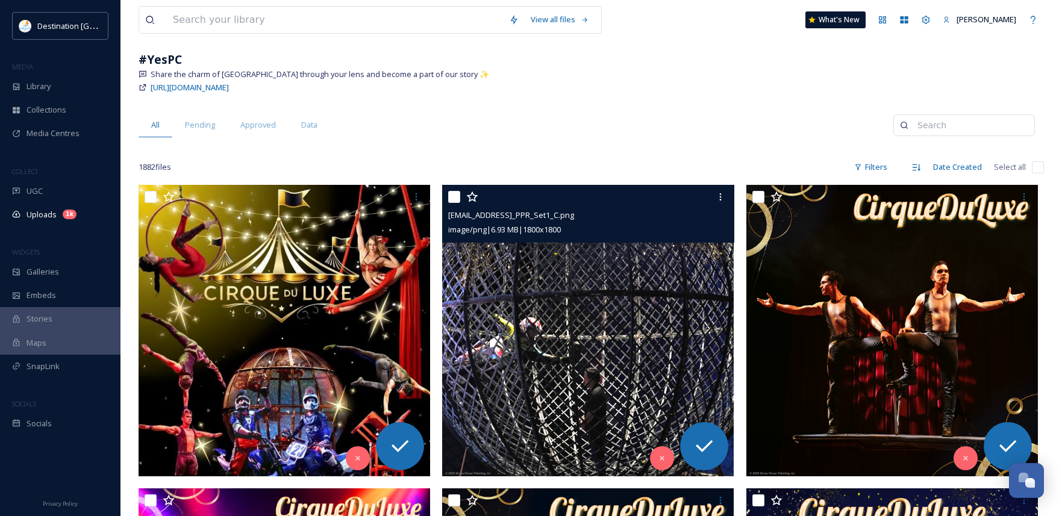
scroll to position [60, 0]
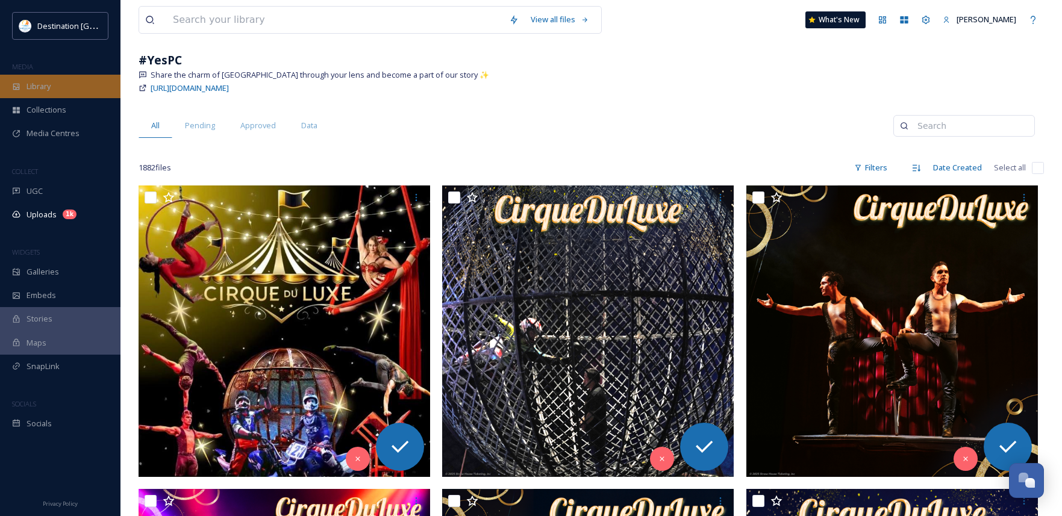
click at [28, 82] on span "Library" at bounding box center [39, 86] width 24 height 11
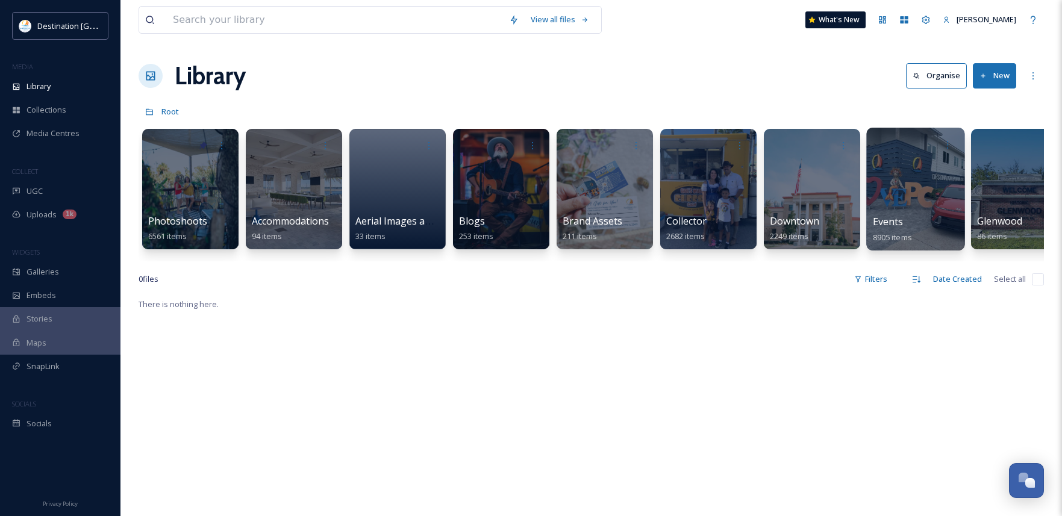
click at [946, 212] on div at bounding box center [916, 189] width 98 height 123
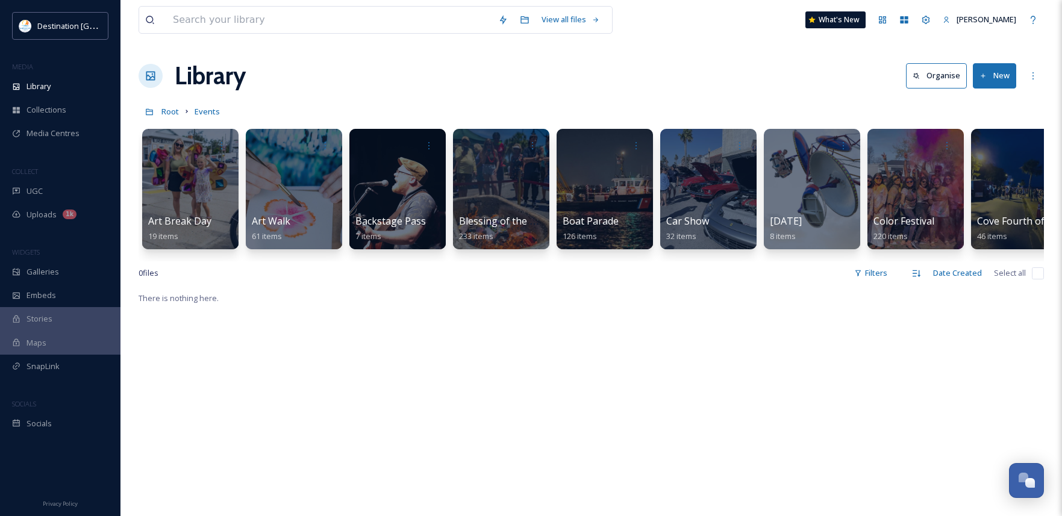
scroll to position [0, 339]
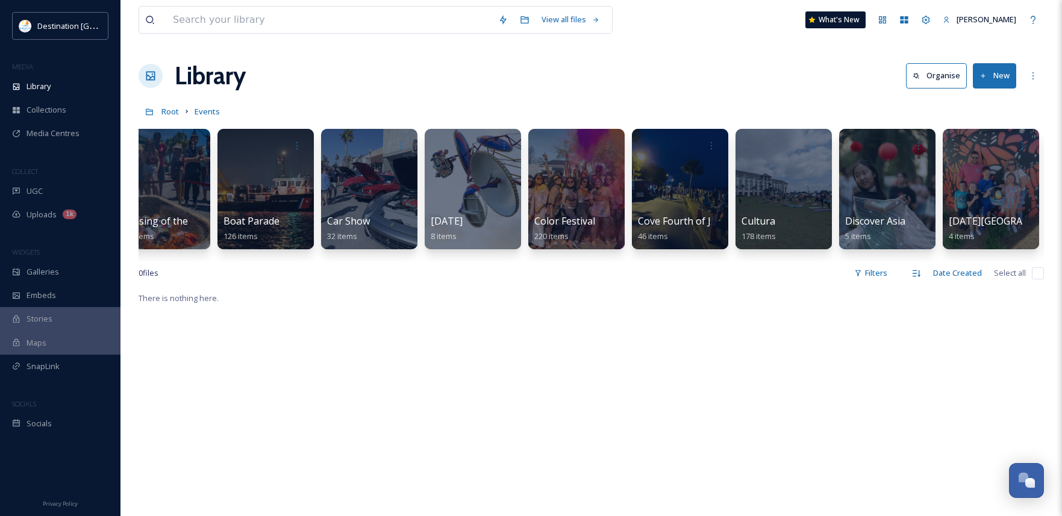
click at [999, 83] on button "New" at bounding box center [994, 75] width 43 height 25
click at [985, 148] on span "Folder" at bounding box center [981, 150] width 23 height 11
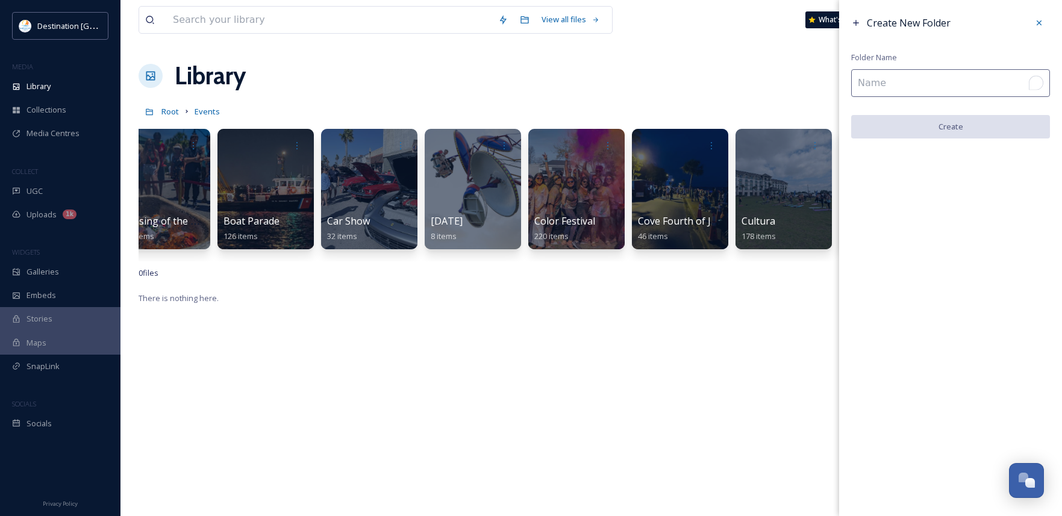
click at [942, 76] on input "To enrich screen reader interactions, please activate Accessibility in Grammarl…" at bounding box center [951, 83] width 199 height 28
type input "Cirque Du Luxe"
click at [918, 131] on button "Create" at bounding box center [951, 127] width 199 height 25
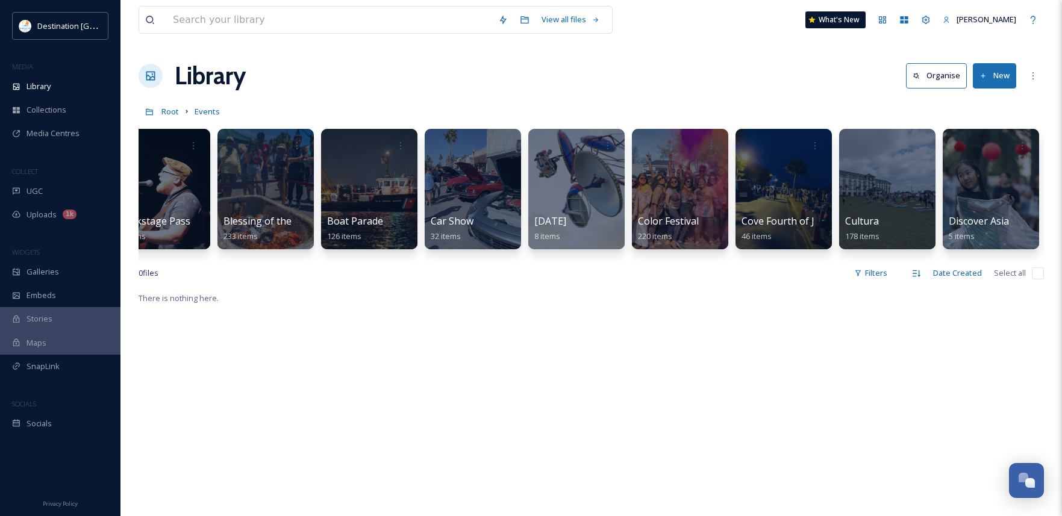
scroll to position [0, 0]
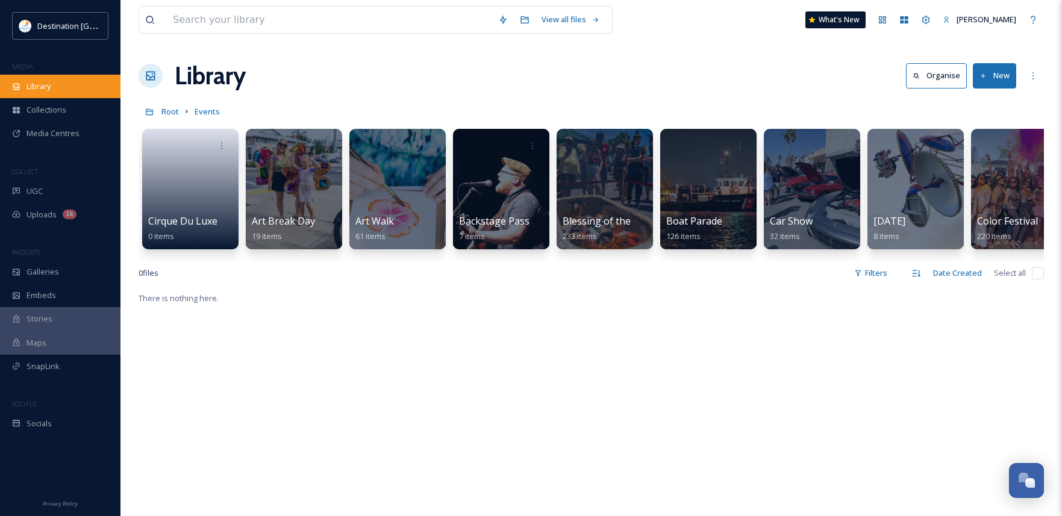
click at [36, 87] on span "Library" at bounding box center [39, 86] width 24 height 11
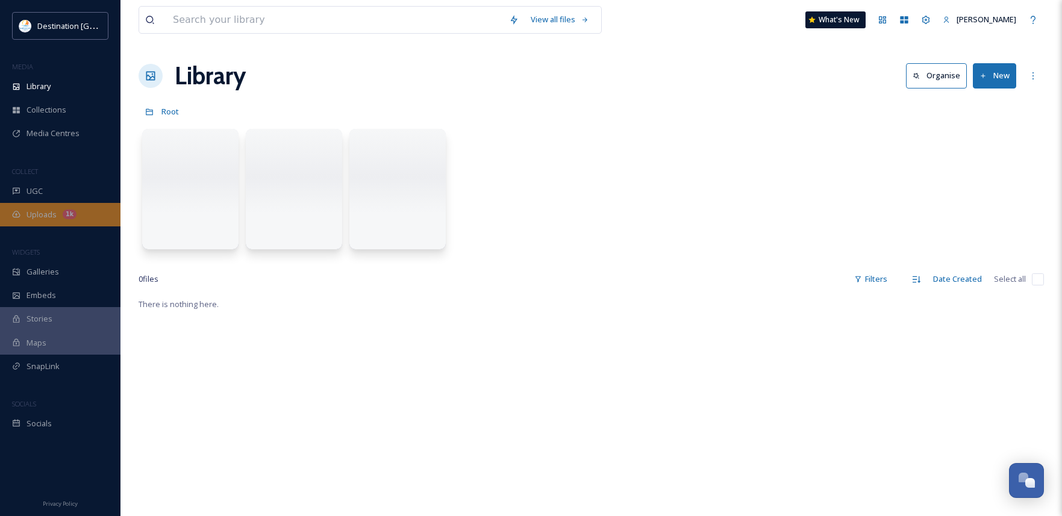
click at [28, 221] on div "Uploads 1k" at bounding box center [60, 215] width 121 height 24
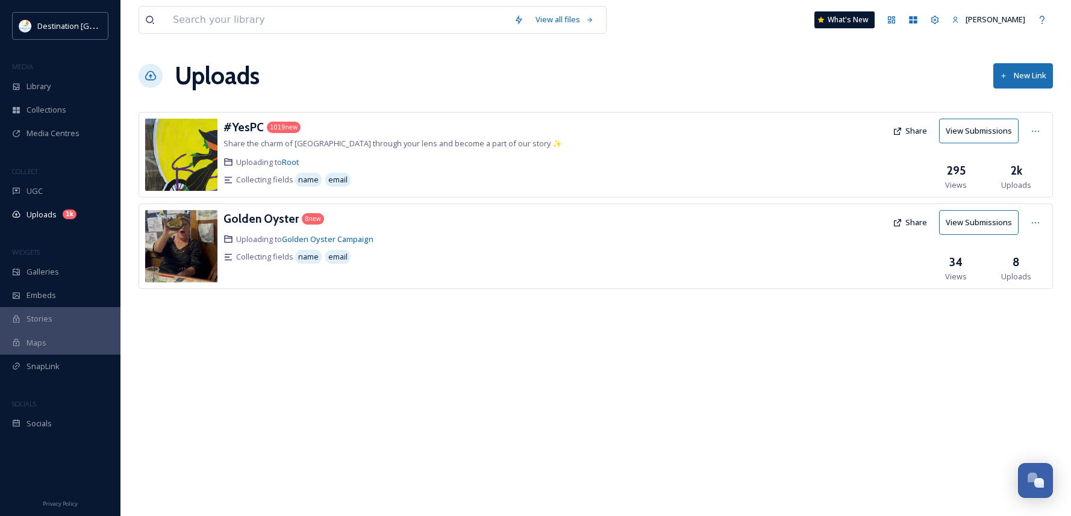
click at [184, 165] on img at bounding box center [181, 155] width 72 height 72
click at [239, 125] on h3 "#YesPC" at bounding box center [244, 127] width 40 height 14
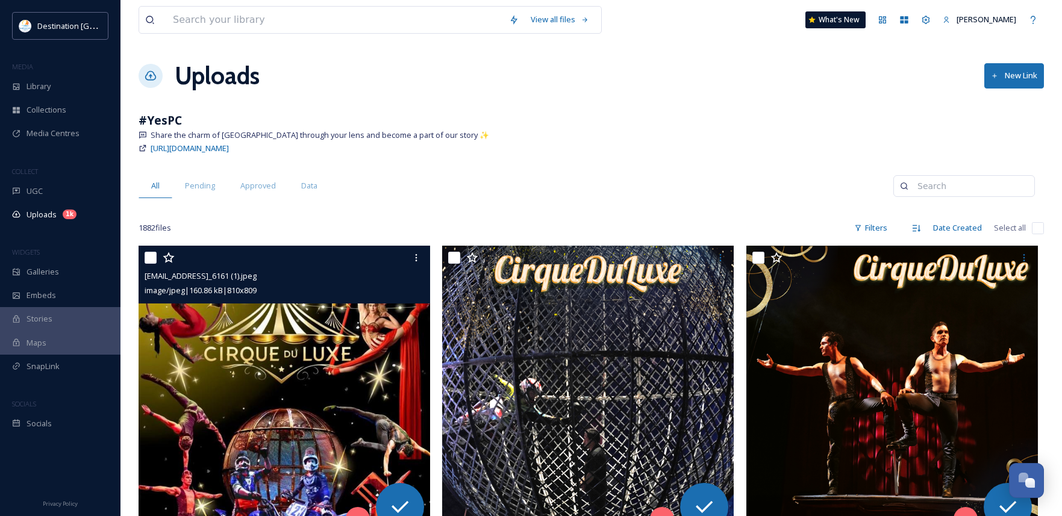
click at [145, 261] on input "checkbox" at bounding box center [151, 258] width 12 height 12
checkbox input "true"
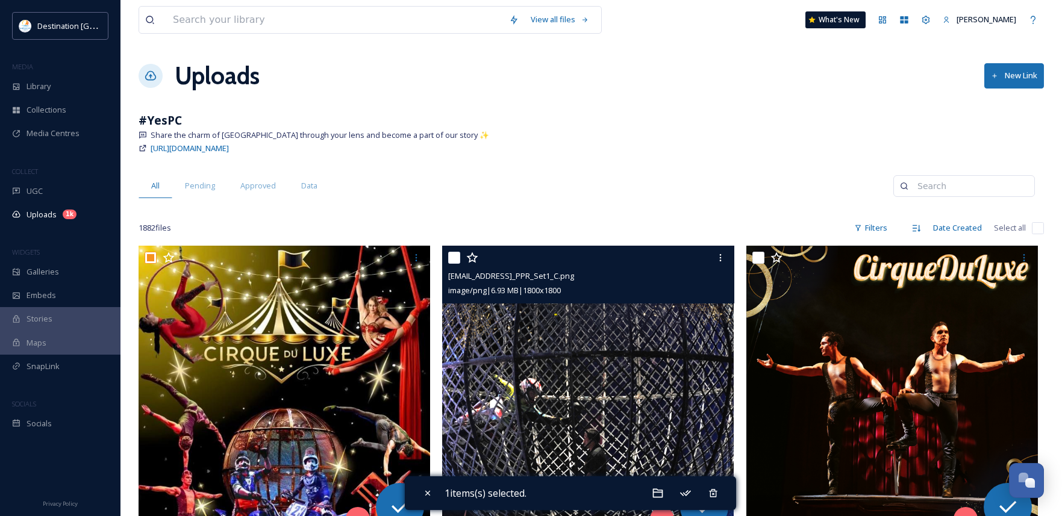
click at [455, 255] on input "checkbox" at bounding box center [454, 258] width 12 height 12
checkbox input "true"
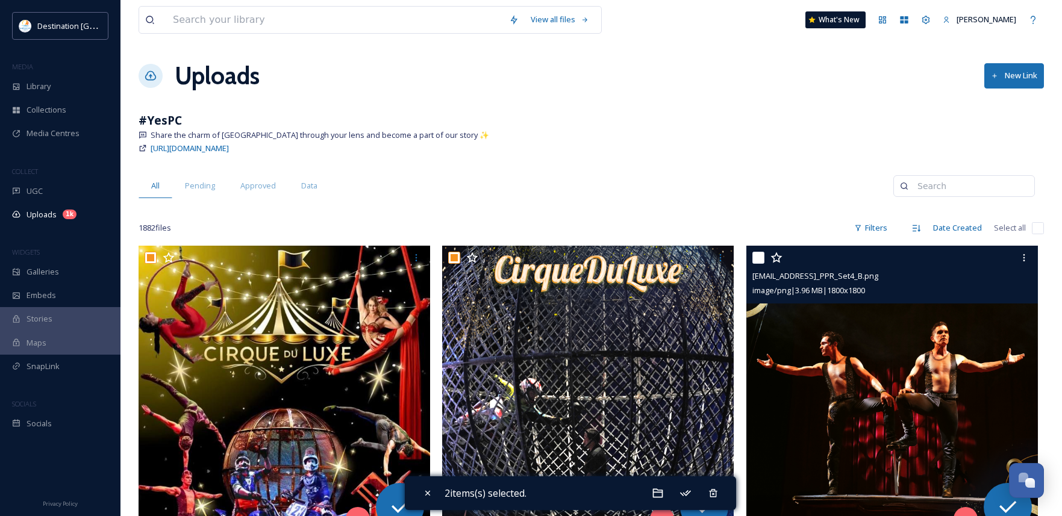
click at [758, 258] on input "checkbox" at bounding box center [759, 258] width 12 height 12
checkbox input "true"
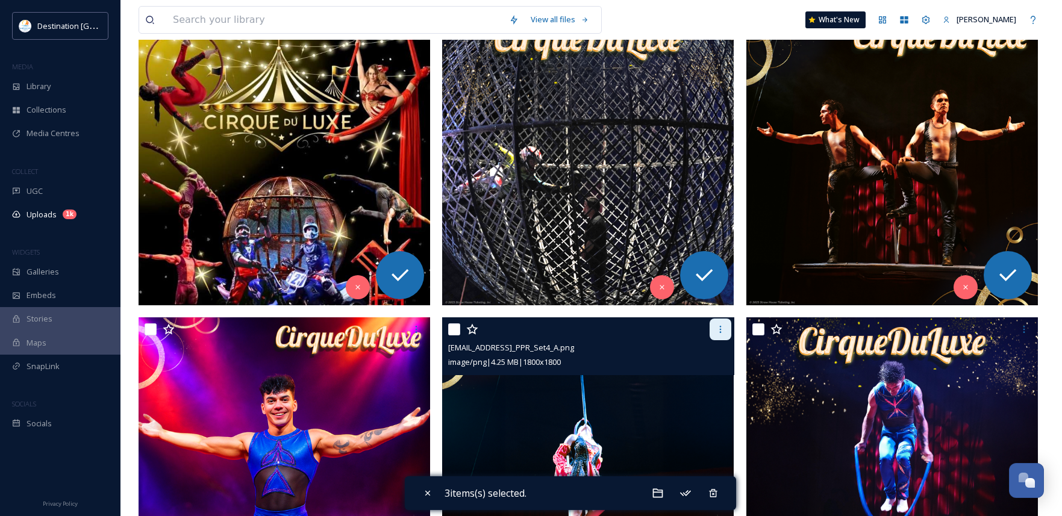
scroll to position [301, 0]
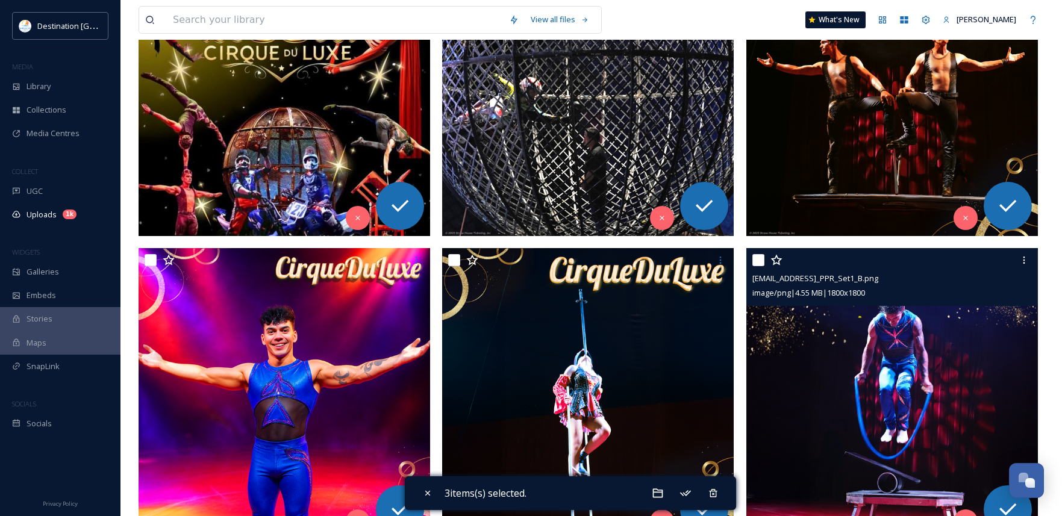
drag, startPoint x: 757, startPoint y: 259, endPoint x: 668, endPoint y: 251, distance: 89.6
click at [756, 259] on input "checkbox" at bounding box center [759, 260] width 12 height 12
checkbox input "true"
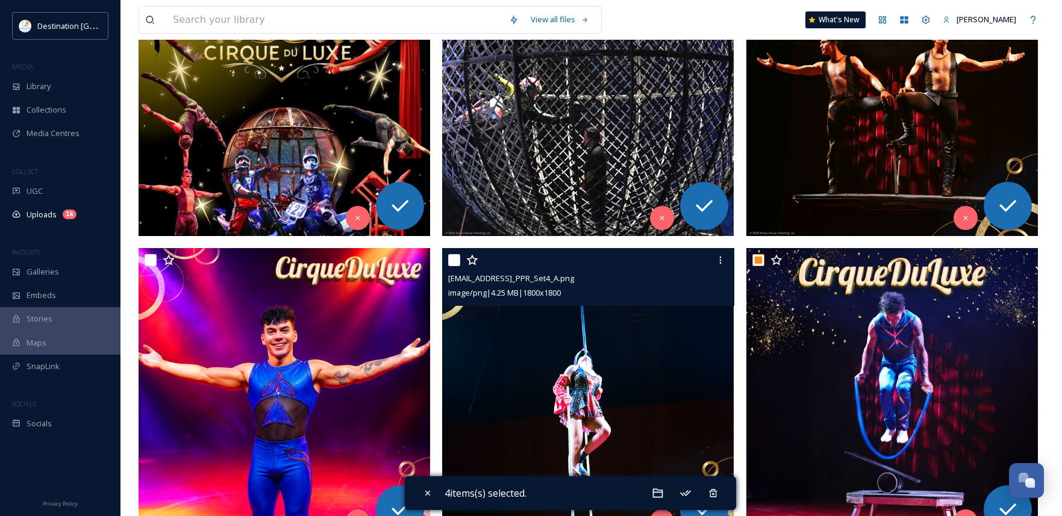
click at [455, 261] on input "checkbox" at bounding box center [454, 260] width 12 height 12
checkbox input "true"
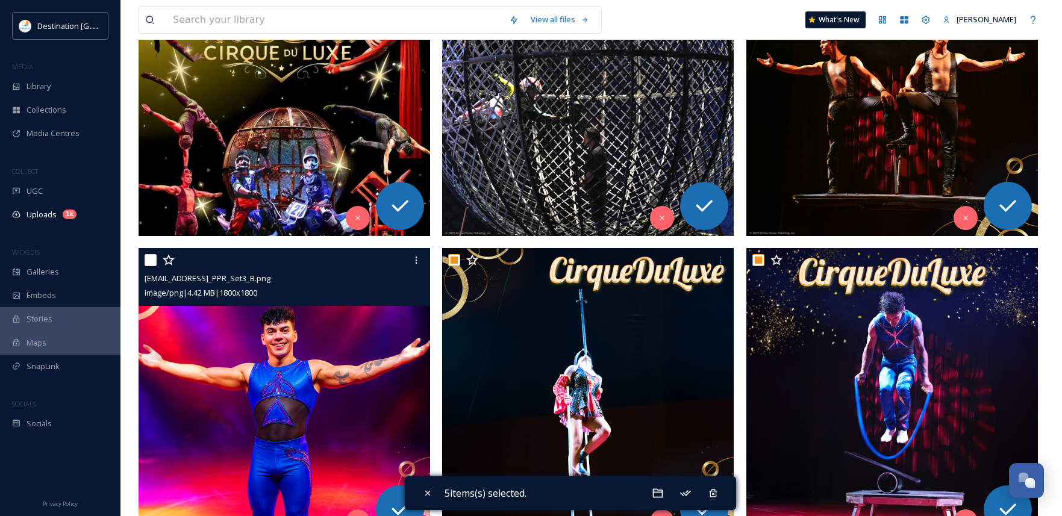
click at [144, 263] on div "ext_1757527216.031343_Jessie@SarasotaBoxOffice.com-CDL_PPR_Set3_B.png image/png…" at bounding box center [285, 277] width 292 height 58
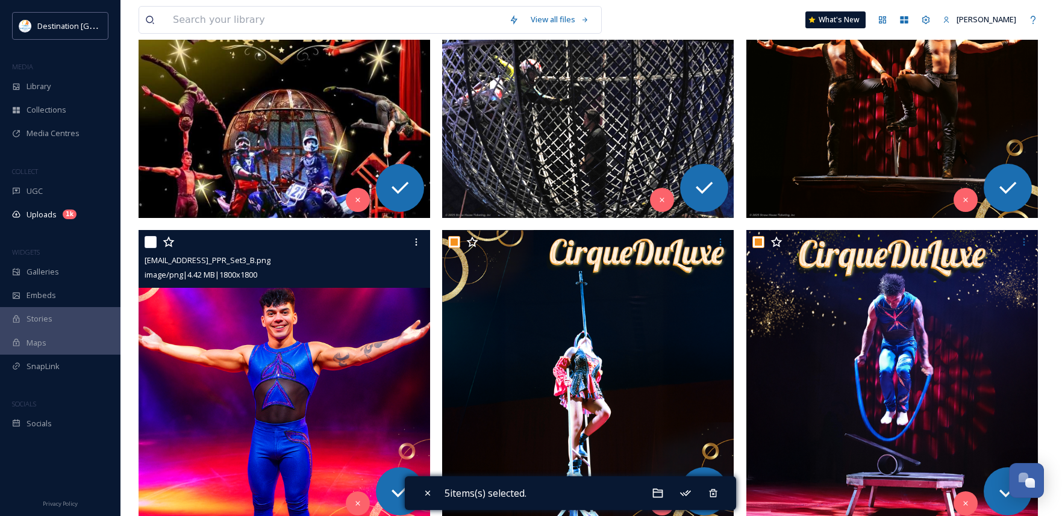
scroll to position [482, 0]
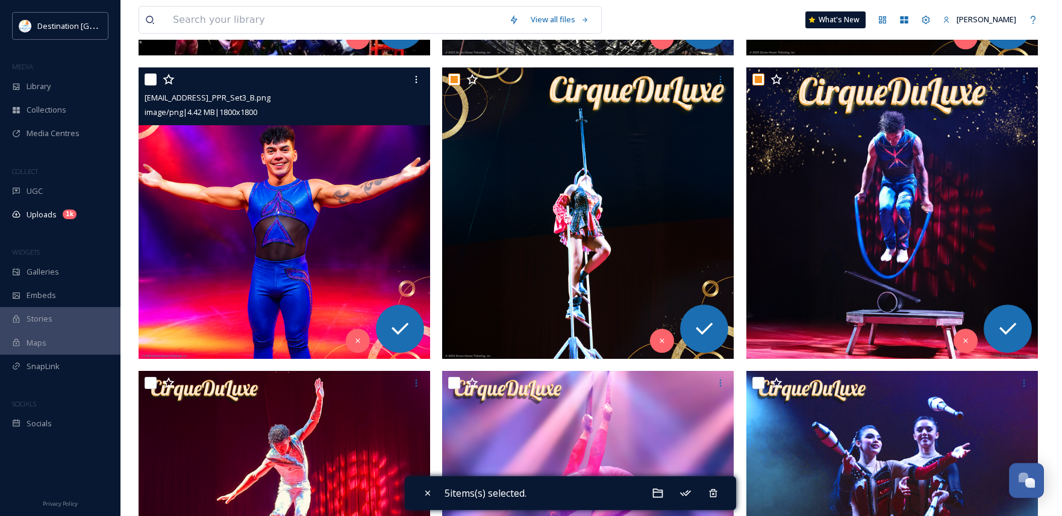
click at [153, 84] on input "checkbox" at bounding box center [151, 80] width 12 height 12
checkbox input "true"
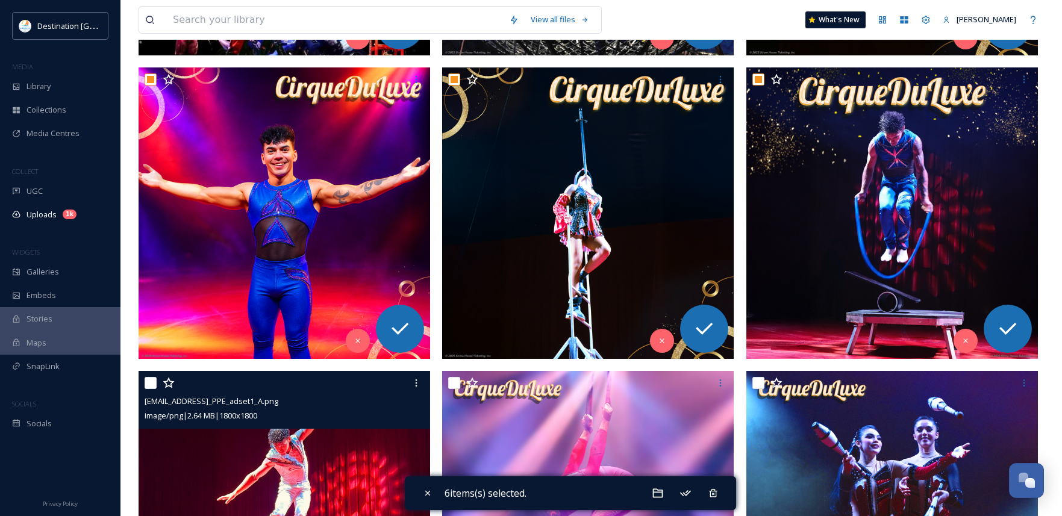
click at [149, 384] on input "checkbox" at bounding box center [151, 383] width 12 height 12
checkbox input "true"
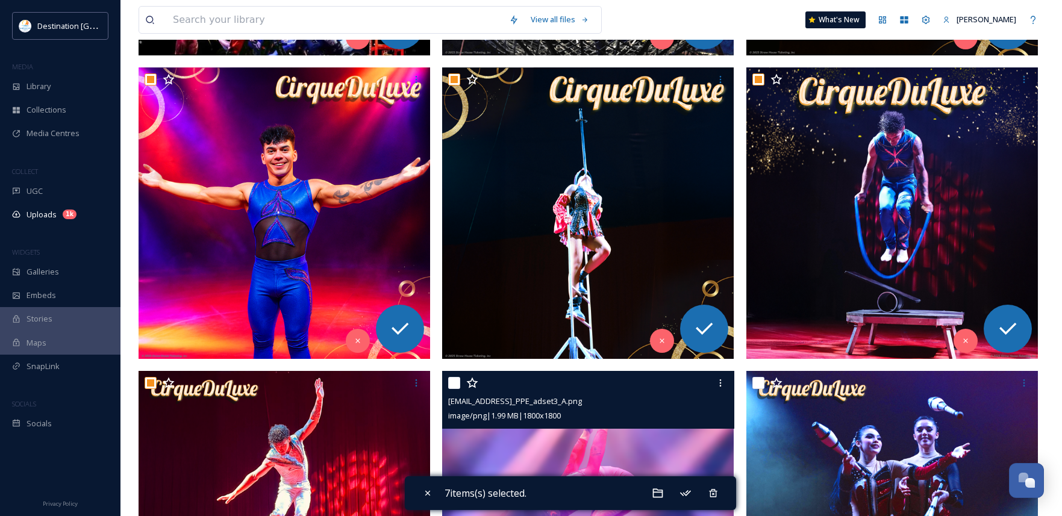
click at [452, 384] on input "checkbox" at bounding box center [454, 383] width 12 height 12
checkbox input "true"
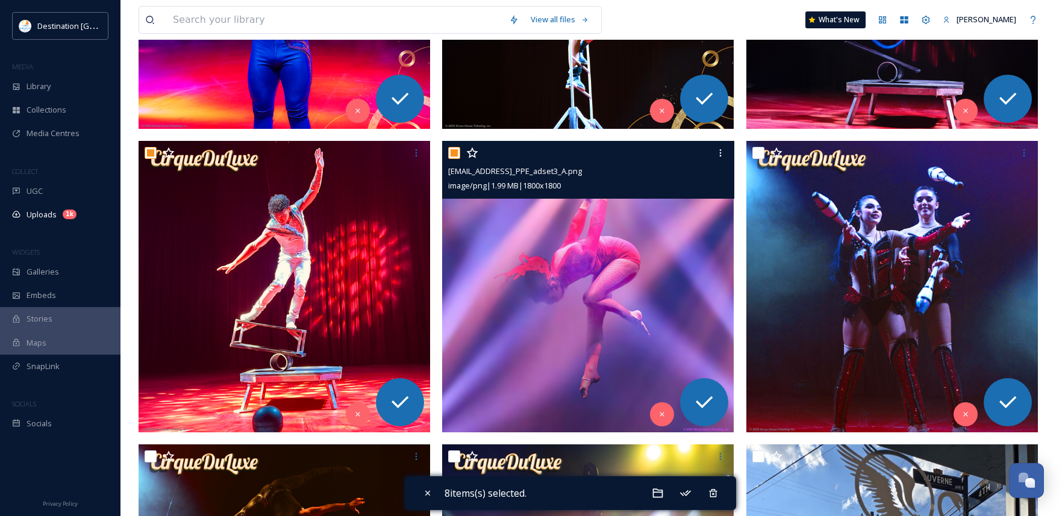
scroll to position [723, 0]
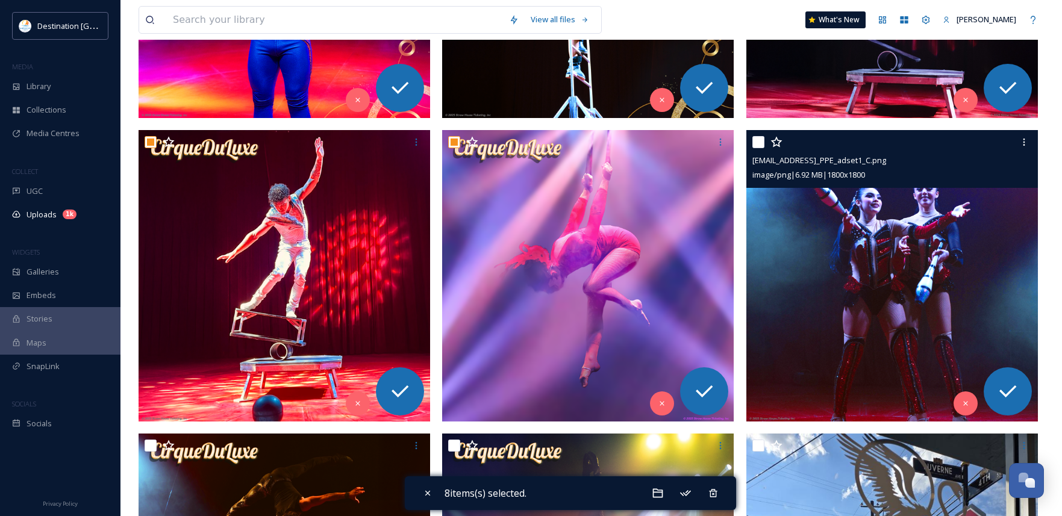
click at [756, 142] on input "checkbox" at bounding box center [759, 142] width 12 height 12
checkbox input "true"
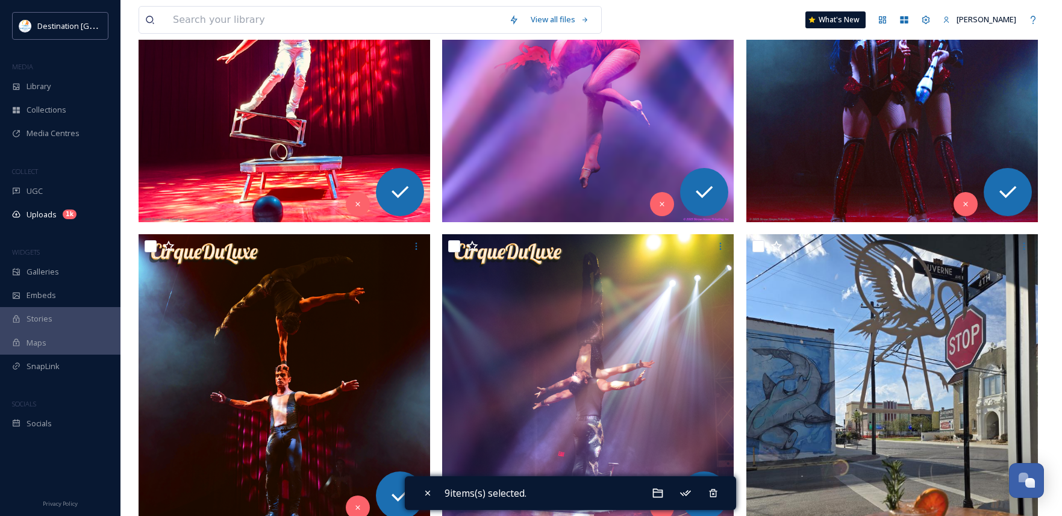
scroll to position [964, 0]
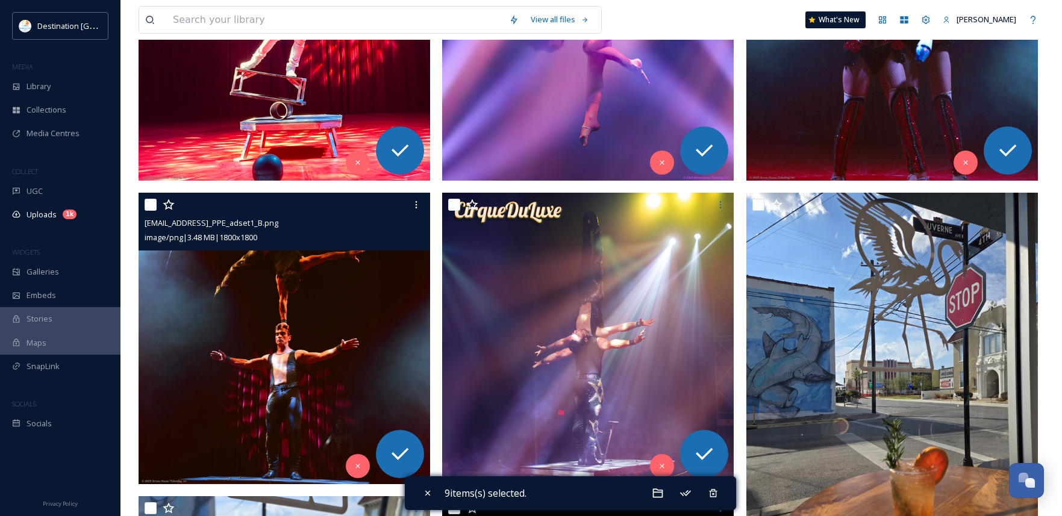
click at [149, 208] on input "checkbox" at bounding box center [151, 205] width 12 height 12
checkbox input "true"
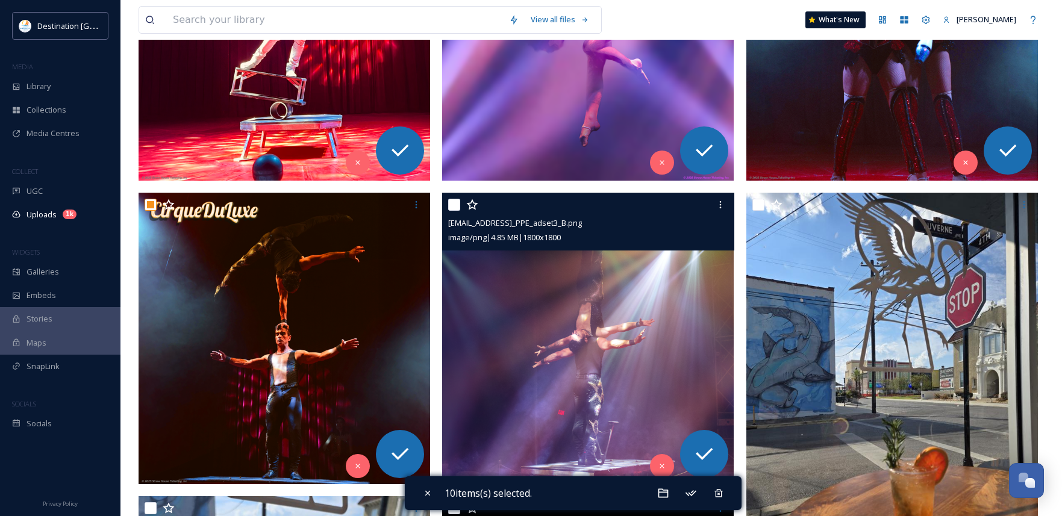
click at [451, 203] on input "checkbox" at bounding box center [454, 205] width 12 height 12
checkbox input "true"
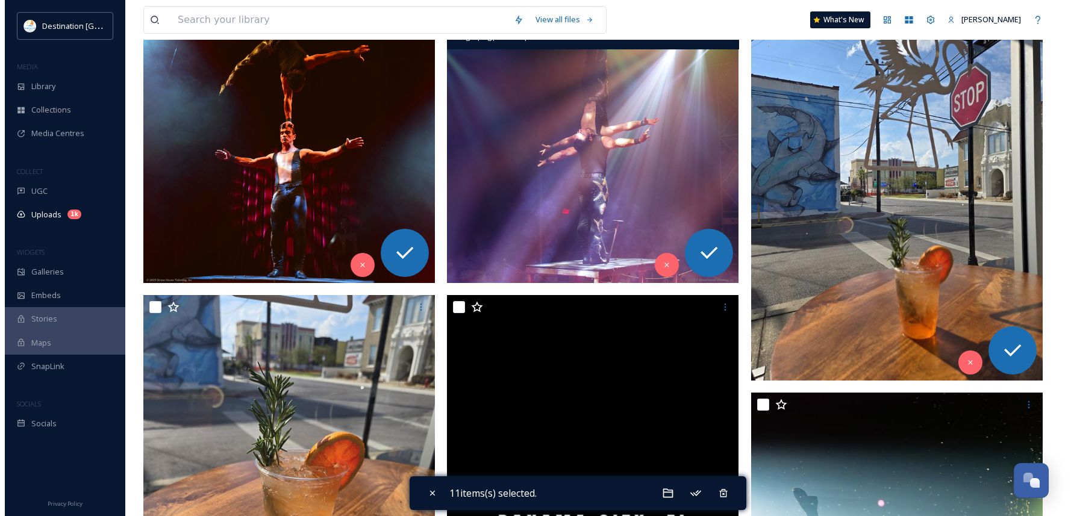
scroll to position [904, 0]
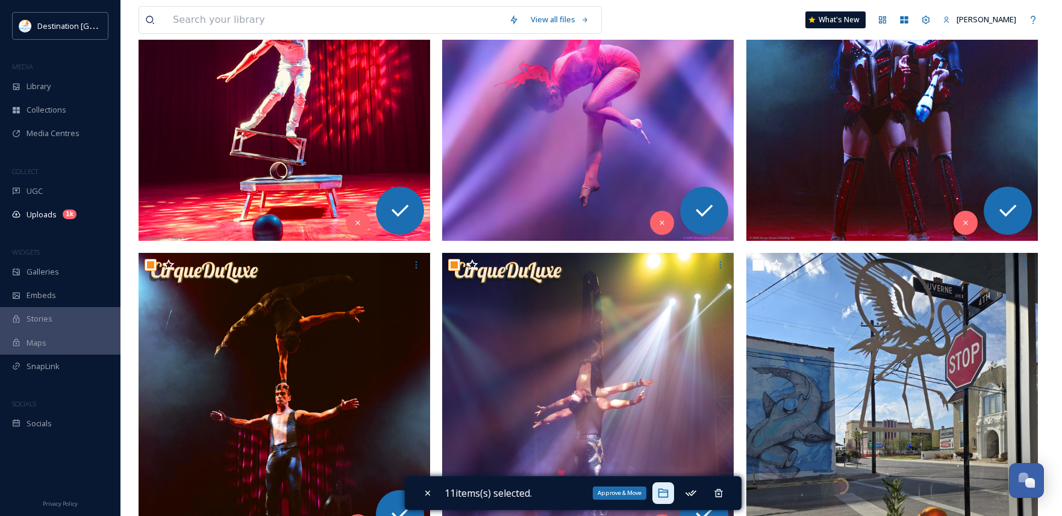
click at [670, 499] on icon at bounding box center [663, 494] width 12 height 12
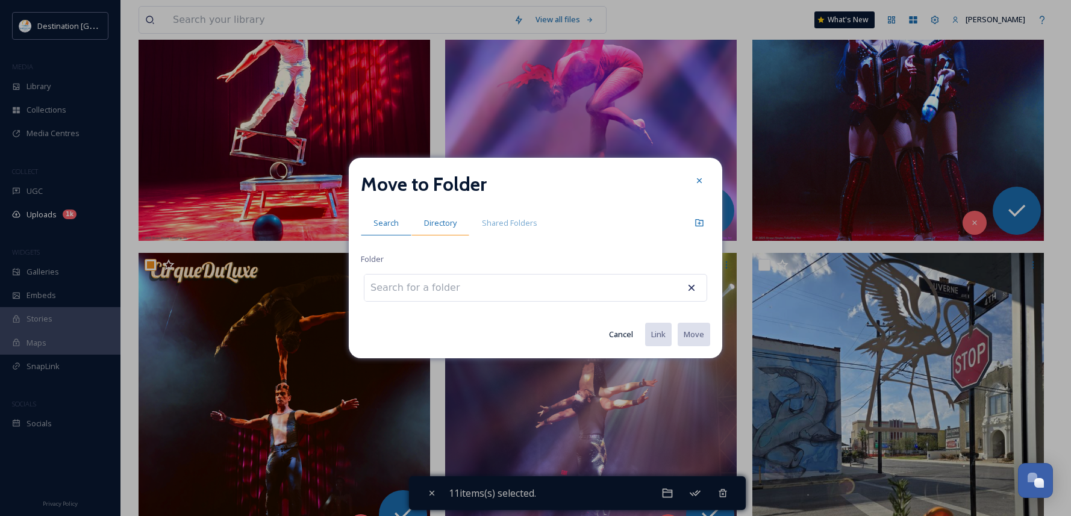
click at [448, 230] on div "Directory" at bounding box center [441, 223] width 58 height 25
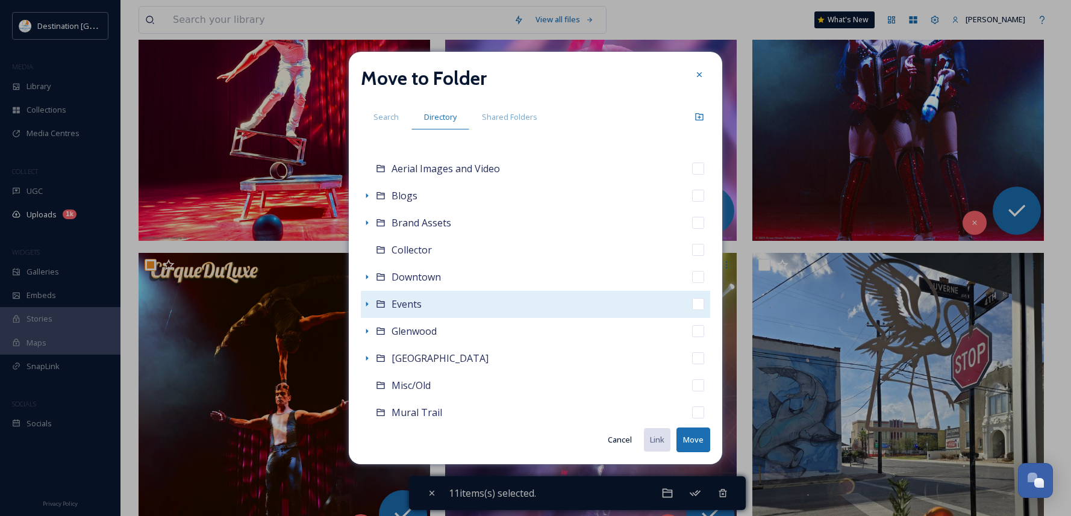
scroll to position [60, 0]
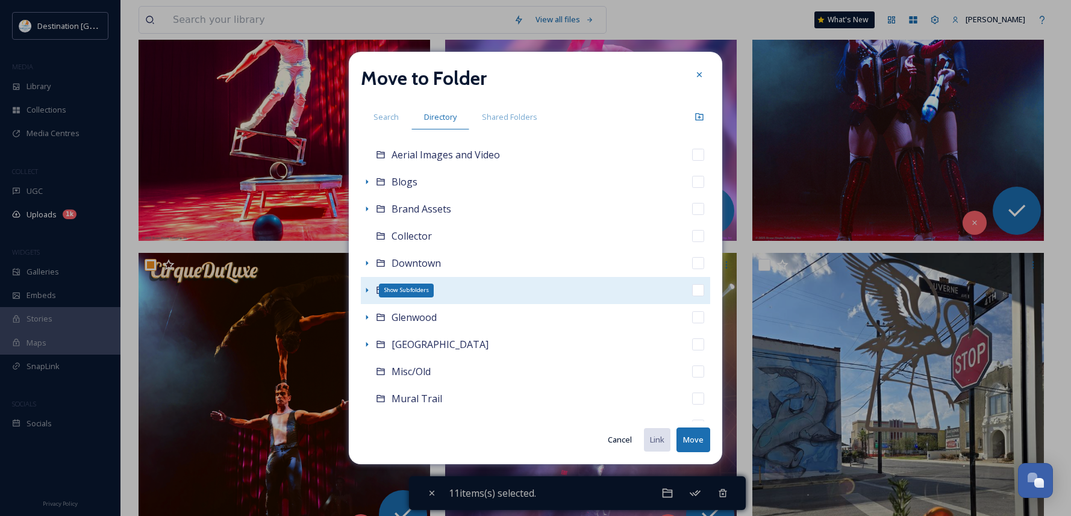
click at [369, 294] on icon at bounding box center [367, 291] width 10 height 10
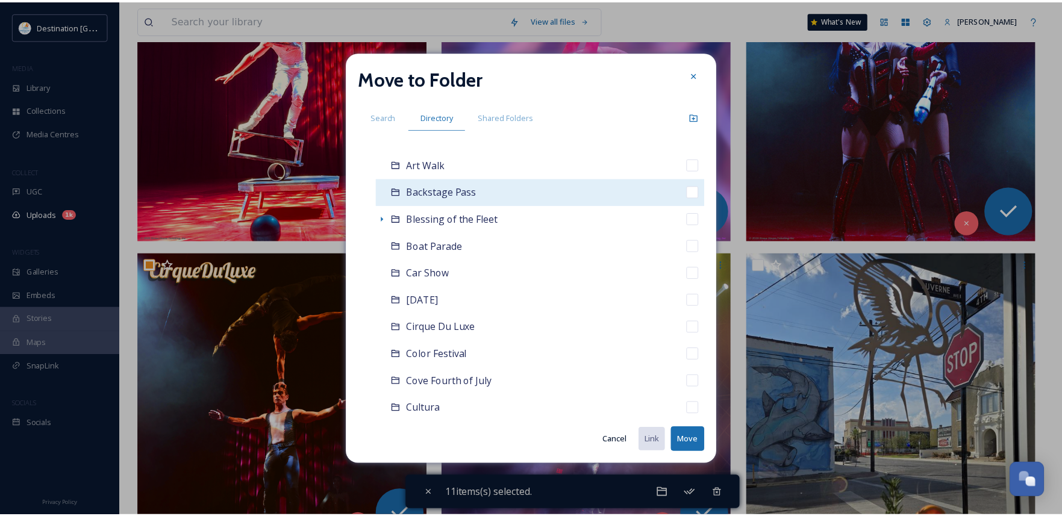
scroll to position [241, 0]
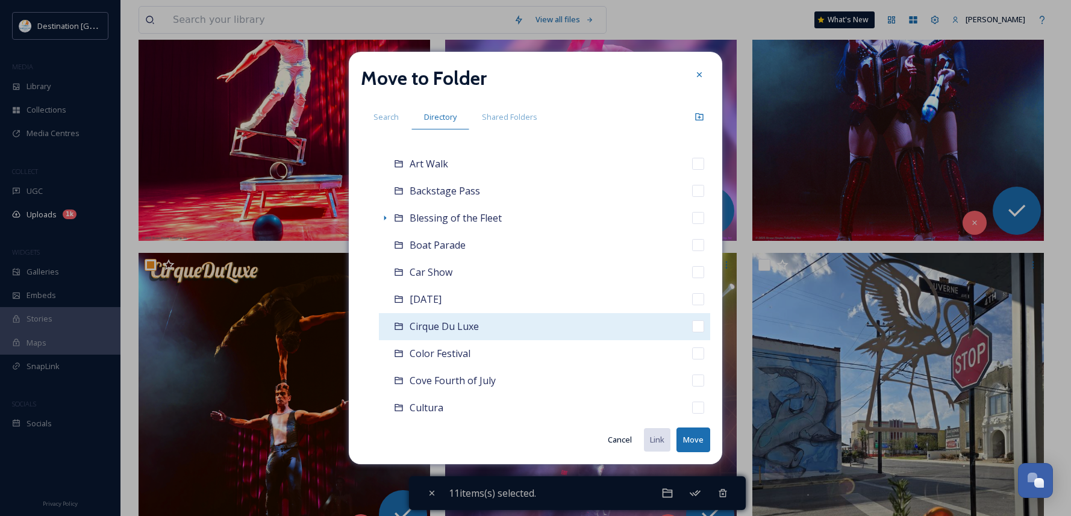
click at [692, 328] on input "checkbox" at bounding box center [698, 327] width 12 height 12
checkbox input "true"
checkbox input "false"
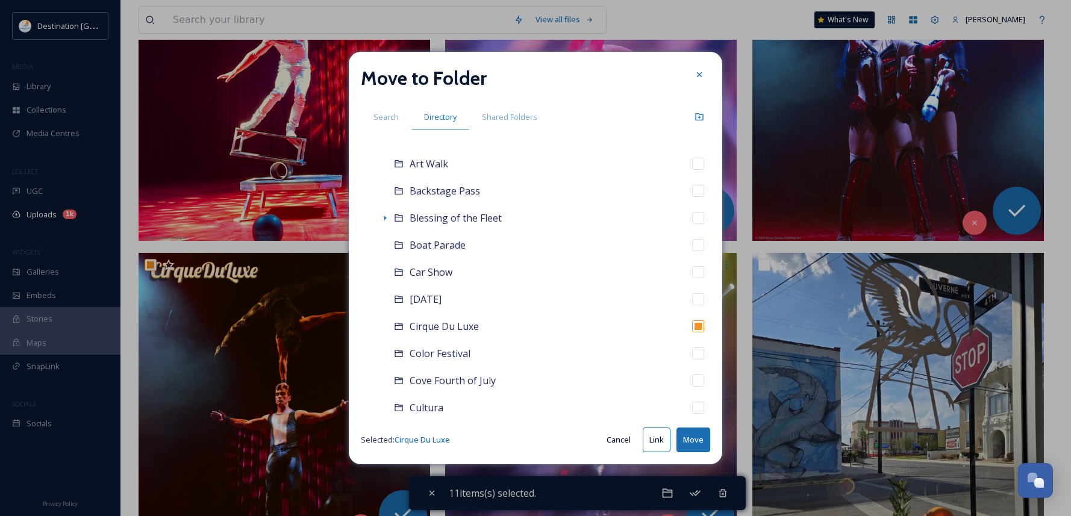
click at [692, 437] on button "Move" at bounding box center [694, 440] width 34 height 25
checkbox input "false"
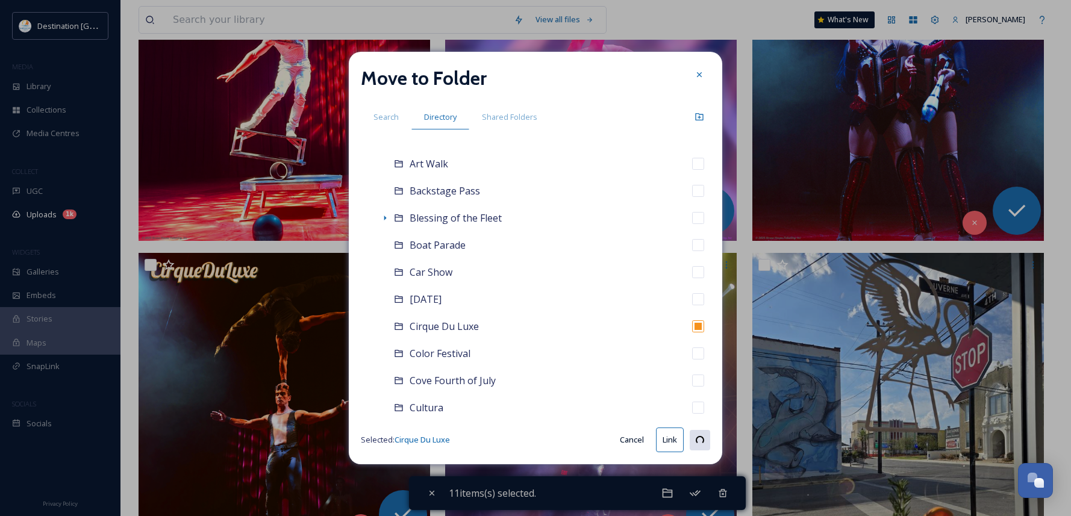
checkbox input "false"
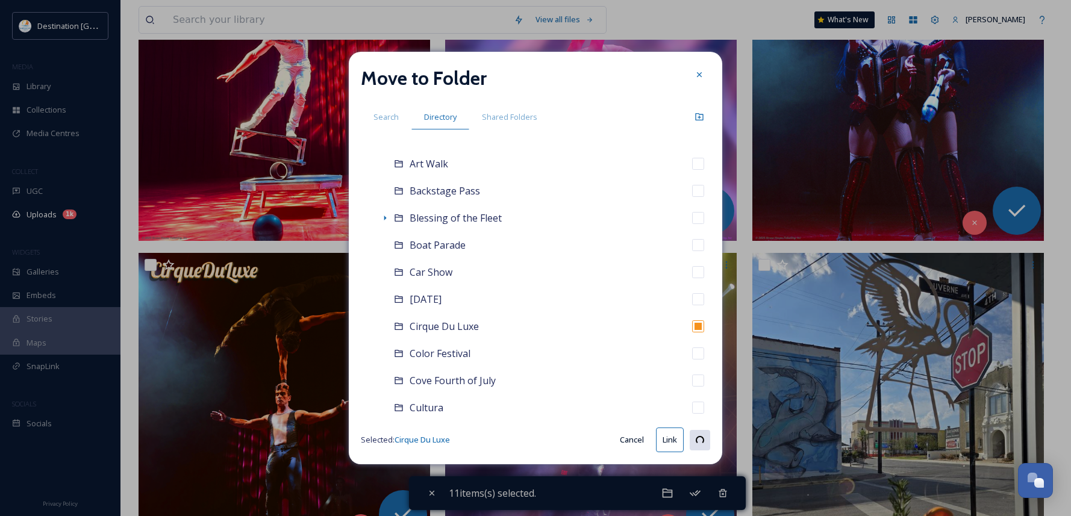
checkbox input "false"
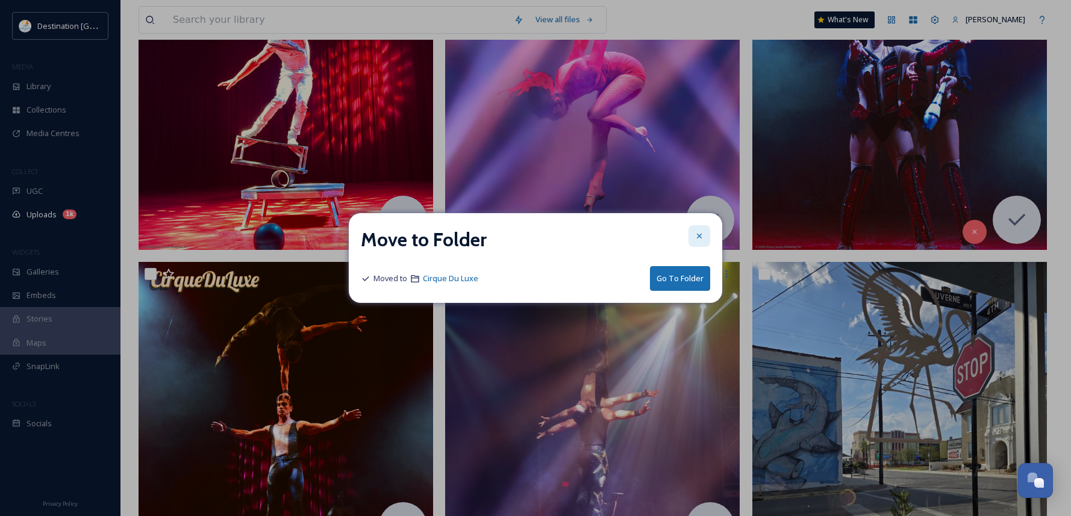
click at [703, 239] on icon at bounding box center [700, 236] width 10 height 10
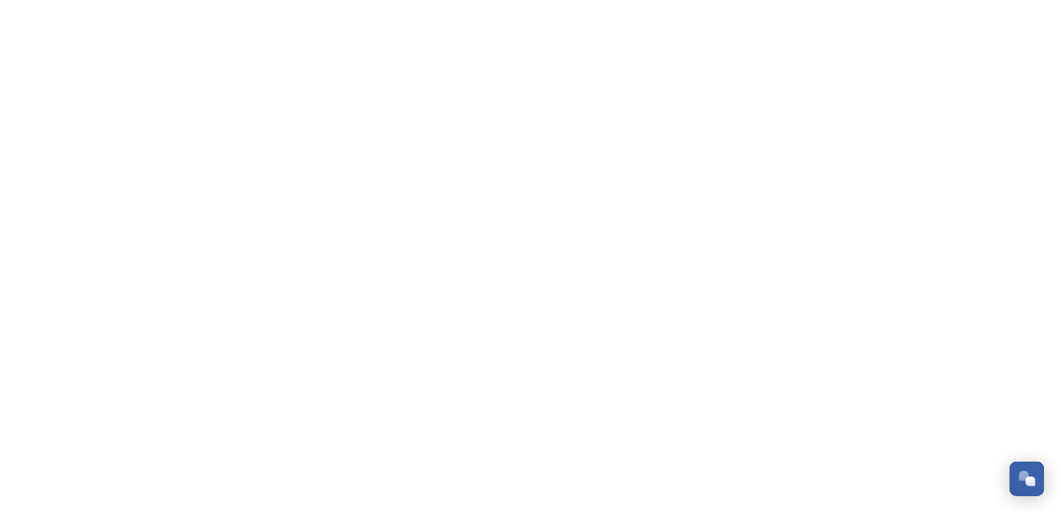
scroll to position [582, 0]
